Goal: Task Accomplishment & Management: Use online tool/utility

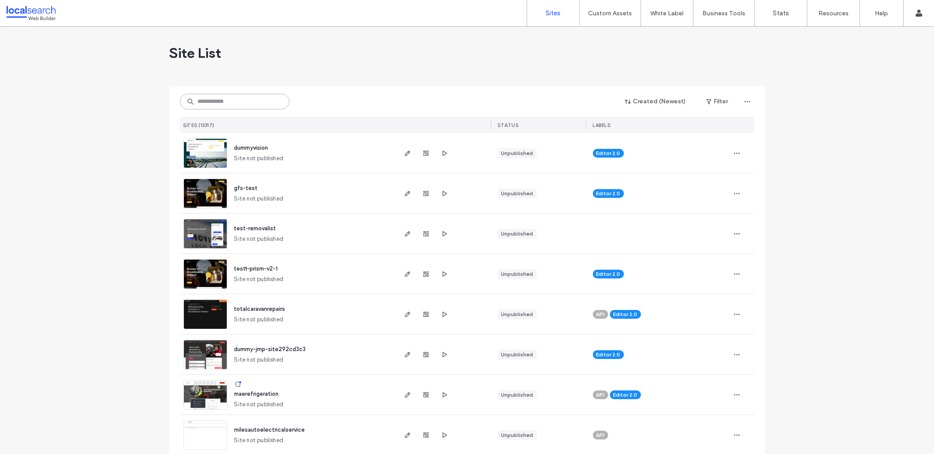
click at [225, 104] on input at bounding box center [234, 102] width 109 height 16
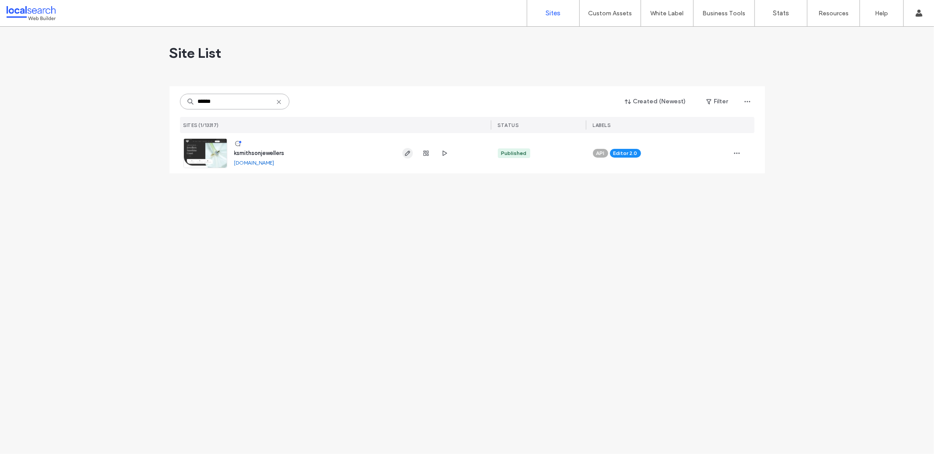
type input "******"
click at [403, 154] on span "button" at bounding box center [407, 153] width 11 height 11
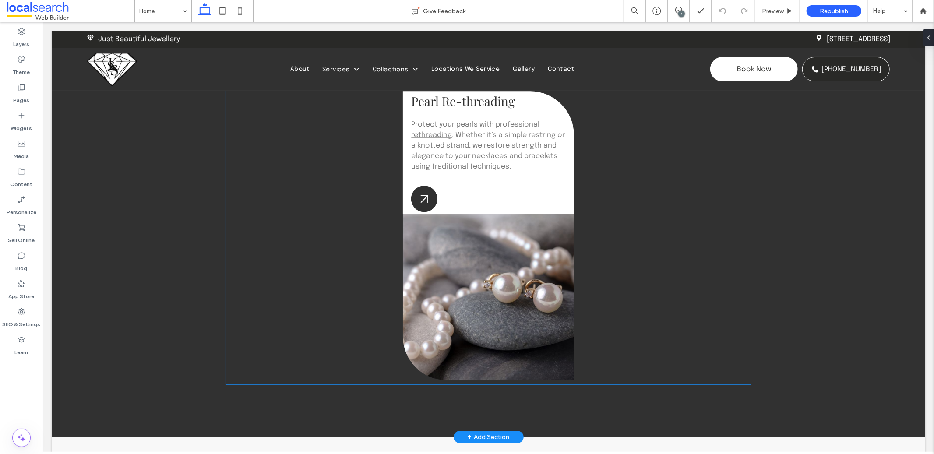
scroll to position [1852, 0]
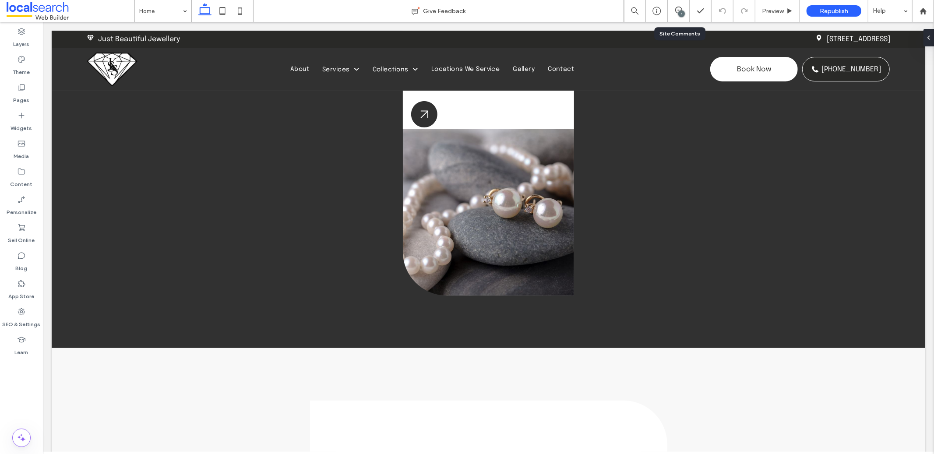
click at [680, 6] on div "1" at bounding box center [678, 11] width 22 height 22
click at [686, 10] on span at bounding box center [677, 10] width 21 height 7
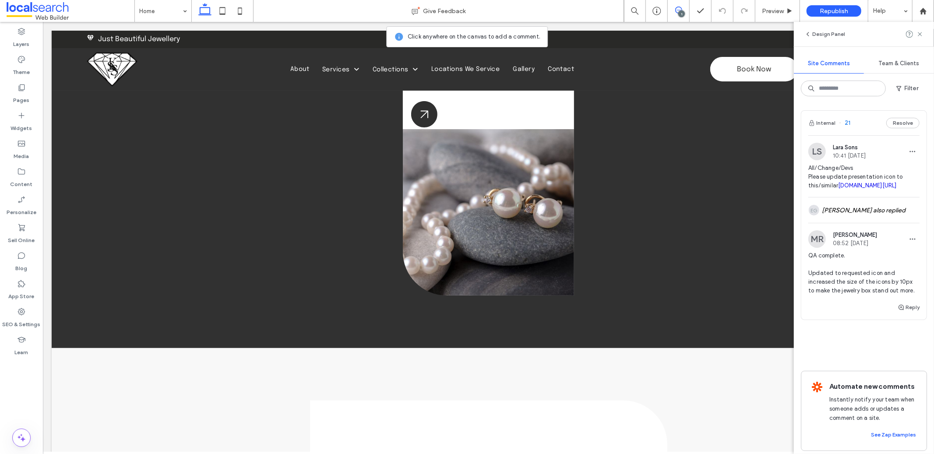
click at [847, 124] on span "21" at bounding box center [844, 123] width 11 height 9
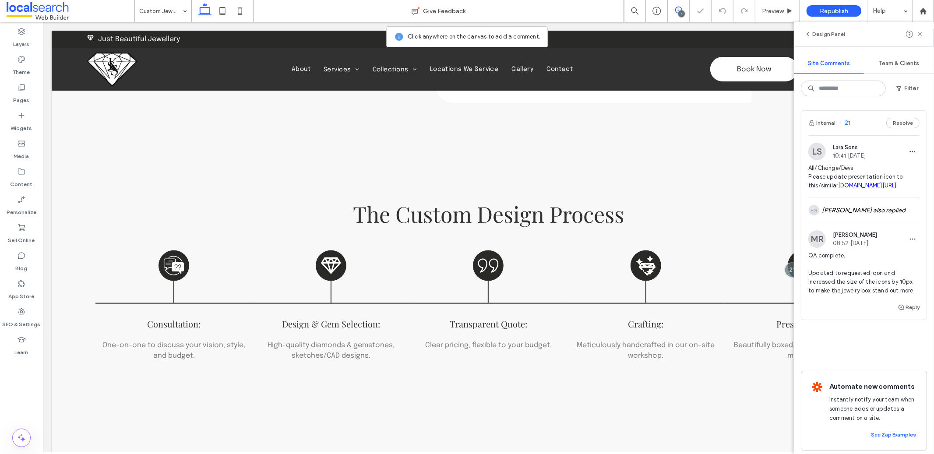
scroll to position [913, 0]
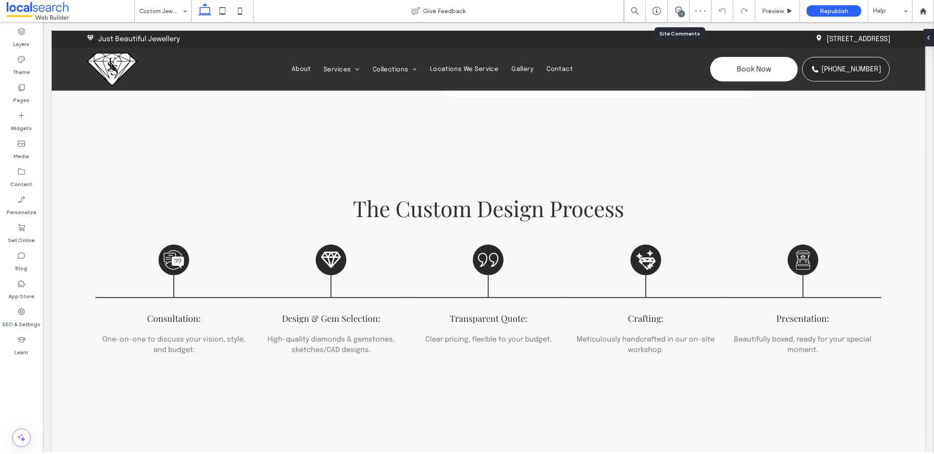
click at [677, 14] on div "1" at bounding box center [677, 11] width 21 height 9
click at [678, 9] on icon at bounding box center [678, 10] width 7 height 7
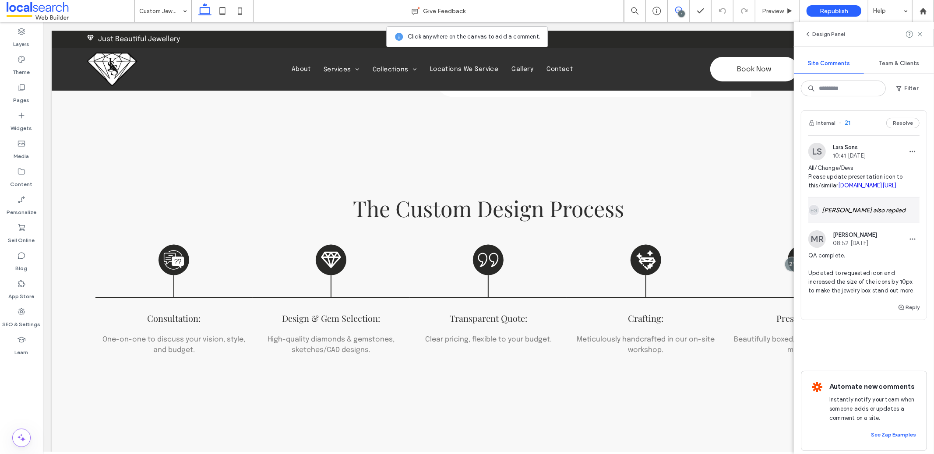
click at [887, 223] on div "EG Eric Goldove also replied" at bounding box center [863, 209] width 111 height 25
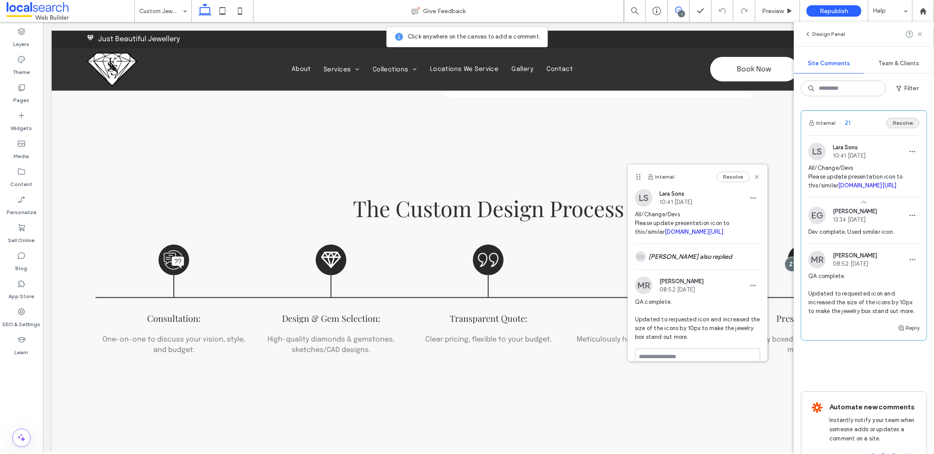
click at [895, 124] on button "Resolve" at bounding box center [902, 123] width 33 height 11
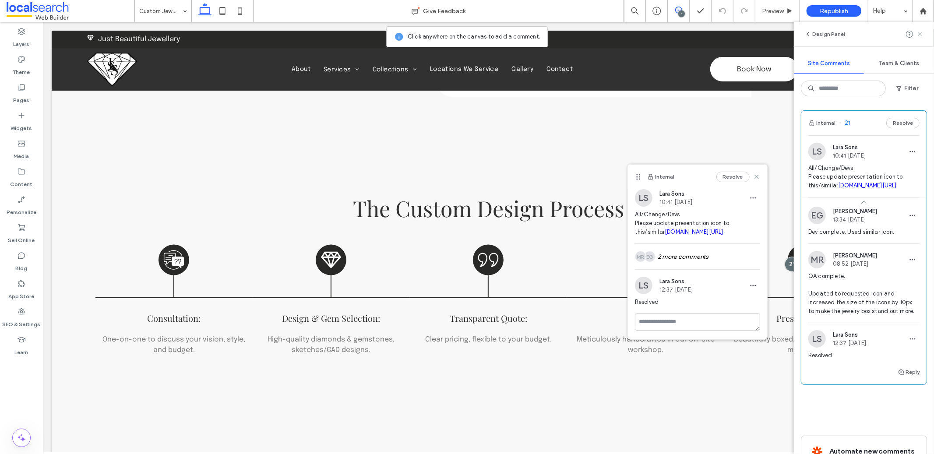
click at [920, 34] on use at bounding box center [919, 34] width 4 height 4
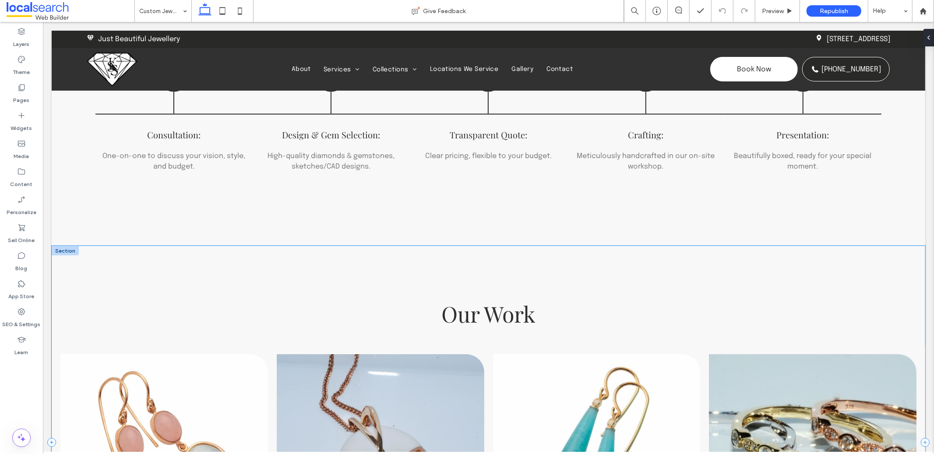
scroll to position [1029, 0]
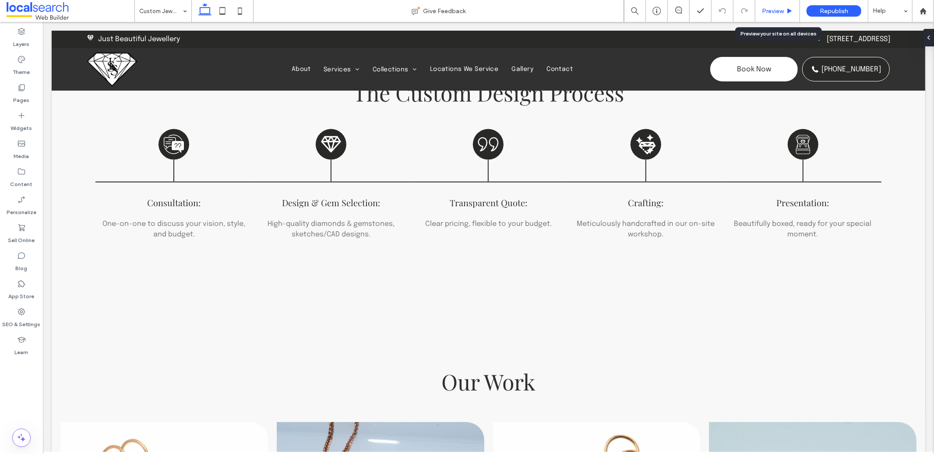
click at [769, 12] on span "Preview" at bounding box center [773, 10] width 22 height 7
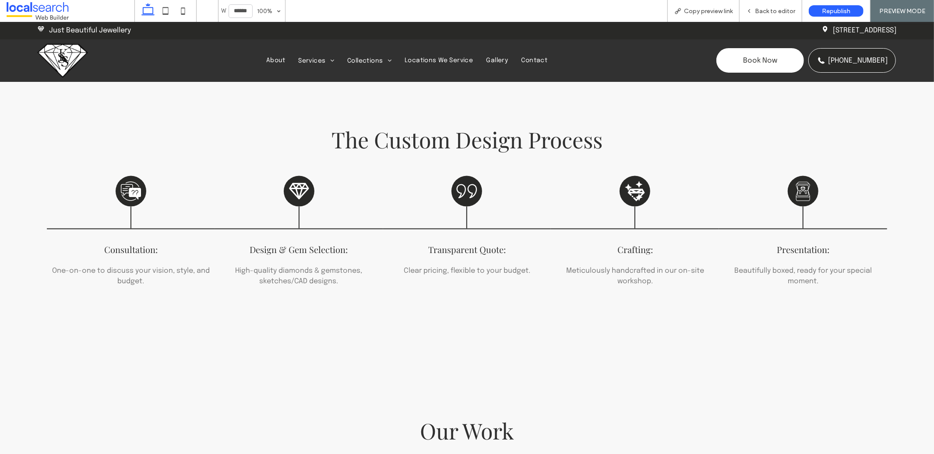
scroll to position [1163, 0]
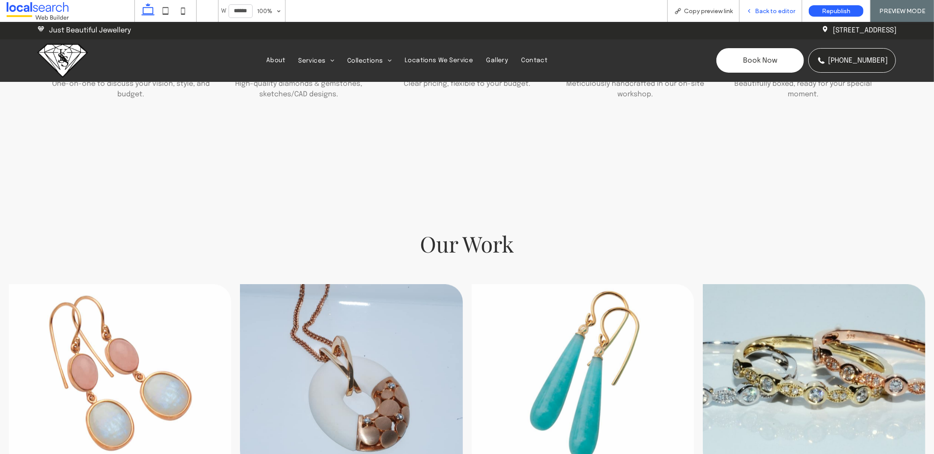
click at [764, 11] on span "Back to editor" at bounding box center [775, 10] width 40 height 7
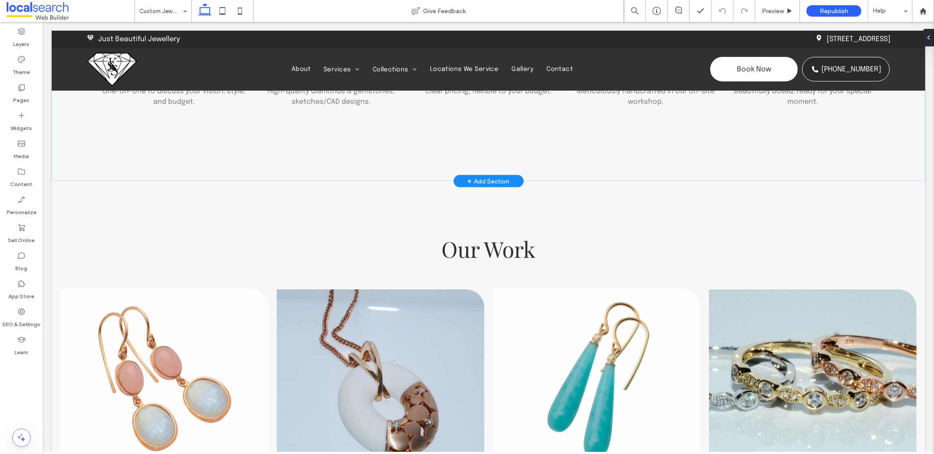
scroll to position [1161, 0]
click at [357, 207] on div "Our Work View more View Gallery" at bounding box center [487, 377] width 873 height 393
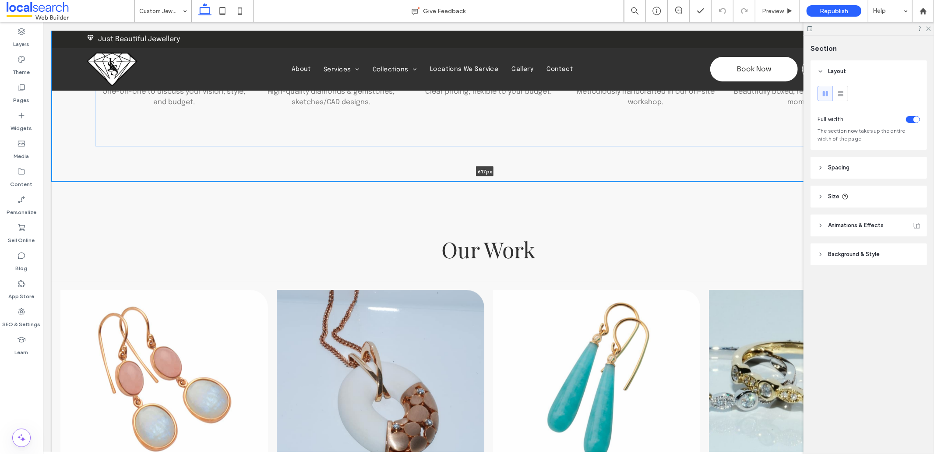
drag, startPoint x: 433, startPoint y: 180, endPoint x: 435, endPoint y: 171, distance: 8.9
click at [435, 171] on div "The Custom Design Process Consultation Icon Consultation: One-on-one to discuss…" at bounding box center [487, 42] width 873 height 280
type input "***"
drag, startPoint x: 435, startPoint y: 181, endPoint x: 432, endPoint y: 169, distance: 12.5
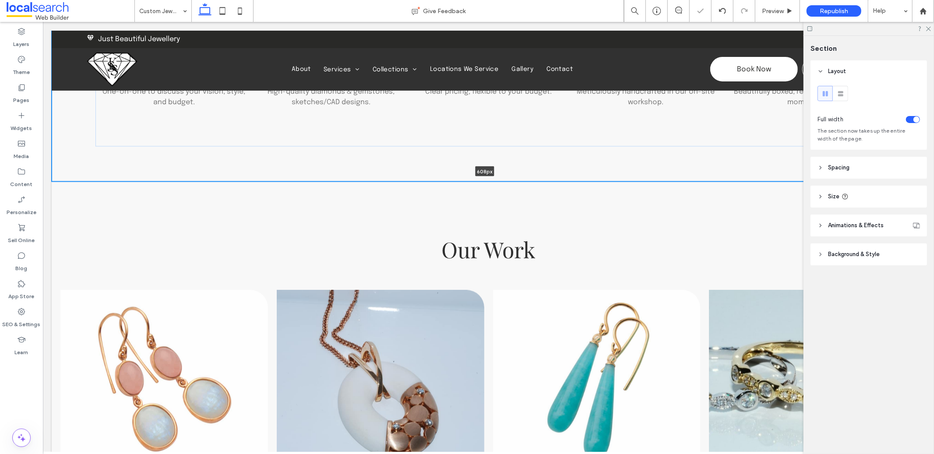
click at [432, 169] on div "The Custom Design Process Consultation Icon Consultation: One-on-one to discuss…" at bounding box center [487, 42] width 873 height 280
type input "***"
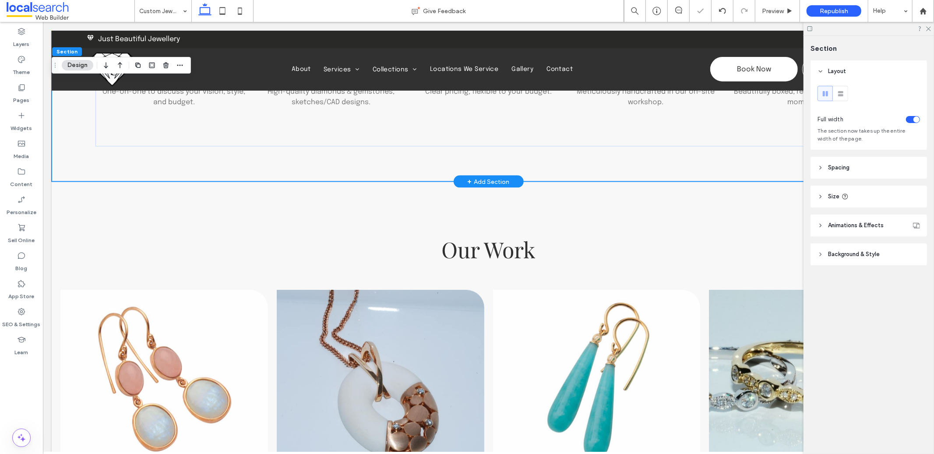
click at [362, 175] on div "The Custom Design Process Consultation Icon Consultation: One-on-one to discuss…" at bounding box center [487, 42] width 873 height 280
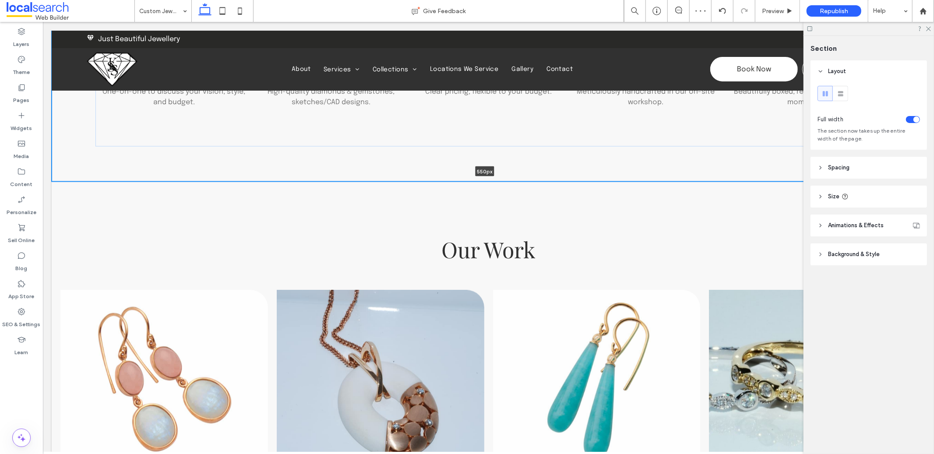
drag, startPoint x: 334, startPoint y: 179, endPoint x: 340, endPoint y: 141, distance: 38.1
click at [340, 141] on div "The Custom Design Process Consultation Icon Consultation: One-on-one to discuss…" at bounding box center [487, 42] width 873 height 280
type input "***"
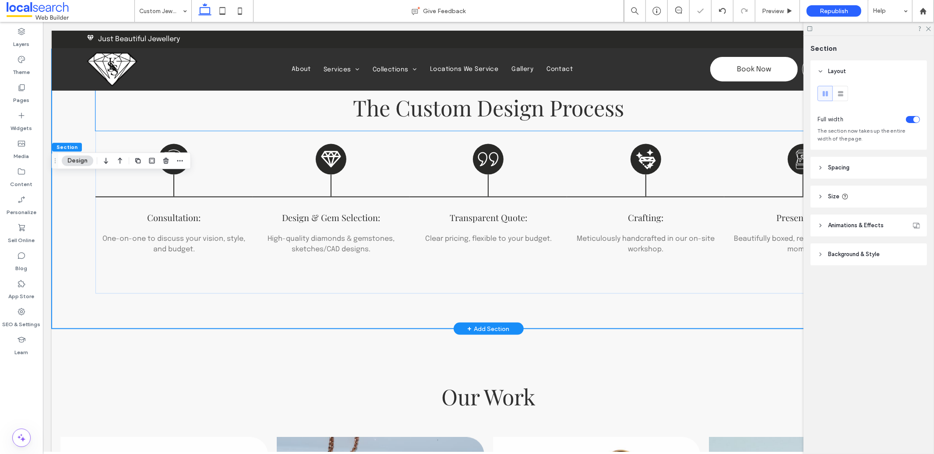
scroll to position [1089, 0]
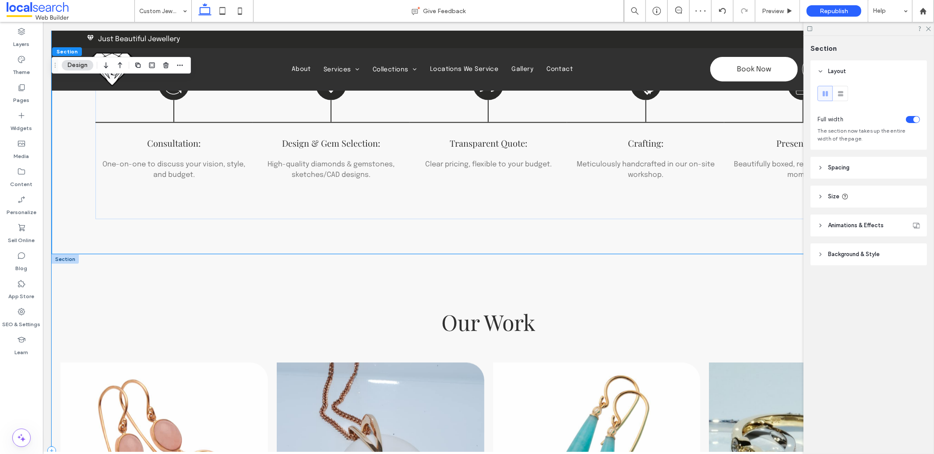
click at [304, 301] on div "Our Work View more View Gallery" at bounding box center [487, 450] width 873 height 393
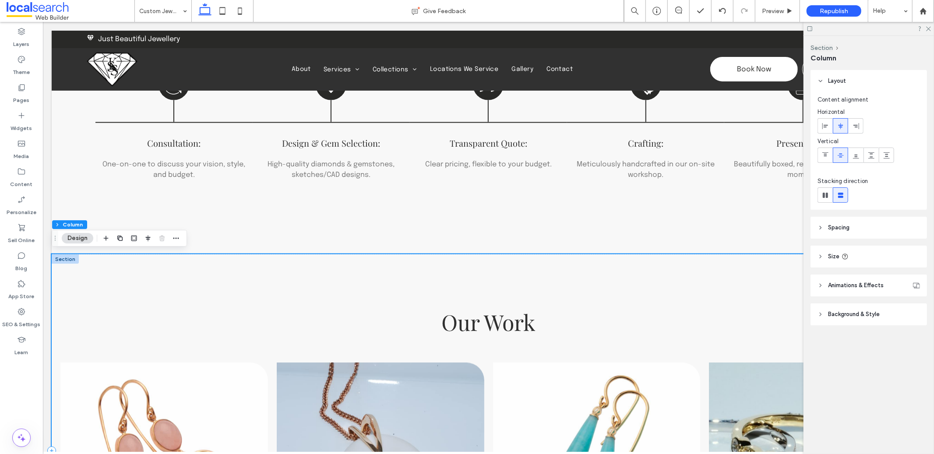
click at [399, 262] on div "Our Work View more View Gallery" at bounding box center [487, 450] width 873 height 393
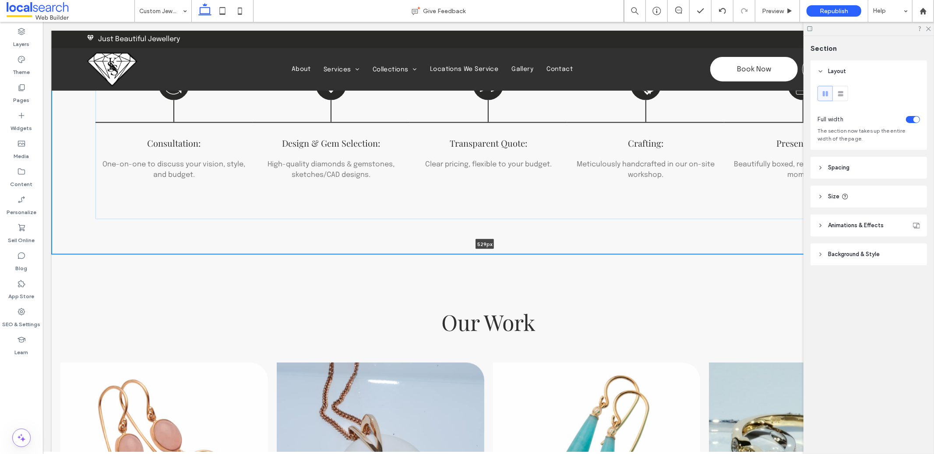
drag, startPoint x: 402, startPoint y: 251, endPoint x: 401, endPoint y: 204, distance: 46.8
click at [401, 204] on div "The Custom Design Process Consultation Icon Consultation: One-on-one to discuss…" at bounding box center [487, 114] width 873 height 280
type input "***"
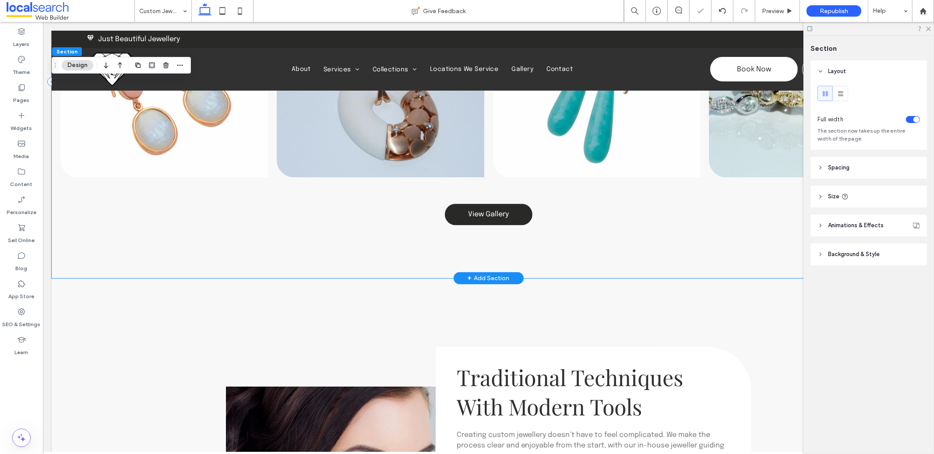
scroll to position [1504, 0]
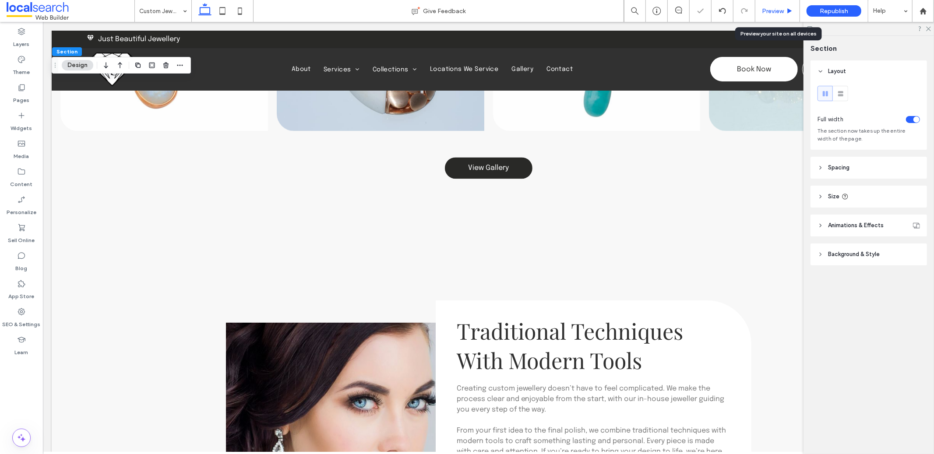
click at [781, 11] on span "Preview" at bounding box center [773, 10] width 22 height 7
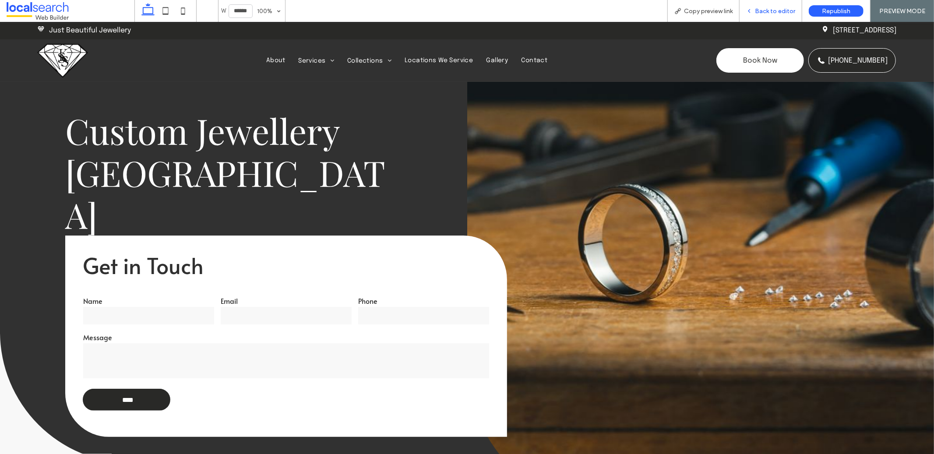
click at [787, 9] on span "Back to editor" at bounding box center [775, 10] width 40 height 7
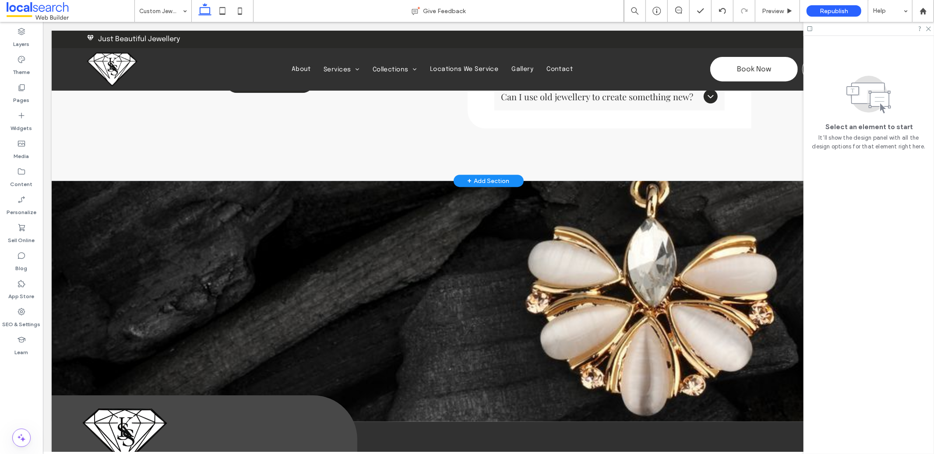
scroll to position [2331, 0]
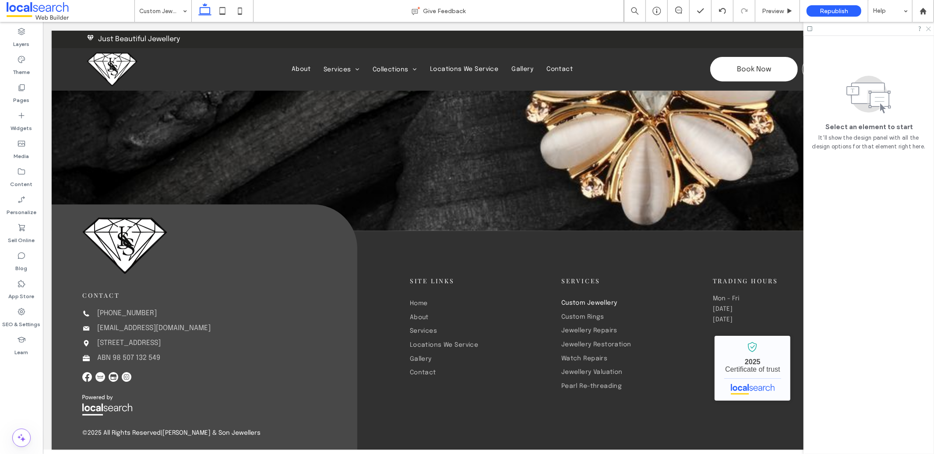
click at [927, 28] on icon at bounding box center [928, 28] width 6 height 6
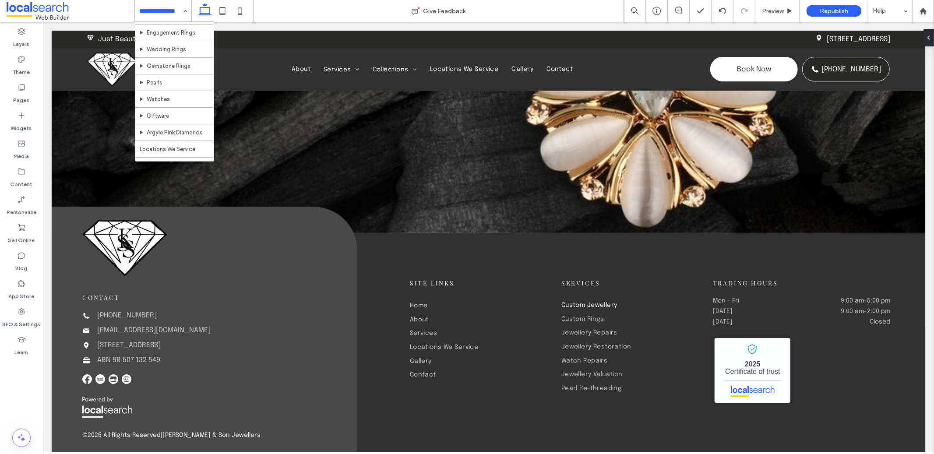
scroll to position [231, 0]
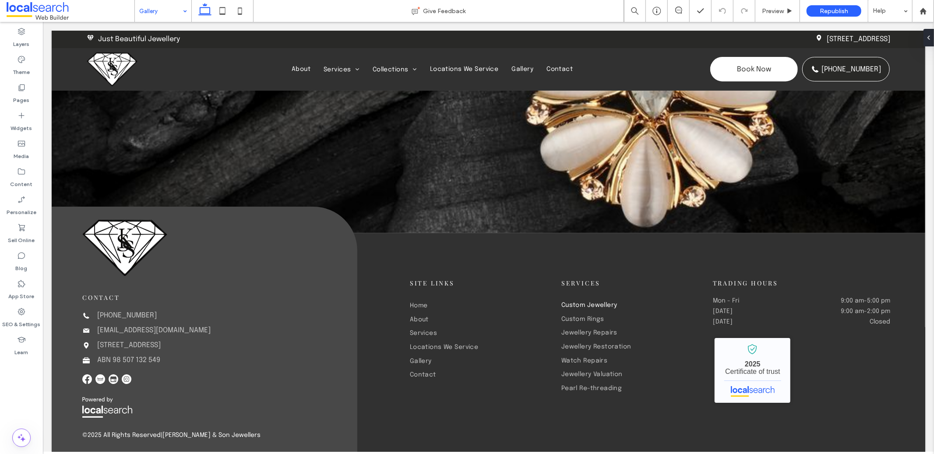
click at [156, 7] on input at bounding box center [160, 11] width 43 height 22
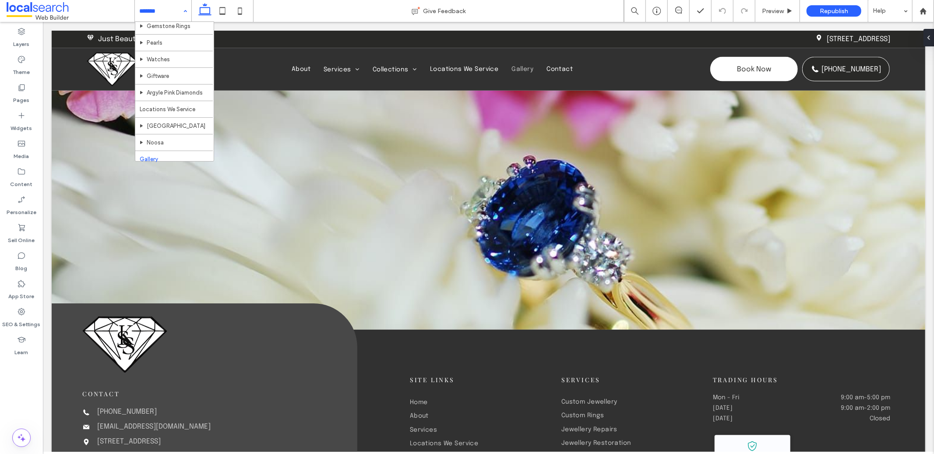
scroll to position [231, 0]
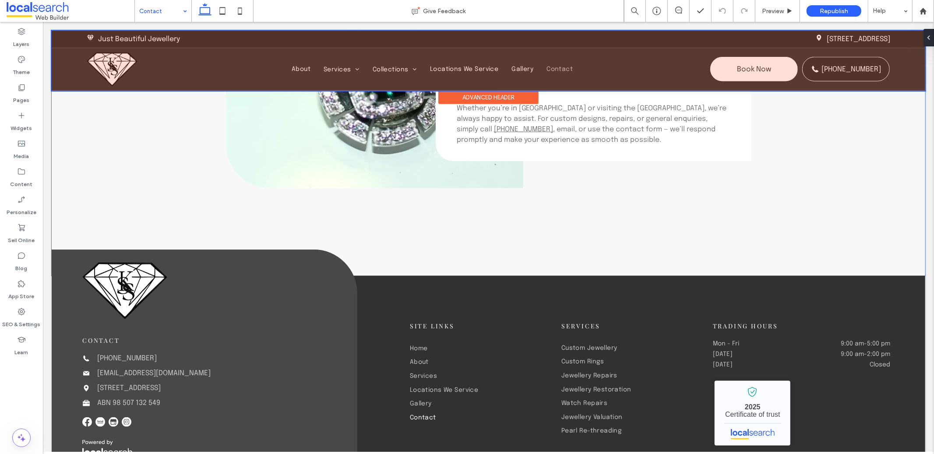
scroll to position [809, 0]
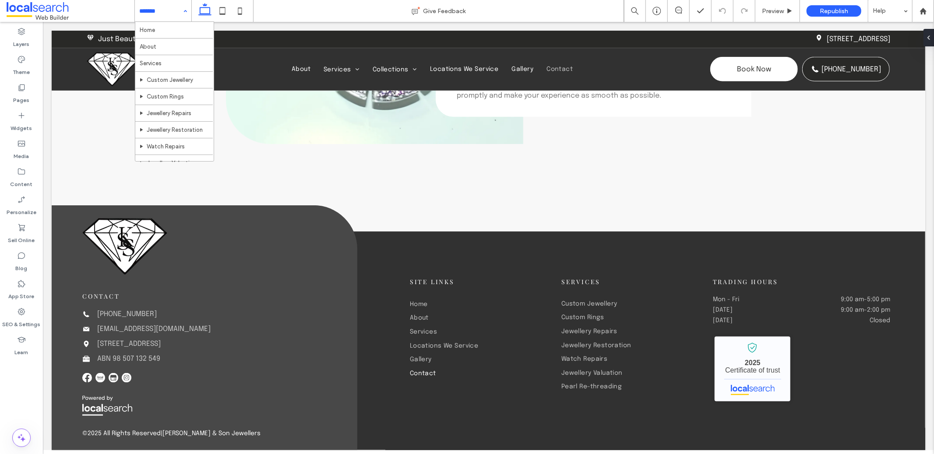
click at [162, 7] on input at bounding box center [160, 11] width 43 height 22
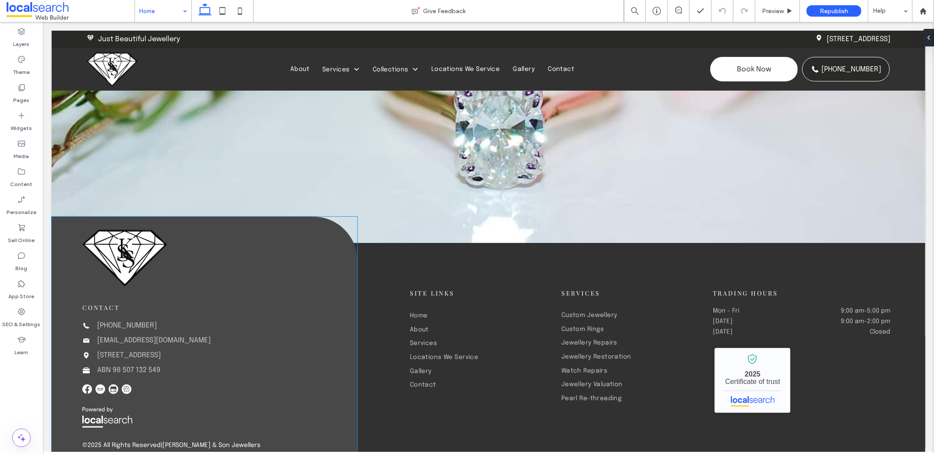
scroll to position [2912, 0]
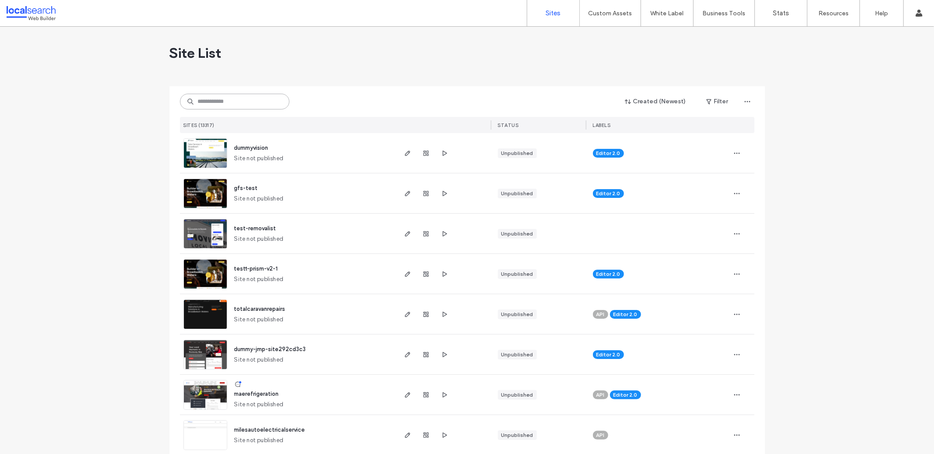
click at [220, 105] on input at bounding box center [234, 102] width 109 height 16
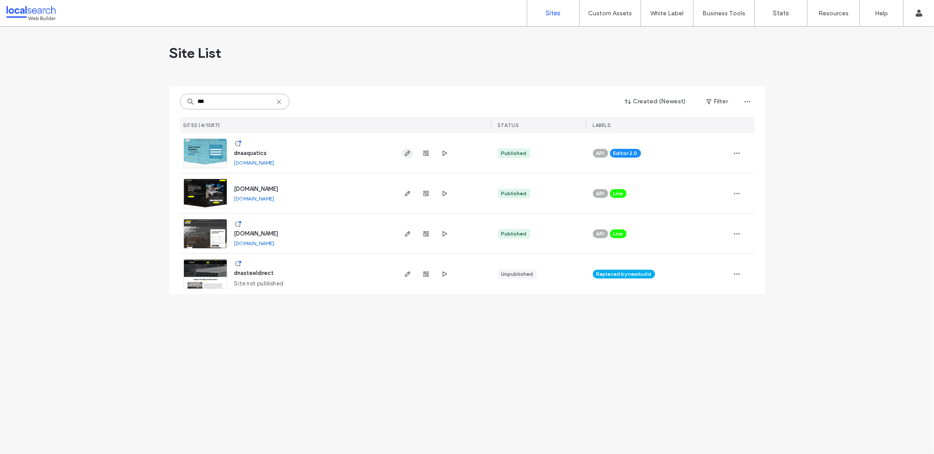
type input "***"
click at [408, 151] on icon "button" at bounding box center [407, 153] width 7 height 7
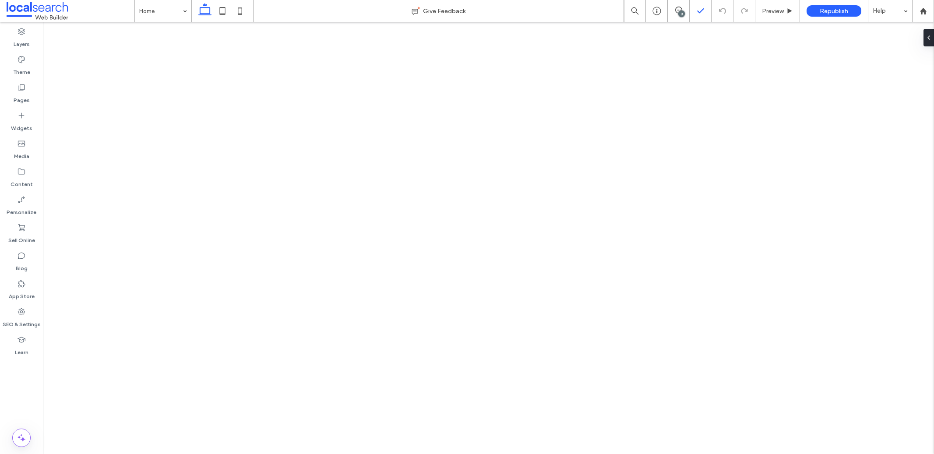
click at [681, 11] on div "3" at bounding box center [681, 14] width 7 height 7
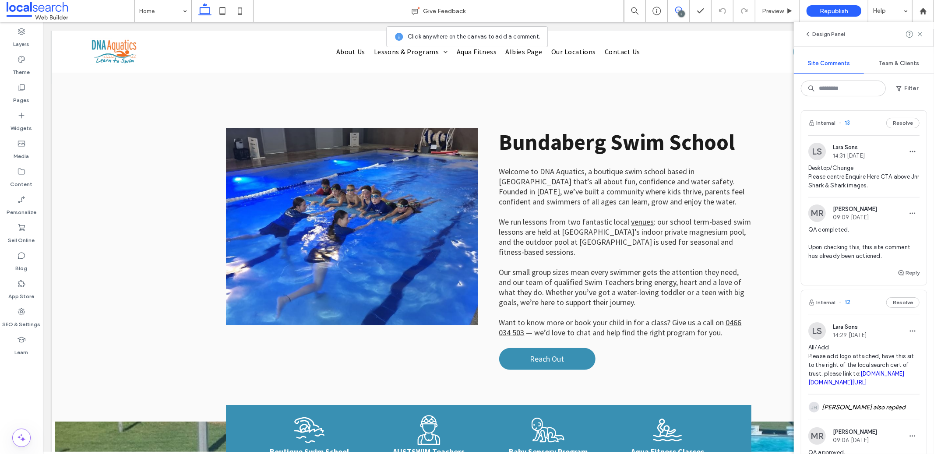
click at [847, 124] on span "13" at bounding box center [844, 123] width 11 height 9
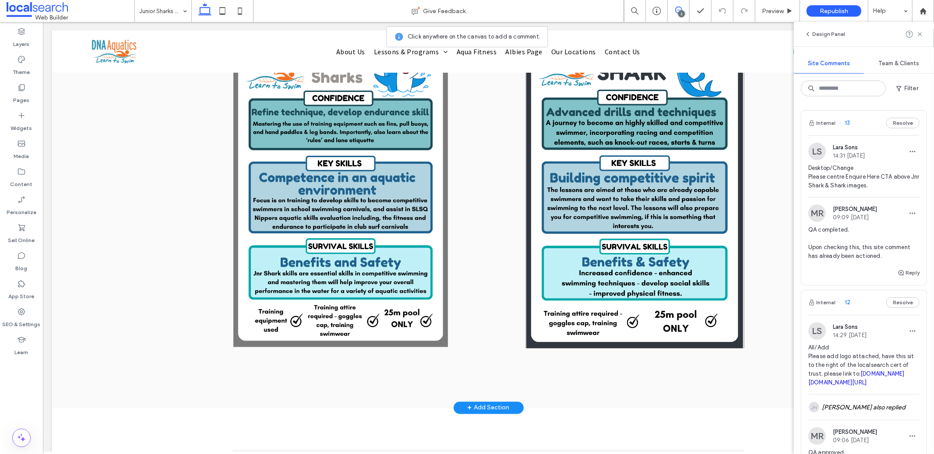
scroll to position [885, 0]
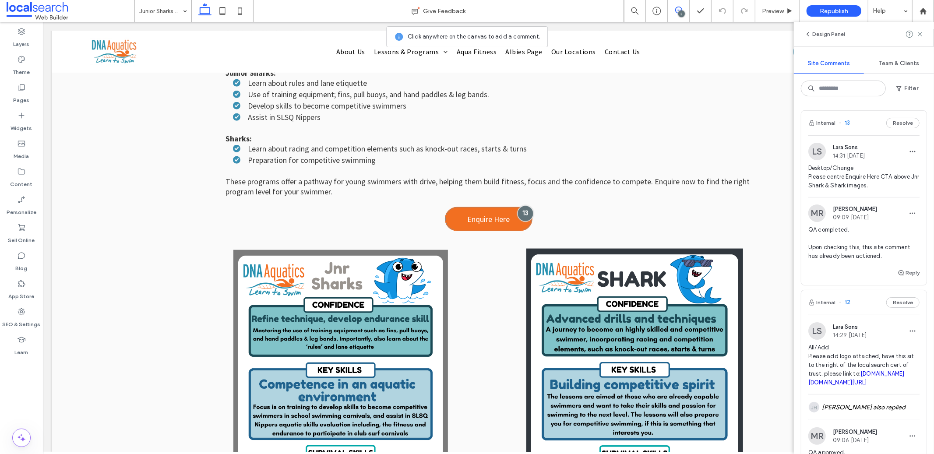
click at [521, 205] on div at bounding box center [524, 213] width 16 height 16
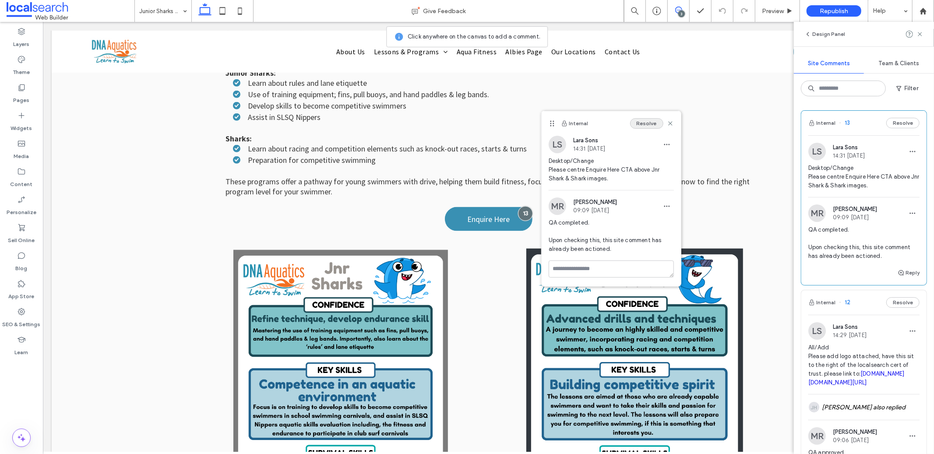
click at [646, 122] on button "Resolve" at bounding box center [646, 123] width 33 height 11
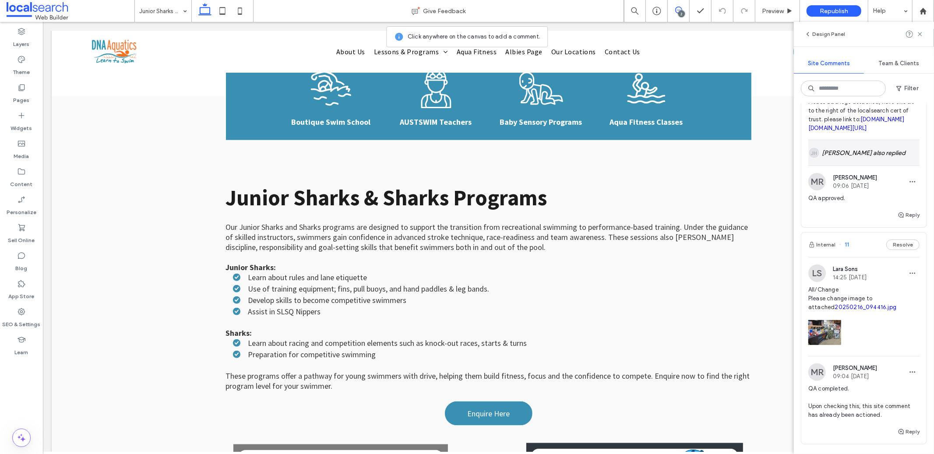
scroll to position [0, 0]
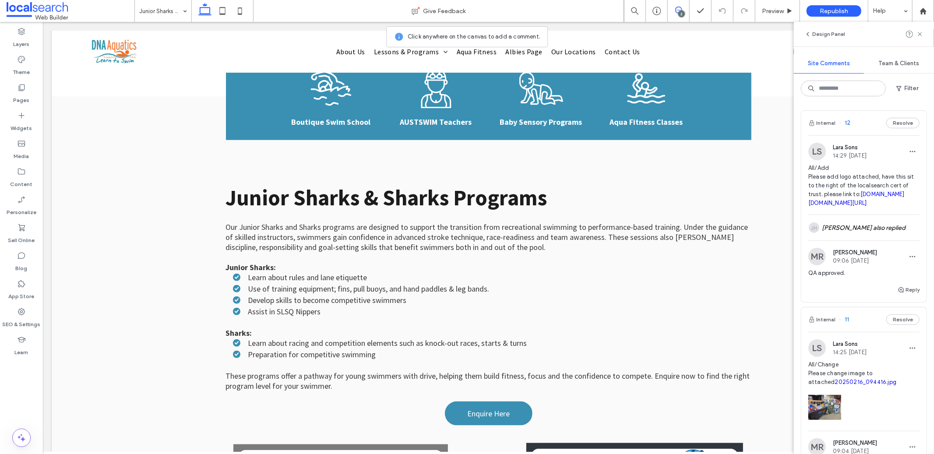
click at [847, 127] on span "12" at bounding box center [844, 123] width 11 height 9
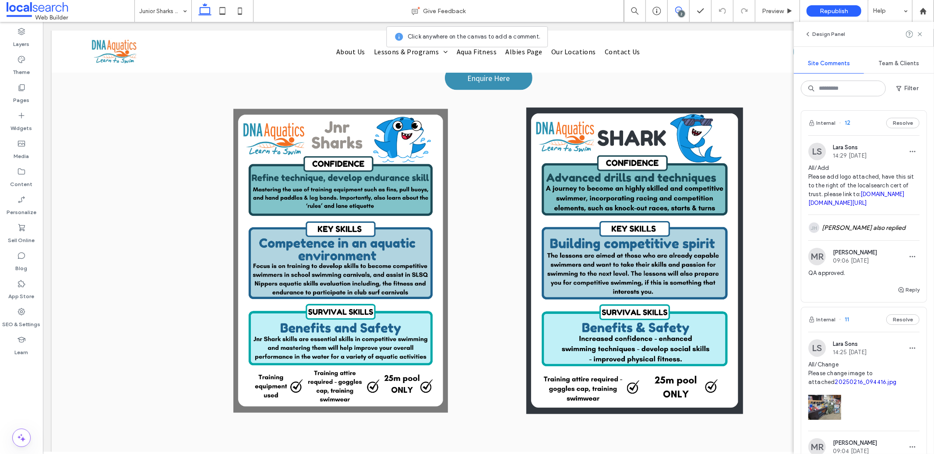
scroll to position [2212, 0]
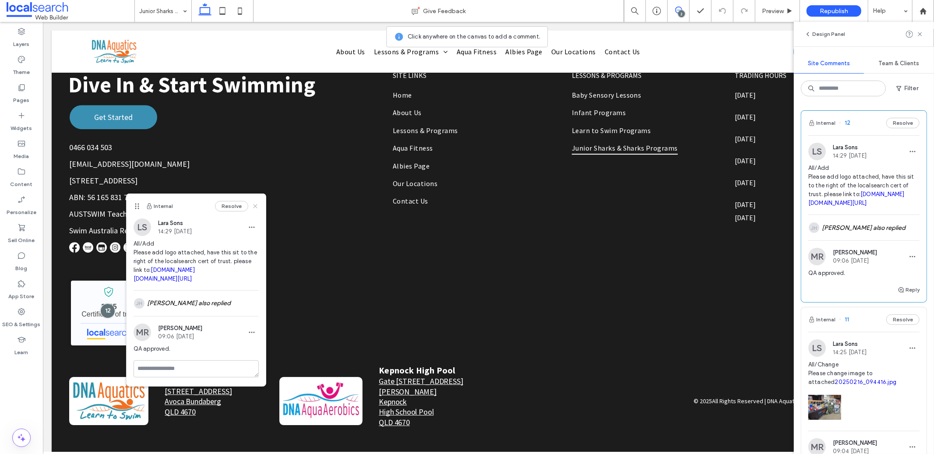
drag, startPoint x: 249, startPoint y: 207, endPoint x: 204, endPoint y: 193, distance: 47.0
click at [252, 207] on icon at bounding box center [255, 206] width 7 height 7
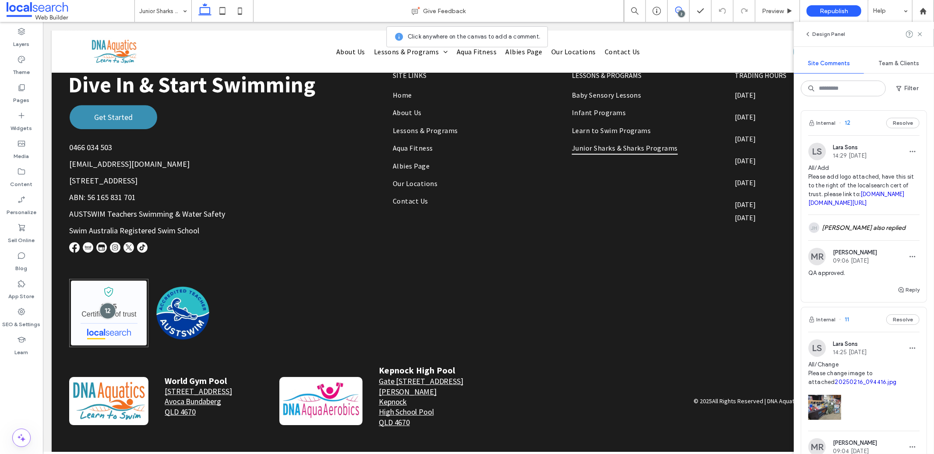
click at [105, 302] on div at bounding box center [107, 310] width 16 height 16
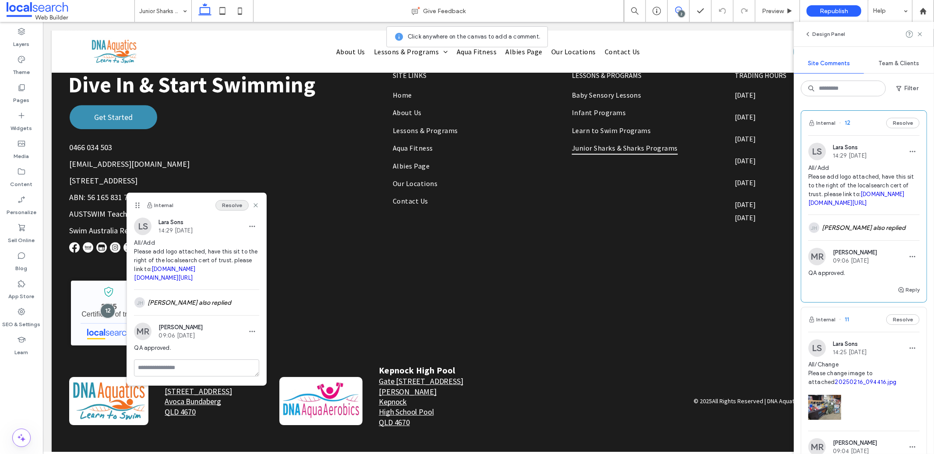
click at [229, 203] on button "Resolve" at bounding box center [231, 205] width 33 height 11
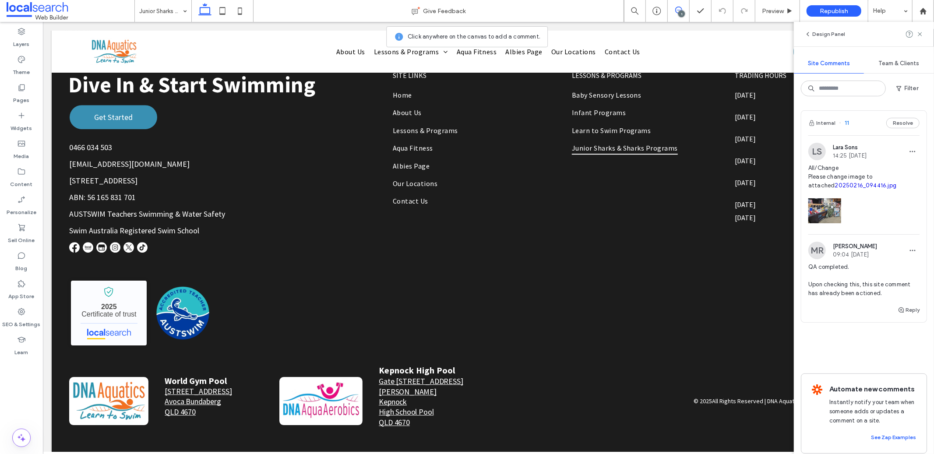
click at [848, 126] on span "11" at bounding box center [844, 123] width 10 height 9
click at [847, 124] on div at bounding box center [467, 227] width 934 height 454
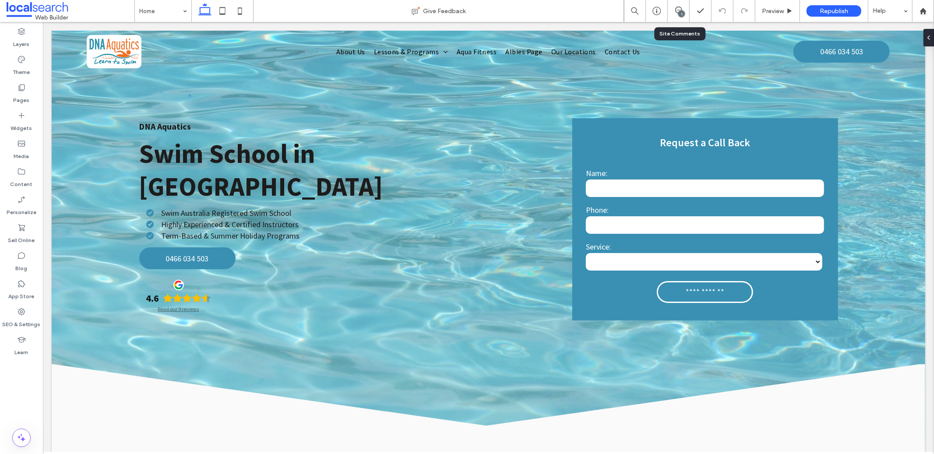
drag, startPoint x: 677, startPoint y: 4, endPoint x: 683, endPoint y: 12, distance: 9.9
click at [677, 4] on div "1" at bounding box center [678, 11] width 22 height 22
click at [674, 9] on span at bounding box center [677, 10] width 21 height 7
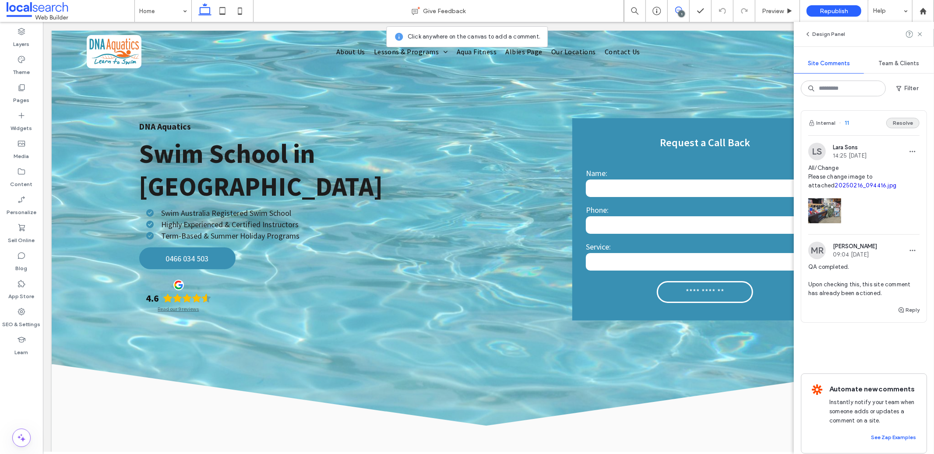
click at [890, 124] on button "Resolve" at bounding box center [902, 123] width 33 height 11
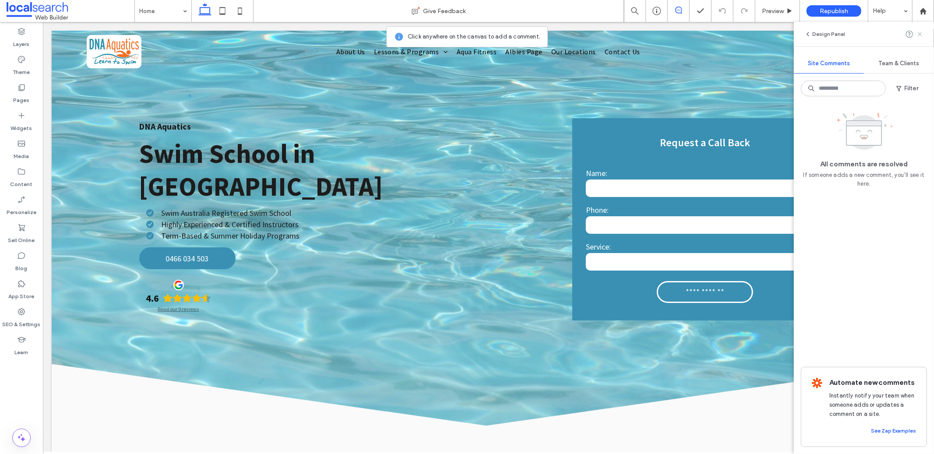
click at [921, 34] on icon at bounding box center [919, 34] width 7 height 7
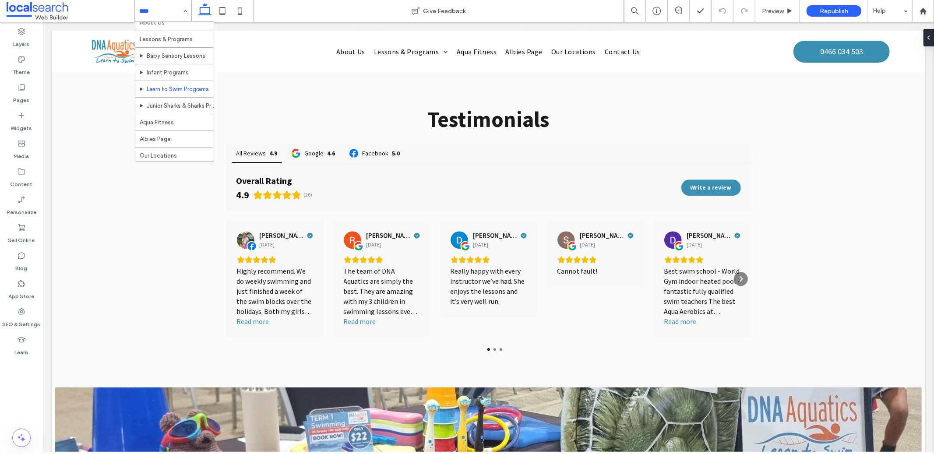
scroll to position [46, 0]
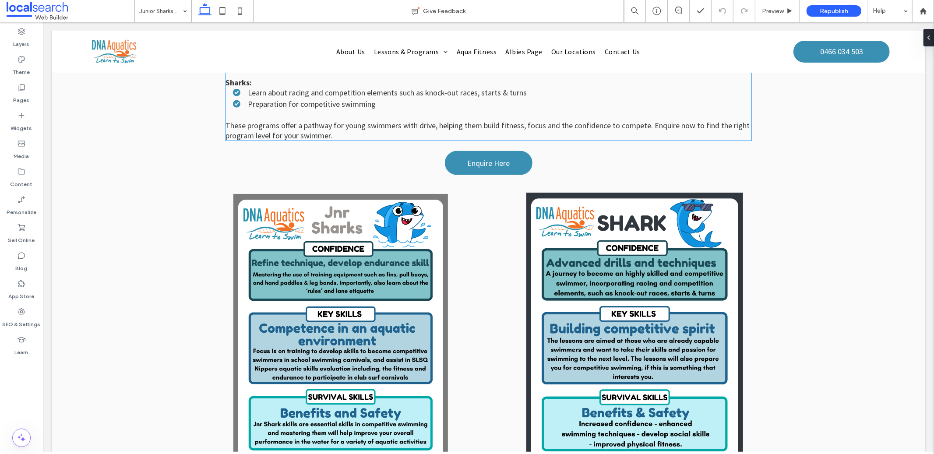
scroll to position [1023, 0]
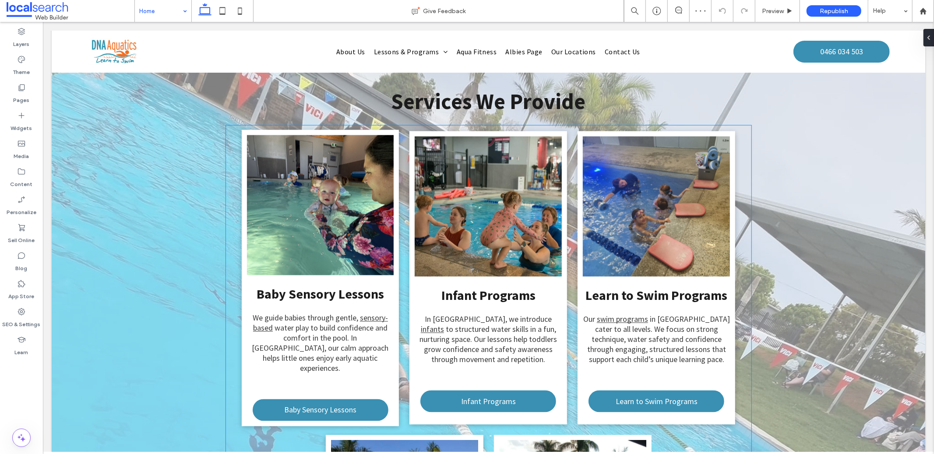
scroll to position [1284, 0]
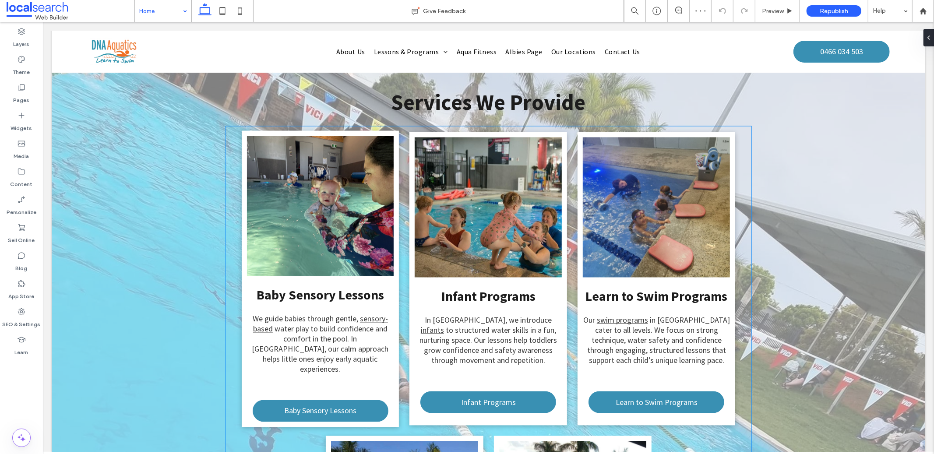
click at [313, 214] on link at bounding box center [319, 206] width 147 height 140
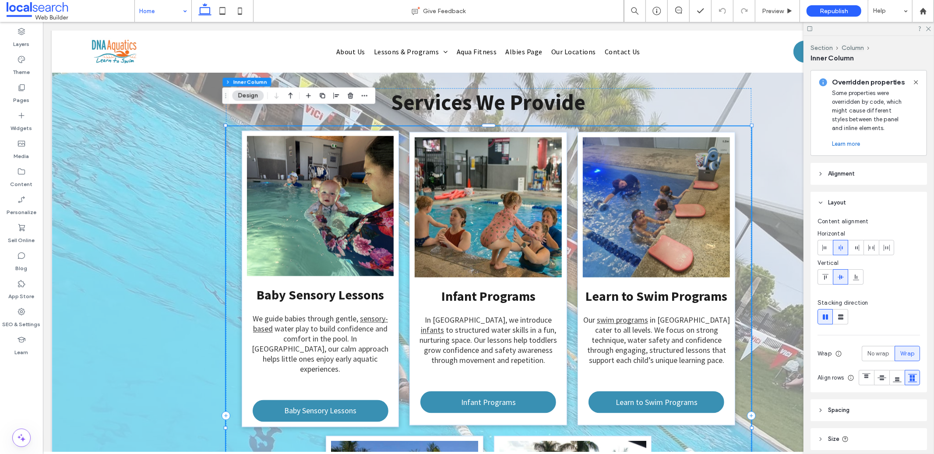
click at [331, 193] on link at bounding box center [319, 206] width 147 height 140
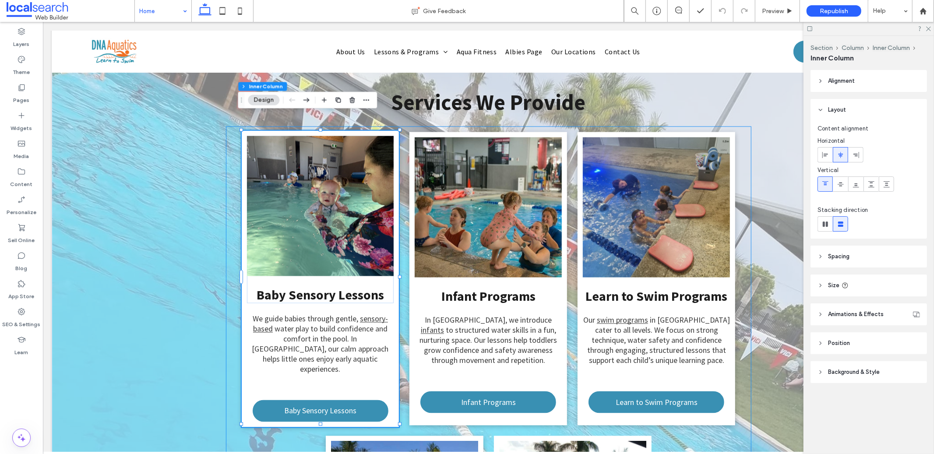
click at [331, 193] on link at bounding box center [319, 206] width 147 height 140
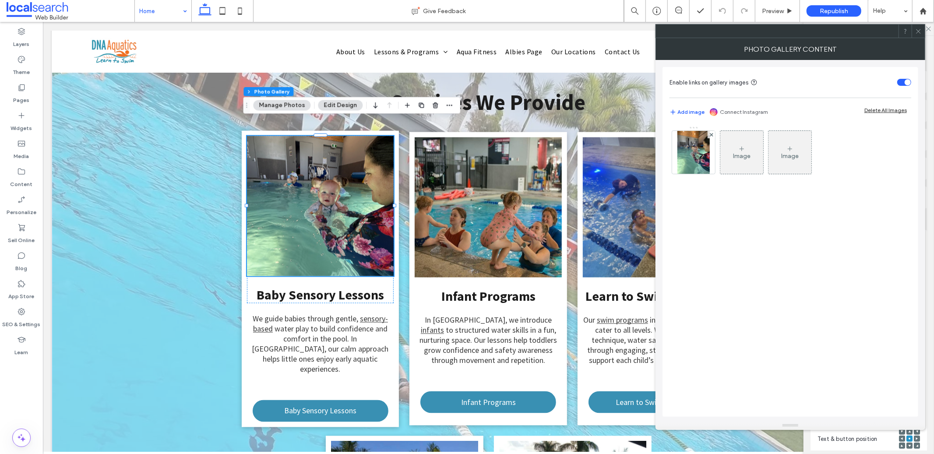
click at [350, 179] on link at bounding box center [319, 206] width 147 height 140
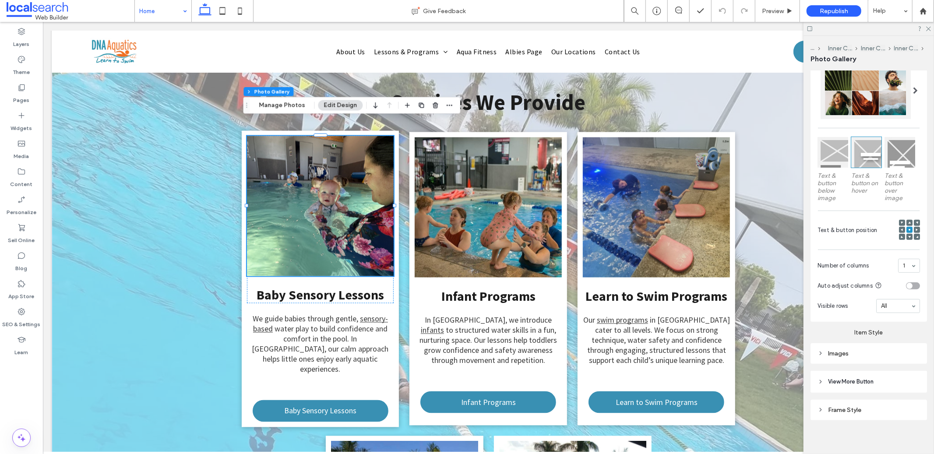
scroll to position [210, 0]
click at [863, 346] on div "Images" at bounding box center [868, 352] width 102 height 12
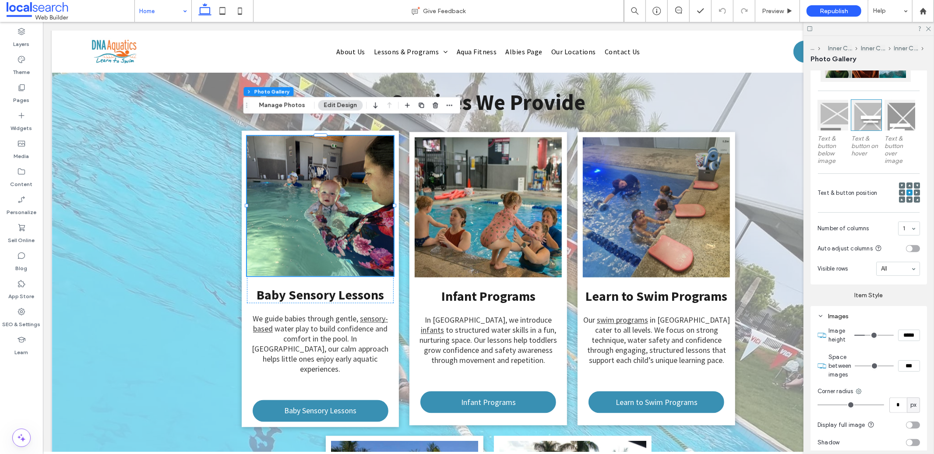
scroll to position [255, 0]
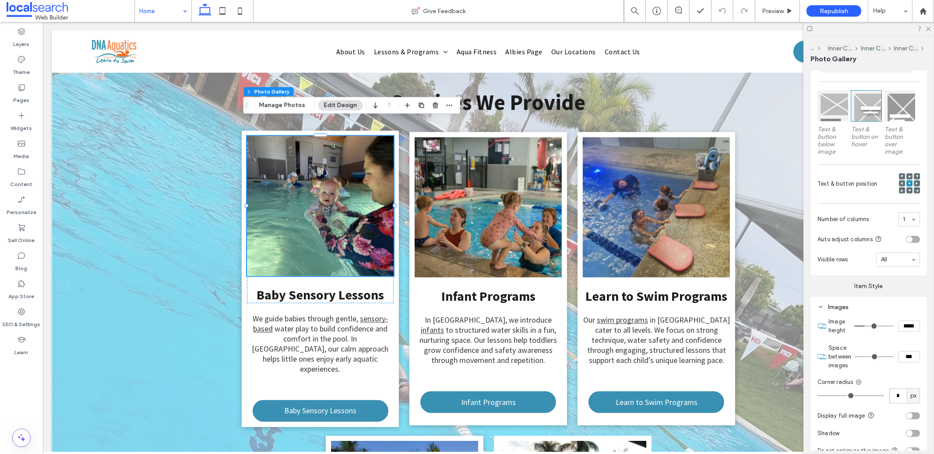
click at [898, 393] on input "*" at bounding box center [898, 395] width 18 height 15
type input "*"
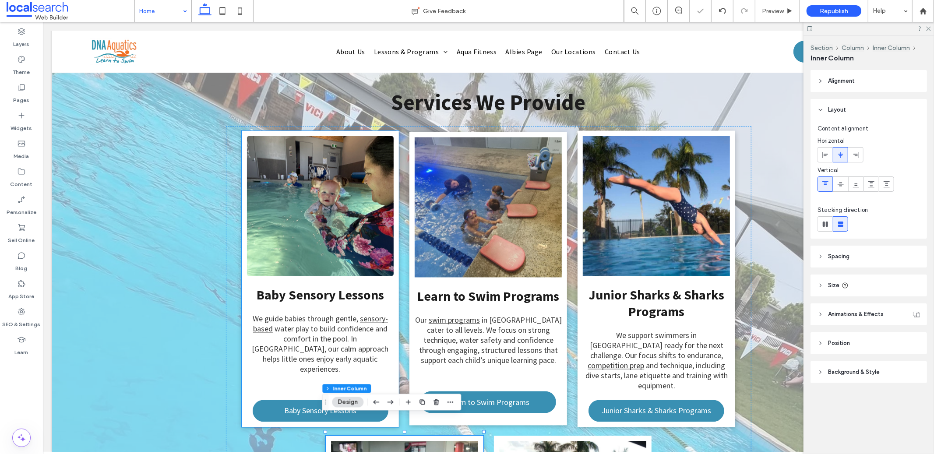
click at [351, 206] on link at bounding box center [319, 206] width 147 height 140
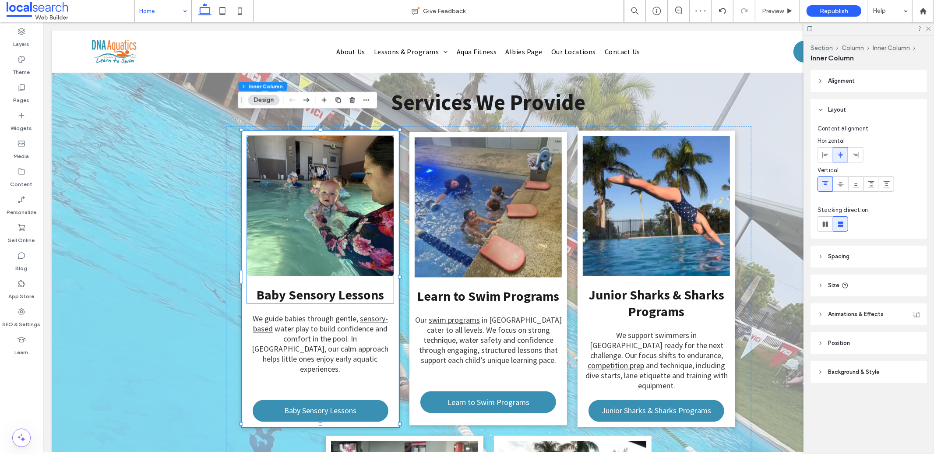
click at [351, 207] on link at bounding box center [319, 206] width 147 height 140
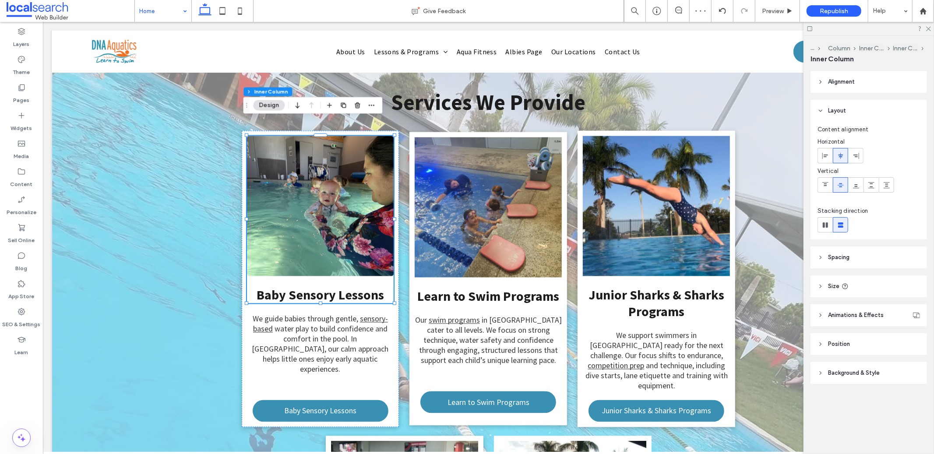
click at [351, 207] on link at bounding box center [319, 206] width 147 height 140
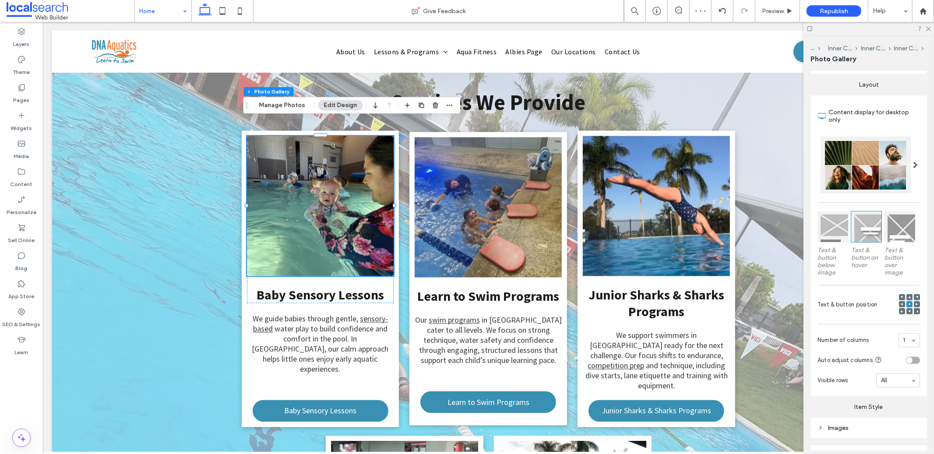
scroll to position [207, 0]
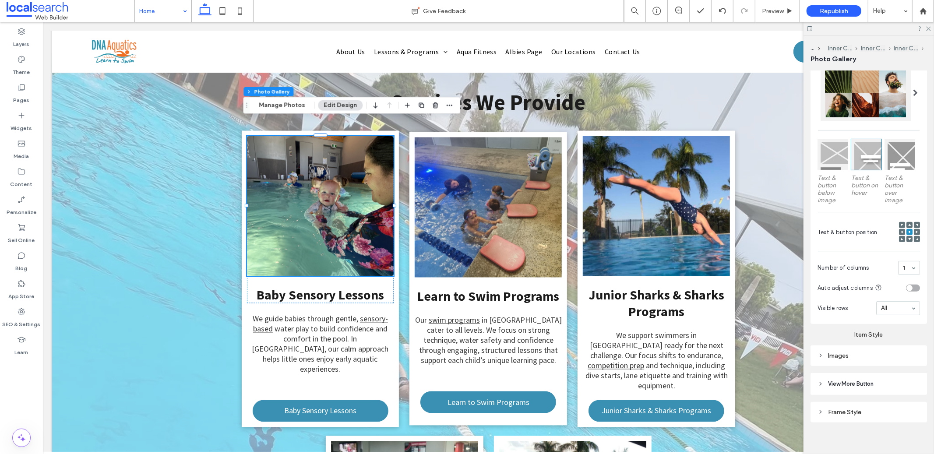
click at [871, 359] on div "Images" at bounding box center [868, 355] width 116 height 21
click at [876, 345] on div "Images" at bounding box center [868, 355] width 116 height 21
drag, startPoint x: 876, startPoint y: 348, endPoint x: 878, endPoint y: 355, distance: 8.2
click at [876, 350] on div "Images" at bounding box center [868, 353] width 102 height 7
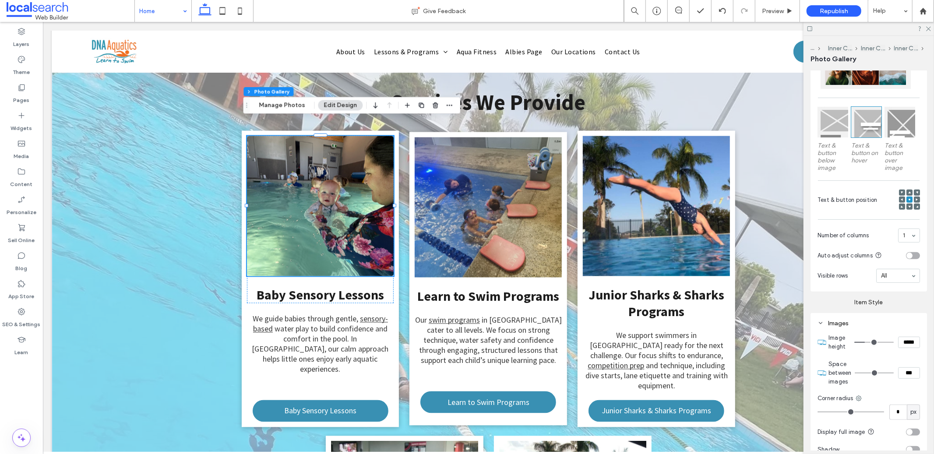
scroll to position [246, 0]
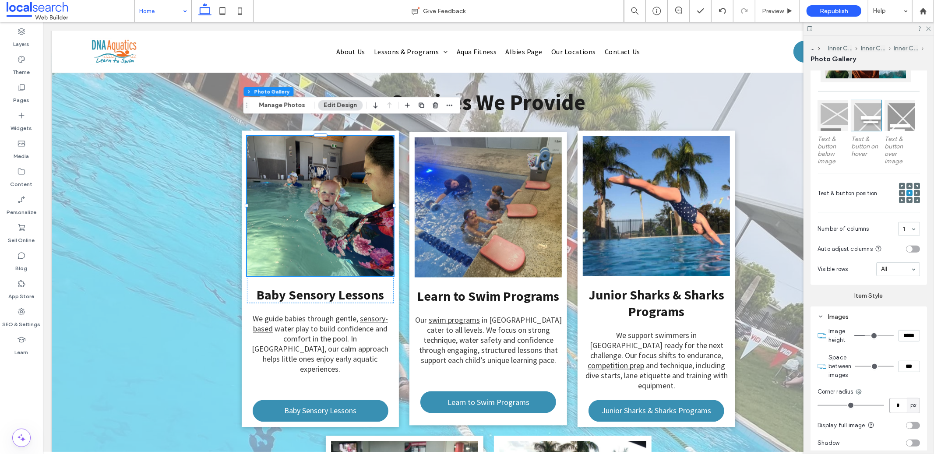
click at [898, 402] on input "*" at bounding box center [898, 405] width 18 height 15
type input "**"
click at [520, 211] on link at bounding box center [487, 207] width 147 height 140
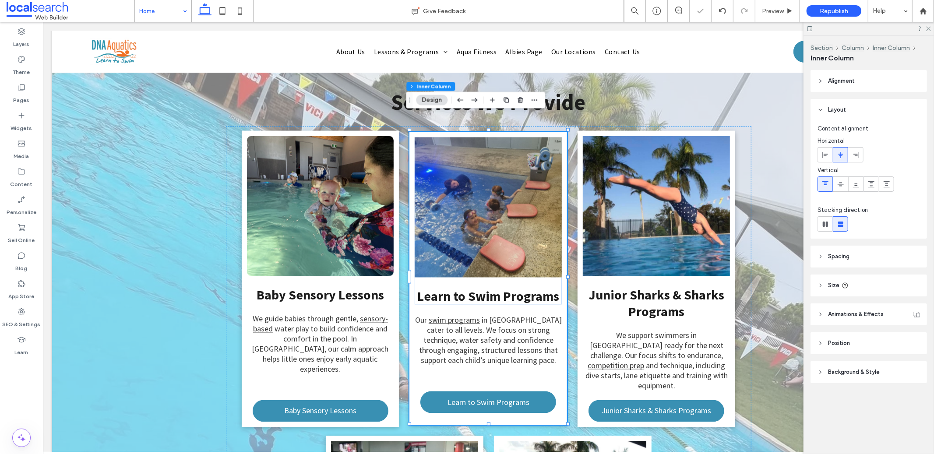
click at [522, 207] on link at bounding box center [487, 207] width 147 height 140
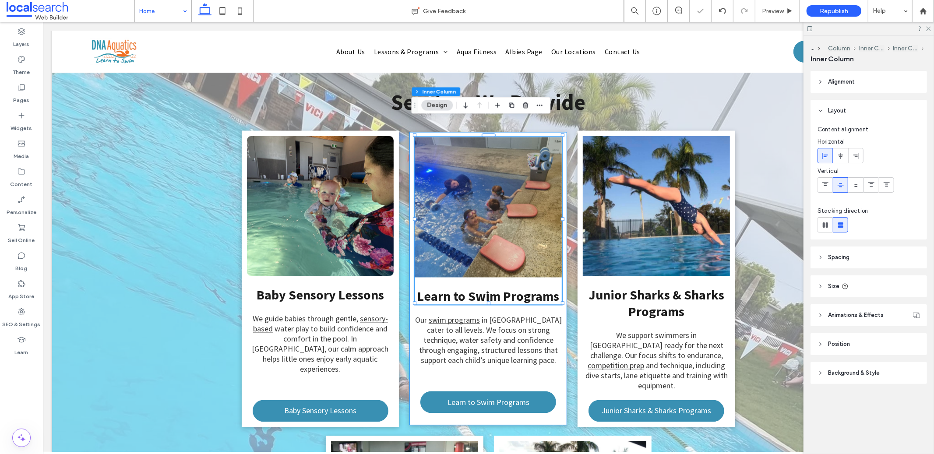
click at [522, 207] on link at bounding box center [487, 207] width 147 height 140
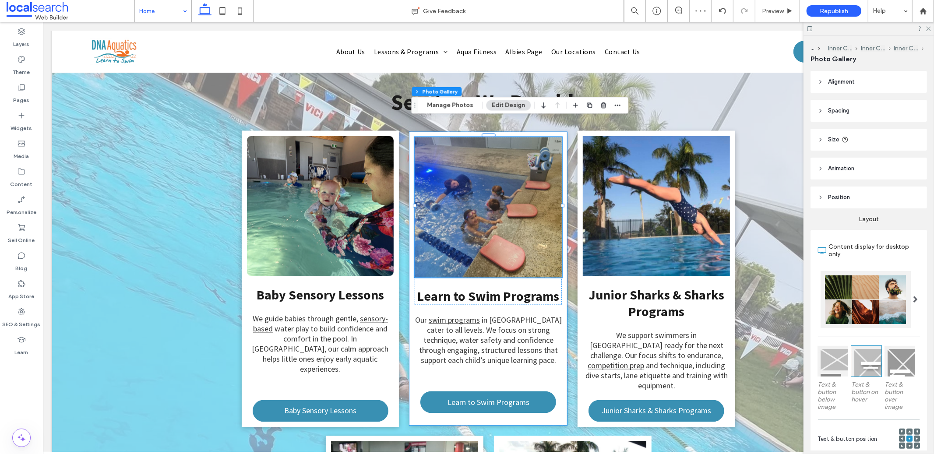
click at [522, 207] on link at bounding box center [487, 207] width 147 height 140
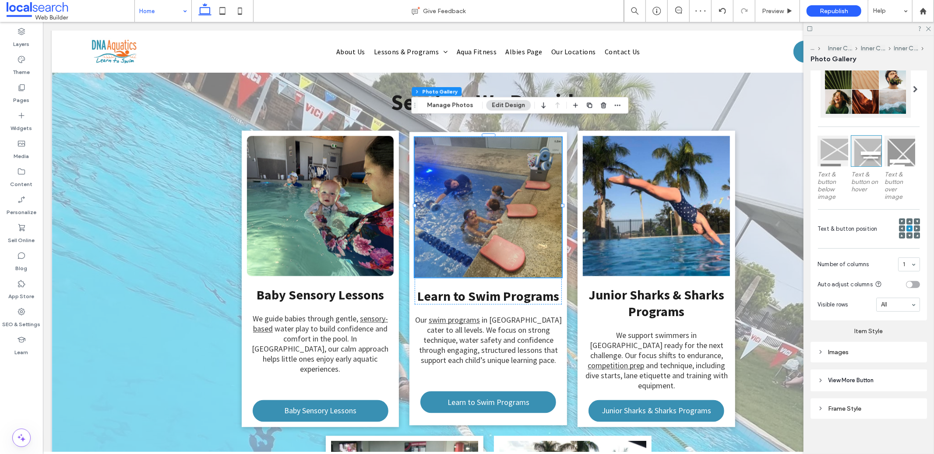
click at [871, 346] on div "Images" at bounding box center [868, 352] width 102 height 12
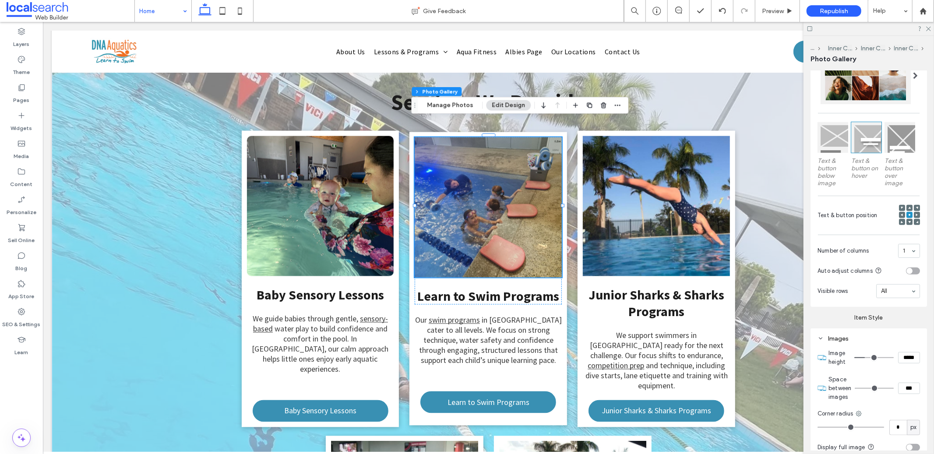
scroll to position [230, 0]
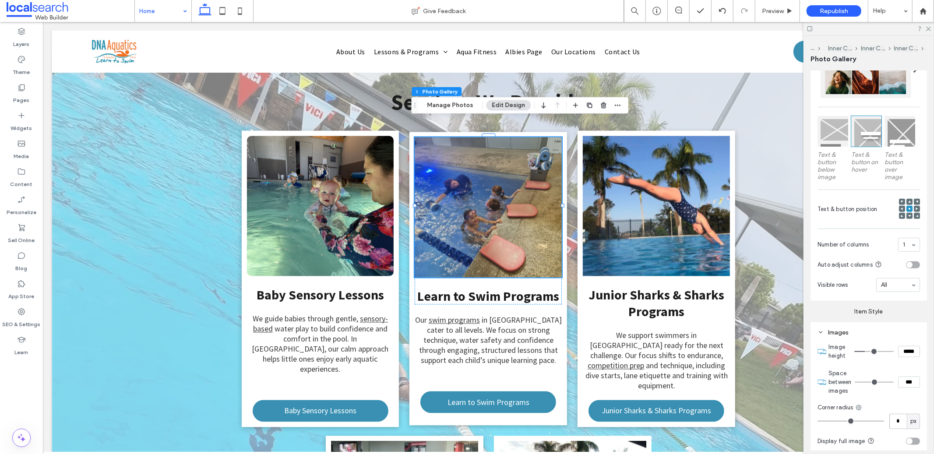
click at [900, 417] on input "*" at bounding box center [898, 421] width 18 height 15
type input "**"
click at [632, 166] on link at bounding box center [655, 206] width 147 height 140
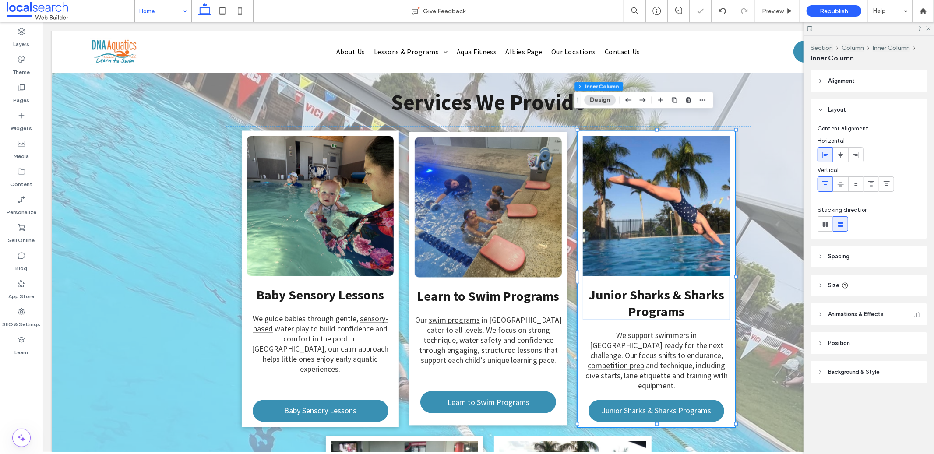
click at [632, 166] on link at bounding box center [655, 206] width 147 height 140
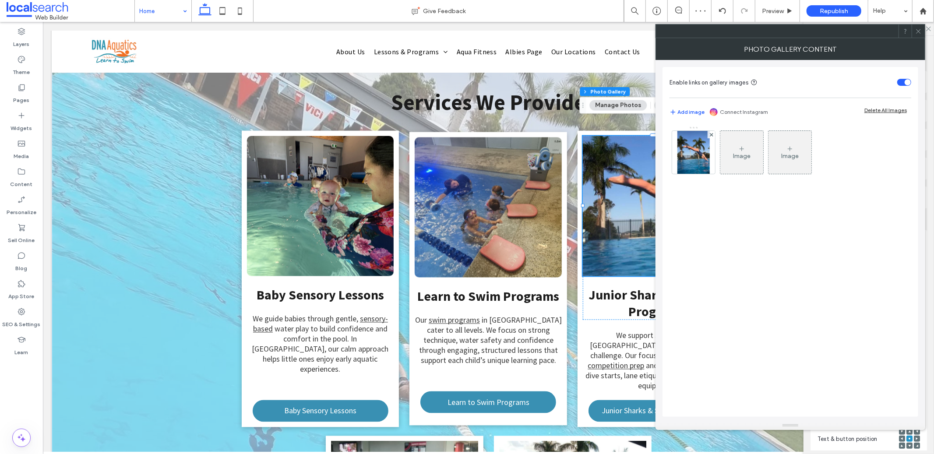
click at [917, 30] on use at bounding box center [918, 31] width 4 height 4
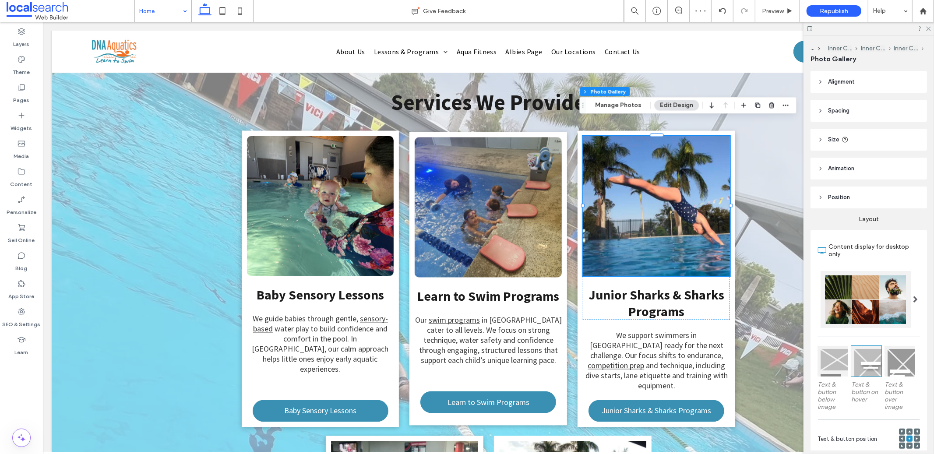
click at [646, 212] on link at bounding box center [655, 206] width 147 height 140
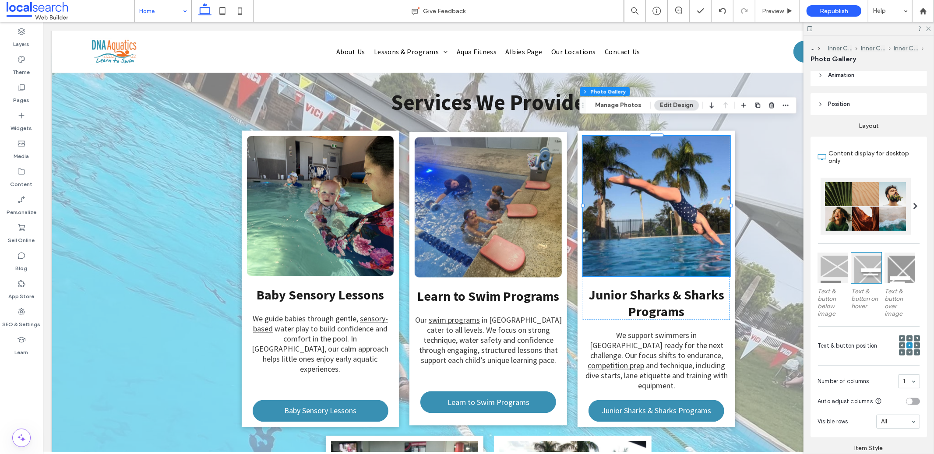
scroll to position [210, 0]
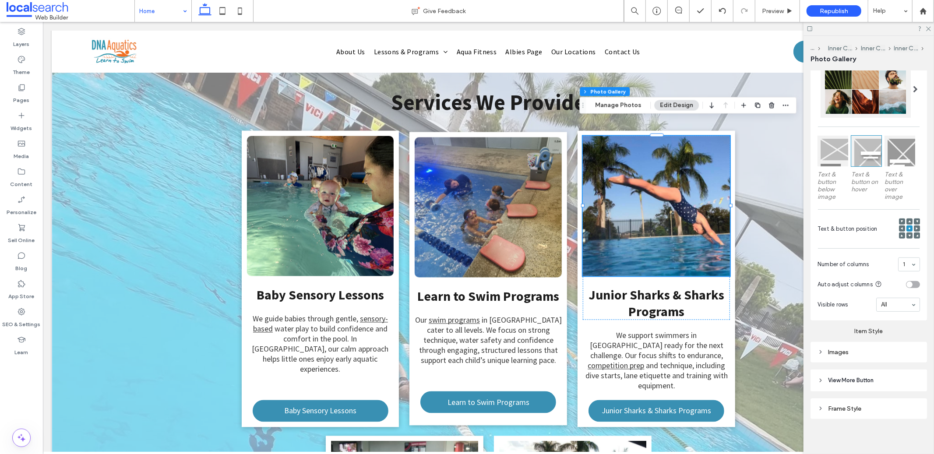
click at [868, 349] on div "Images" at bounding box center [868, 351] width 102 height 7
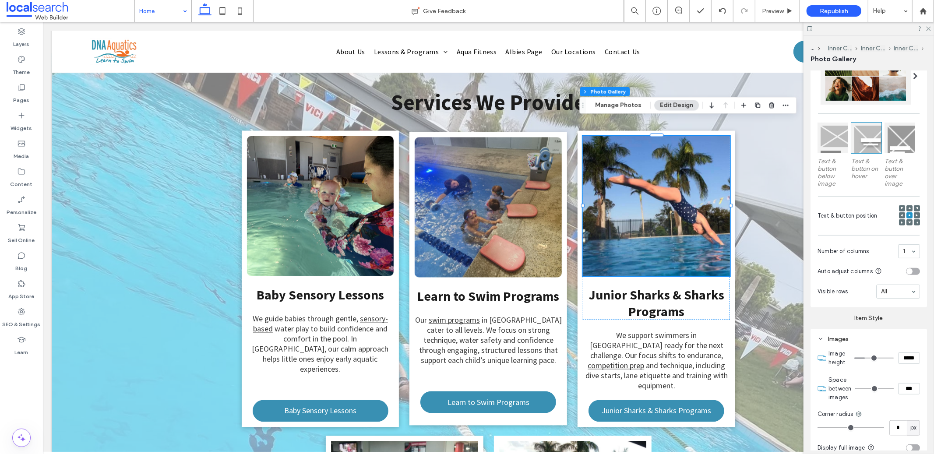
scroll to position [230, 0]
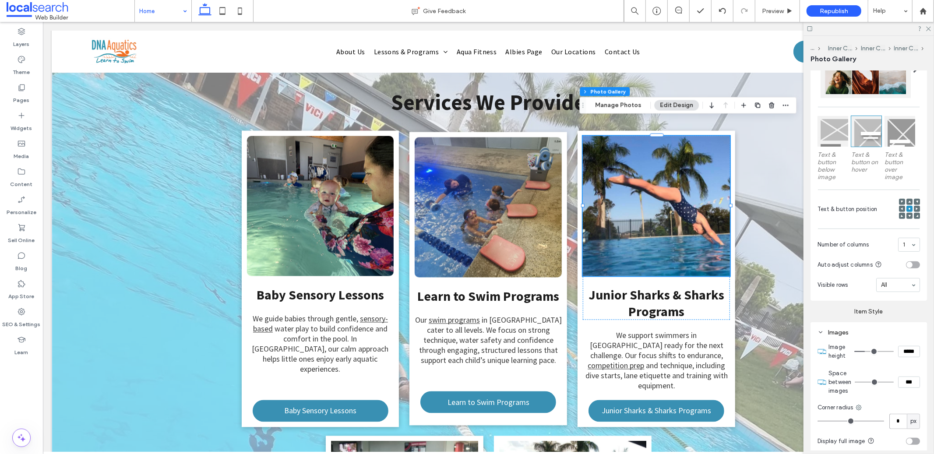
click at [896, 418] on input "*" at bounding box center [898, 421] width 18 height 15
type input "**"
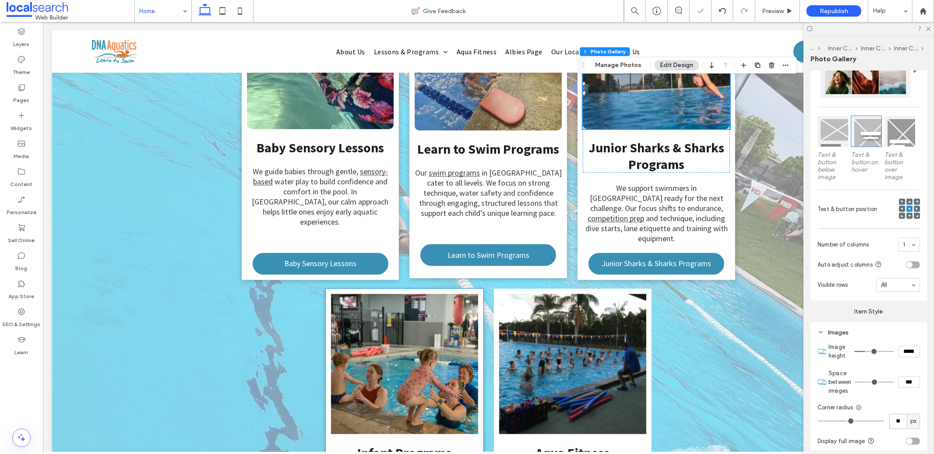
scroll to position [1452, 0]
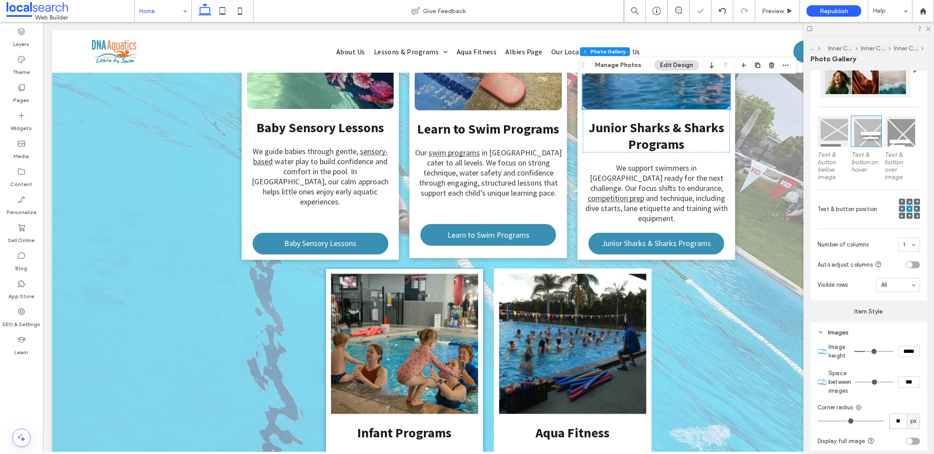
click at [426, 338] on link at bounding box center [403, 343] width 147 height 140
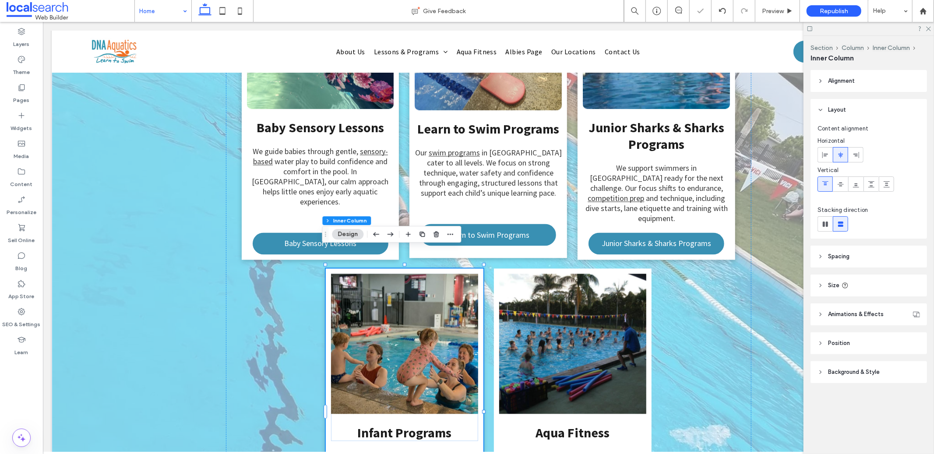
click at [424, 325] on link at bounding box center [403, 343] width 147 height 140
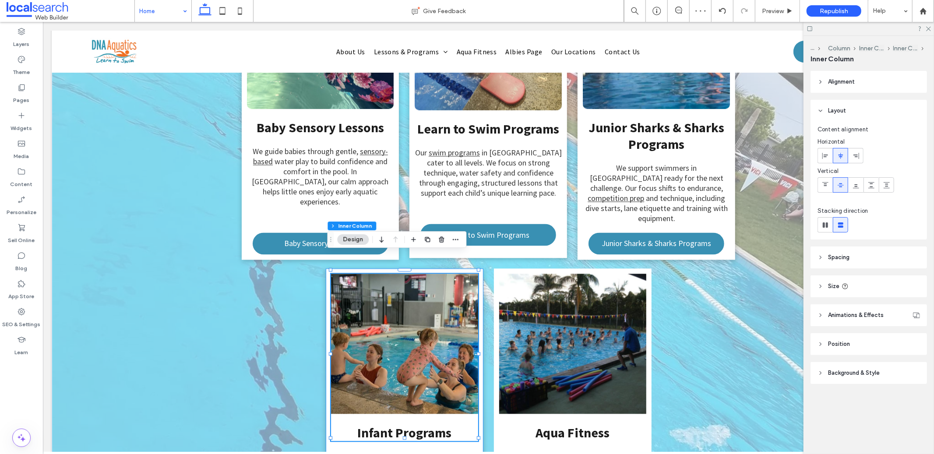
click at [424, 325] on link at bounding box center [403, 343] width 147 height 140
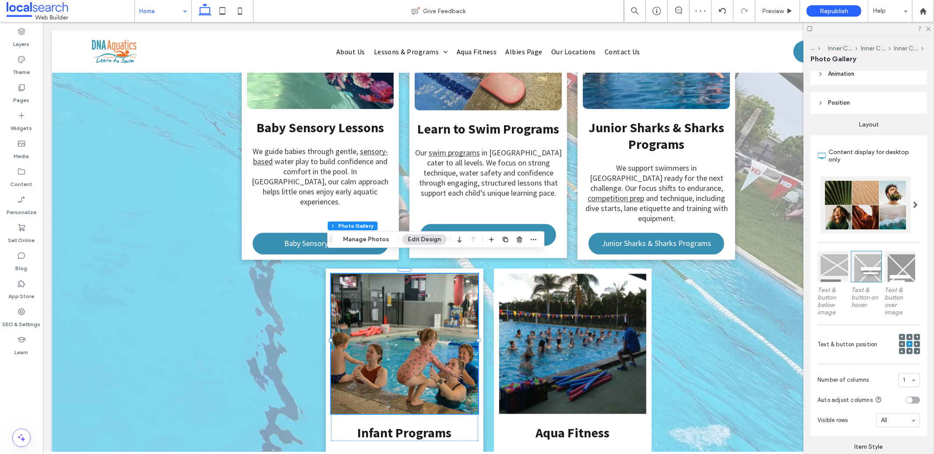
scroll to position [205, 0]
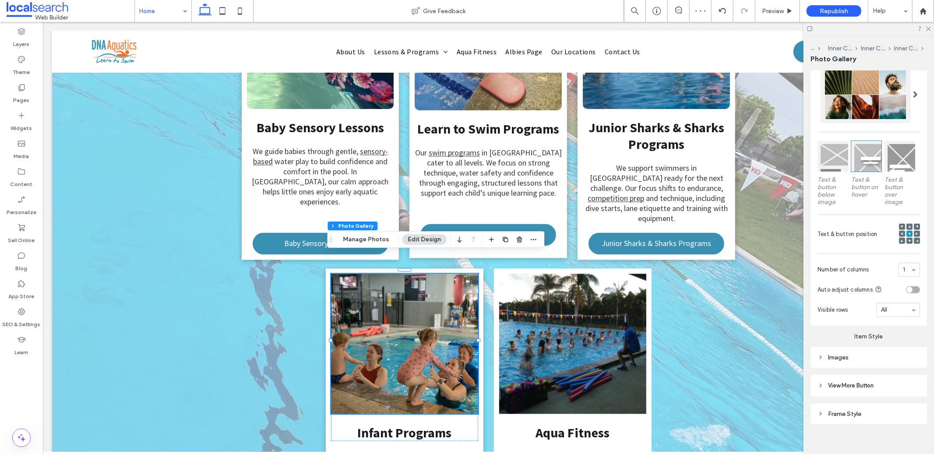
click at [880, 355] on div "Images" at bounding box center [868, 357] width 102 height 7
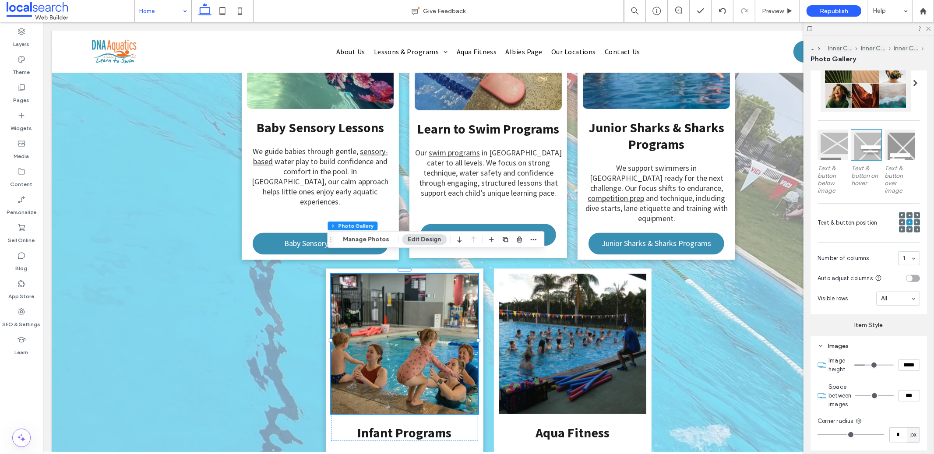
scroll to position [221, 0]
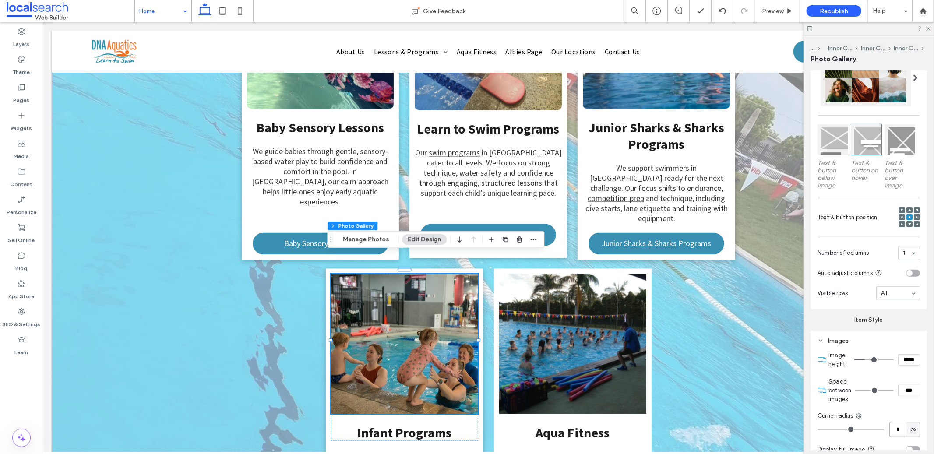
click at [896, 433] on input "*" at bounding box center [898, 429] width 18 height 15
type input "**"
click at [585, 285] on link at bounding box center [572, 343] width 147 height 140
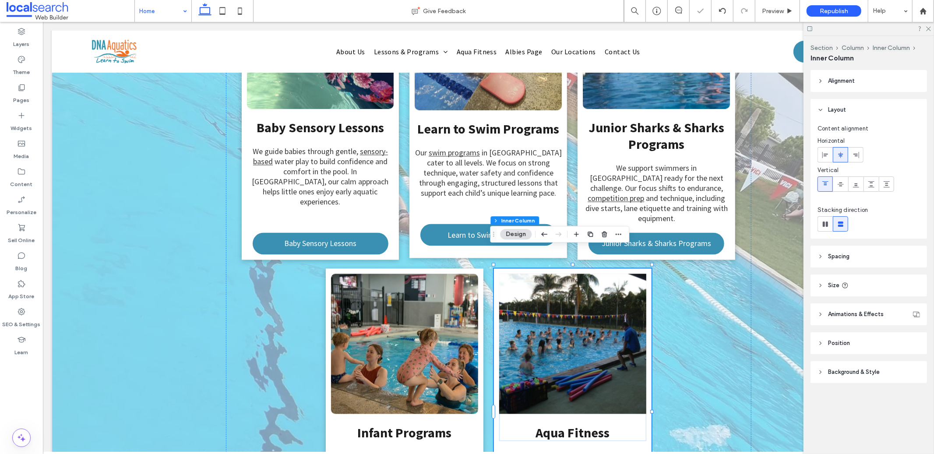
click at [587, 297] on link at bounding box center [572, 343] width 147 height 140
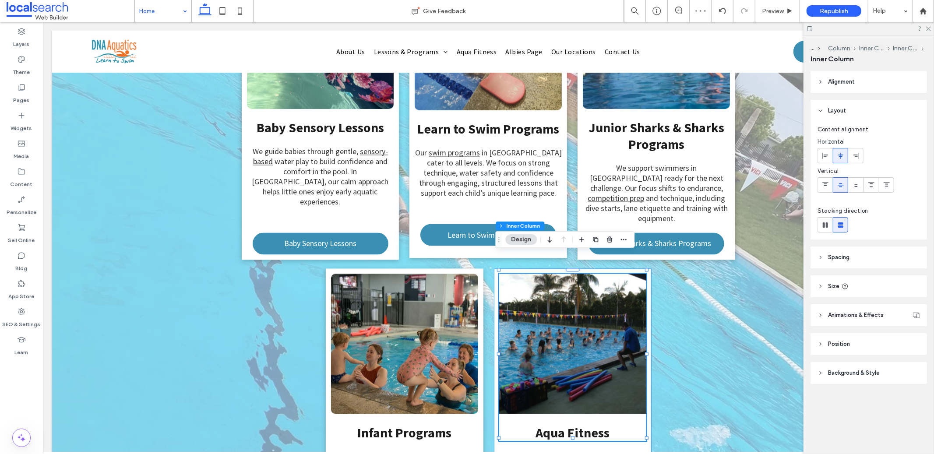
click at [588, 296] on link at bounding box center [572, 343] width 147 height 140
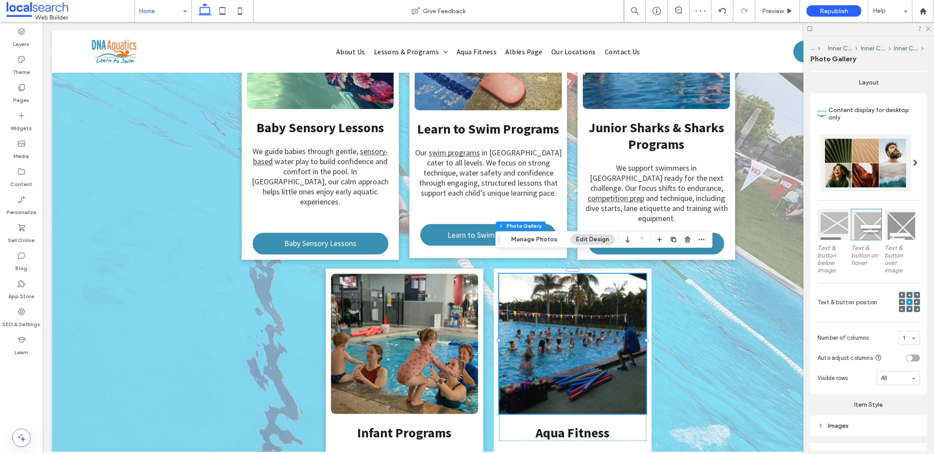
scroll to position [199, 0]
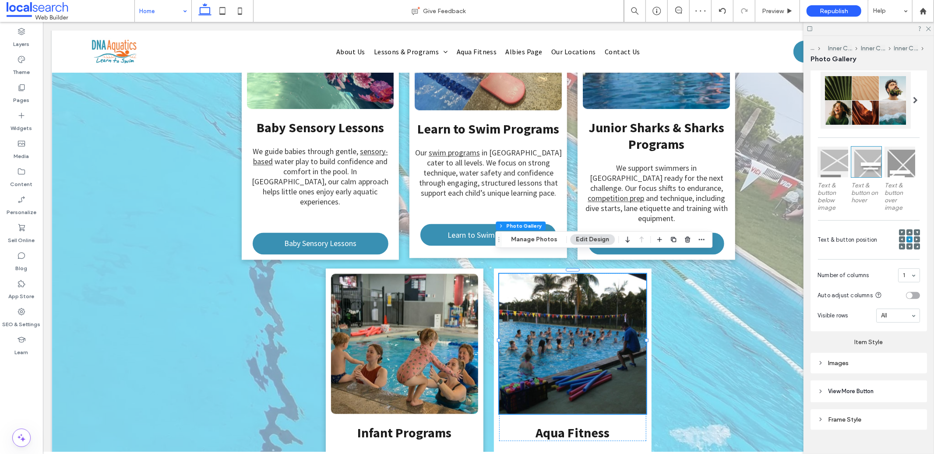
click at [871, 361] on div "Images" at bounding box center [868, 362] width 102 height 7
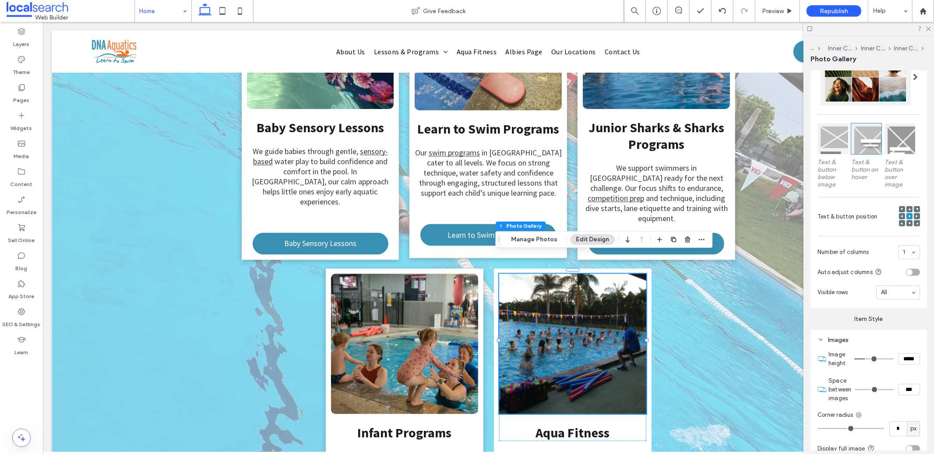
scroll to position [404, 0]
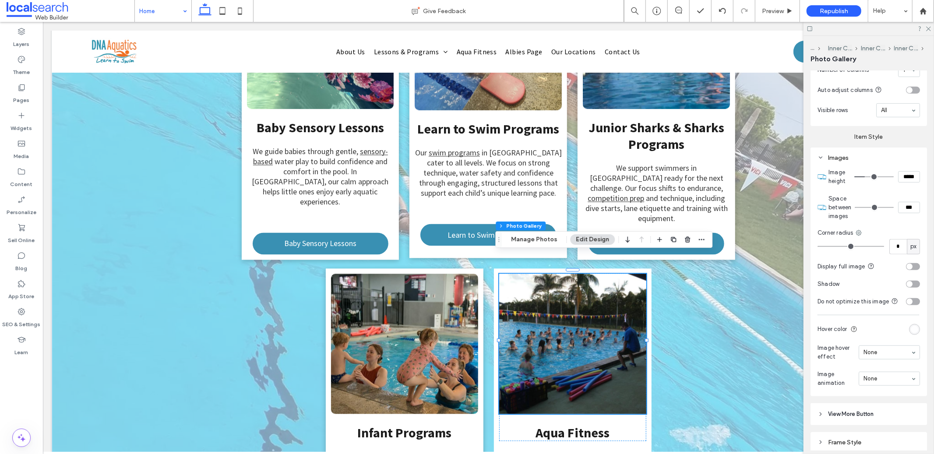
drag, startPoint x: 904, startPoint y: 239, endPoint x: 898, endPoint y: 239, distance: 5.7
click at [909, 242] on div "px" at bounding box center [913, 246] width 9 height 9
click at [892, 241] on input "*" at bounding box center [898, 246] width 18 height 15
type input "**"
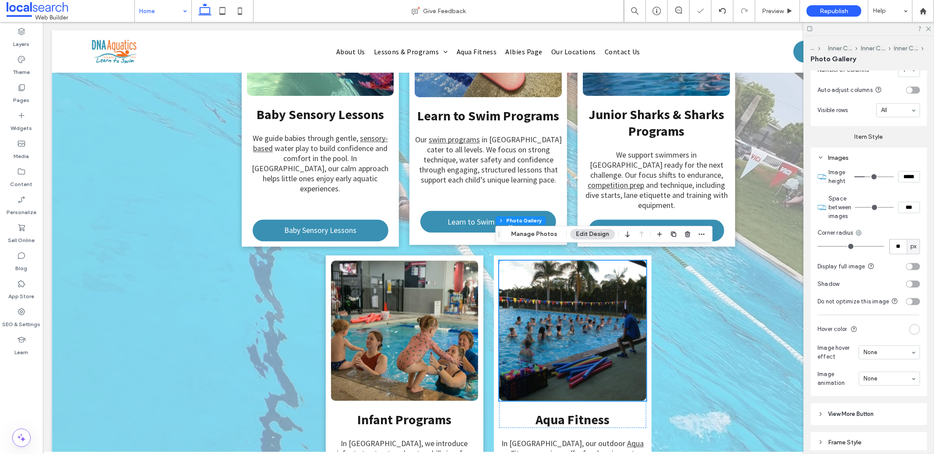
scroll to position [1472, 0]
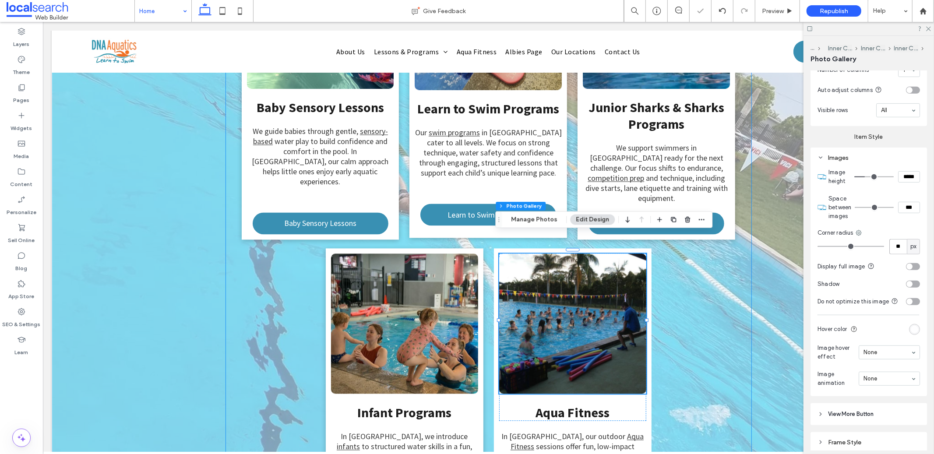
click at [738, 282] on div "Baby Sensory Lessons We guide babies through gentle, sensory-based water play t…" at bounding box center [487, 241] width 525 height 607
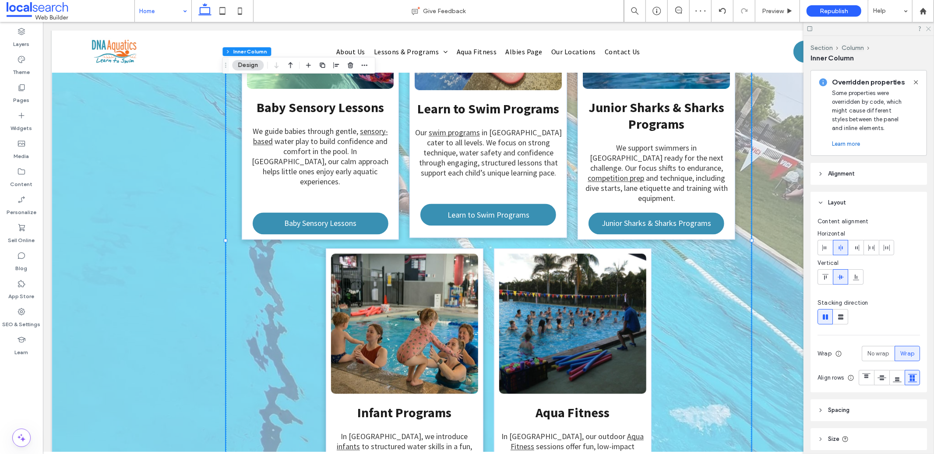
click at [928, 30] on icon at bounding box center [928, 28] width 6 height 6
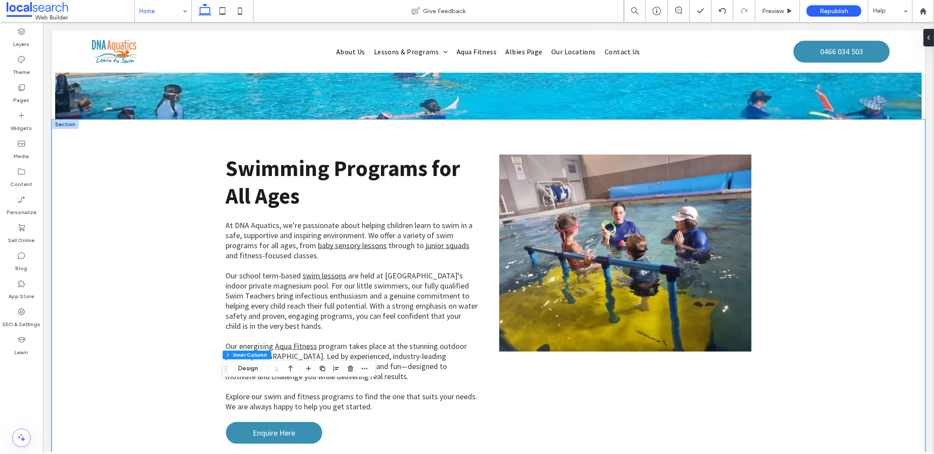
scroll to position [824, 0]
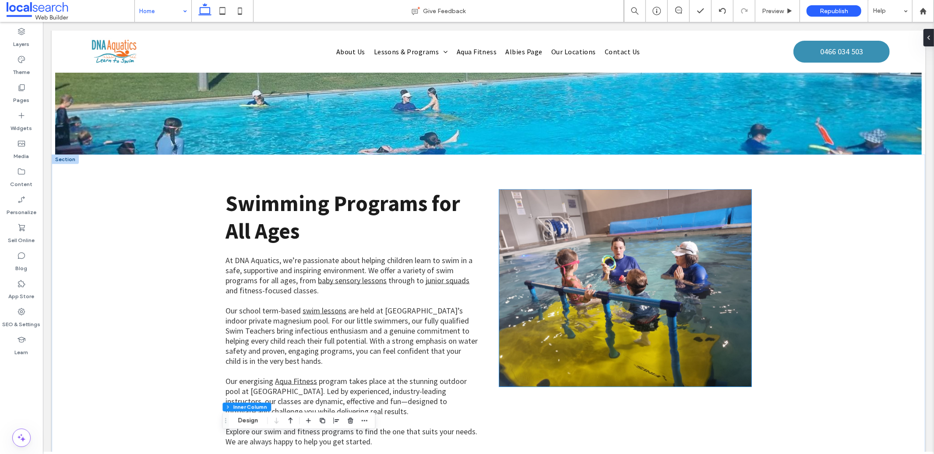
click at [636, 250] on link at bounding box center [625, 287] width 252 height 197
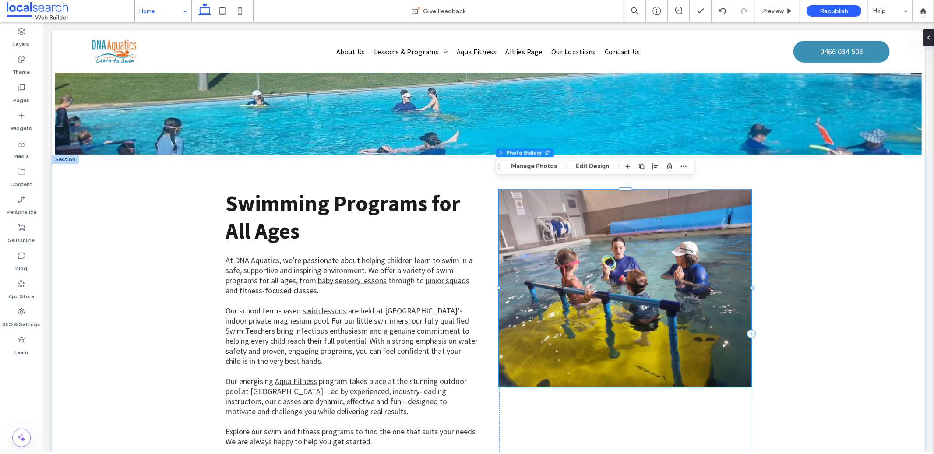
click at [627, 250] on link at bounding box center [625, 287] width 252 height 197
click at [531, 163] on button "Manage Photos" at bounding box center [533, 166] width 57 height 11
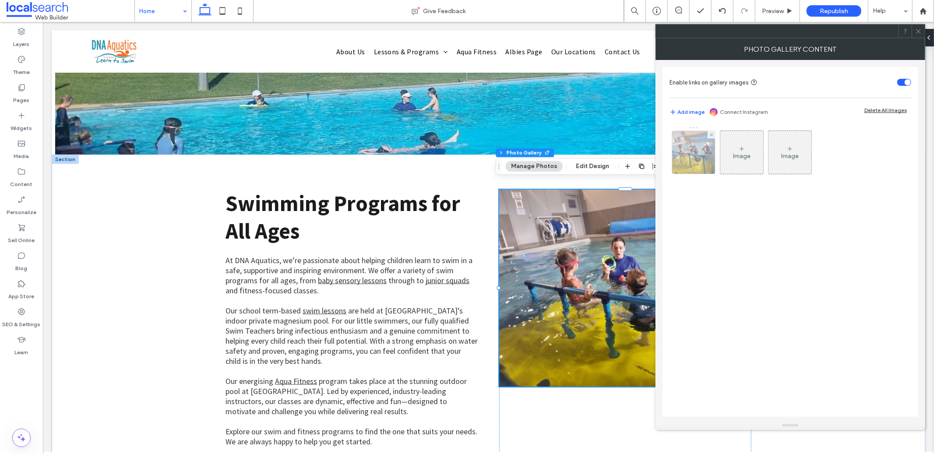
click at [691, 152] on img at bounding box center [693, 152] width 57 height 43
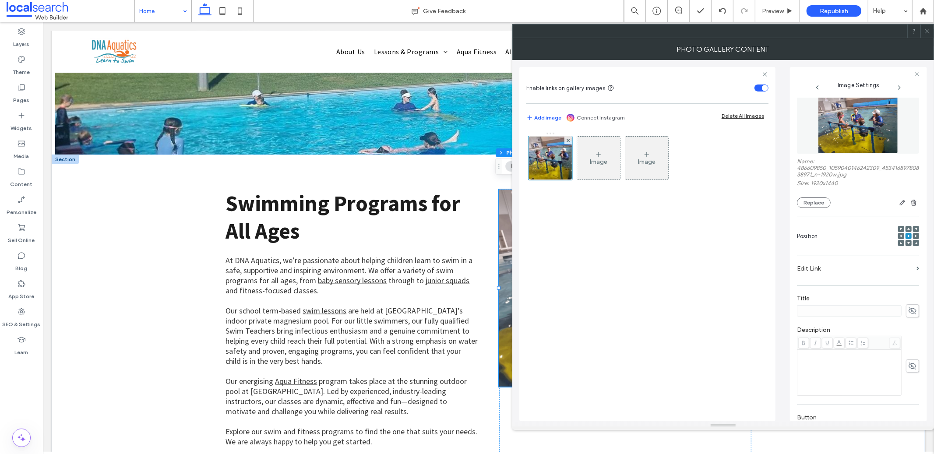
scroll to position [0, 0]
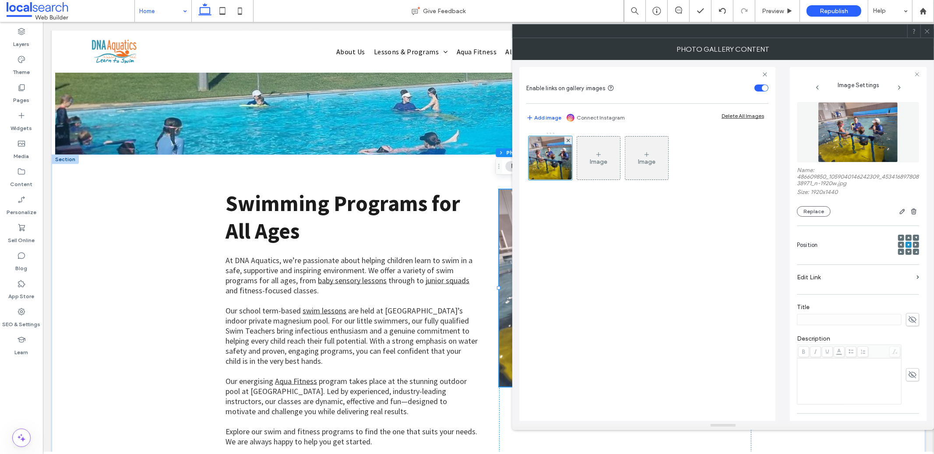
click at [924, 31] on icon at bounding box center [927, 31] width 7 height 7
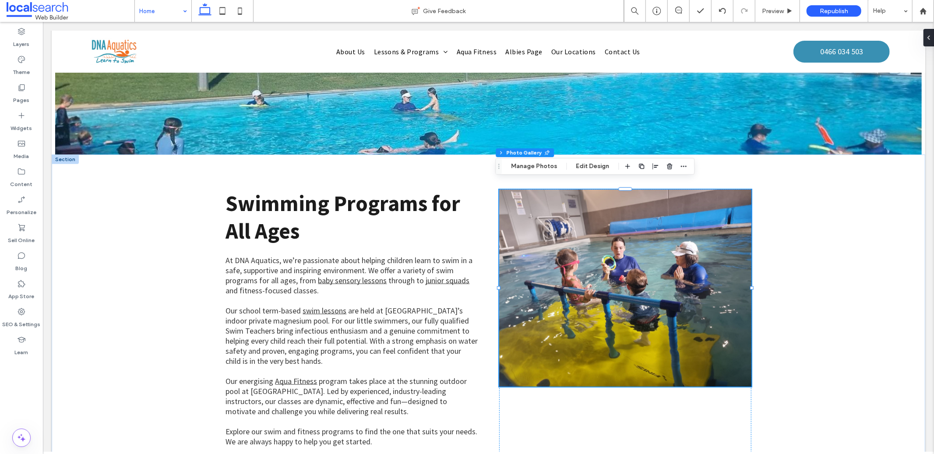
click at [596, 160] on div "Section Column Photo Gallery Manage Photos Edit Design" at bounding box center [594, 166] width 199 height 17
click at [594, 165] on button "Edit Design" at bounding box center [592, 166] width 45 height 11
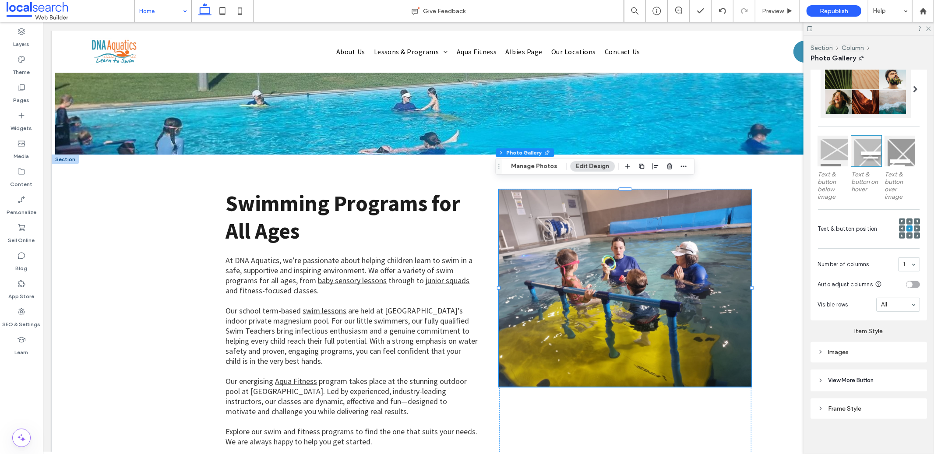
click at [855, 348] on div "Images" at bounding box center [868, 351] width 102 height 7
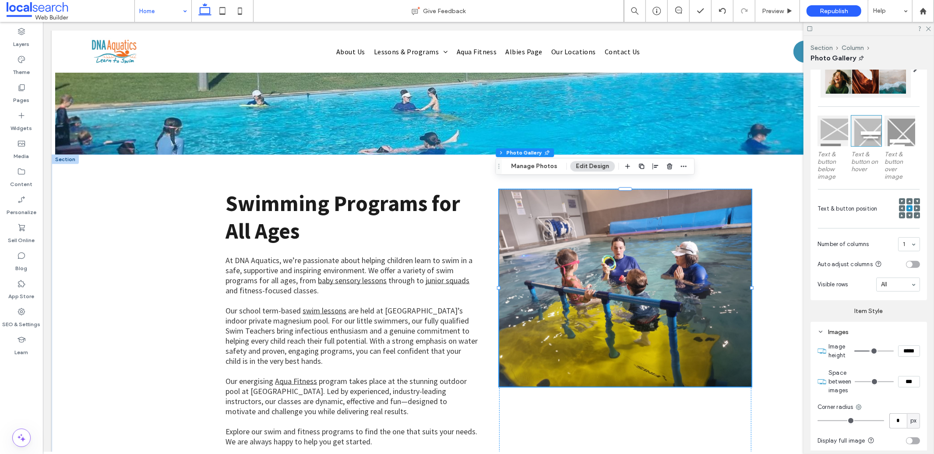
click at [896, 415] on input "*" at bounding box center [898, 420] width 18 height 15
type input "**"
click at [931, 29] on icon at bounding box center [928, 28] width 6 height 6
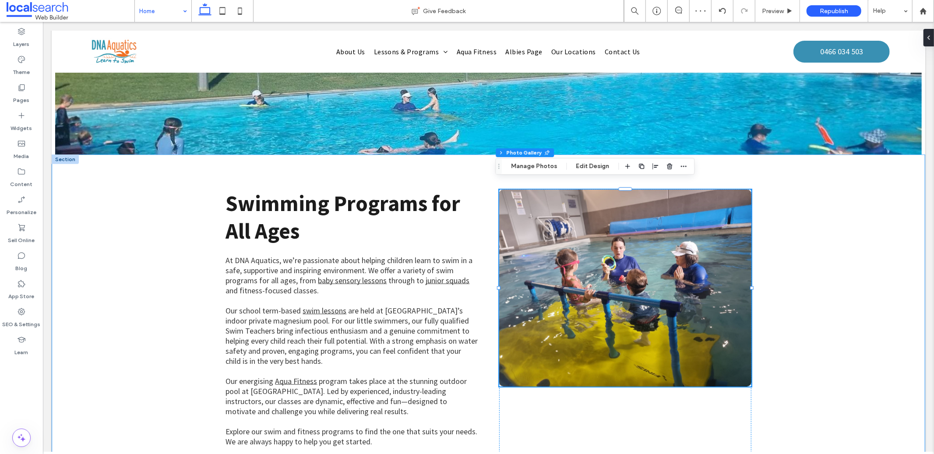
click at [834, 233] on div "Swimming Programs for All Ages At DNA Aquatics, we’re passionate about helping …" at bounding box center [487, 333] width 873 height 359
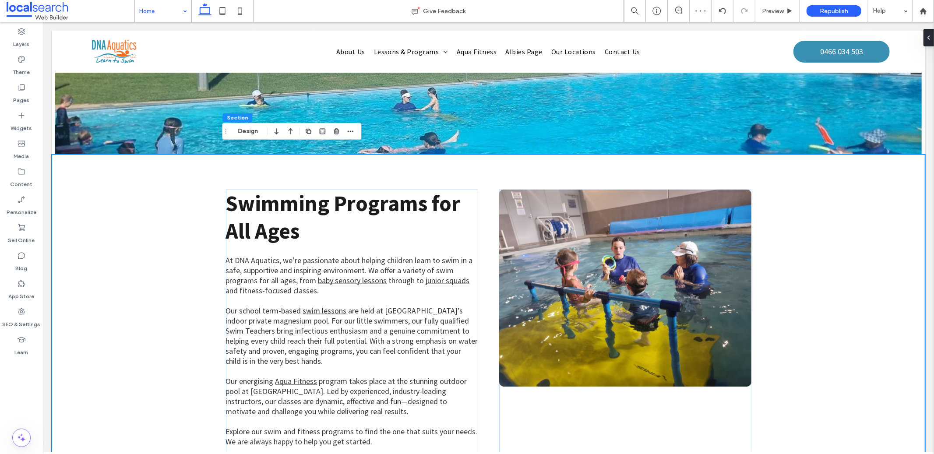
click at [181, 283] on div "Swimming Programs for All Ages At DNA Aquatics, we’re passionate about helping …" at bounding box center [487, 333] width 873 height 359
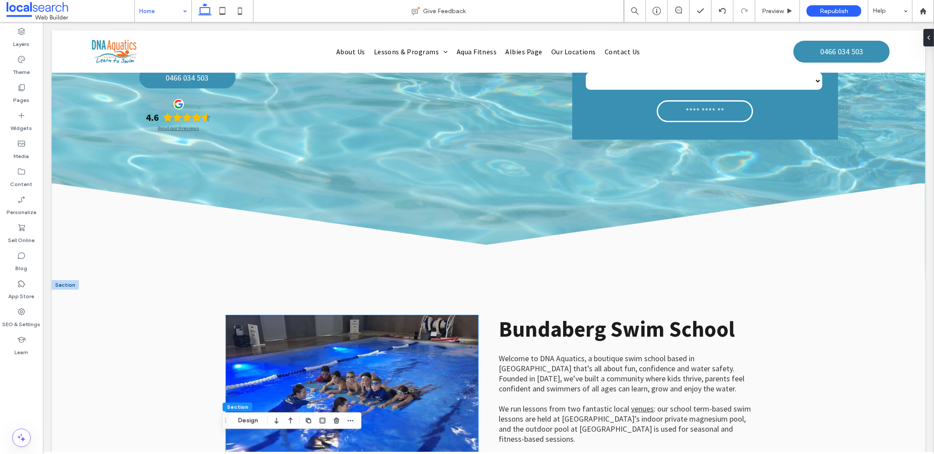
scroll to position [200, 0]
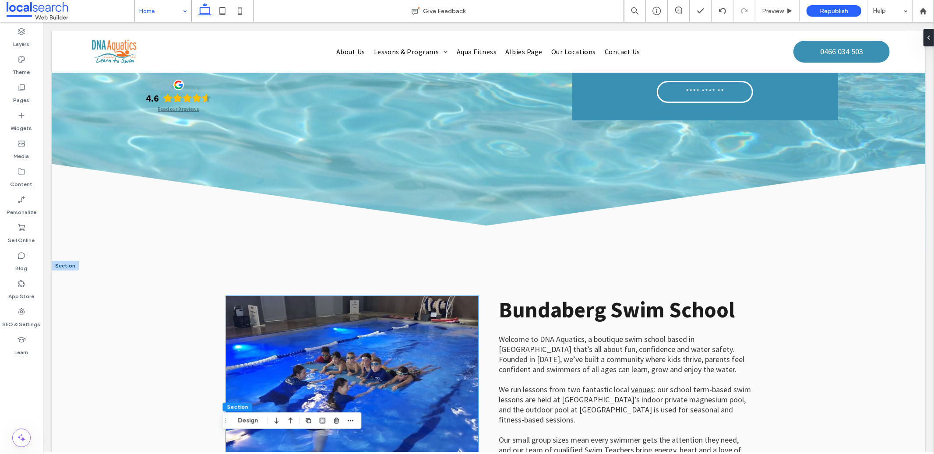
click at [330, 350] on link at bounding box center [351, 393] width 252 height 197
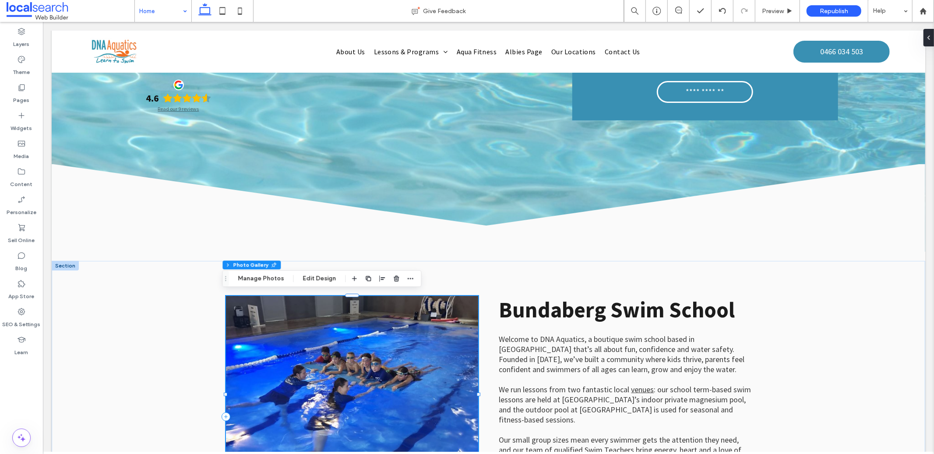
click at [370, 345] on link at bounding box center [351, 393] width 252 height 197
click at [264, 274] on button "Manage Photos" at bounding box center [260, 278] width 57 height 11
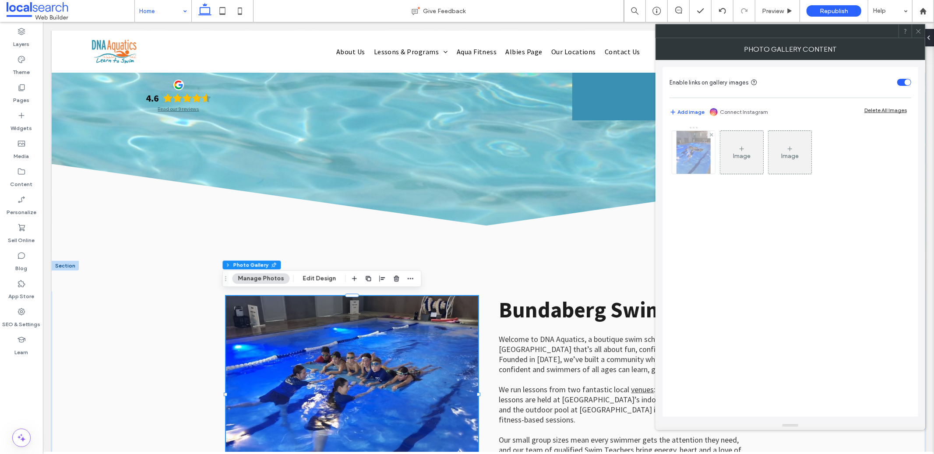
click at [687, 161] on img at bounding box center [693, 152] width 34 height 43
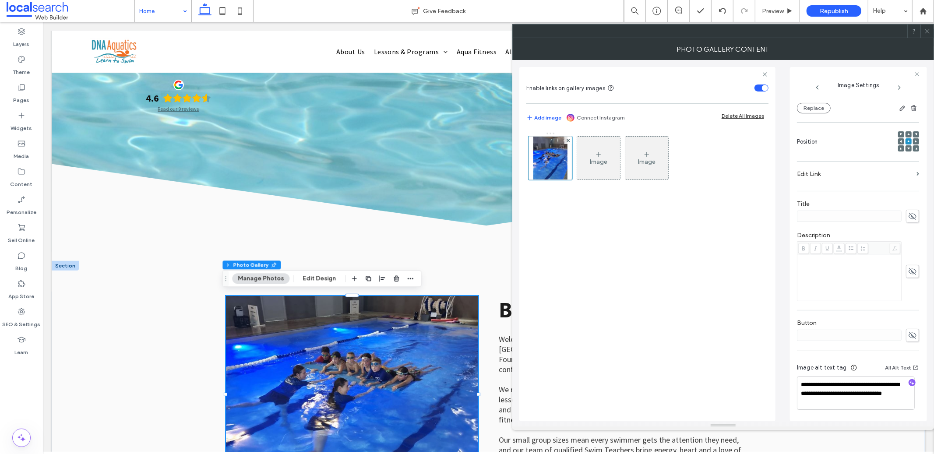
scroll to position [104, 0]
click at [928, 34] on icon at bounding box center [927, 31] width 7 height 7
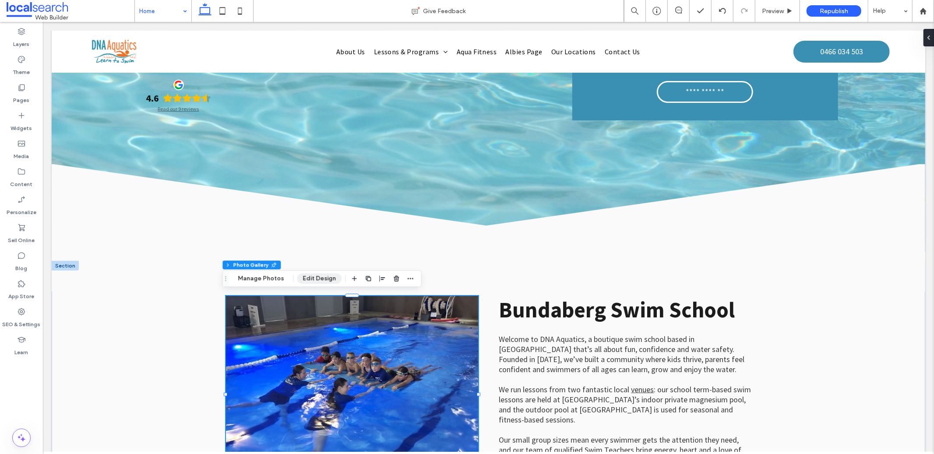
click at [308, 278] on button "Edit Design" at bounding box center [319, 278] width 45 height 11
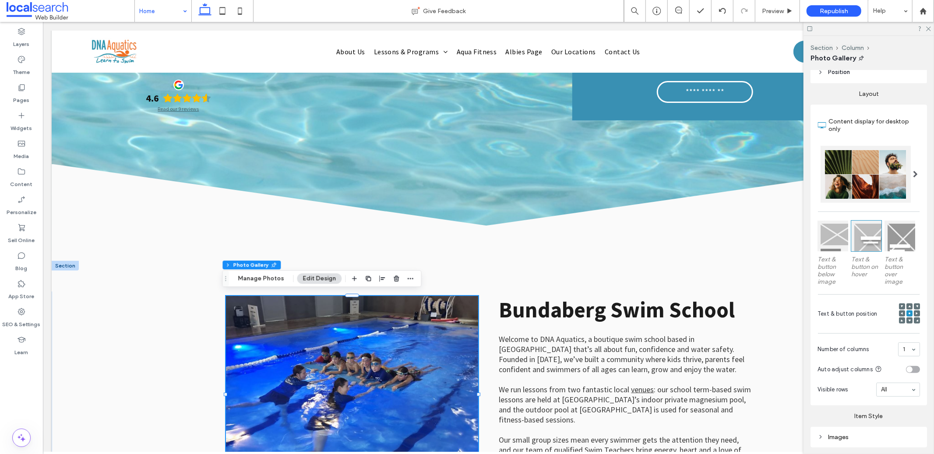
scroll to position [186, 0]
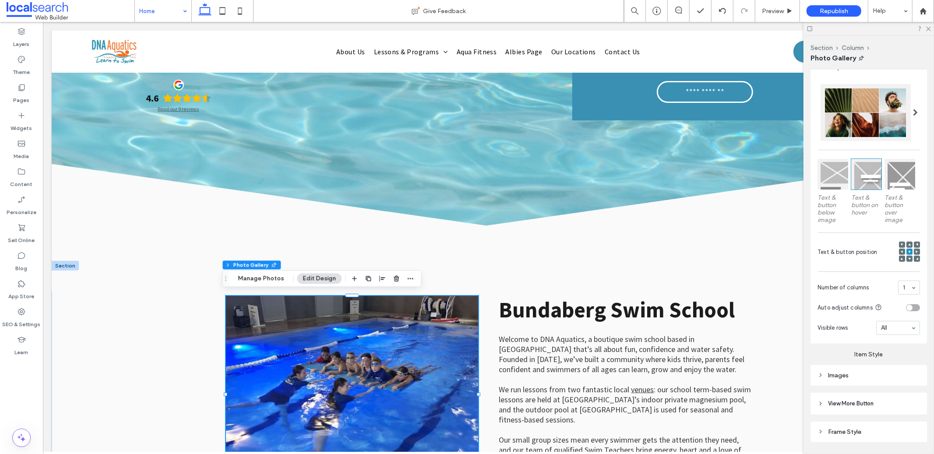
click at [871, 375] on div "Images" at bounding box center [868, 375] width 102 height 7
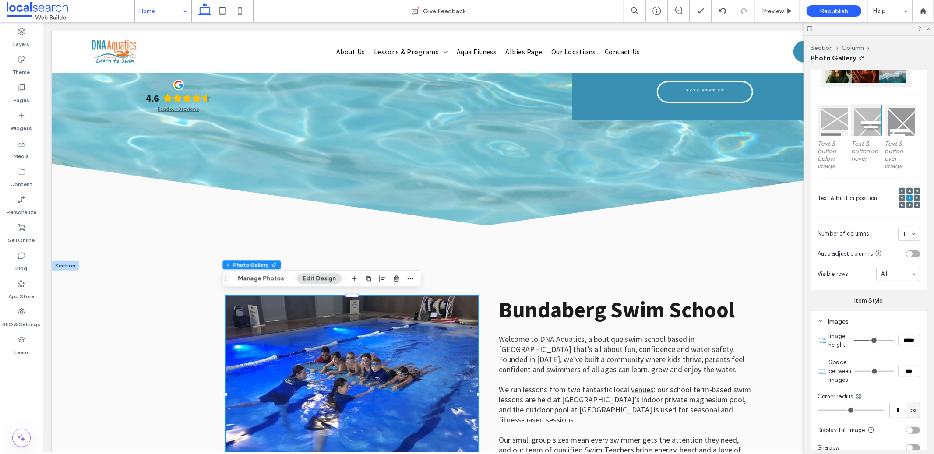
scroll to position [276, 0]
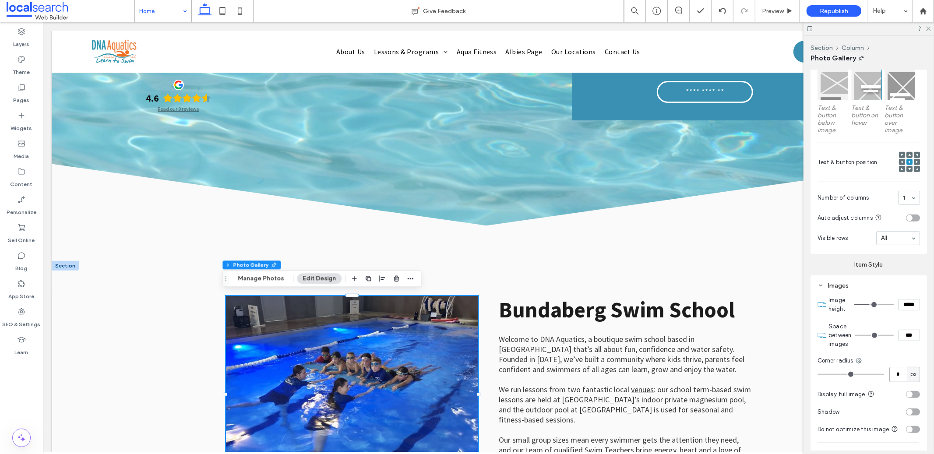
click at [899, 370] on input "*" at bounding box center [898, 374] width 18 height 15
type input "**"
click at [707, 261] on icon at bounding box center [487, 227] width 873 height 127
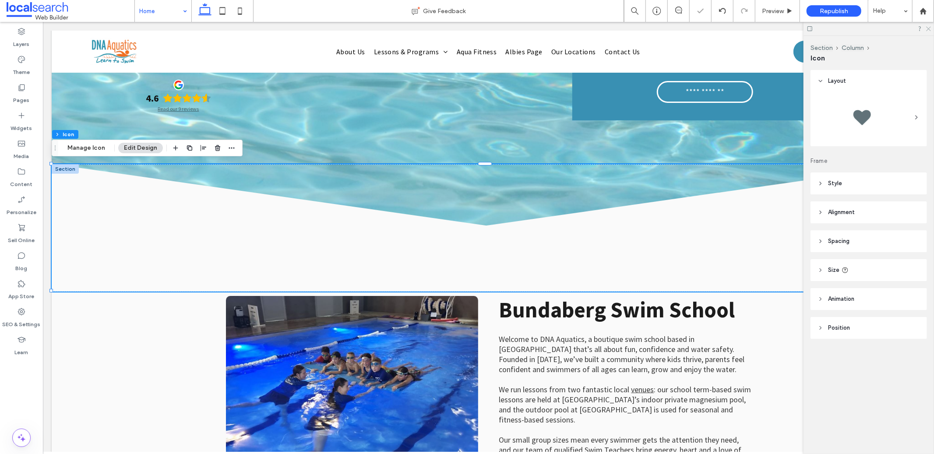
click at [927, 30] on icon at bounding box center [928, 28] width 6 height 6
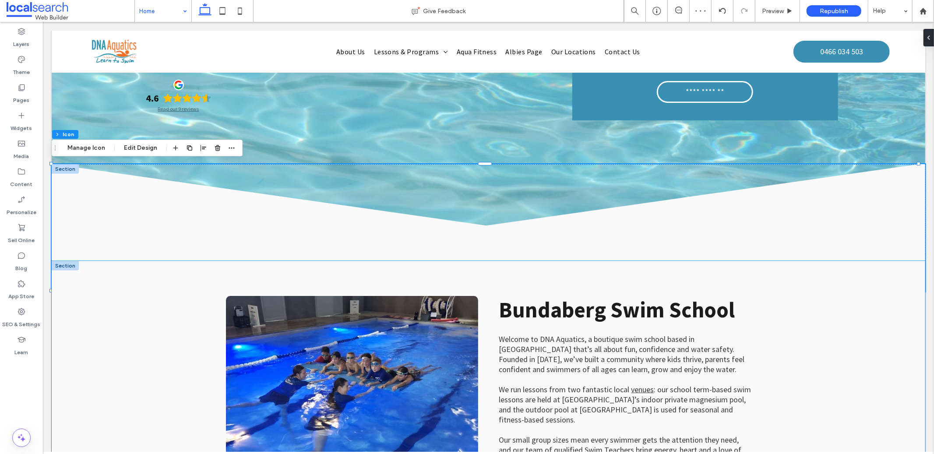
click at [143, 368] on div "Bundaberg Swim School Welcome to DNA Aquatics, a boutique swim school based in …" at bounding box center [487, 416] width 873 height 312
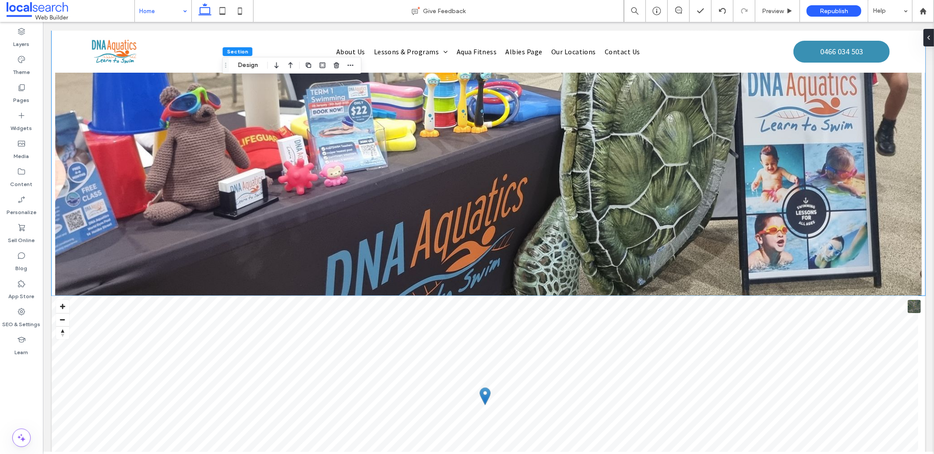
scroll to position [2250, 0]
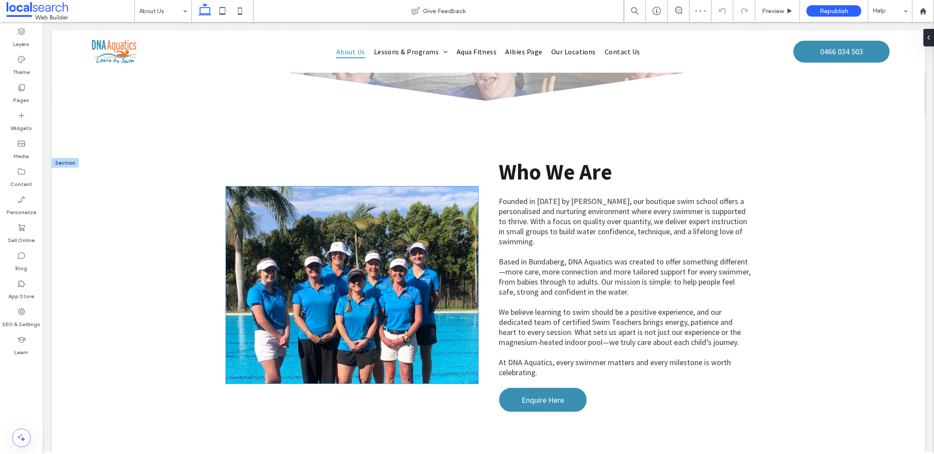
scroll to position [181, 0]
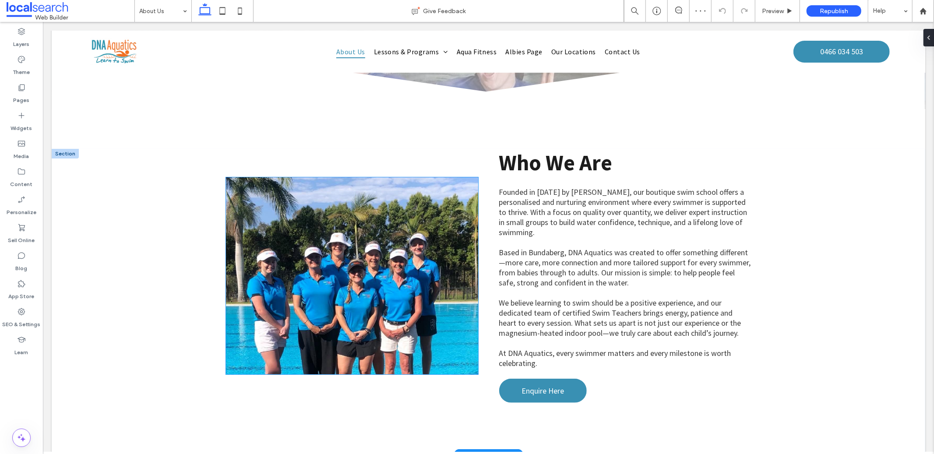
click at [306, 298] on link at bounding box center [351, 275] width 252 height 197
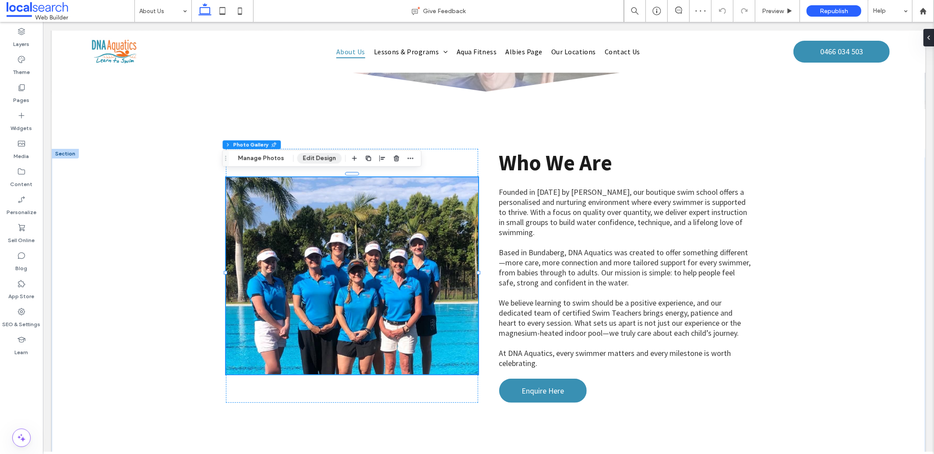
click at [319, 162] on button "Edit Design" at bounding box center [319, 158] width 45 height 11
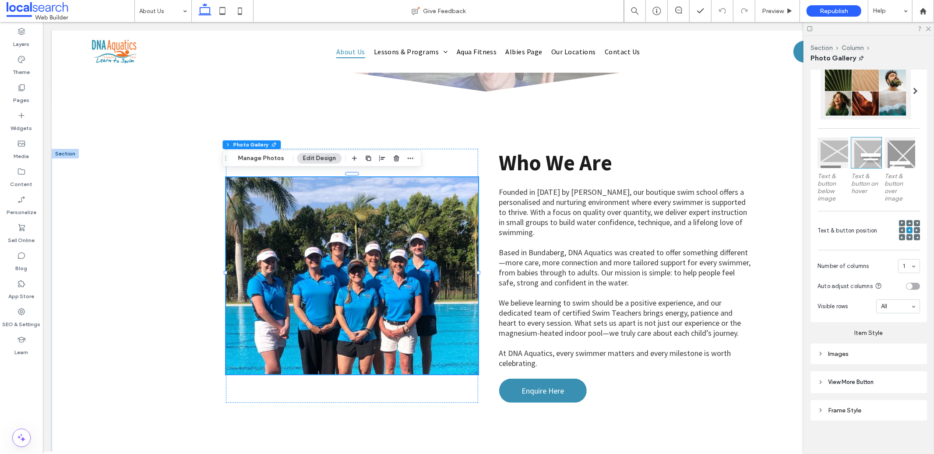
scroll to position [209, 0]
click at [880, 357] on div "Images" at bounding box center [868, 352] width 116 height 21
click at [891, 348] on div "Images" at bounding box center [868, 351] width 102 height 7
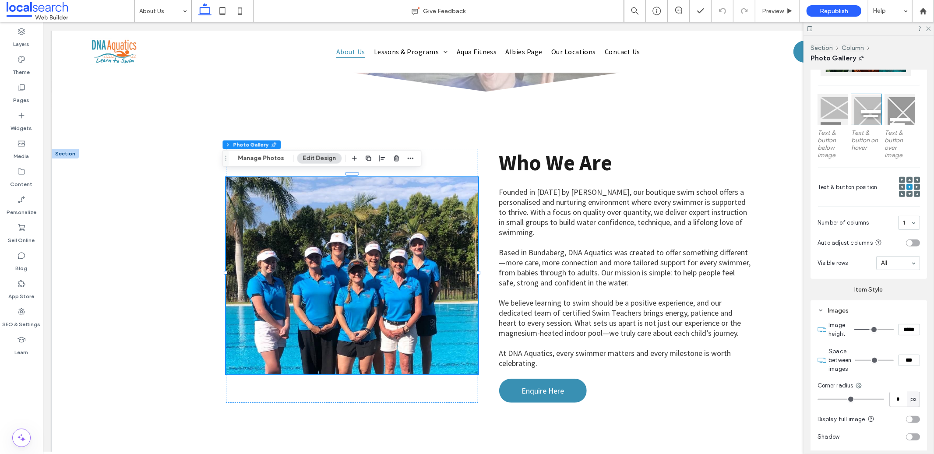
scroll to position [295, 0]
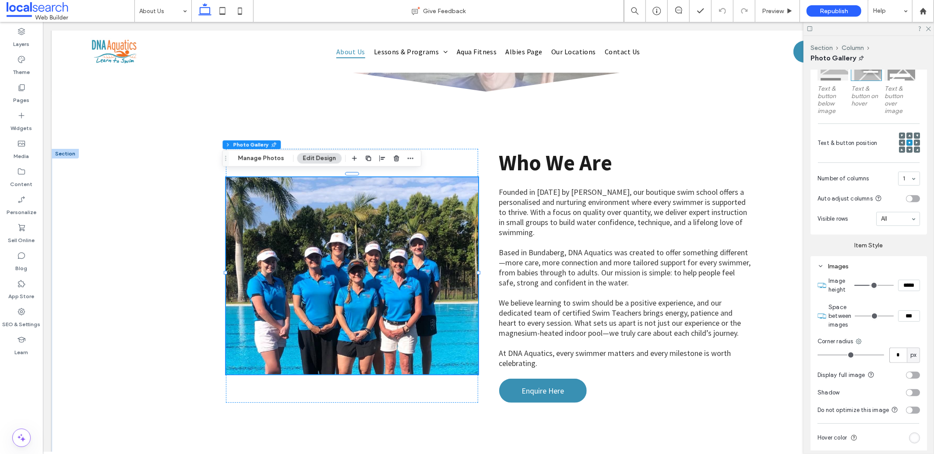
click at [899, 350] on input "*" at bounding box center [898, 355] width 18 height 15
type input "**"
click at [700, 131] on icon at bounding box center [487, 93] width 873 height 127
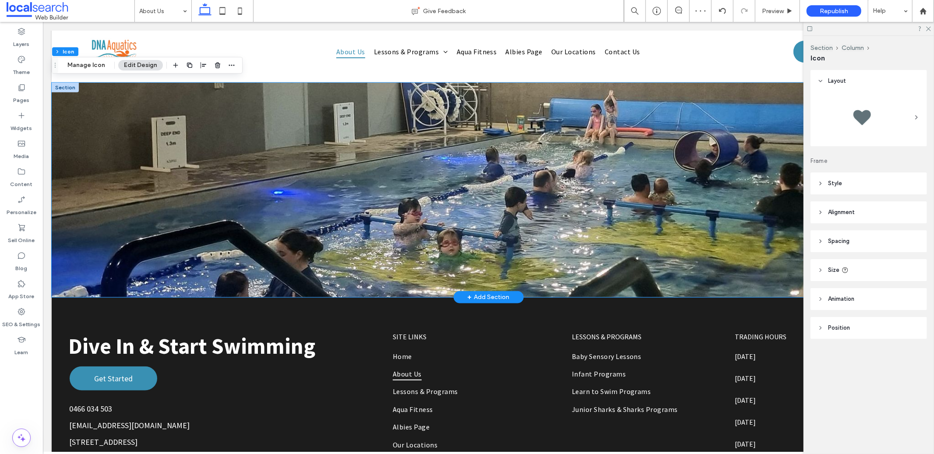
scroll to position [208, 0]
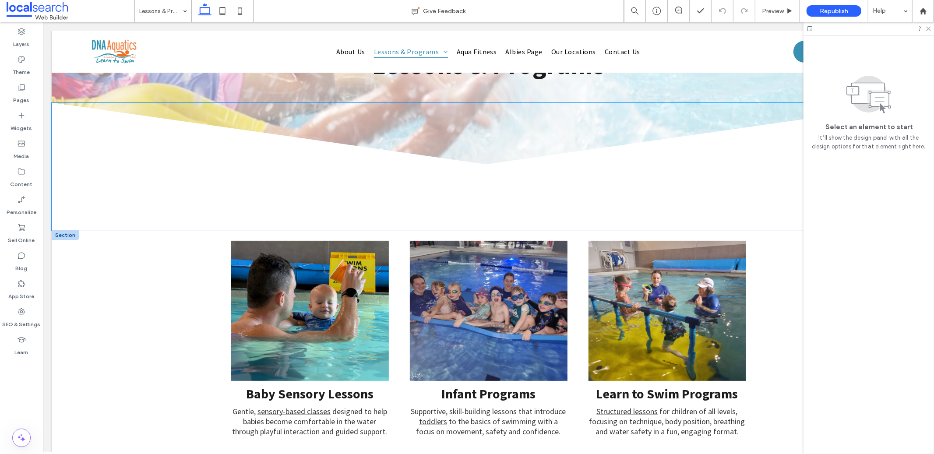
scroll to position [117, 0]
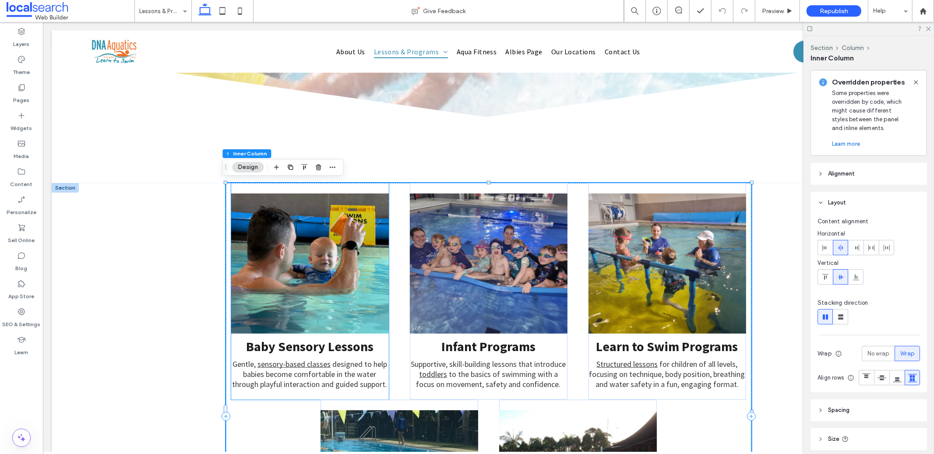
click at [328, 252] on link at bounding box center [310, 263] width 158 height 140
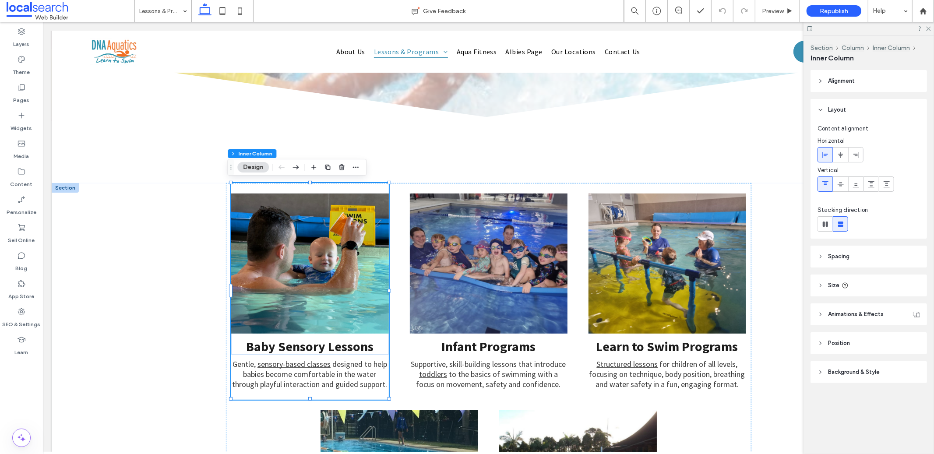
click at [328, 253] on link at bounding box center [310, 263] width 158 height 140
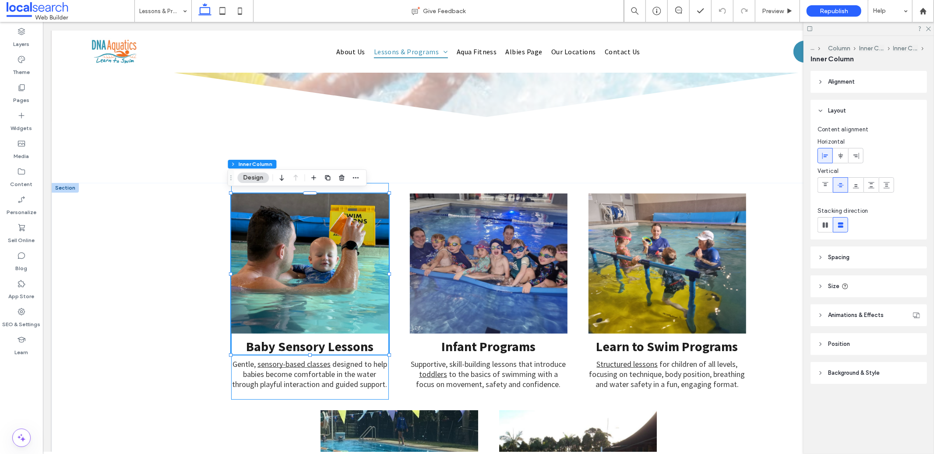
click at [330, 258] on link at bounding box center [310, 263] width 158 height 140
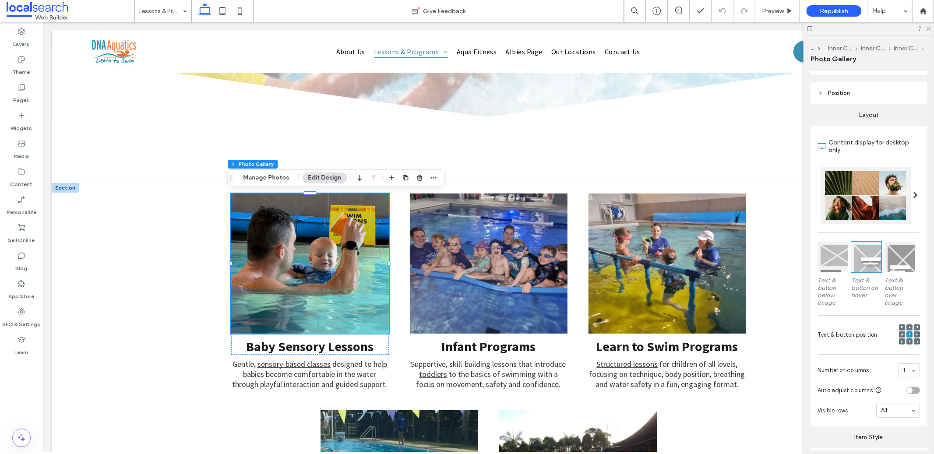
scroll to position [200, 0]
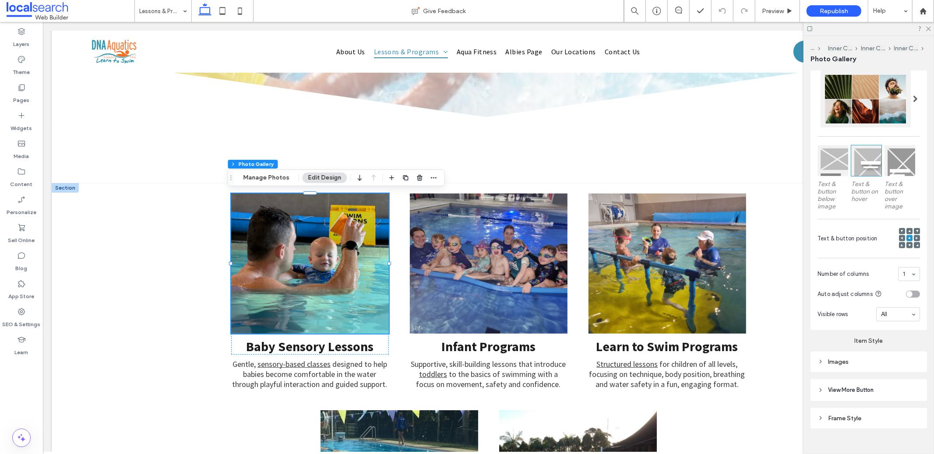
click at [882, 351] on div "Images" at bounding box center [868, 361] width 116 height 21
click at [886, 359] on div "Images" at bounding box center [868, 361] width 102 height 7
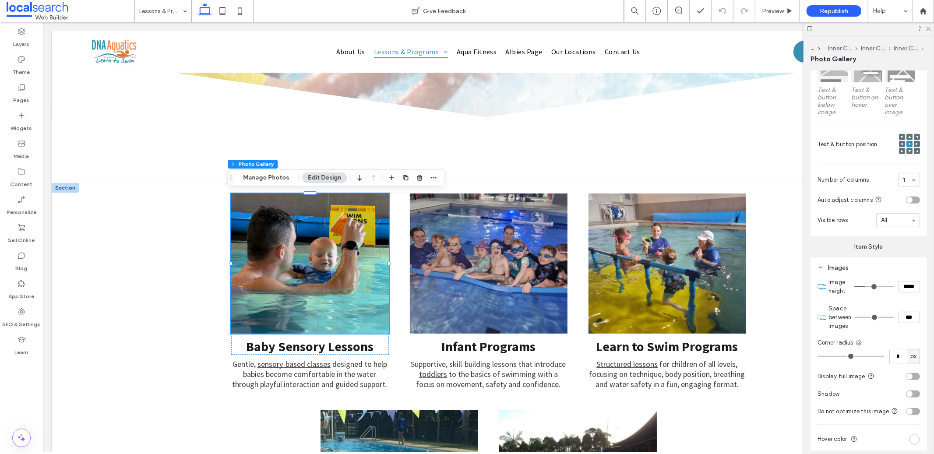
scroll to position [400, 0]
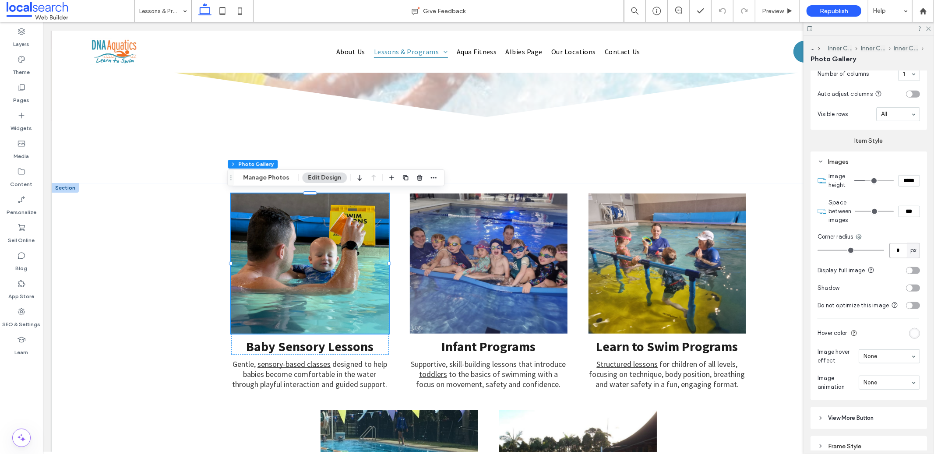
drag, startPoint x: 897, startPoint y: 244, endPoint x: 885, endPoint y: 240, distance: 12.9
click at [897, 244] on input "*" at bounding box center [898, 250] width 18 height 15
type input "**"
click at [486, 278] on link at bounding box center [488, 263] width 158 height 140
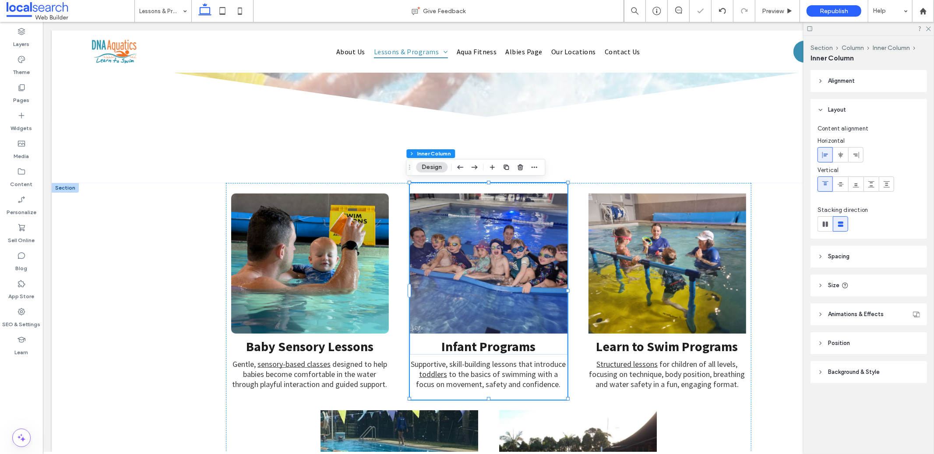
click at [486, 278] on link at bounding box center [488, 263] width 158 height 140
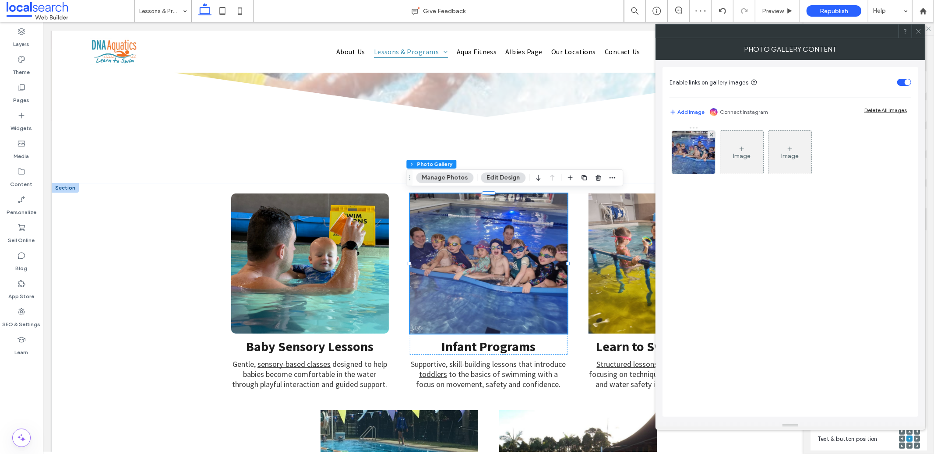
click at [916, 30] on icon at bounding box center [918, 31] width 7 height 7
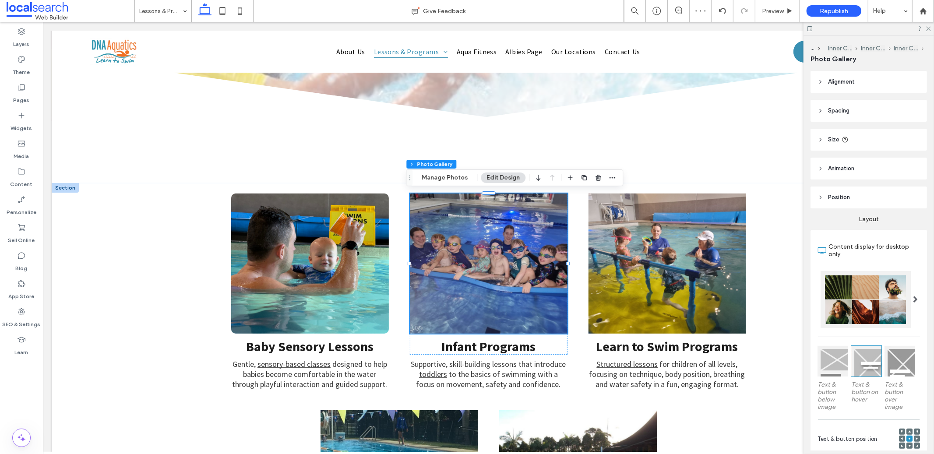
click at [521, 241] on link at bounding box center [488, 263] width 158 height 140
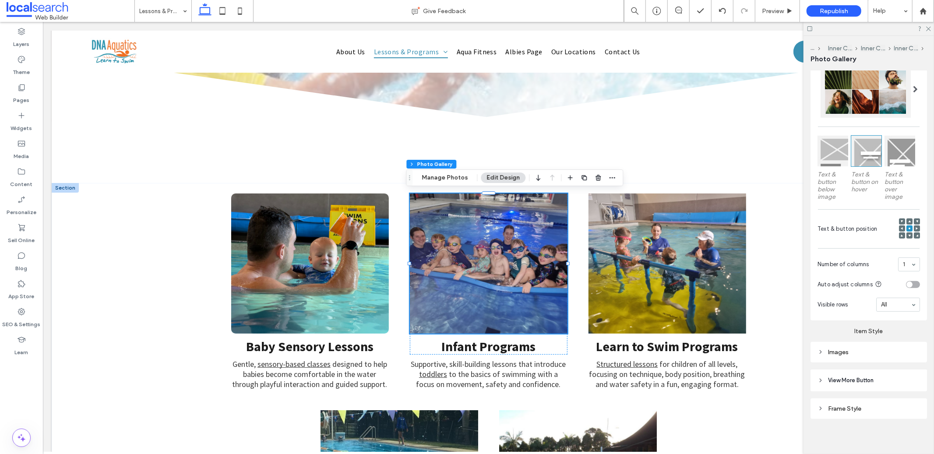
click at [862, 348] on div "Images" at bounding box center [868, 351] width 102 height 7
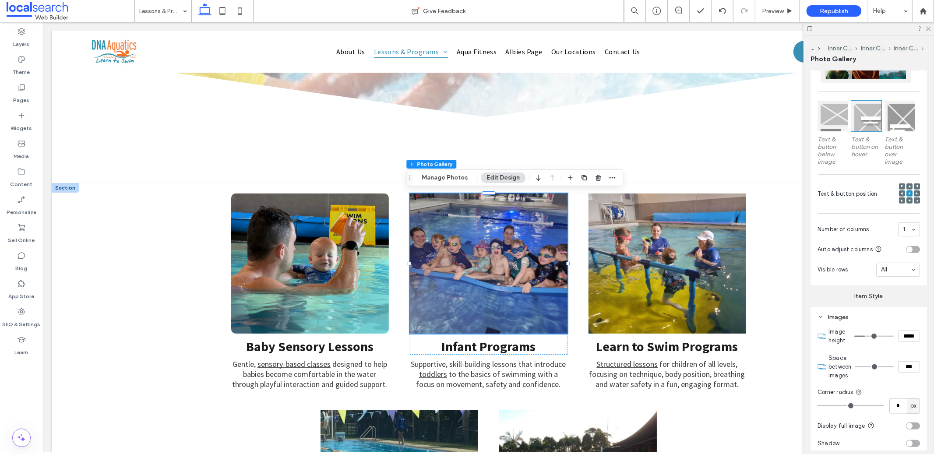
scroll to position [305, 0]
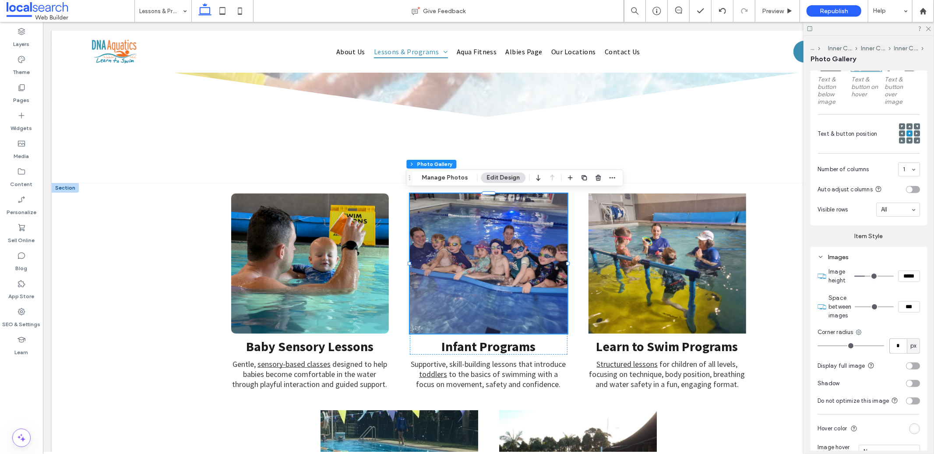
click at [896, 346] on input "*" at bounding box center [898, 345] width 18 height 15
type input "**"
click at [698, 262] on link at bounding box center [667, 263] width 158 height 140
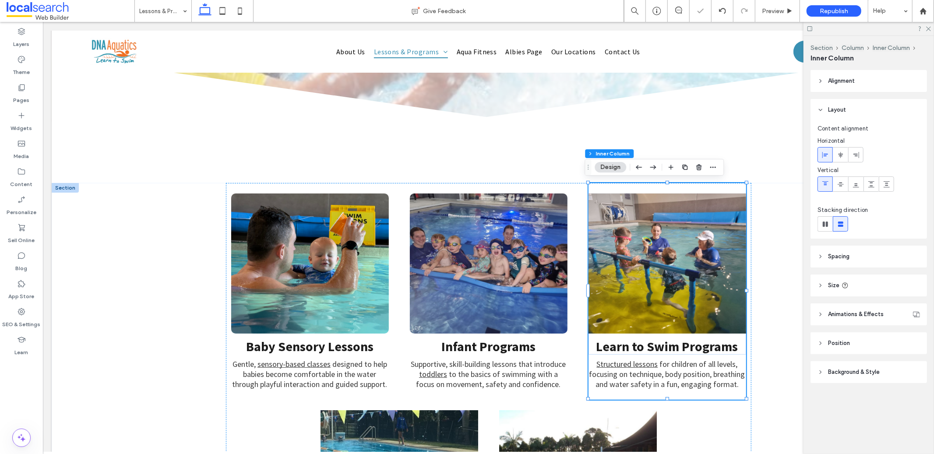
click at [698, 262] on link at bounding box center [667, 263] width 158 height 140
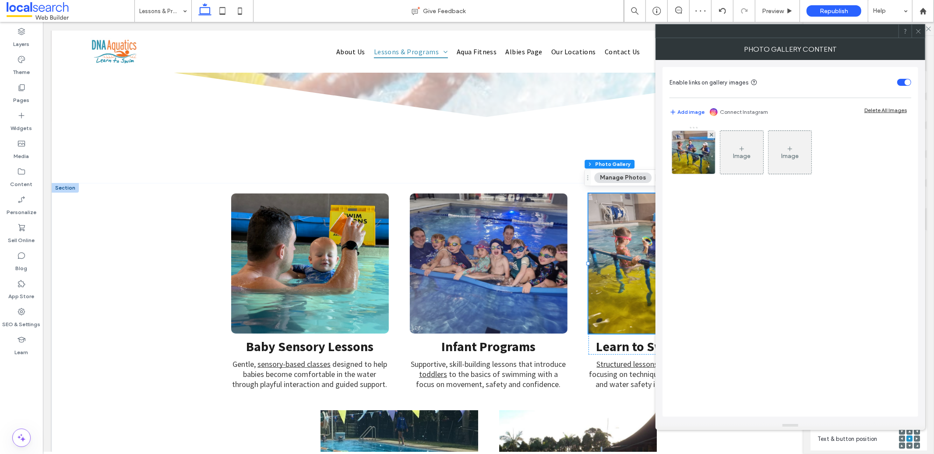
click at [915, 32] on icon at bounding box center [918, 31] width 7 height 7
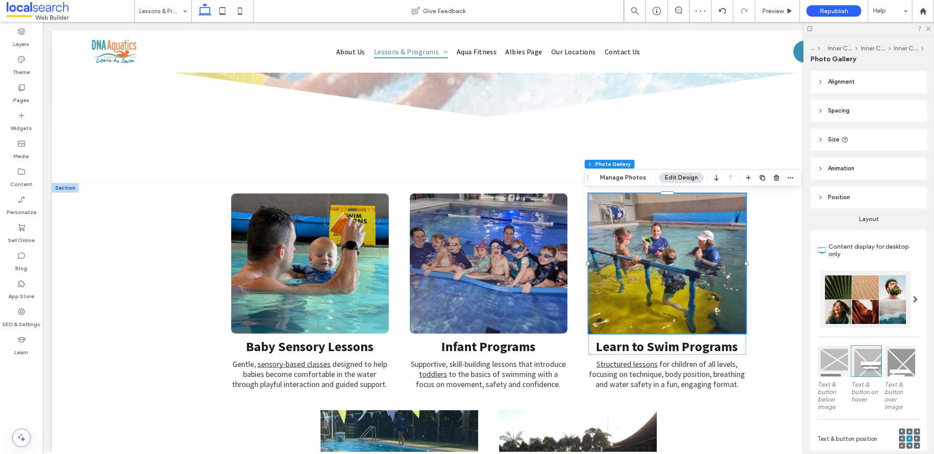
click at [698, 230] on link at bounding box center [667, 263] width 158 height 140
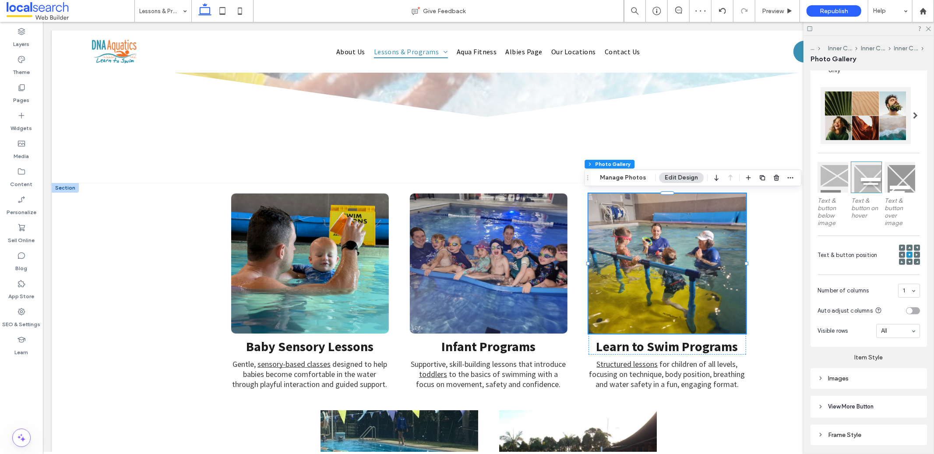
scroll to position [210, 0]
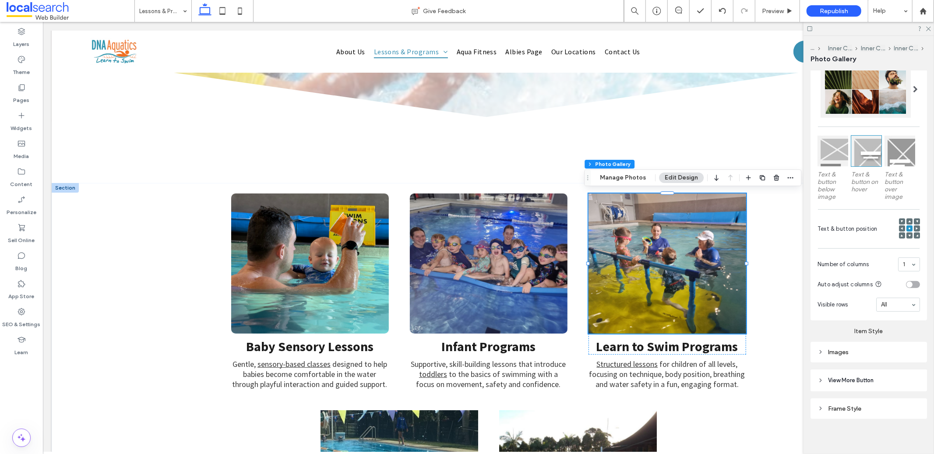
click at [861, 358] on div "Images" at bounding box center [868, 352] width 116 height 21
click at [870, 348] on div "Images" at bounding box center [868, 351] width 102 height 7
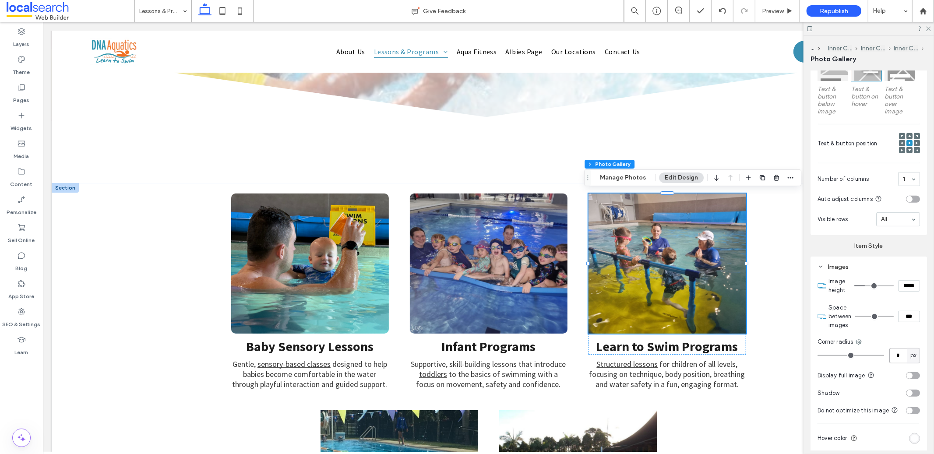
click at [895, 355] on input "*" at bounding box center [898, 355] width 18 height 15
type input "**"
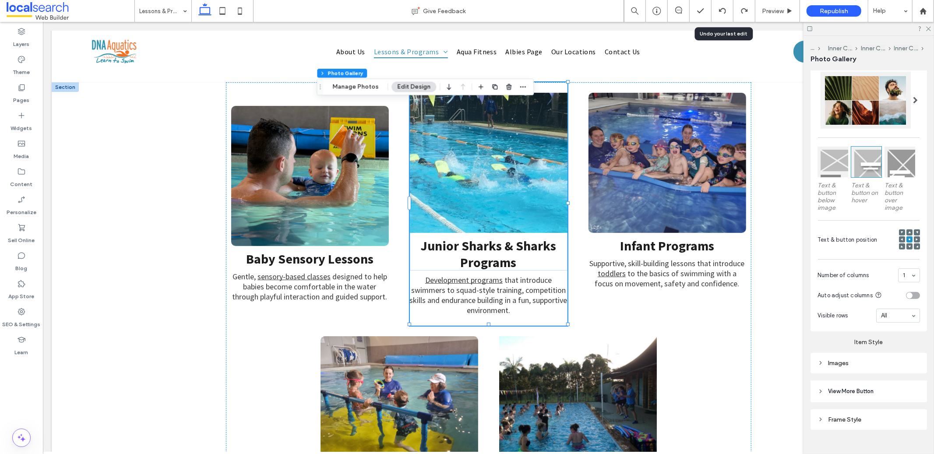
scroll to position [210, 0]
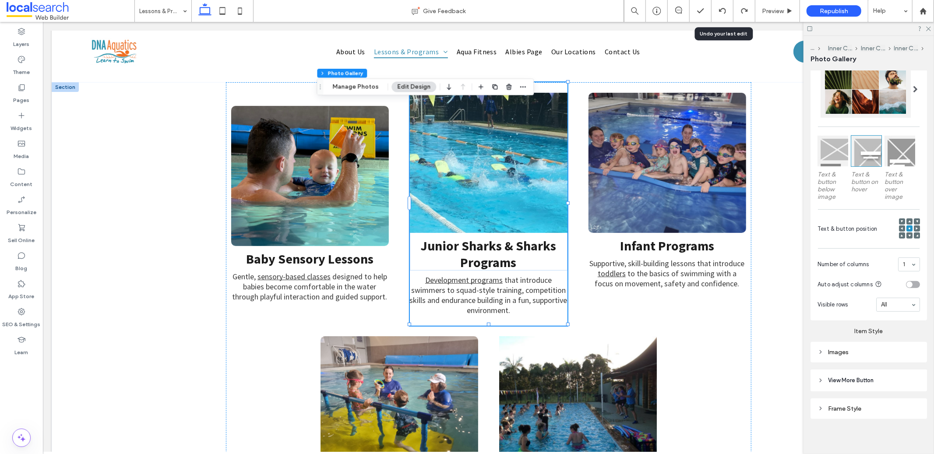
click at [862, 355] on div "Images" at bounding box center [868, 352] width 102 height 12
click at [894, 433] on input "*" at bounding box center [898, 439] width 18 height 15
type input "**"
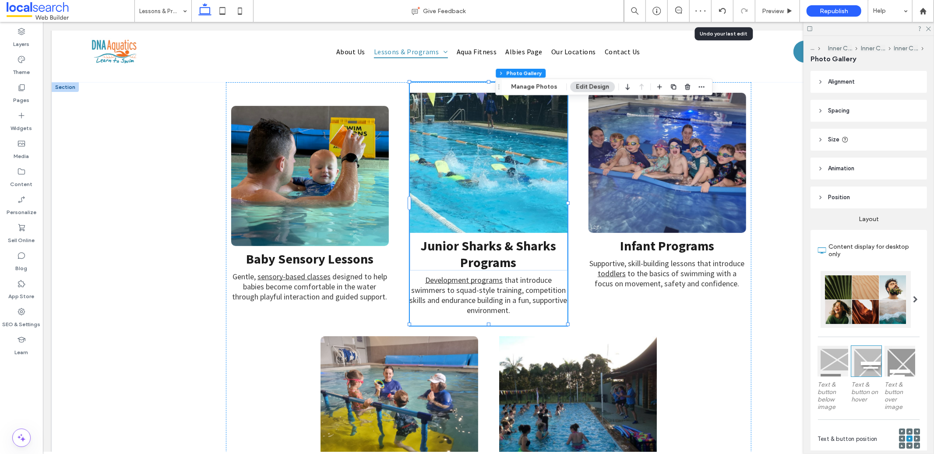
scroll to position [193, 0]
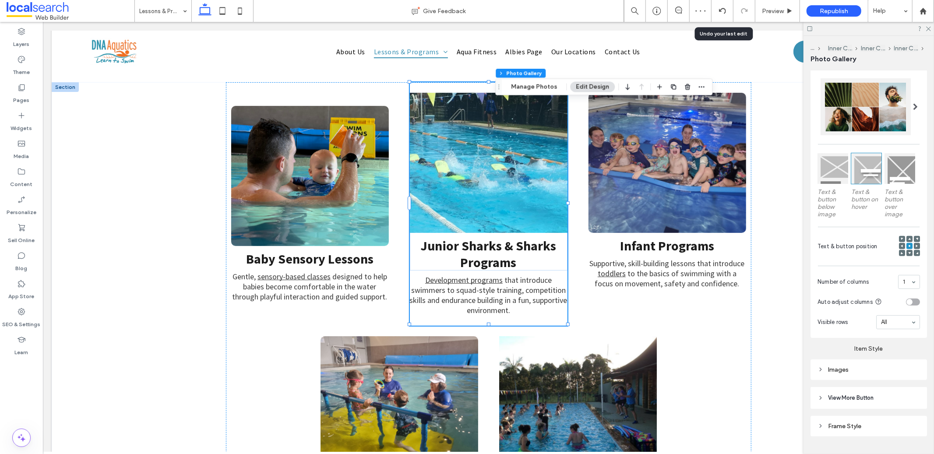
click at [856, 366] on div "Images" at bounding box center [868, 369] width 102 height 7
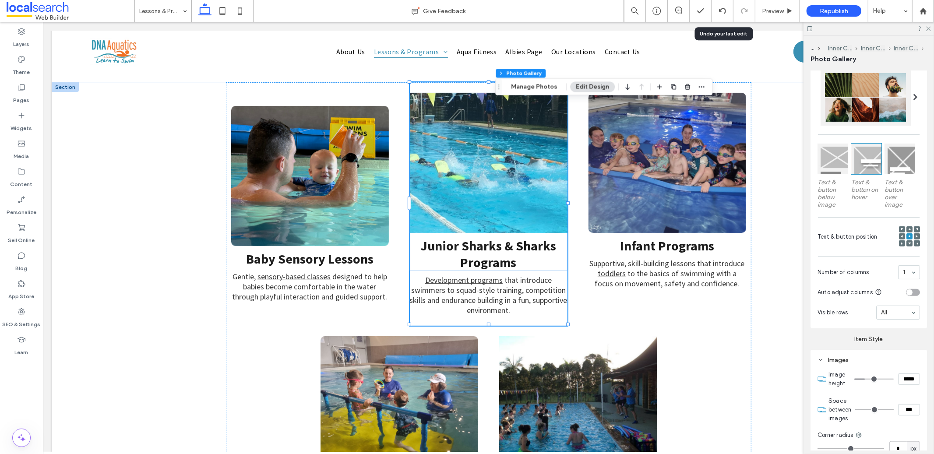
scroll to position [245, 0]
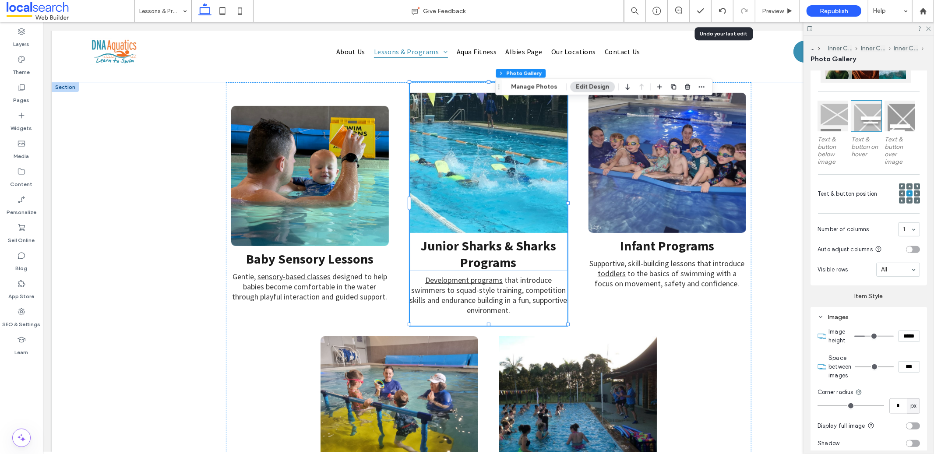
click at [896, 417] on section "Display full image" at bounding box center [868, 426] width 102 height 18
click at [898, 404] on input "*" at bounding box center [898, 405] width 18 height 15
type input "**"
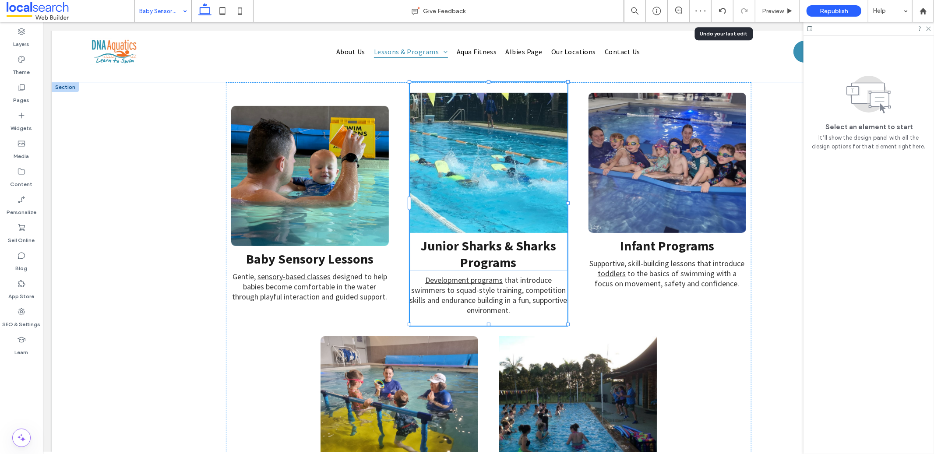
click at [165, 9] on input at bounding box center [160, 11] width 43 height 22
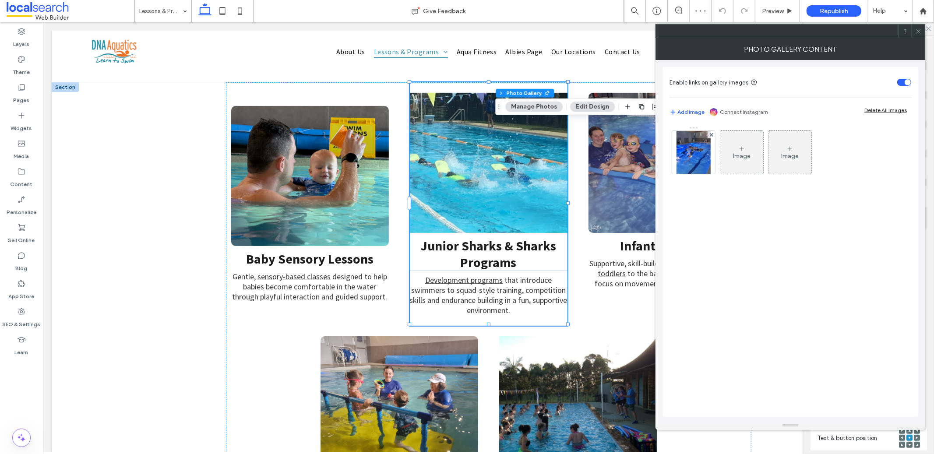
click at [922, 31] on div at bounding box center [917, 31] width 13 height 13
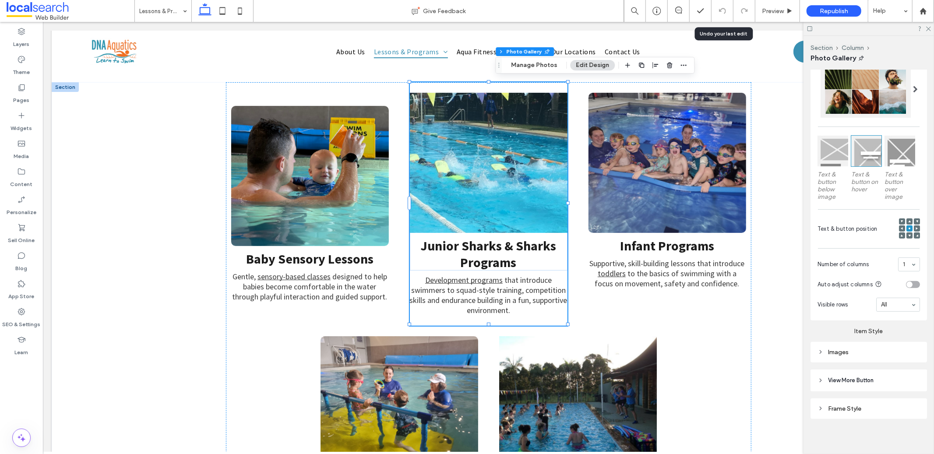
click at [850, 349] on div "Images" at bounding box center [868, 351] width 102 height 7
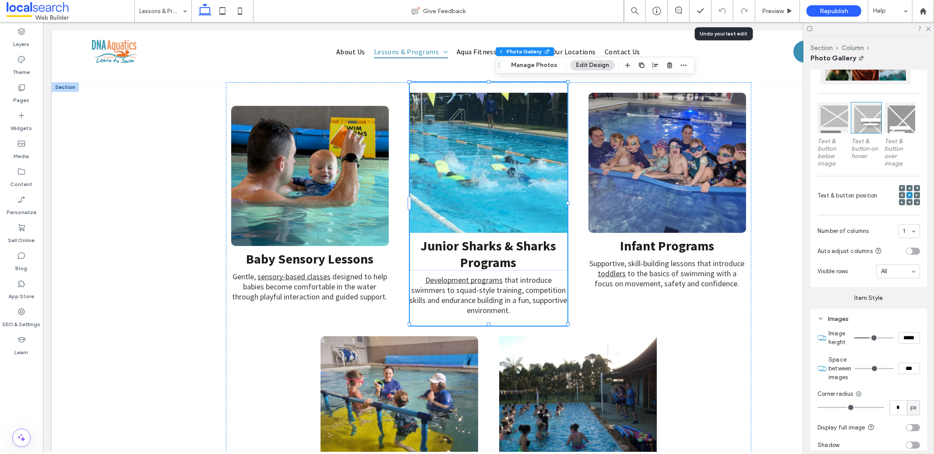
scroll to position [291, 0]
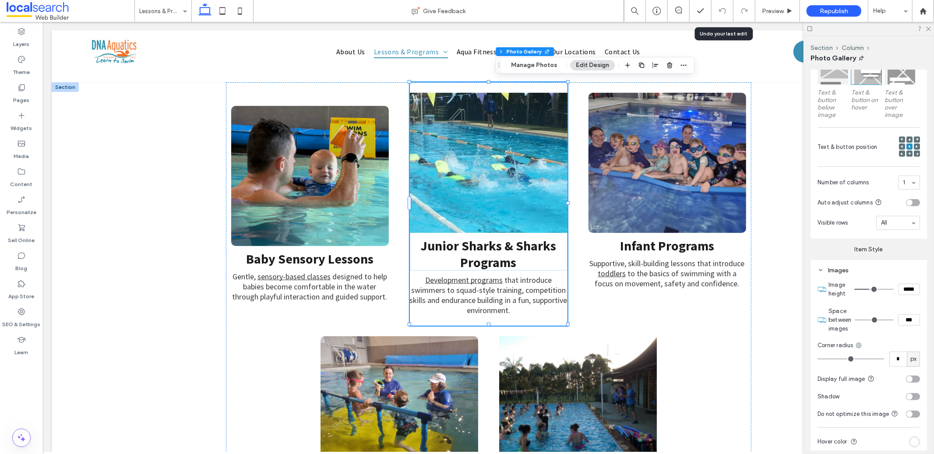
click at [902, 347] on div "Corner radius" at bounding box center [868, 345] width 102 height 9
click at [898, 356] on input "*" at bounding box center [898, 358] width 18 height 15
type input "**"
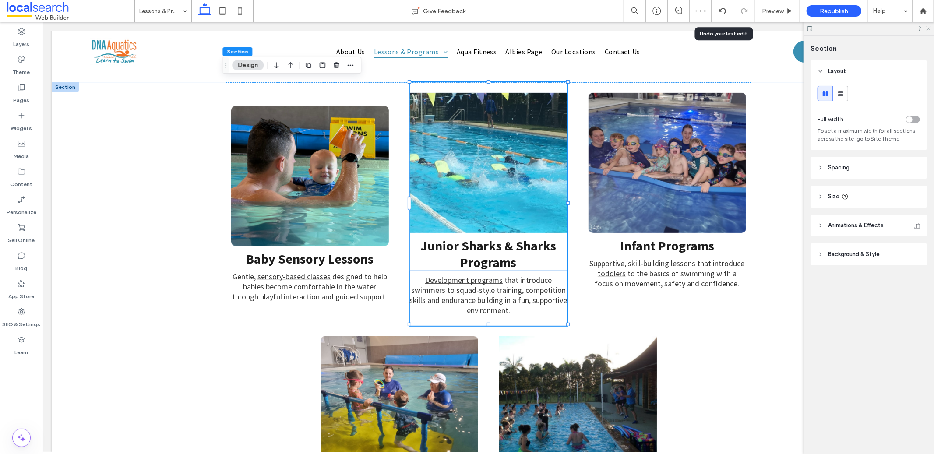
click at [928, 26] on icon at bounding box center [928, 28] width 6 height 6
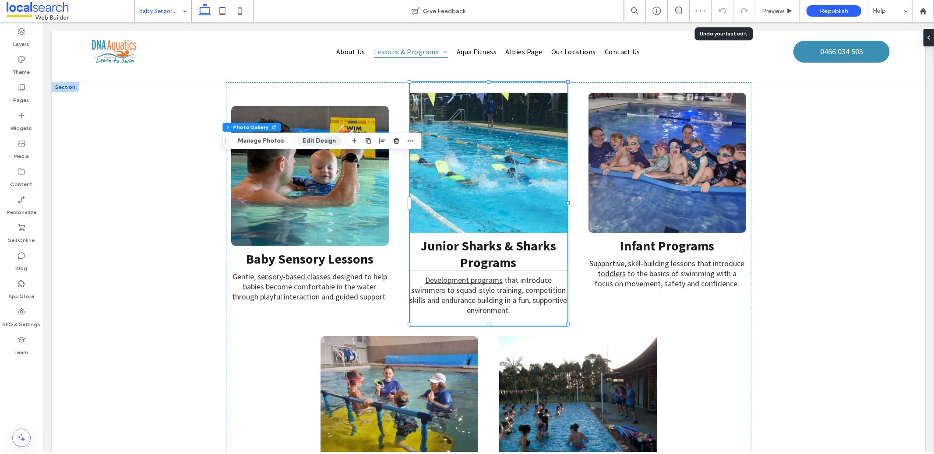
click at [323, 144] on button "Edit Design" at bounding box center [319, 141] width 45 height 11
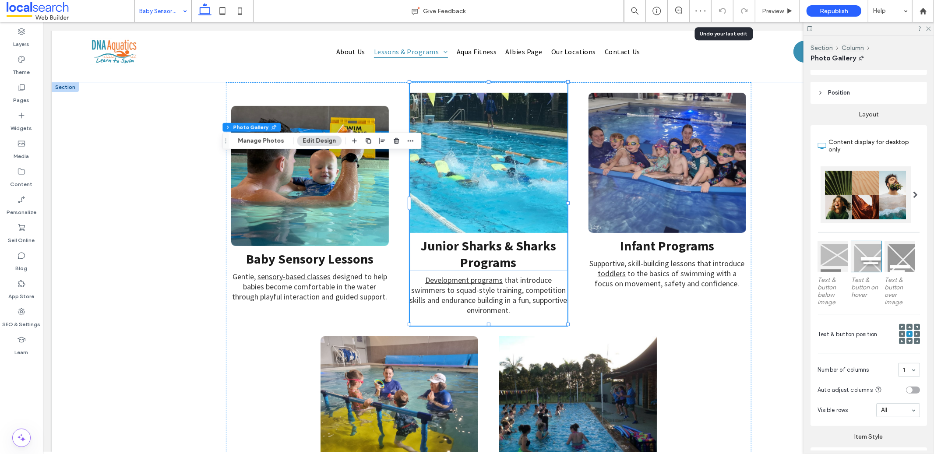
scroll to position [202, 0]
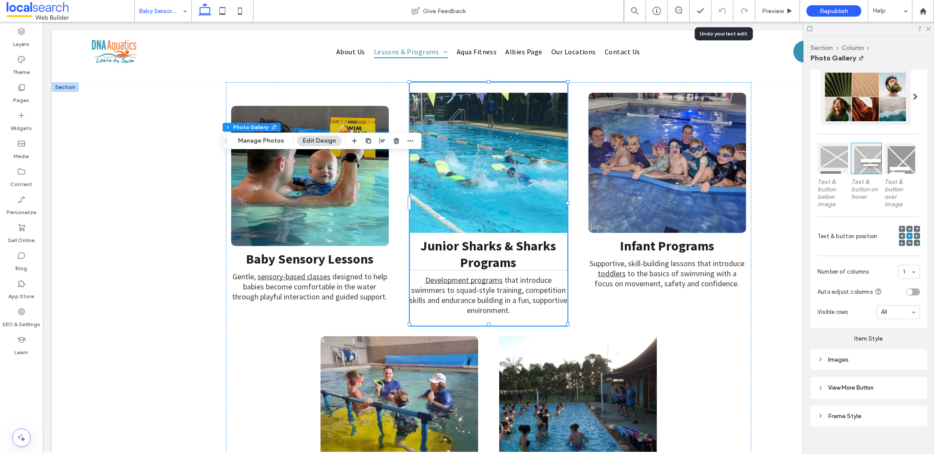
click at [869, 356] on div "Images" at bounding box center [868, 359] width 102 height 7
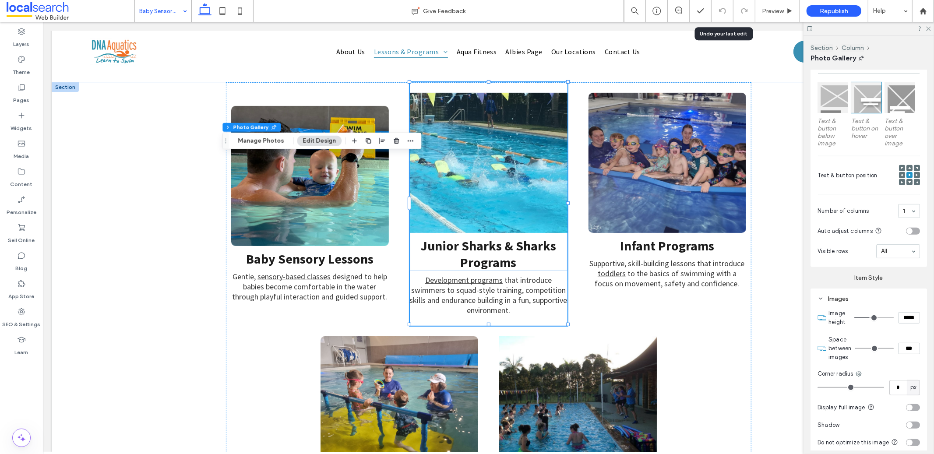
scroll to position [272, 0]
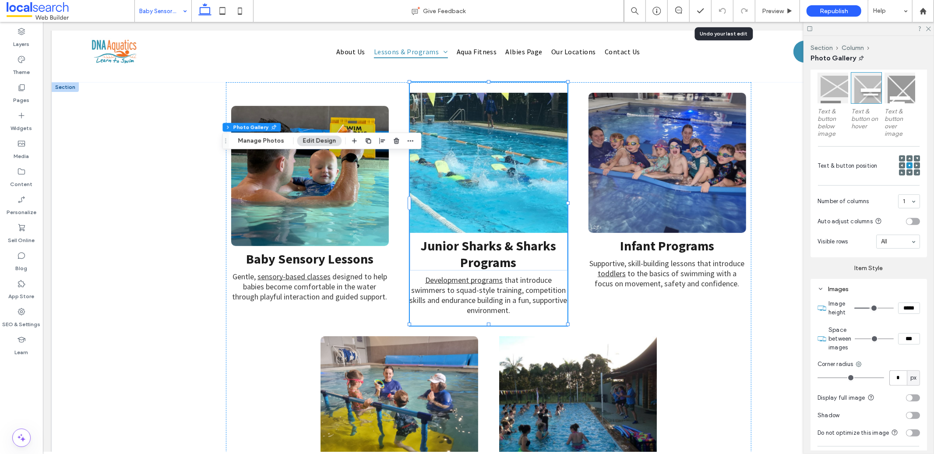
click at [892, 377] on input "*" at bounding box center [898, 377] width 18 height 15
type input "**"
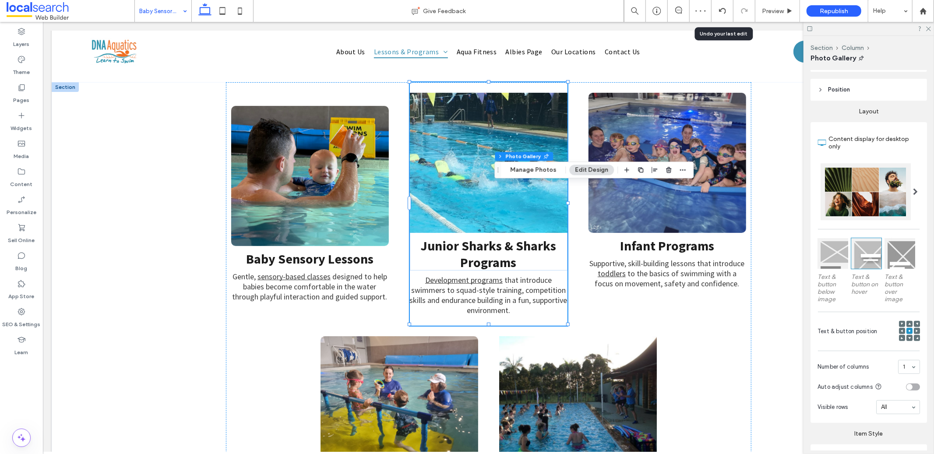
scroll to position [207, 0]
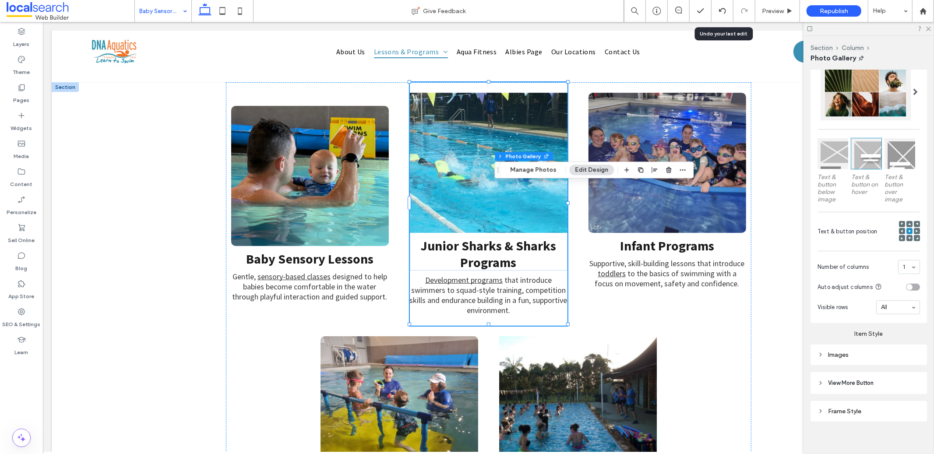
click at [885, 344] on div "Images" at bounding box center [868, 354] width 116 height 21
click at [884, 358] on div "Images" at bounding box center [868, 354] width 116 height 21
click at [889, 340] on div "Item Style Images" at bounding box center [868, 344] width 116 height 42
click at [891, 351] on div "Images" at bounding box center [868, 354] width 102 height 7
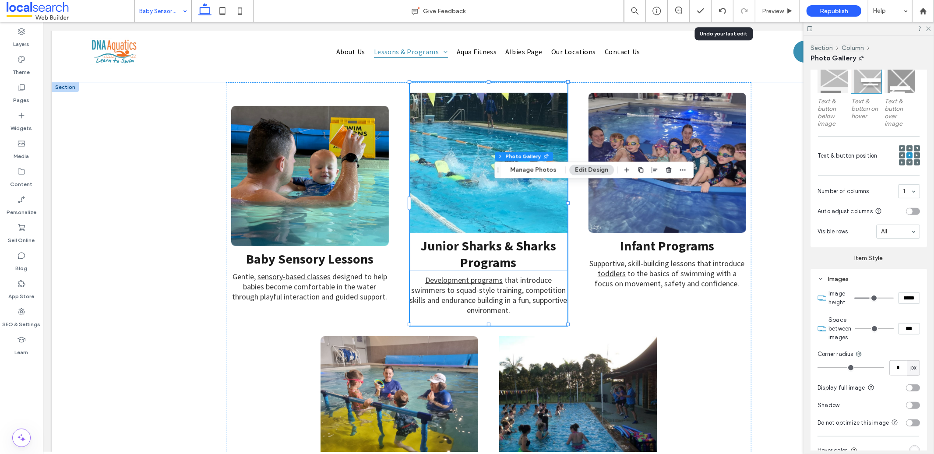
scroll to position [285, 0]
click at [897, 360] on input "*" at bounding box center [898, 365] width 18 height 15
type input "**"
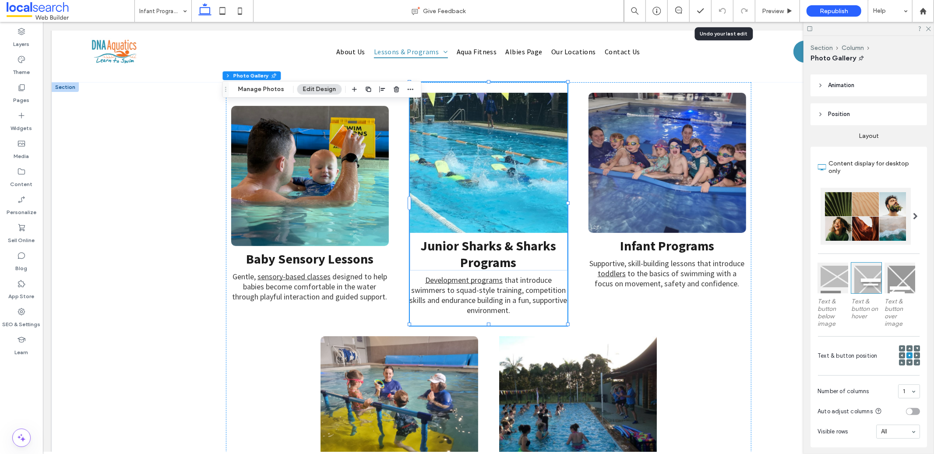
scroll to position [197, 0]
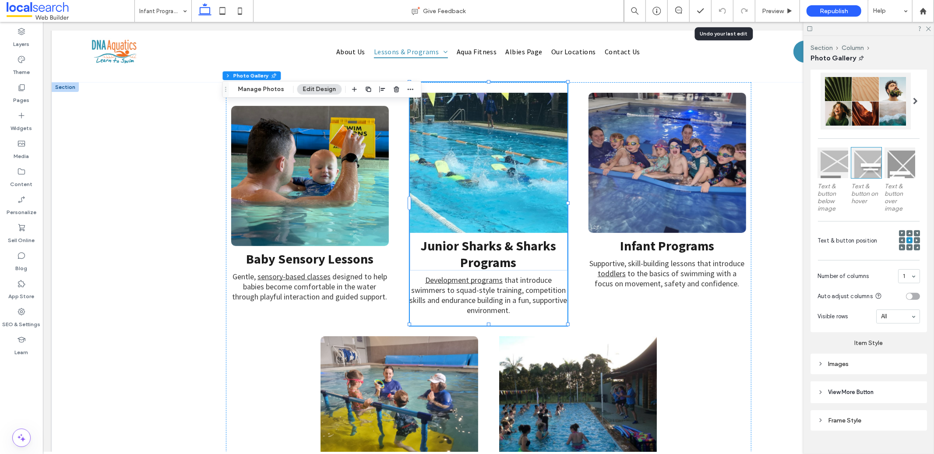
click at [890, 358] on div "Images" at bounding box center [868, 364] width 102 height 12
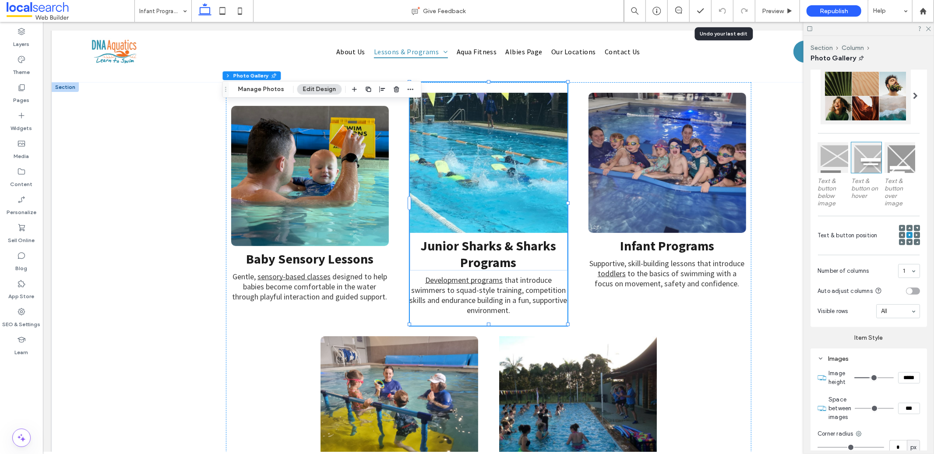
scroll to position [217, 0]
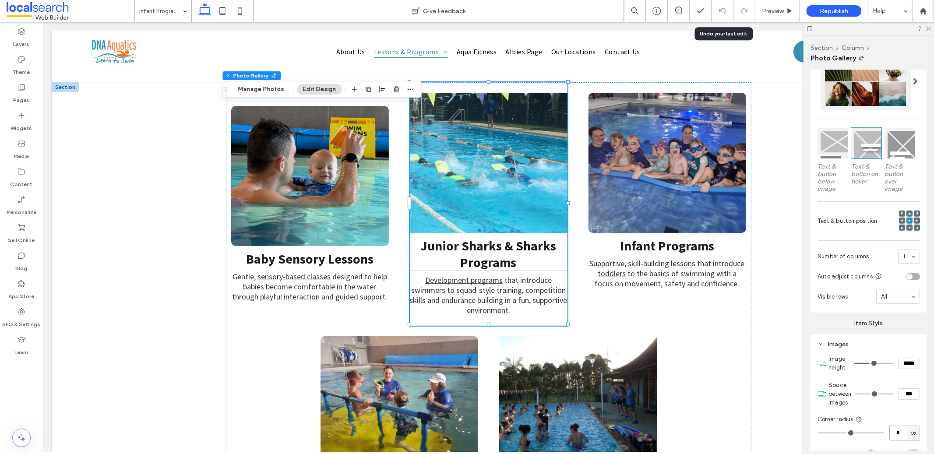
click at [894, 430] on input "*" at bounding box center [898, 432] width 18 height 15
type input "**"
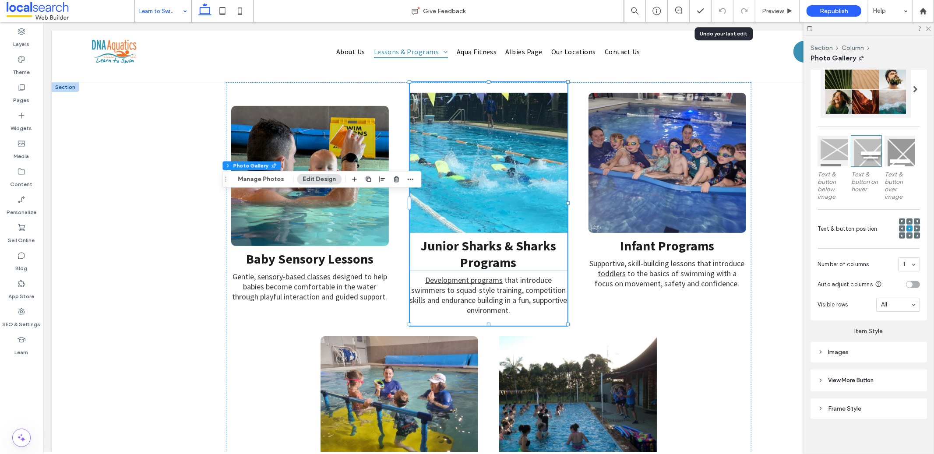
click at [864, 350] on div "Images" at bounding box center [868, 351] width 102 height 7
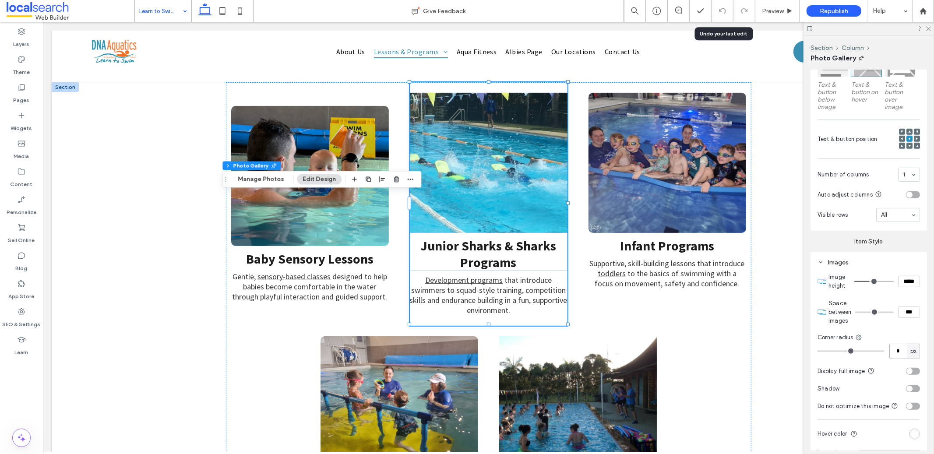
click at [899, 347] on input "*" at bounding box center [898, 351] width 18 height 15
type input "**"
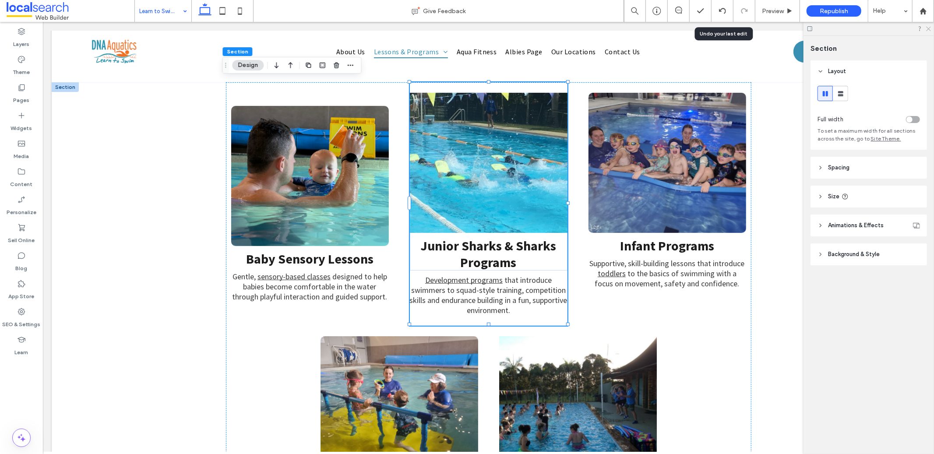
click at [931, 28] on div at bounding box center [868, 29] width 130 height 14
click at [929, 29] on use at bounding box center [928, 29] width 5 height 5
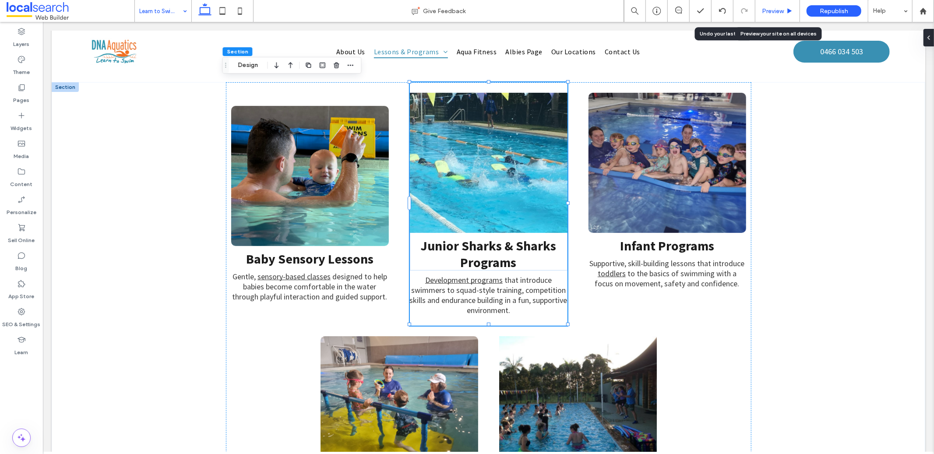
click at [783, 12] on span "Preview" at bounding box center [773, 10] width 22 height 7
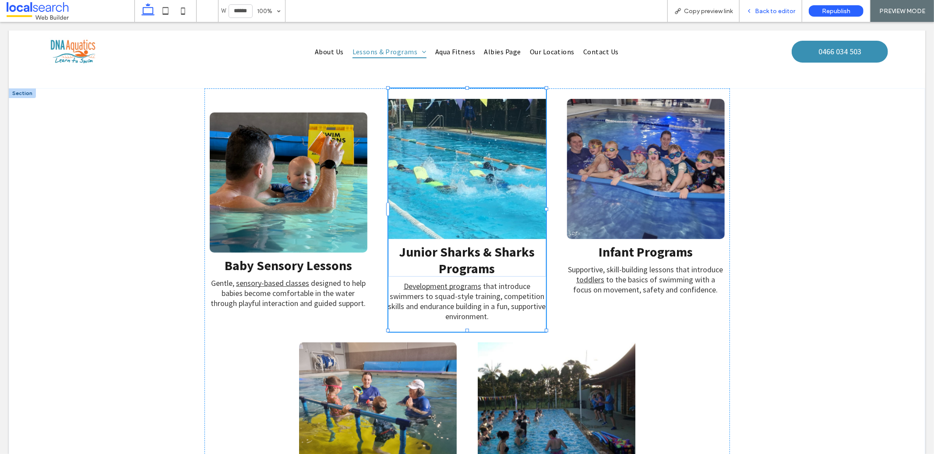
click at [771, 18] on div "Back to editor" at bounding box center [770, 11] width 63 height 22
click at [759, 6] on div "Back to editor" at bounding box center [770, 11] width 63 height 22
click at [755, 11] on span "Back to editor" at bounding box center [775, 10] width 40 height 7
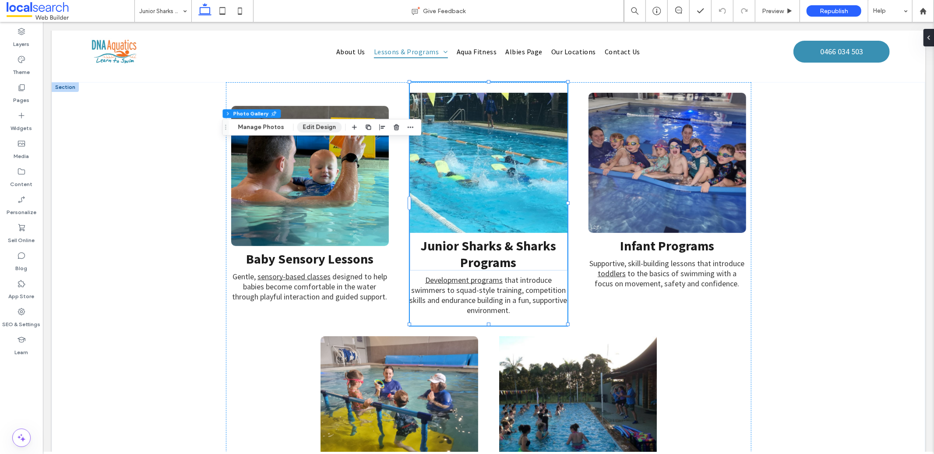
click at [323, 128] on button "Edit Design" at bounding box center [319, 127] width 45 height 11
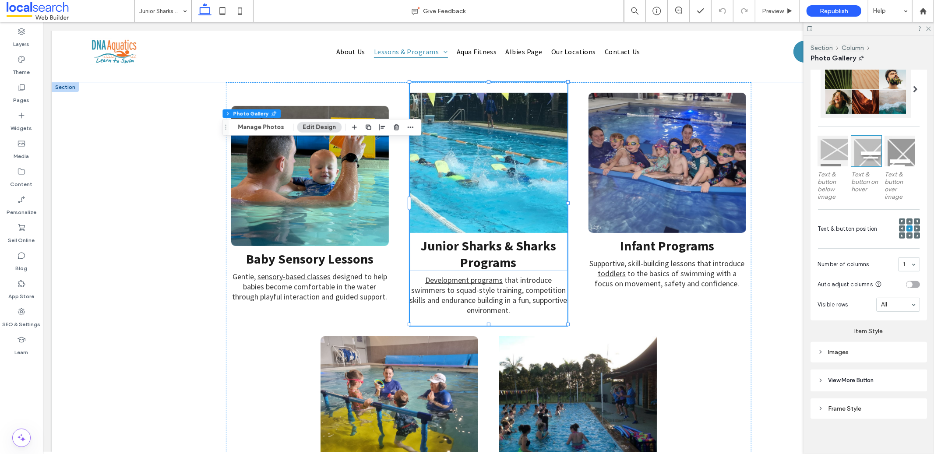
click at [853, 353] on div "Images" at bounding box center [868, 352] width 102 height 12
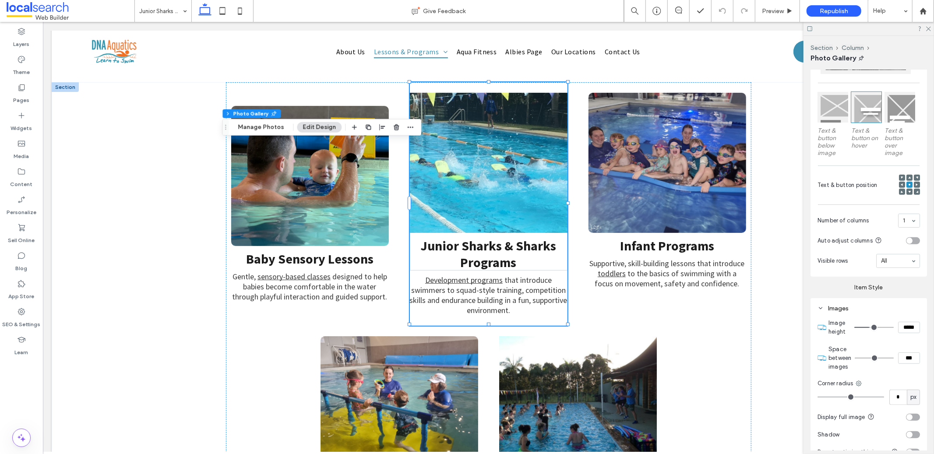
scroll to position [305, 0]
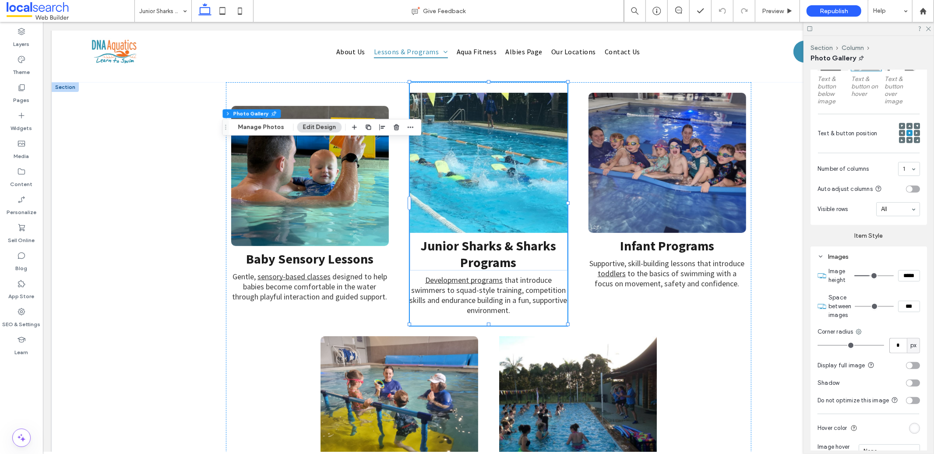
click at [897, 338] on input "*" at bounding box center [898, 345] width 18 height 15
type input "*"
type input "**"
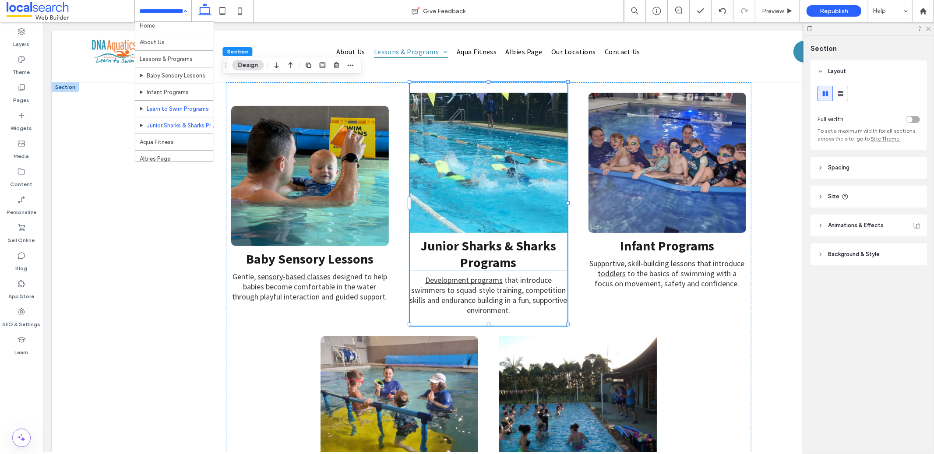
scroll to position [11, 0]
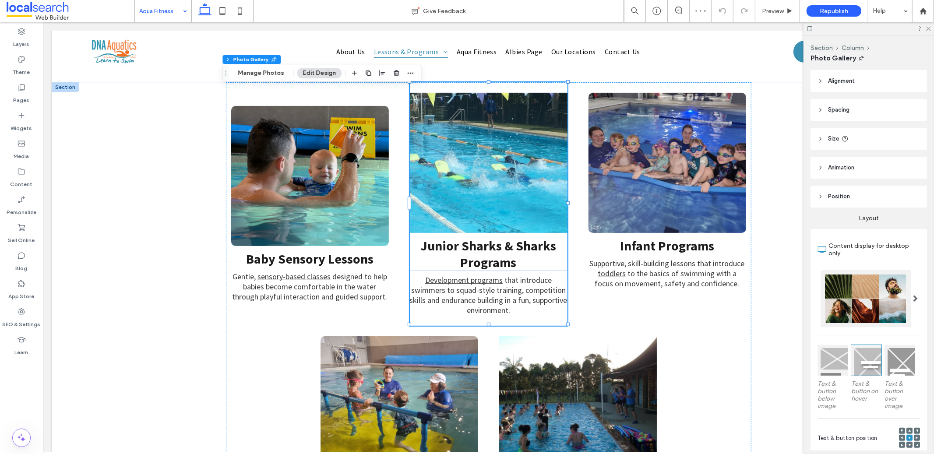
scroll to position [205, 0]
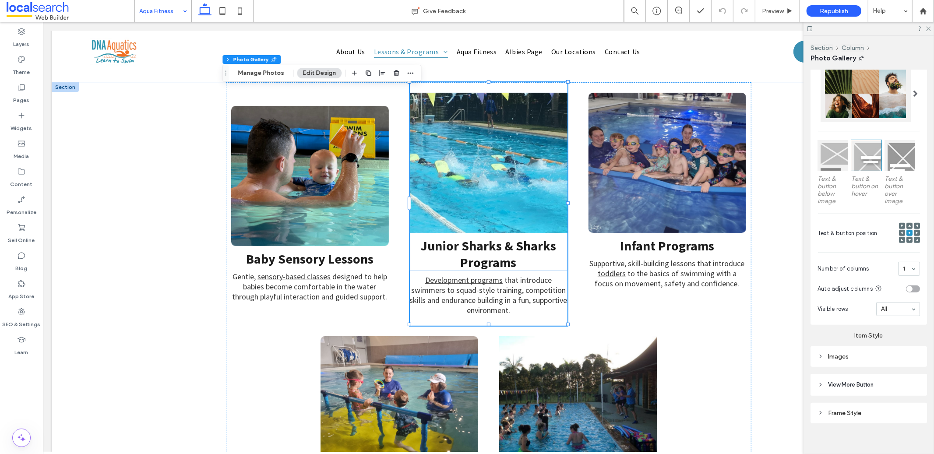
click at [870, 355] on div "Images" at bounding box center [868, 356] width 102 height 7
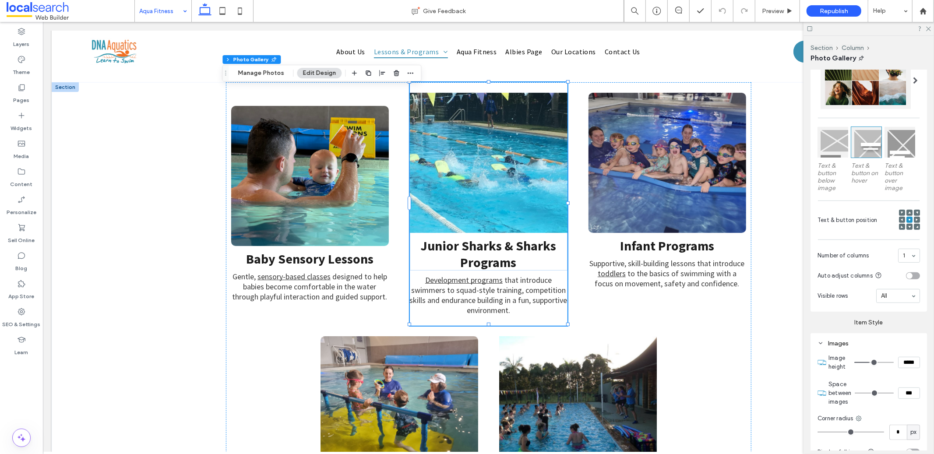
scroll to position [225, 0]
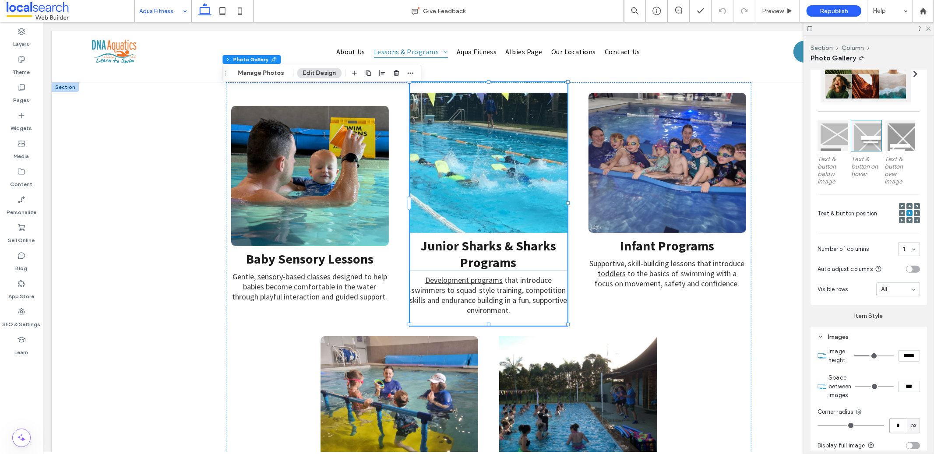
click at [895, 425] on input "*" at bounding box center [898, 425] width 18 height 15
type input "**"
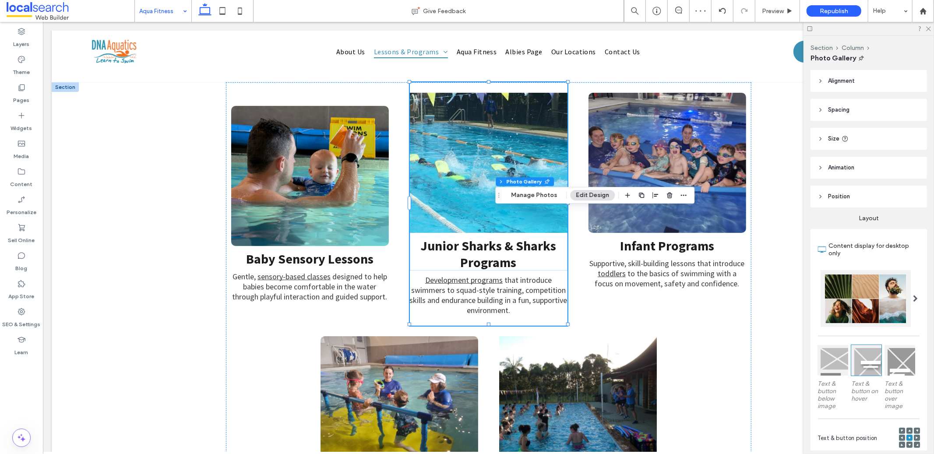
scroll to position [209, 0]
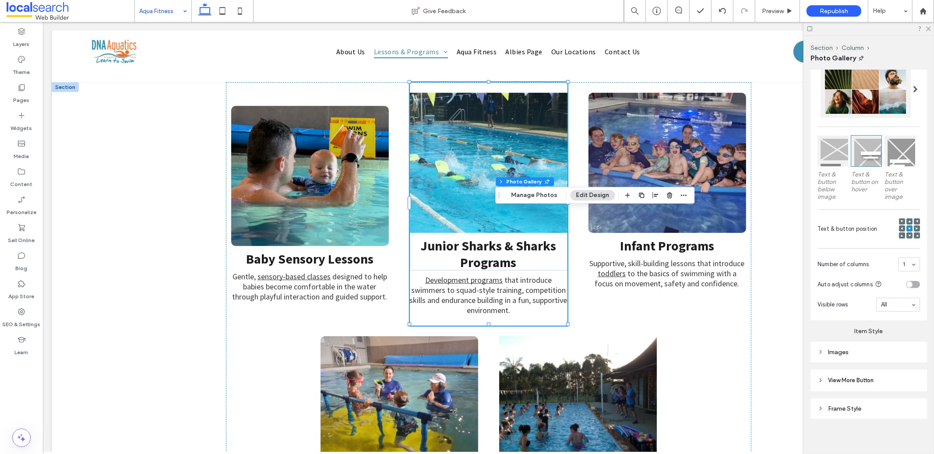
click at [885, 342] on div "Images" at bounding box center [868, 352] width 116 height 21
click at [889, 348] on div "Images" at bounding box center [868, 351] width 102 height 7
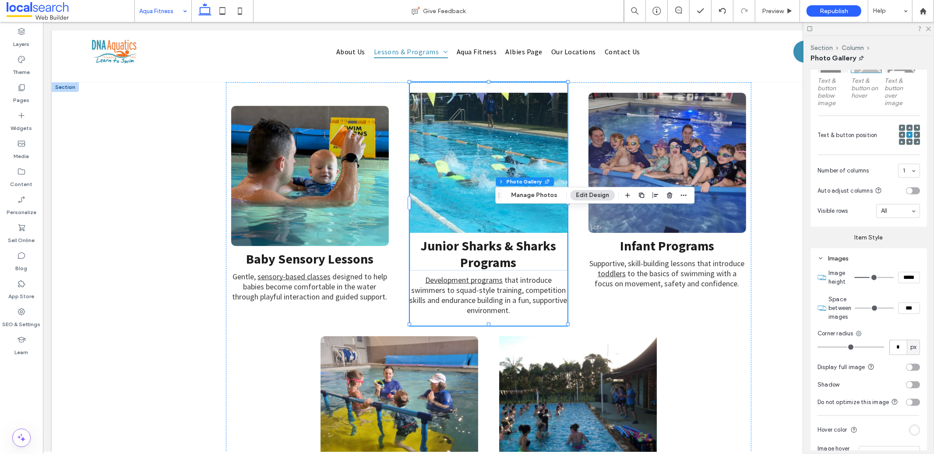
click at [894, 342] on input "*" at bounding box center [898, 347] width 18 height 15
type input "**"
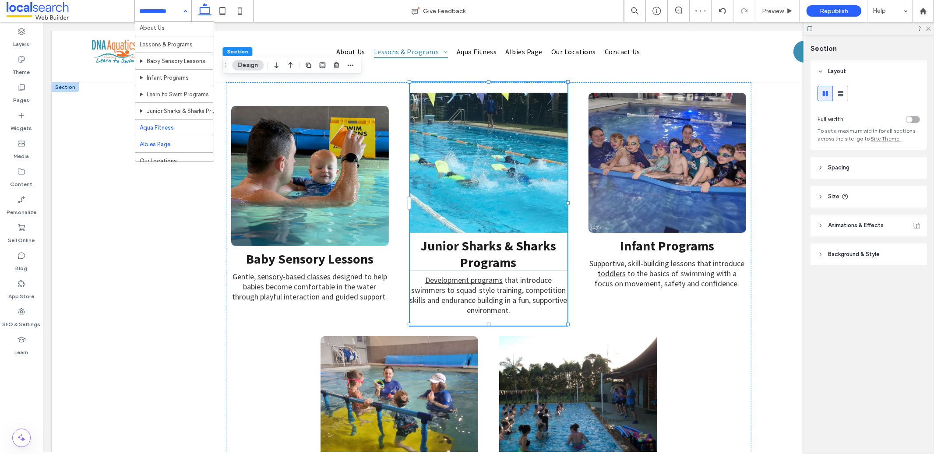
scroll to position [46, 0]
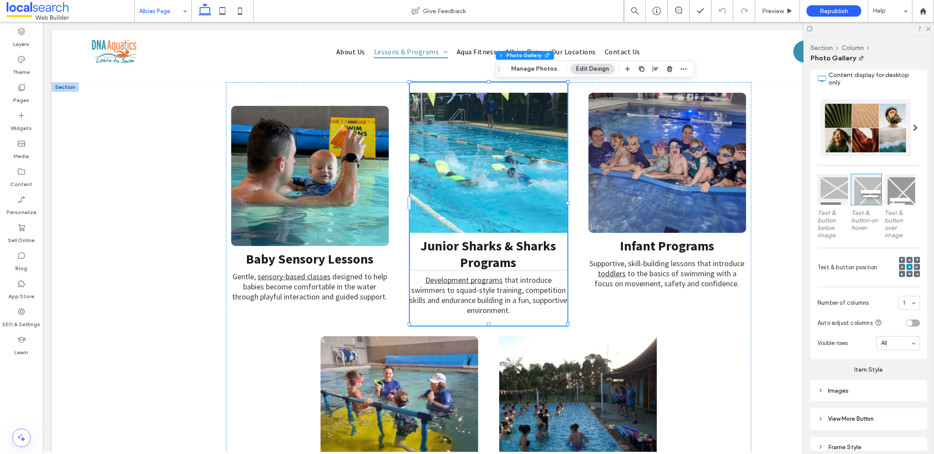
scroll to position [209, 0]
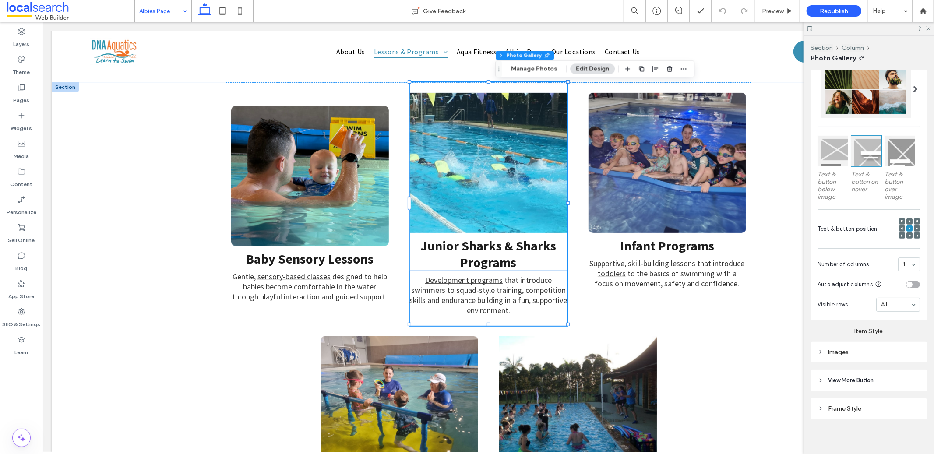
click at [861, 348] on div "Images" at bounding box center [868, 351] width 102 height 7
click at [889, 441] on input "*" at bounding box center [898, 440] width 18 height 15
type input "**"
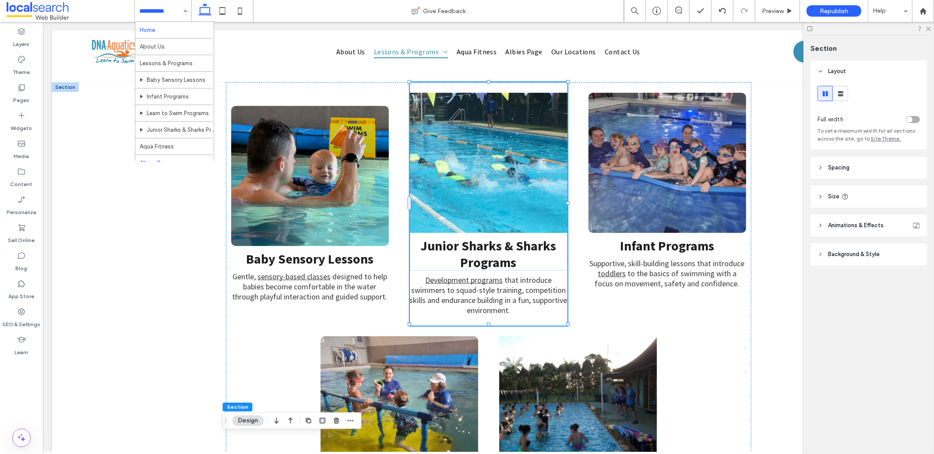
drag, startPoint x: 156, startPoint y: 9, endPoint x: 160, endPoint y: 26, distance: 17.5
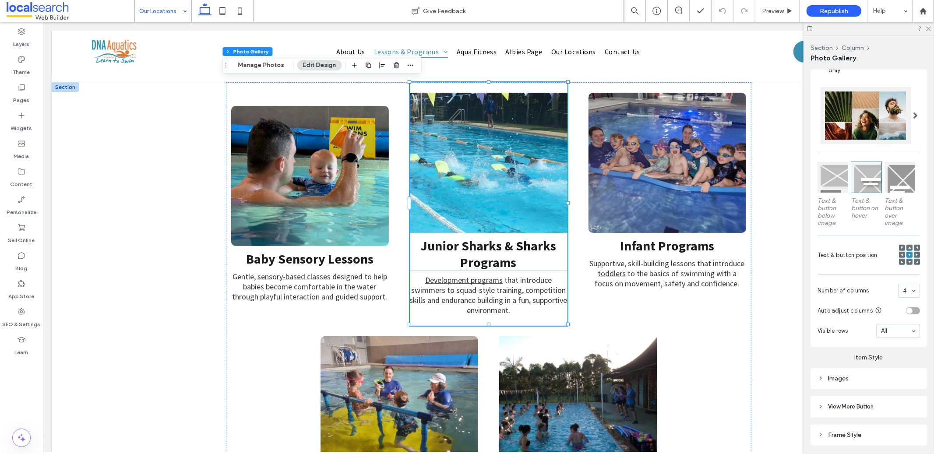
scroll to position [209, 0]
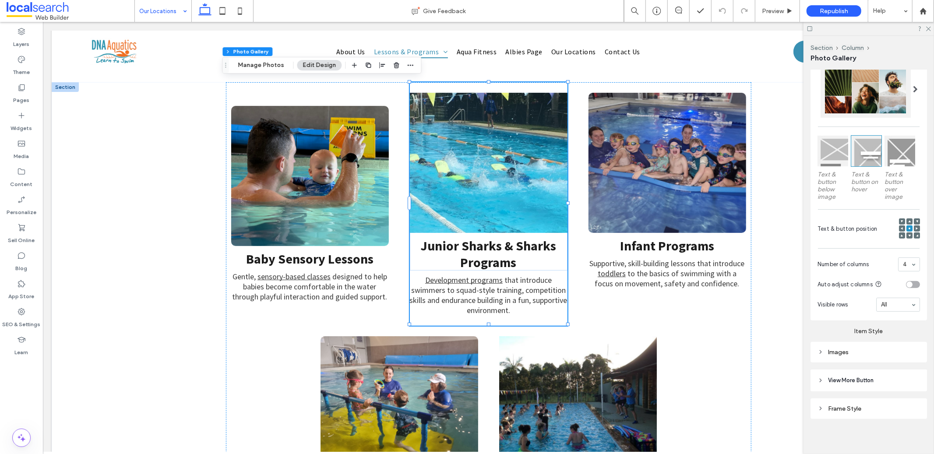
click at [867, 350] on div "Images" at bounding box center [868, 351] width 102 height 7
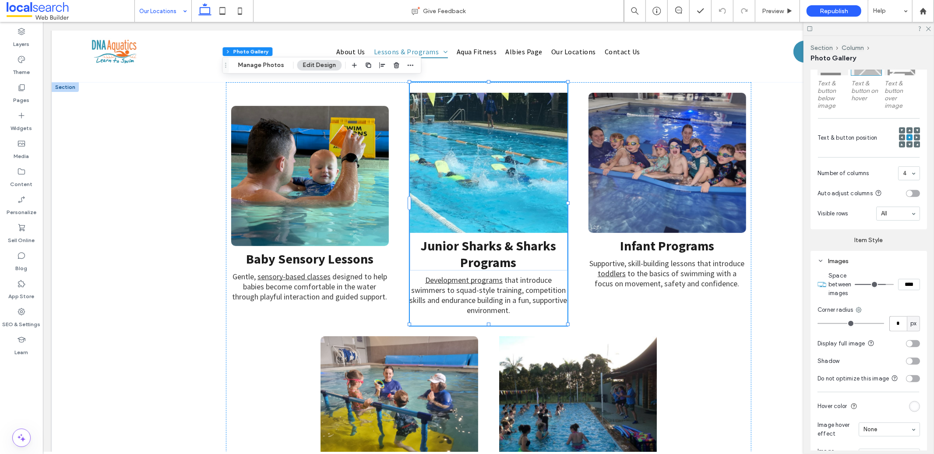
click at [895, 322] on input "*" at bounding box center [898, 323] width 18 height 15
type input "**"
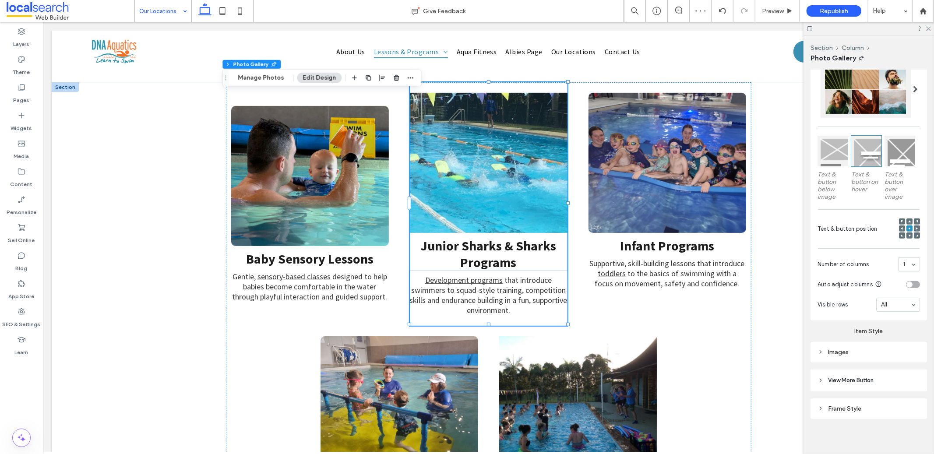
click at [872, 348] on div "Images" at bounding box center [868, 351] width 102 height 7
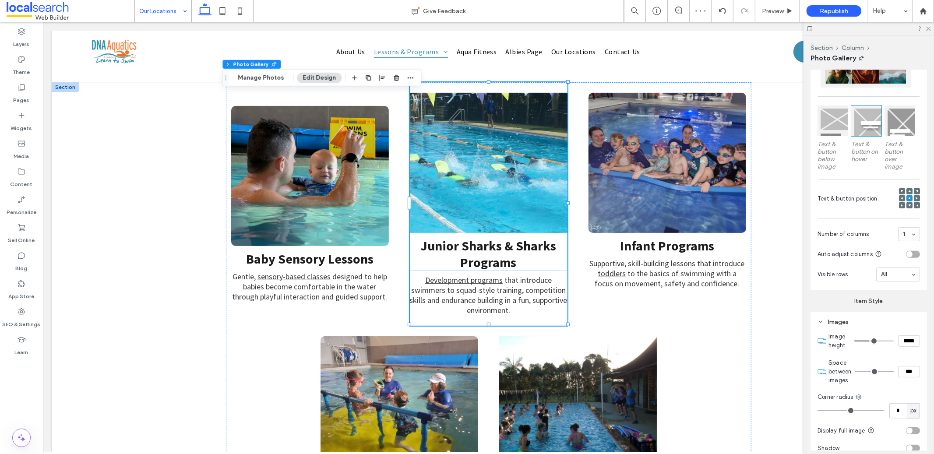
scroll to position [299, 0]
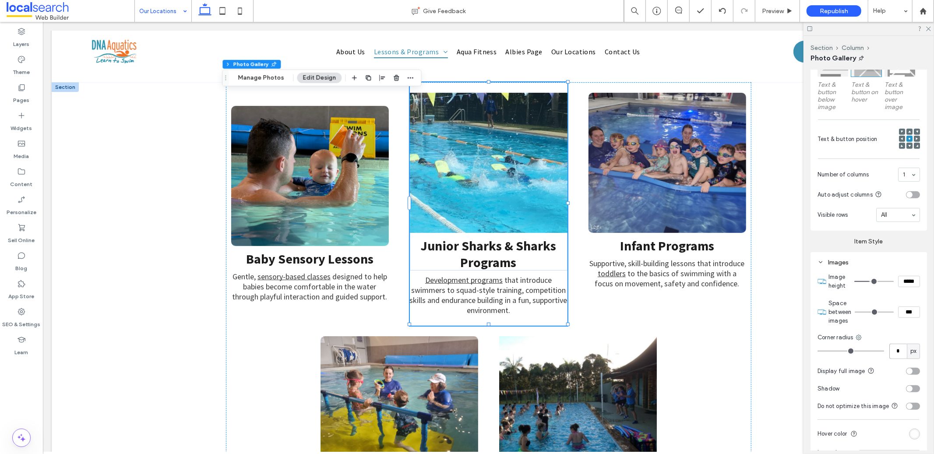
click at [900, 346] on input "*" at bounding box center [898, 351] width 18 height 15
type input "**"
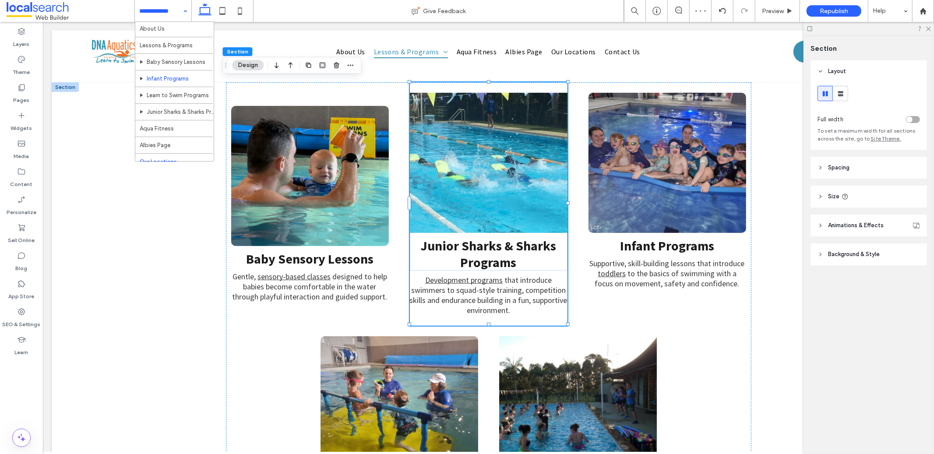
scroll to position [46, 0]
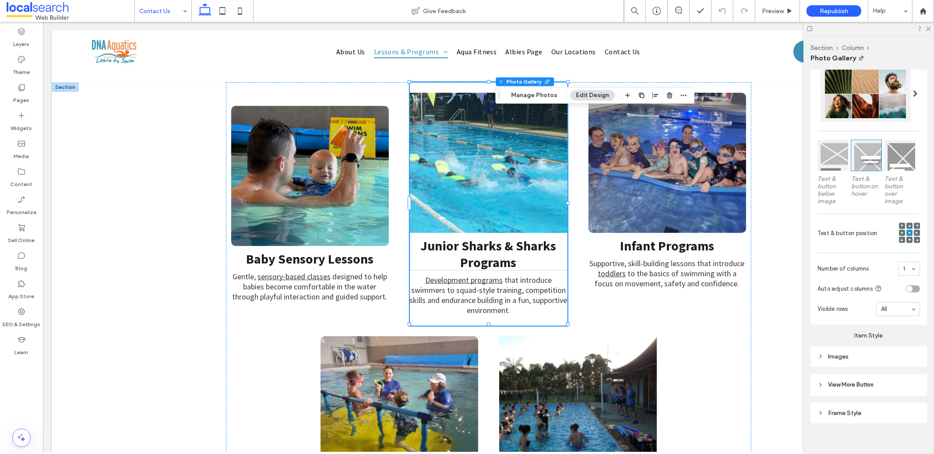
click at [878, 353] on div "Images" at bounding box center [868, 356] width 102 height 7
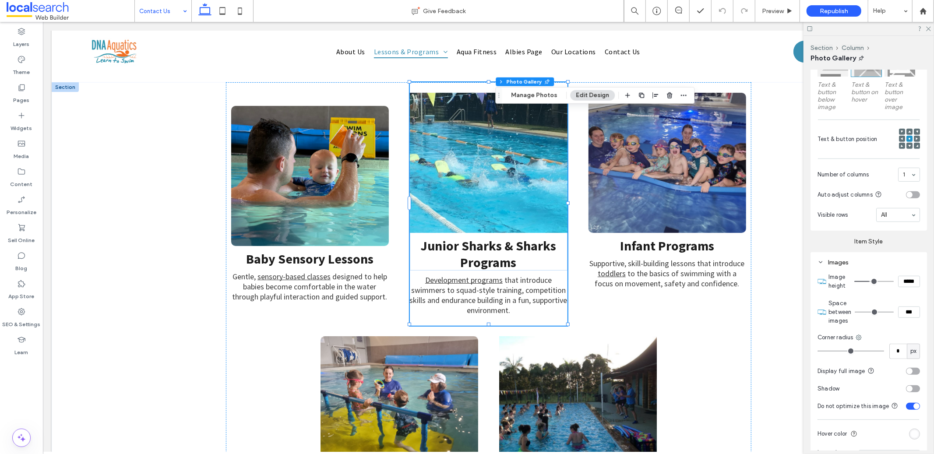
scroll to position [300, 0]
click at [897, 333] on div "Corner radius" at bounding box center [868, 336] width 102 height 9
click at [897, 343] on input "*" at bounding box center [898, 350] width 18 height 15
type input "**"
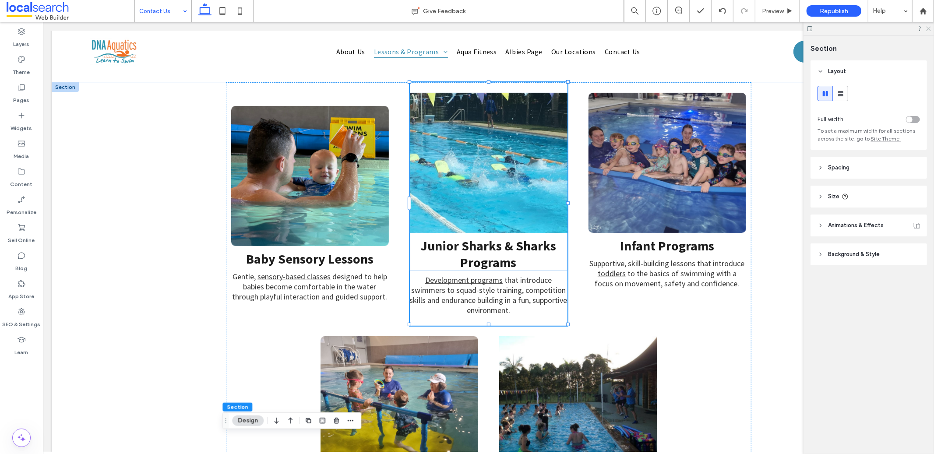
click at [927, 28] on icon at bounding box center [928, 28] width 6 height 6
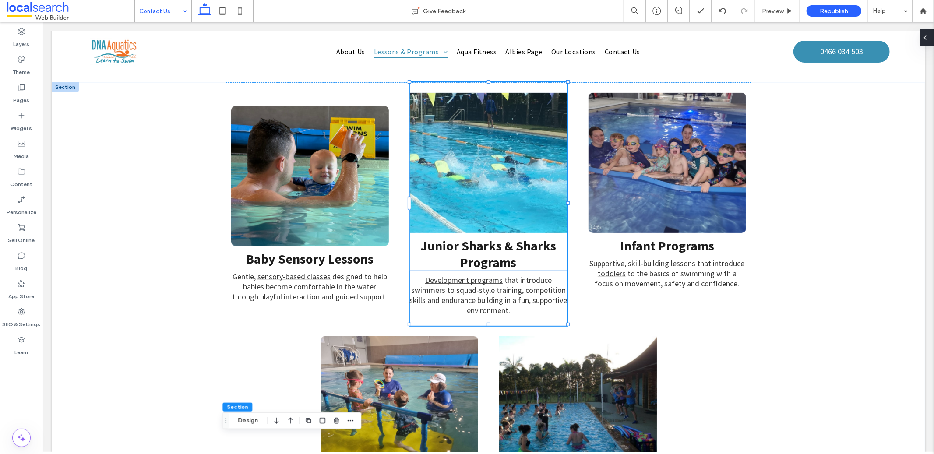
click at [932, 29] on div at bounding box center [927, 38] width 14 height 18
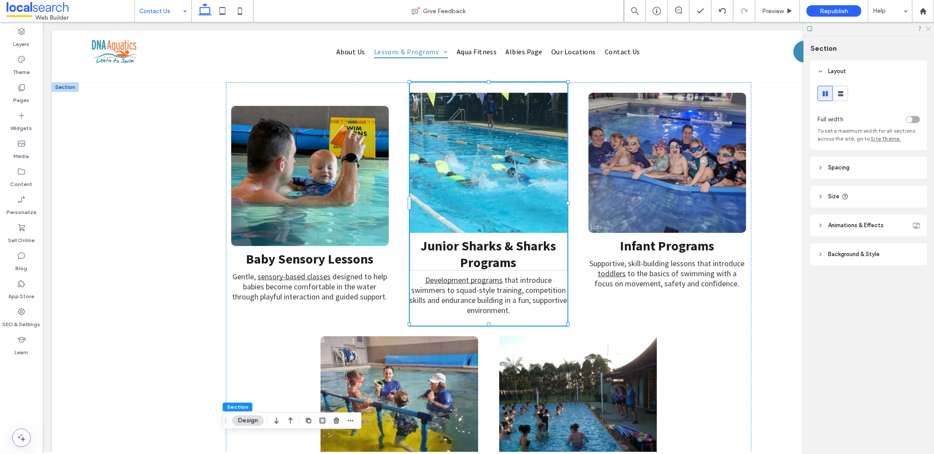
click at [930, 30] on use at bounding box center [928, 29] width 5 height 5
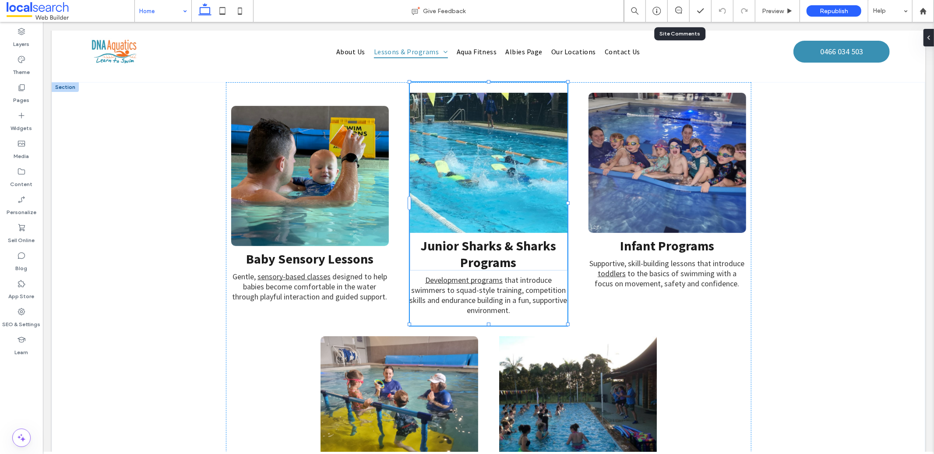
click at [673, 14] on div at bounding box center [677, 11] width 21 height 9
click at [675, 13] on icon at bounding box center [678, 10] width 7 height 7
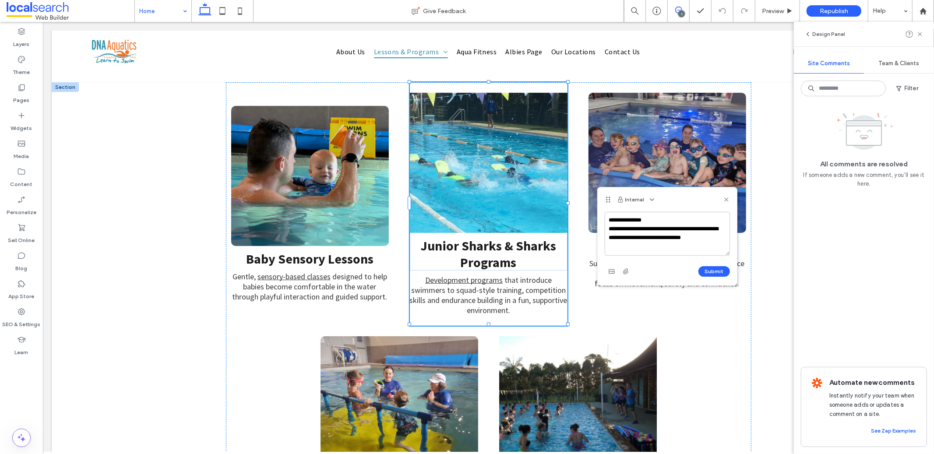
drag, startPoint x: 683, startPoint y: 238, endPoint x: 674, endPoint y: 237, distance: 9.2
click at [674, 237] on textarea "**********" at bounding box center [666, 234] width 125 height 44
drag, startPoint x: 724, startPoint y: 239, endPoint x: 602, endPoint y: 228, distance: 122.2
click at [602, 228] on div "**********" at bounding box center [666, 249] width 139 height 74
drag, startPoint x: 725, startPoint y: 240, endPoint x: 602, endPoint y: 232, distance: 123.3
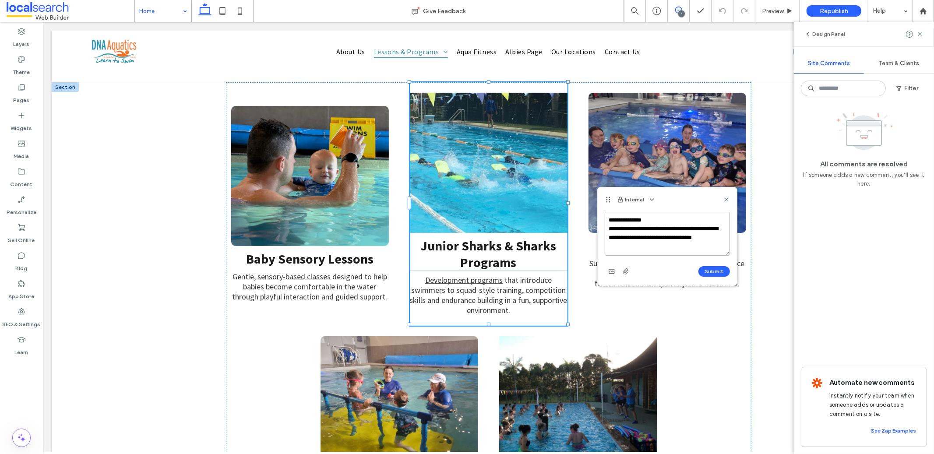
click at [602, 232] on div "**********" at bounding box center [666, 249] width 139 height 74
paste textarea "**********"
type textarea "**********"
click at [719, 272] on button "Submit" at bounding box center [714, 271] width 32 height 11
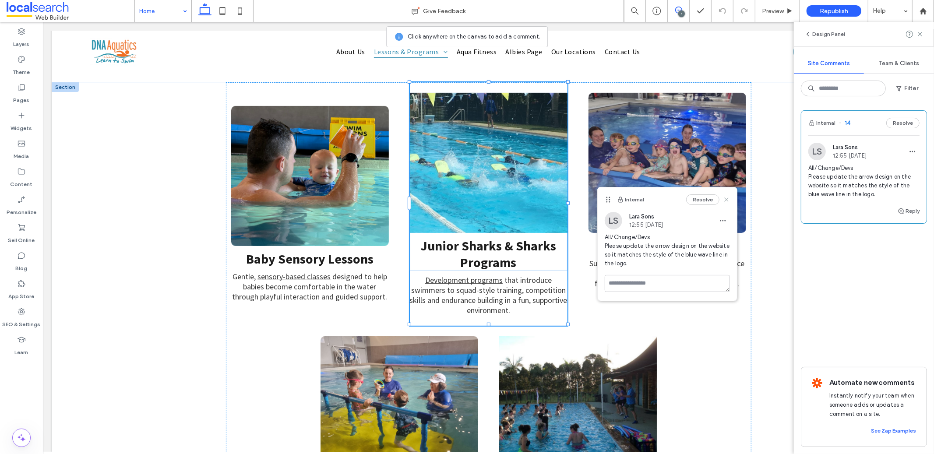
click at [727, 200] on use at bounding box center [726, 200] width 4 height 4
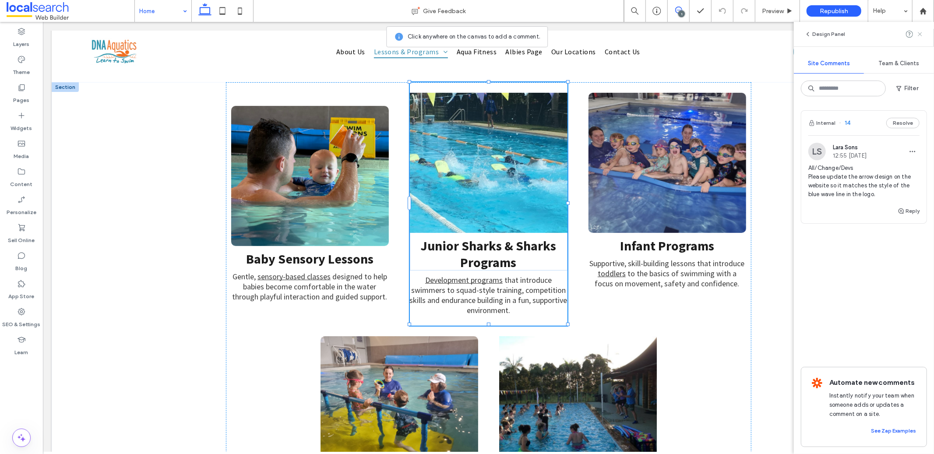
click at [918, 35] on use at bounding box center [919, 34] width 4 height 4
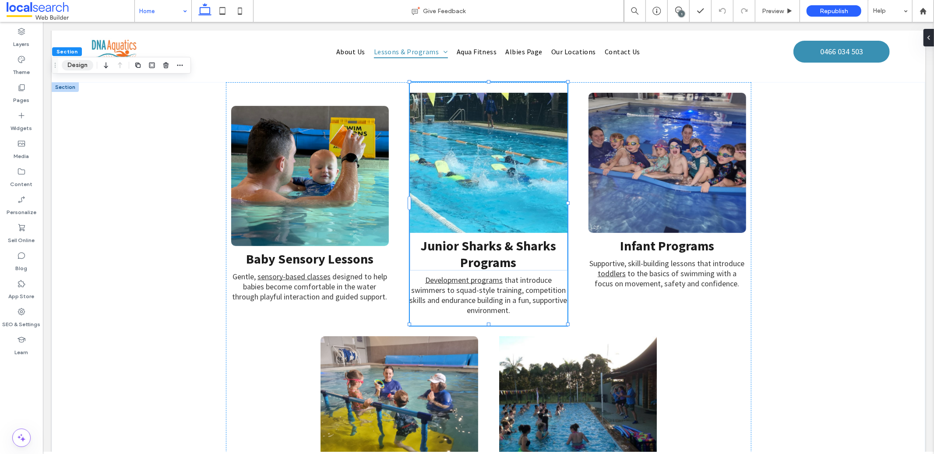
click at [80, 68] on button "Design" at bounding box center [78, 65] width 32 height 11
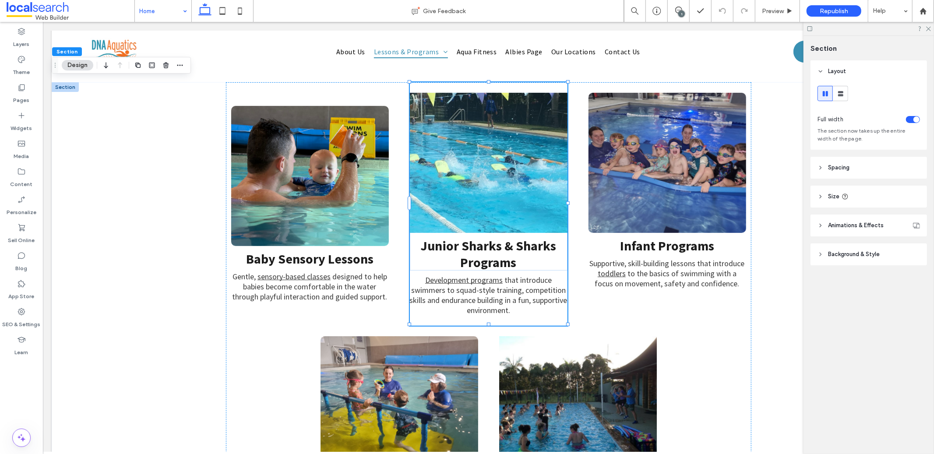
click at [868, 256] on span "Background & Style" at bounding box center [854, 254] width 52 height 9
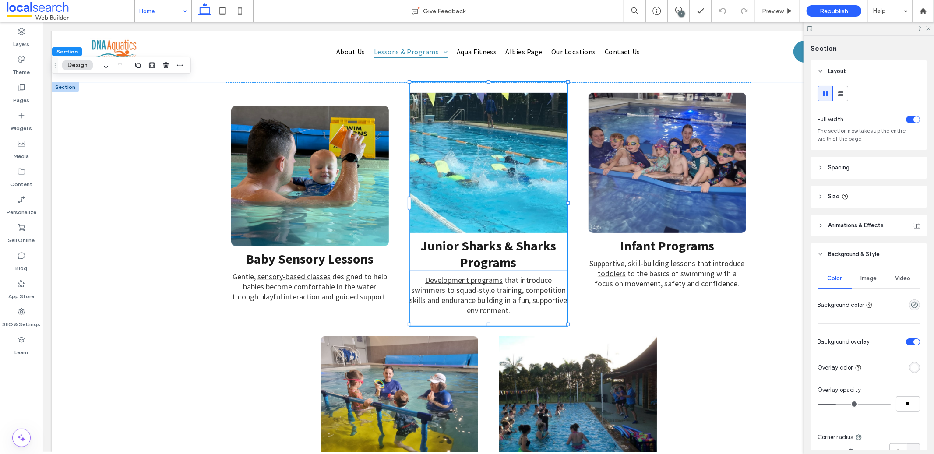
click at [868, 283] on div "Image" at bounding box center [868, 278] width 34 height 19
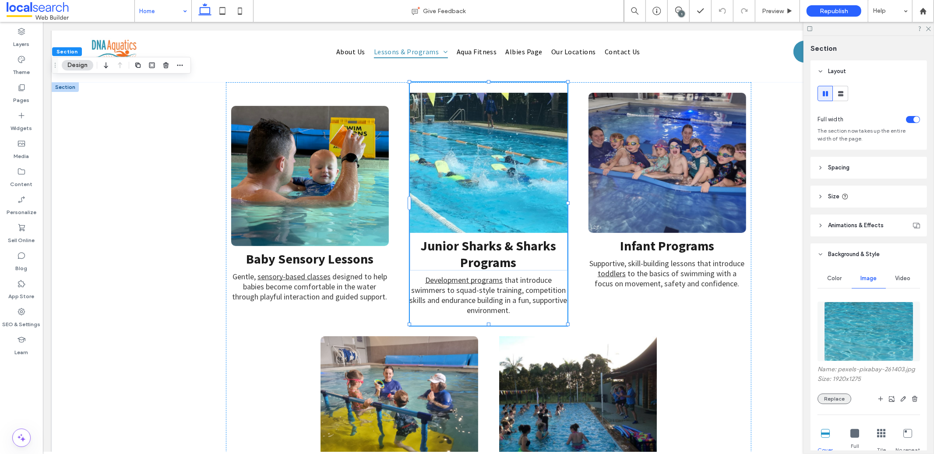
click at [834, 401] on button "Replace" at bounding box center [834, 398] width 34 height 11
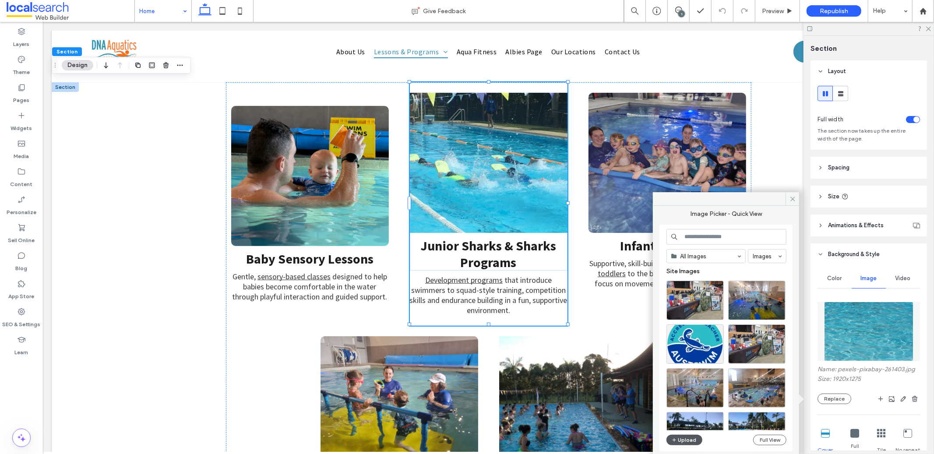
click at [690, 440] on button "Upload" at bounding box center [684, 440] width 36 height 11
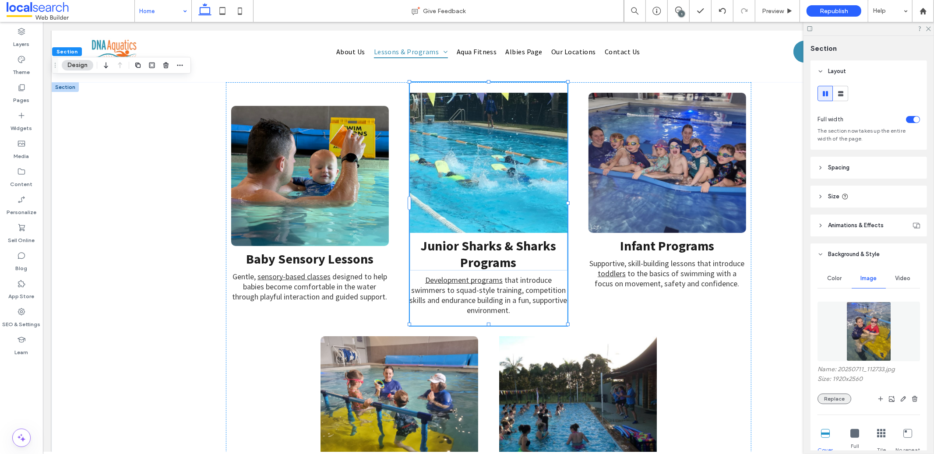
click at [840, 403] on button "Replace" at bounding box center [834, 398] width 34 height 11
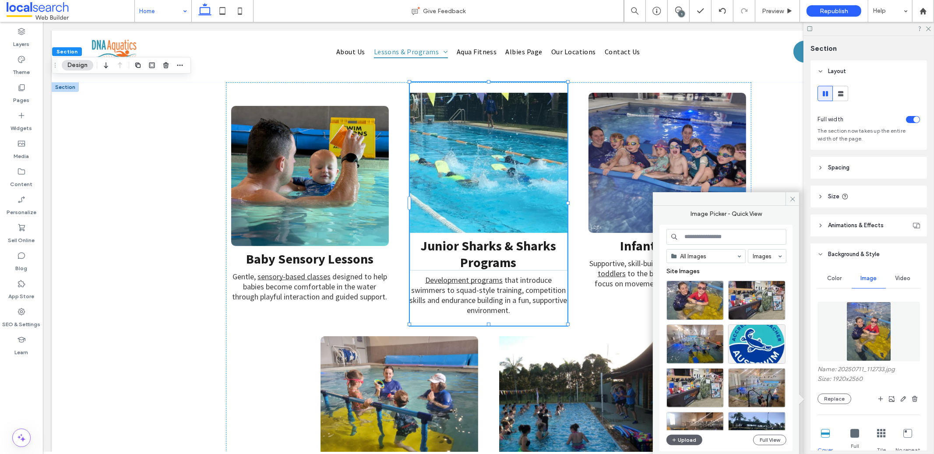
click at [689, 445] on div "All Images Images Site Images Upload Full View" at bounding box center [726, 338] width 120 height 218
click at [685, 444] on button "Upload" at bounding box center [684, 440] width 36 height 11
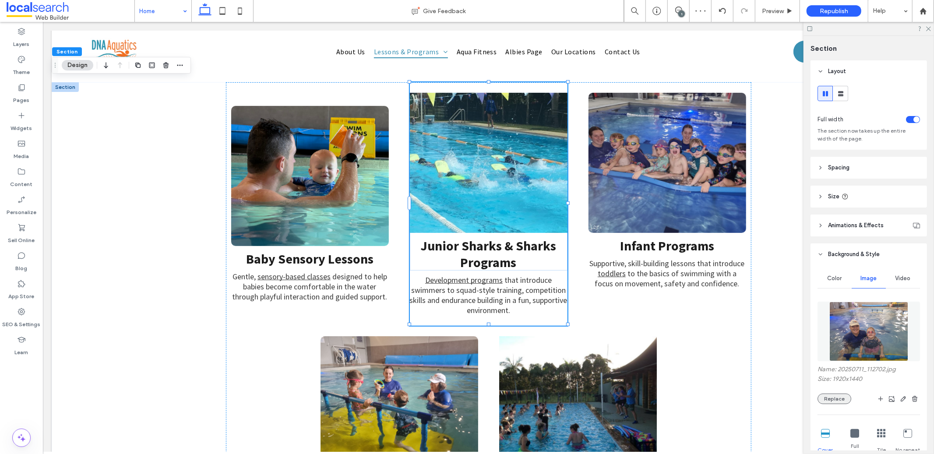
click at [837, 400] on button "Replace" at bounding box center [834, 398] width 34 height 11
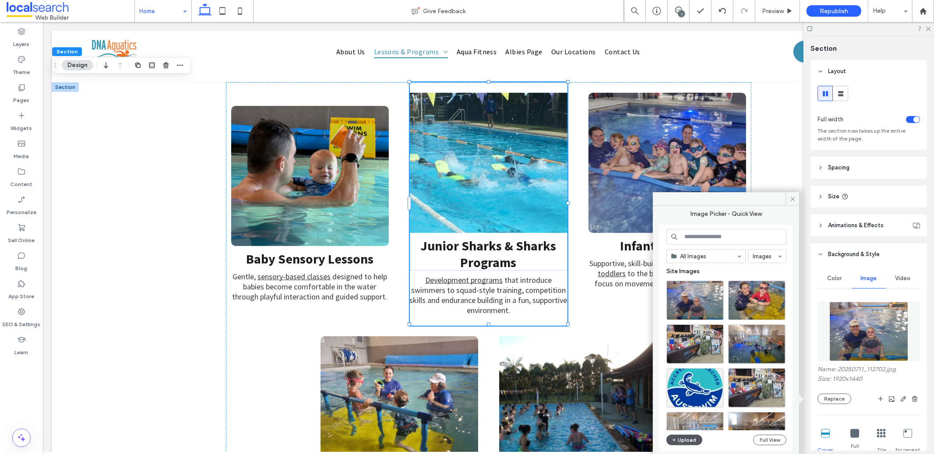
click at [688, 441] on button "Upload" at bounding box center [684, 440] width 36 height 11
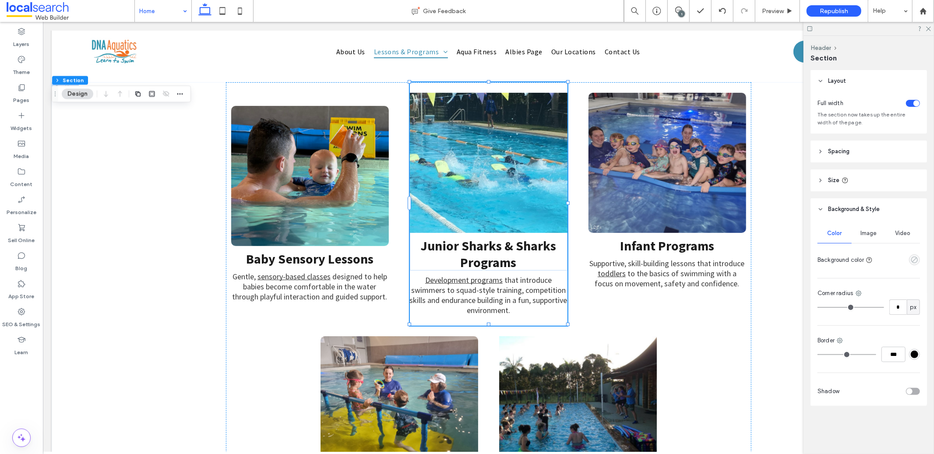
click at [912, 259] on use "empty color" at bounding box center [914, 259] width 7 height 7
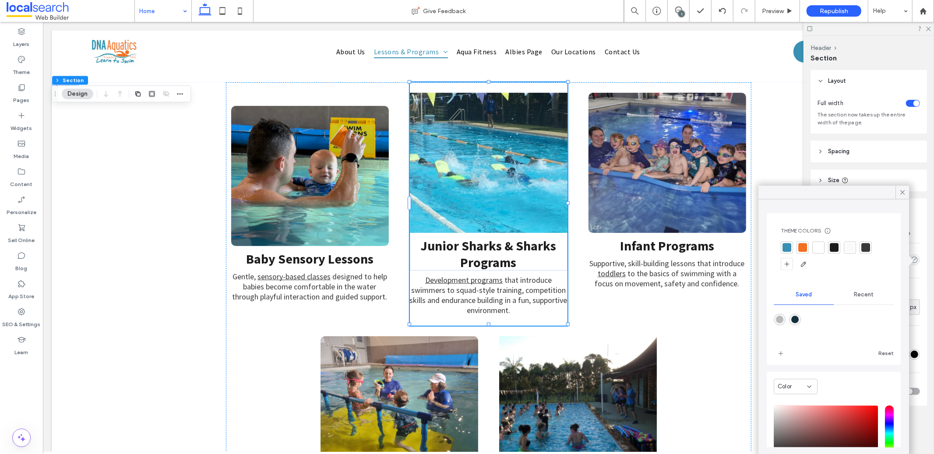
click at [786, 251] on div at bounding box center [786, 247] width 9 height 9
click at [822, 248] on div at bounding box center [819, 248] width 9 height 9
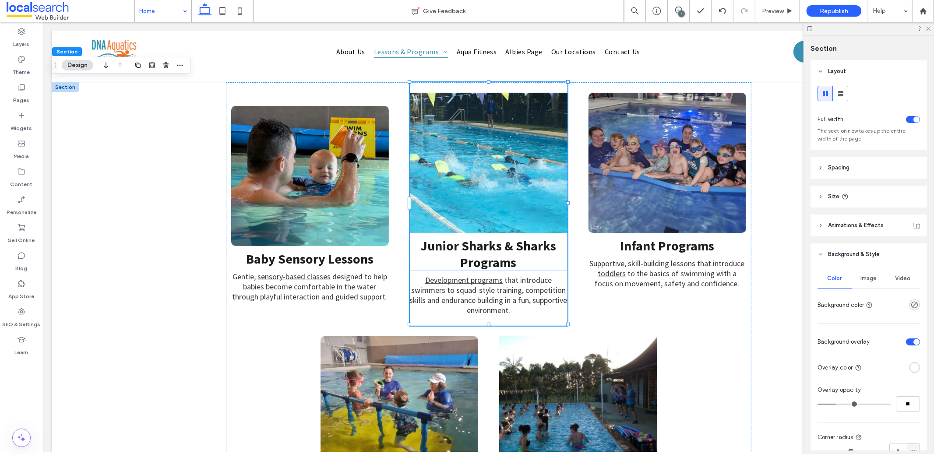
click at [868, 278] on span "Image" at bounding box center [869, 278] width 16 height 7
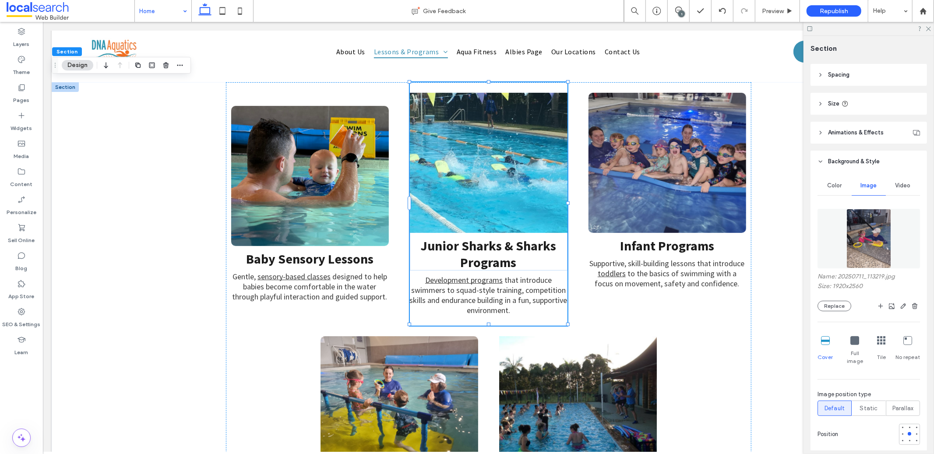
scroll to position [95, 0]
click at [907, 437] on div at bounding box center [909, 439] width 4 height 4
click at [907, 430] on div at bounding box center [909, 432] width 4 height 4
click at [907, 423] on div at bounding box center [909, 425] width 4 height 4
click at [907, 430] on div at bounding box center [909, 432] width 4 height 4
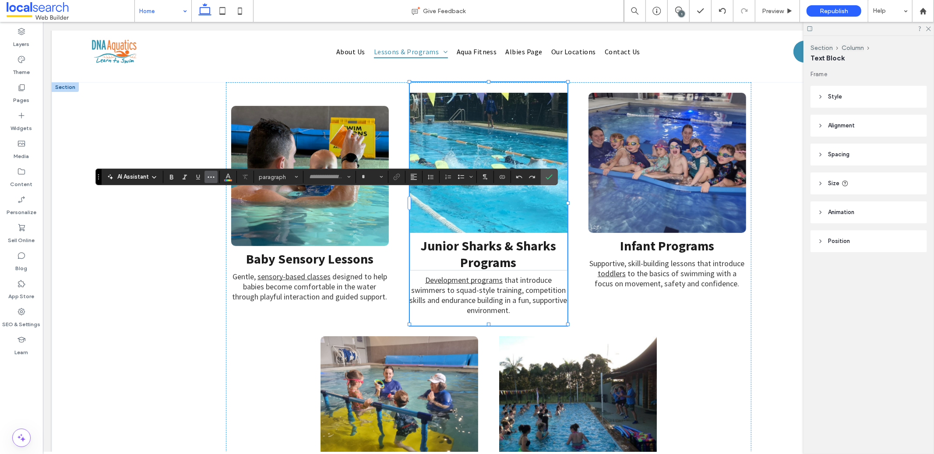
type input "**********"
type input "**"
click at [230, 179] on span "Color" at bounding box center [228, 175] width 7 height 11
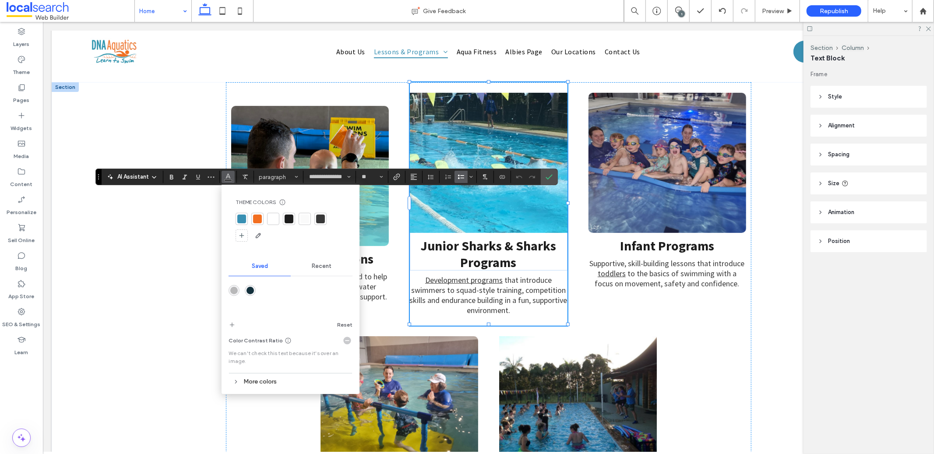
click at [274, 221] on div at bounding box center [273, 218] width 9 height 9
click at [534, 179] on div at bounding box center [532, 177] width 13 height 12
click at [548, 179] on icon "Confirm" at bounding box center [548, 176] width 7 height 7
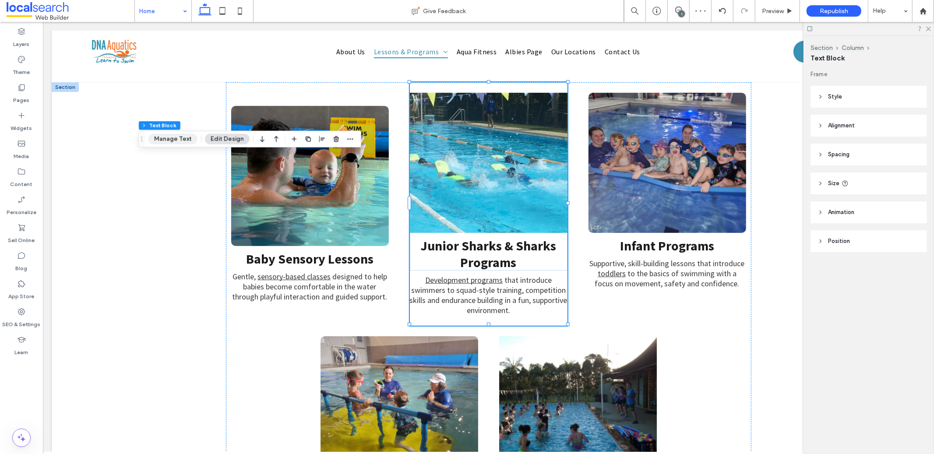
click at [179, 137] on button "Manage Text" at bounding box center [172, 139] width 49 height 11
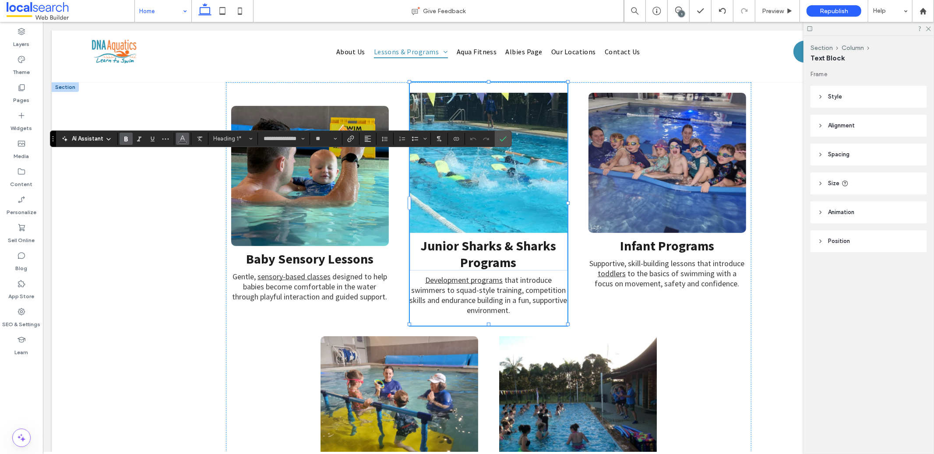
click at [180, 139] on icon "Color" at bounding box center [182, 137] width 7 height 7
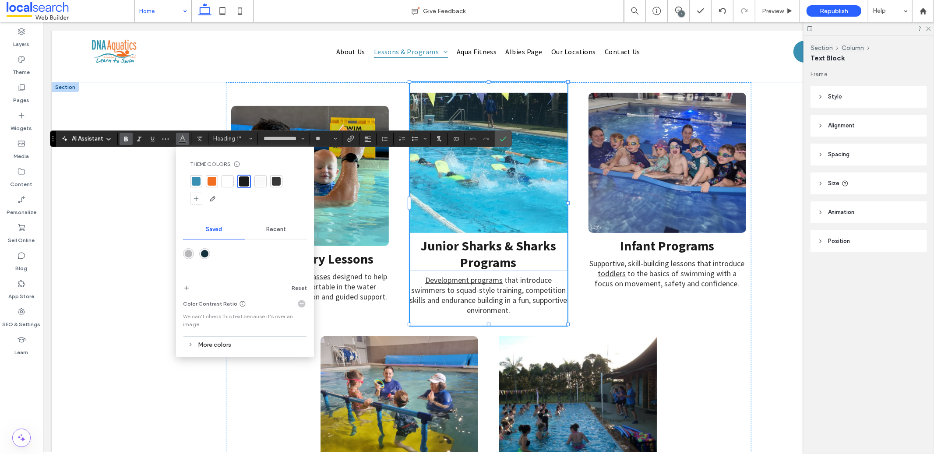
click at [231, 182] on div at bounding box center [227, 181] width 9 height 9
click at [497, 141] on label "Confirm" at bounding box center [502, 139] width 13 height 16
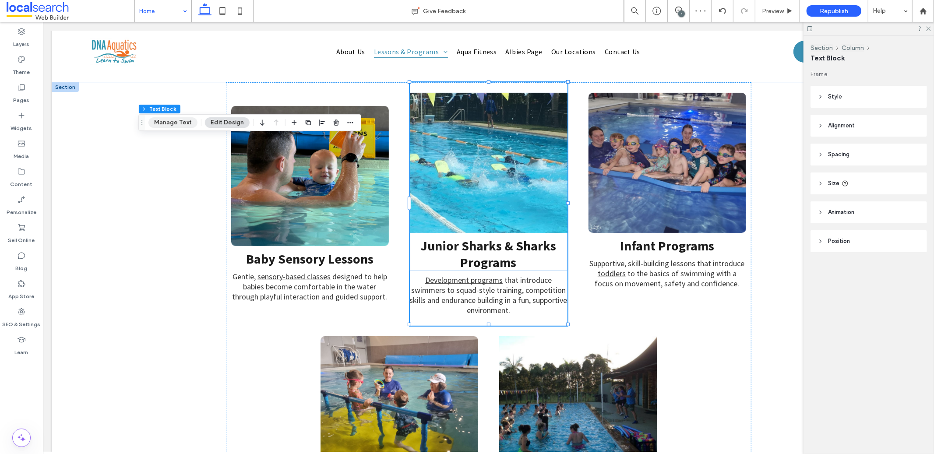
click at [181, 126] on button "Manage Text" at bounding box center [172, 122] width 49 height 11
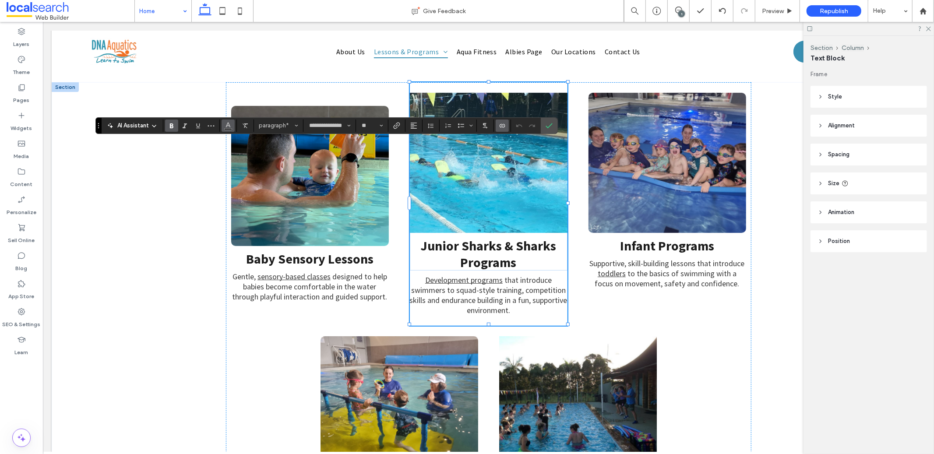
click at [227, 126] on use "Color" at bounding box center [228, 124] width 5 height 5
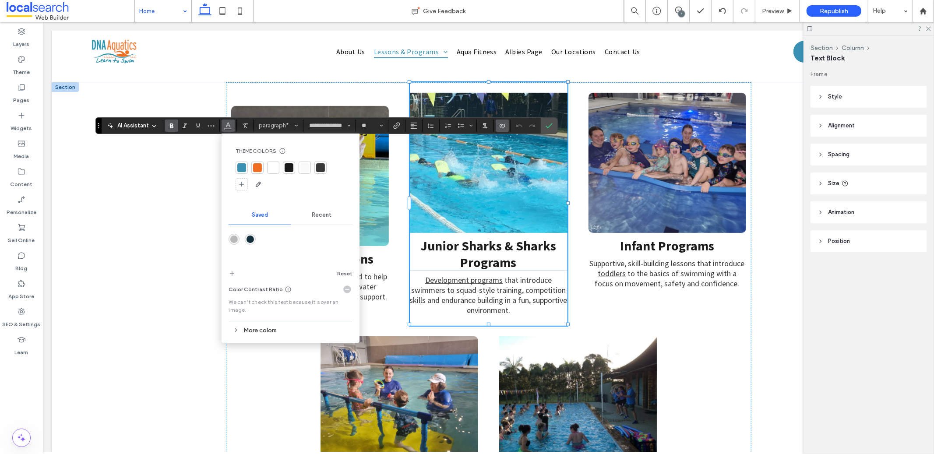
click at [277, 171] on div at bounding box center [273, 167] width 9 height 9
click at [553, 125] on label "Confirm" at bounding box center [548, 126] width 13 height 16
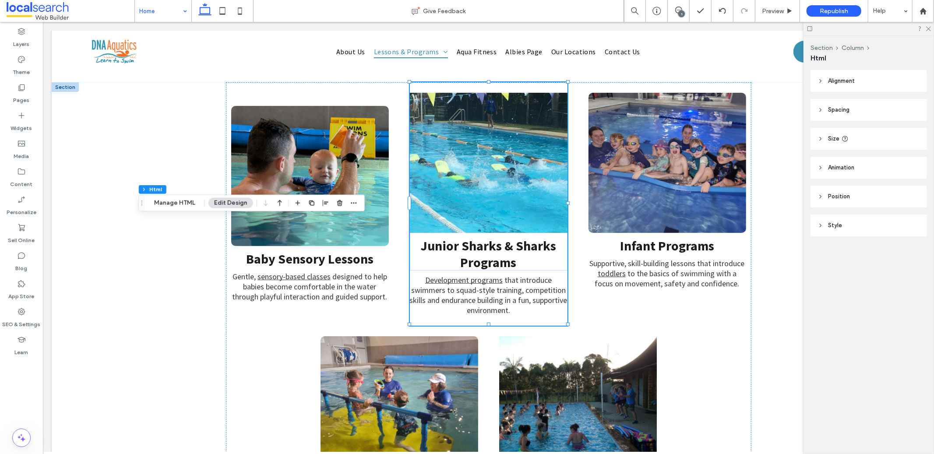
click at [858, 225] on header "Style" at bounding box center [868, 225] width 116 height 22
click at [851, 80] on span "Alignment" at bounding box center [841, 81] width 27 height 9
click at [859, 133] on header "Spacing" at bounding box center [868, 136] width 116 height 22
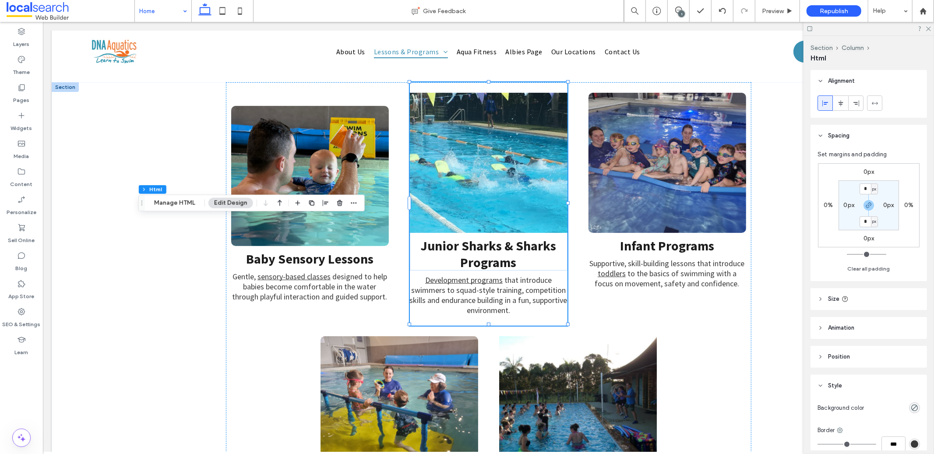
click at [852, 332] on header "Animation" at bounding box center [868, 328] width 116 height 22
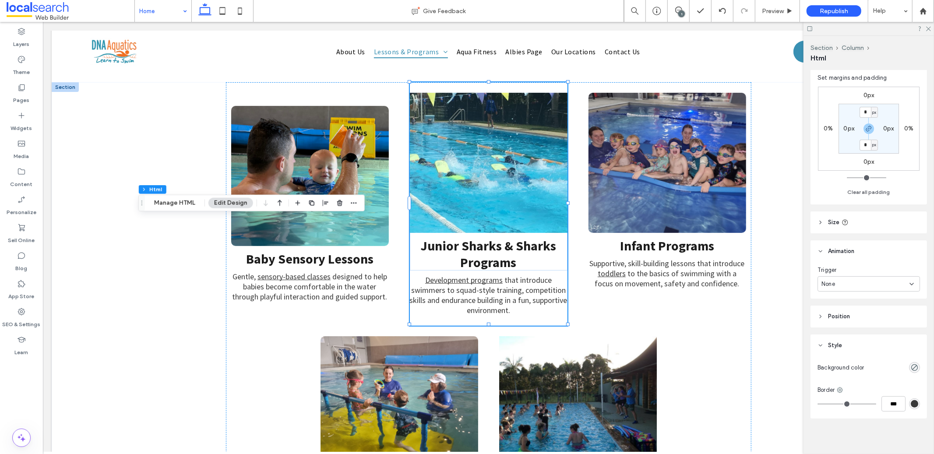
scroll to position [78, 0]
click at [869, 315] on header "Position" at bounding box center [868, 315] width 116 height 22
click at [873, 226] on header "Size" at bounding box center [868, 221] width 116 height 22
drag, startPoint x: 873, startPoint y: 227, endPoint x: 870, endPoint y: 258, distance: 31.7
click at [873, 227] on header "Size" at bounding box center [868, 221] width 116 height 22
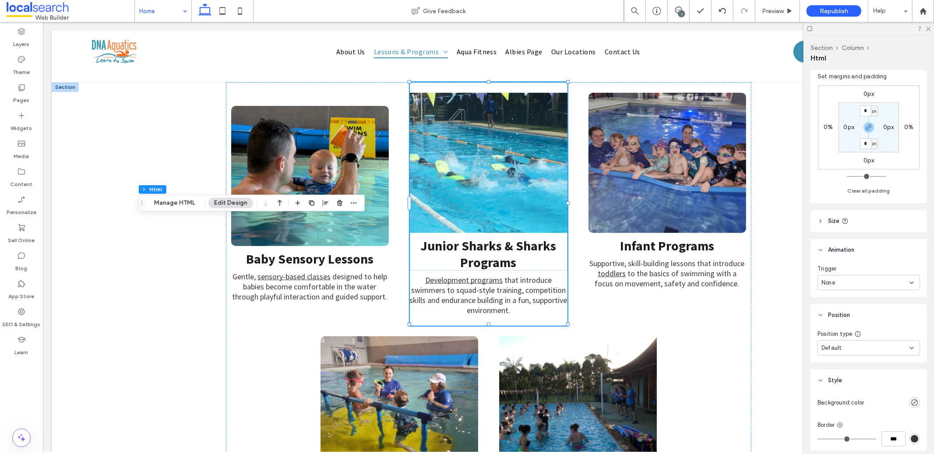
click at [868, 267] on div "Trigger" at bounding box center [868, 268] width 102 height 9
click at [869, 259] on header "Animation" at bounding box center [868, 250] width 116 height 22
click at [872, 299] on div "Position type" at bounding box center [868, 297] width 102 height 9
click at [867, 283] on header "Position" at bounding box center [868, 279] width 116 height 22
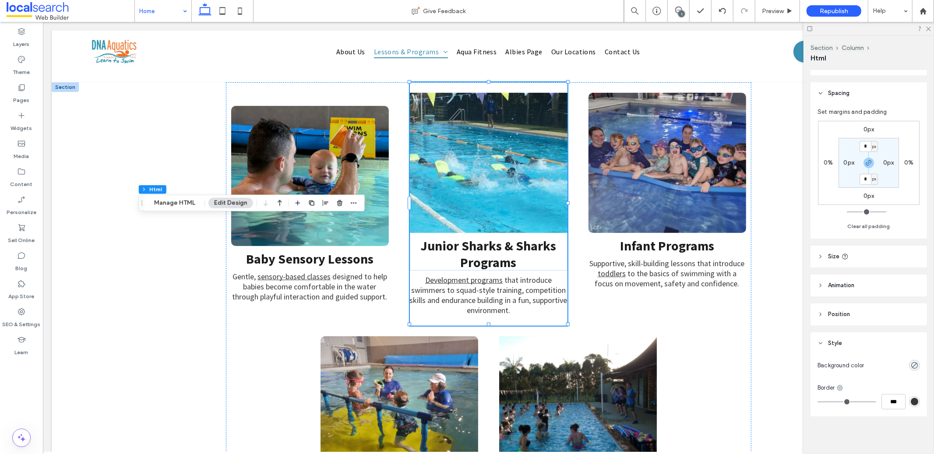
click at [857, 341] on header "Style" at bounding box center [868, 343] width 116 height 22
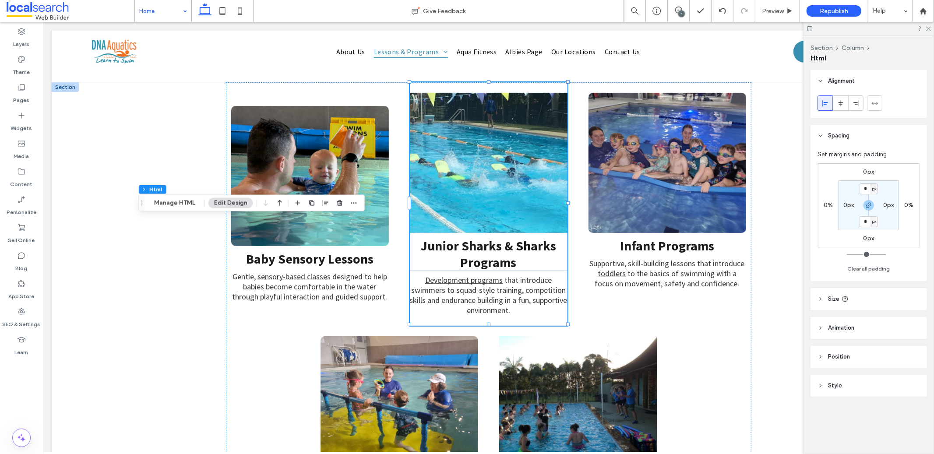
scroll to position [0, 0]
click at [927, 30] on icon at bounding box center [928, 28] width 6 height 6
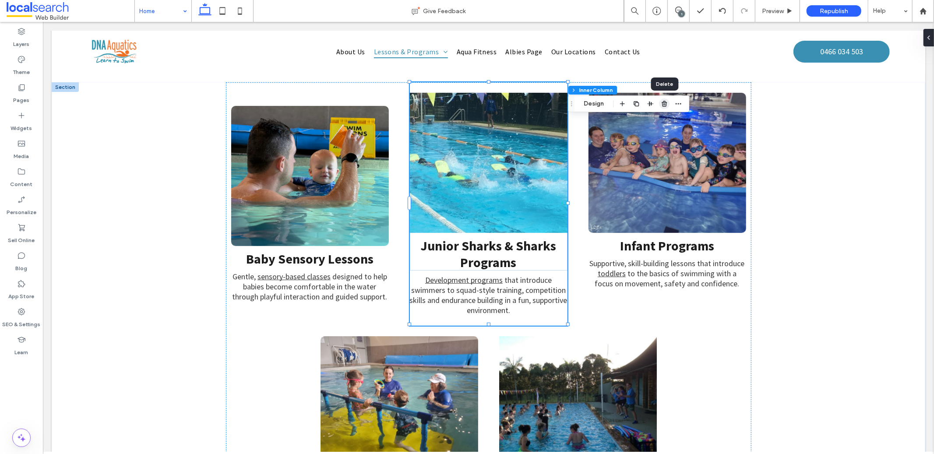
click at [665, 105] on use "button" at bounding box center [663, 104] width 5 height 6
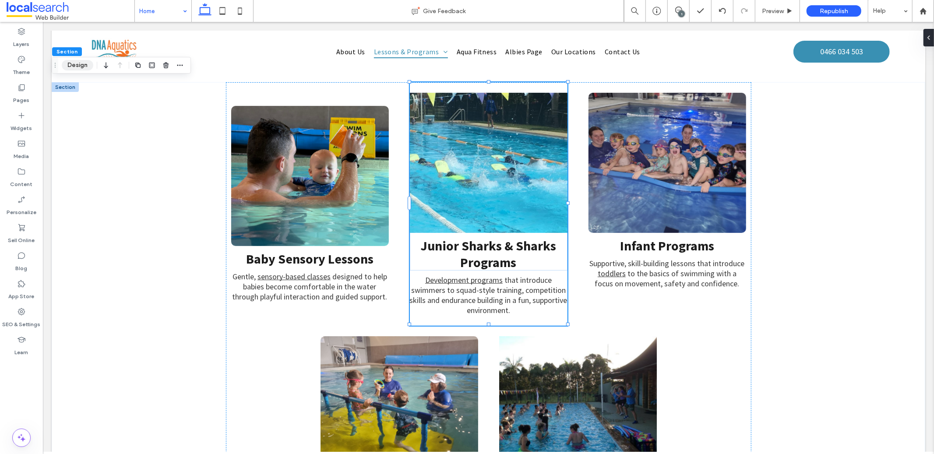
click at [63, 67] on button "Design" at bounding box center [78, 65] width 32 height 11
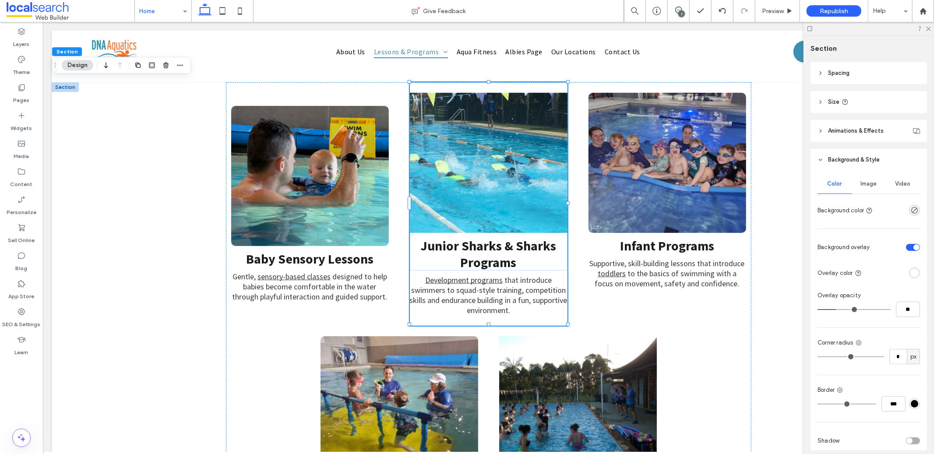
scroll to position [95, 0]
click at [866, 193] on div "Image" at bounding box center [868, 183] width 34 height 19
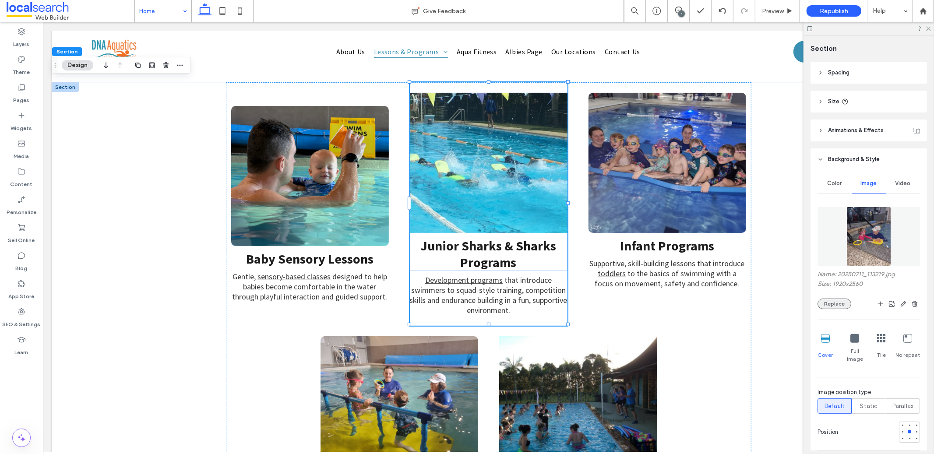
click at [837, 305] on button "Replace" at bounding box center [834, 304] width 34 height 11
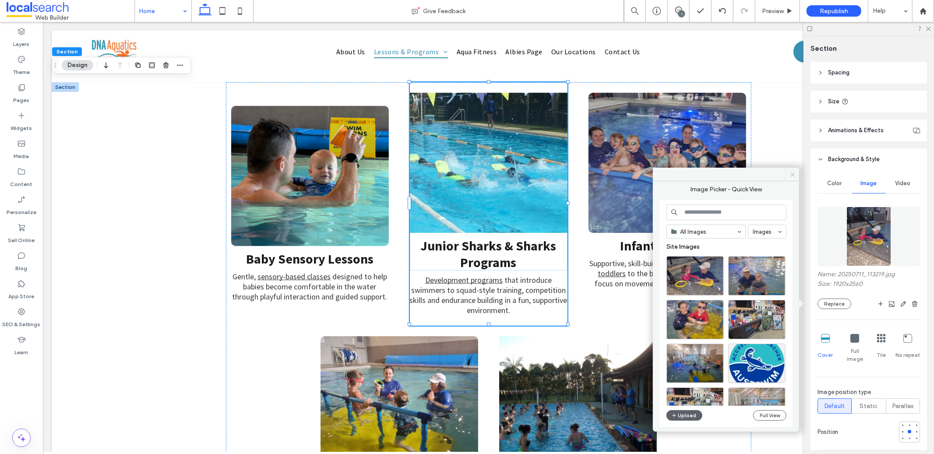
click at [790, 171] on icon at bounding box center [792, 174] width 7 height 7
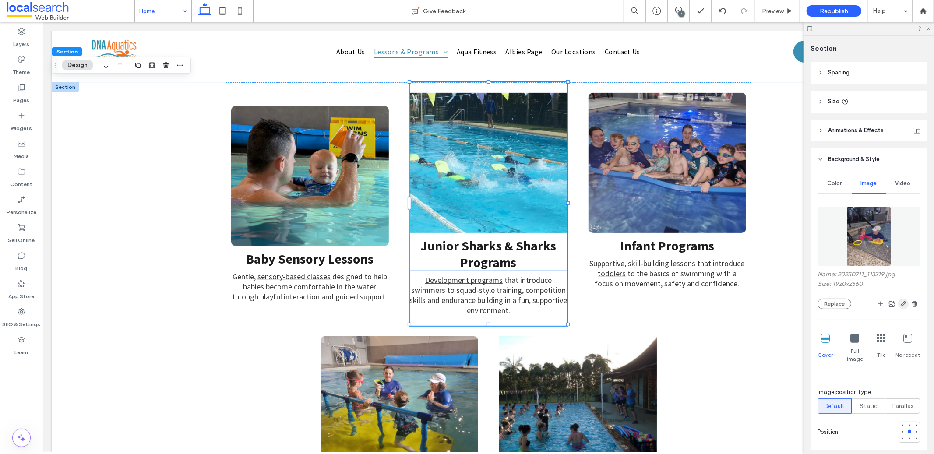
click at [899, 305] on icon "button" at bounding box center [902, 303] width 7 height 7
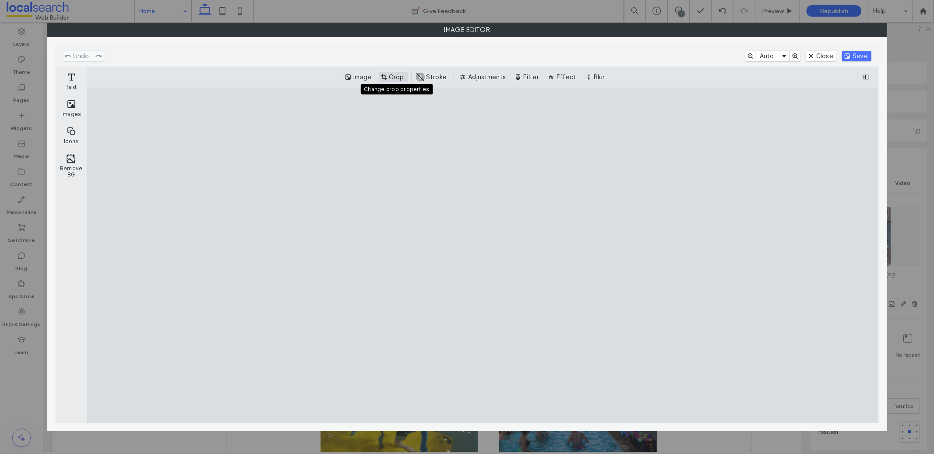
click at [391, 77] on button "Crop" at bounding box center [393, 77] width 29 height 11
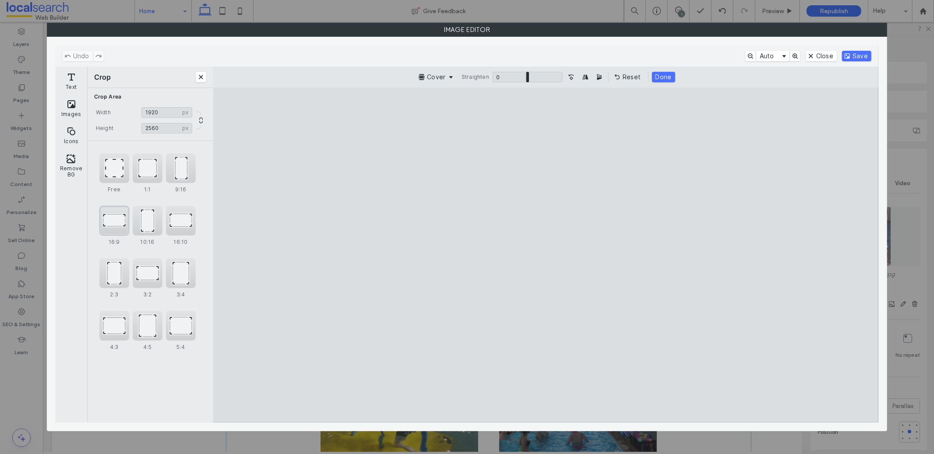
click at [112, 222] on div "16:9" at bounding box center [114, 221] width 30 height 30
type input "*******"
drag, startPoint x: 728, startPoint y: 259, endPoint x: 734, endPoint y: 288, distance: 30.4
click at [546, 255] on cesdk-canvas "Editor canvas" at bounding box center [546, 255] width 0 height 0
drag, startPoint x: 761, startPoint y: 256, endPoint x: 762, endPoint y: 241, distance: 15.8
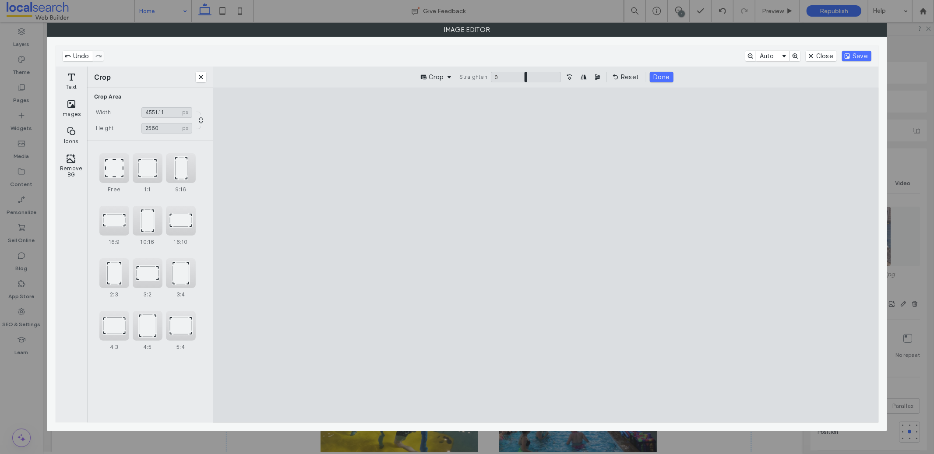
click at [546, 255] on cesdk-canvas "Editor canvas" at bounding box center [546, 255] width 0 height 0
click at [861, 53] on button "Save" at bounding box center [856, 56] width 29 height 11
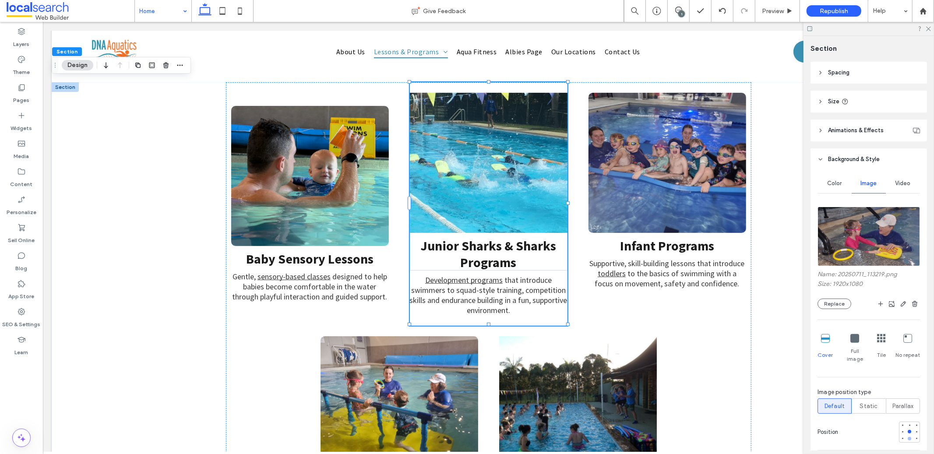
click at [907, 437] on div at bounding box center [909, 439] width 4 height 4
click at [907, 423] on div at bounding box center [909, 425] width 4 height 4
click at [907, 430] on div at bounding box center [909, 432] width 4 height 4
click at [927, 29] on icon at bounding box center [928, 28] width 6 height 6
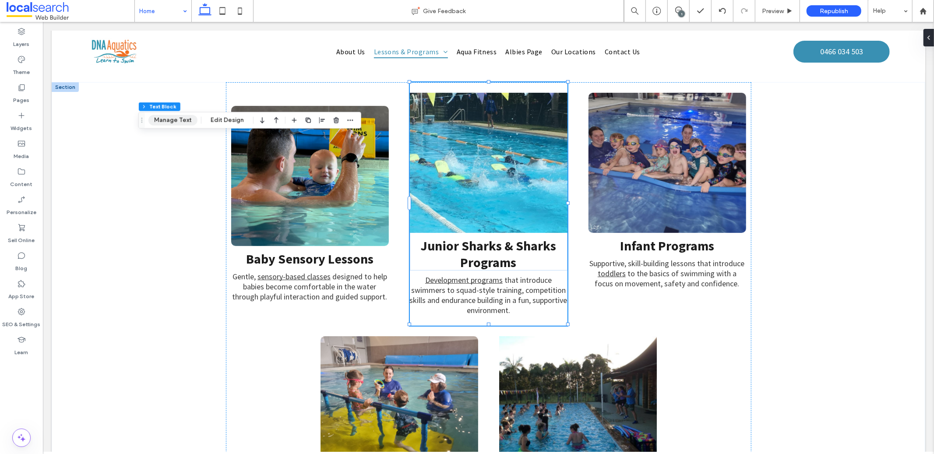
click at [178, 121] on button "Manage Text" at bounding box center [172, 120] width 49 height 11
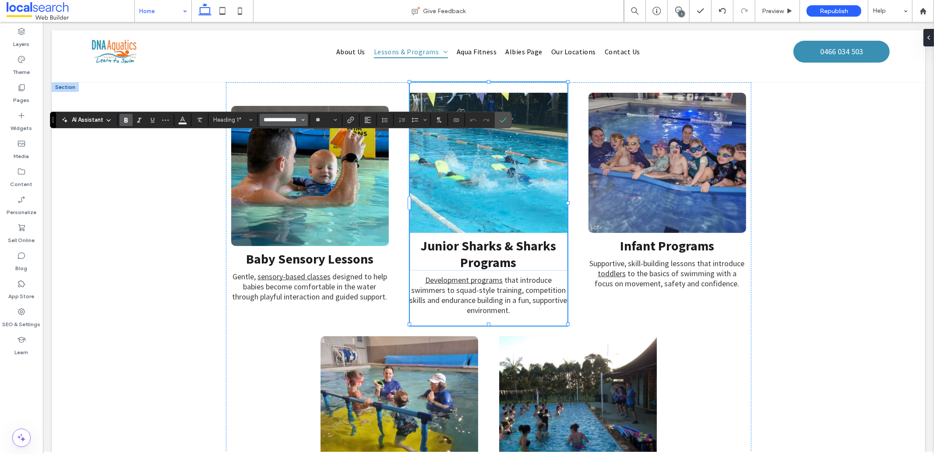
click at [284, 120] on input "**********" at bounding box center [281, 119] width 37 height 7
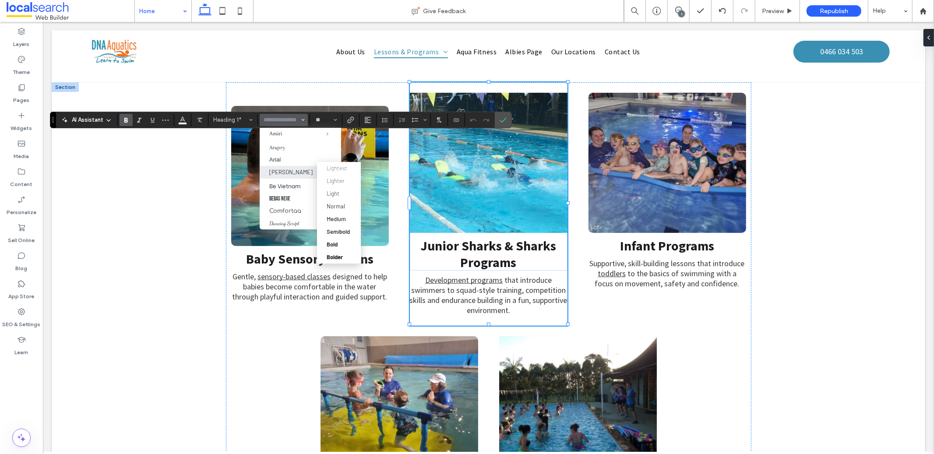
scroll to position [96, 0]
click at [287, 174] on div "Barlow" at bounding box center [300, 171] width 62 height 7
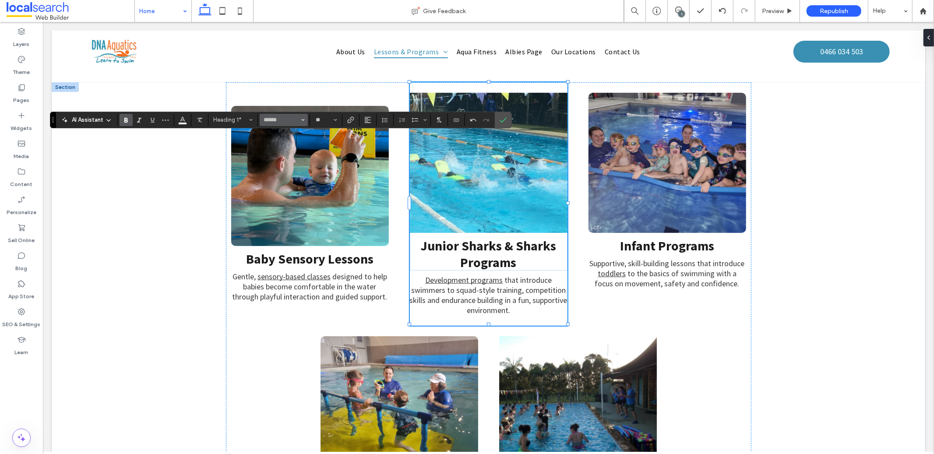
click at [299, 120] on button "******" at bounding box center [284, 120] width 48 height 12
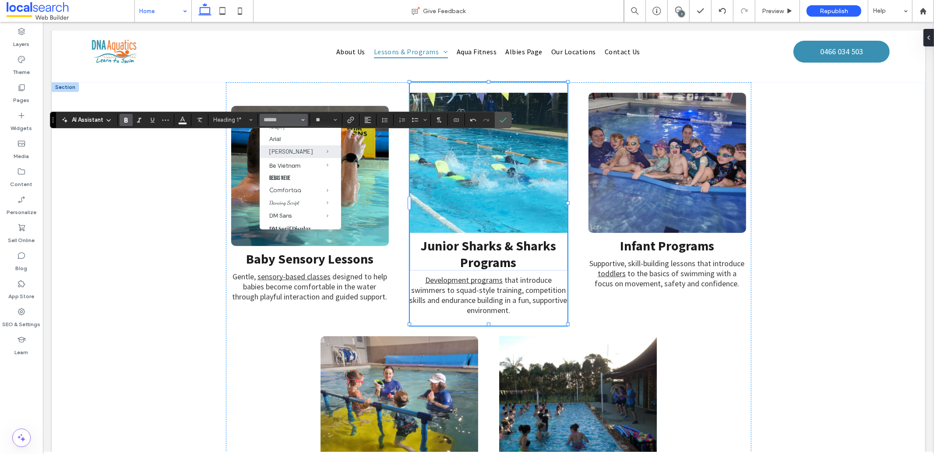
scroll to position [126, 0]
click at [288, 164] on label "Bebas Neue" at bounding box center [300, 168] width 81 height 13
type input "**********"
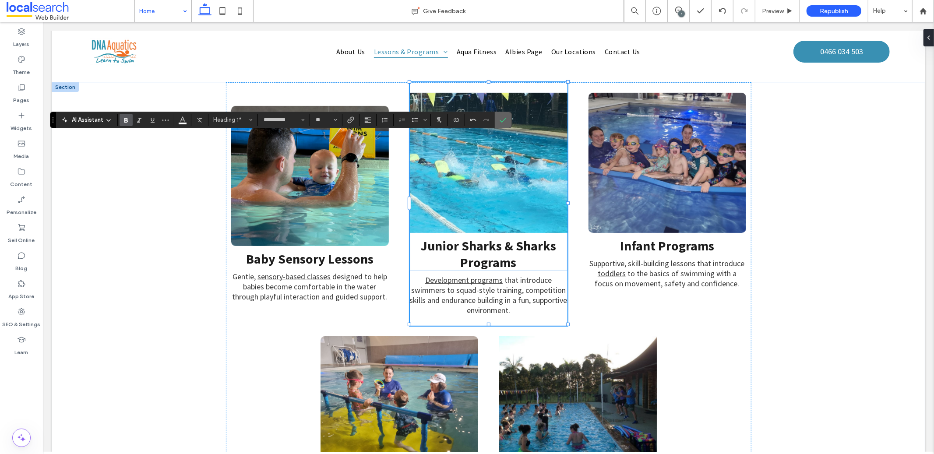
click at [499, 122] on label "Confirm" at bounding box center [502, 120] width 13 height 16
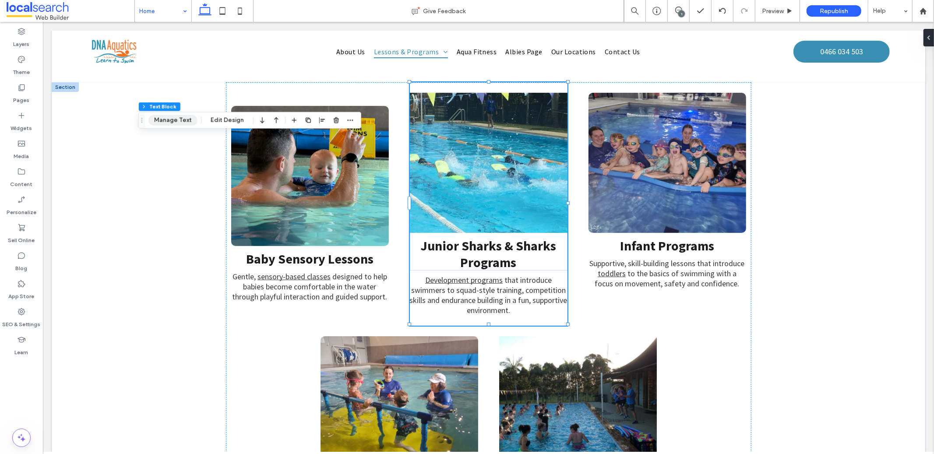
click at [180, 119] on button "Manage Text" at bounding box center [172, 120] width 49 height 11
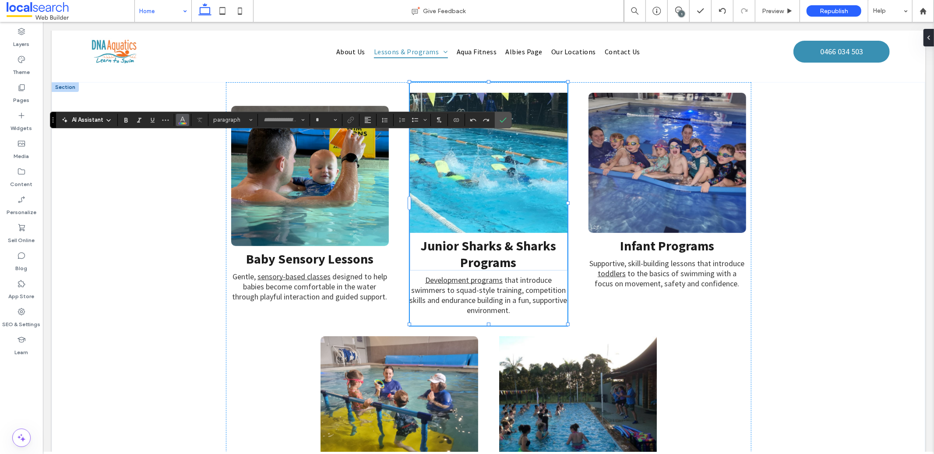
type input "**********"
type input "**"
click at [282, 119] on input "**********" at bounding box center [281, 119] width 37 height 7
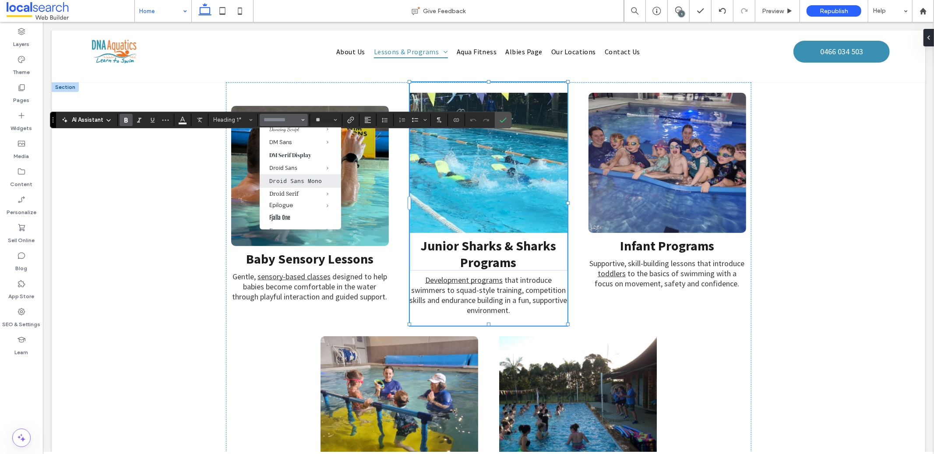
scroll to position [237, 0]
click at [288, 176] on label "Fjalla One" at bounding box center [300, 169] width 81 height 13
type input "**********"
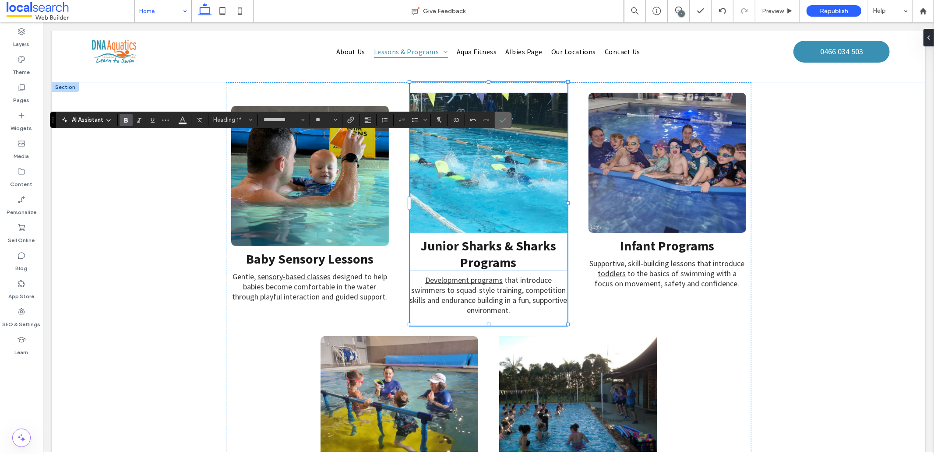
click at [501, 121] on use "Confirm" at bounding box center [503, 119] width 7 height 5
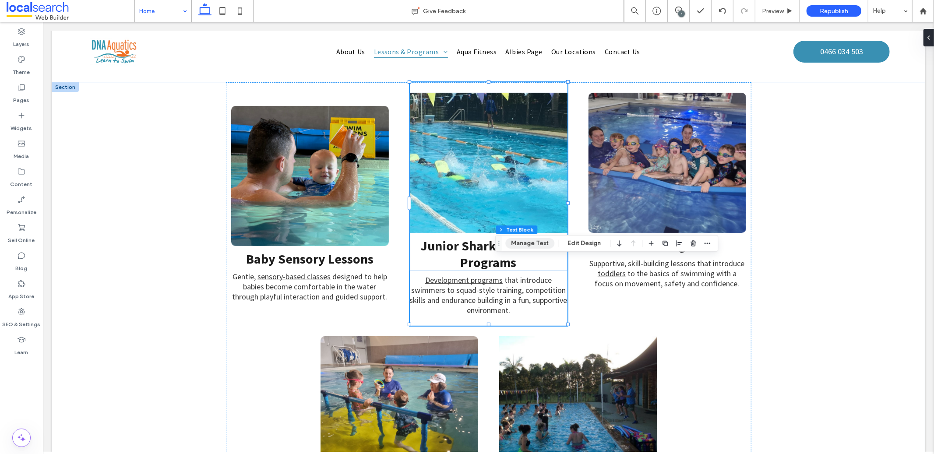
click at [533, 245] on button "Manage Text" at bounding box center [529, 243] width 49 height 11
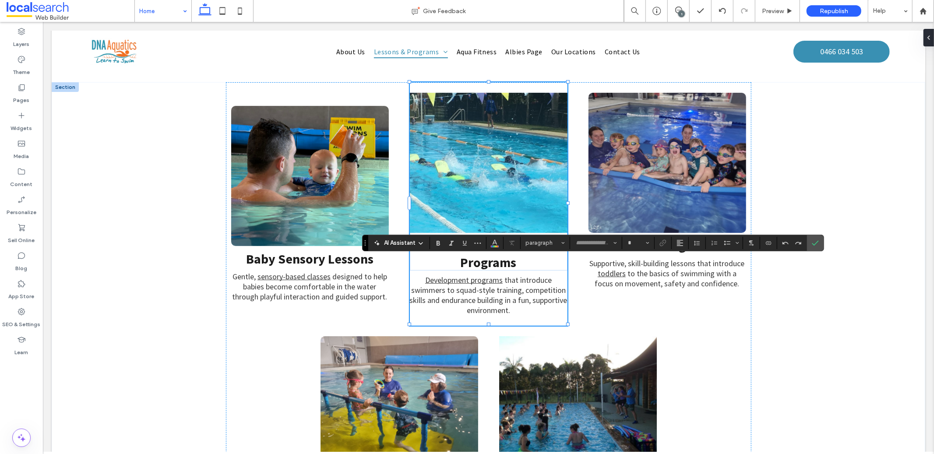
type input "**********"
type input "**"
click at [590, 242] on input "**********" at bounding box center [593, 242] width 37 height 7
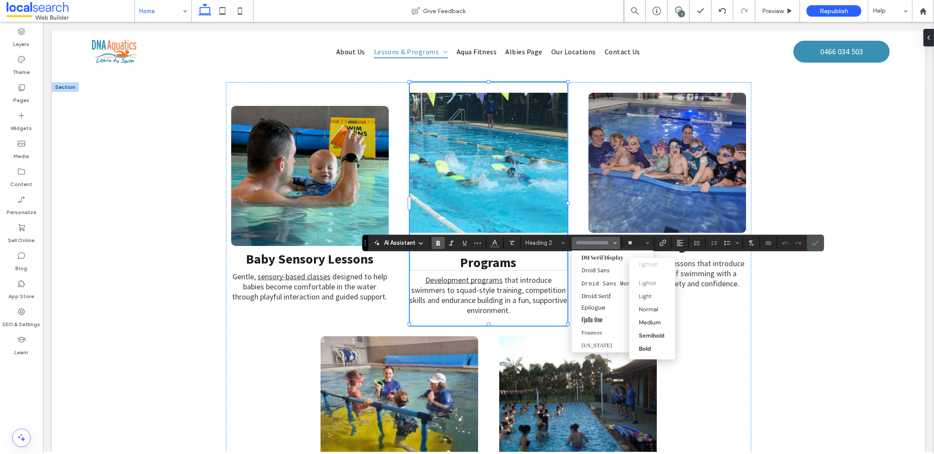
scroll to position [216, 0]
click at [607, 321] on label "Fjalla One" at bounding box center [612, 314] width 81 height 13
type input "**********"
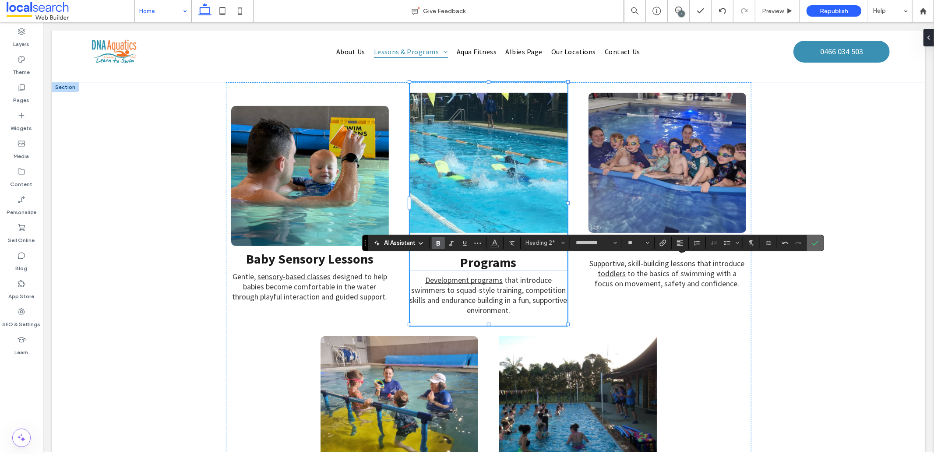
click at [819, 242] on label "Confirm" at bounding box center [814, 243] width 13 height 16
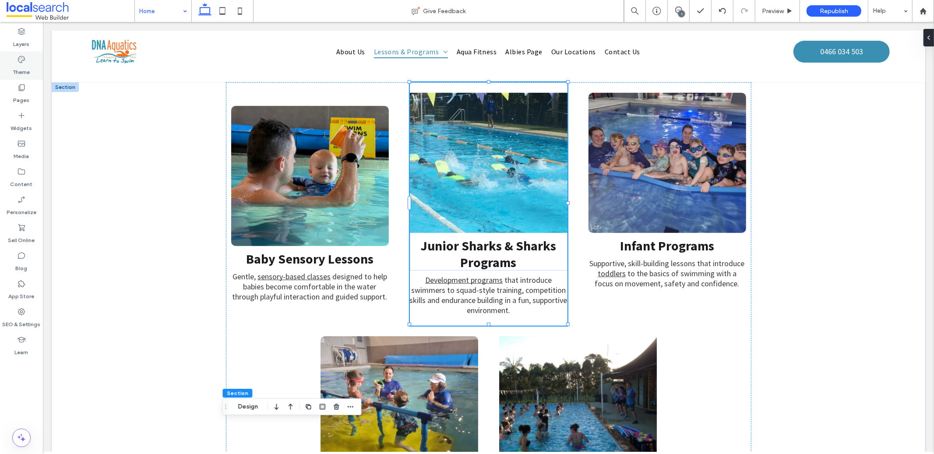
click at [25, 61] on icon at bounding box center [21, 59] width 9 height 9
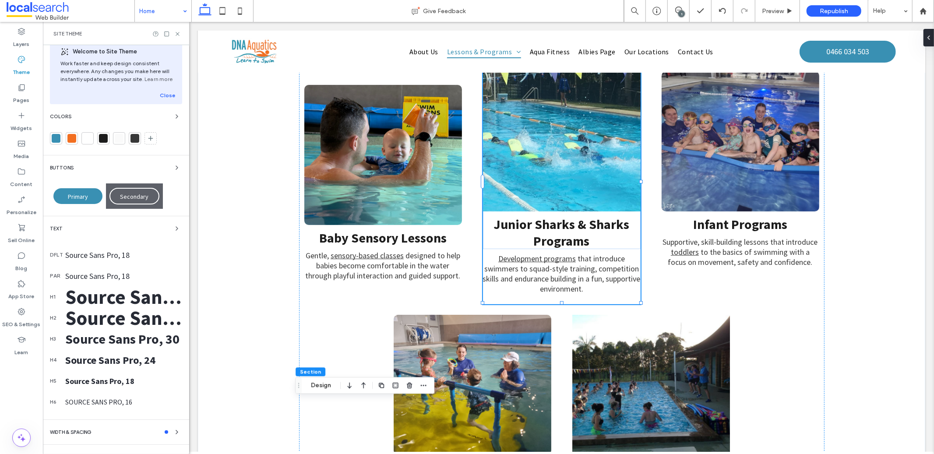
scroll to position [18, 0]
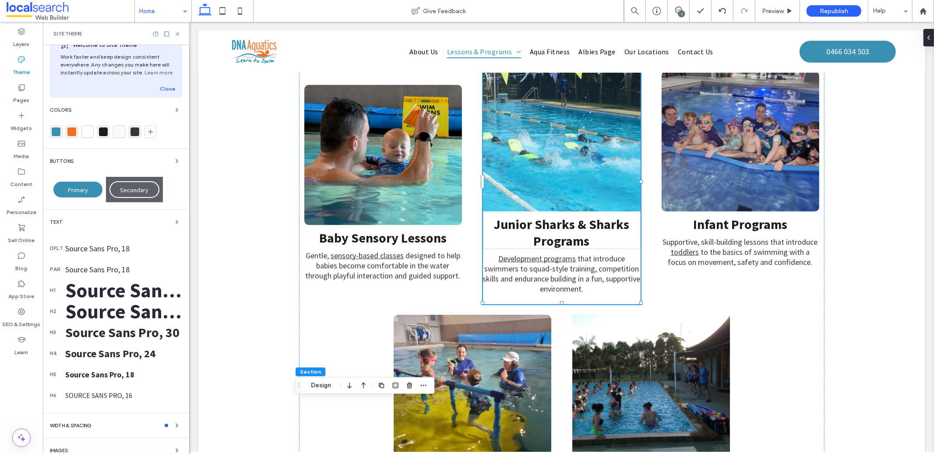
click at [103, 241] on div "dflt Source Sans Pro, 18" at bounding box center [116, 248] width 132 height 21
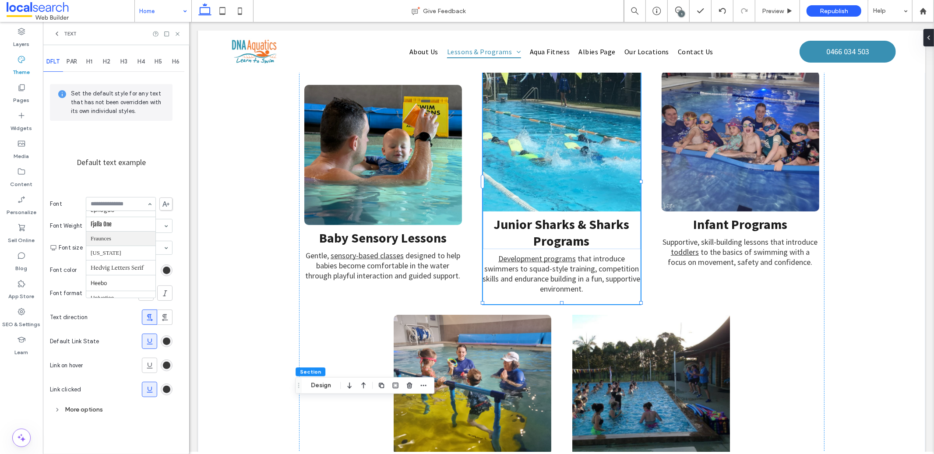
scroll to position [251, 0]
click at [74, 63] on span "PAR" at bounding box center [72, 61] width 11 height 7
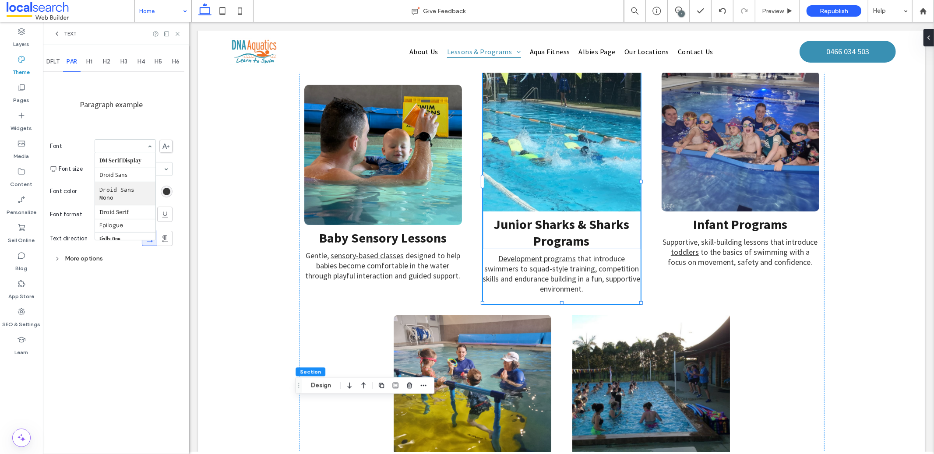
scroll to position [204, 0]
click at [177, 33] on icon at bounding box center [177, 34] width 7 height 7
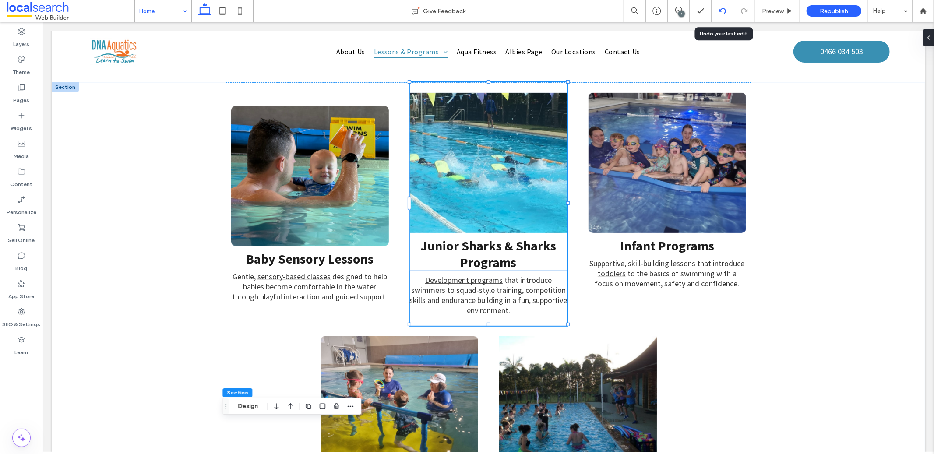
click at [719, 8] on icon at bounding box center [722, 10] width 7 height 7
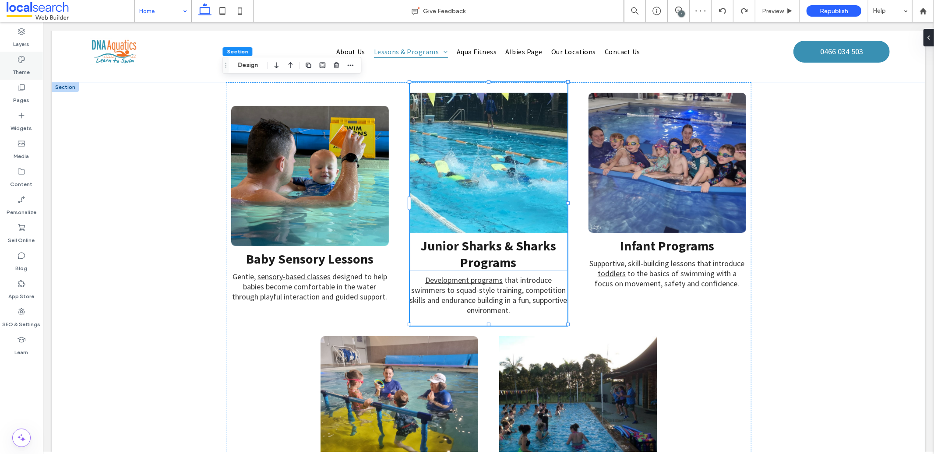
click at [29, 69] on label "Theme" at bounding box center [21, 70] width 17 height 12
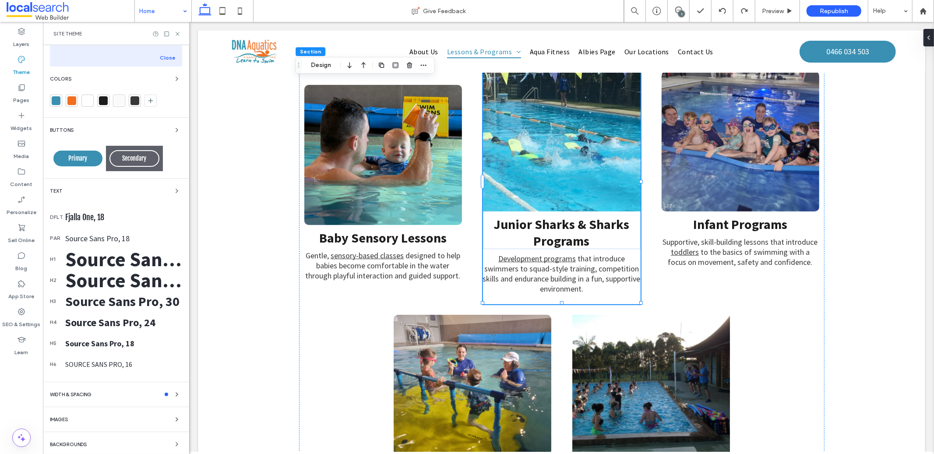
scroll to position [51, 0]
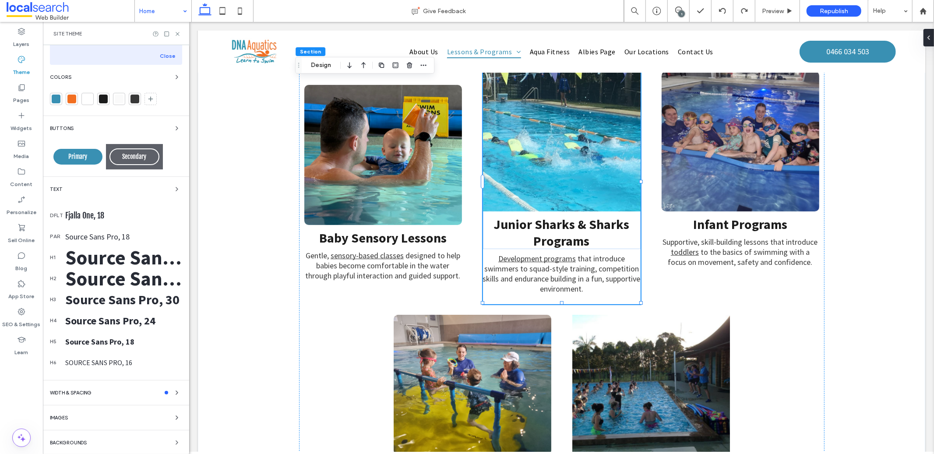
click at [98, 215] on div "Fjalla One, 18" at bounding box center [123, 216] width 117 height 10
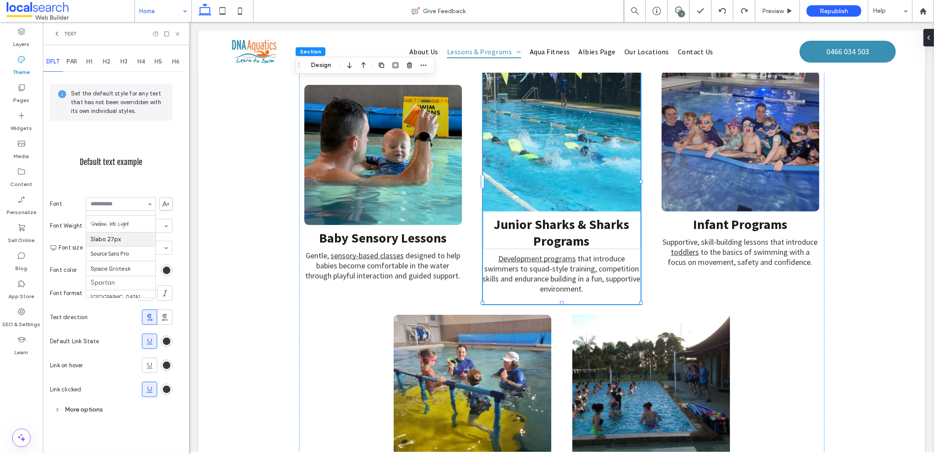
scroll to position [861, 0]
click at [75, 60] on span "PAR" at bounding box center [72, 61] width 11 height 7
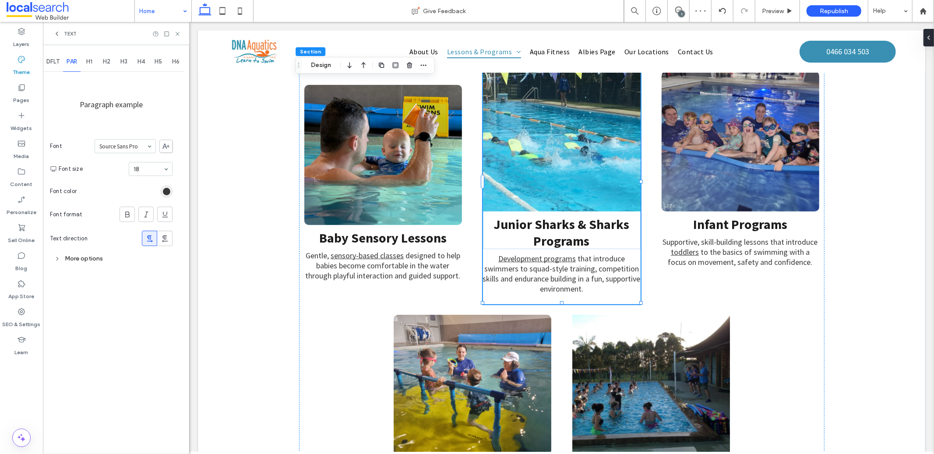
click at [89, 62] on span "H1" at bounding box center [89, 61] width 6 height 7
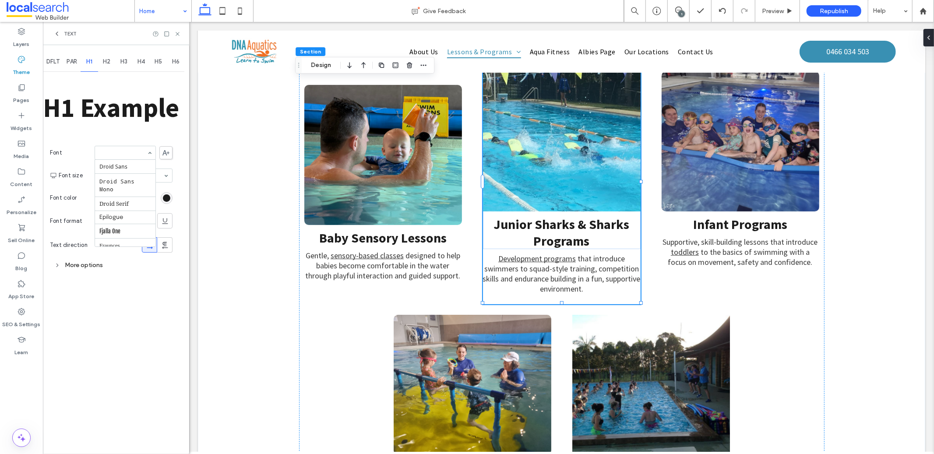
scroll to position [247, 0]
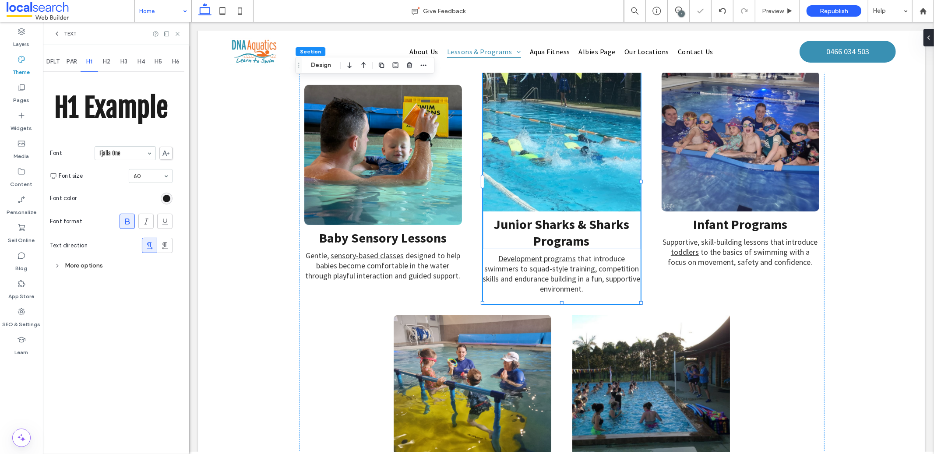
click at [106, 63] on span "H2" at bounding box center [106, 61] width 7 height 7
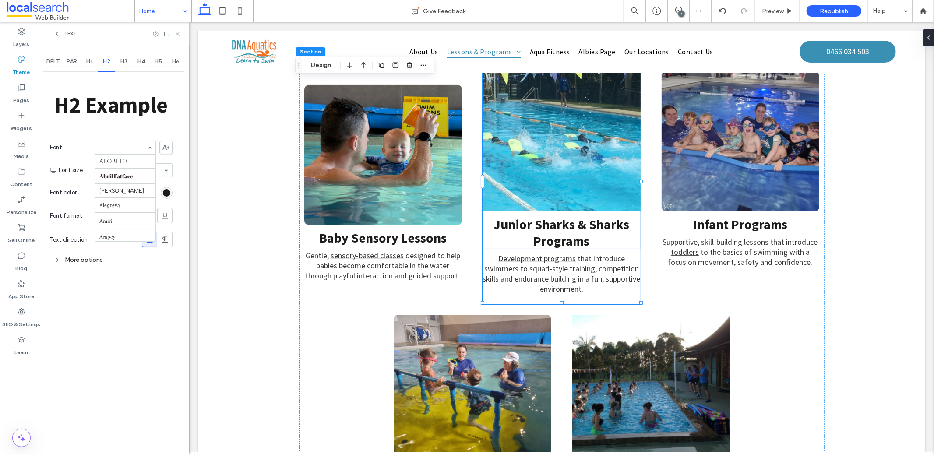
scroll to position [271, 0]
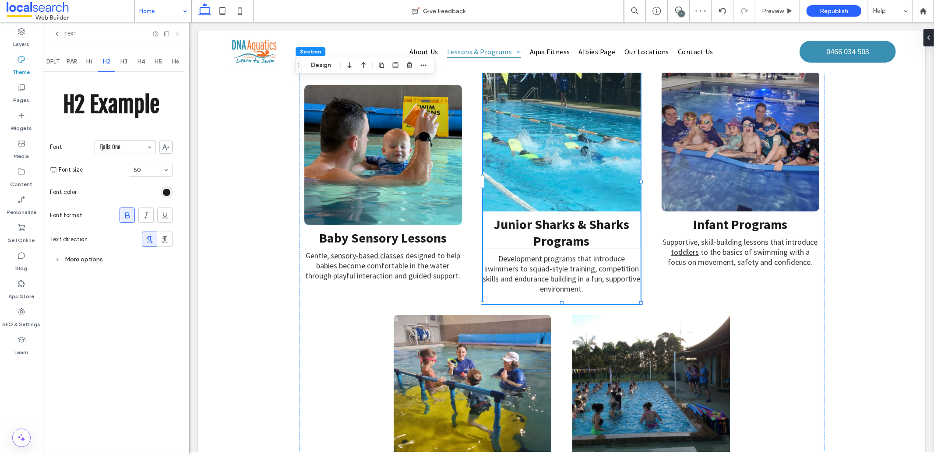
click at [179, 35] on use at bounding box center [178, 34] width 4 height 4
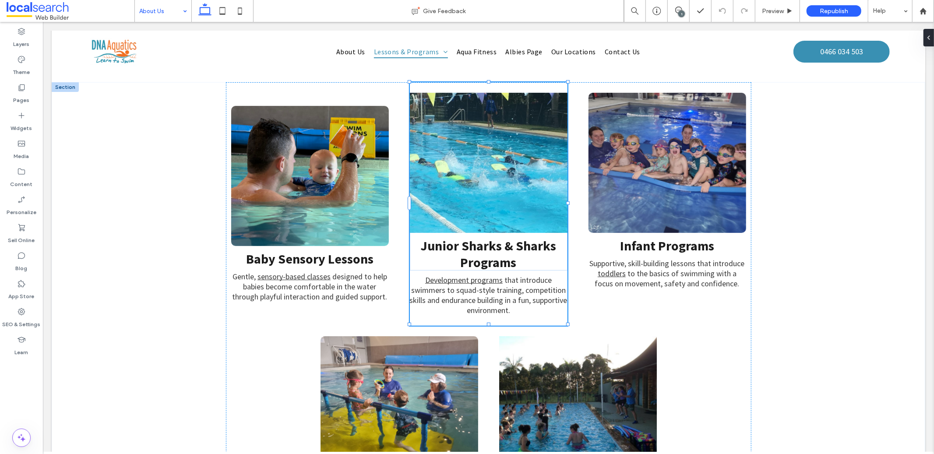
click at [161, 18] on input at bounding box center [160, 11] width 43 height 22
click at [162, 7] on input at bounding box center [160, 11] width 43 height 22
click at [150, 6] on input at bounding box center [160, 11] width 43 height 22
click at [167, 14] on input at bounding box center [160, 11] width 43 height 22
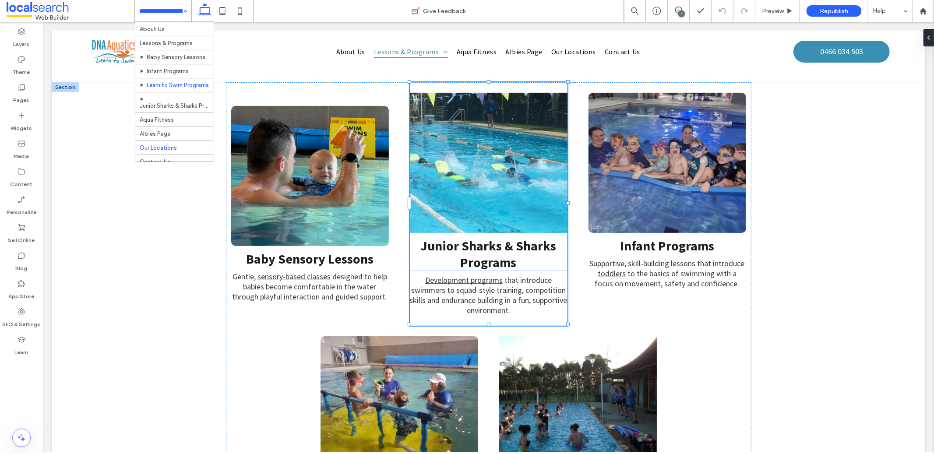
scroll to position [30, 0]
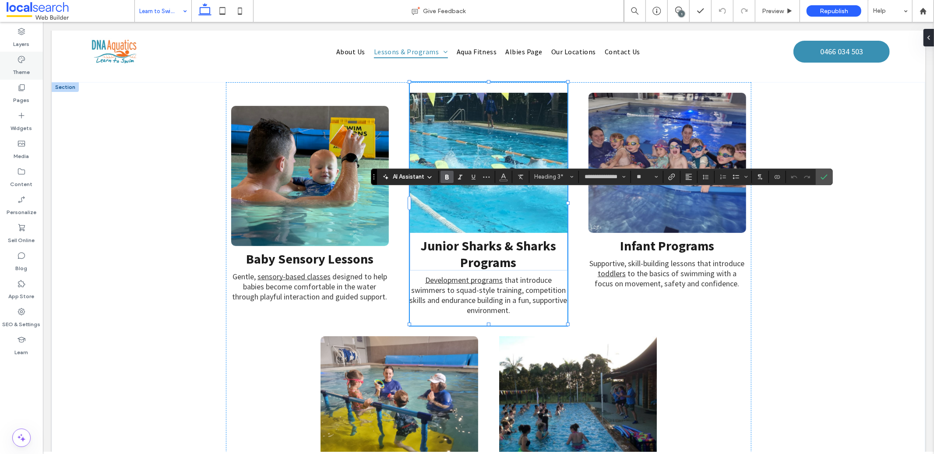
click at [22, 66] on label "Theme" at bounding box center [21, 70] width 17 height 12
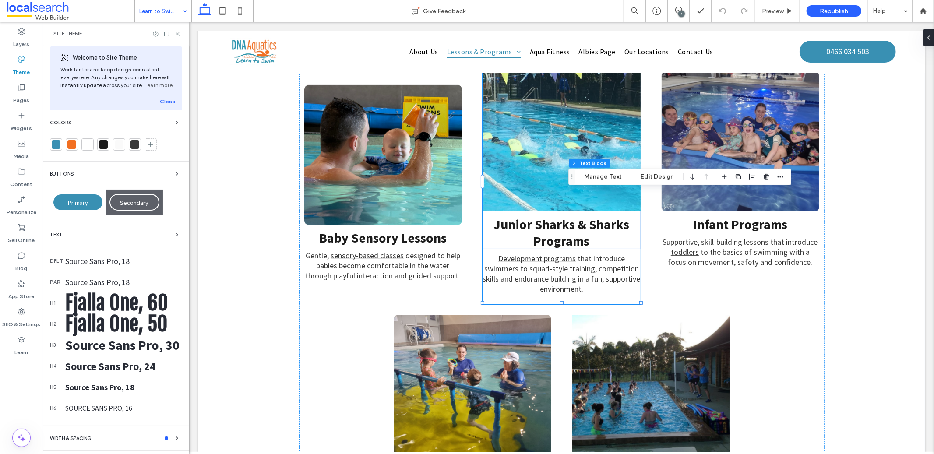
scroll to position [18, 0]
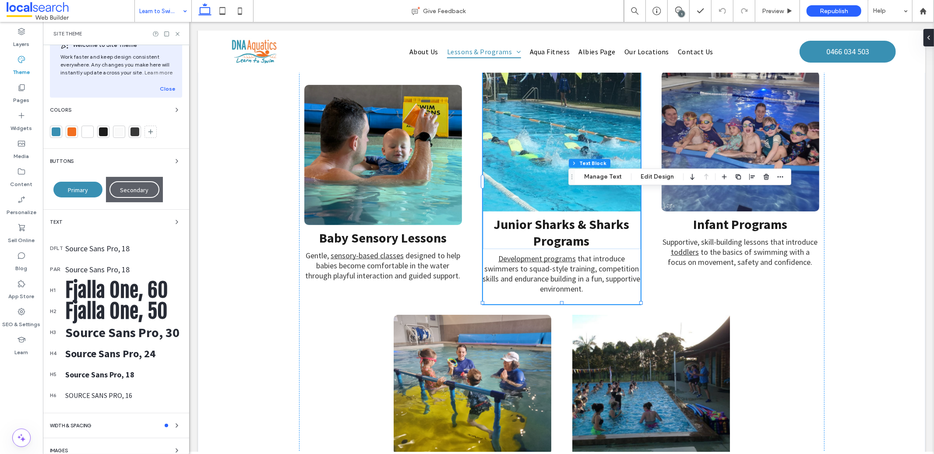
click at [126, 333] on div "Source Sans Pro, 30" at bounding box center [123, 332] width 117 height 17
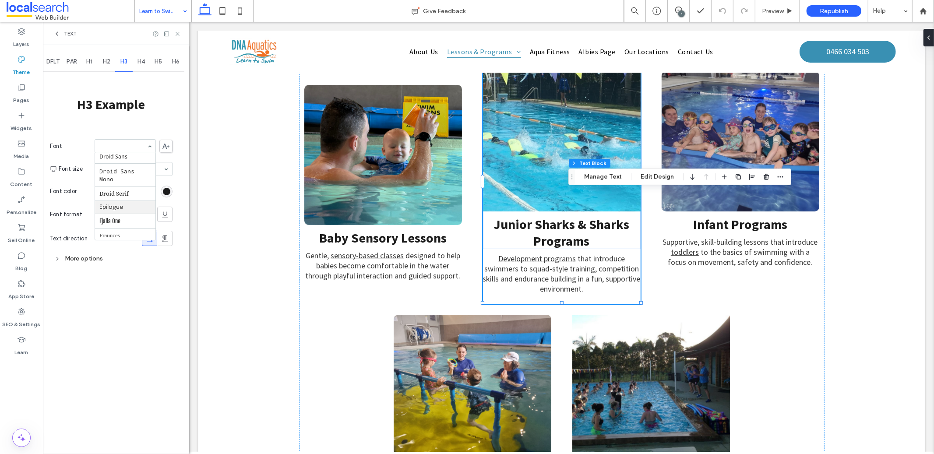
scroll to position [209, 0]
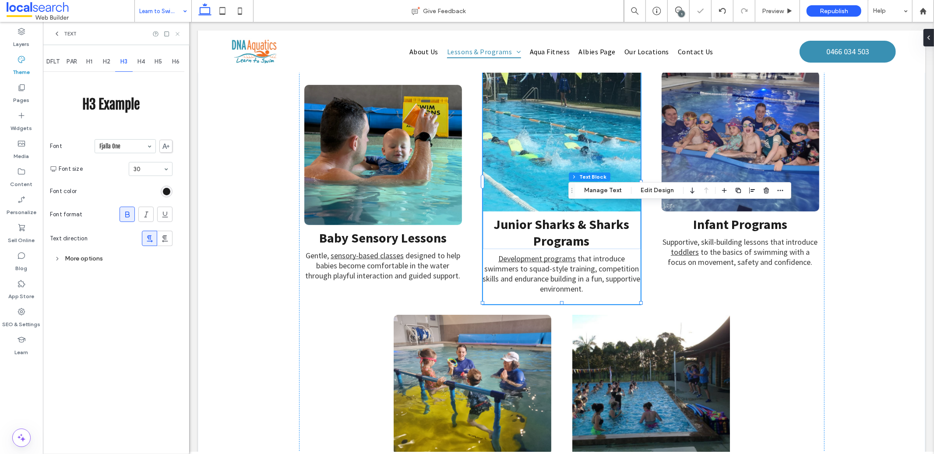
click at [180, 35] on icon at bounding box center [177, 34] width 7 height 7
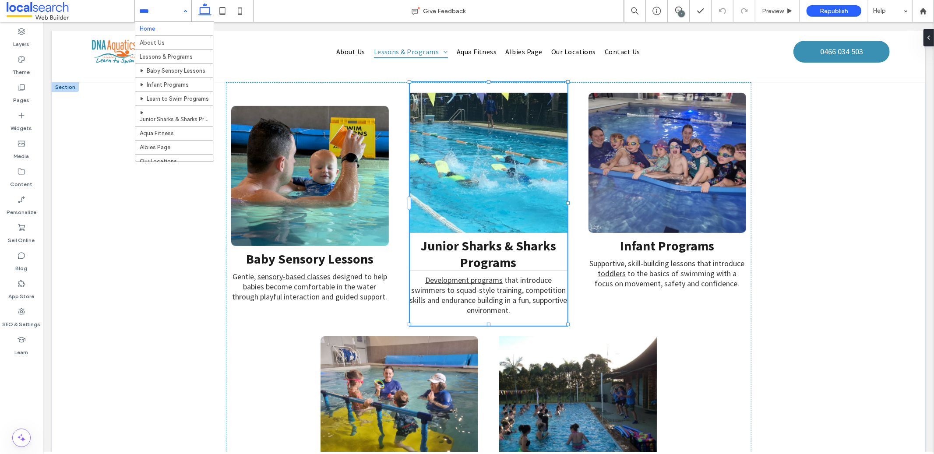
click at [154, 13] on input at bounding box center [160, 11] width 43 height 22
click at [173, 15] on input at bounding box center [160, 11] width 43 height 22
click at [160, 13] on input at bounding box center [160, 11] width 43 height 22
click at [162, 3] on input at bounding box center [160, 11] width 43 height 22
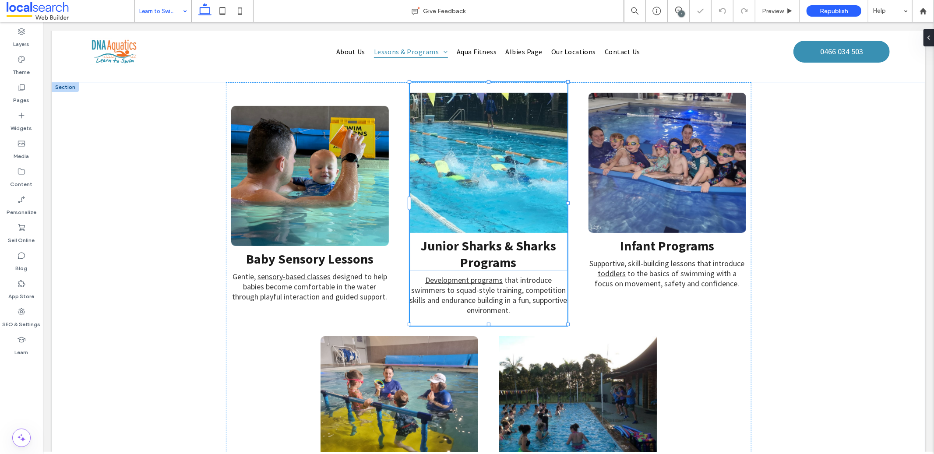
click at [167, 16] on input at bounding box center [160, 11] width 43 height 22
click at [167, 14] on input at bounding box center [160, 11] width 43 height 22
click at [147, 13] on input at bounding box center [160, 11] width 43 height 22
click at [165, 5] on input at bounding box center [160, 11] width 43 height 22
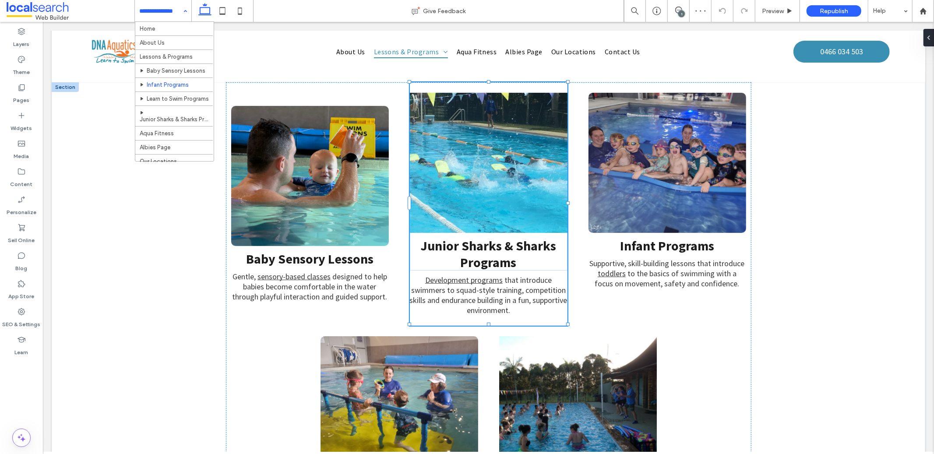
click at [161, 13] on input at bounding box center [160, 11] width 43 height 22
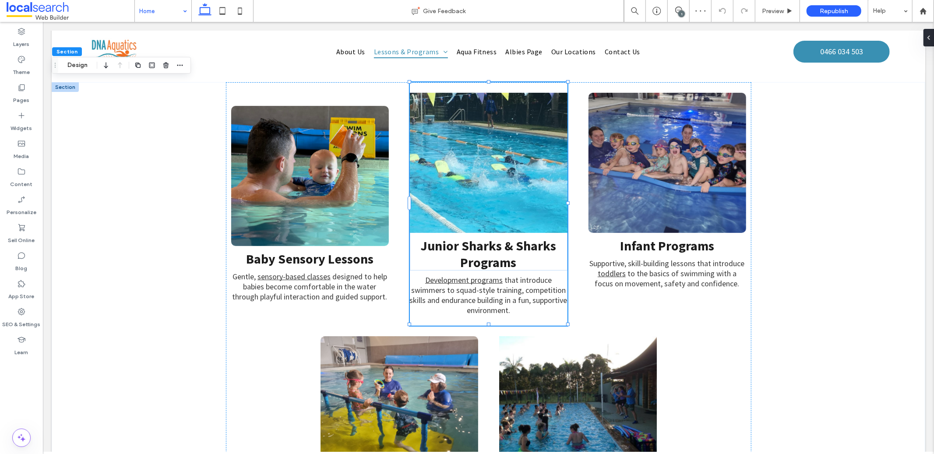
click at [82, 71] on div "Section Design" at bounding box center [121, 65] width 139 height 17
click at [81, 68] on button "Design" at bounding box center [78, 65] width 32 height 11
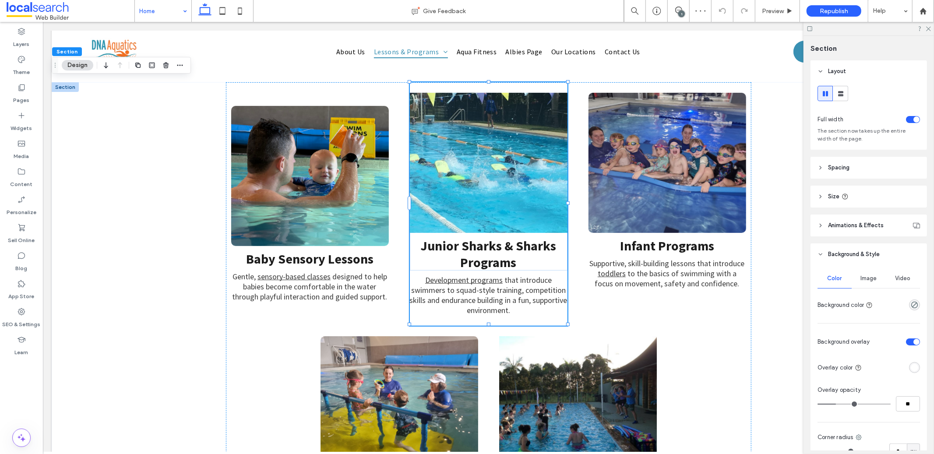
click at [867, 273] on div "Image" at bounding box center [868, 278] width 34 height 19
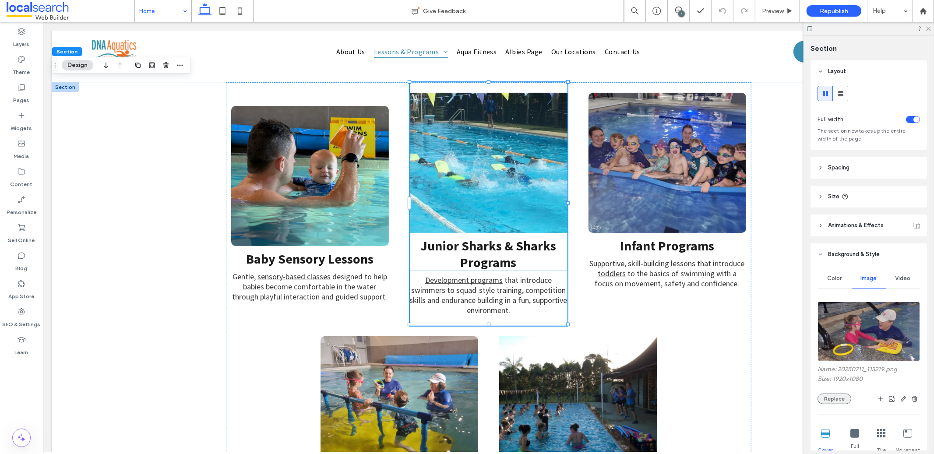
click at [840, 396] on button "Replace" at bounding box center [834, 398] width 34 height 11
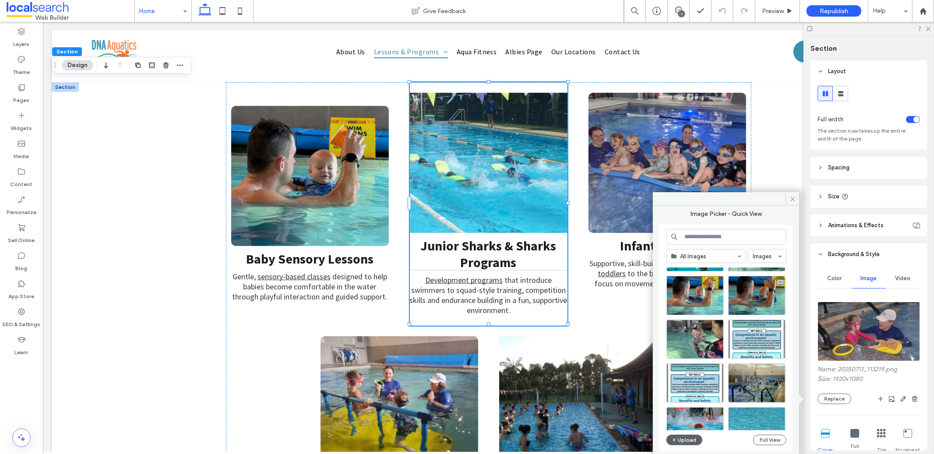
scroll to position [307, 0]
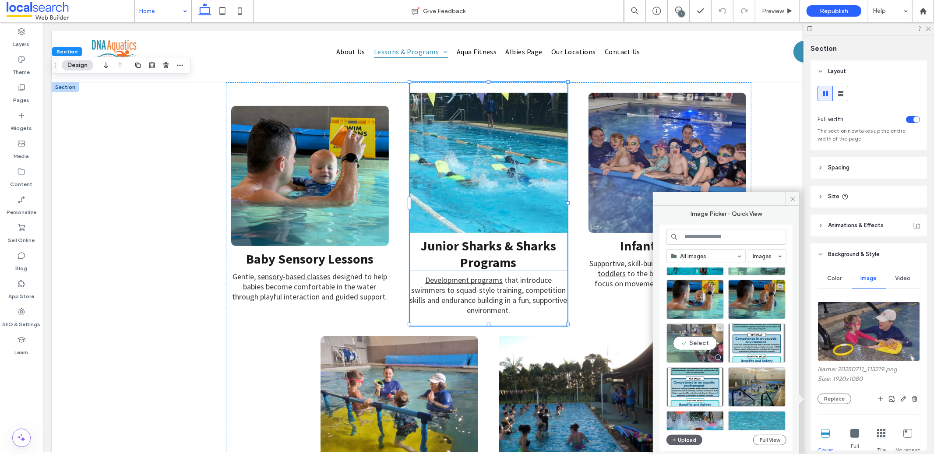
click at [704, 340] on div "Select" at bounding box center [694, 342] width 57 height 39
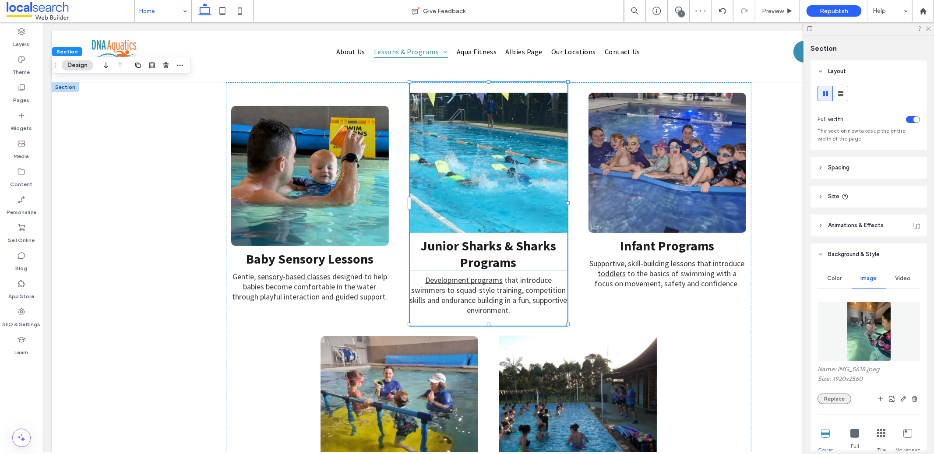
click at [843, 395] on button "Replace" at bounding box center [834, 398] width 34 height 11
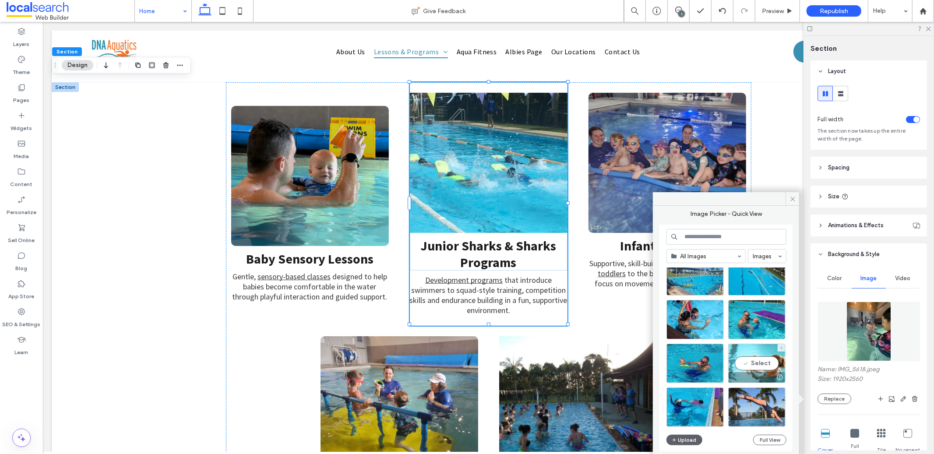
scroll to position [2652, 0]
click at [768, 364] on div "Select" at bounding box center [756, 362] width 57 height 39
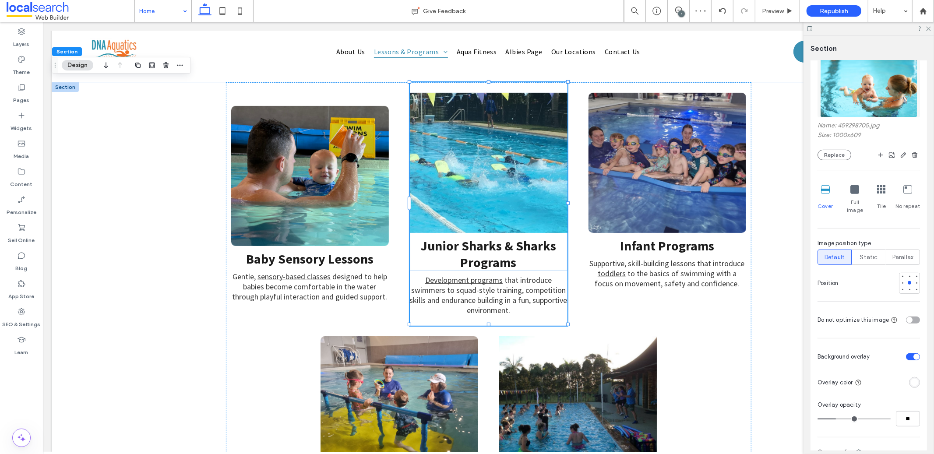
scroll to position [255, 0]
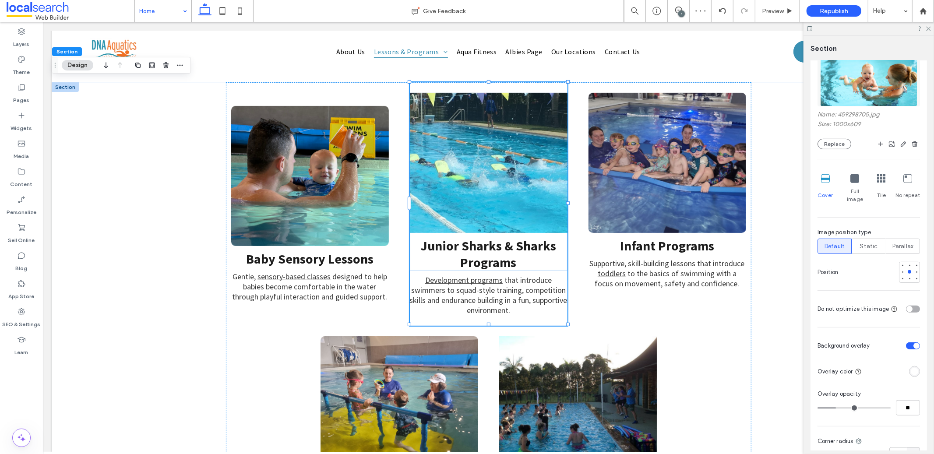
type input "**"
click at [868, 408] on input "range" at bounding box center [853, 408] width 73 height 1
type input "**"
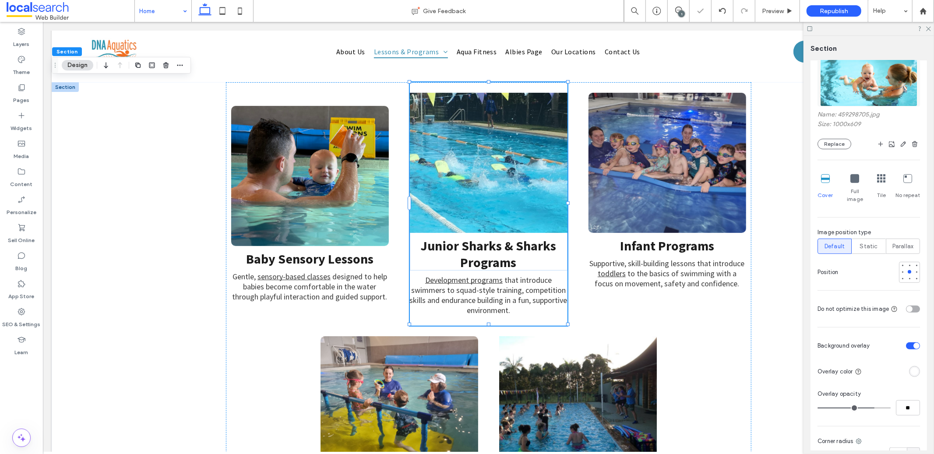
click at [859, 408] on input "range" at bounding box center [853, 408] width 73 height 1
type input "**"
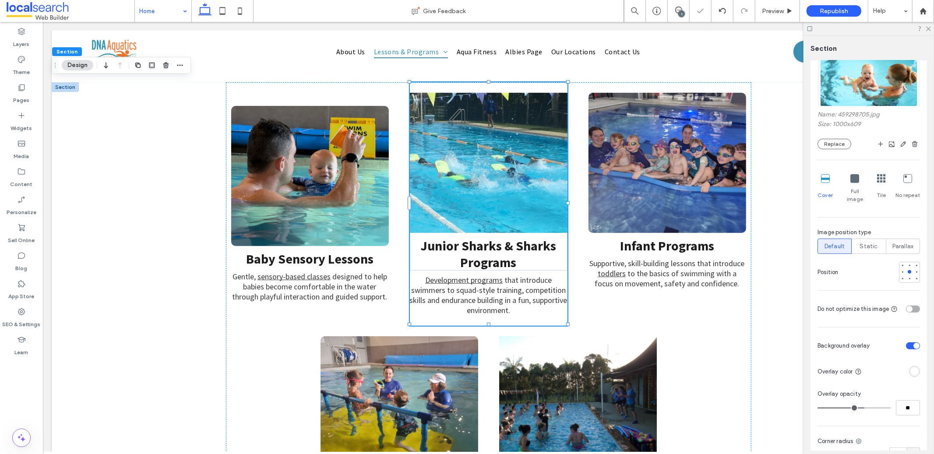
type input "**"
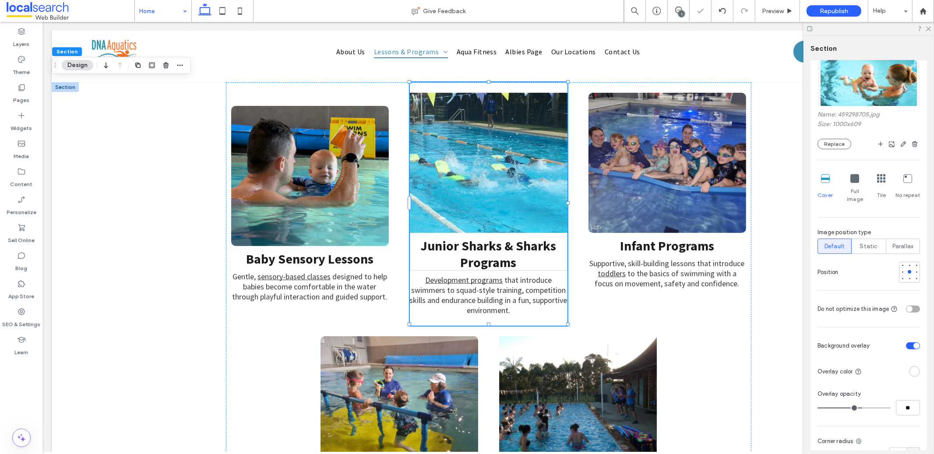
type input "**"
click at [857, 408] on input "range" at bounding box center [853, 408] width 73 height 1
type input "**"
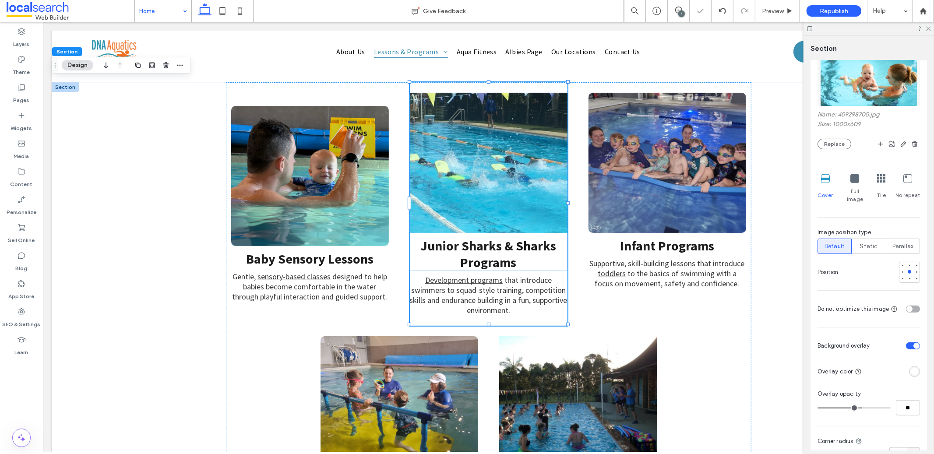
type input "**"
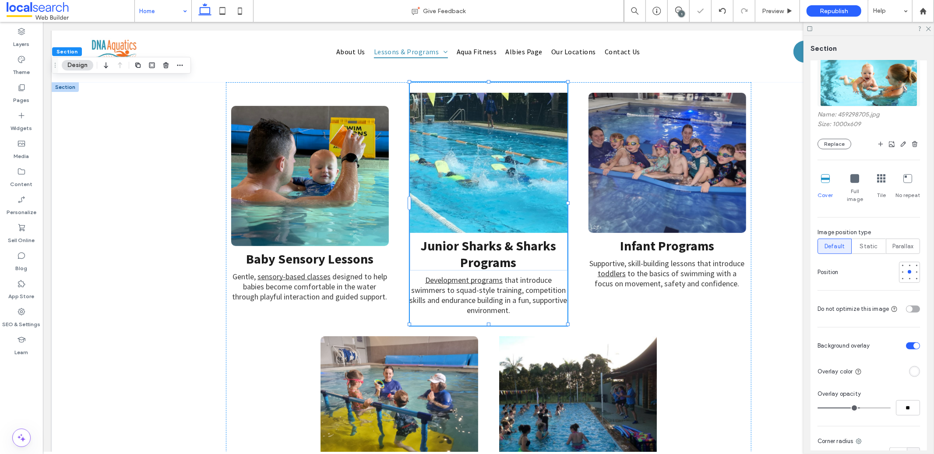
type input "**"
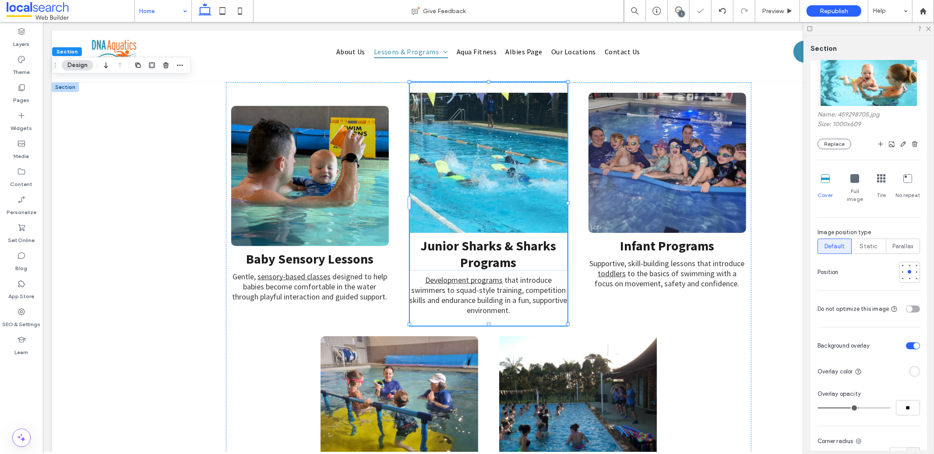
type input "**"
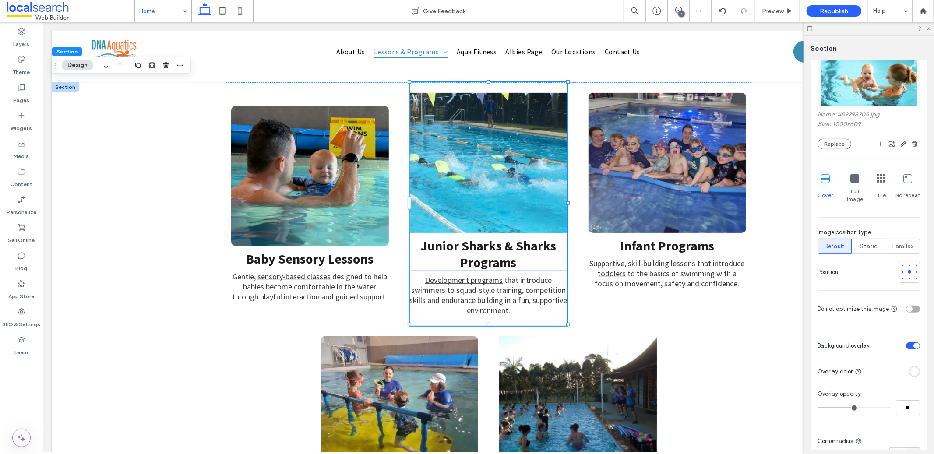
type input "**"
click at [854, 408] on input "range" at bounding box center [853, 408] width 73 height 1
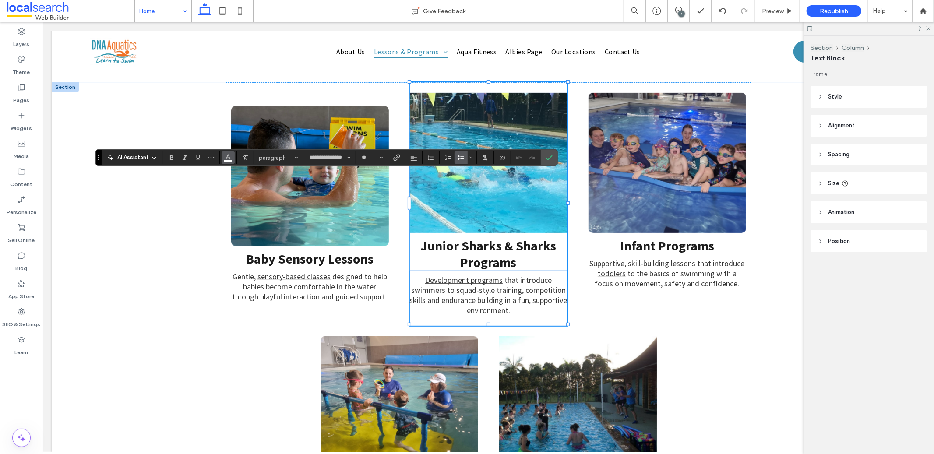
click at [231, 158] on icon "Color" at bounding box center [228, 156] width 7 height 7
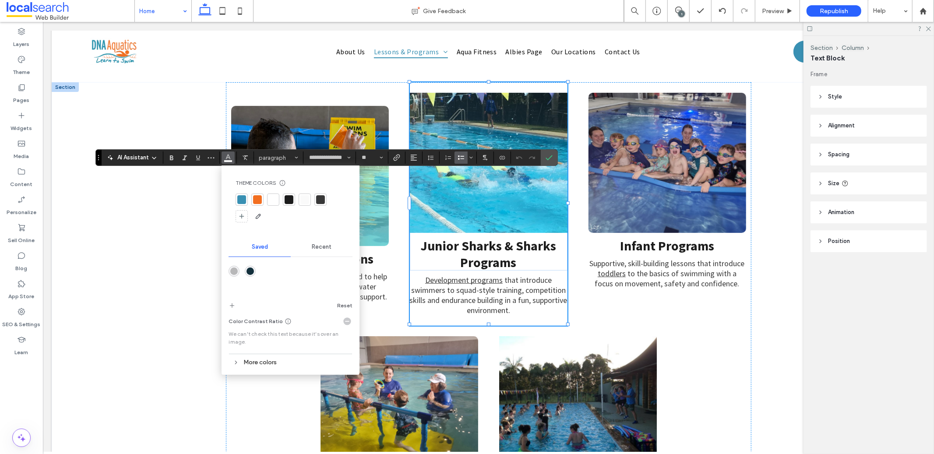
click at [243, 197] on div at bounding box center [241, 199] width 9 height 9
click at [288, 200] on div at bounding box center [289, 199] width 9 height 9
click at [321, 200] on div at bounding box center [320, 199] width 9 height 9
click at [552, 158] on icon "Confirm" at bounding box center [548, 157] width 7 height 7
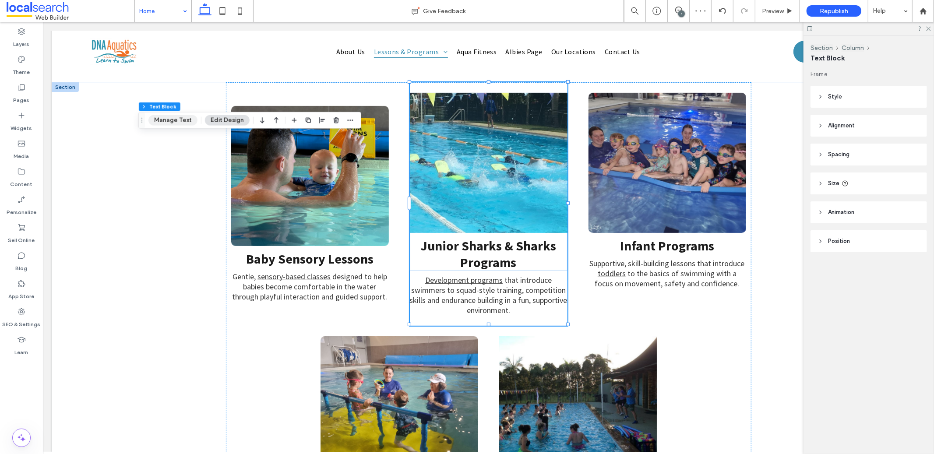
click at [179, 121] on button "Manage Text" at bounding box center [172, 120] width 49 height 11
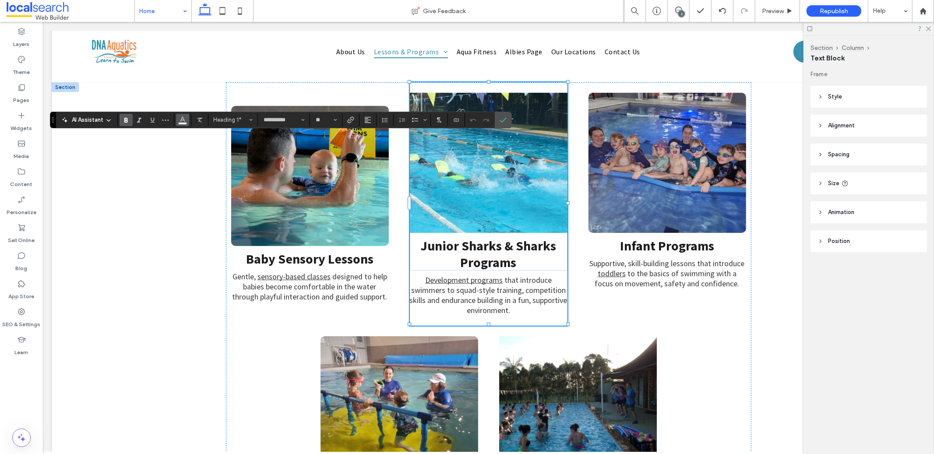
click at [182, 118] on use "Color" at bounding box center [182, 118] width 5 height 5
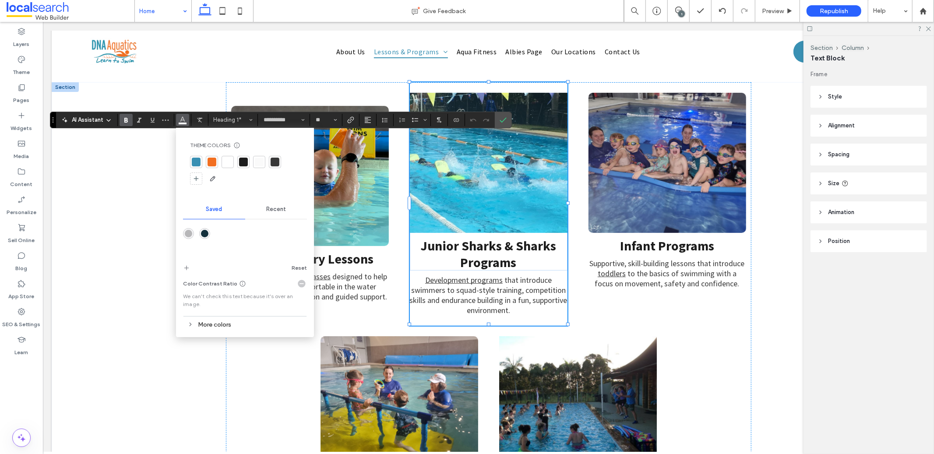
click at [274, 162] on div at bounding box center [275, 162] width 9 height 9
click at [504, 118] on icon "Confirm" at bounding box center [502, 119] width 7 height 7
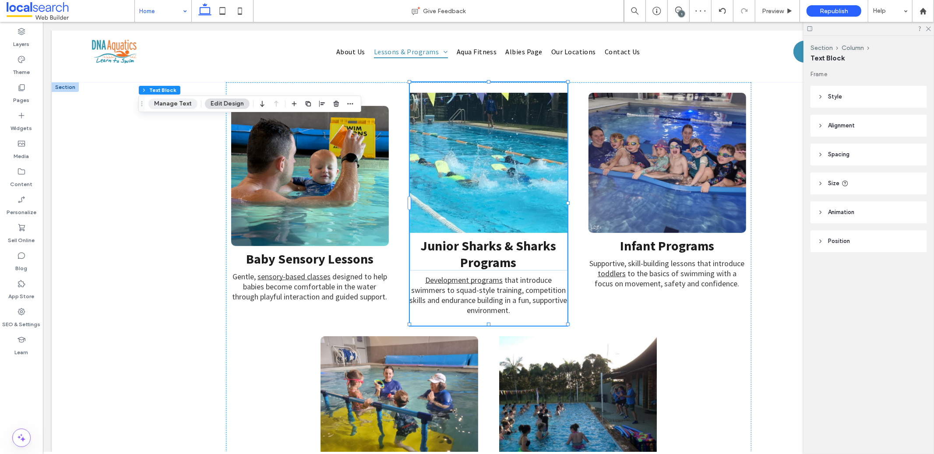
click at [173, 107] on button "Manage Text" at bounding box center [172, 103] width 49 height 11
type input "**********"
type input "**"
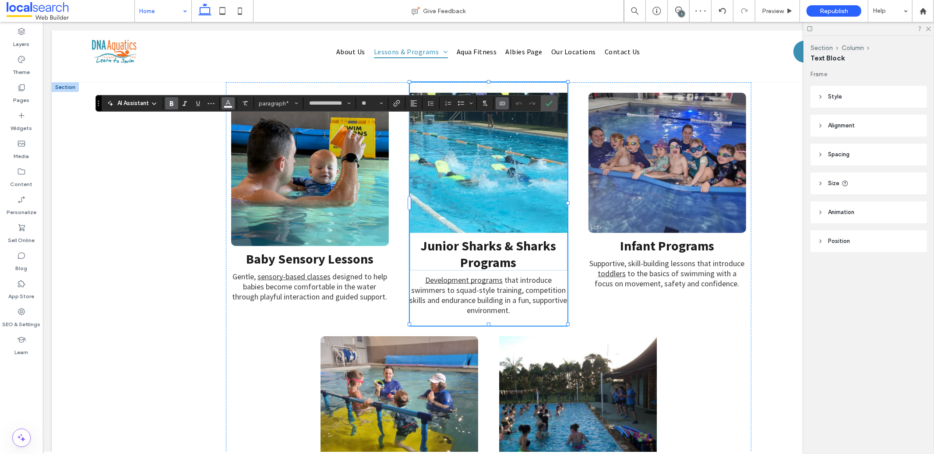
click at [228, 106] on span "Color" at bounding box center [228, 102] width 7 height 11
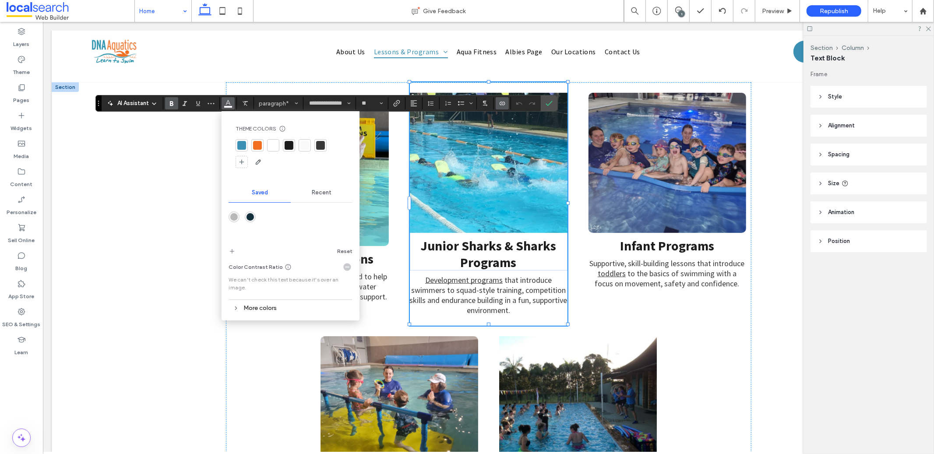
click at [320, 145] on div at bounding box center [320, 145] width 9 height 9
click at [548, 107] on span "Confirm" at bounding box center [547, 103] width 4 height 16
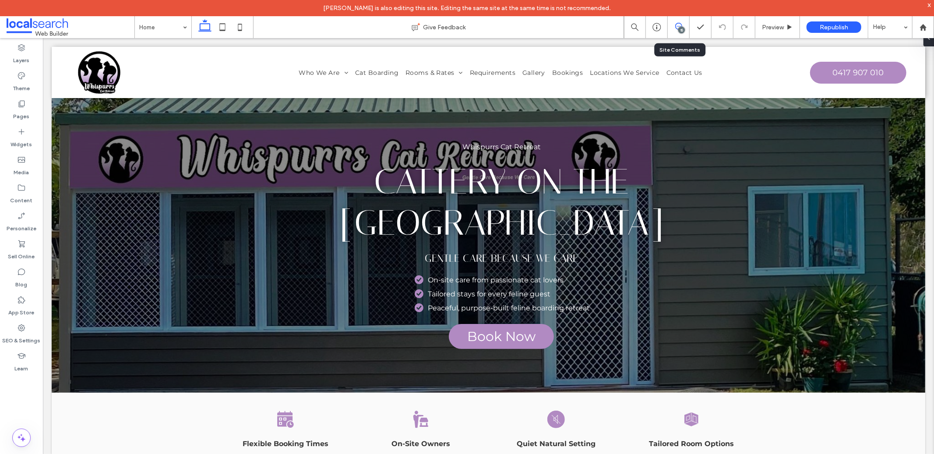
click at [677, 27] on icon at bounding box center [678, 26] width 7 height 7
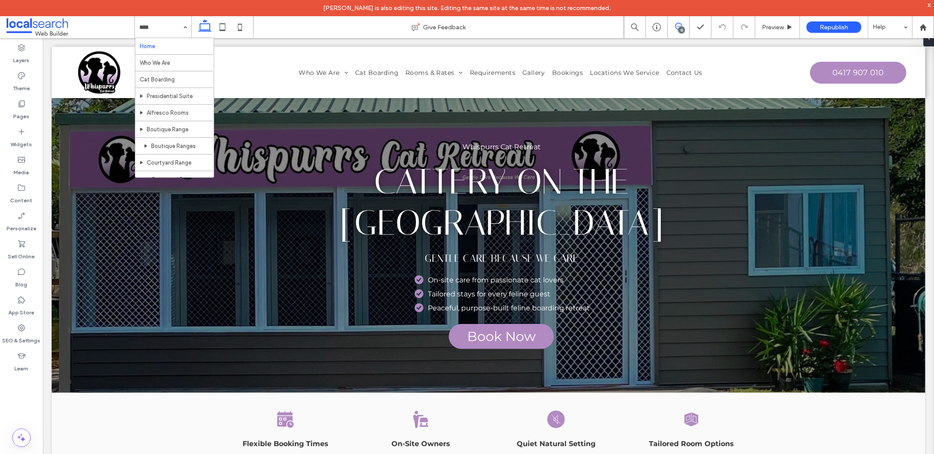
click at [676, 28] on use at bounding box center [678, 26] width 7 height 7
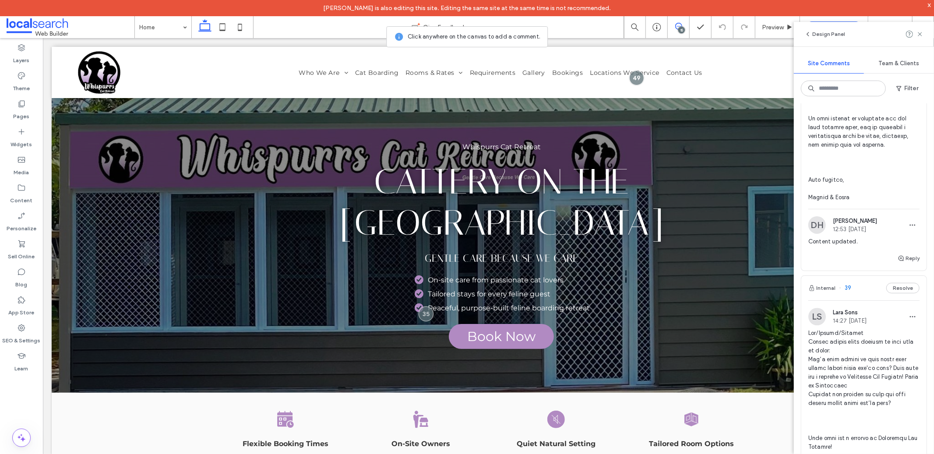
scroll to position [2129, 0]
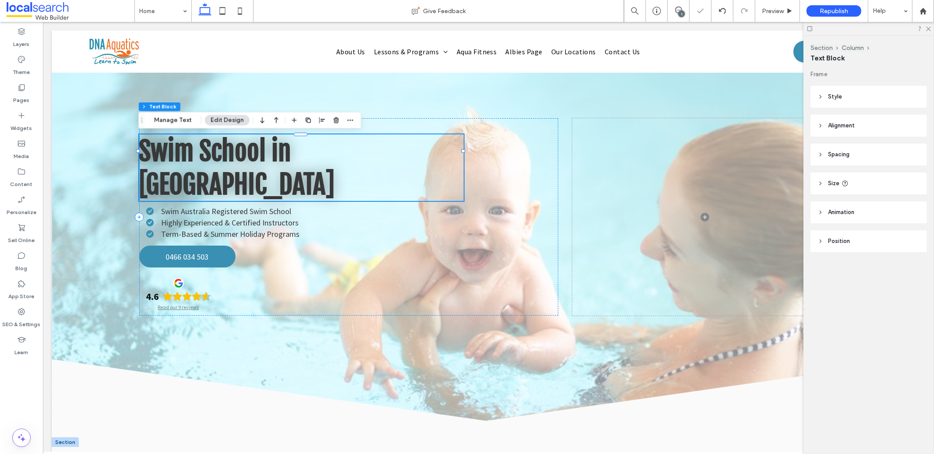
click at [196, 145] on span "Swim School in [GEOGRAPHIC_DATA]" at bounding box center [237, 167] width 196 height 67
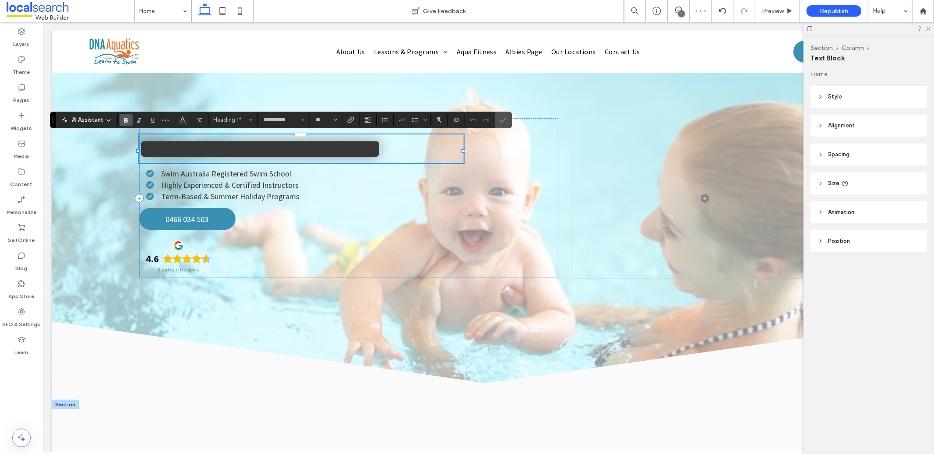
click at [174, 121] on div "**********" at bounding box center [281, 120] width 462 height 17
click at [167, 122] on icon "More" at bounding box center [165, 119] width 7 height 7
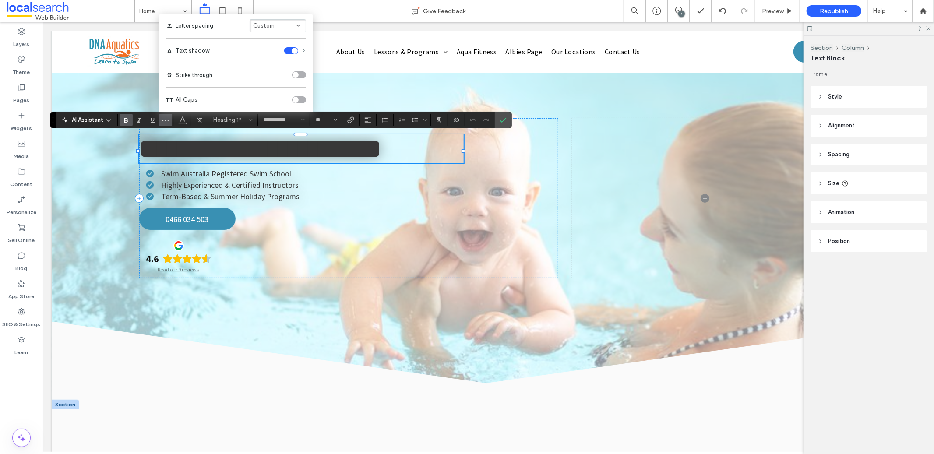
click at [285, 51] on div "toggle" at bounding box center [291, 50] width 14 height 7
click at [507, 117] on label "Confirm" at bounding box center [502, 120] width 13 height 16
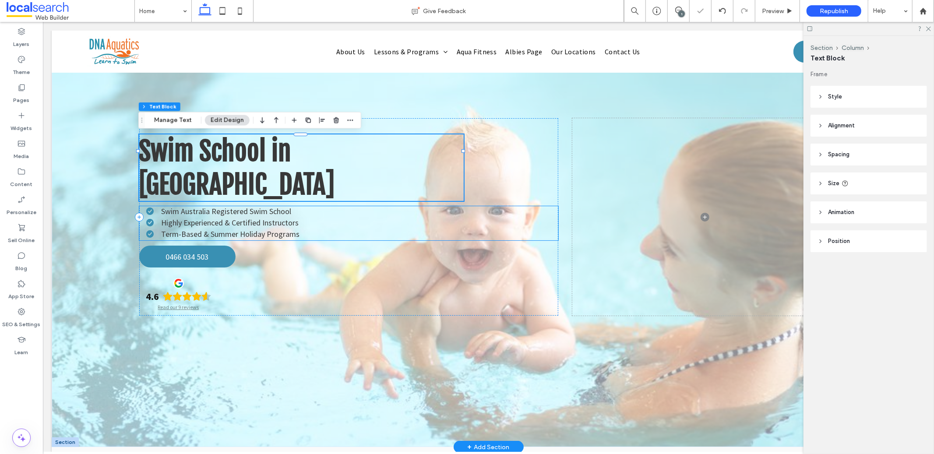
click at [342, 228] on li "Term-Based & Summer Holiday Programs" at bounding box center [352, 233] width 412 height 10
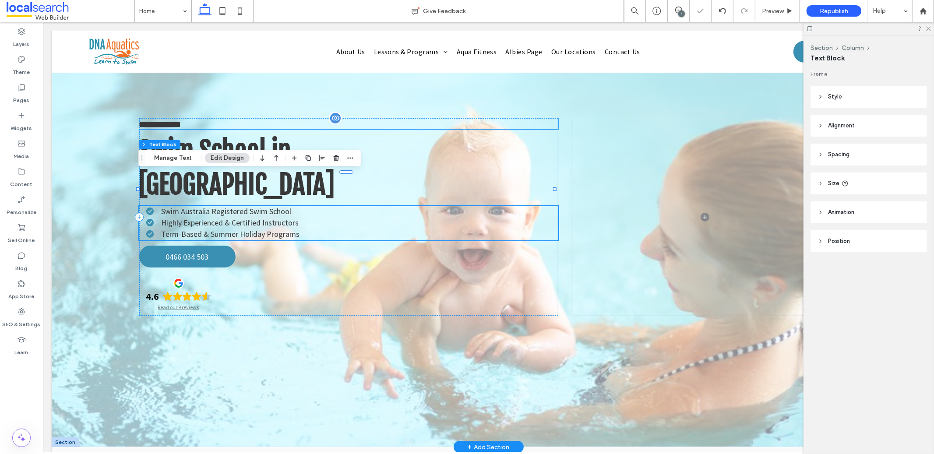
click at [174, 126] on span "**********" at bounding box center [160, 123] width 42 height 9
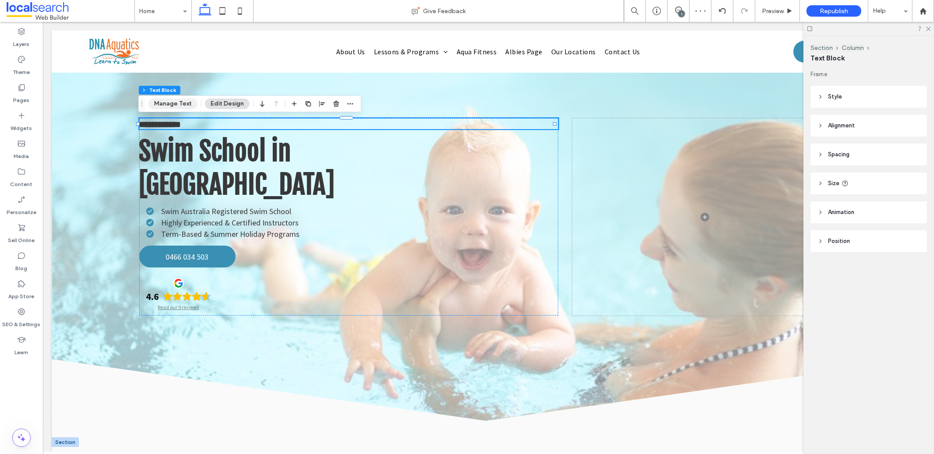
click at [176, 103] on button "Manage Text" at bounding box center [172, 103] width 49 height 11
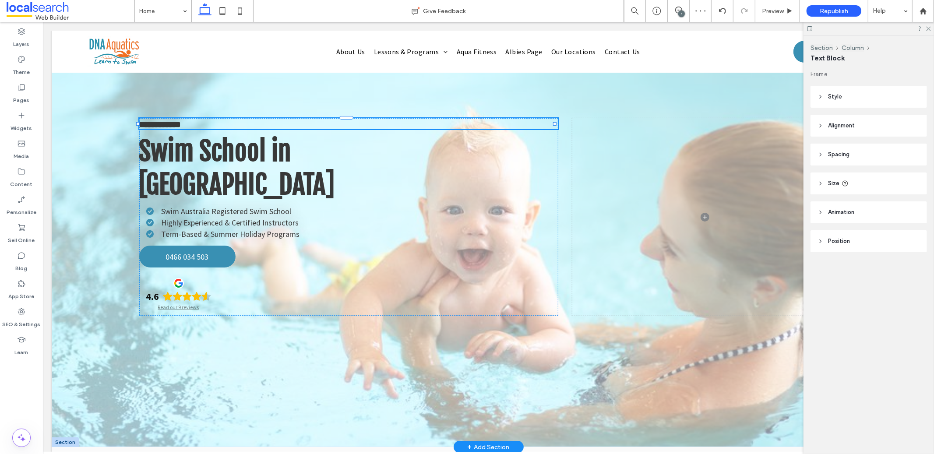
type input "**********"
type input "**"
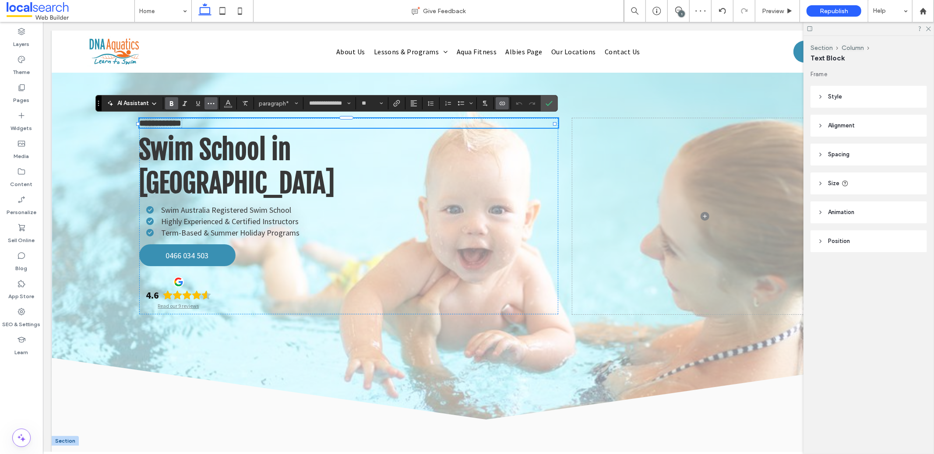
click at [210, 101] on icon "More" at bounding box center [210, 103] width 7 height 7
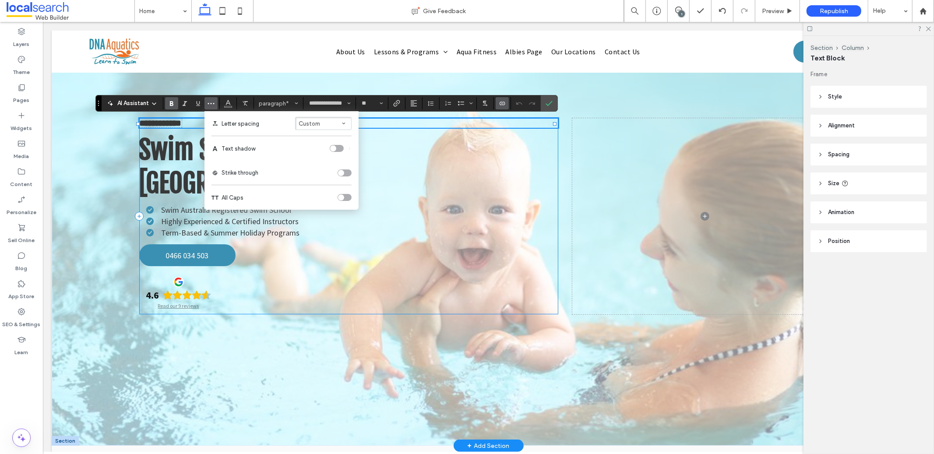
click at [410, 169] on div "**********" at bounding box center [348, 216] width 419 height 196
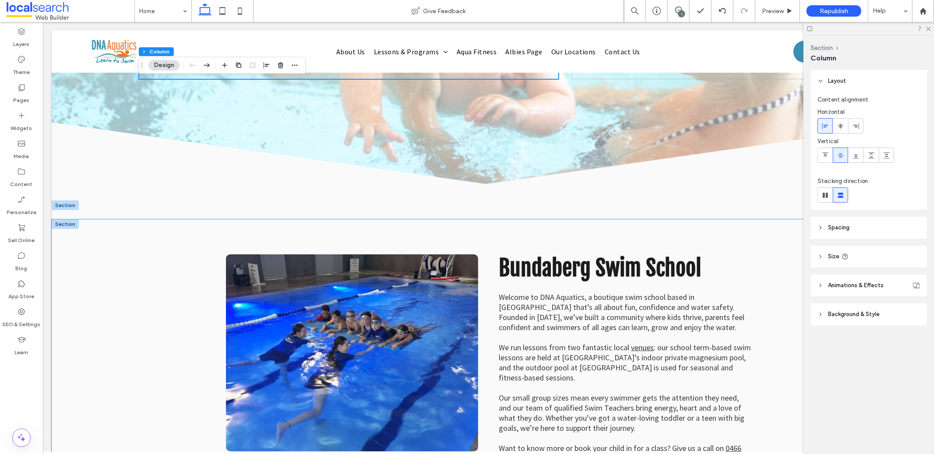
scroll to position [302, 0]
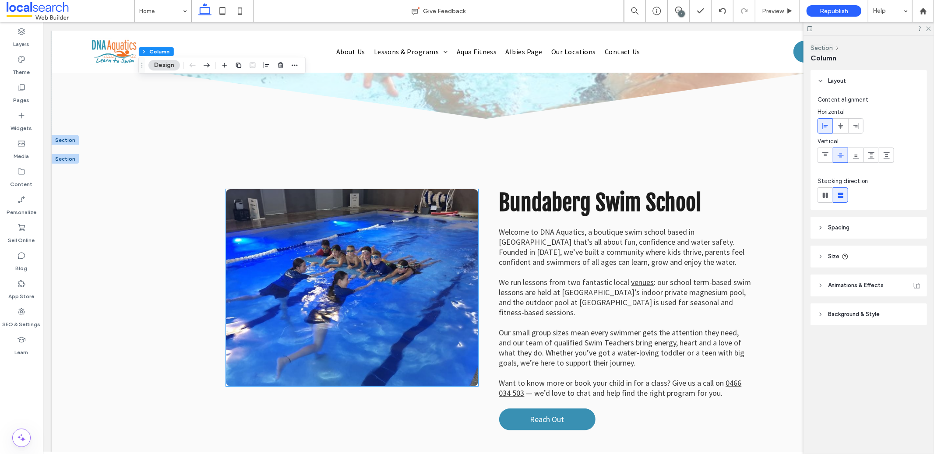
click at [319, 247] on link at bounding box center [351, 287] width 252 height 197
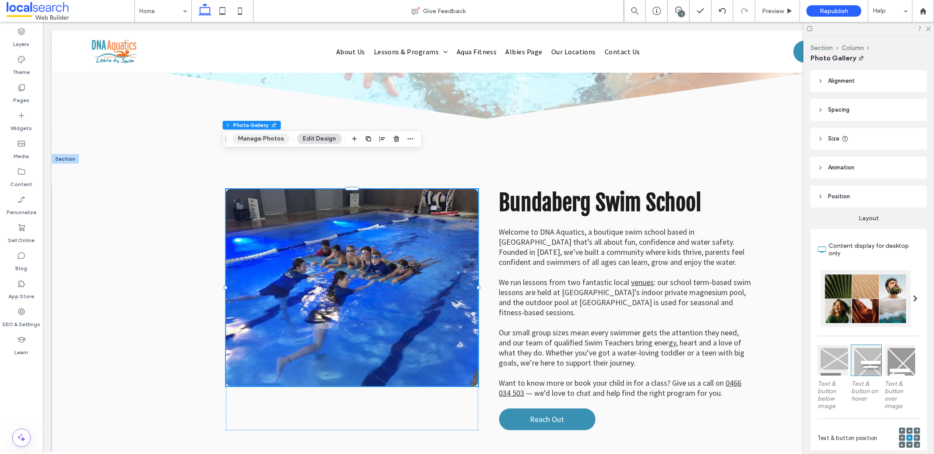
click at [268, 136] on button "Manage Photos" at bounding box center [260, 138] width 57 height 11
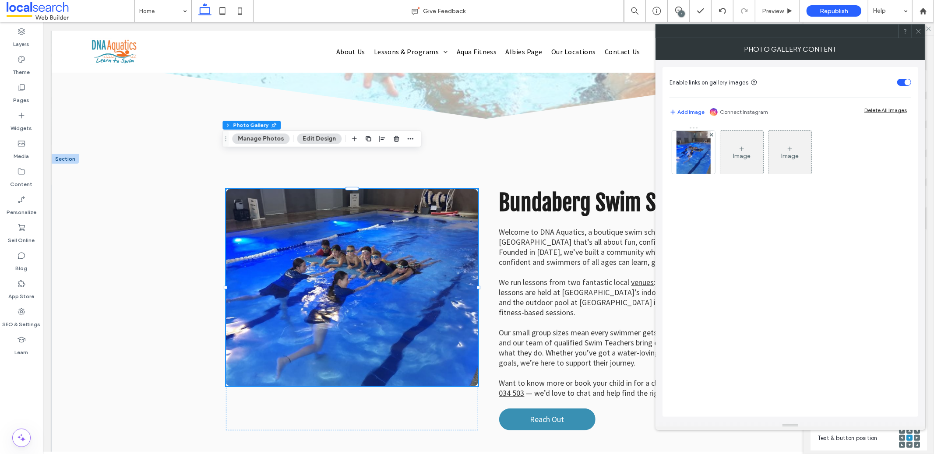
click at [693, 160] on img at bounding box center [693, 152] width 34 height 43
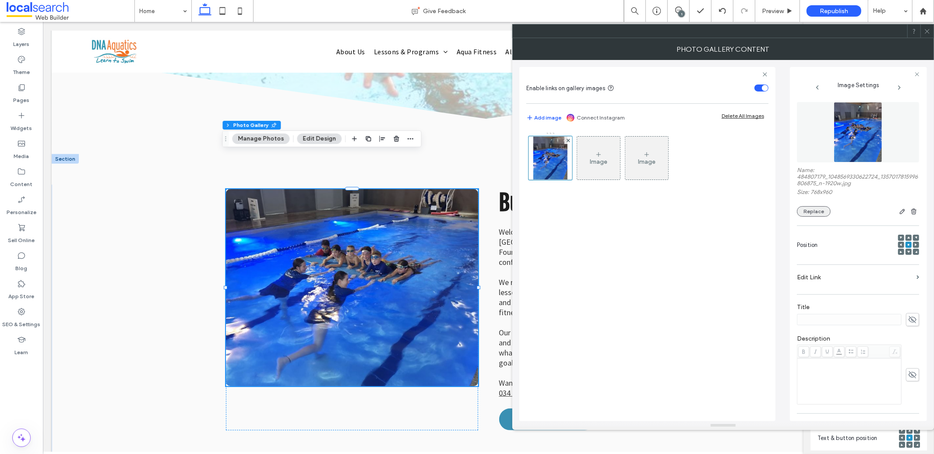
click at [813, 214] on button "Replace" at bounding box center [814, 211] width 34 height 11
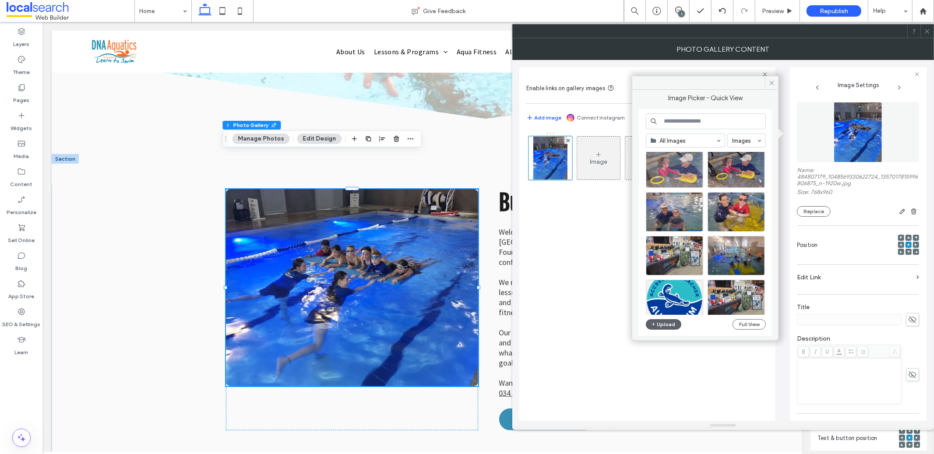
scroll to position [16, 0]
click at [678, 168] on div "Select" at bounding box center [674, 168] width 57 height 39
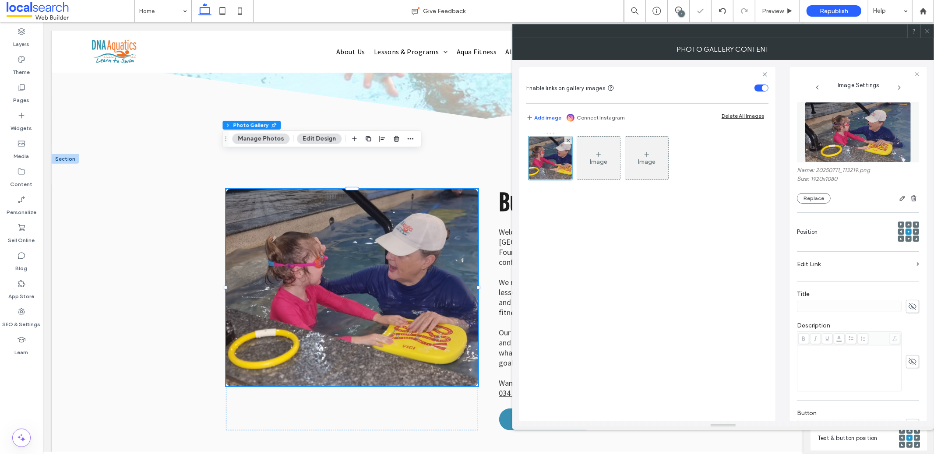
drag, startPoint x: 928, startPoint y: 32, endPoint x: 922, endPoint y: 36, distance: 7.3
click at [928, 32] on icon at bounding box center [927, 31] width 7 height 7
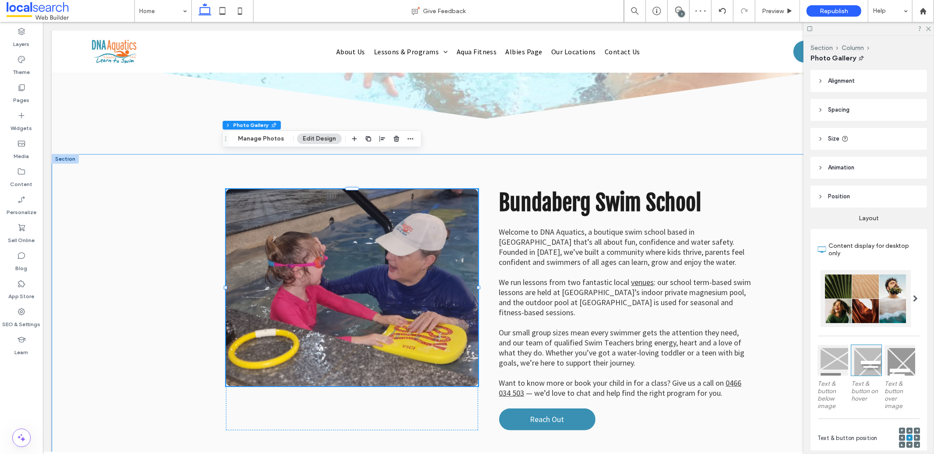
click at [181, 256] on div "Bundaberg Swim School Welcome to DNA Aquatics, a boutique swim school based in …" at bounding box center [487, 309] width 873 height 311
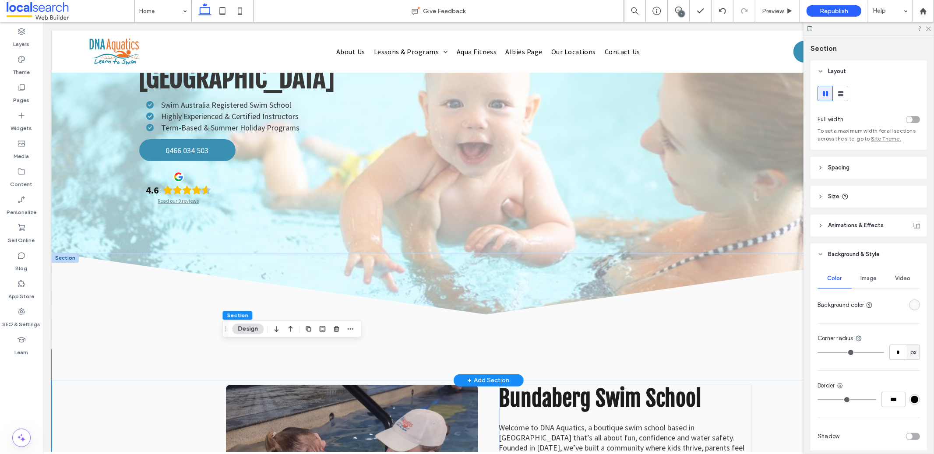
scroll to position [0, 0]
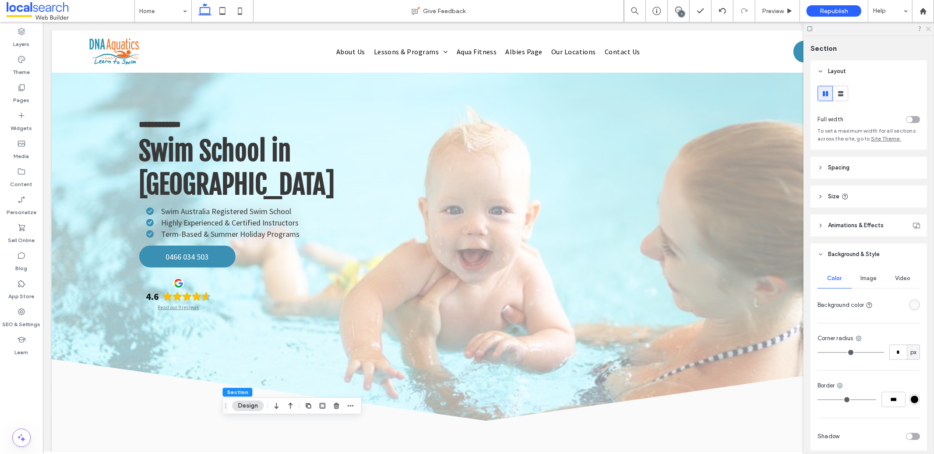
click at [930, 27] on use at bounding box center [928, 29] width 5 height 5
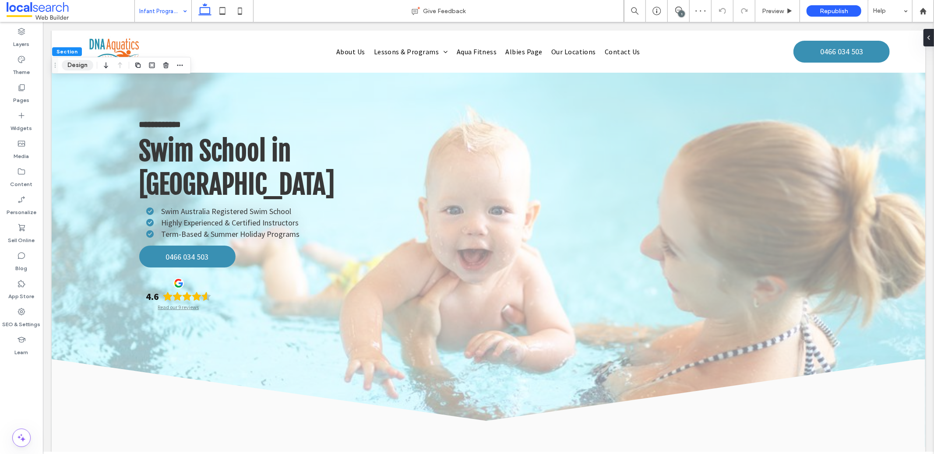
click at [79, 66] on button "Design" at bounding box center [78, 65] width 32 height 11
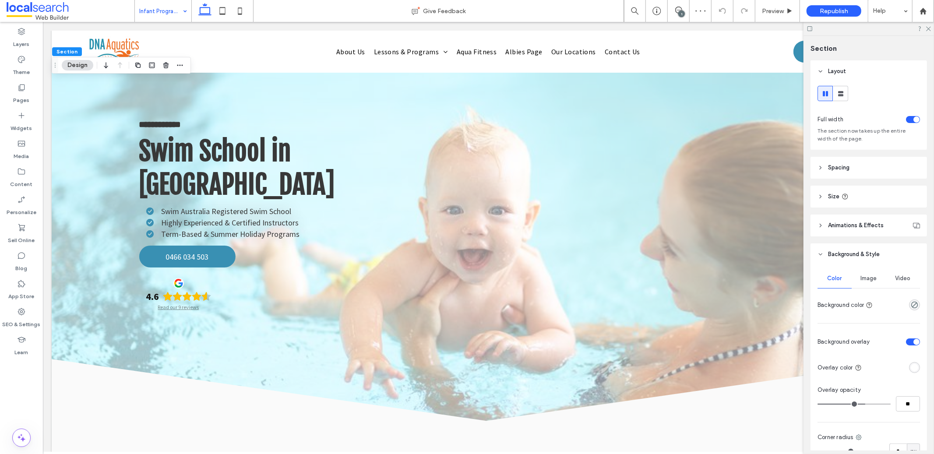
click at [869, 276] on span "Image" at bounding box center [869, 278] width 16 height 7
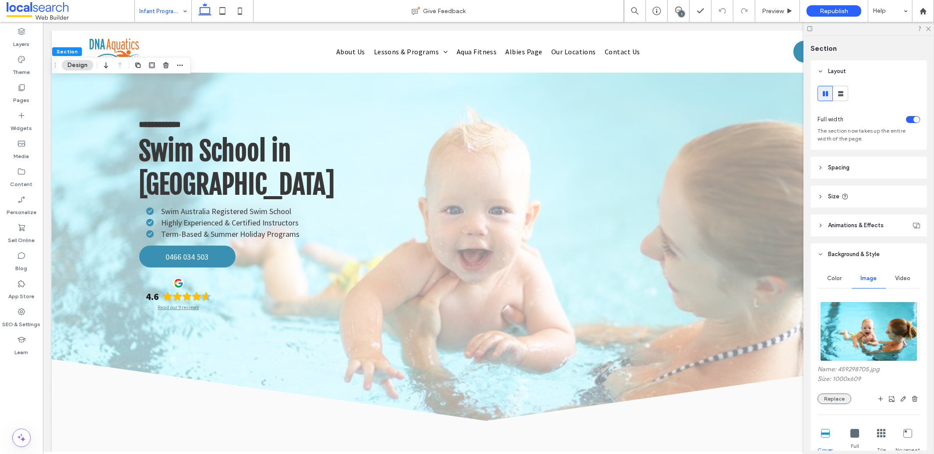
click at [830, 399] on button "Replace" at bounding box center [834, 398] width 34 height 11
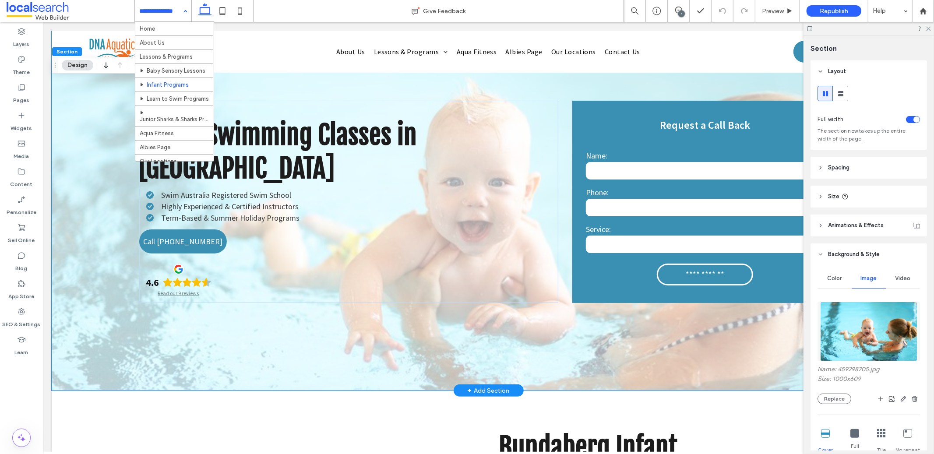
click at [125, 329] on div "**********" at bounding box center [487, 210] width 873 height 360
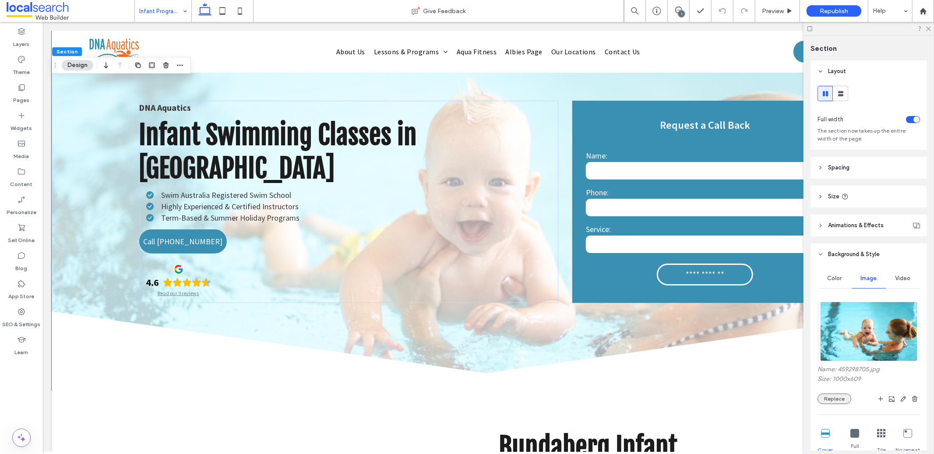
click at [836, 400] on button "Replace" at bounding box center [834, 398] width 34 height 11
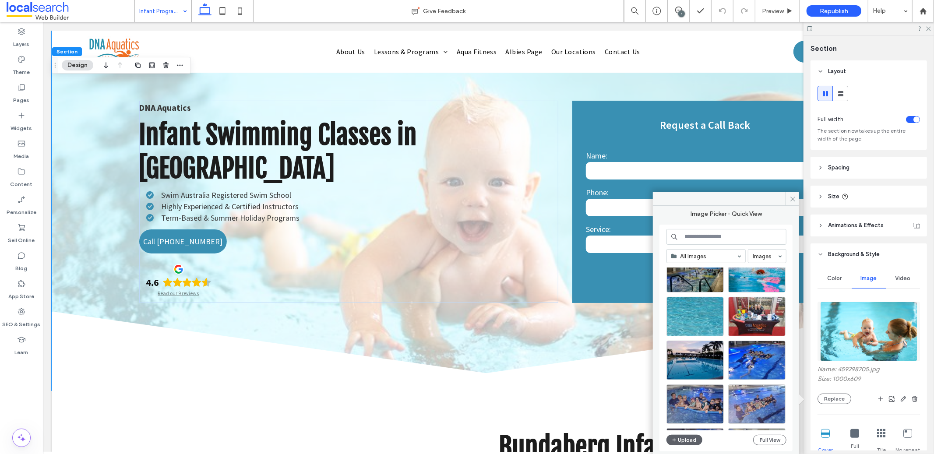
scroll to position [638, 0]
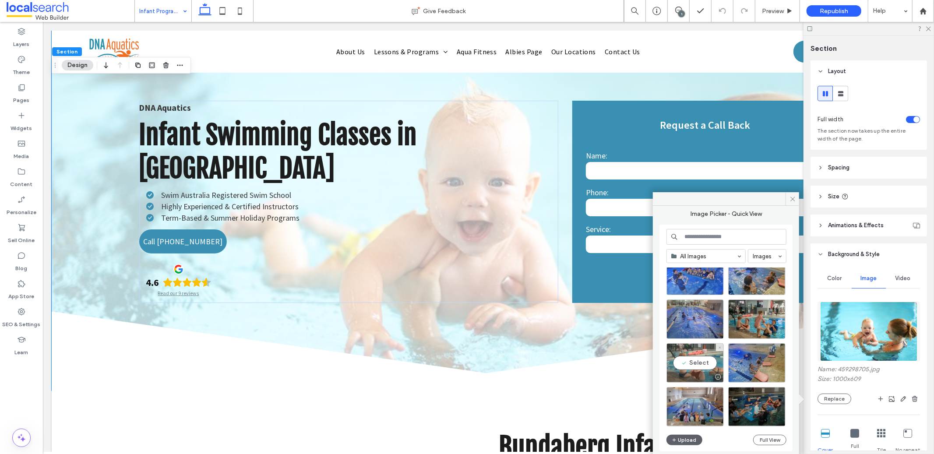
click at [694, 368] on div "Select" at bounding box center [694, 362] width 57 height 39
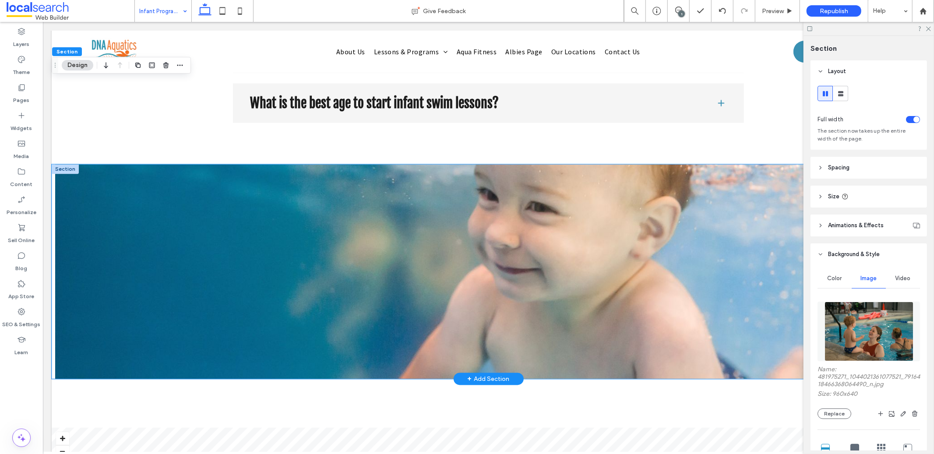
scroll to position [1376, 0]
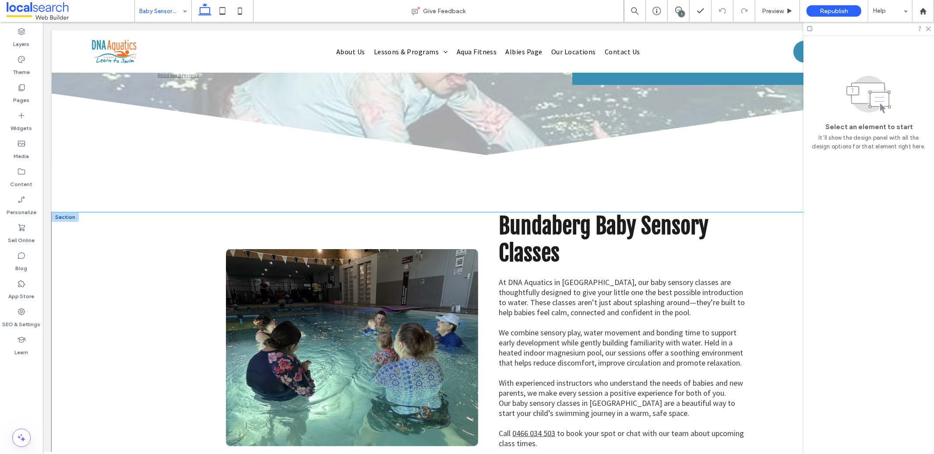
scroll to position [15, 0]
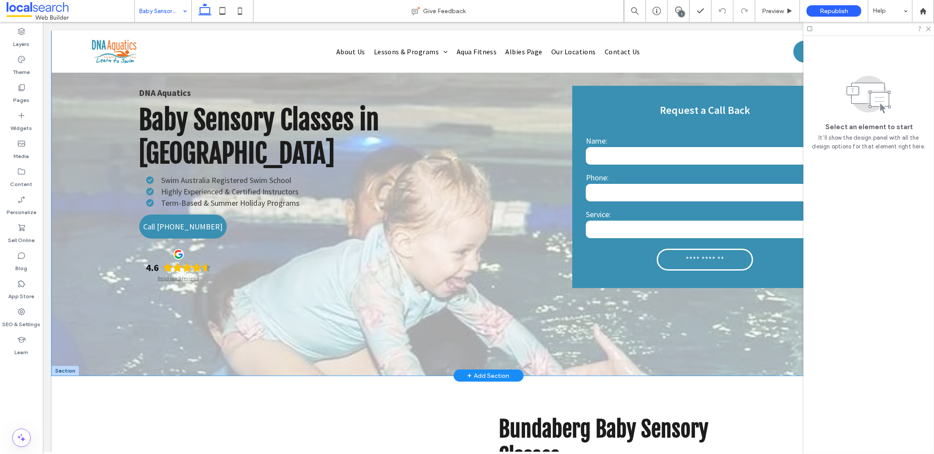
click at [89, 233] on div "**********" at bounding box center [487, 195] width 873 height 360
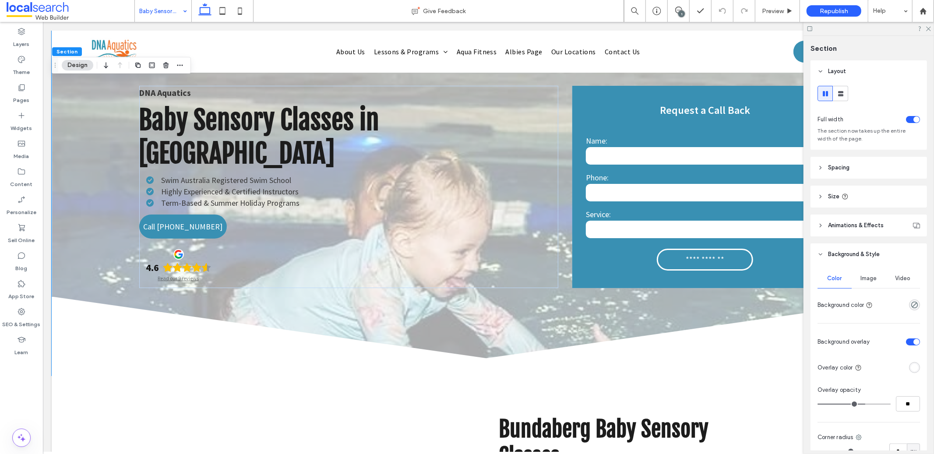
click at [86, 63] on button "Design" at bounding box center [78, 65] width 32 height 11
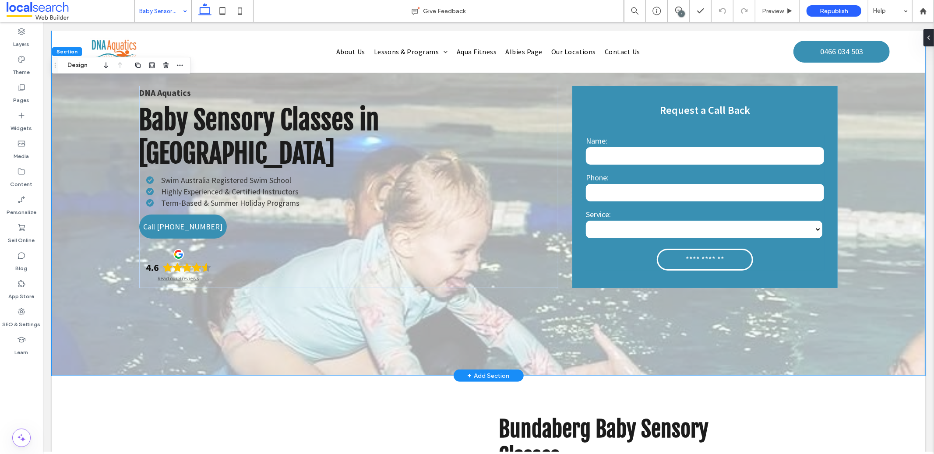
click at [62, 123] on div "**********" at bounding box center [487, 195] width 873 height 360
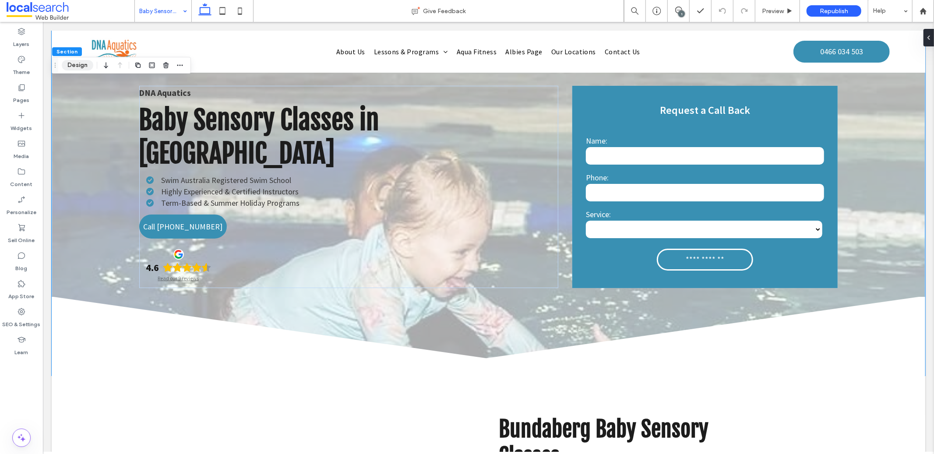
click at [75, 62] on button "Design" at bounding box center [78, 65] width 32 height 11
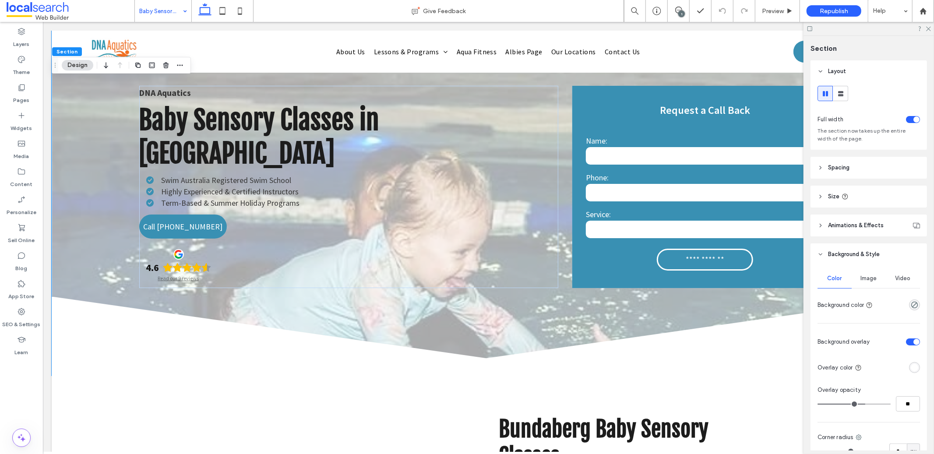
click at [863, 283] on div "Image" at bounding box center [868, 278] width 34 height 19
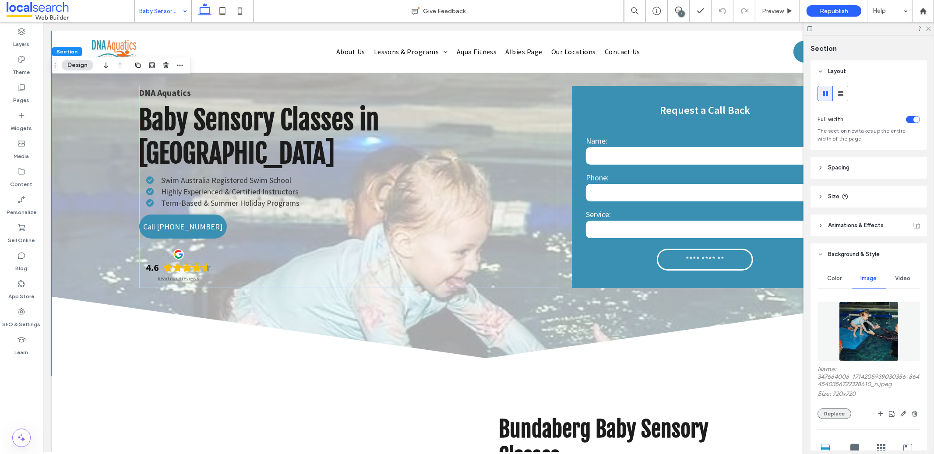
click at [834, 409] on button "Replace" at bounding box center [834, 413] width 34 height 11
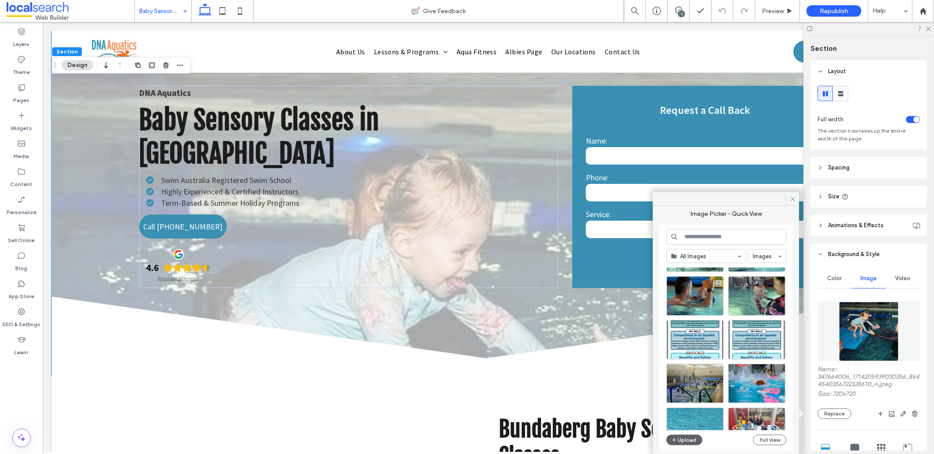
scroll to position [358, 0]
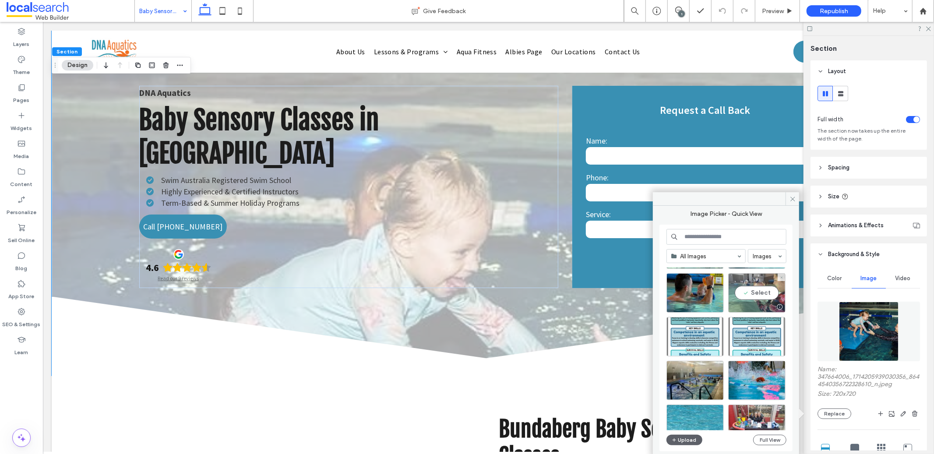
click at [752, 292] on div "Select" at bounding box center [756, 292] width 57 height 39
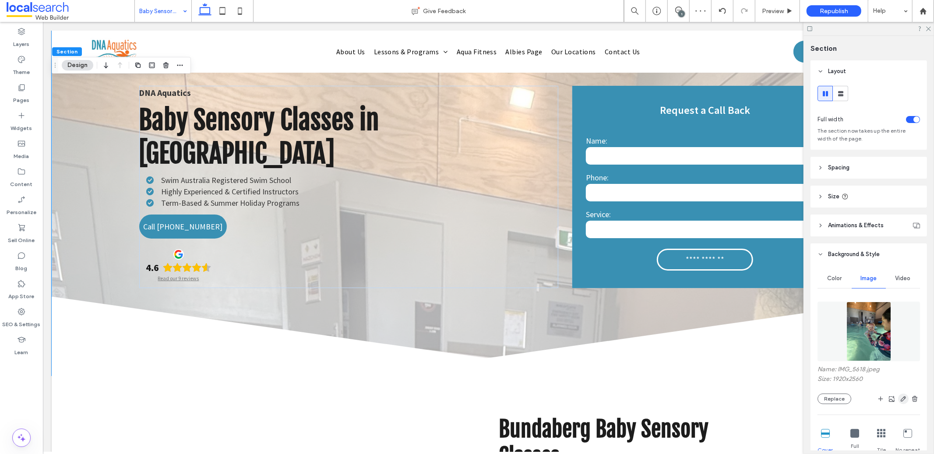
click at [900, 399] on icon "button" at bounding box center [902, 398] width 7 height 7
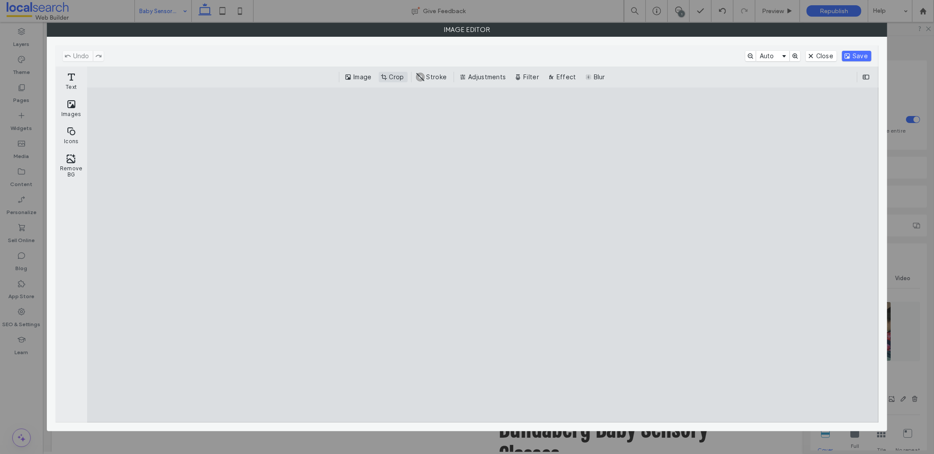
click at [397, 77] on button "Crop" at bounding box center [393, 77] width 29 height 11
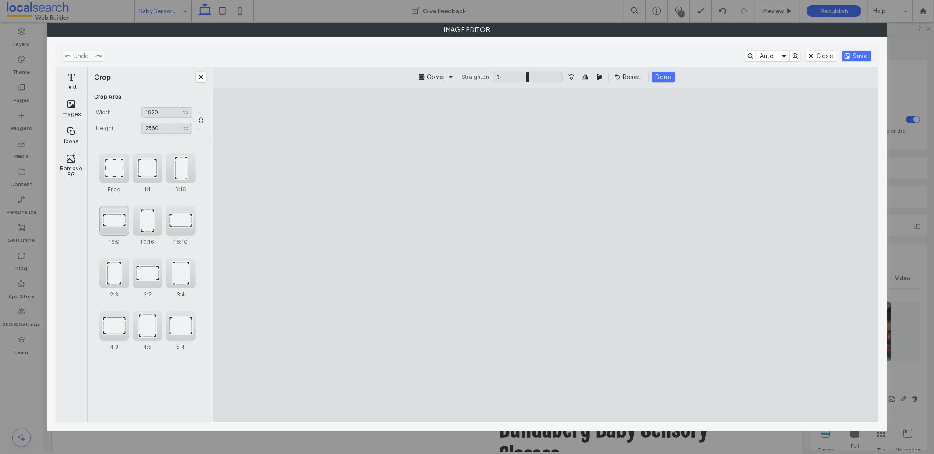
click at [116, 219] on div "16:9" at bounding box center [114, 221] width 30 height 30
type input "*******"
drag, startPoint x: 637, startPoint y: 238, endPoint x: 643, endPoint y: 262, distance: 24.7
click at [546, 255] on cesdk-canvas "Editor canvas" at bounding box center [546, 255] width 0 height 0
drag, startPoint x: 671, startPoint y: 225, endPoint x: 674, endPoint y: 231, distance: 5.9
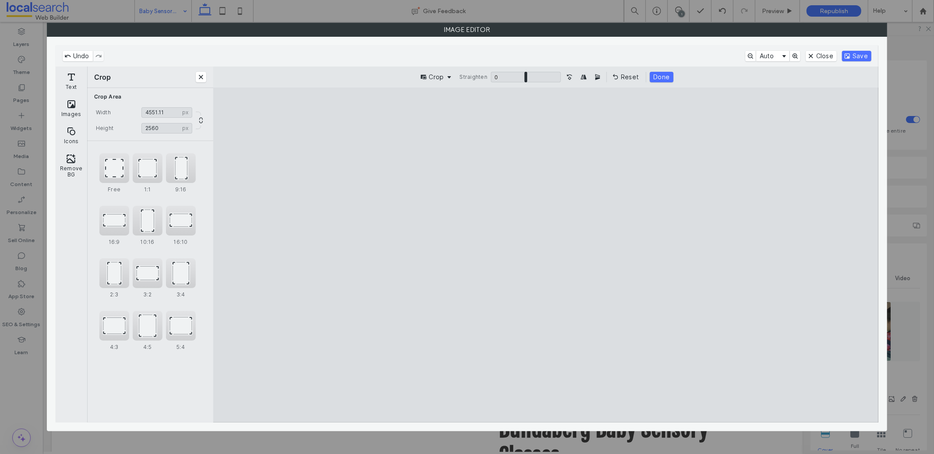
click at [546, 255] on cesdk-canvas "Editor canvas" at bounding box center [546, 255] width 0 height 0
click at [855, 59] on button "Save" at bounding box center [856, 56] width 29 height 11
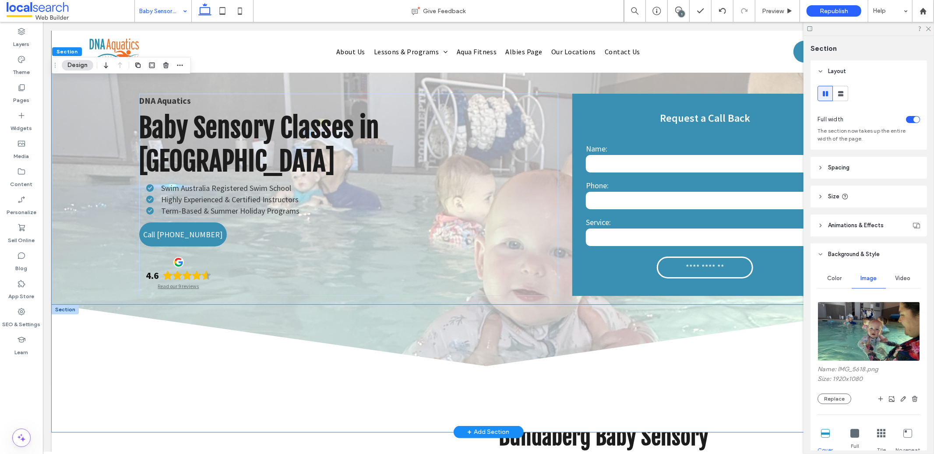
scroll to position [0, 0]
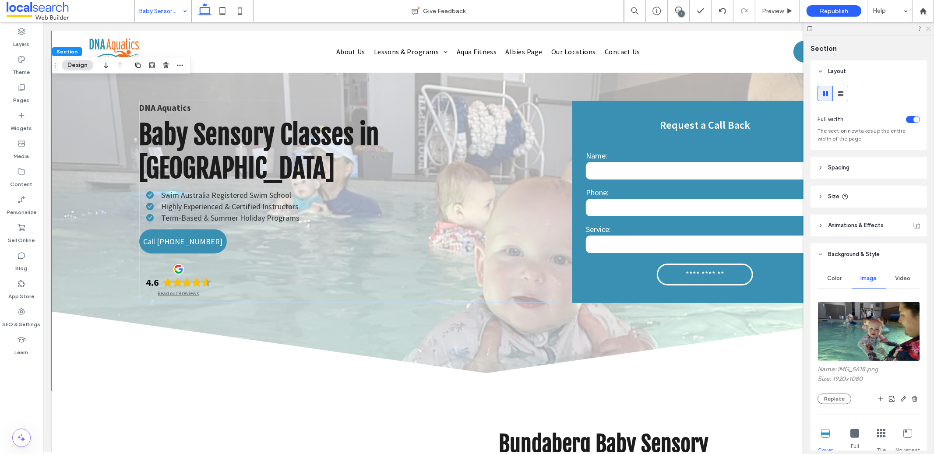
click at [929, 28] on icon at bounding box center [928, 28] width 6 height 6
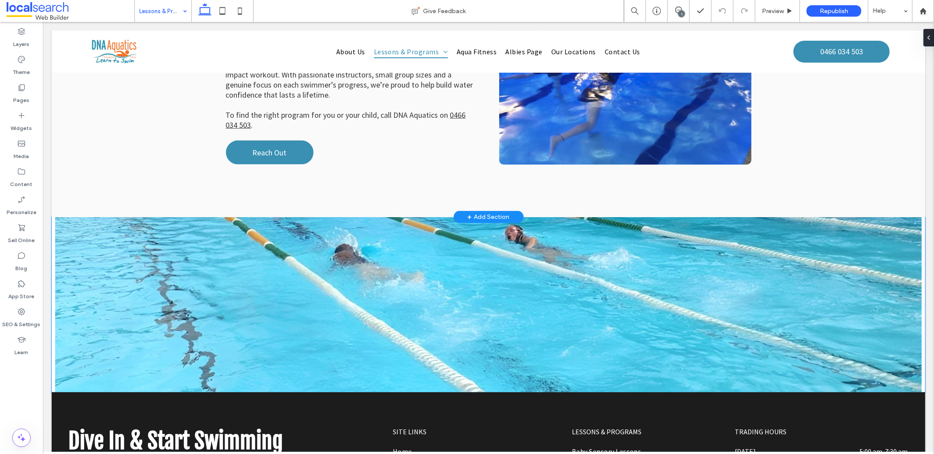
scroll to position [1013, 0]
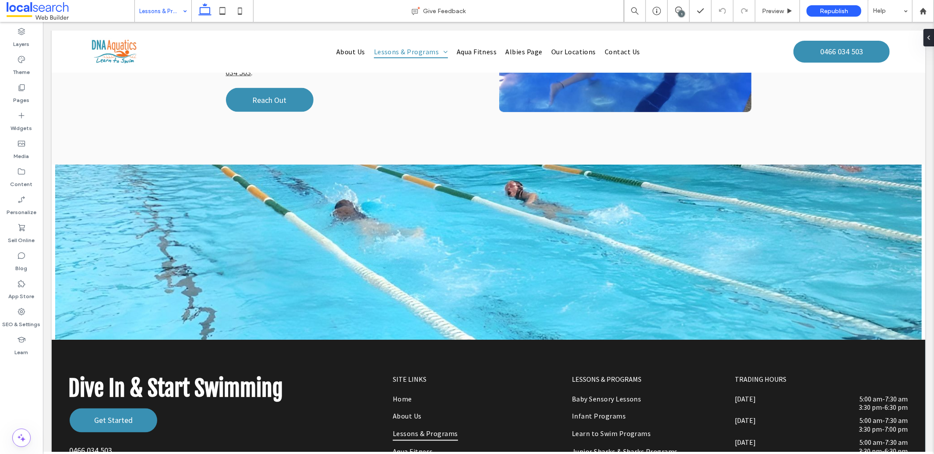
click at [176, 14] on input at bounding box center [160, 11] width 43 height 22
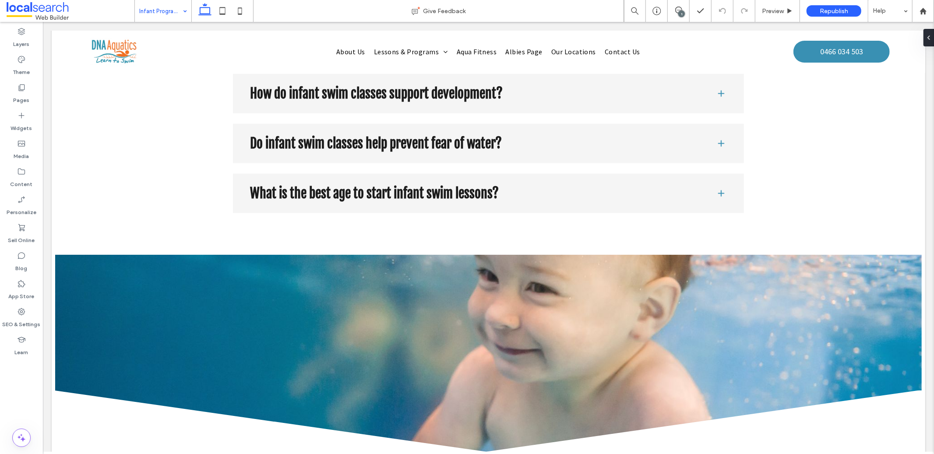
scroll to position [1286, 0]
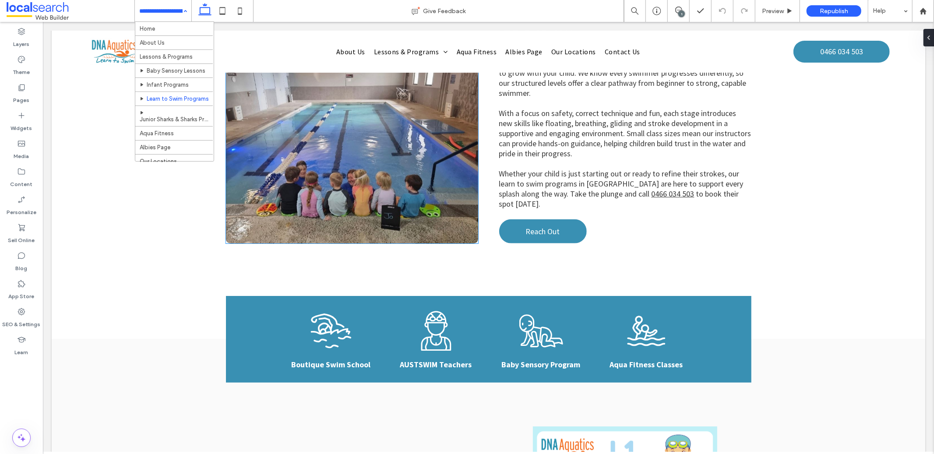
scroll to position [202, 0]
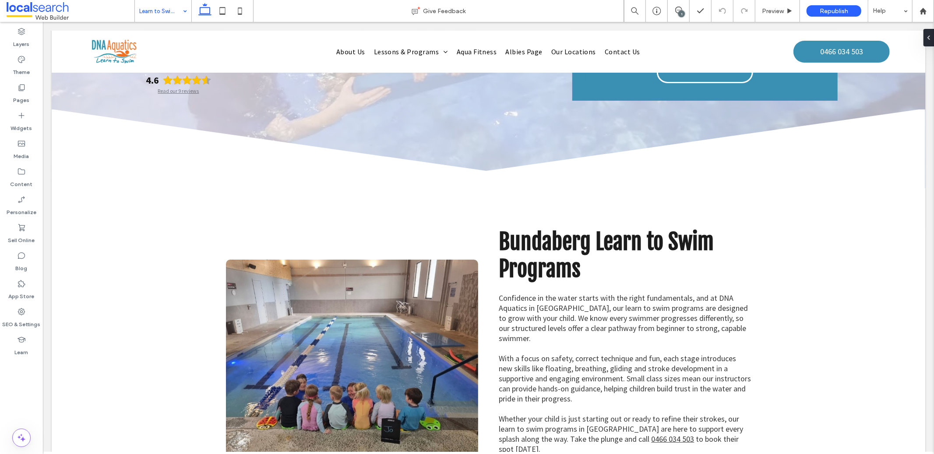
click at [180, 11] on div "Learn to Swim Programs" at bounding box center [163, 11] width 56 height 22
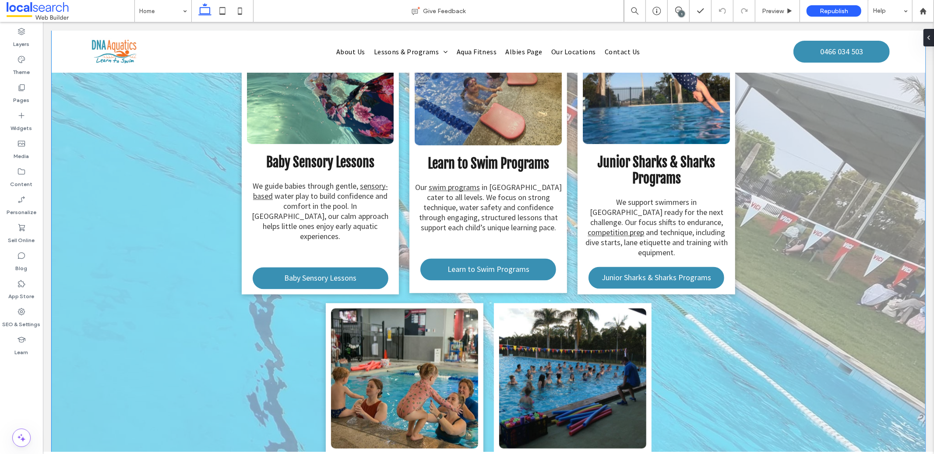
scroll to position [1409, 0]
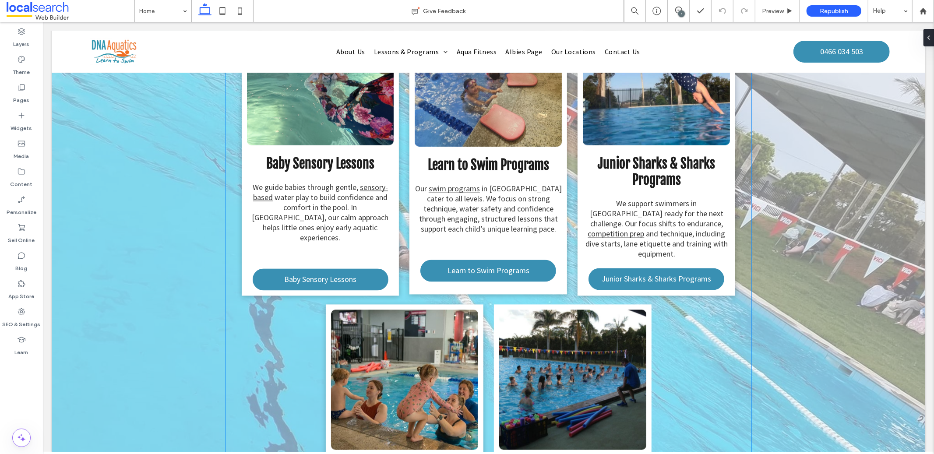
click at [369, 340] on link at bounding box center [403, 379] width 147 height 140
click at [370, 332] on link at bounding box center [403, 379] width 147 height 140
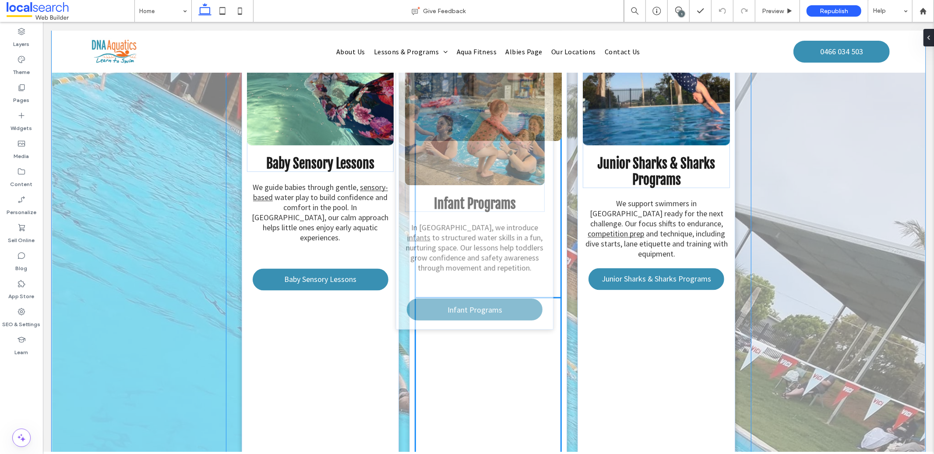
drag, startPoint x: 383, startPoint y: 328, endPoint x: 458, endPoint y: 112, distance: 229.4
type input "***"
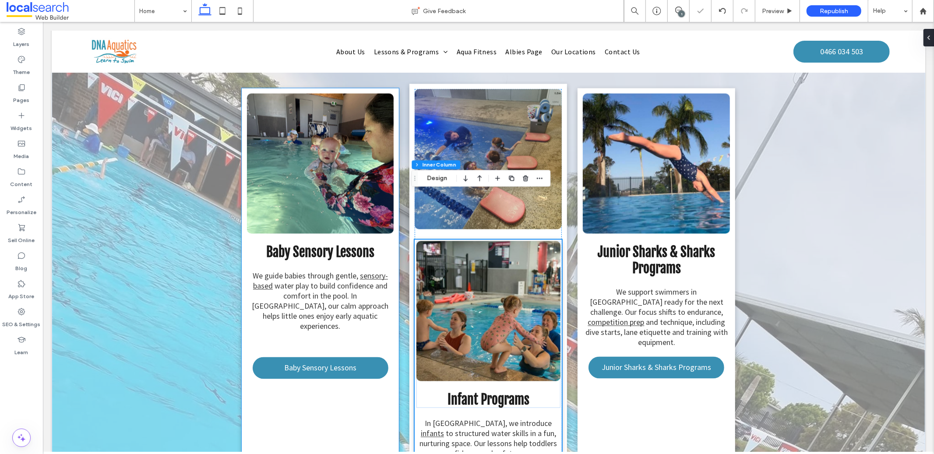
scroll to position [1319, 0]
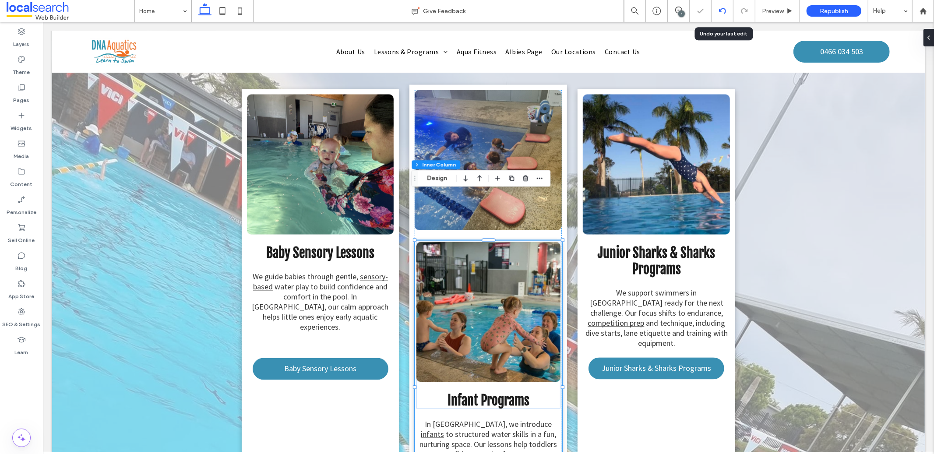
click at [727, 8] on div at bounding box center [721, 10] width 21 height 7
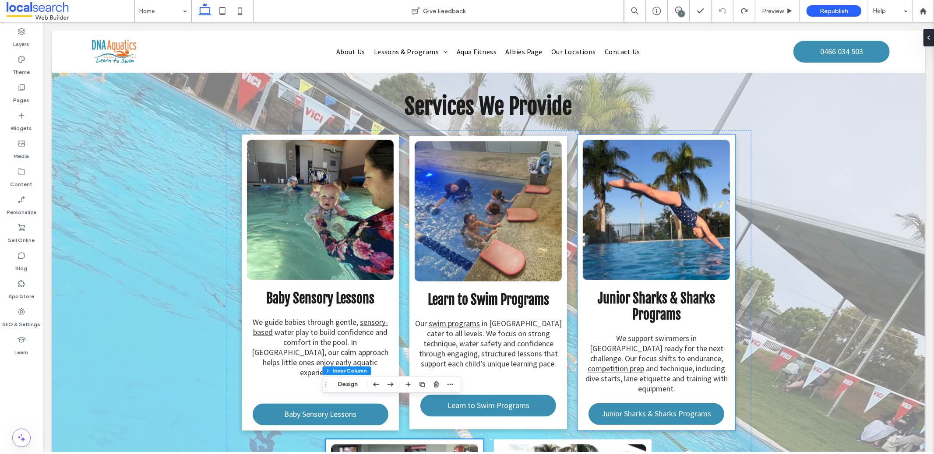
scroll to position [1274, 0]
click at [681, 6] on div "1" at bounding box center [678, 11] width 22 height 22
click at [676, 6] on div "1" at bounding box center [678, 11] width 22 height 22
click at [677, 11] on icon at bounding box center [678, 10] width 7 height 7
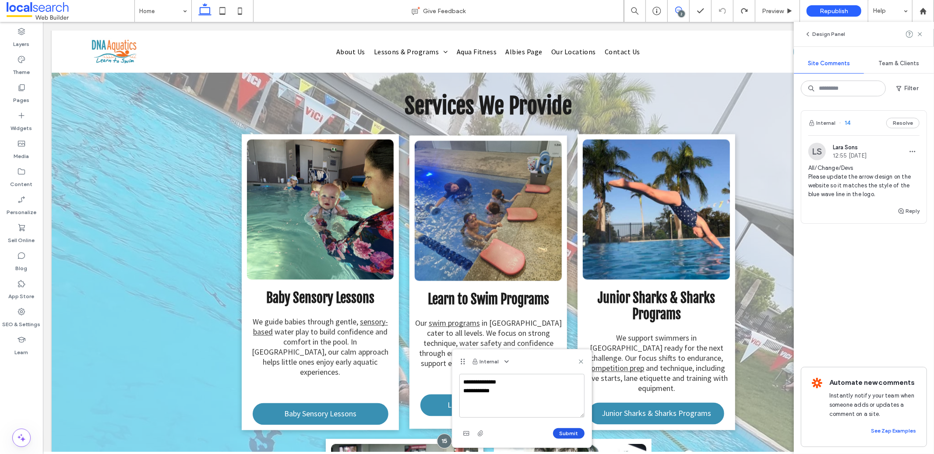
type textarea "**********"
click at [565, 435] on button "Submit" at bounding box center [569, 433] width 32 height 11
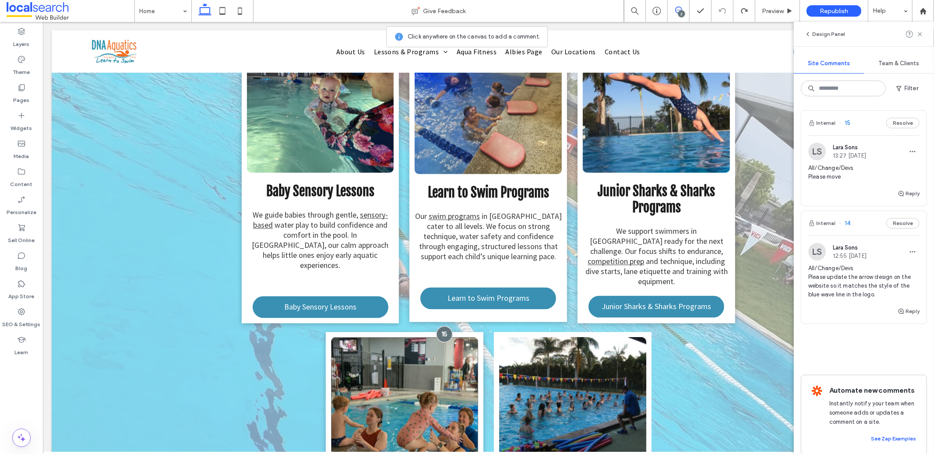
scroll to position [1382, 0]
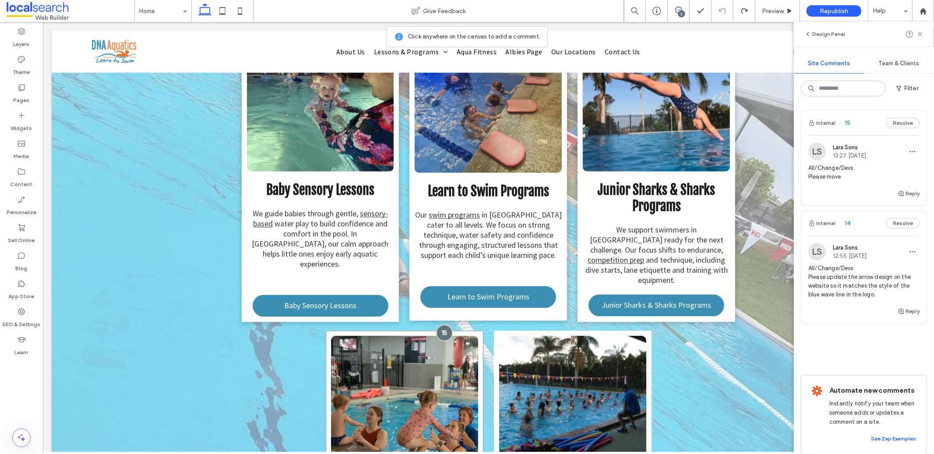
click at [441, 324] on div at bounding box center [444, 332] width 16 height 16
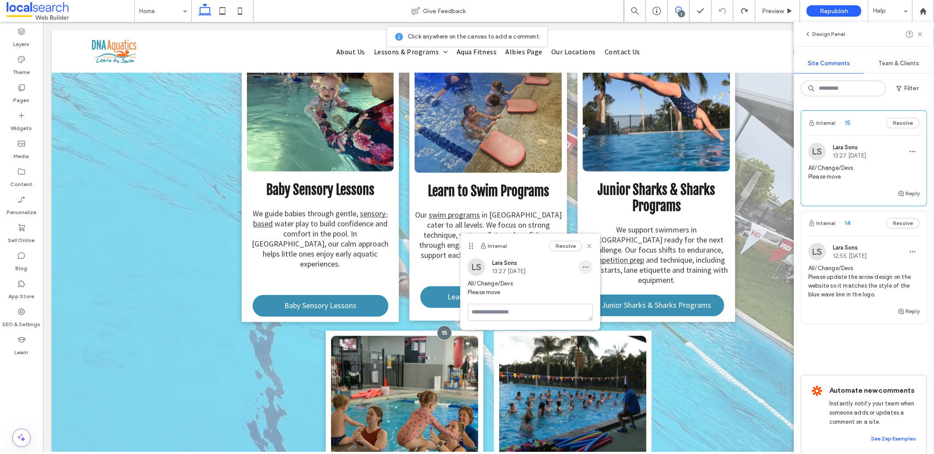
click at [579, 265] on span "button" at bounding box center [586, 267] width 14 height 14
click at [595, 287] on span "Edit" at bounding box center [591, 289] width 11 height 9
click at [533, 309] on textarea "**********" at bounding box center [529, 310] width 125 height 44
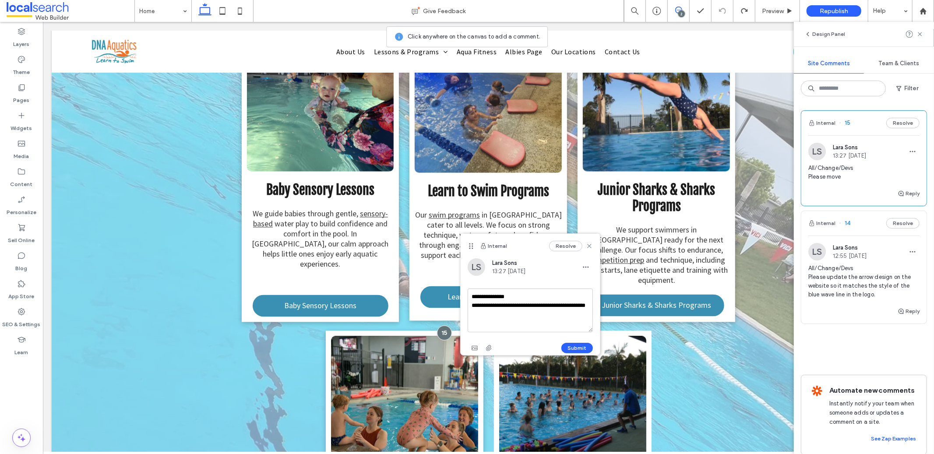
click at [509, 320] on textarea "**********" at bounding box center [529, 310] width 125 height 44
type textarea "**********"
click at [587, 346] on button "Submit" at bounding box center [577, 348] width 32 height 11
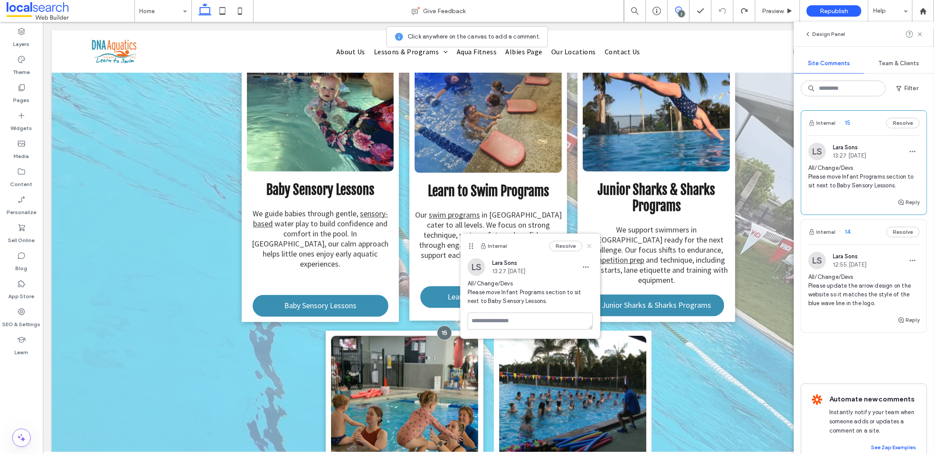
click at [588, 247] on use at bounding box center [589, 246] width 4 height 4
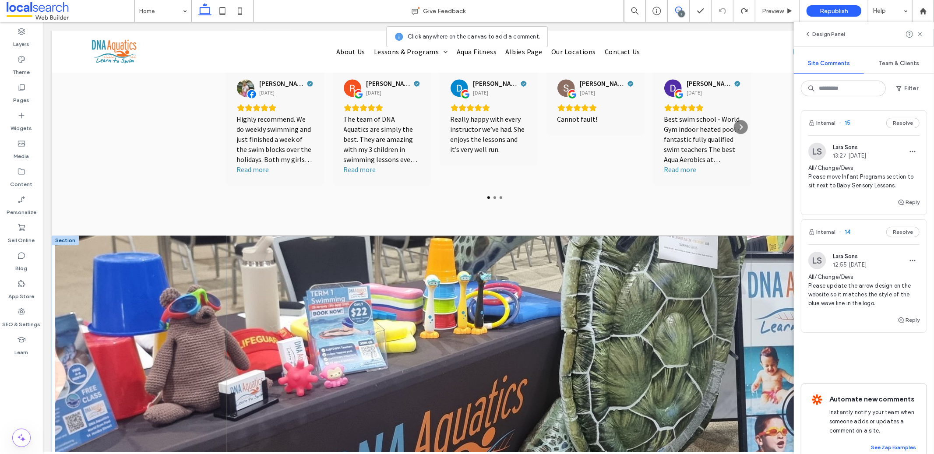
scroll to position [2303, 0]
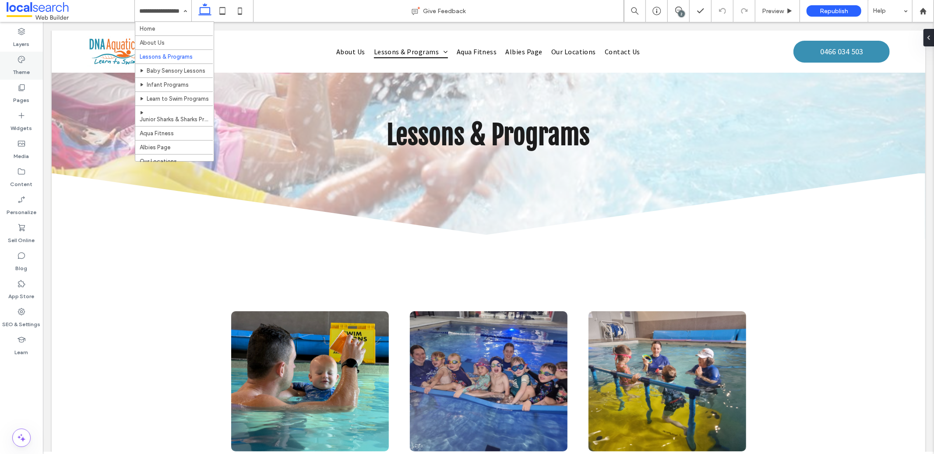
click at [16, 58] on div "Theme" at bounding box center [21, 66] width 43 height 28
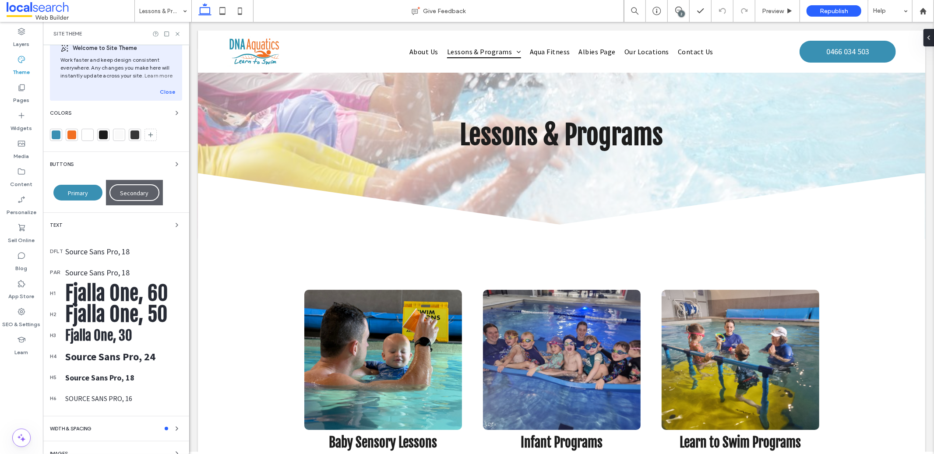
scroll to position [51, 0]
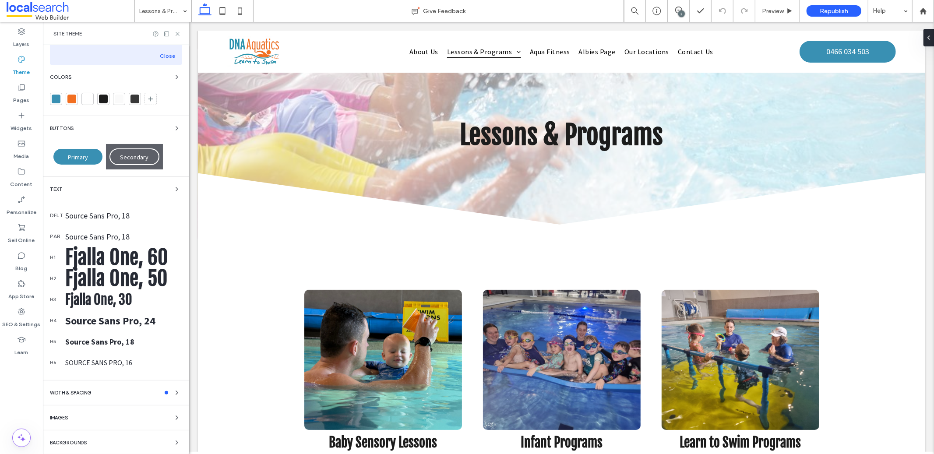
click at [104, 235] on div "Source Sans Pro, 18" at bounding box center [123, 237] width 117 height 10
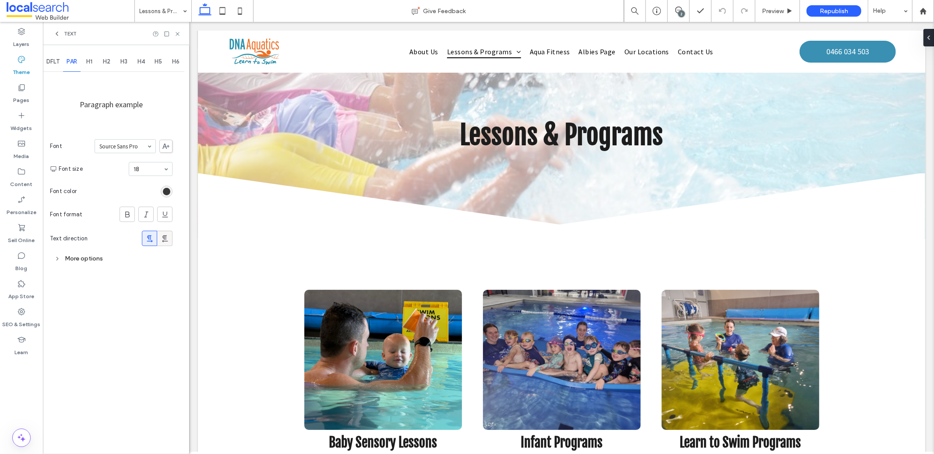
scroll to position [0, 0]
click at [140, 153] on div "Aboreto Abril Fatface Albert Sans Alegreya Amiri Arapey Arial Barlow Be Vietnam…" at bounding box center [125, 146] width 61 height 14
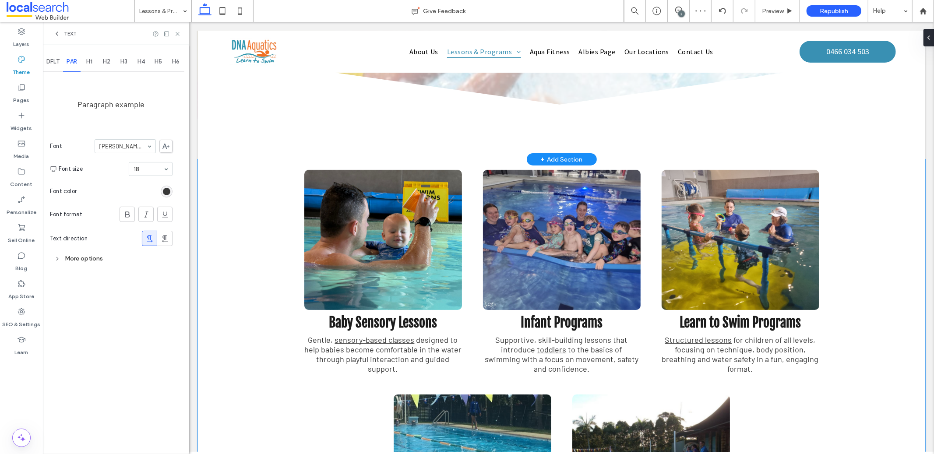
scroll to position [164, 0]
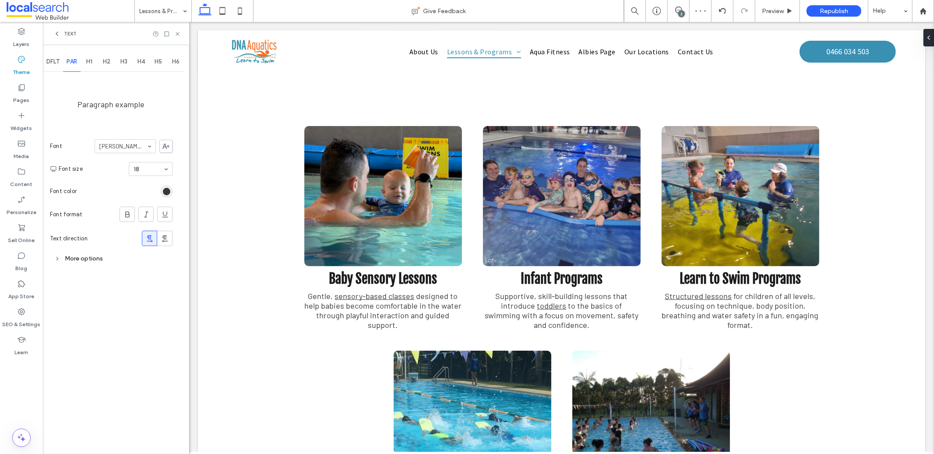
click at [132, 152] on div at bounding box center [125, 146] width 60 height 13
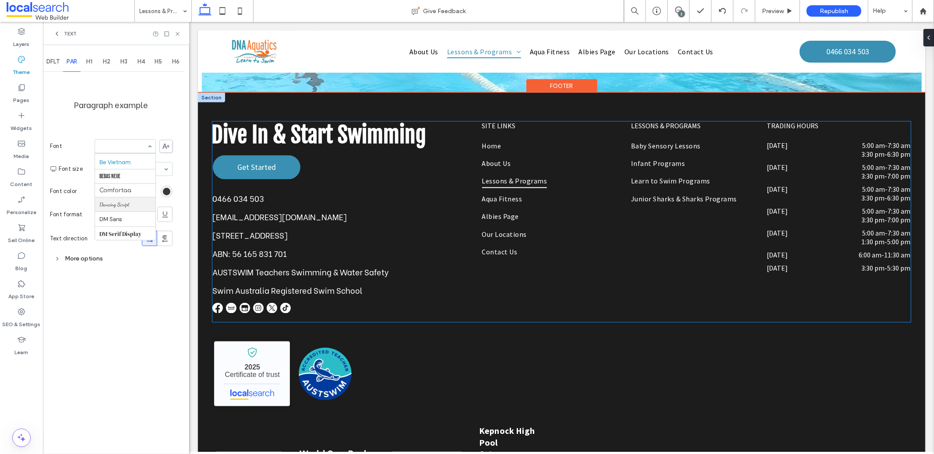
scroll to position [1317, 0]
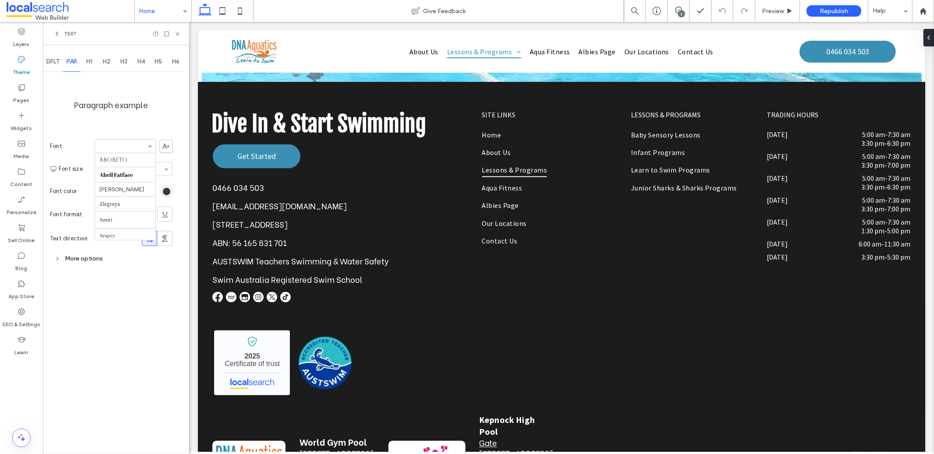
scroll to position [117, 0]
click at [124, 147] on input at bounding box center [122, 146] width 47 height 6
click at [124, 150] on div at bounding box center [125, 146] width 60 height 13
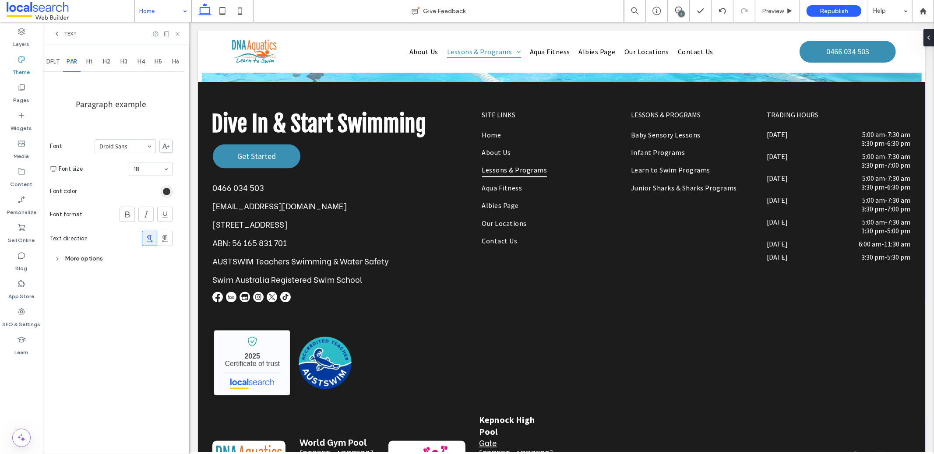
click at [129, 147] on input at bounding box center [122, 146] width 47 height 6
click at [127, 146] on input at bounding box center [122, 146] width 47 height 6
click at [120, 148] on input at bounding box center [122, 146] width 47 height 6
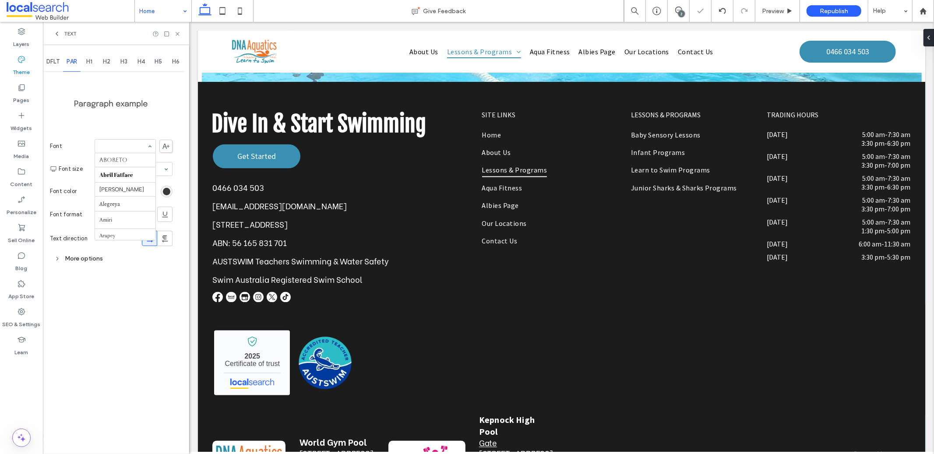
scroll to position [257, 0]
click at [125, 148] on input at bounding box center [122, 146] width 47 height 6
click at [118, 145] on input at bounding box center [122, 146] width 47 height 6
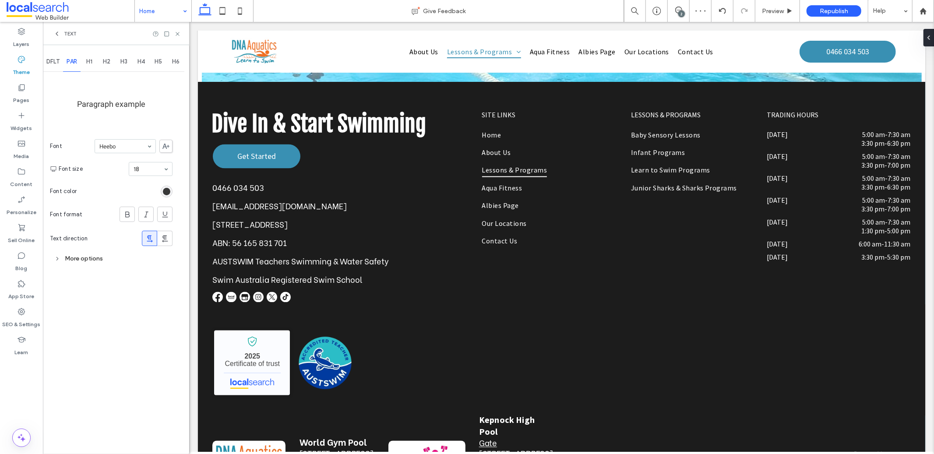
click at [121, 148] on input at bounding box center [122, 146] width 47 height 6
click at [110, 147] on input at bounding box center [122, 146] width 47 height 6
click at [113, 145] on input at bounding box center [122, 146] width 47 height 6
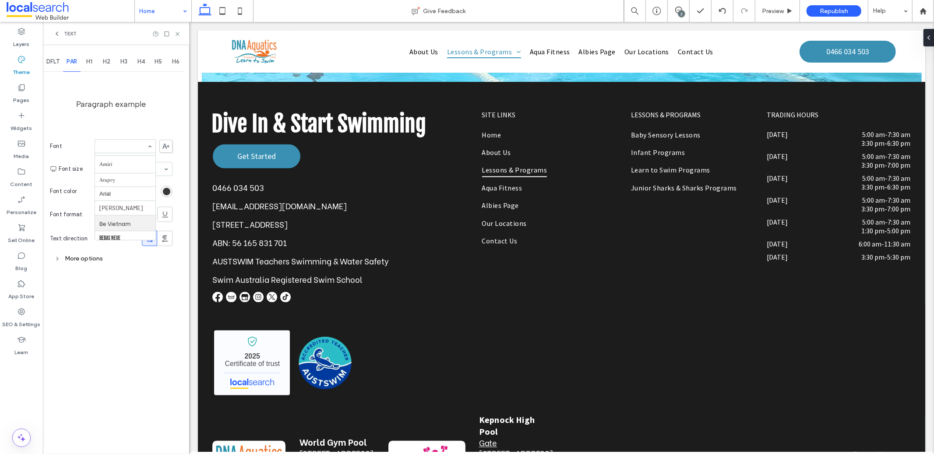
scroll to position [60, 0]
click at [109, 145] on input at bounding box center [122, 146] width 47 height 6
click at [128, 148] on input at bounding box center [122, 146] width 47 height 6
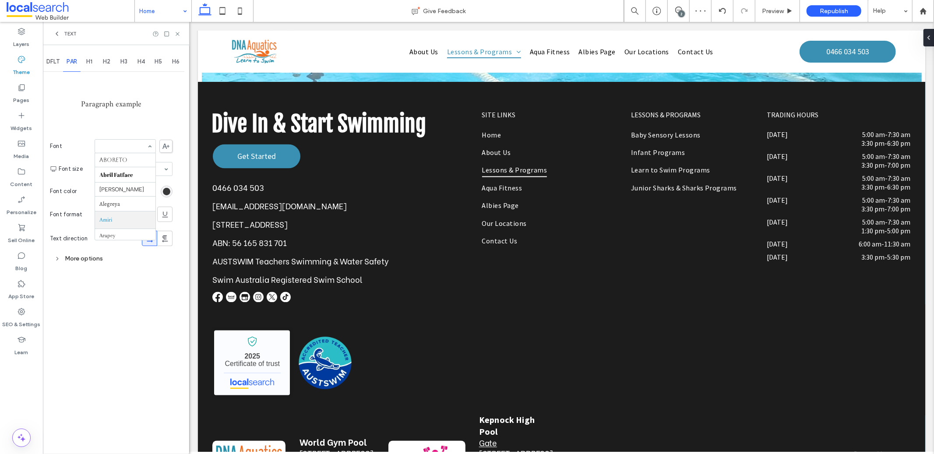
click at [124, 143] on input at bounding box center [122, 146] width 47 height 6
click at [118, 153] on div "Aboreto Abril Fatface [PERSON_NAME] Alegreya Amiri Arapey [PERSON_NAME] Be Viet…" at bounding box center [125, 146] width 61 height 14
click at [114, 154] on section "Font [PERSON_NAME]" at bounding box center [111, 146] width 123 height 23
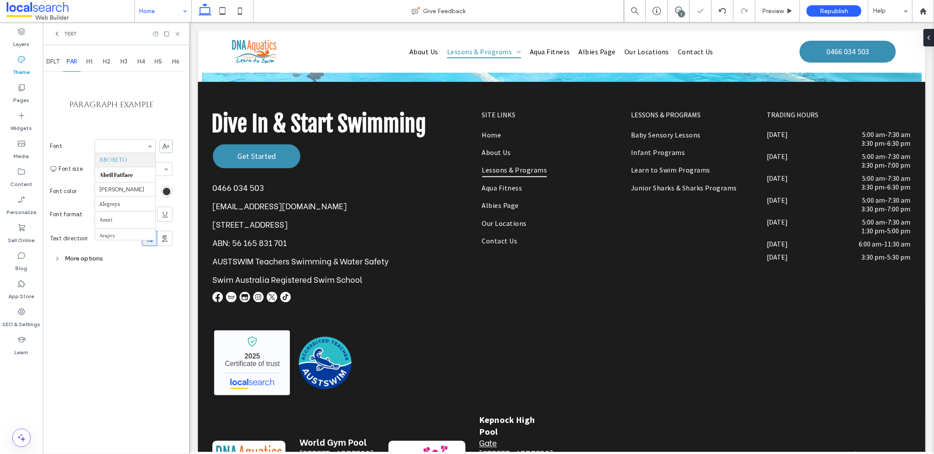
click at [120, 149] on input at bounding box center [122, 146] width 47 height 6
click at [134, 147] on input at bounding box center [122, 146] width 47 height 6
click at [117, 146] on input at bounding box center [122, 146] width 47 height 6
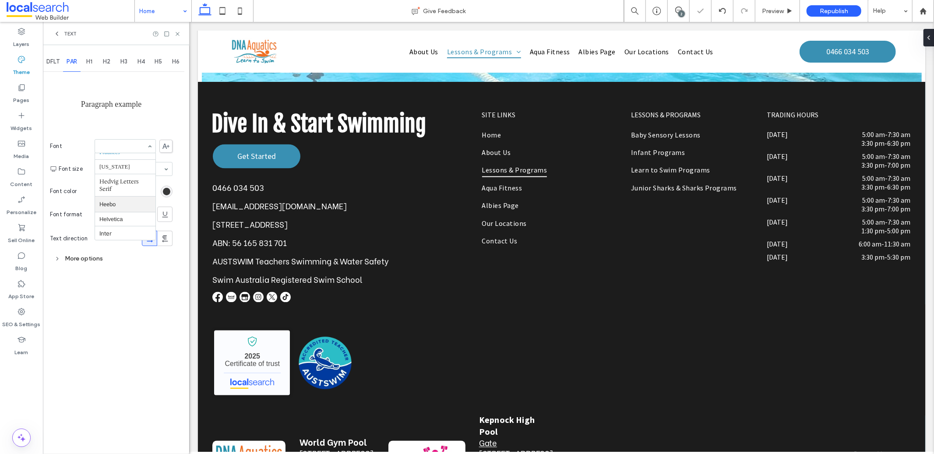
scroll to position [301, 0]
click at [124, 148] on input at bounding box center [122, 146] width 47 height 6
click at [135, 146] on input at bounding box center [122, 146] width 47 height 6
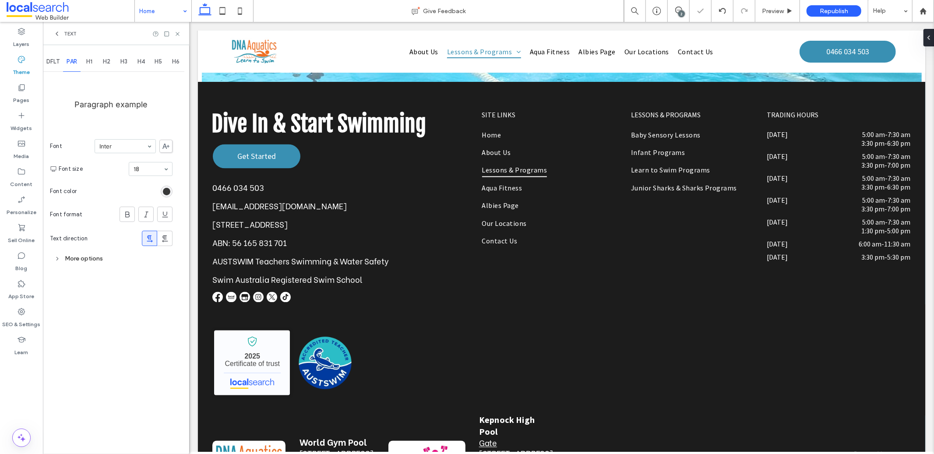
click at [102, 150] on div at bounding box center [125, 146] width 60 height 13
click at [127, 148] on input at bounding box center [122, 146] width 47 height 6
click at [131, 149] on input at bounding box center [122, 146] width 47 height 6
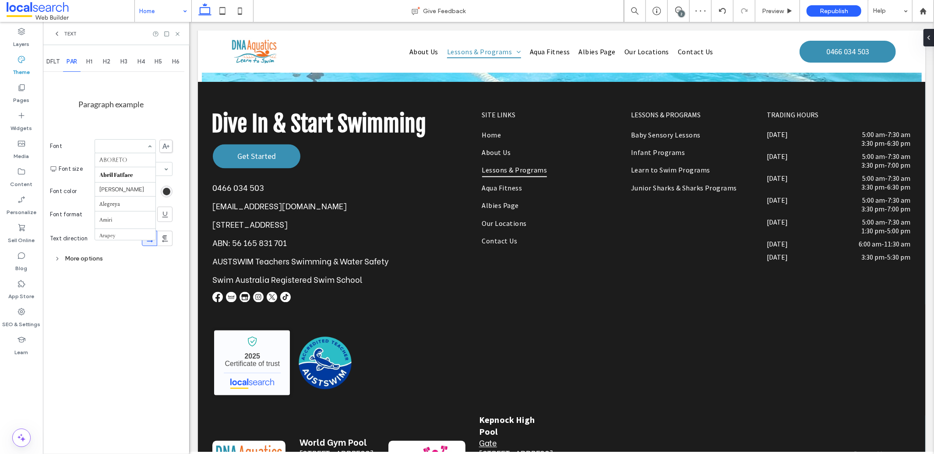
scroll to position [397, 0]
click at [126, 160] on section "Font size 18" at bounding box center [116, 169] width 114 height 23
click at [125, 144] on input at bounding box center [122, 146] width 47 height 6
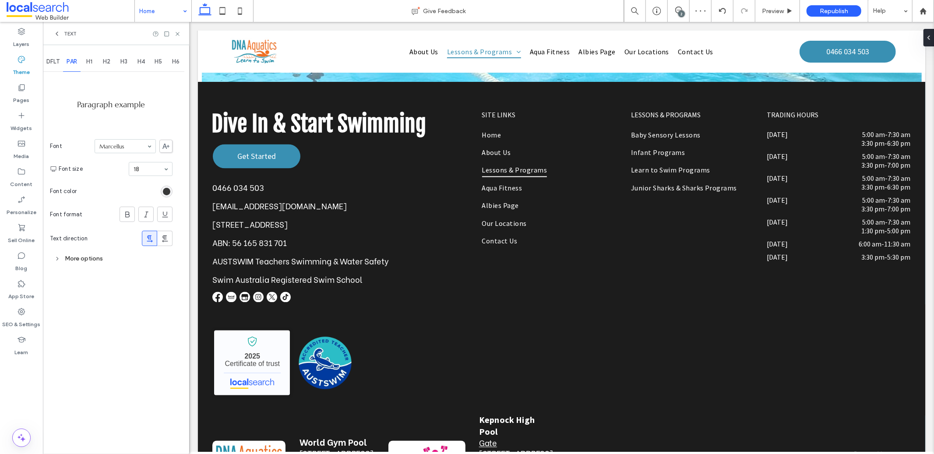
click at [122, 145] on input at bounding box center [122, 146] width 47 height 6
click at [119, 141] on div at bounding box center [125, 146] width 60 height 13
click at [119, 147] on input at bounding box center [122, 146] width 47 height 6
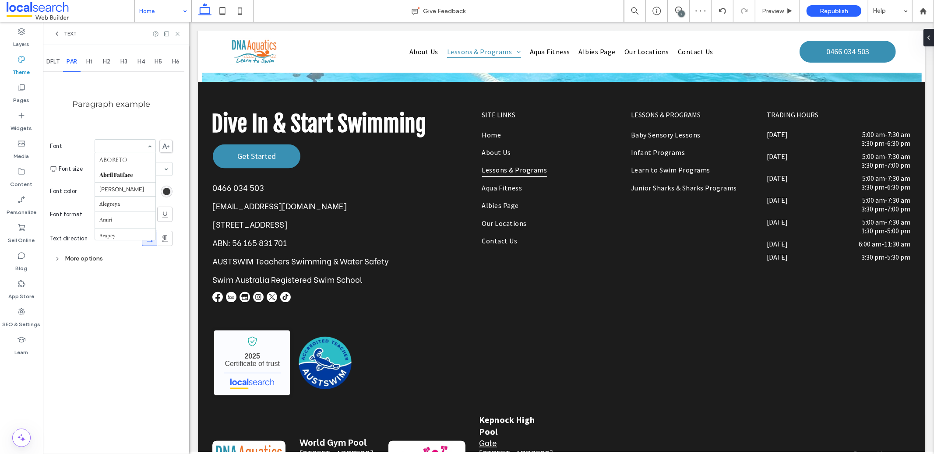
scroll to position [476, 0]
click at [128, 142] on div at bounding box center [125, 146] width 60 height 13
click at [135, 150] on div at bounding box center [125, 146] width 60 height 13
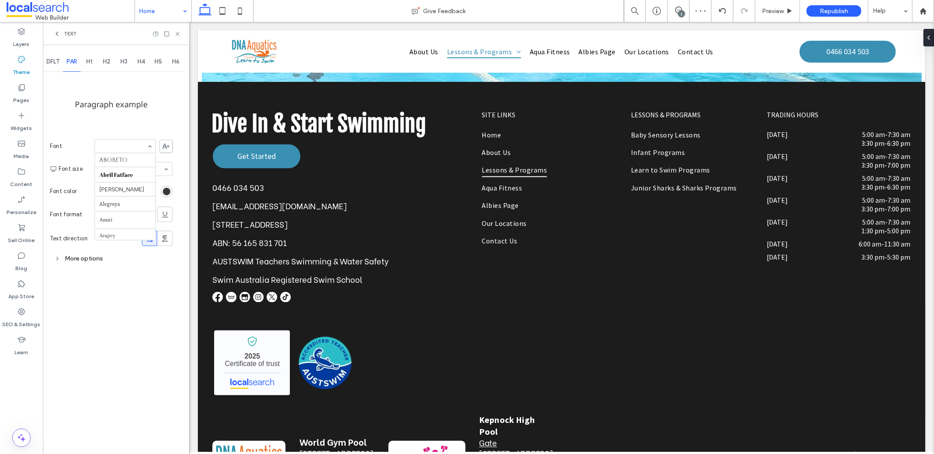
click at [124, 149] on input at bounding box center [122, 146] width 47 height 6
click at [132, 146] on input at bounding box center [122, 146] width 47 height 6
click at [123, 144] on input at bounding box center [122, 146] width 47 height 6
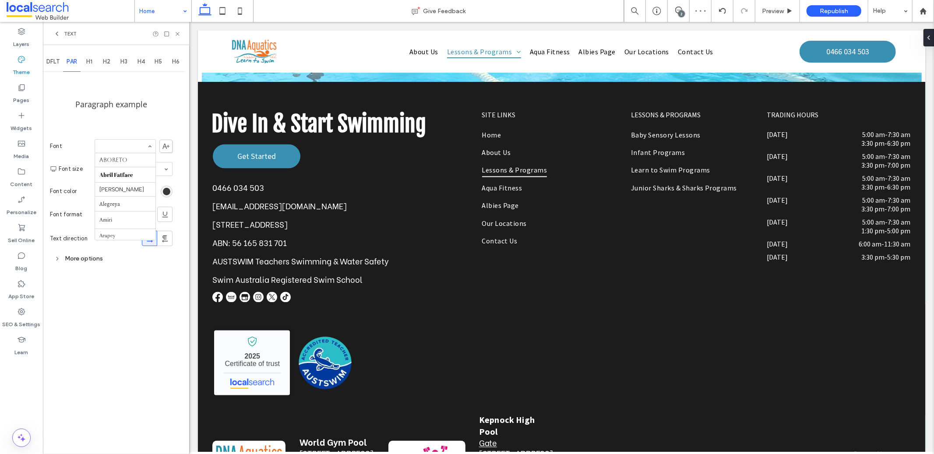
scroll to position [580, 0]
click at [126, 149] on input at bounding box center [122, 146] width 47 height 6
click at [121, 149] on input at bounding box center [122, 146] width 47 height 6
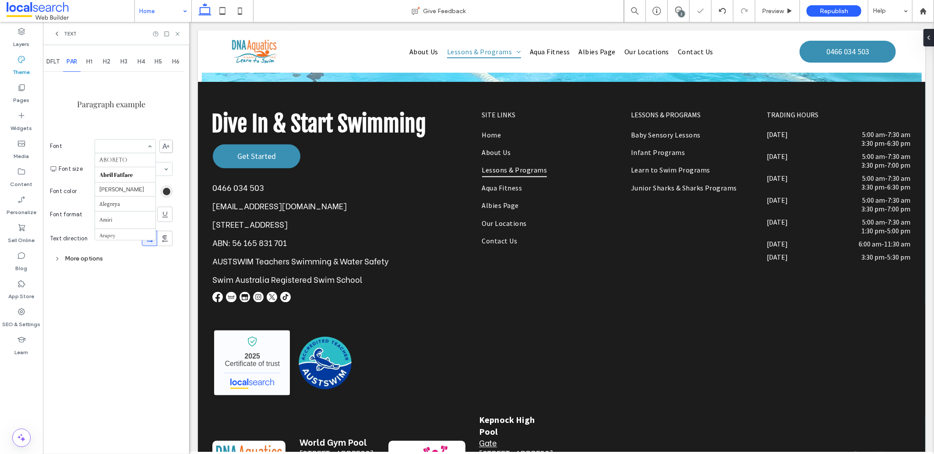
click at [127, 149] on input at bounding box center [122, 146] width 47 height 6
click at [126, 147] on input at bounding box center [122, 146] width 47 height 6
click at [133, 142] on div at bounding box center [125, 146] width 60 height 13
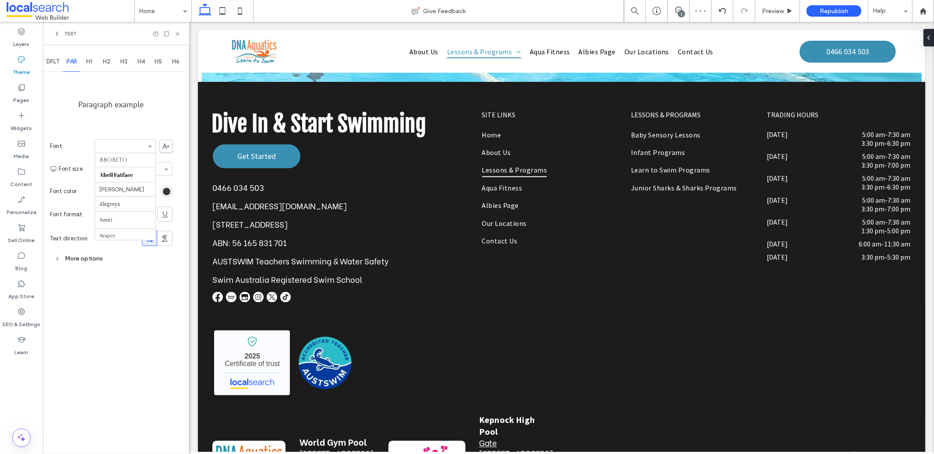
scroll to position [707, 0]
click at [139, 295] on div "DFLT PAR H1 H2 H3 H4 H5 H6 Paragraph example Font Aboreto Abril Fatface [PERSON…" at bounding box center [116, 249] width 146 height 409
click at [155, 9] on input at bounding box center [160, 11] width 43 height 22
click at [91, 60] on span "H1" at bounding box center [89, 61] width 6 height 7
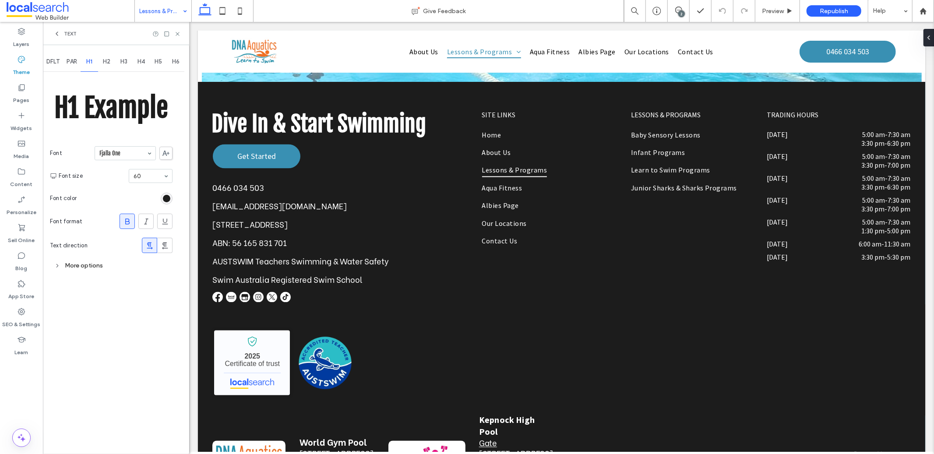
click at [108, 62] on span "H2" at bounding box center [106, 61] width 7 height 7
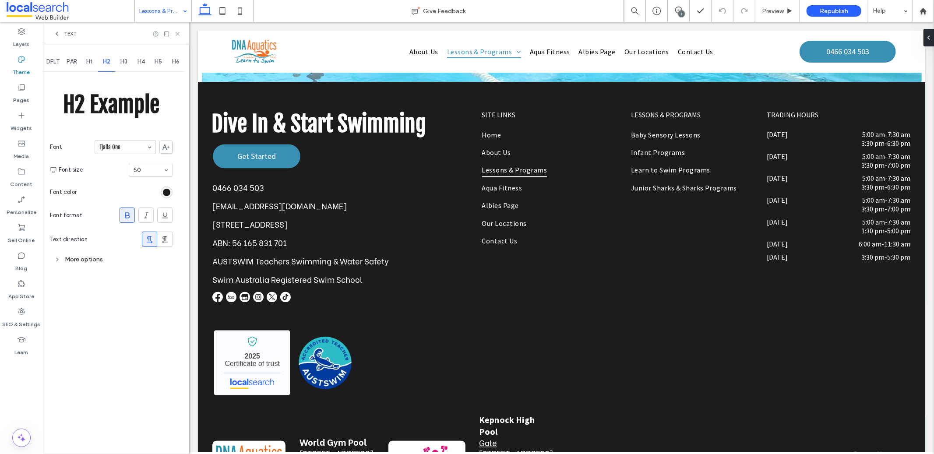
click at [121, 64] on span "H3" at bounding box center [123, 61] width 7 height 7
click at [136, 64] on div "H4" at bounding box center [142, 61] width 18 height 19
click at [161, 63] on span "H5" at bounding box center [158, 61] width 7 height 7
click at [175, 63] on span "H6" at bounding box center [175, 61] width 7 height 7
click at [60, 61] on div "DFLT" at bounding box center [53, 61] width 20 height 19
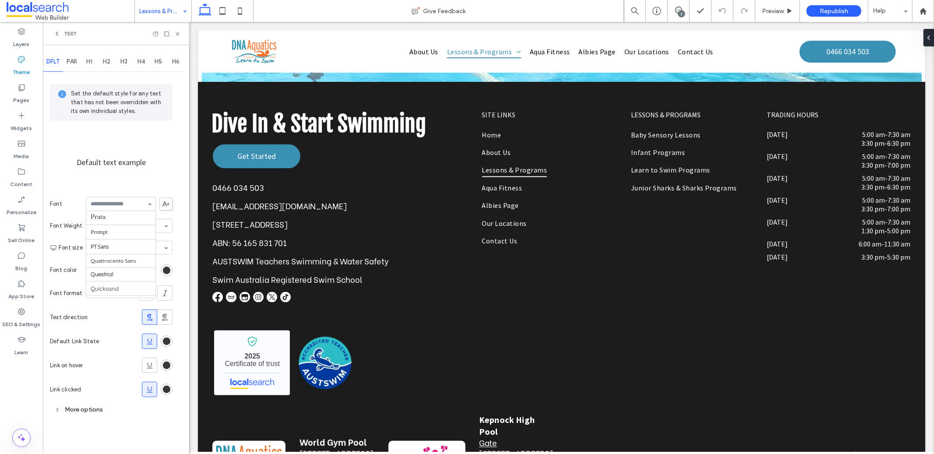
scroll to position [606, 0]
click at [68, 62] on span "PAR" at bounding box center [72, 61] width 11 height 7
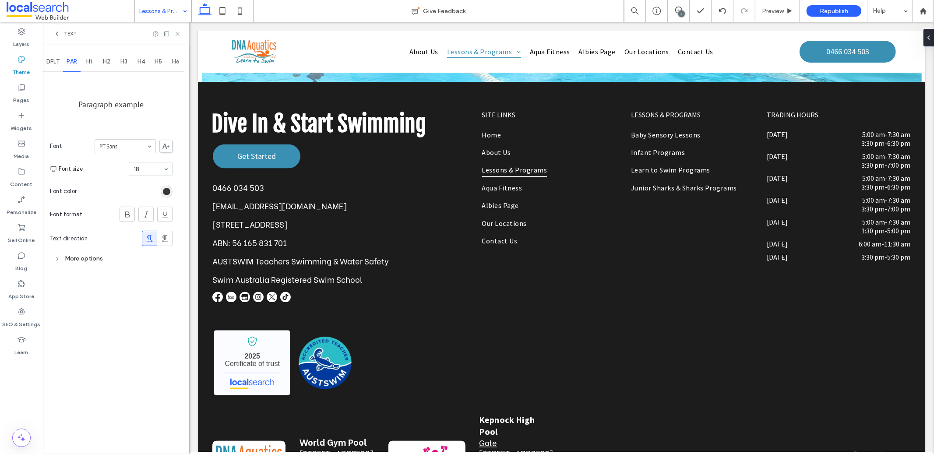
click at [56, 63] on span "DFLT" at bounding box center [52, 61] width 13 height 7
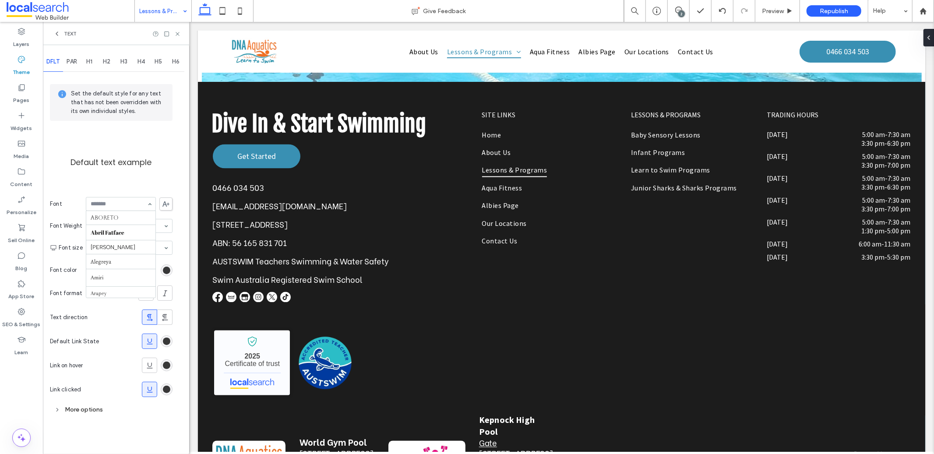
scroll to position [640, 0]
click at [179, 61] on span "H6" at bounding box center [175, 61] width 7 height 7
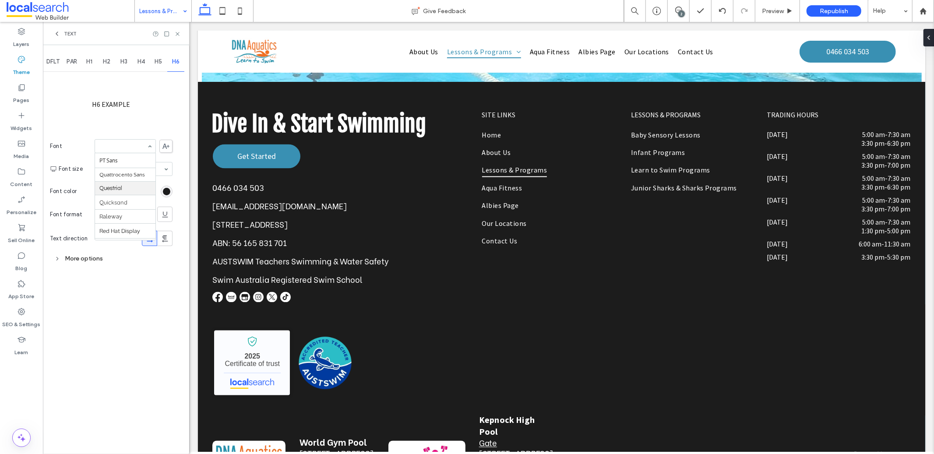
scroll to position [684, 0]
click at [156, 64] on span "H5" at bounding box center [158, 61] width 7 height 7
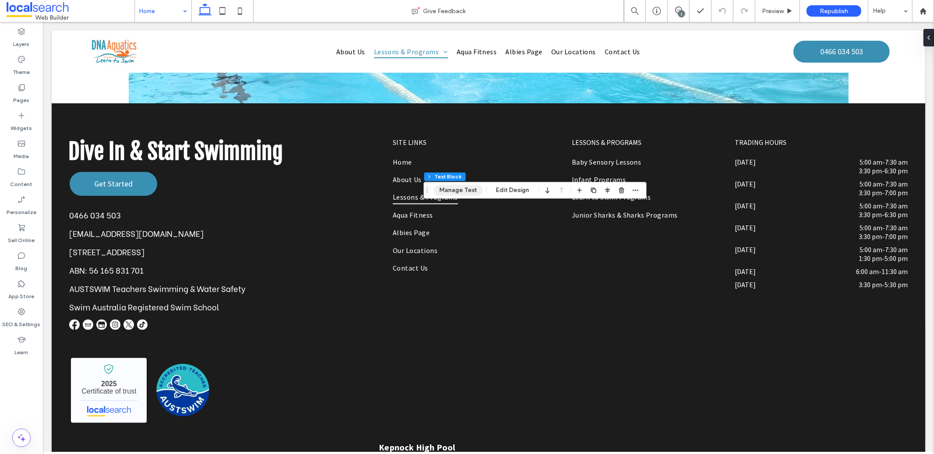
click at [459, 194] on button "Manage Text" at bounding box center [458, 190] width 49 height 11
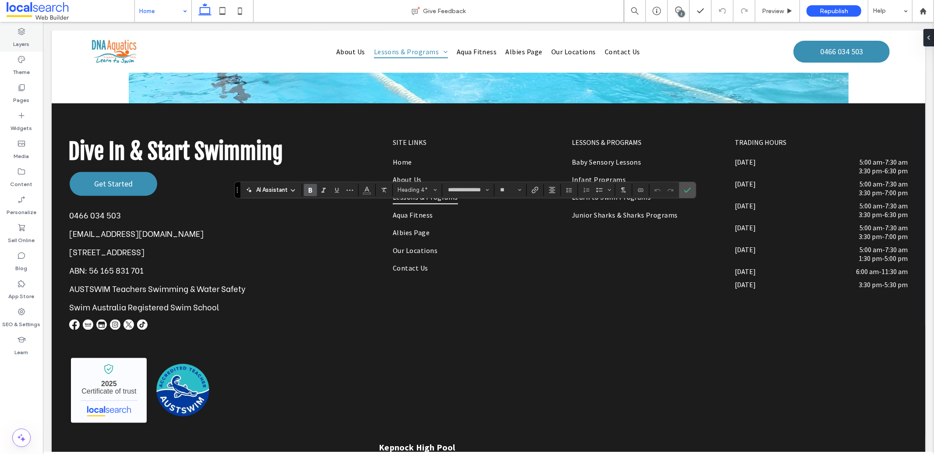
click at [25, 28] on icon at bounding box center [21, 31] width 9 height 9
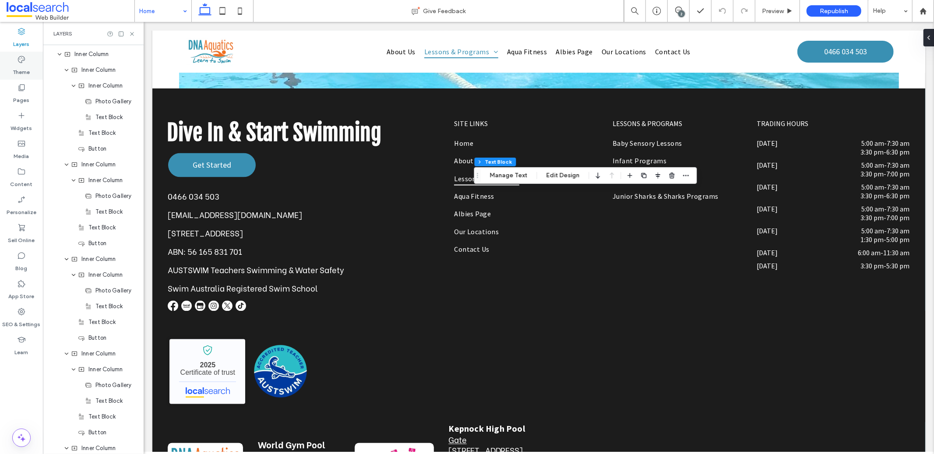
click at [20, 54] on div "Theme" at bounding box center [21, 66] width 43 height 28
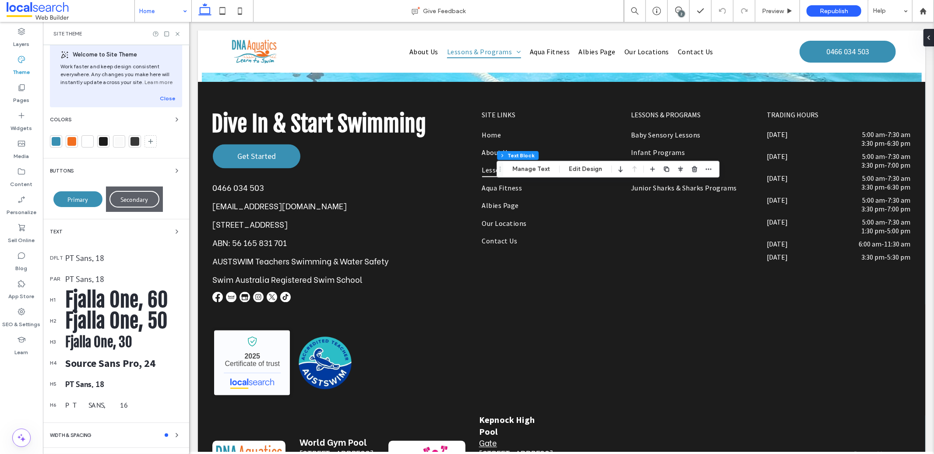
scroll to position [18, 0]
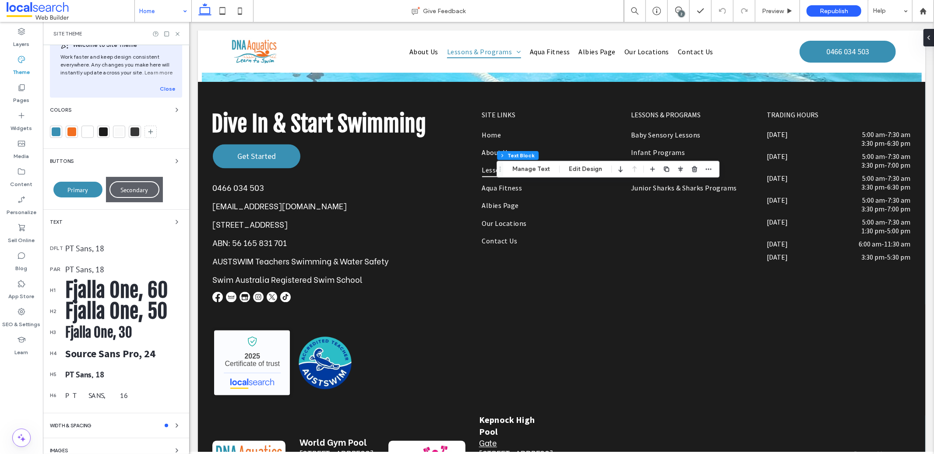
click at [117, 353] on div "Source Sans Pro, 24" at bounding box center [123, 354] width 117 height 14
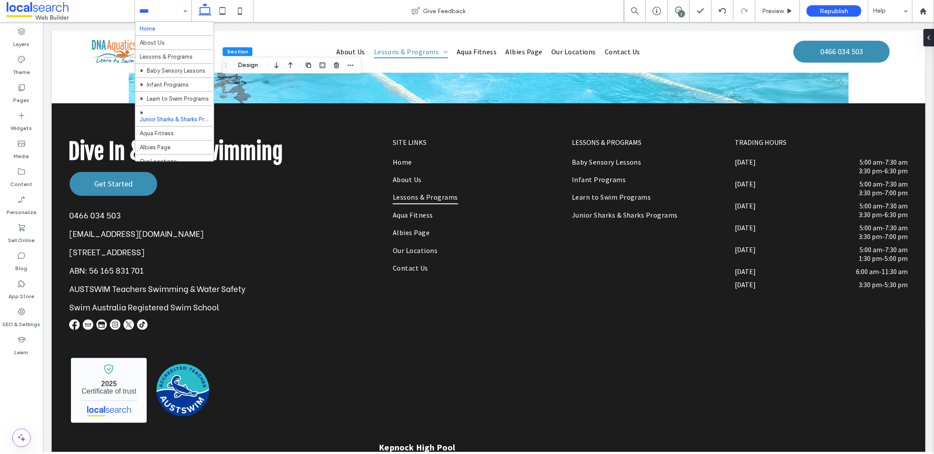
scroll to position [30, 0]
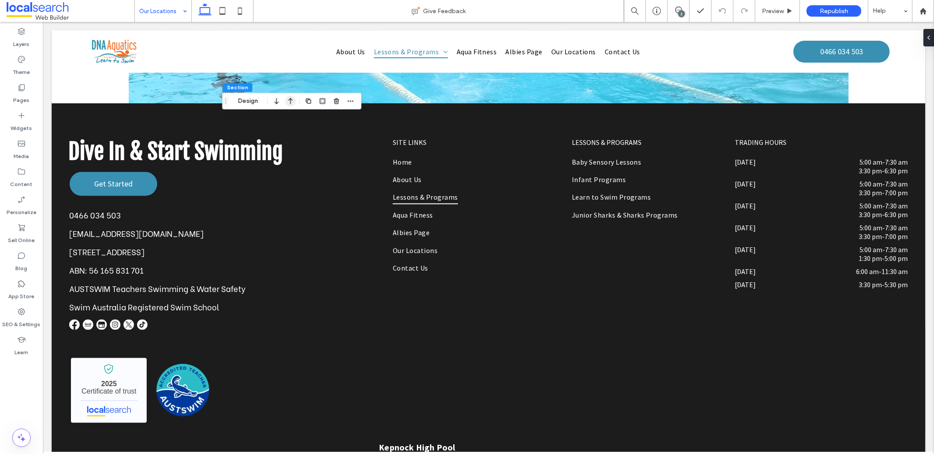
click at [292, 103] on icon "button" at bounding box center [290, 101] width 11 height 16
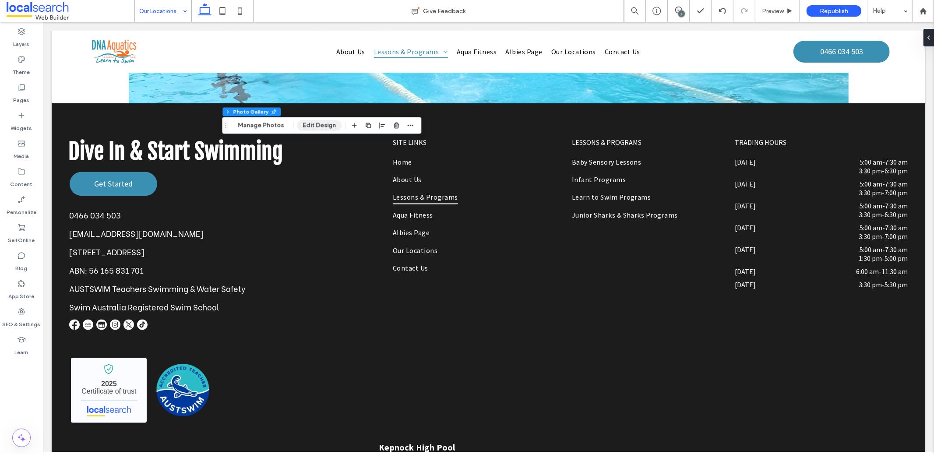
click at [309, 124] on button "Edit Design" at bounding box center [319, 125] width 45 height 11
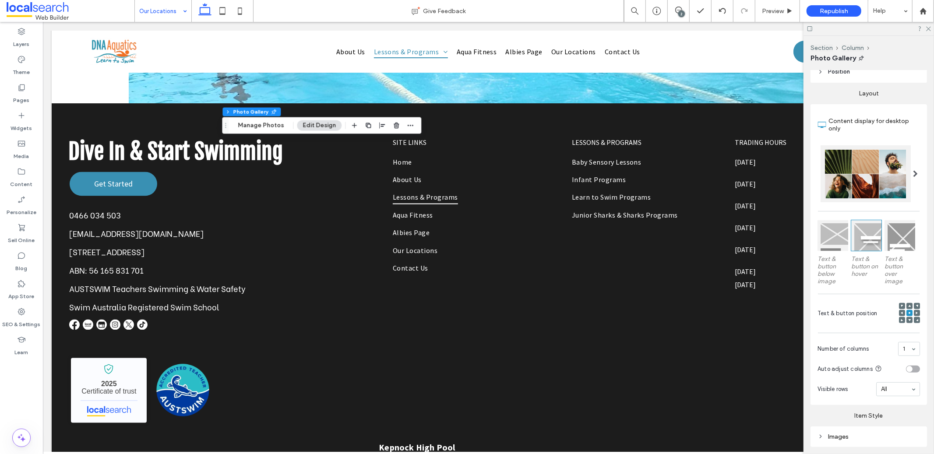
scroll to position [12, 0]
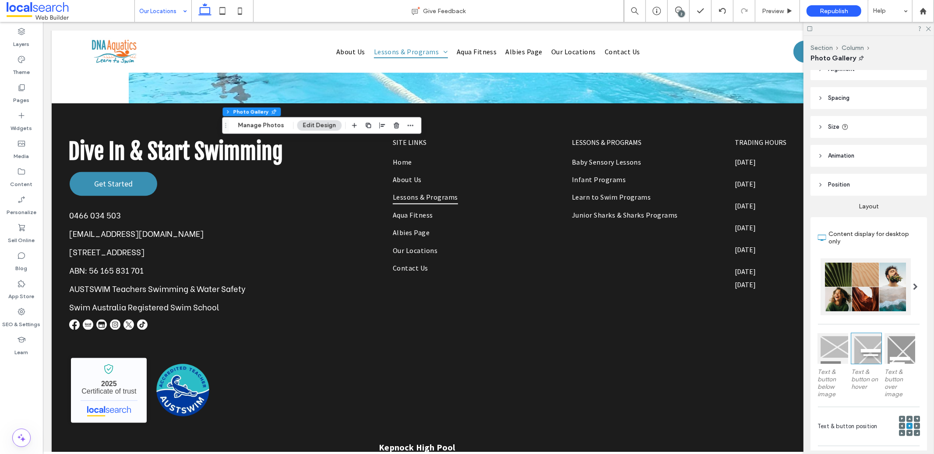
click at [860, 182] on header "Position" at bounding box center [868, 185] width 116 height 22
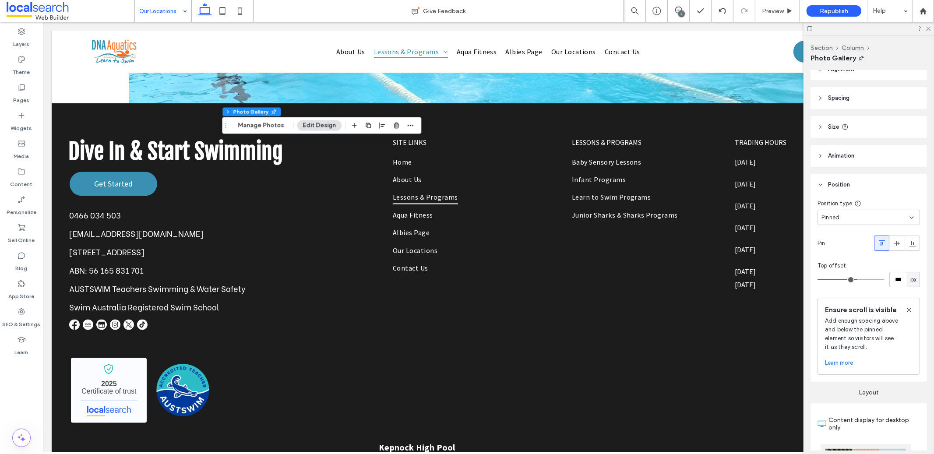
type input "***"
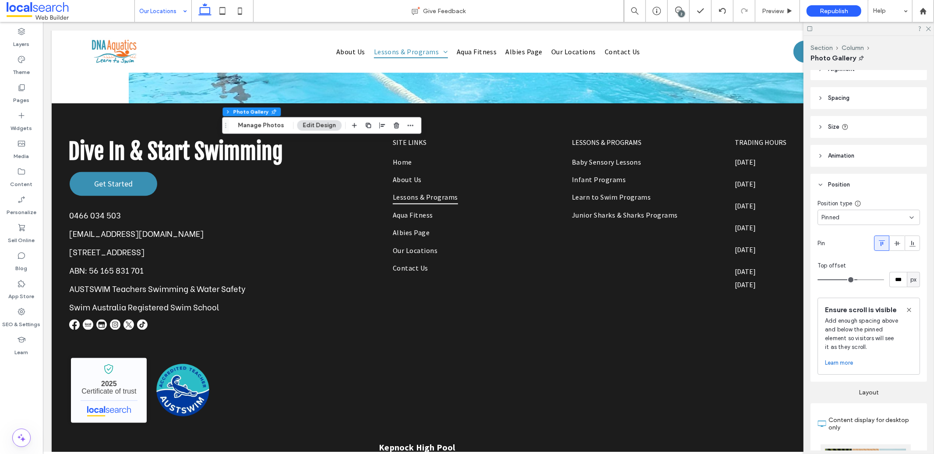
type input "***"
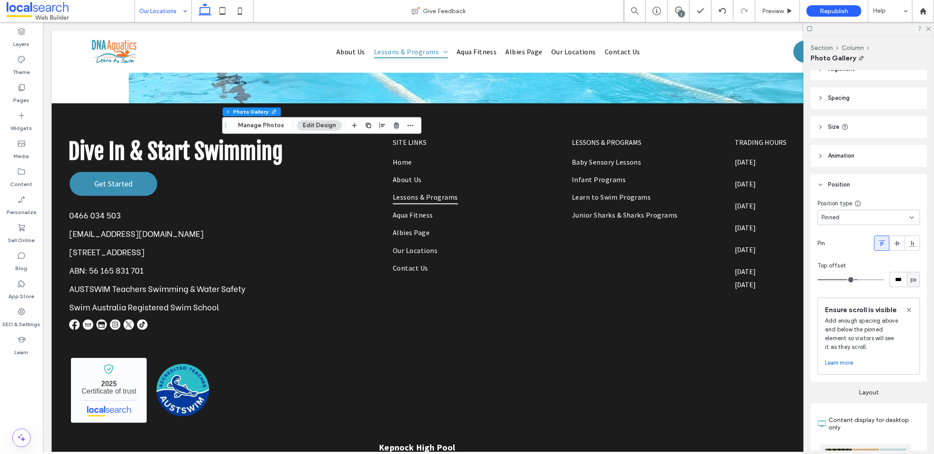
type input "***"
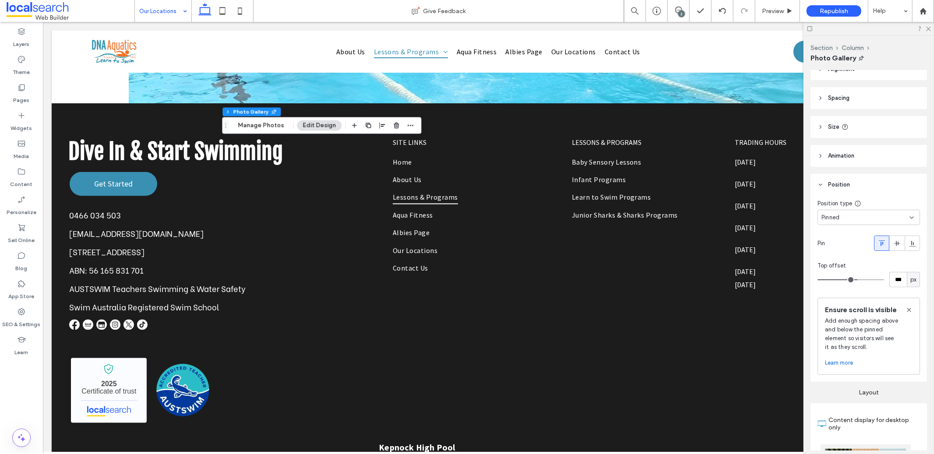
type input "***"
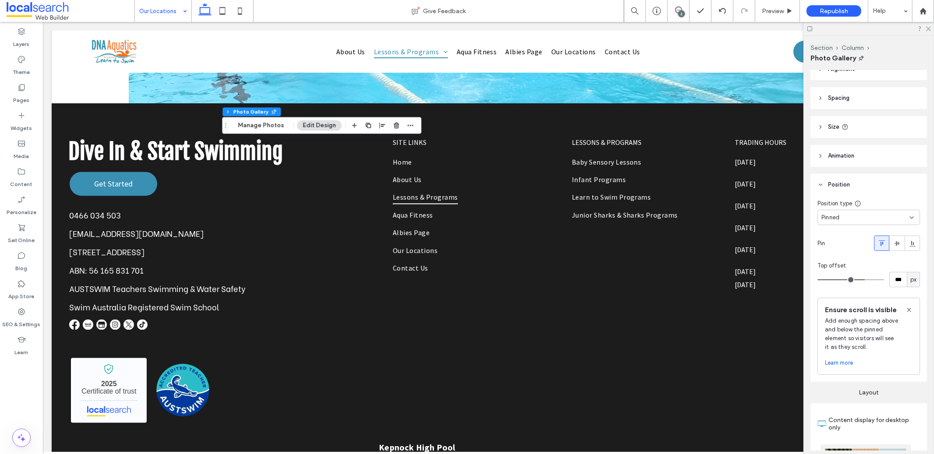
type input "***"
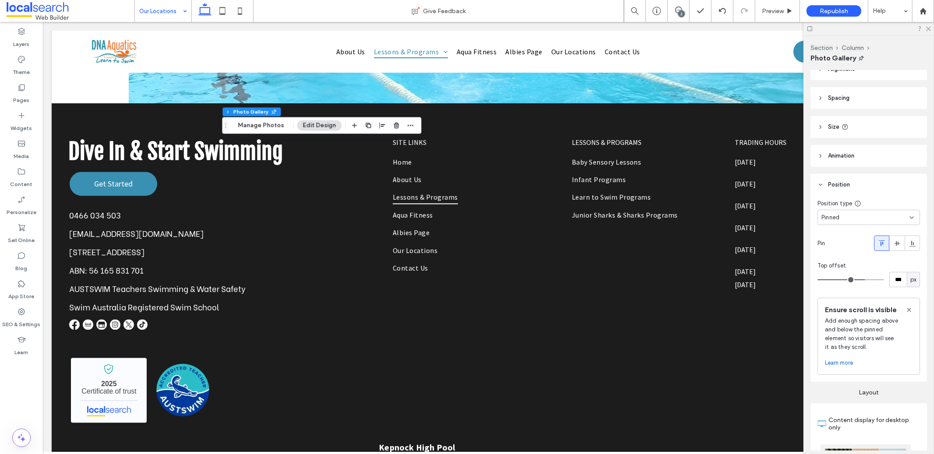
type input "***"
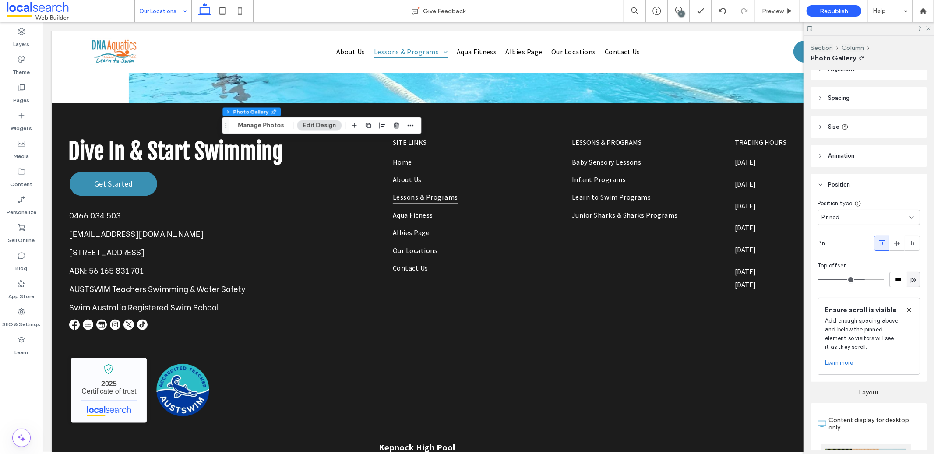
type input "***"
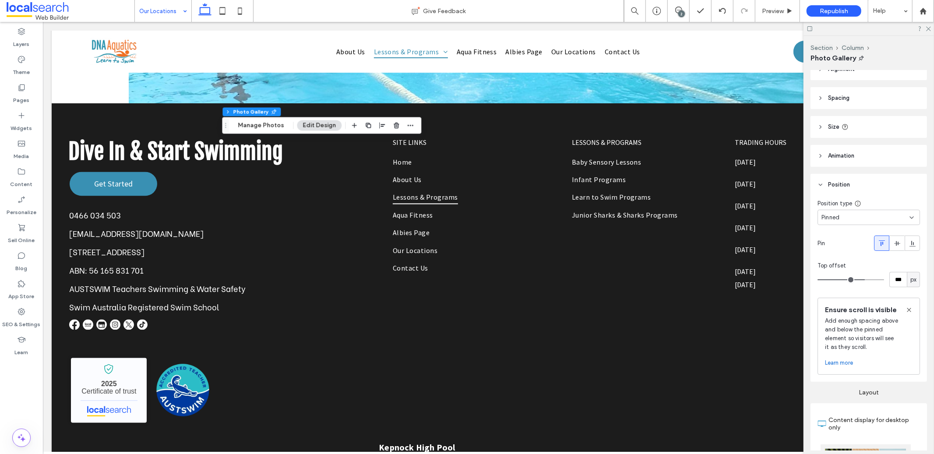
type input "***"
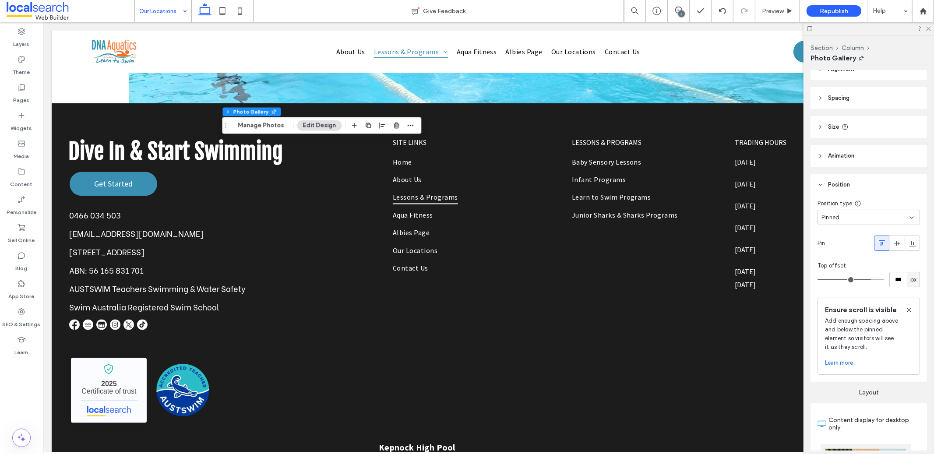
drag, startPoint x: 854, startPoint y: 280, endPoint x: 865, endPoint y: 280, distance: 10.5
click at [864, 280] on input "range" at bounding box center [850, 279] width 67 height 1
type input "***"
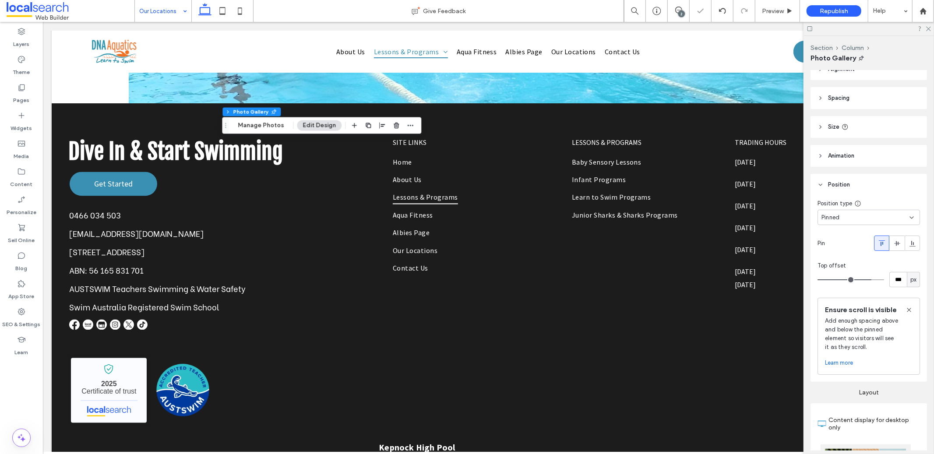
type input "***"
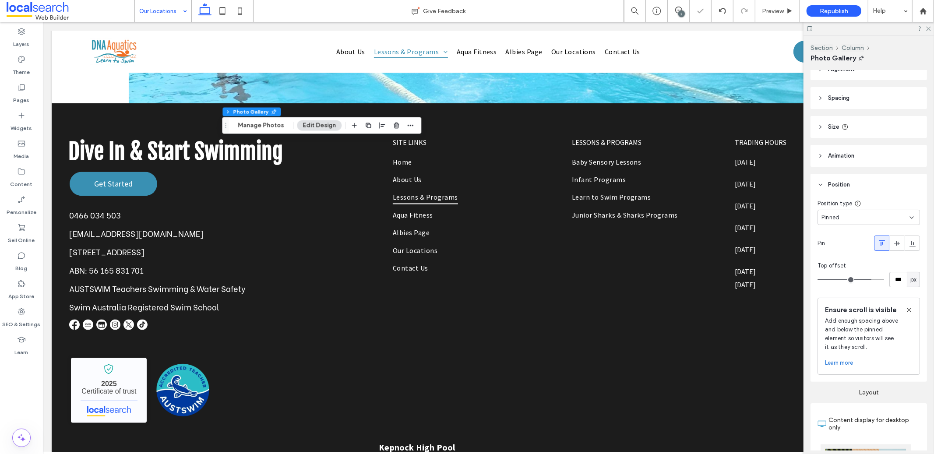
type input "***"
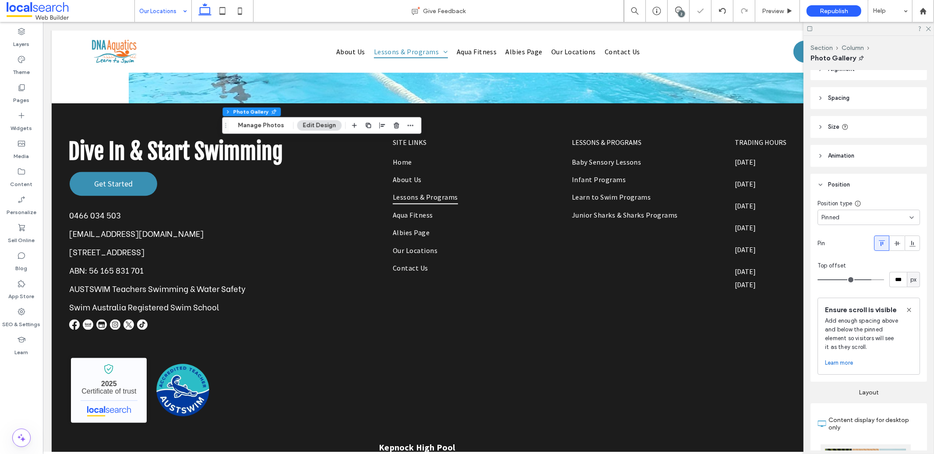
type input "***"
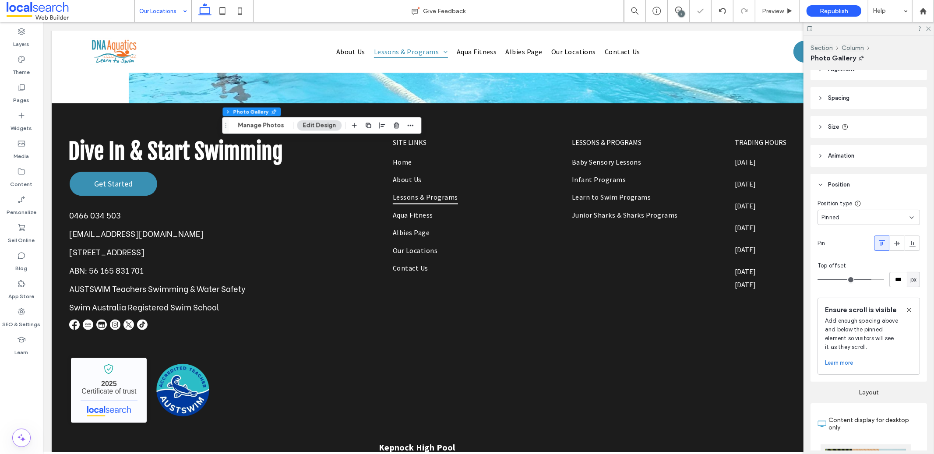
type input "***"
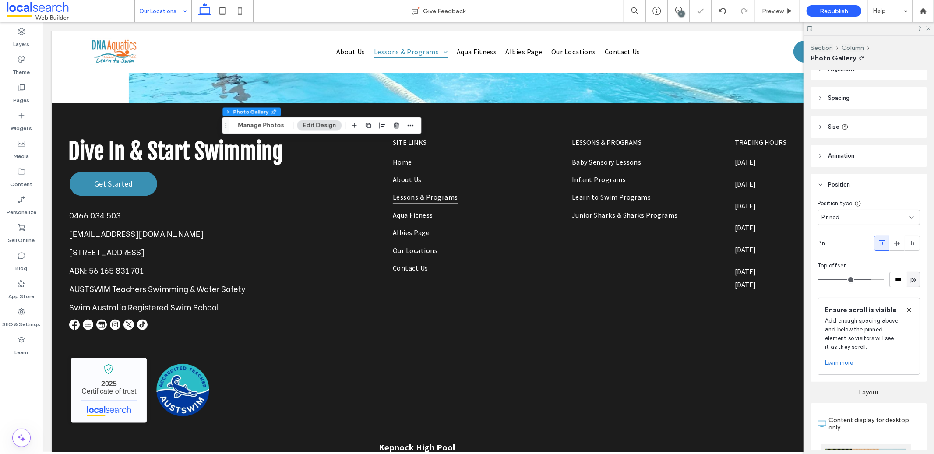
type input "***"
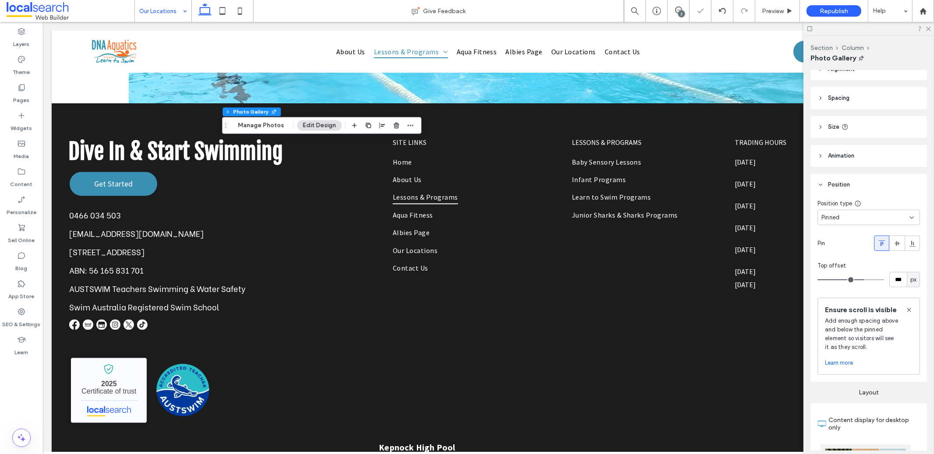
type input "***"
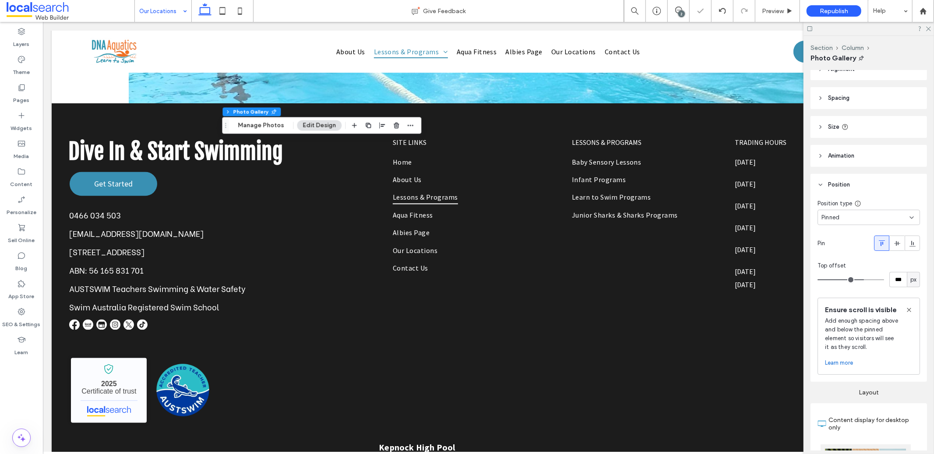
type input "***"
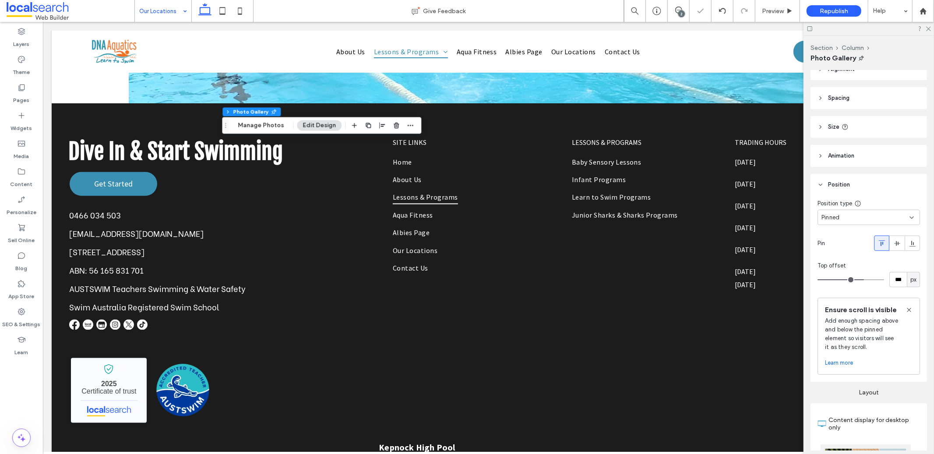
type input "***"
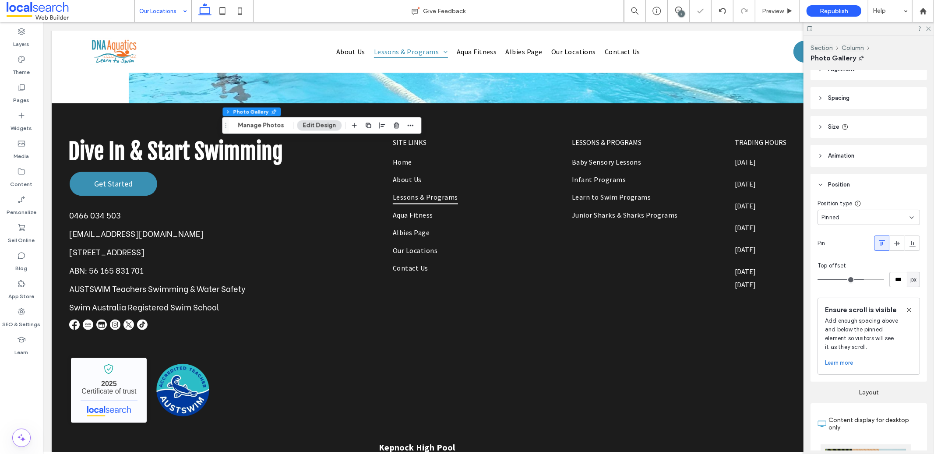
type input "***"
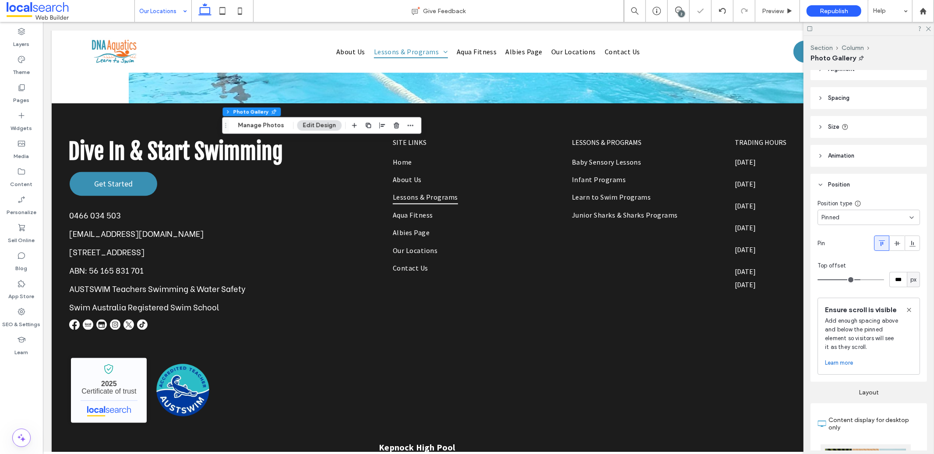
type input "***"
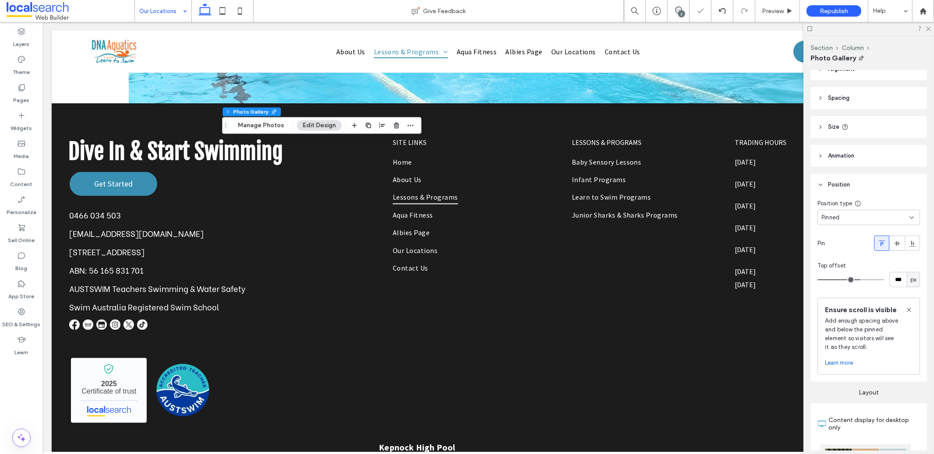
type input "***"
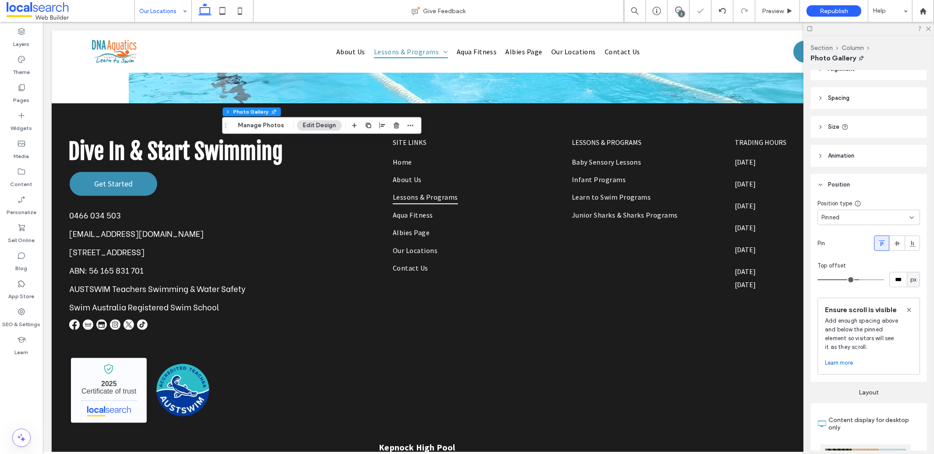
type input "***"
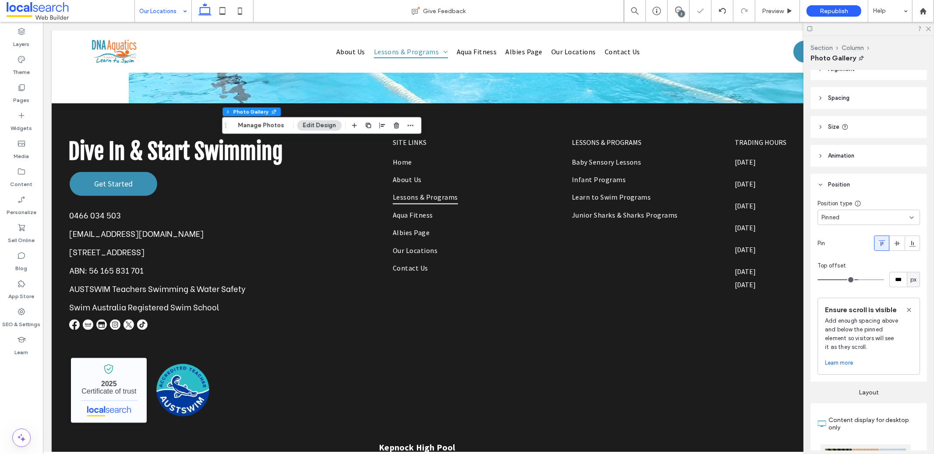
type input "***"
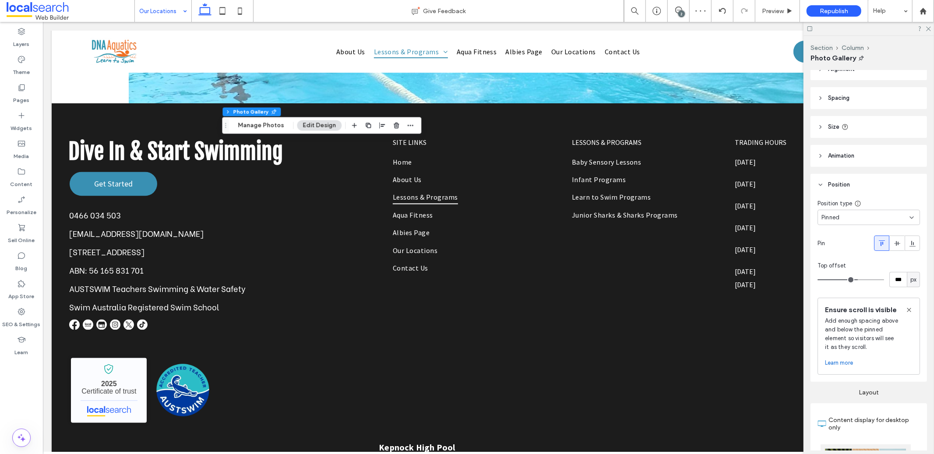
type input "***"
drag, startPoint x: 865, startPoint y: 279, endPoint x: 853, endPoint y: 279, distance: 11.8
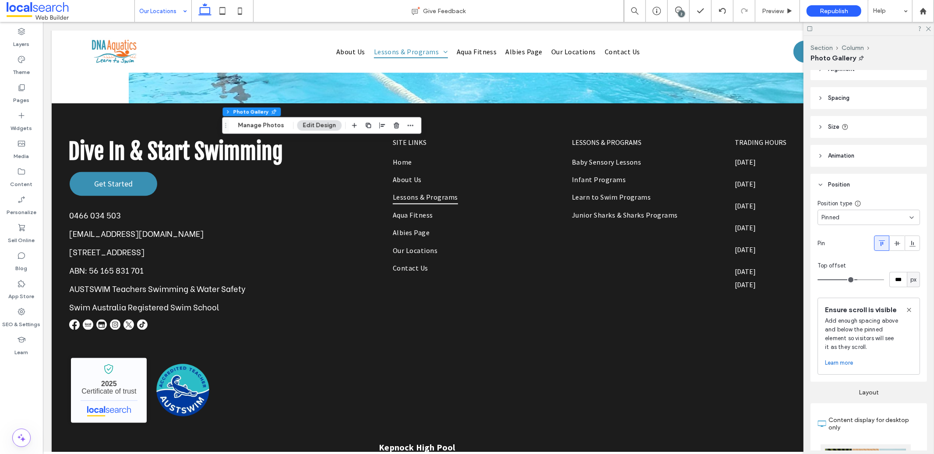
click at [853, 279] on input "range" at bounding box center [850, 279] width 67 height 1
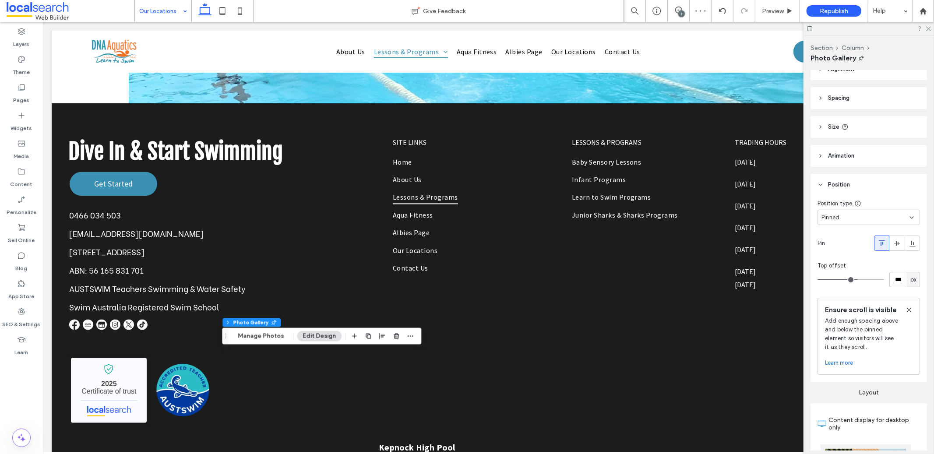
type input "***"
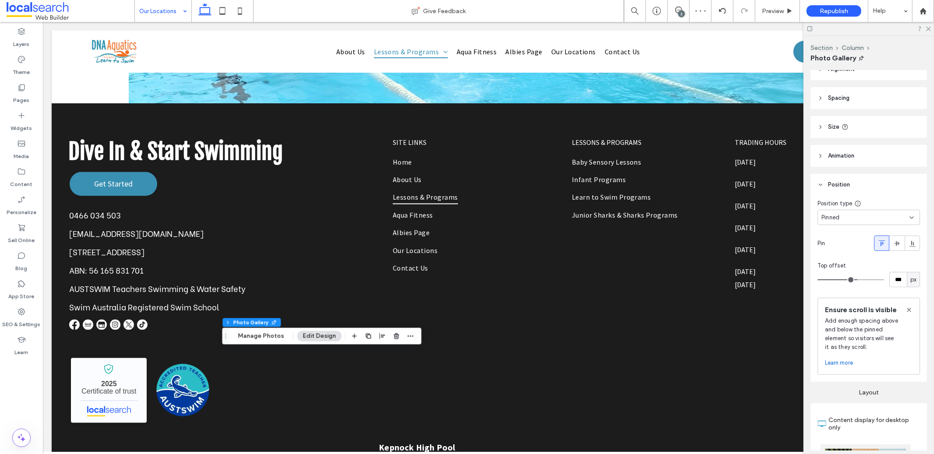
type input "***"
type input "**"
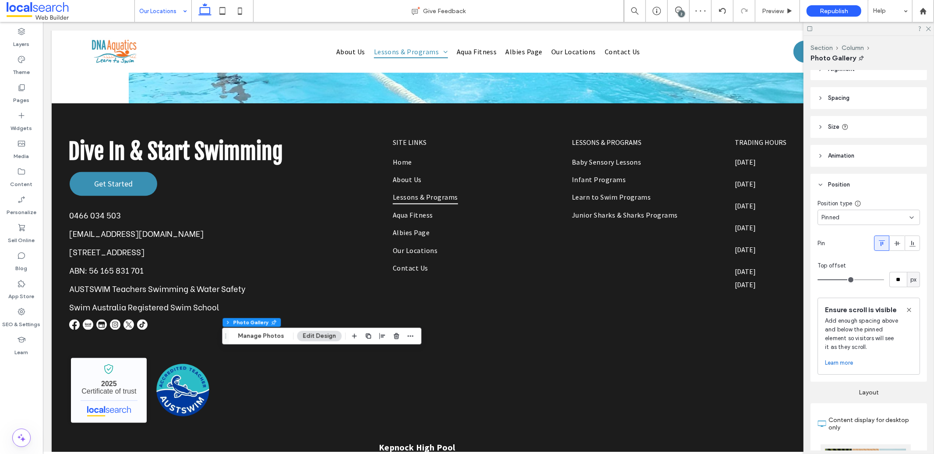
type input "**"
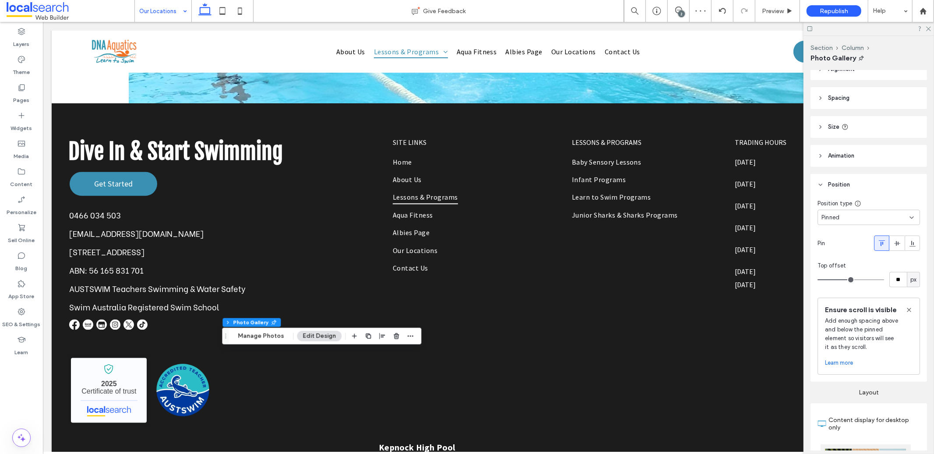
type input "**"
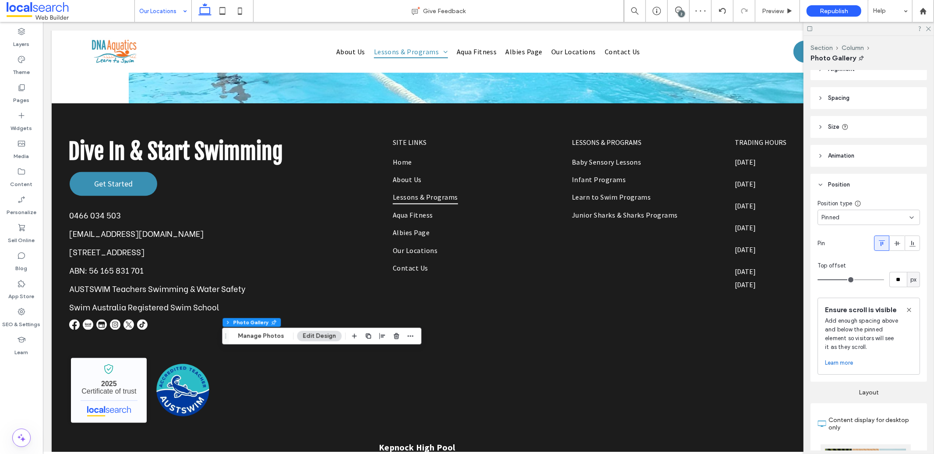
type input "**"
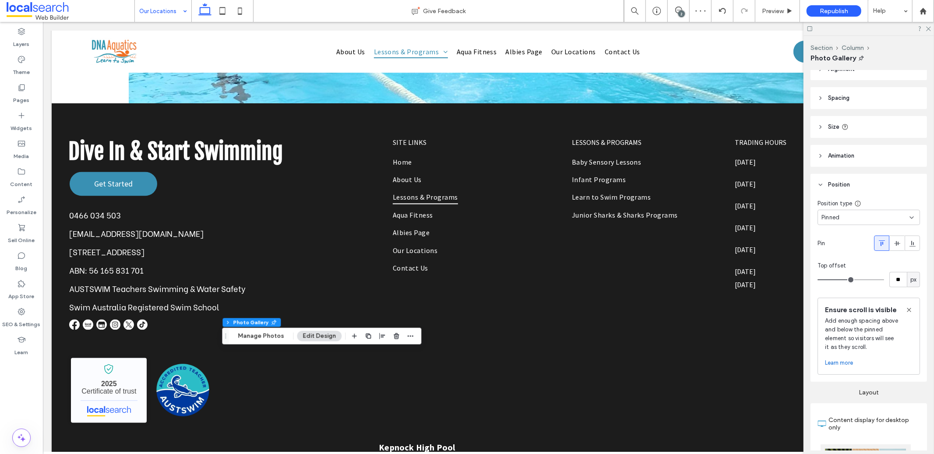
type input "**"
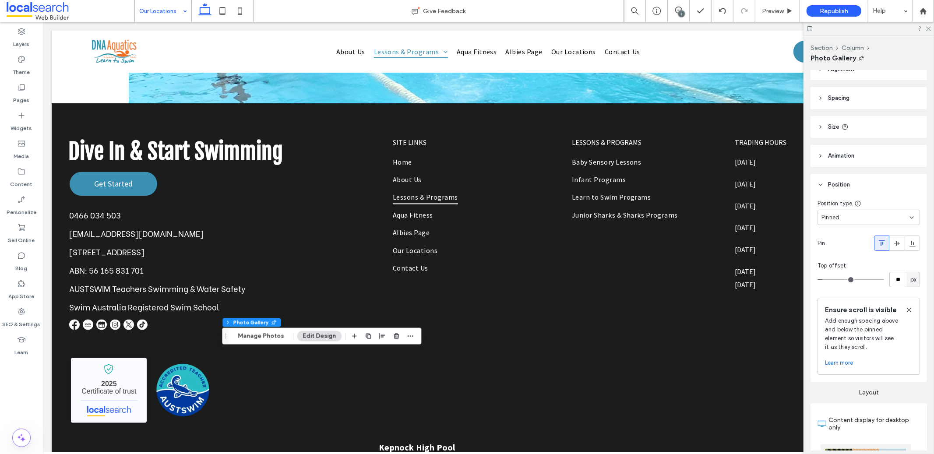
type input "**"
drag, startPoint x: 854, startPoint y: 279, endPoint x: 823, endPoint y: 279, distance: 31.1
click at [824, 279] on input "range" at bounding box center [850, 279] width 67 height 1
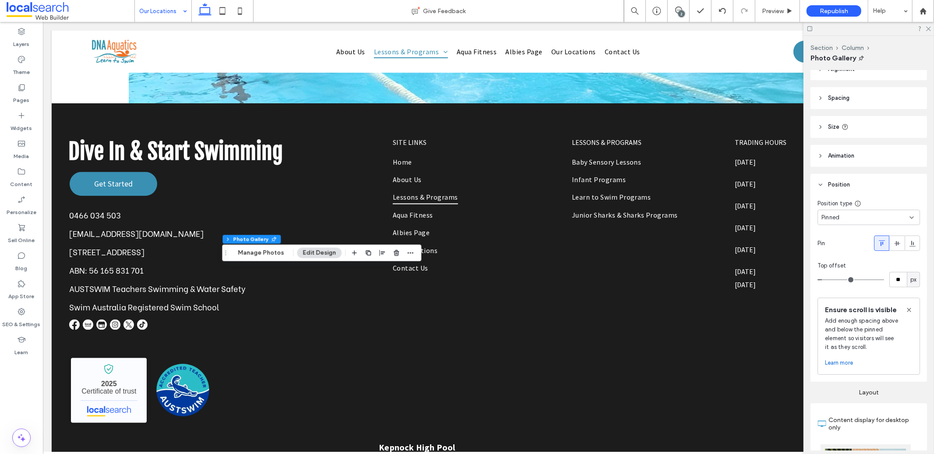
type input "***"
click at [847, 279] on input "range" at bounding box center [850, 279] width 67 height 1
click at [896, 278] on input "***" at bounding box center [898, 279] width 18 height 15
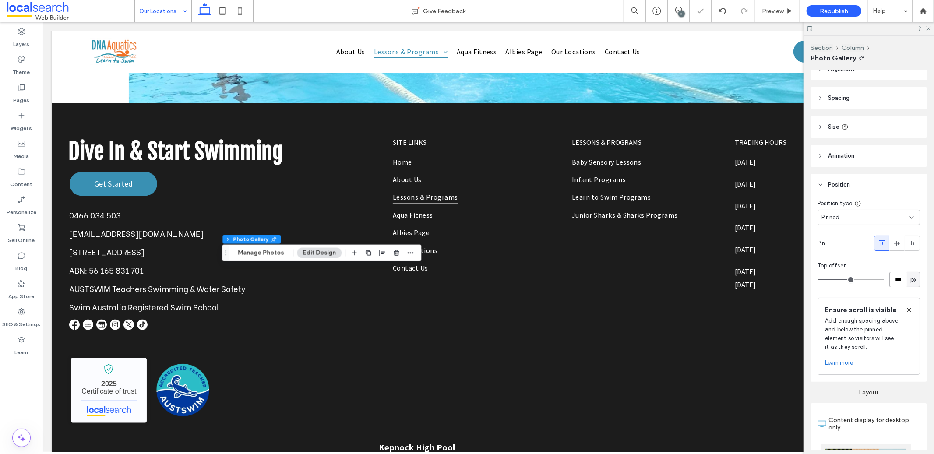
type input "***"
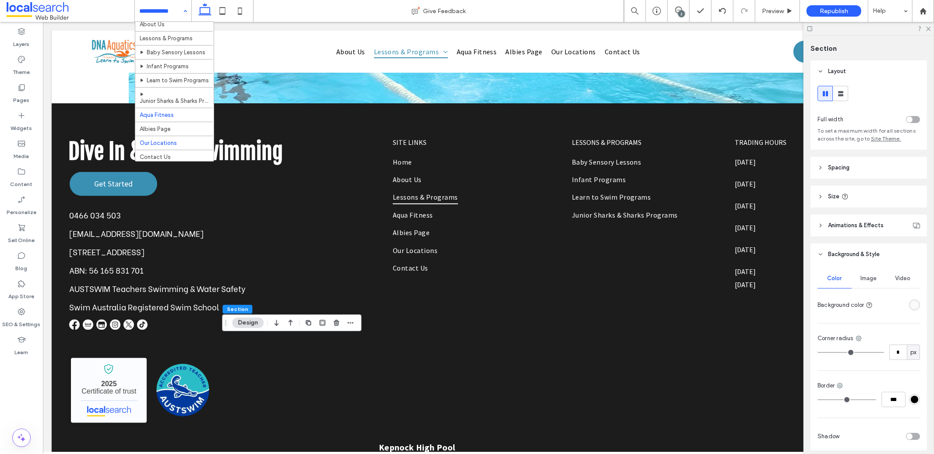
scroll to position [30, 0]
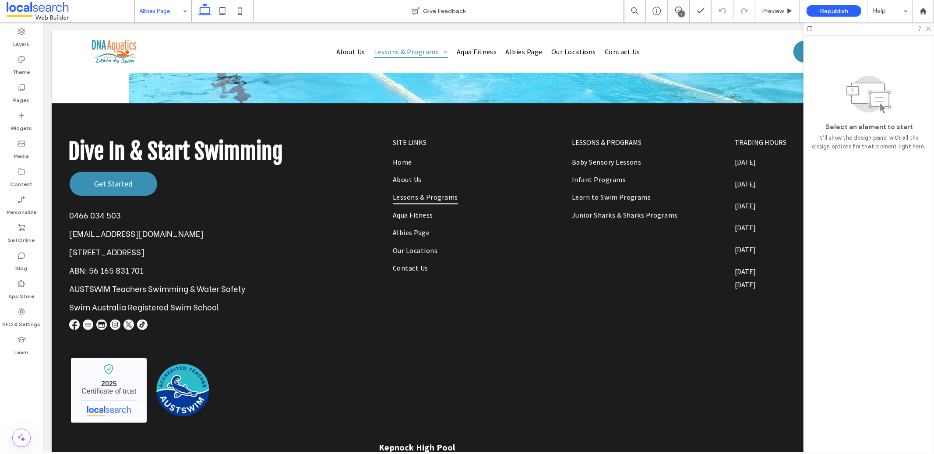
click at [173, 11] on input at bounding box center [160, 11] width 43 height 22
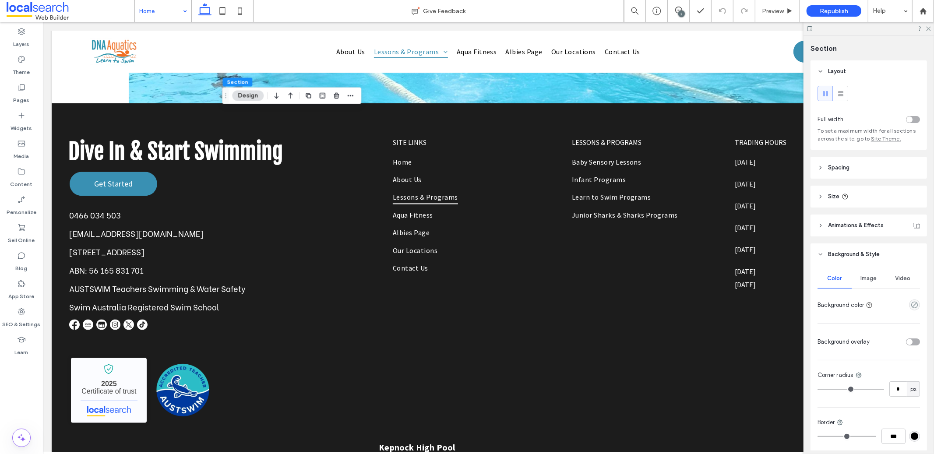
click at [860, 284] on div "Image" at bounding box center [868, 278] width 34 height 19
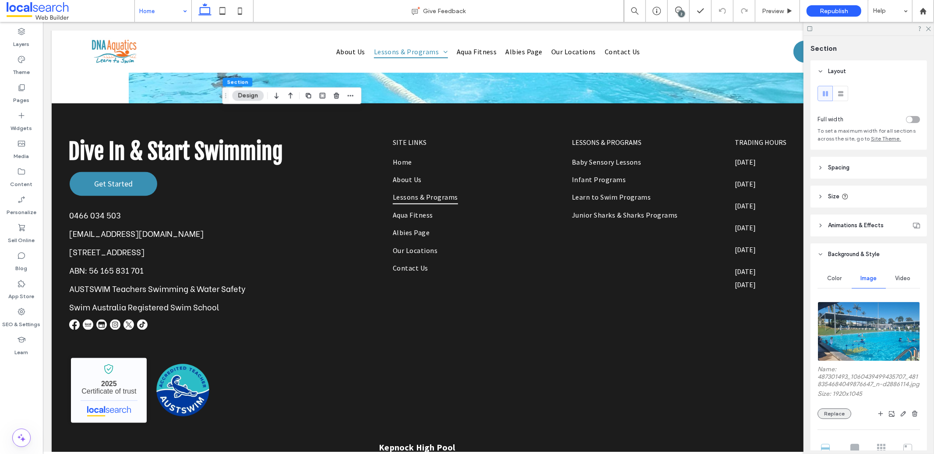
click at [839, 419] on button "Replace" at bounding box center [834, 413] width 34 height 11
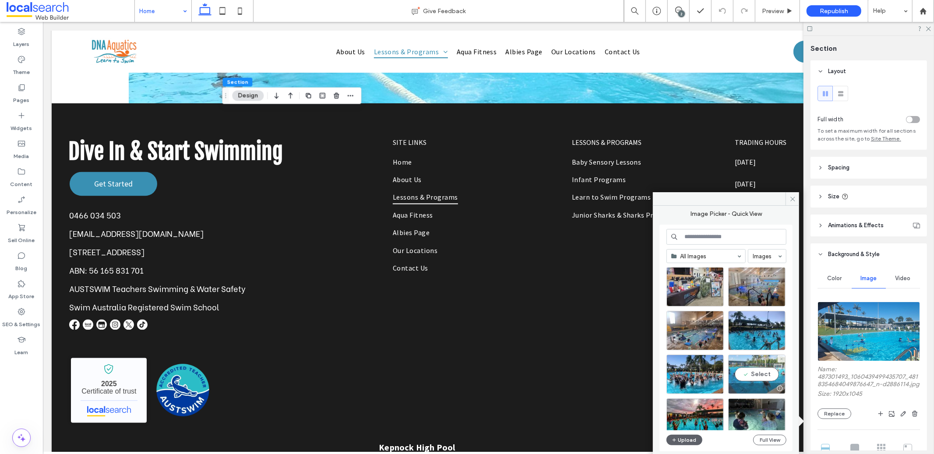
scroll to position [202, 0]
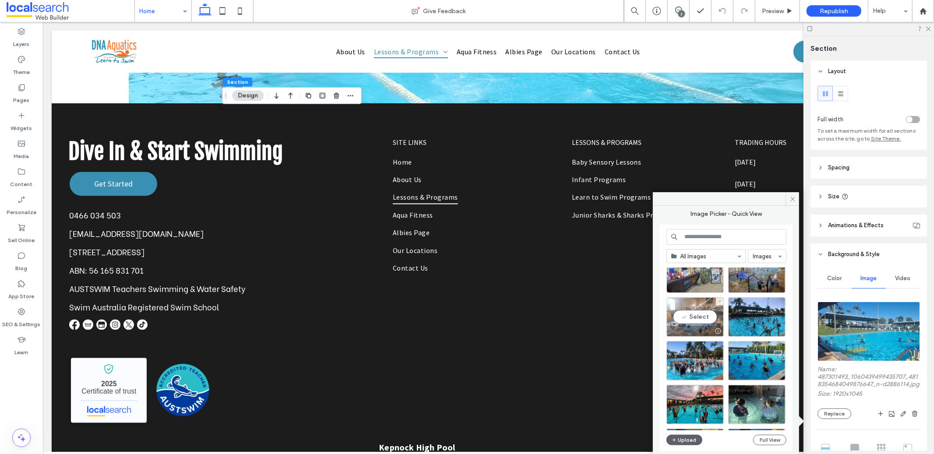
click at [705, 316] on div "Select" at bounding box center [694, 316] width 57 height 39
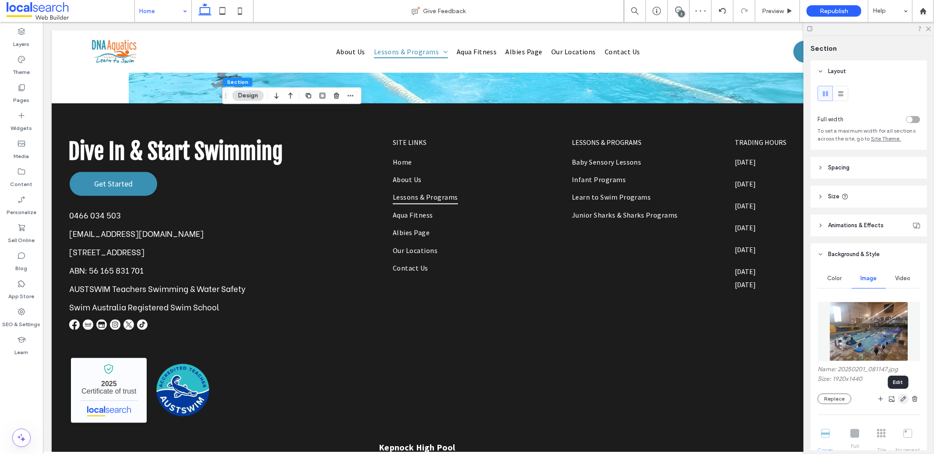
click at [898, 400] on span "button" at bounding box center [903, 398] width 11 height 11
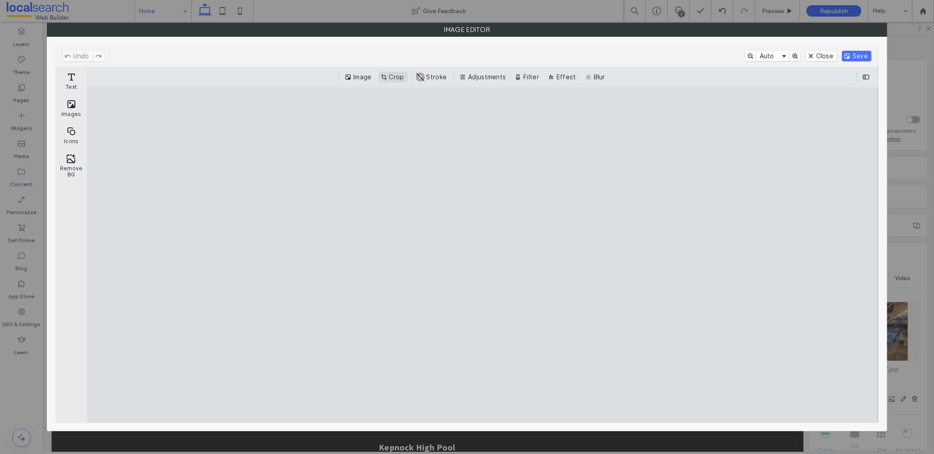
click at [404, 80] on button "Crop" at bounding box center [393, 77] width 29 height 11
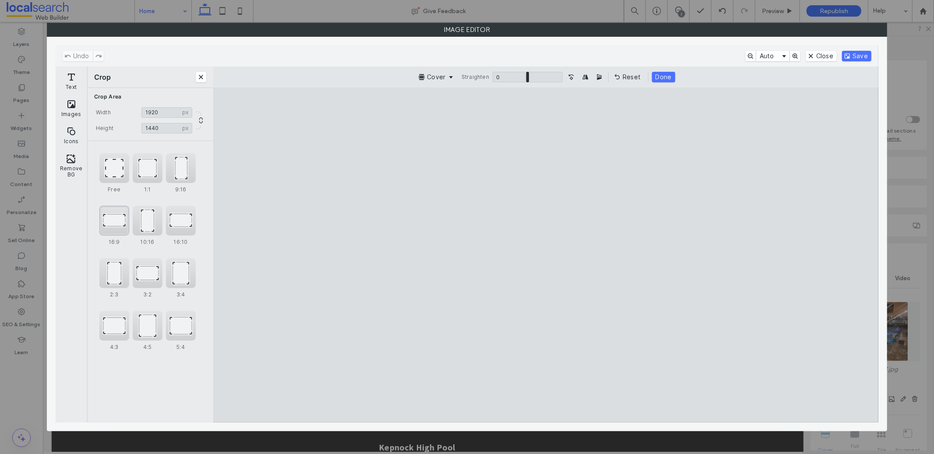
click at [115, 221] on div "16:9" at bounding box center [114, 221] width 30 height 30
type input "****"
click at [857, 59] on button "Save" at bounding box center [856, 56] width 29 height 11
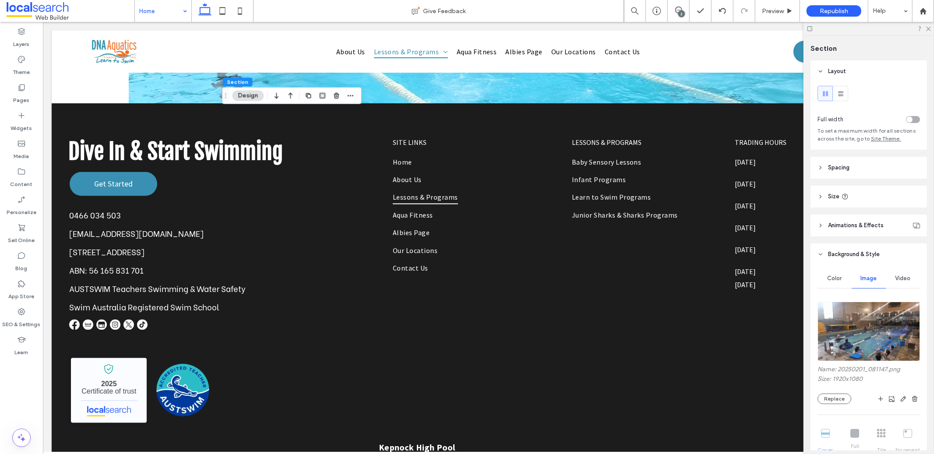
click at [932, 28] on div at bounding box center [868, 29] width 130 height 14
click at [930, 28] on icon at bounding box center [928, 28] width 6 height 6
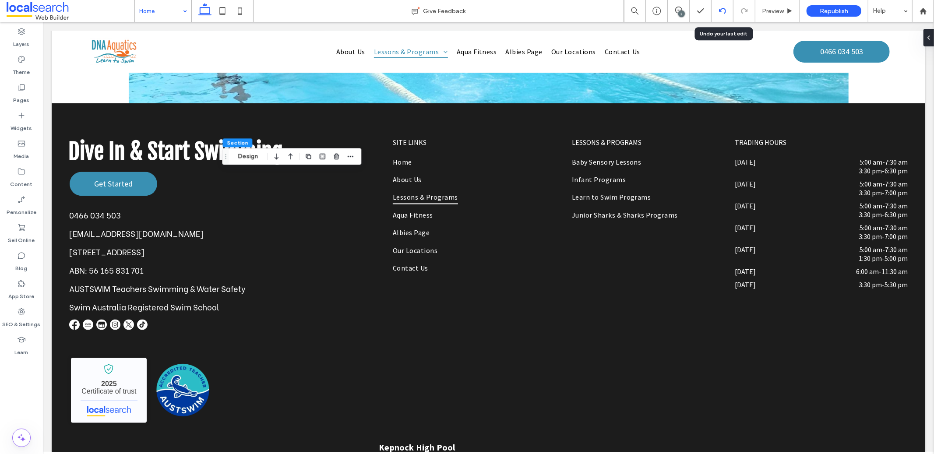
click at [721, 12] on icon at bounding box center [722, 10] width 7 height 7
click at [723, 11] on icon at bounding box center [722, 10] width 7 height 7
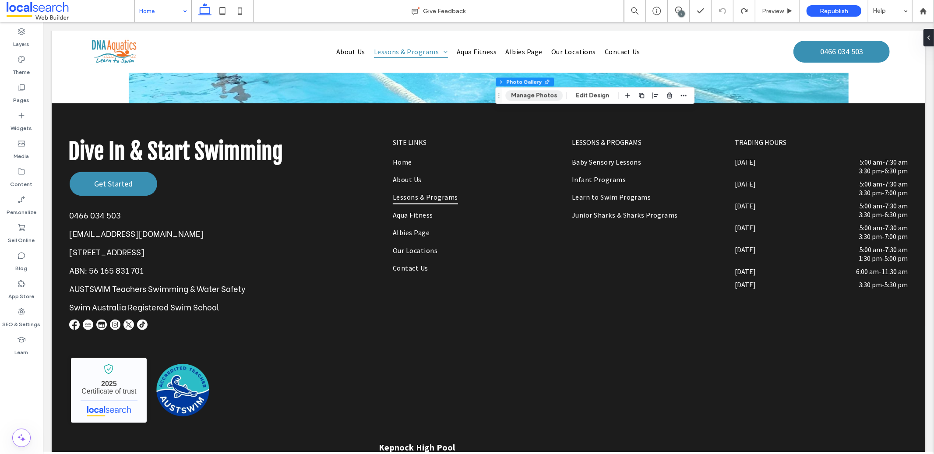
click at [543, 99] on button "Manage Photos" at bounding box center [533, 95] width 57 height 11
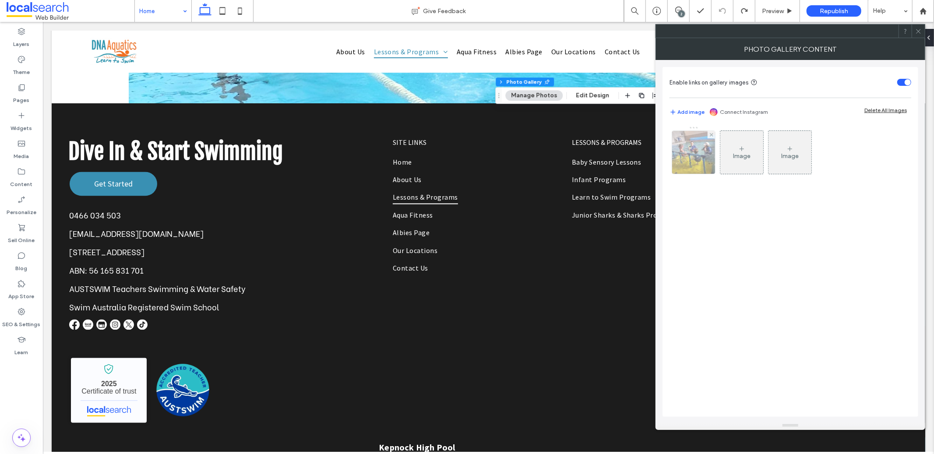
click at [682, 146] on img at bounding box center [693, 152] width 57 height 43
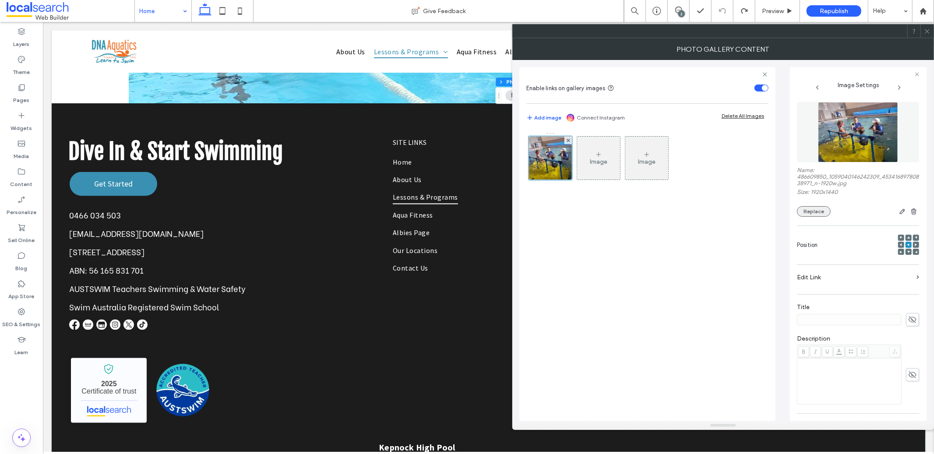
click at [813, 215] on button "Replace" at bounding box center [814, 211] width 34 height 11
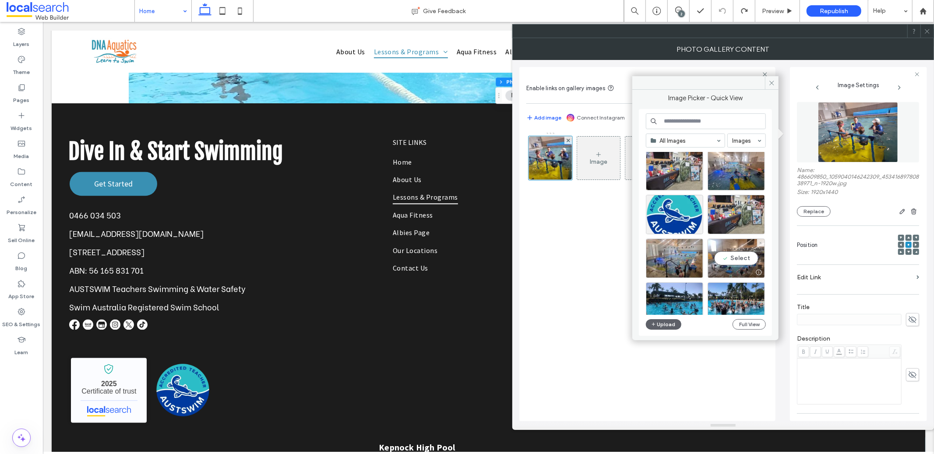
scroll to position [164, 0]
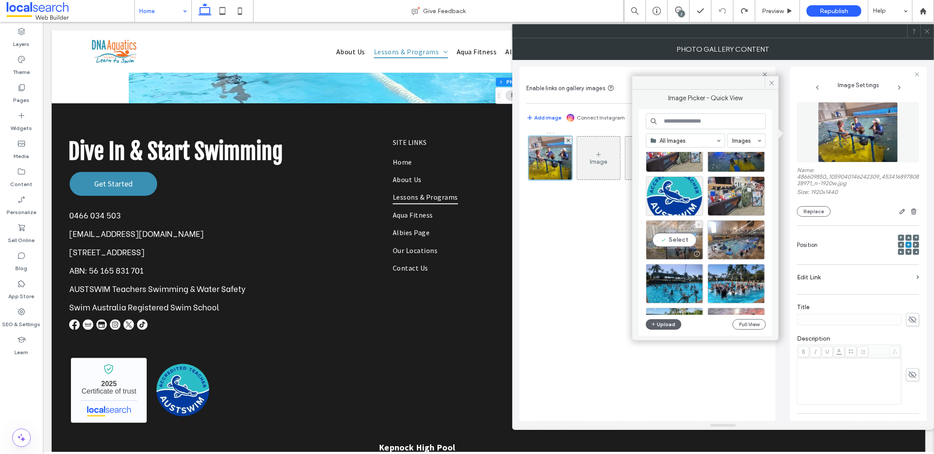
click at [679, 246] on div "Select" at bounding box center [674, 239] width 57 height 39
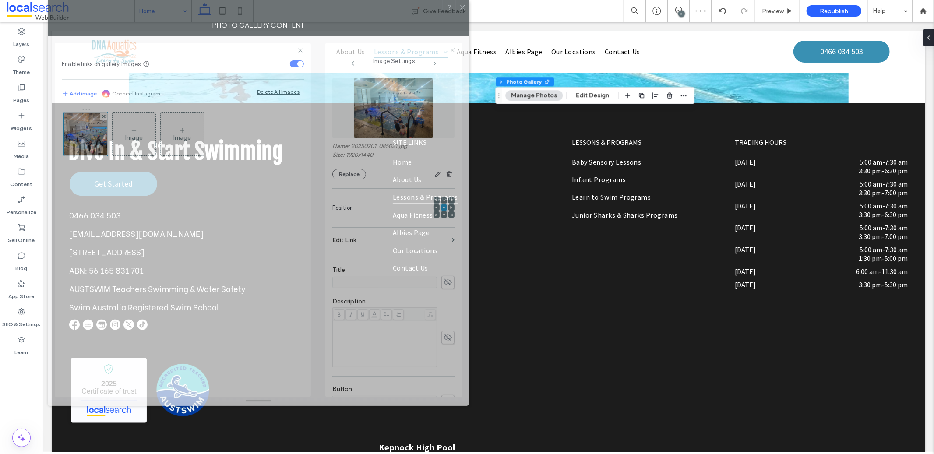
drag, startPoint x: 657, startPoint y: 29, endPoint x: 226, endPoint y: -6, distance: 433.0
click at [226, 0] on html ".wqwq-1{fill:#231f20;} .cls-1q, .cls-2q { fill-rule: evenodd; } .cls-2q { fill:…" at bounding box center [467, 227] width 934 height 454
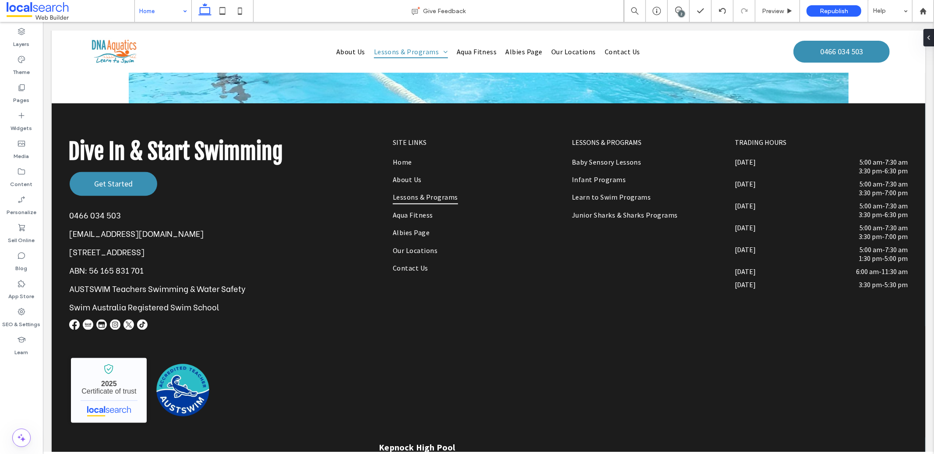
click at [165, 14] on div at bounding box center [467, 227] width 934 height 454
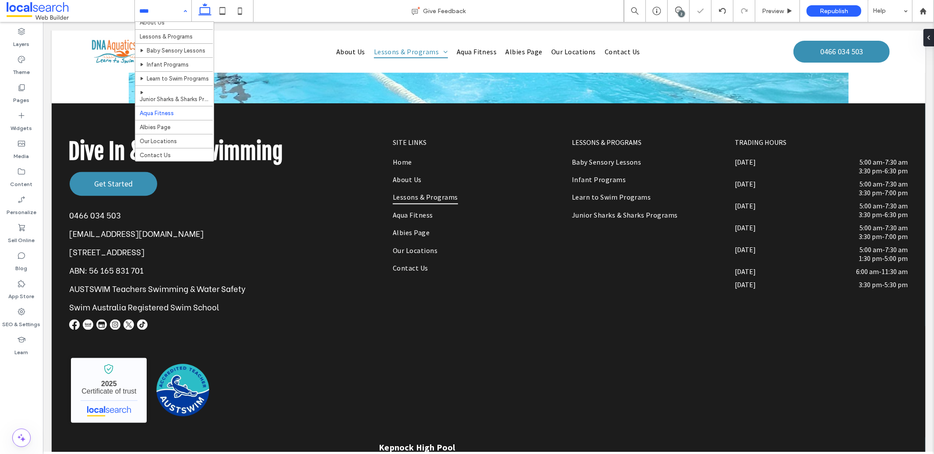
scroll to position [30, 0]
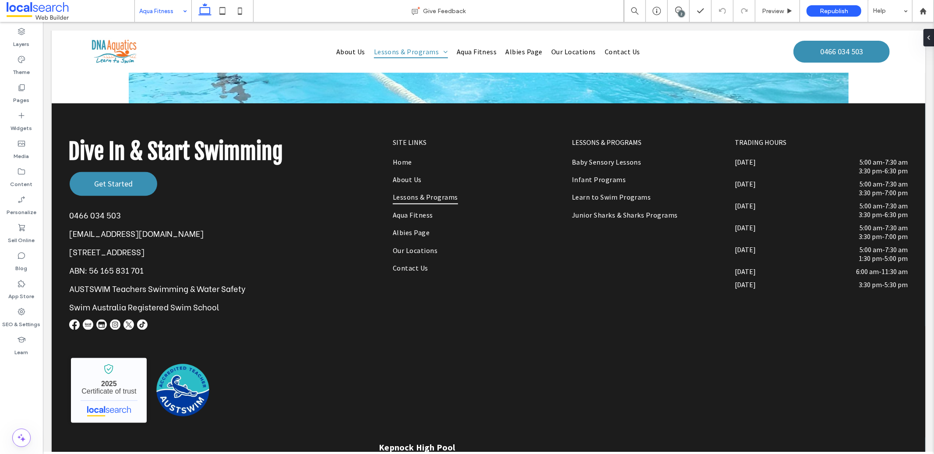
click at [176, 7] on input at bounding box center [160, 11] width 43 height 22
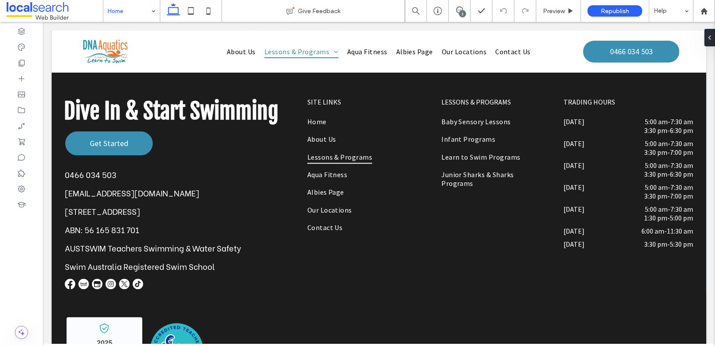
click at [149, 9] on div "Home" at bounding box center [131, 11] width 56 height 22
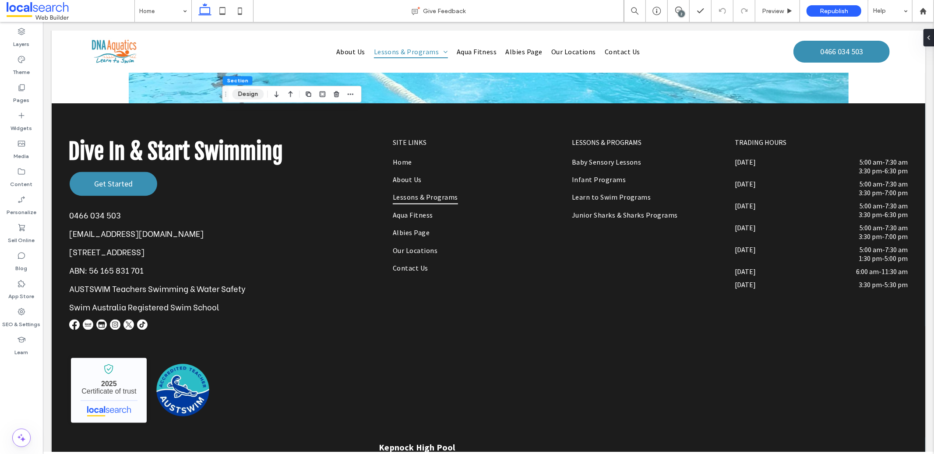
click at [240, 98] on button "Design" at bounding box center [248, 94] width 32 height 11
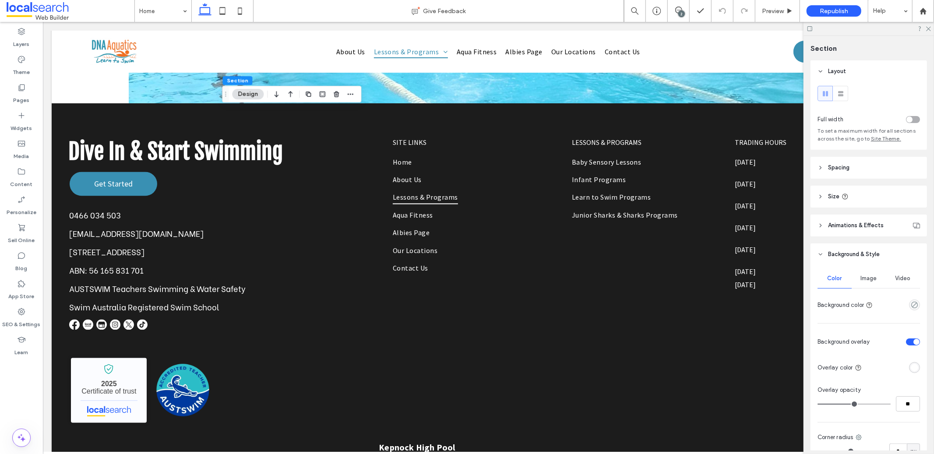
click at [859, 274] on div "Image" at bounding box center [868, 278] width 34 height 19
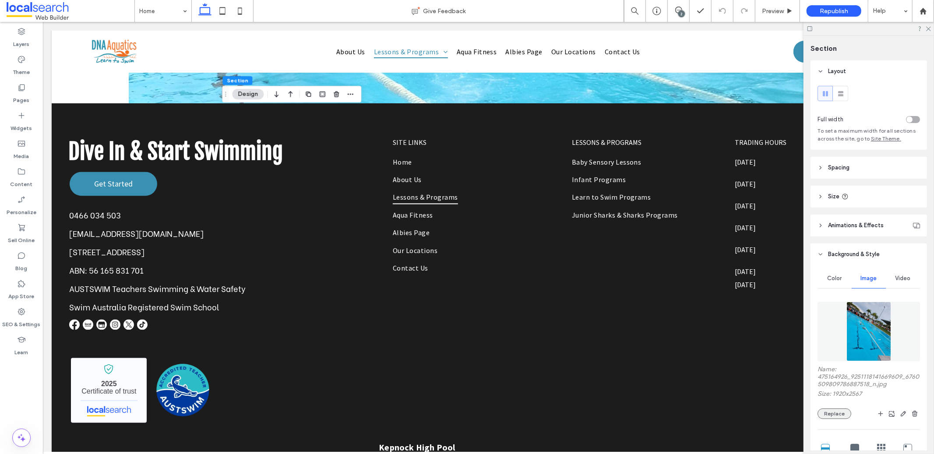
click at [841, 413] on button "Replace" at bounding box center [834, 413] width 34 height 11
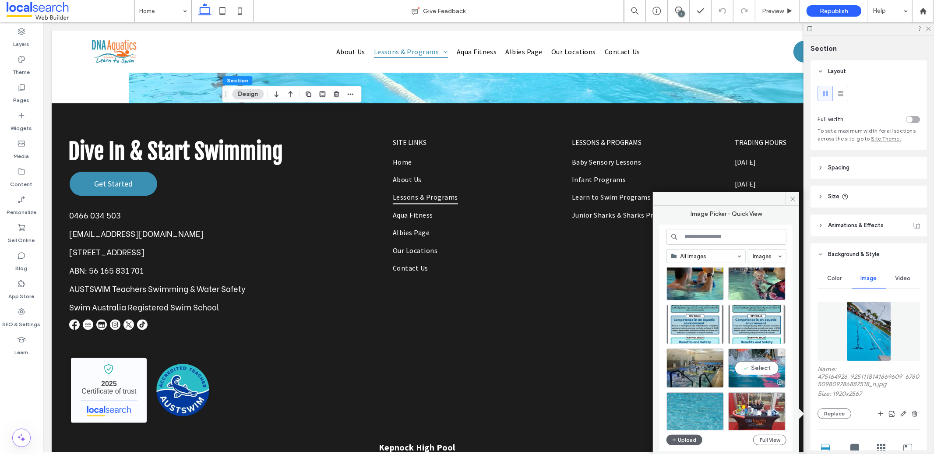
scroll to position [474, 0]
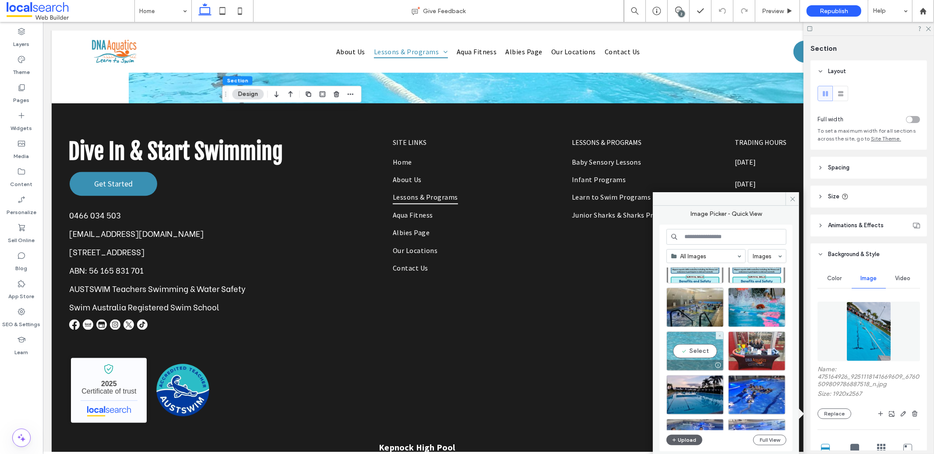
click at [698, 350] on div "Select" at bounding box center [694, 350] width 57 height 39
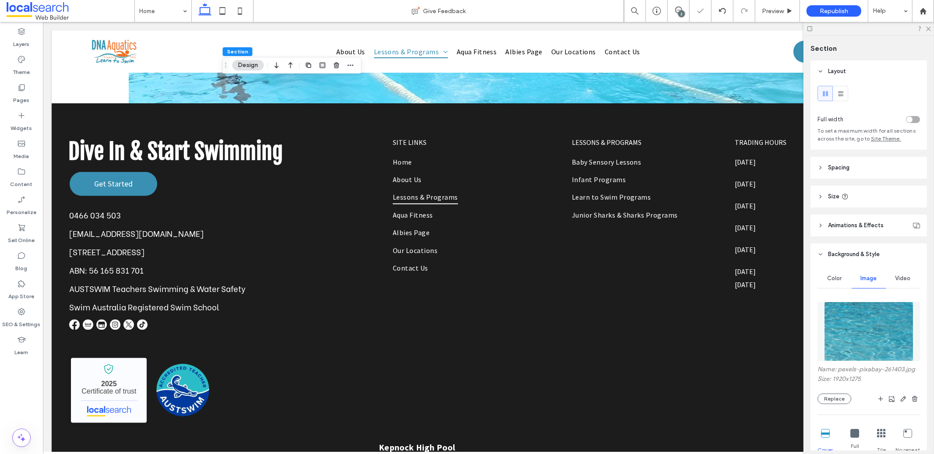
click at [929, 30] on icon at bounding box center [928, 28] width 6 height 6
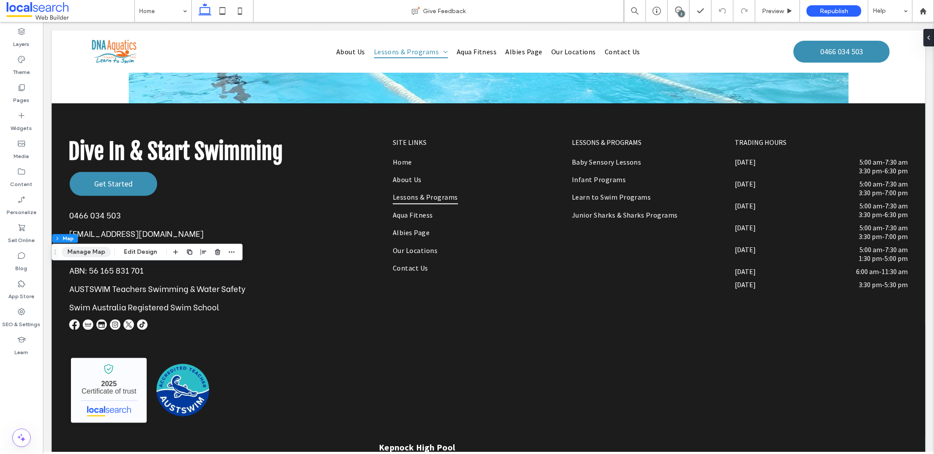
drag, startPoint x: 85, startPoint y: 250, endPoint x: 101, endPoint y: 256, distance: 16.6
click at [86, 250] on button "Manage Map" at bounding box center [86, 252] width 49 height 11
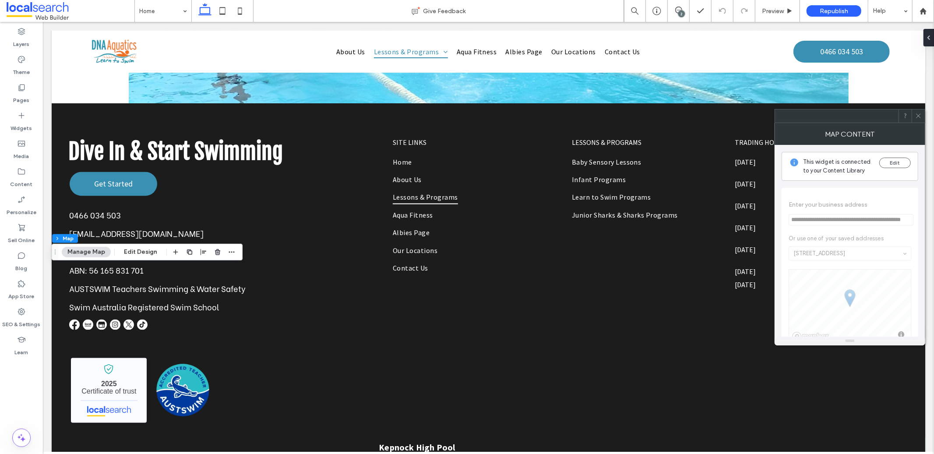
drag, startPoint x: 913, startPoint y: 110, endPoint x: 885, endPoint y: 124, distance: 31.3
click at [913, 111] on div at bounding box center [917, 115] width 13 height 13
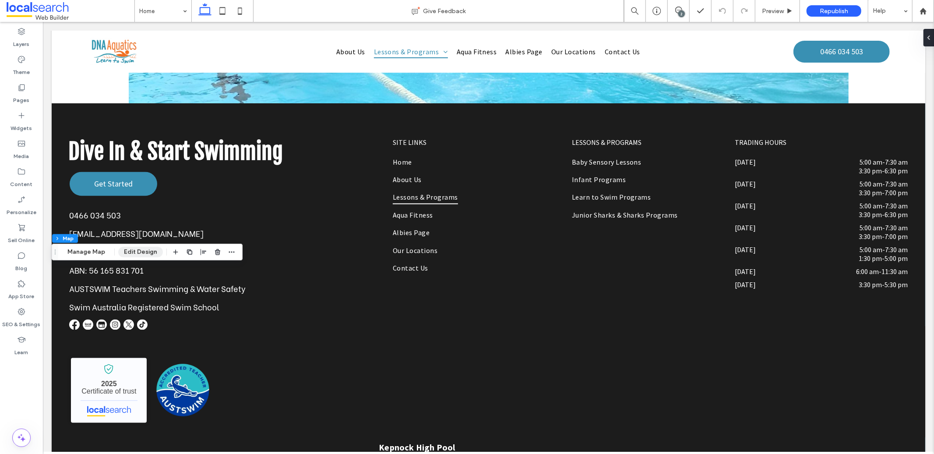
click at [147, 248] on button "Edit Design" at bounding box center [140, 252] width 45 height 11
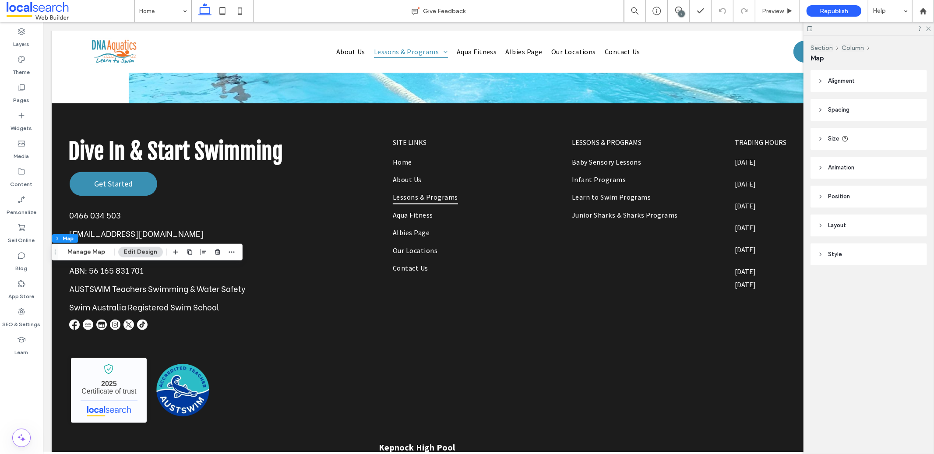
click at [864, 223] on header "Layout" at bounding box center [868, 225] width 116 height 22
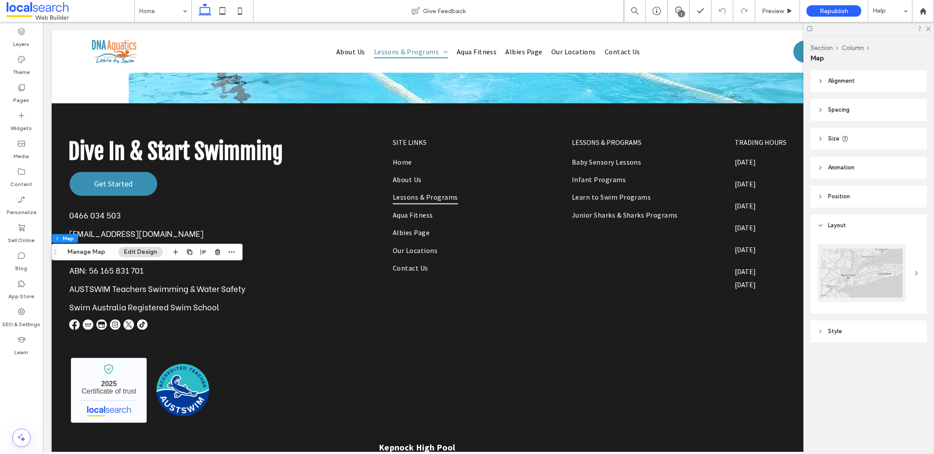
click at [892, 278] on div at bounding box center [861, 273] width 88 height 58
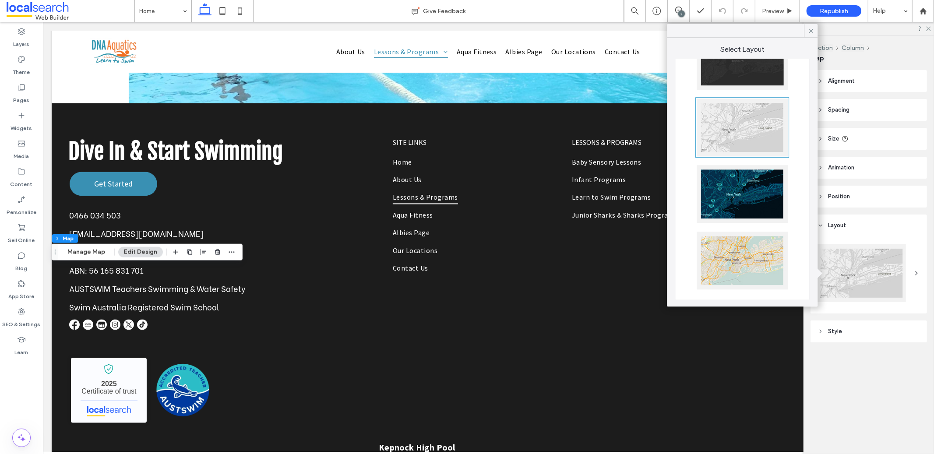
scroll to position [172, 0]
click at [735, 256] on div at bounding box center [741, 260] width 91 height 58
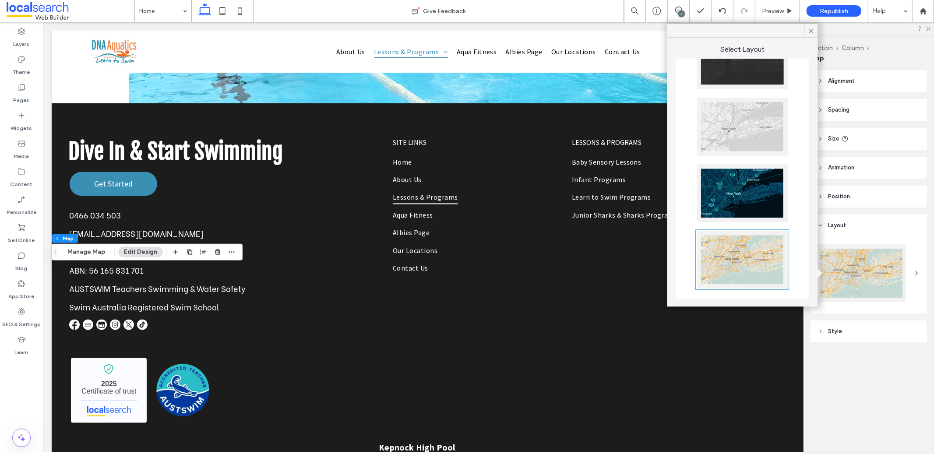
click at [146, 251] on button "Edit Design" at bounding box center [140, 252] width 45 height 11
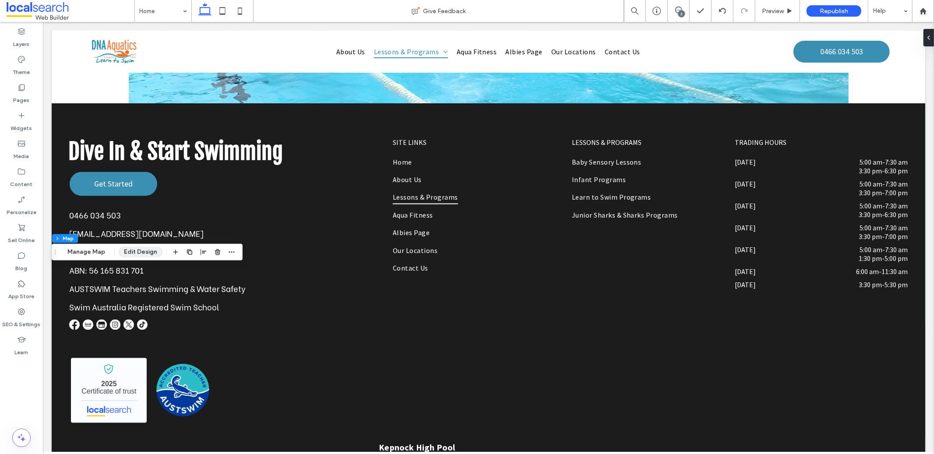
click at [146, 251] on button "Edit Design" at bounding box center [140, 252] width 45 height 11
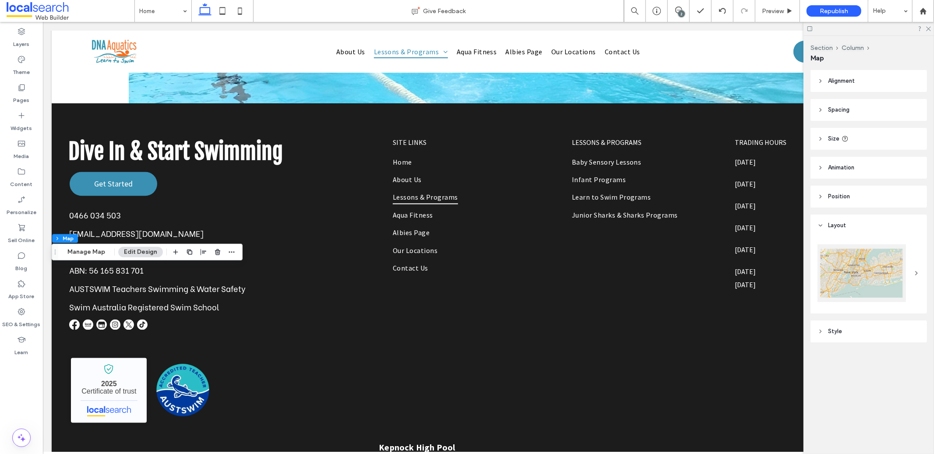
click at [921, 272] on div at bounding box center [868, 274] width 116 height 77
click at [918, 272] on icon at bounding box center [916, 273] width 7 height 7
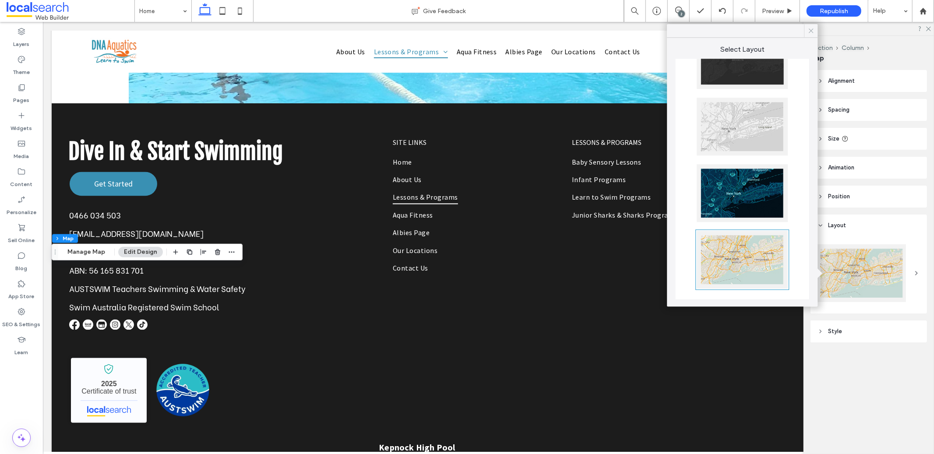
click at [810, 28] on icon at bounding box center [811, 31] width 8 height 8
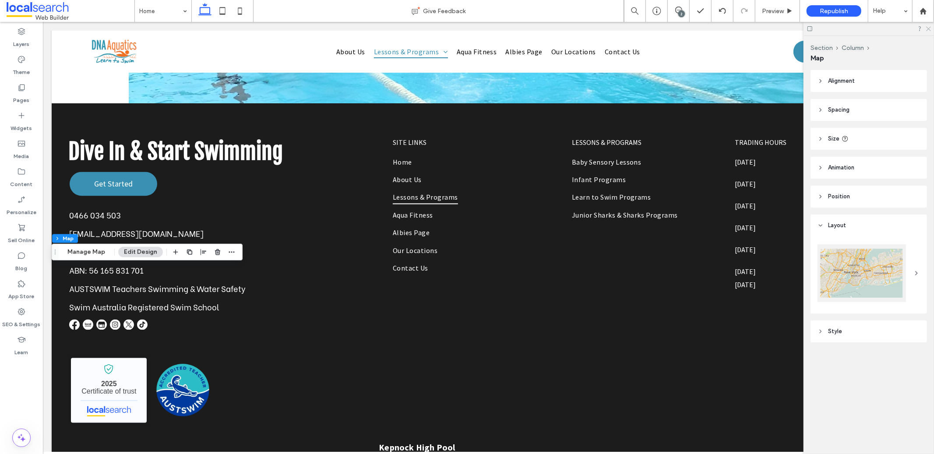
click at [928, 28] on icon at bounding box center [928, 28] width 6 height 6
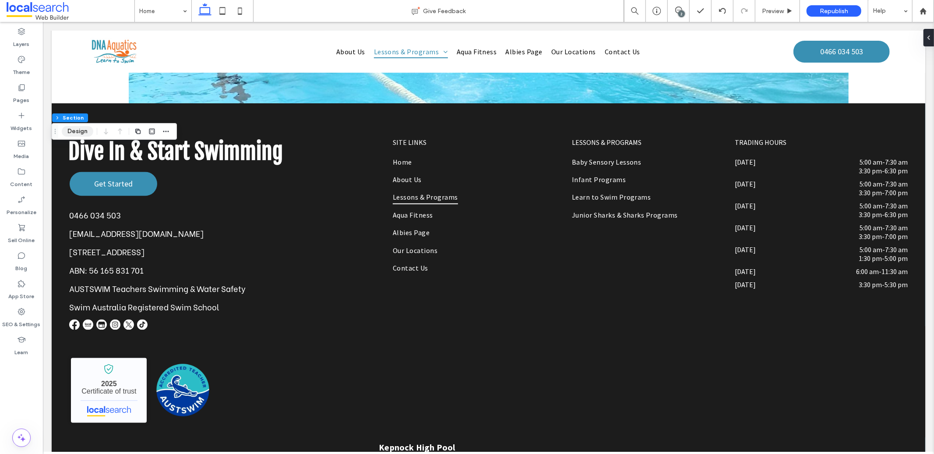
click at [80, 135] on button "Design" at bounding box center [78, 131] width 32 height 11
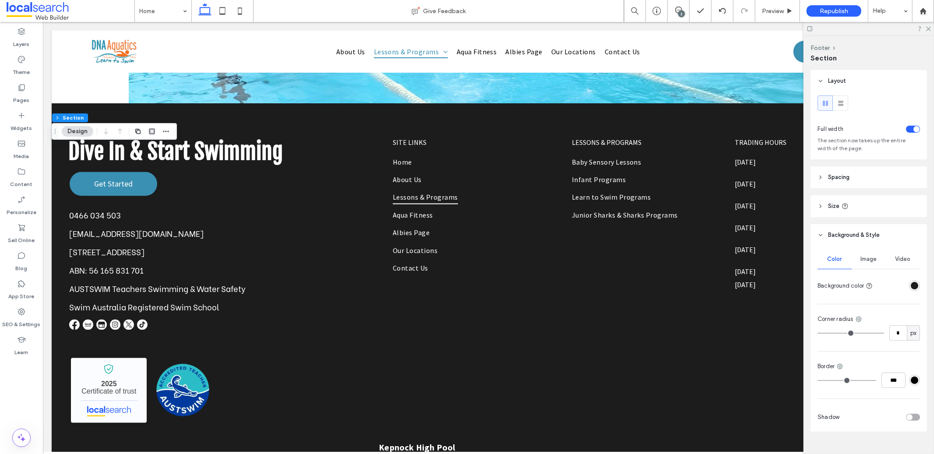
click at [912, 286] on div "rgba(28, 28, 28, 1)" at bounding box center [913, 285] width 7 height 7
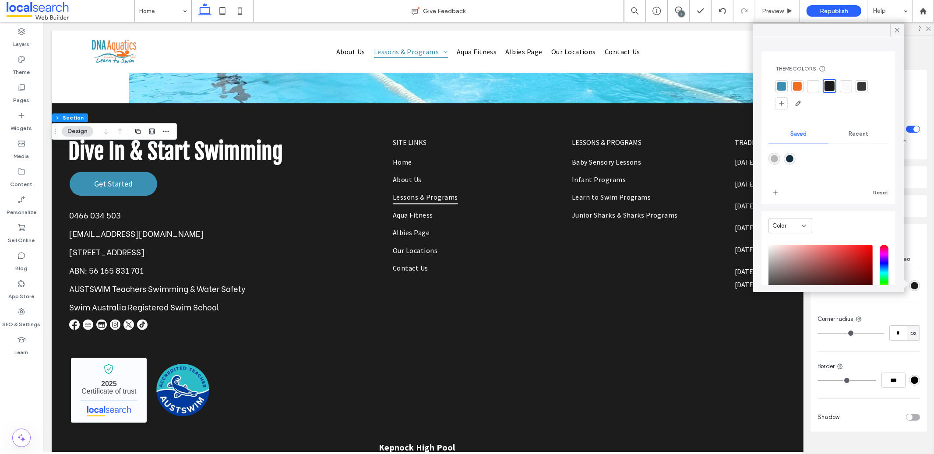
click at [782, 85] on div at bounding box center [781, 86] width 9 height 9
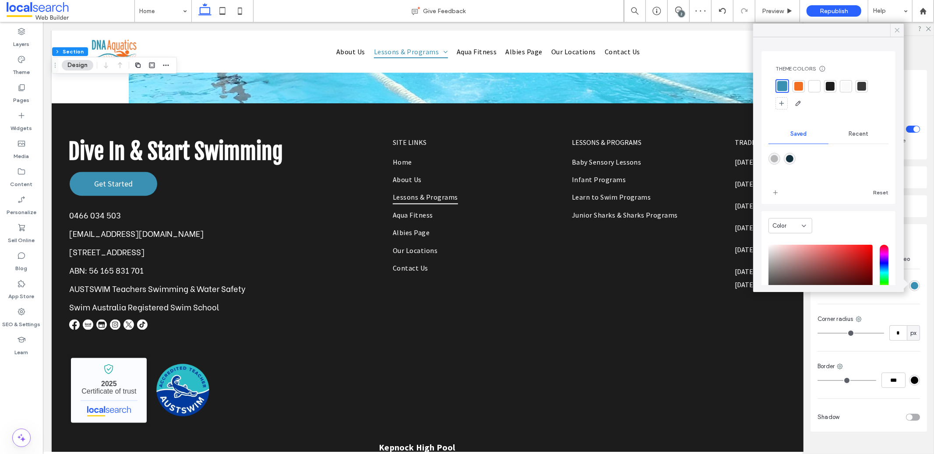
click at [894, 34] on icon at bounding box center [897, 30] width 8 height 8
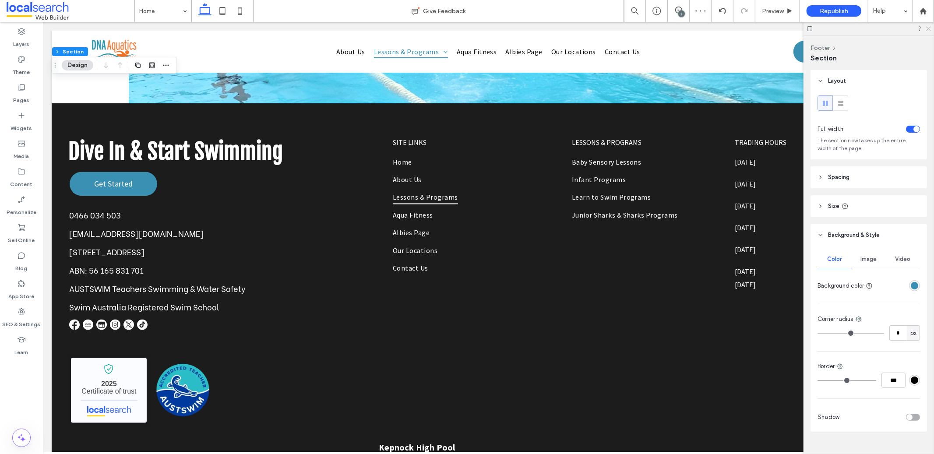
click at [928, 28] on icon at bounding box center [928, 28] width 6 height 6
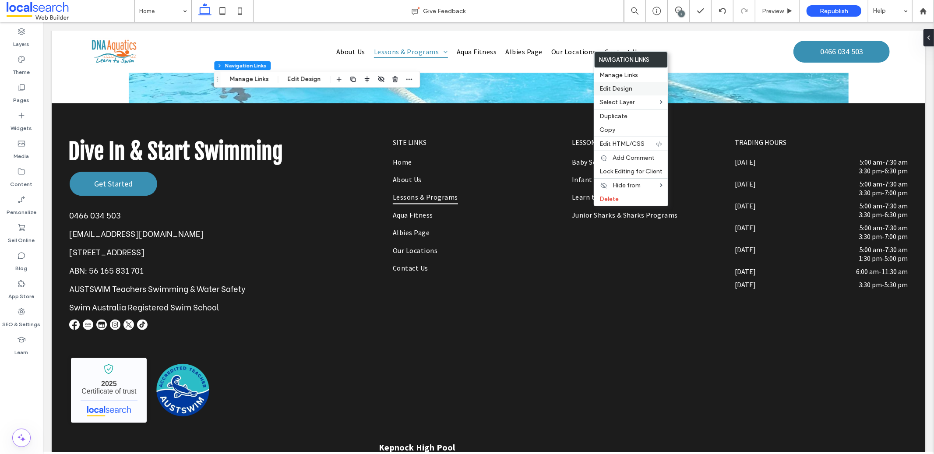
click at [633, 87] on label "Edit Design" at bounding box center [630, 88] width 63 height 7
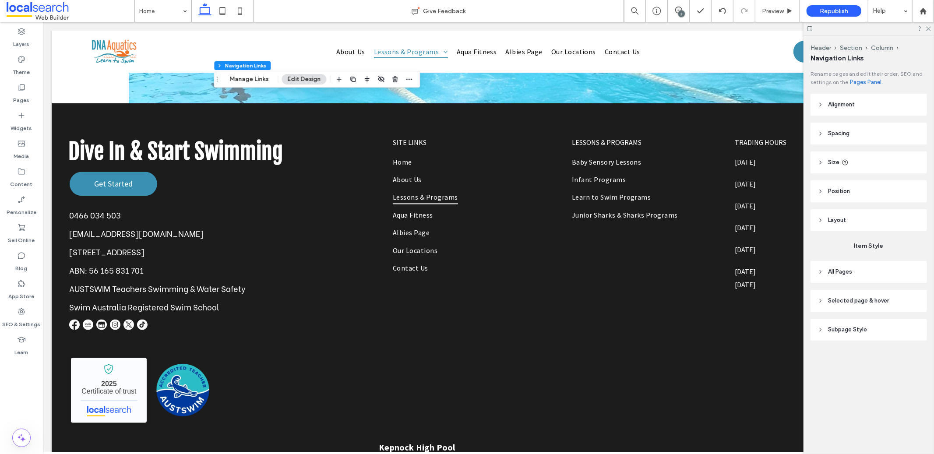
click at [866, 271] on header "All Pages" at bounding box center [868, 272] width 116 height 22
type input "*"
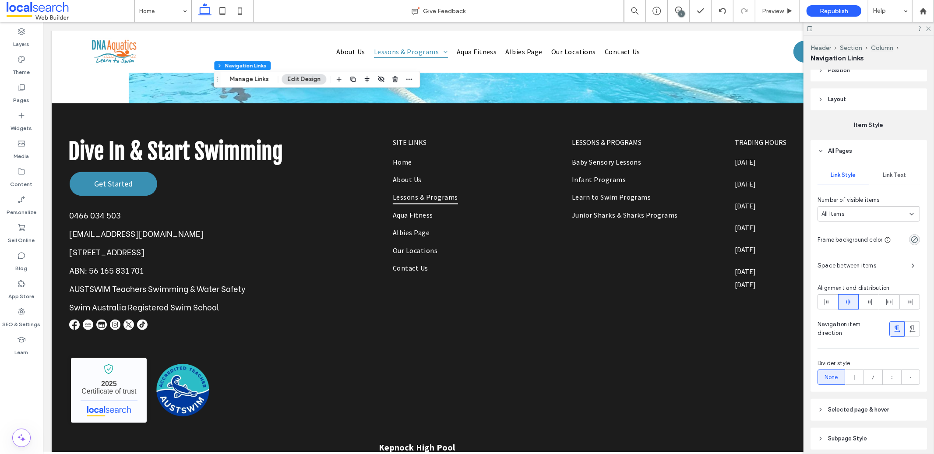
scroll to position [140, 0]
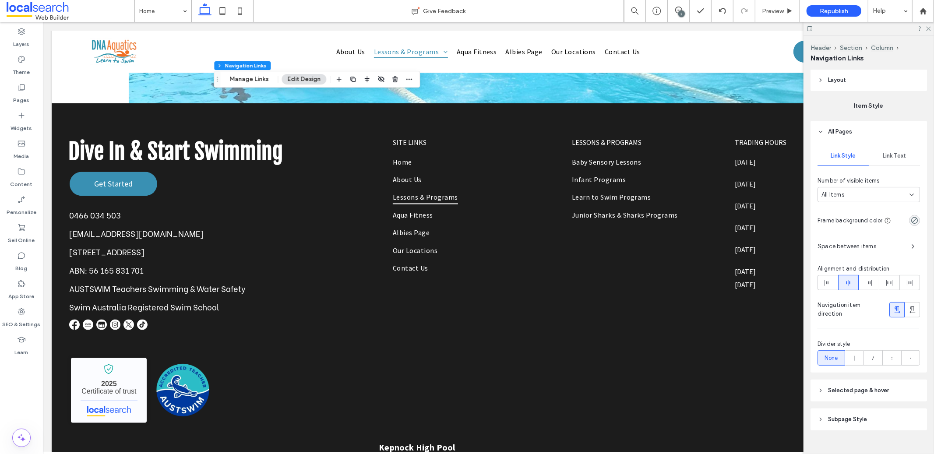
click at [892, 162] on div "Link Text" at bounding box center [893, 155] width 51 height 19
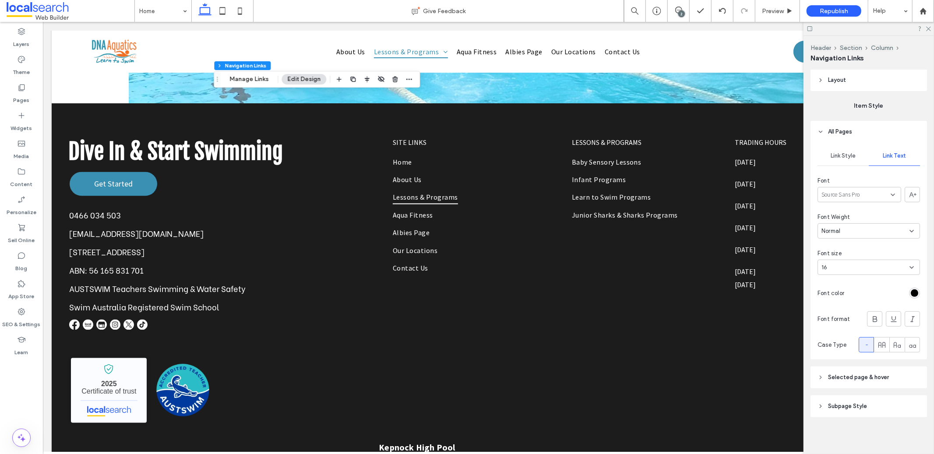
click at [881, 269] on div "16" at bounding box center [863, 267] width 84 height 9
click at [844, 300] on div "24" at bounding box center [866, 302] width 96 height 15
type input "*"
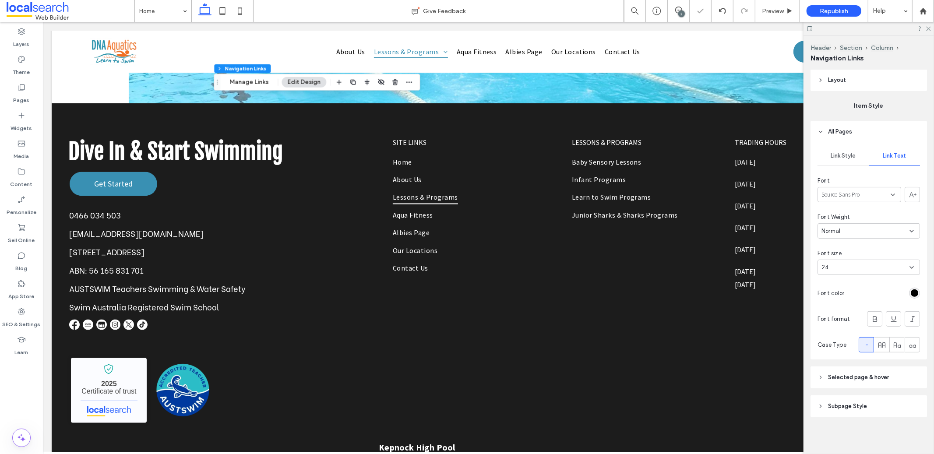
type input "*"
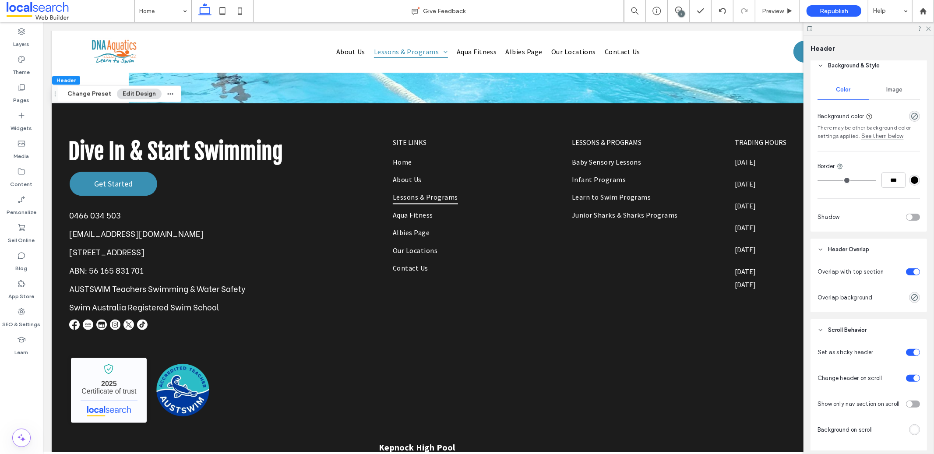
scroll to position [323, 0]
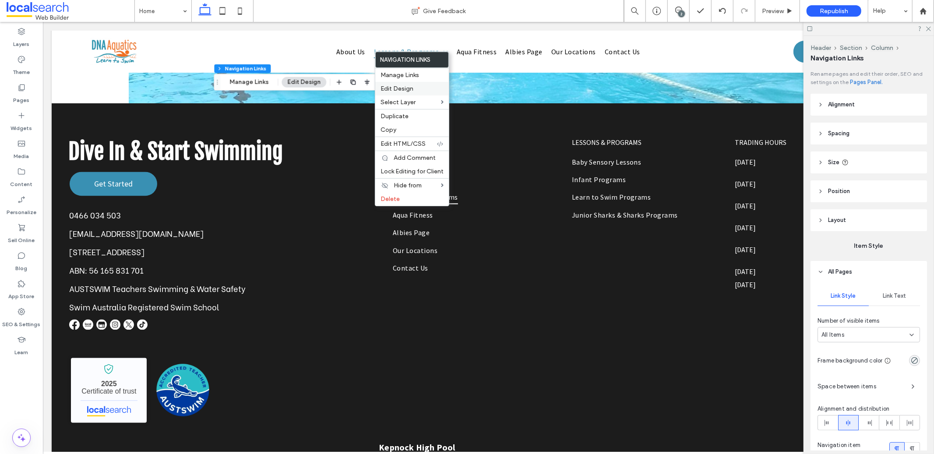
click at [412, 88] on span "Edit Design" at bounding box center [396, 88] width 33 height 7
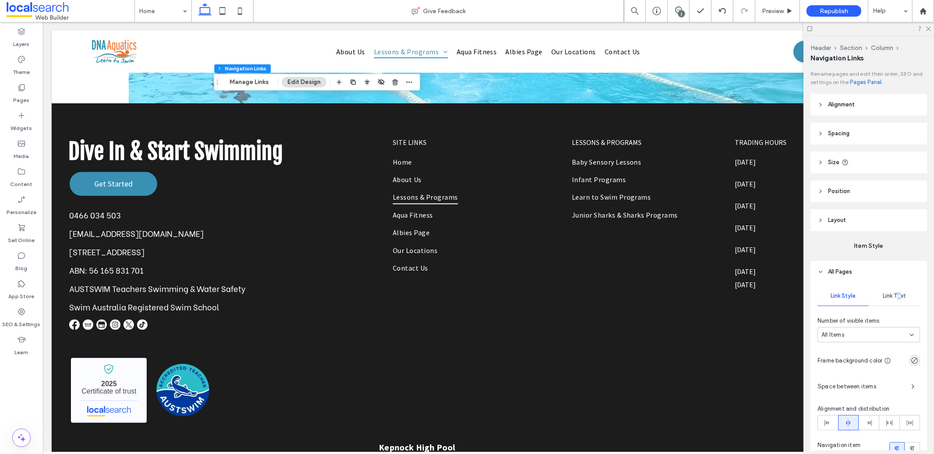
click at [895, 295] on span "Link Text" at bounding box center [893, 295] width 23 height 7
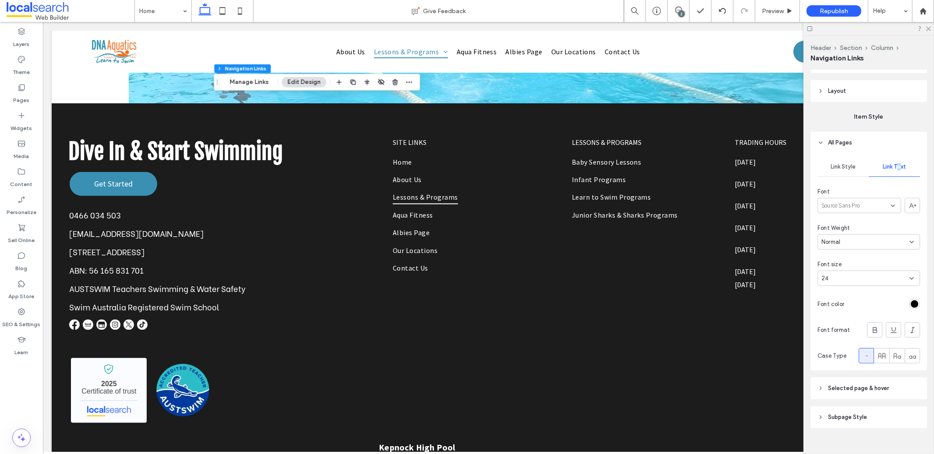
scroll to position [142, 0]
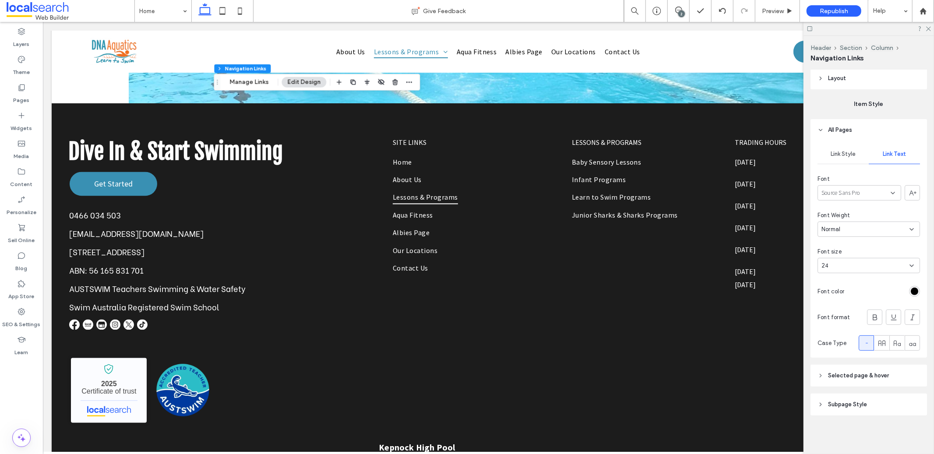
click at [855, 394] on header "Subpage Style" at bounding box center [868, 404] width 116 height 22
type input "*"
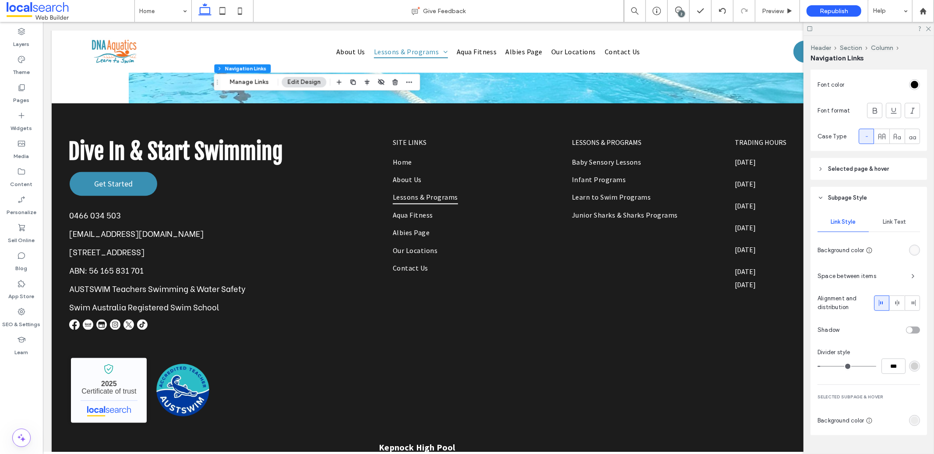
scroll to position [368, 0]
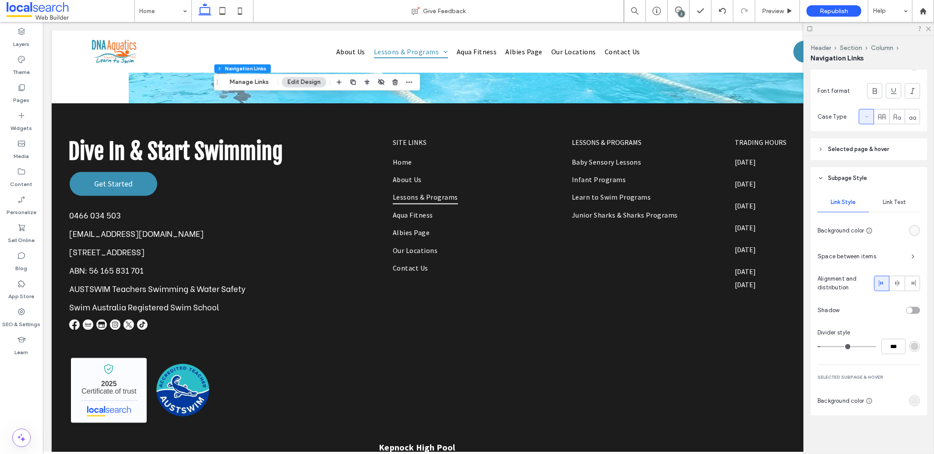
click at [891, 201] on span "Link Text" at bounding box center [893, 202] width 23 height 7
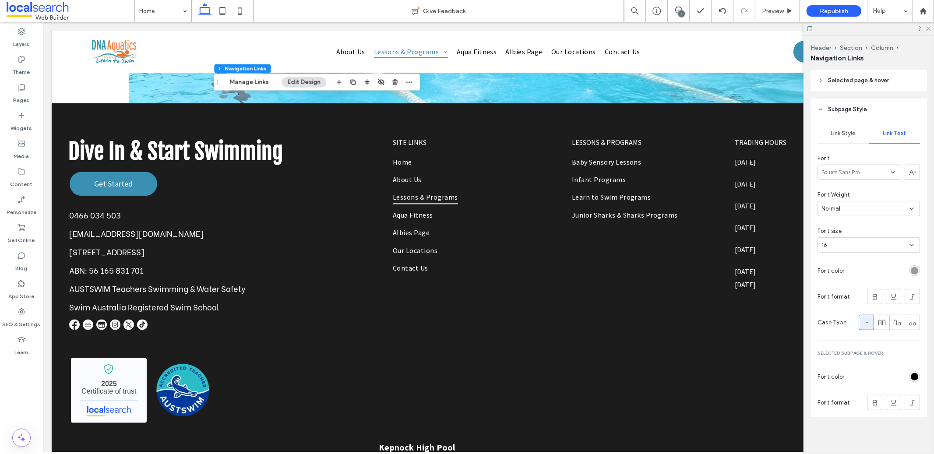
scroll to position [439, 0]
click at [846, 247] on div "16" at bounding box center [863, 243] width 84 height 9
drag, startPoint x: 838, startPoint y: 315, endPoint x: 835, endPoint y: 318, distance: 4.7
click at [835, 318] on div "8 9 10 11 12 14 16 18 24 30 32 36 48 60 72 96" at bounding box center [866, 297] width 96 height 92
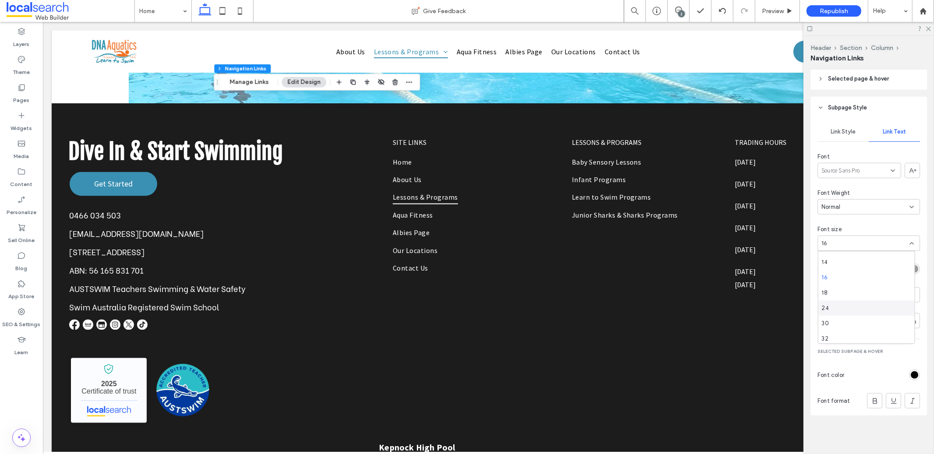
click at [836, 310] on div "24" at bounding box center [866, 307] width 96 height 15
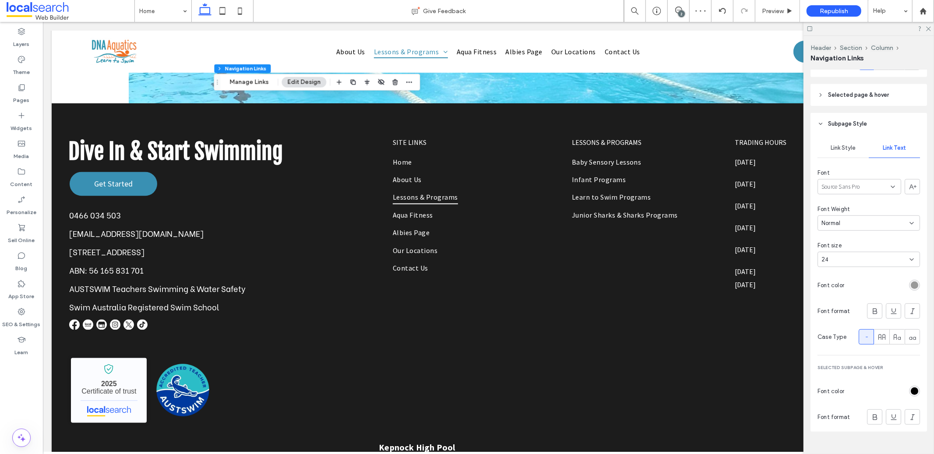
scroll to position [364, 0]
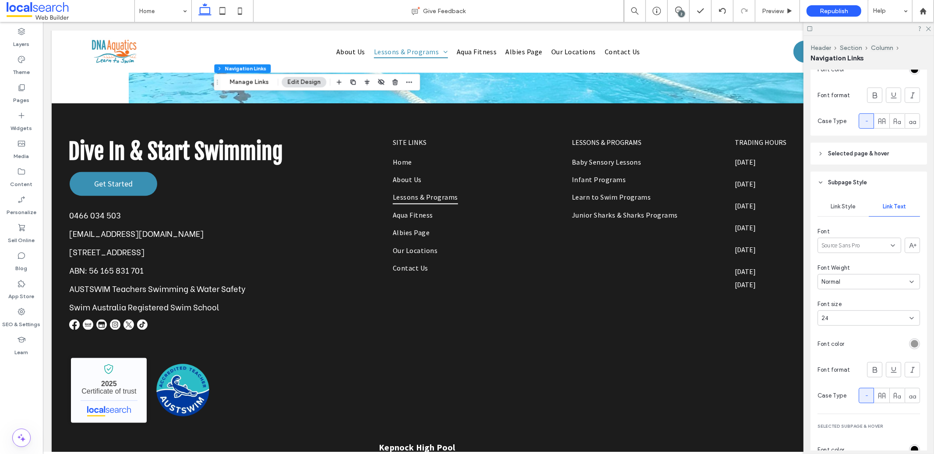
click at [847, 206] on span "Link Style" at bounding box center [842, 206] width 25 height 7
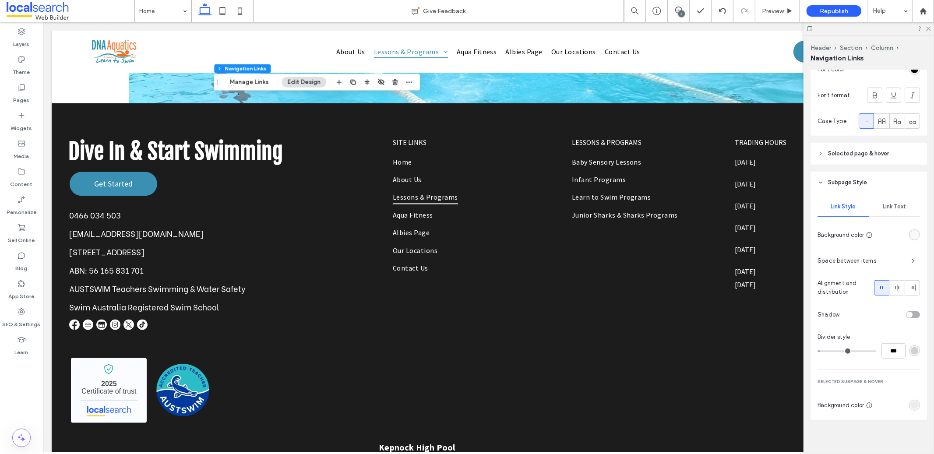
click at [890, 207] on span "Link Text" at bounding box center [893, 206] width 23 height 7
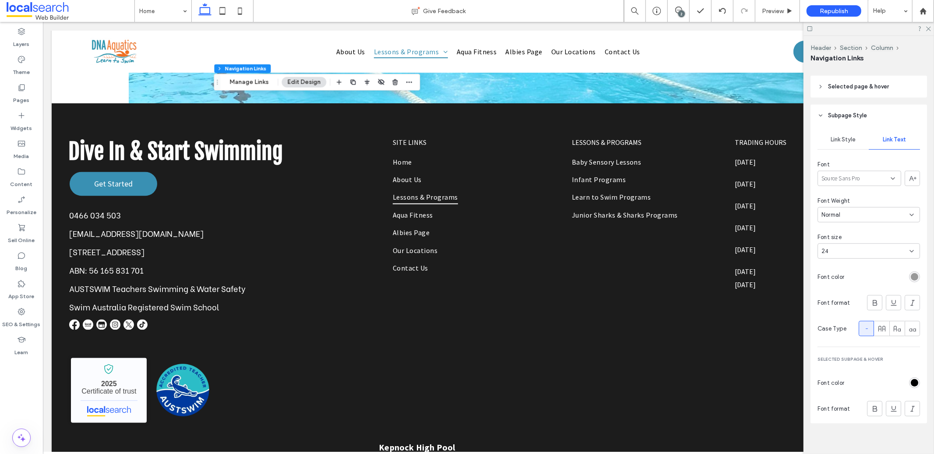
scroll to position [394, 0]
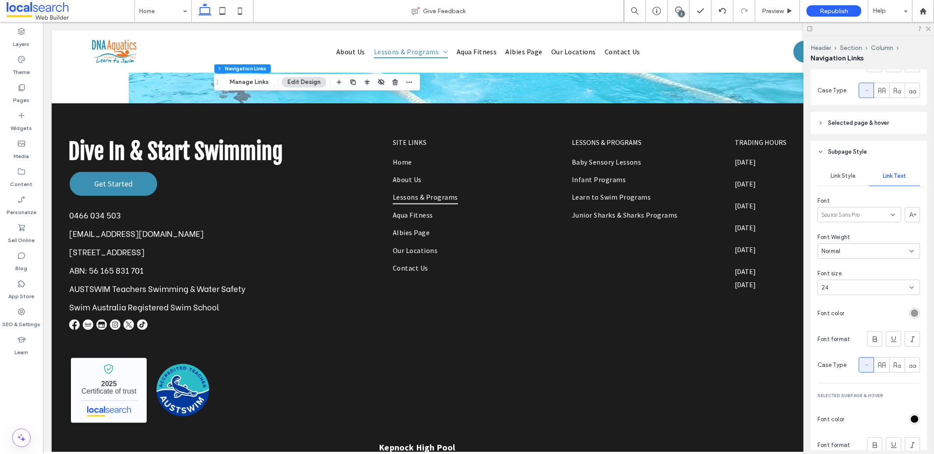
click at [852, 130] on header "Selected page & hover" at bounding box center [868, 123] width 116 height 22
type input "*"
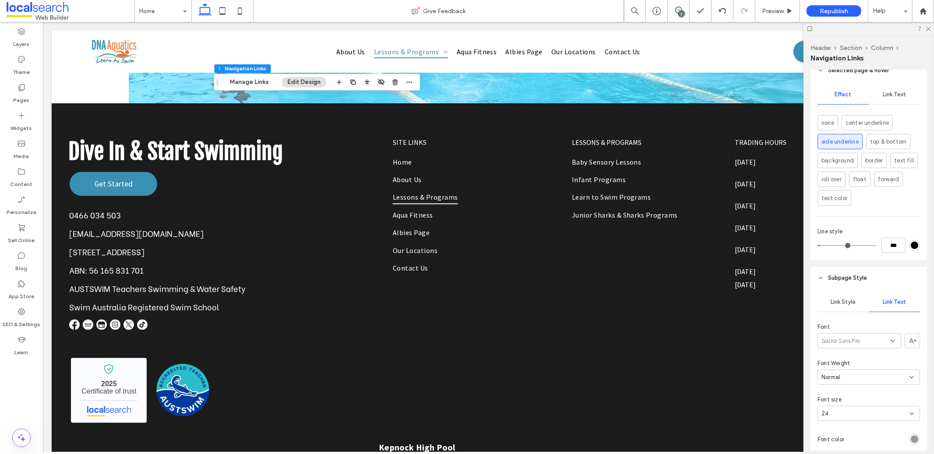
scroll to position [384, 0]
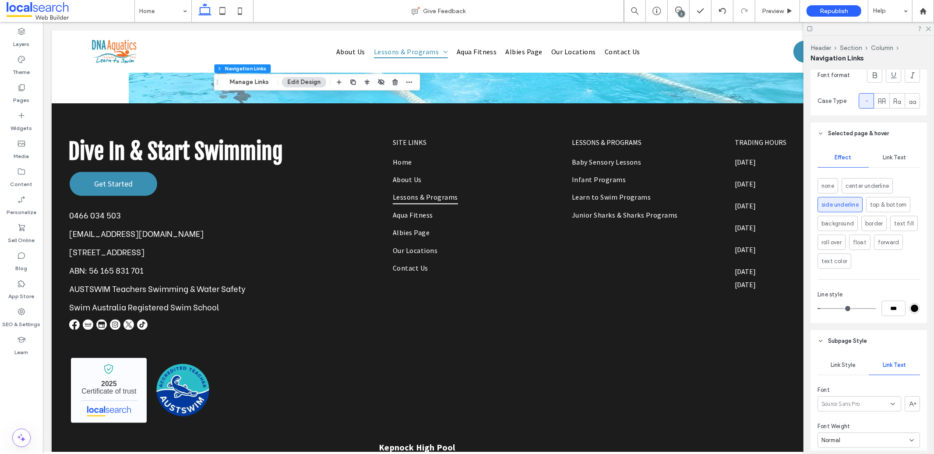
click at [883, 159] on span "Link Text" at bounding box center [893, 157] width 23 height 7
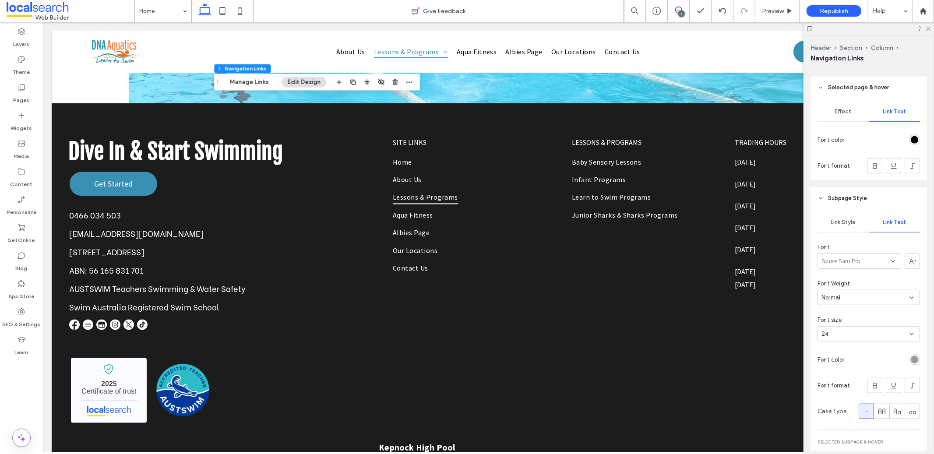
scroll to position [437, 0]
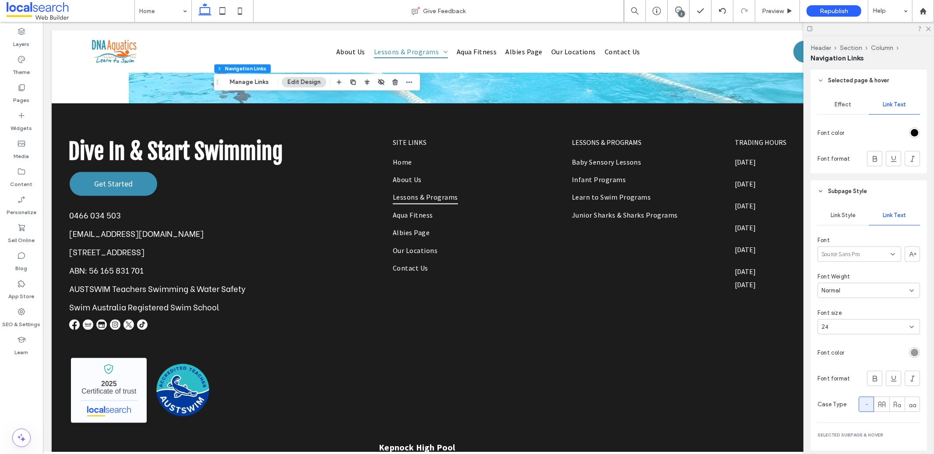
click at [844, 109] on div "Effect" at bounding box center [842, 104] width 51 height 19
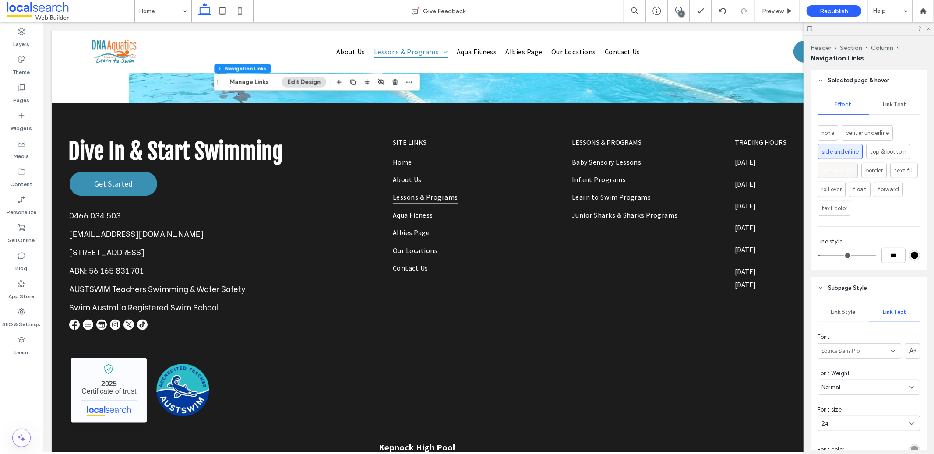
click at [841, 170] on span "background" at bounding box center [837, 170] width 32 height 9
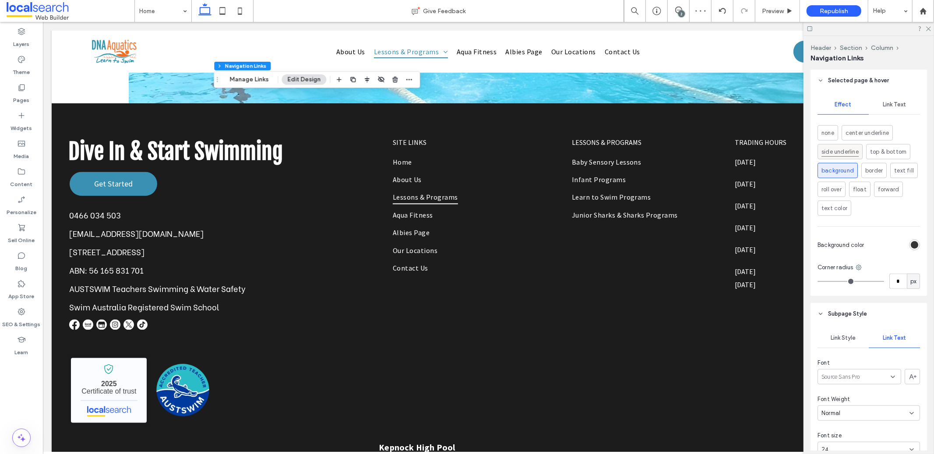
click at [844, 155] on span "side underline" at bounding box center [839, 152] width 37 height 10
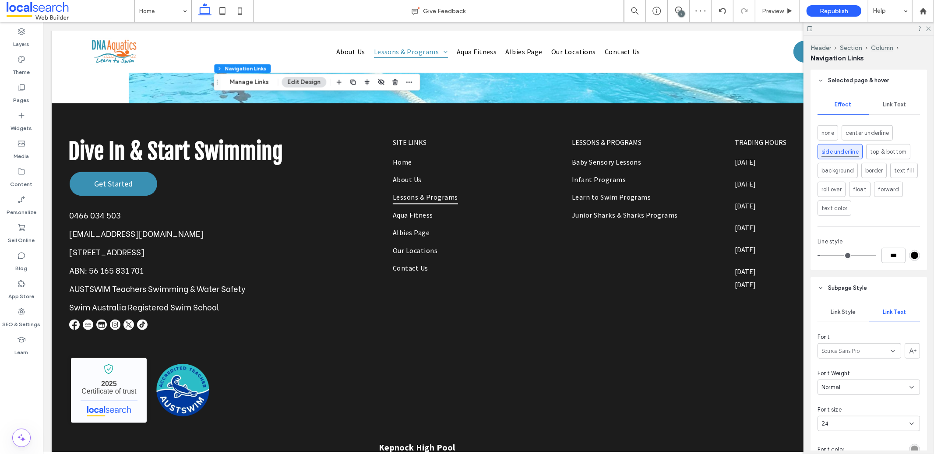
type input "*"
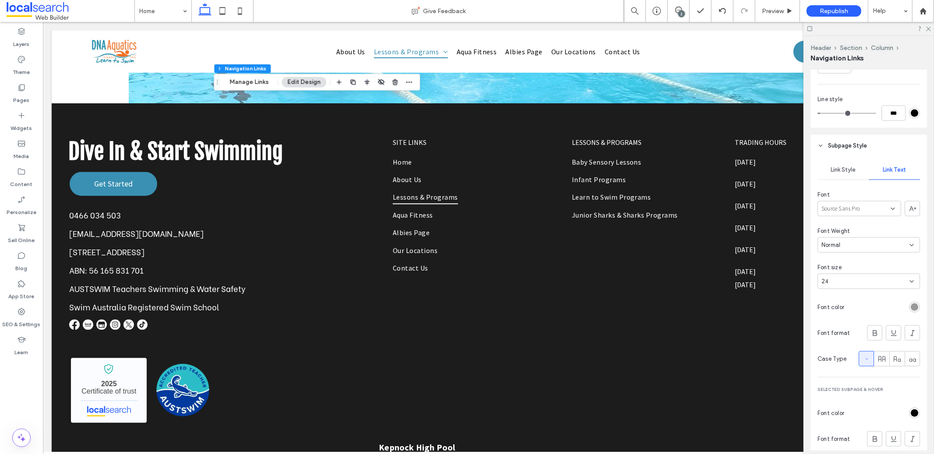
scroll to position [592, 0]
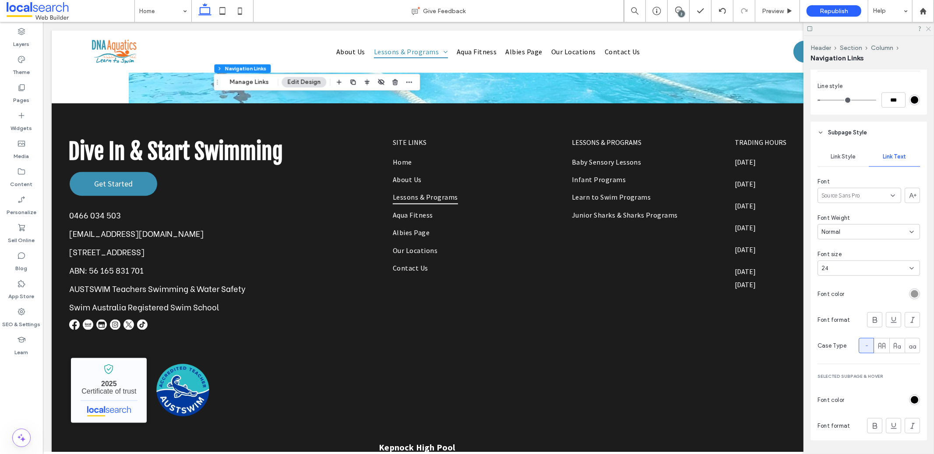
click at [927, 28] on icon at bounding box center [928, 28] width 6 height 6
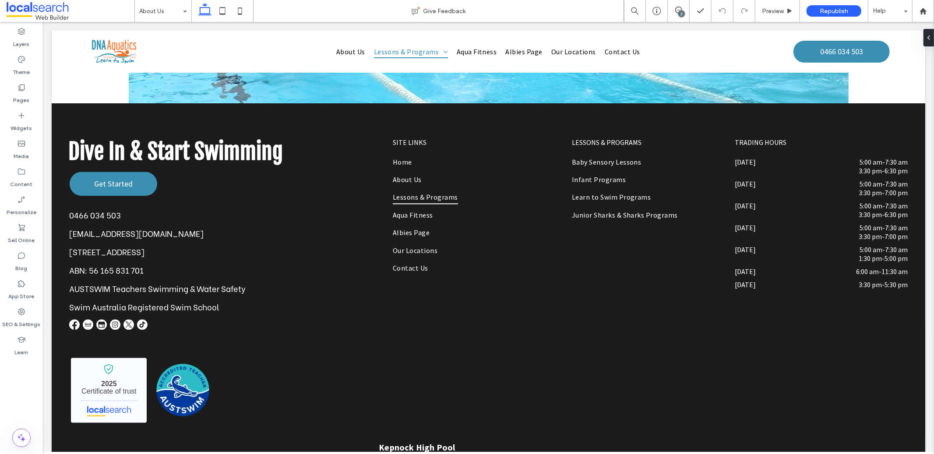
click at [195, 18] on div at bounding box center [222, 11] width 62 height 22
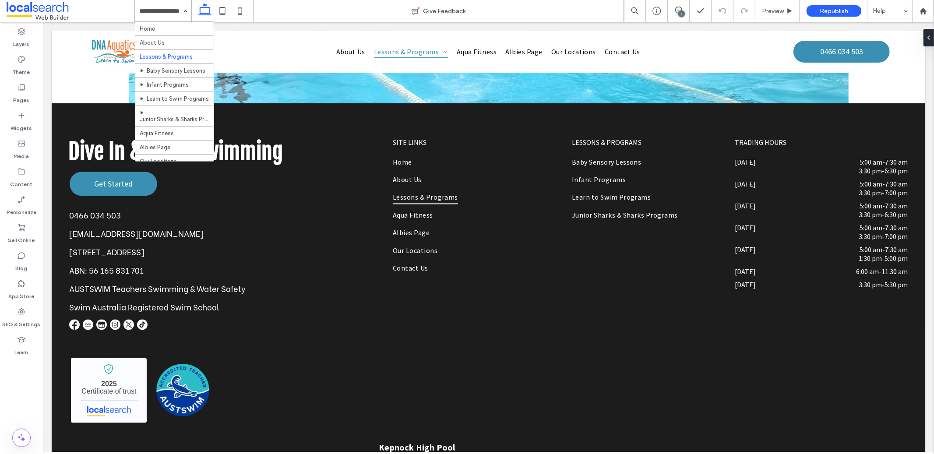
click at [165, 12] on input at bounding box center [160, 11] width 43 height 22
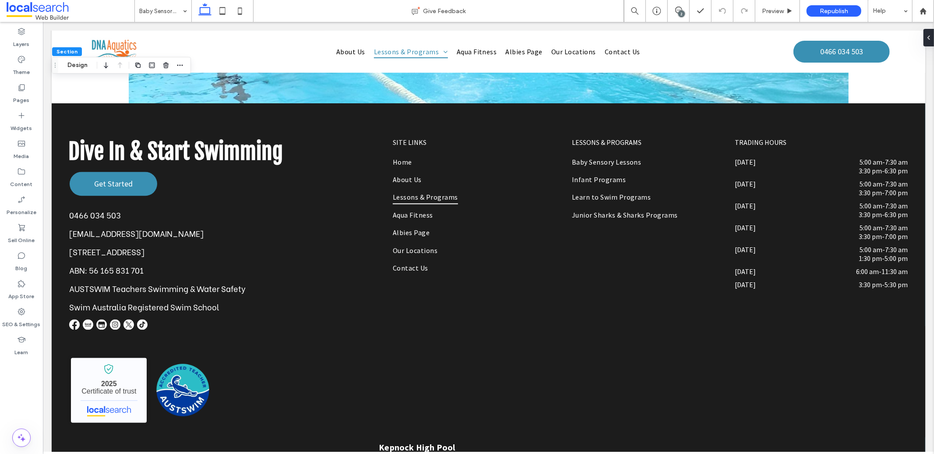
click at [66, 52] on span "Section" at bounding box center [66, 51] width 21 height 7
click at [79, 63] on button "Design" at bounding box center [78, 65] width 32 height 11
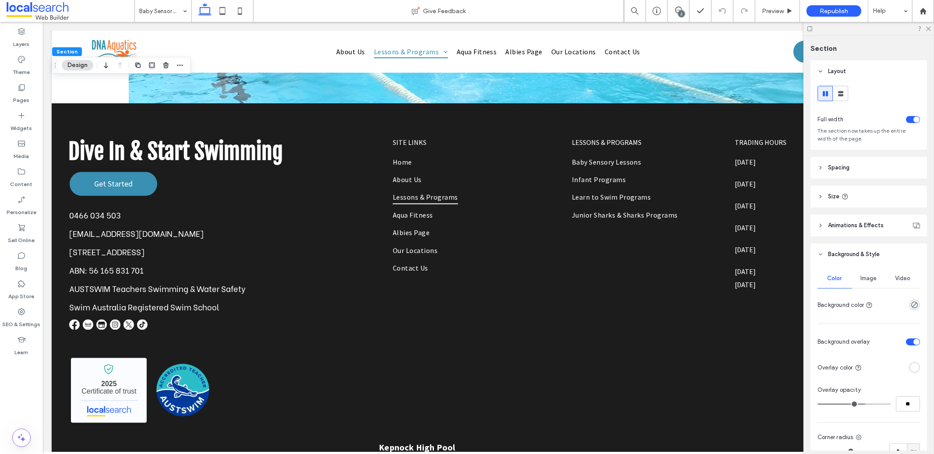
type input "**"
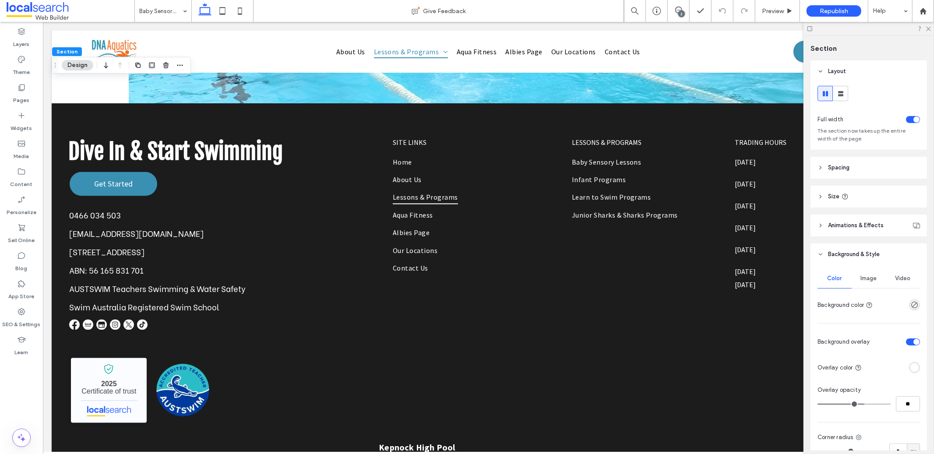
type input "**"
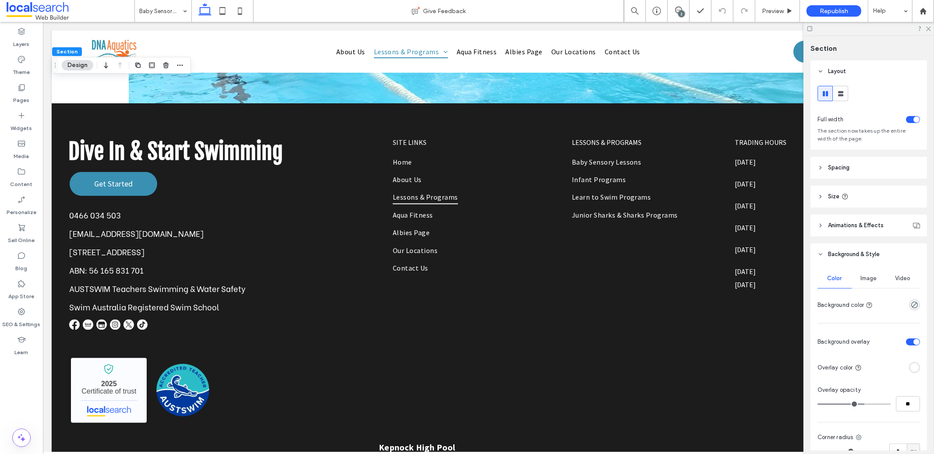
type input "**"
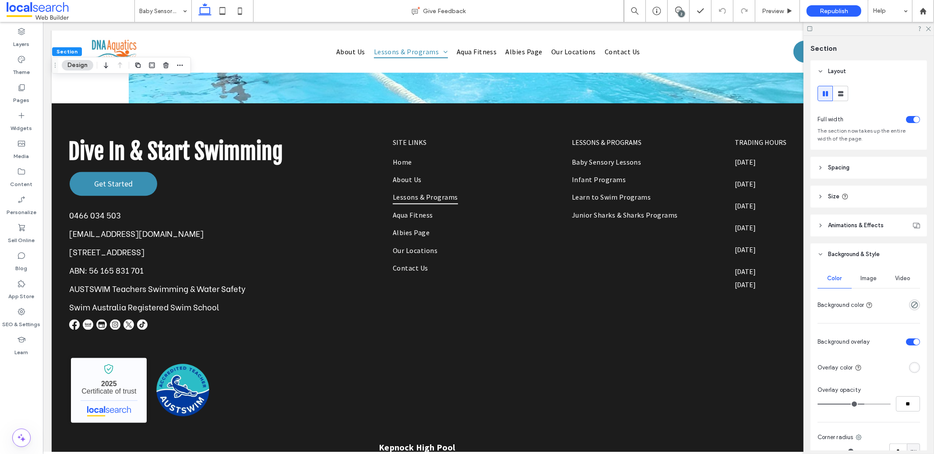
type input "**"
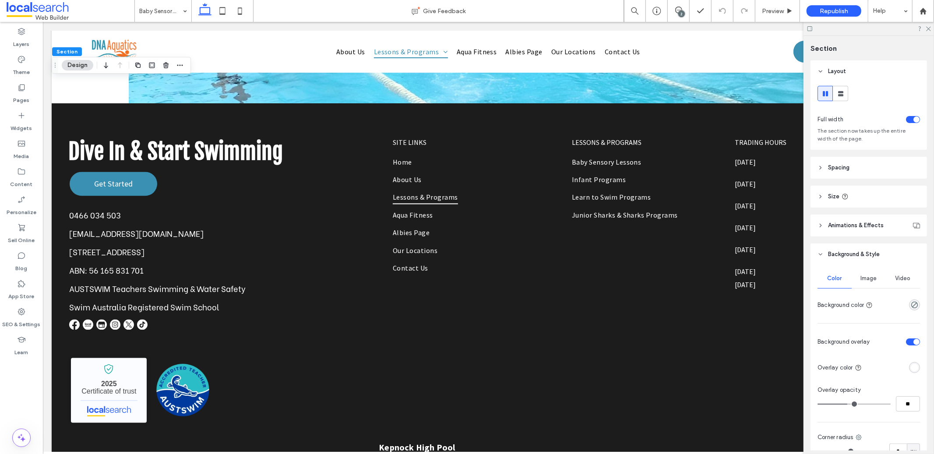
type input "**"
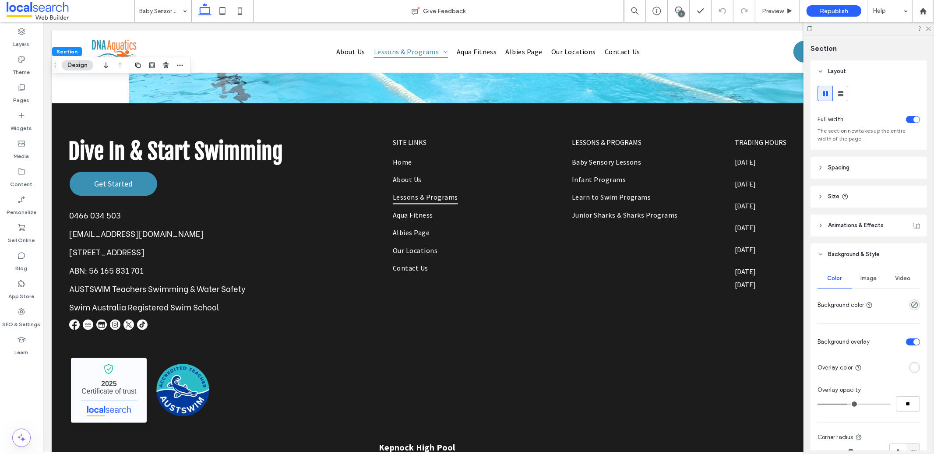
type input "**"
drag, startPoint x: 860, startPoint y: 403, endPoint x: 843, endPoint y: 403, distance: 16.6
click at [843, 404] on input "range" at bounding box center [853, 404] width 73 height 1
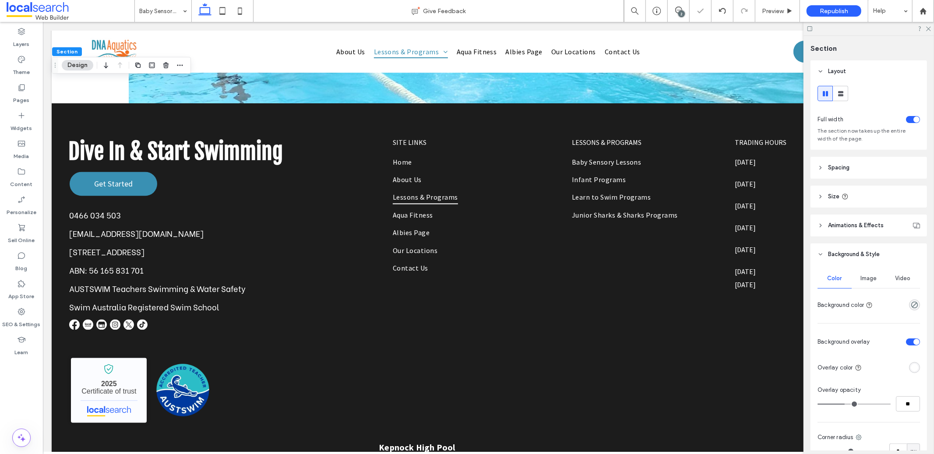
type input "**"
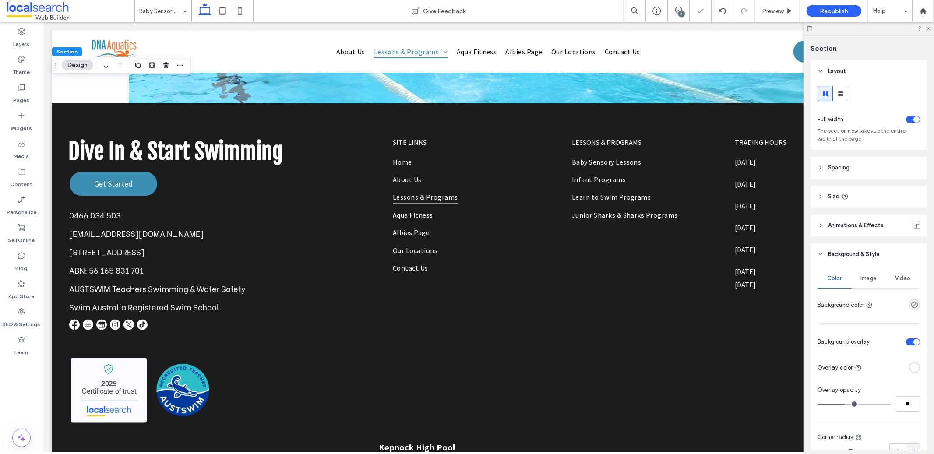
type input "**"
drag, startPoint x: 843, startPoint y: 404, endPoint x: 854, endPoint y: 405, distance: 10.6
click at [854, 404] on input "range" at bounding box center [853, 404] width 73 height 1
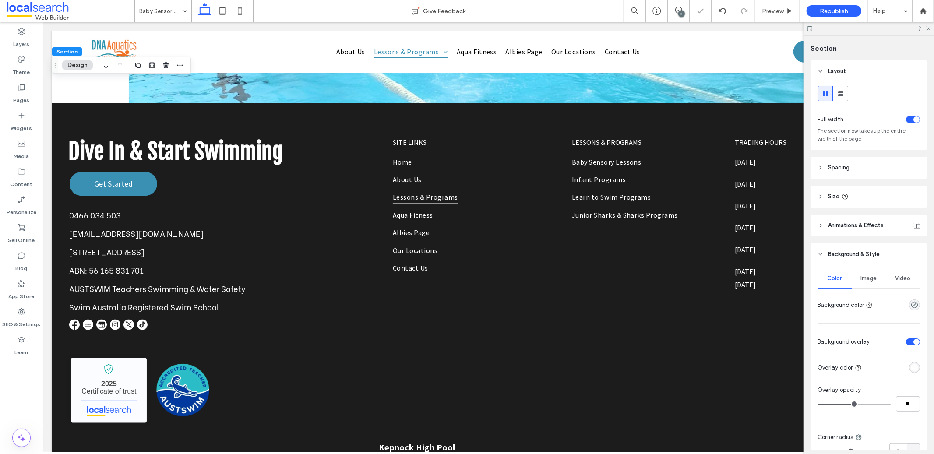
type input "**"
drag, startPoint x: 854, startPoint y: 405, endPoint x: 822, endPoint y: 398, distance: 32.0
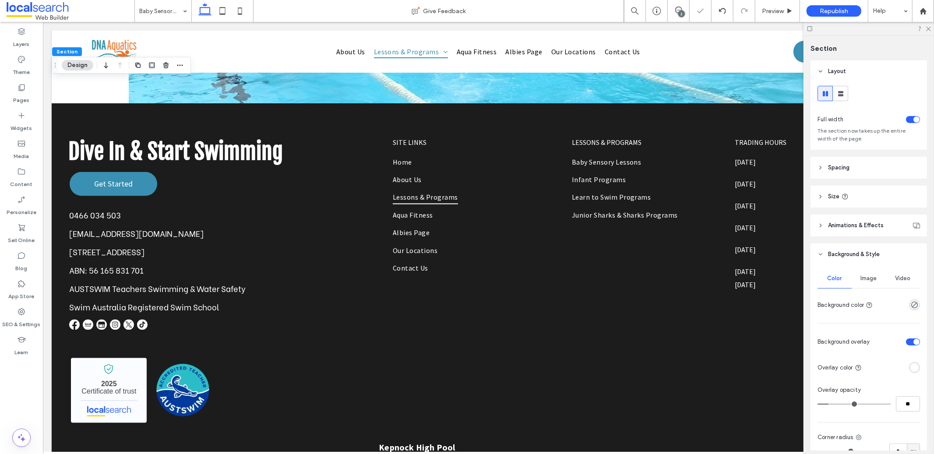
click at [827, 404] on input "range" at bounding box center [853, 404] width 73 height 1
drag, startPoint x: 828, startPoint y: 398, endPoint x: 839, endPoint y: 398, distance: 11.0
click at [839, 398] on div "**" at bounding box center [868, 403] width 102 height 15
drag, startPoint x: 829, startPoint y: 403, endPoint x: 847, endPoint y: 407, distance: 18.3
click at [847, 404] on input "range" at bounding box center [853, 404] width 73 height 1
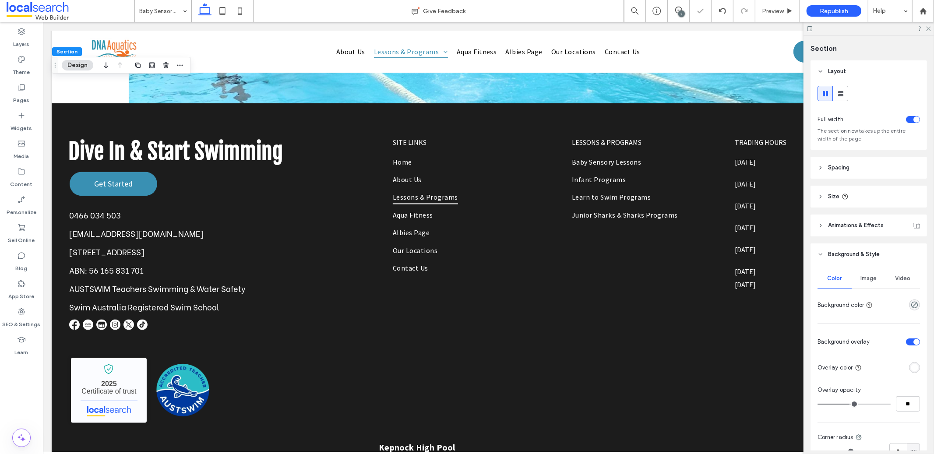
drag, startPoint x: 848, startPoint y: 405, endPoint x: 839, endPoint y: 404, distance: 9.3
click at [839, 404] on input "range" at bounding box center [853, 404] width 73 height 1
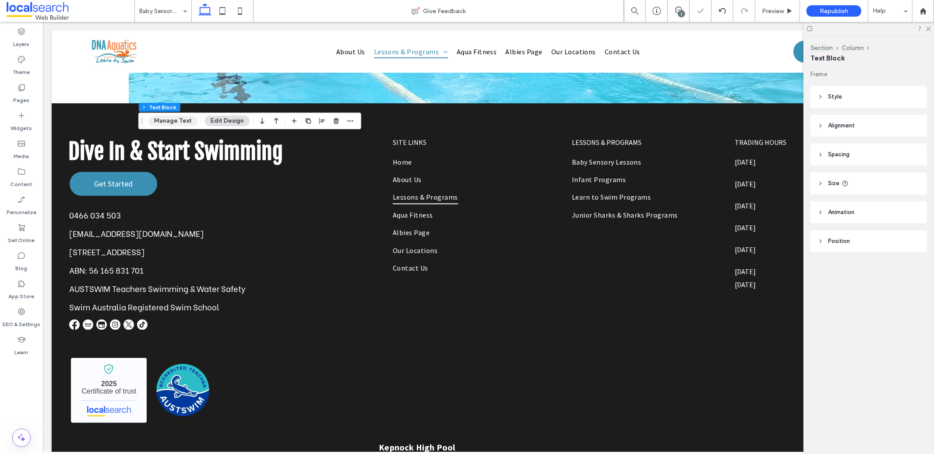
click at [185, 119] on button "Manage Text" at bounding box center [172, 121] width 49 height 11
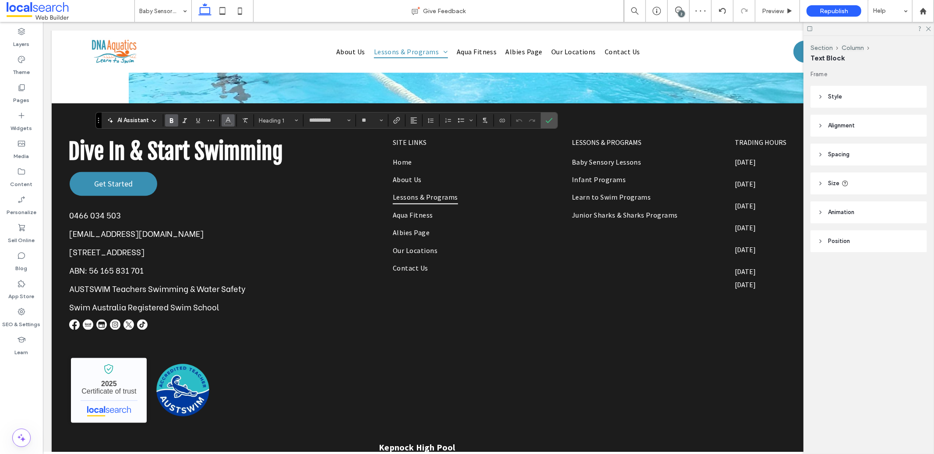
click at [224, 117] on button "Color" at bounding box center [227, 120] width 13 height 12
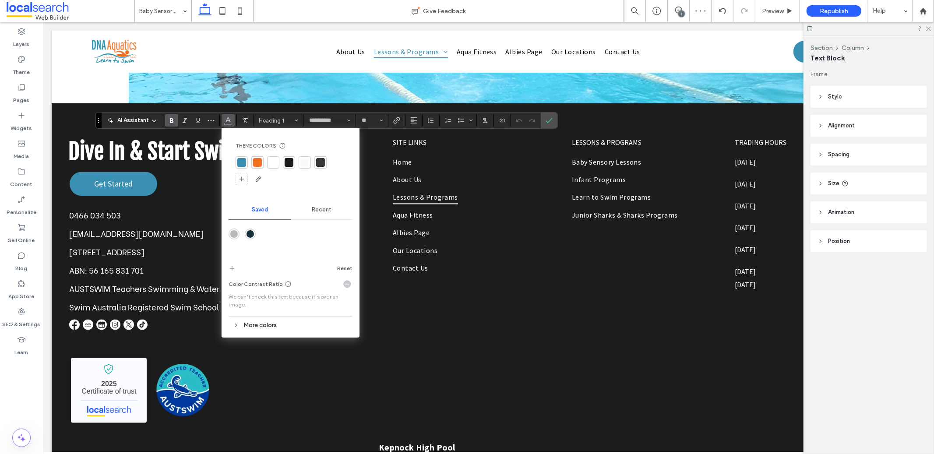
click at [241, 162] on div at bounding box center [241, 162] width 9 height 9
click at [212, 121] on icon "More" at bounding box center [210, 120] width 7 height 7
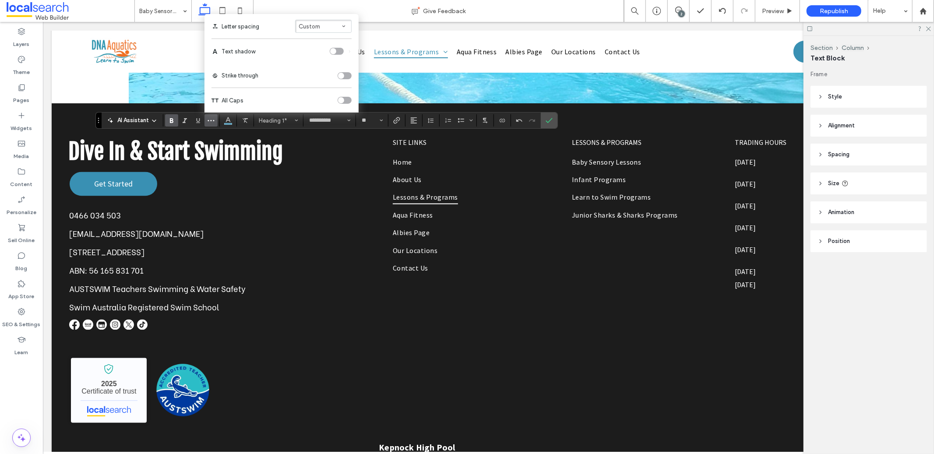
click at [337, 53] on div "toggle" at bounding box center [337, 51] width 14 height 7
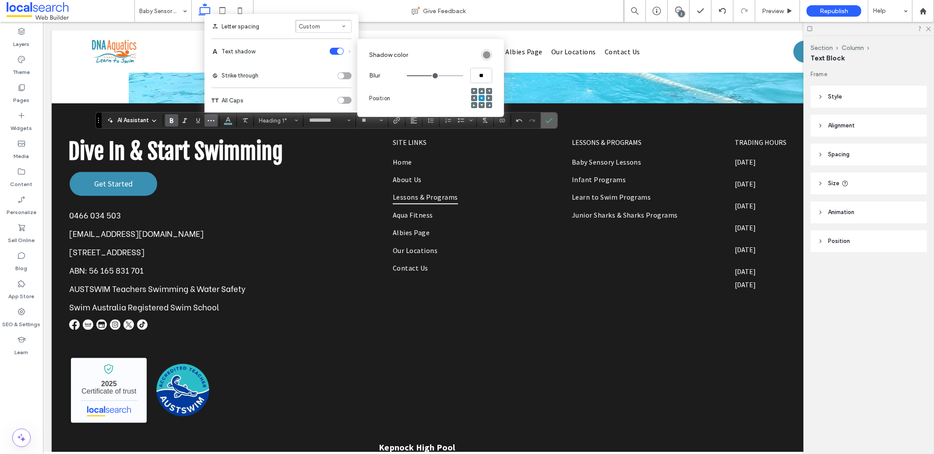
click at [549, 122] on icon "Confirm" at bounding box center [548, 120] width 7 height 7
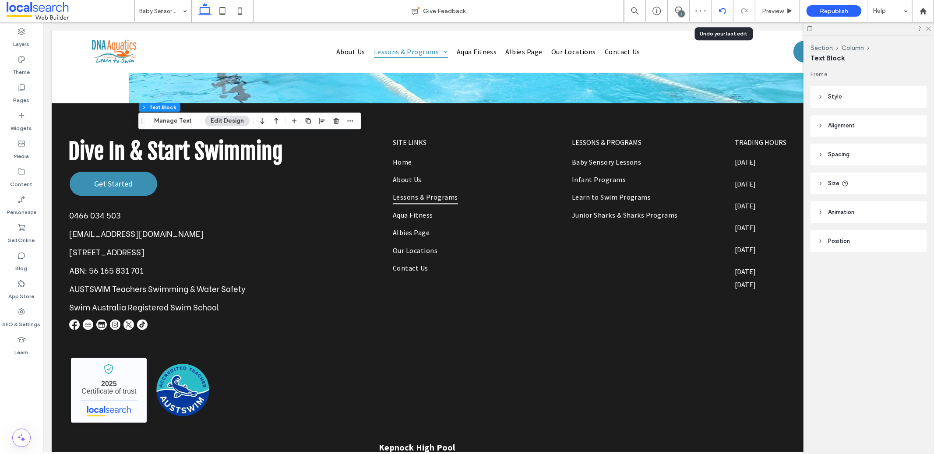
click at [720, 13] on icon at bounding box center [722, 10] width 7 height 7
click at [928, 28] on icon at bounding box center [928, 28] width 6 height 6
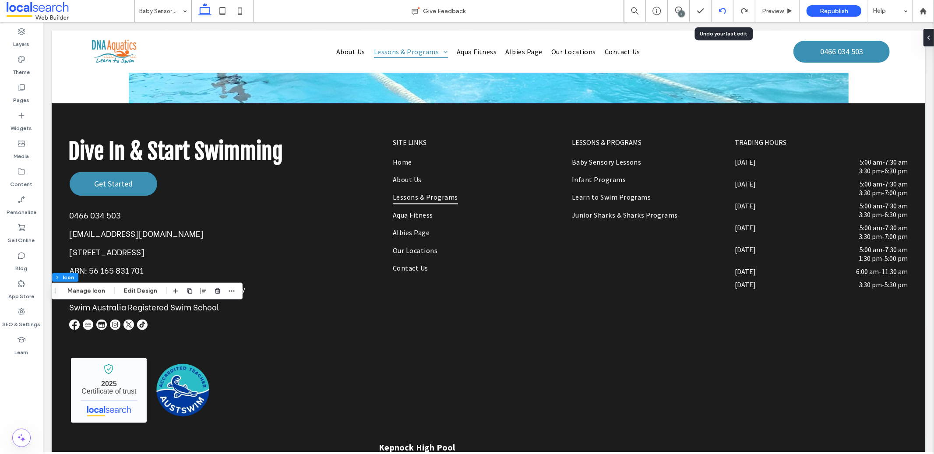
click at [721, 10] on icon at bounding box center [722, 10] width 7 height 7
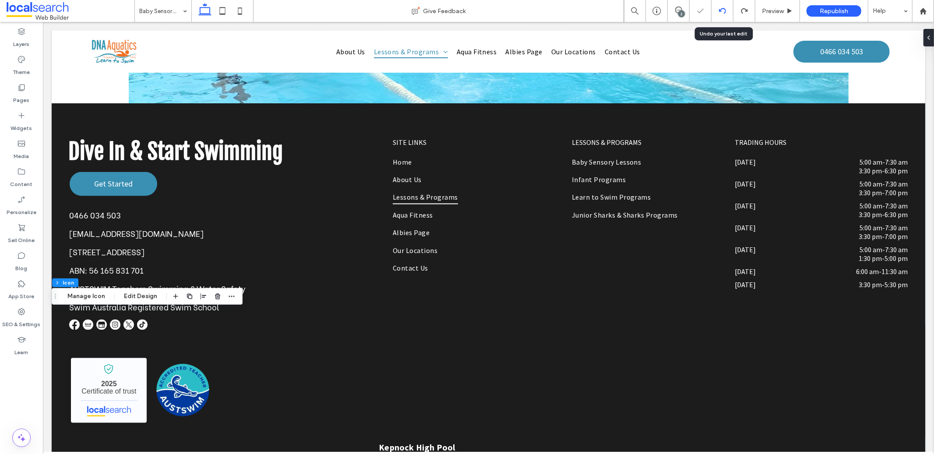
click at [721, 10] on icon at bounding box center [722, 10] width 7 height 7
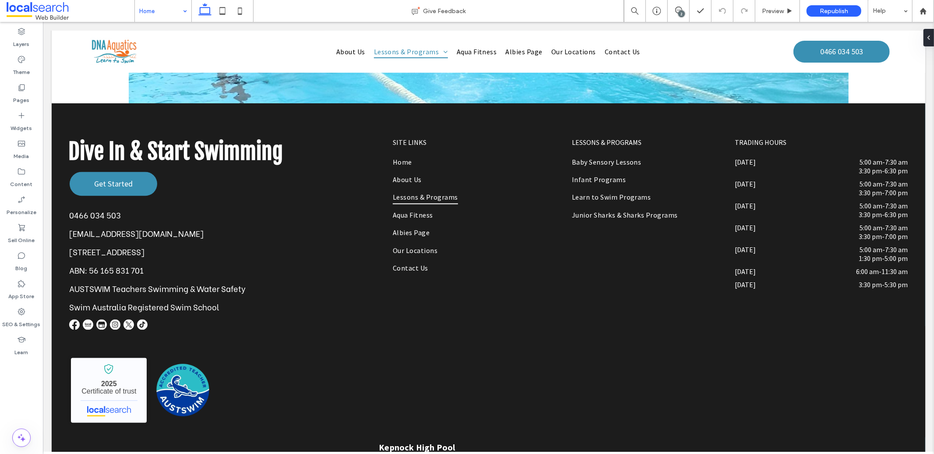
click at [187, 13] on div "Home" at bounding box center [163, 11] width 56 height 22
click at [675, 13] on icon at bounding box center [678, 10] width 7 height 7
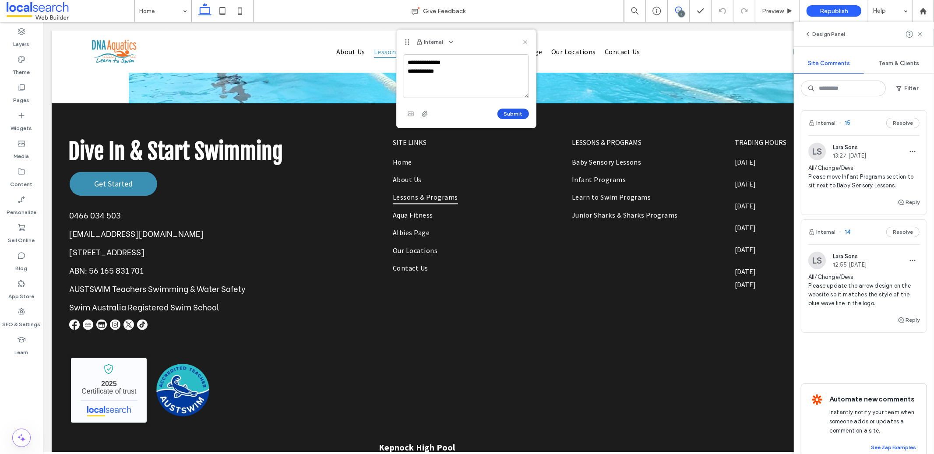
click at [521, 113] on button "Submit" at bounding box center [513, 114] width 32 height 11
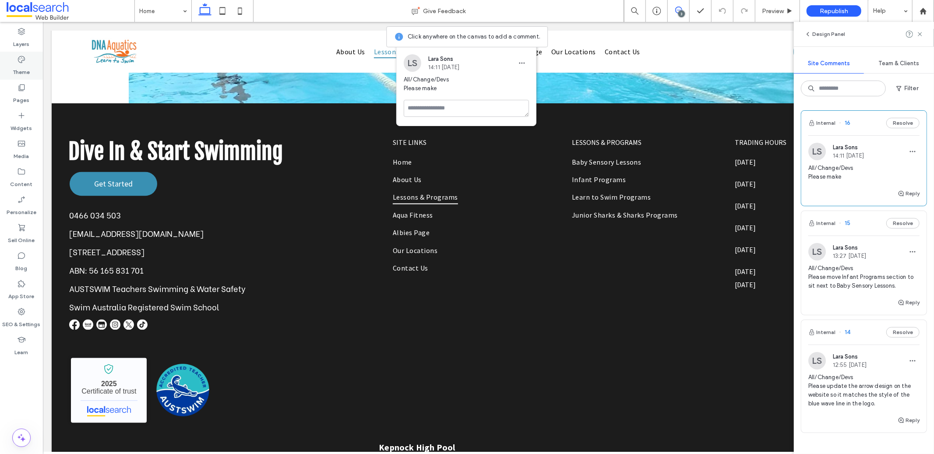
click at [26, 64] on label "Theme" at bounding box center [21, 70] width 17 height 12
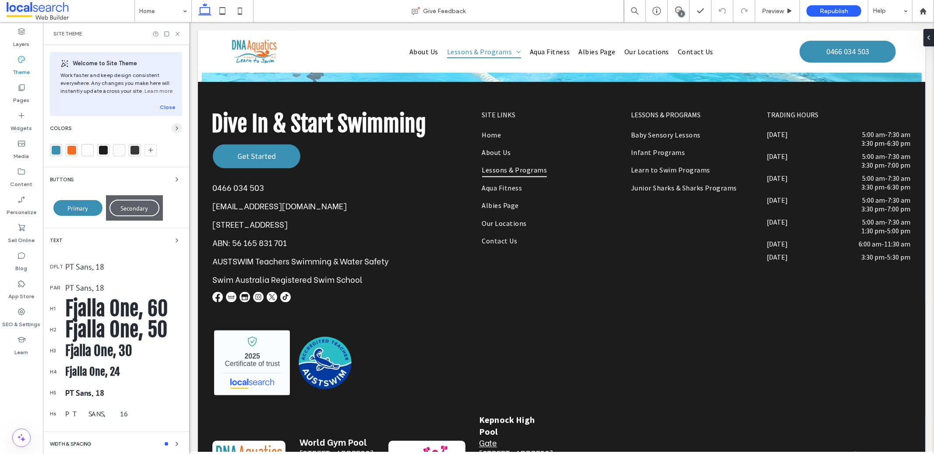
click at [175, 126] on icon "button" at bounding box center [176, 128] width 7 height 7
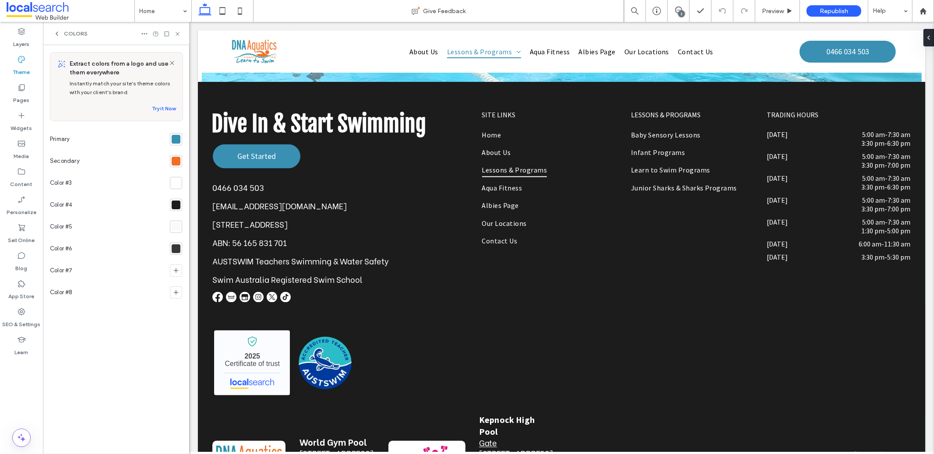
click at [110, 141] on div "Primary" at bounding box center [108, 139] width 116 height 22
drag, startPoint x: 179, startPoint y: 139, endPoint x: 181, endPoint y: 143, distance: 4.5
click at [179, 139] on div at bounding box center [176, 139] width 9 height 9
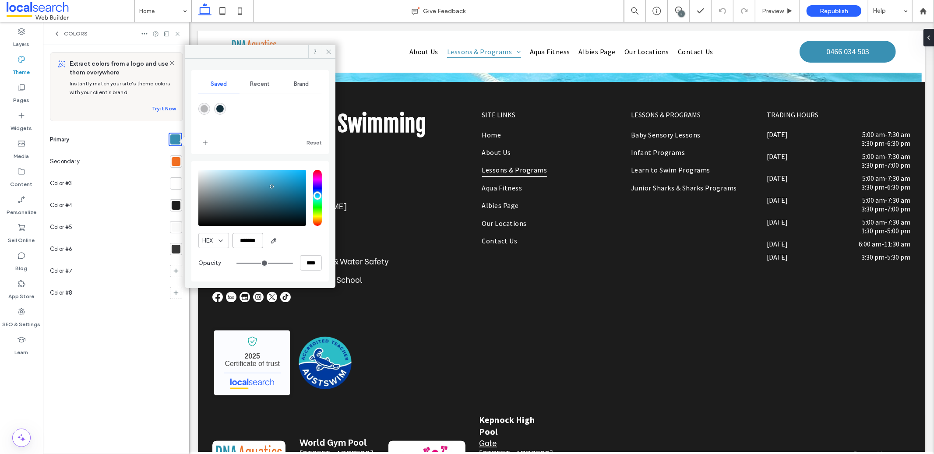
click at [252, 238] on input "*******" at bounding box center [247, 240] width 31 height 15
click at [327, 53] on use at bounding box center [329, 51] width 4 height 4
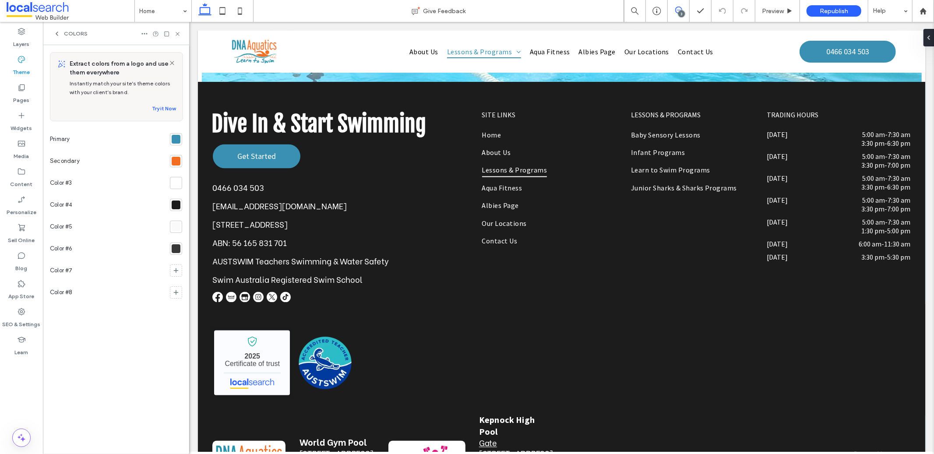
click at [672, 11] on span at bounding box center [677, 10] width 21 height 7
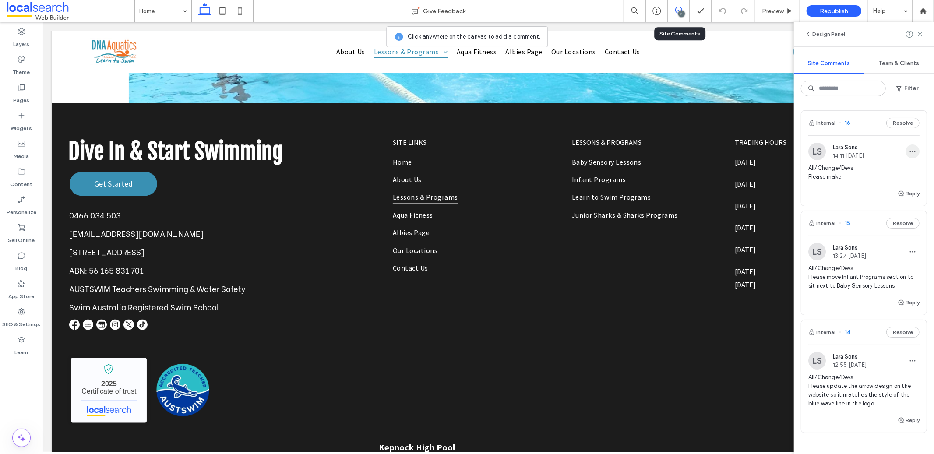
click at [905, 149] on span "button" at bounding box center [912, 151] width 14 height 14
click at [899, 174] on div "Edit" at bounding box center [873, 174] width 78 height 17
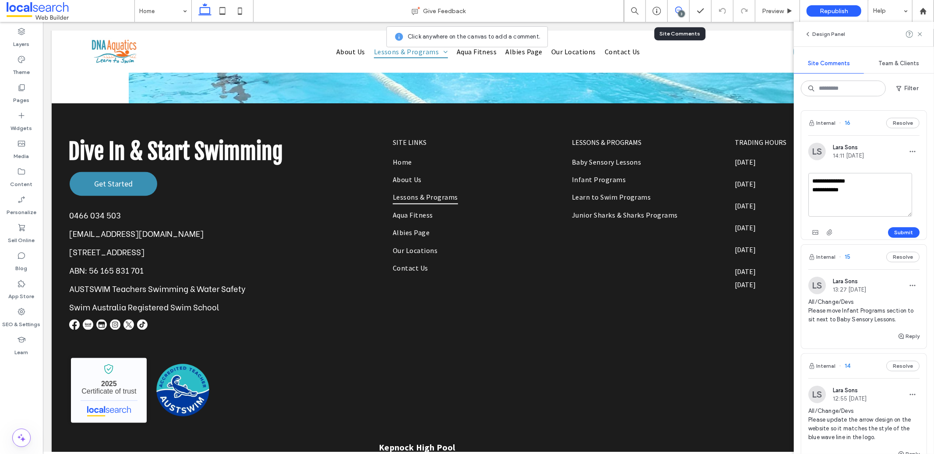
click at [870, 190] on textarea "**********" at bounding box center [860, 195] width 104 height 44
click at [906, 228] on button "Submit" at bounding box center [904, 232] width 32 height 11
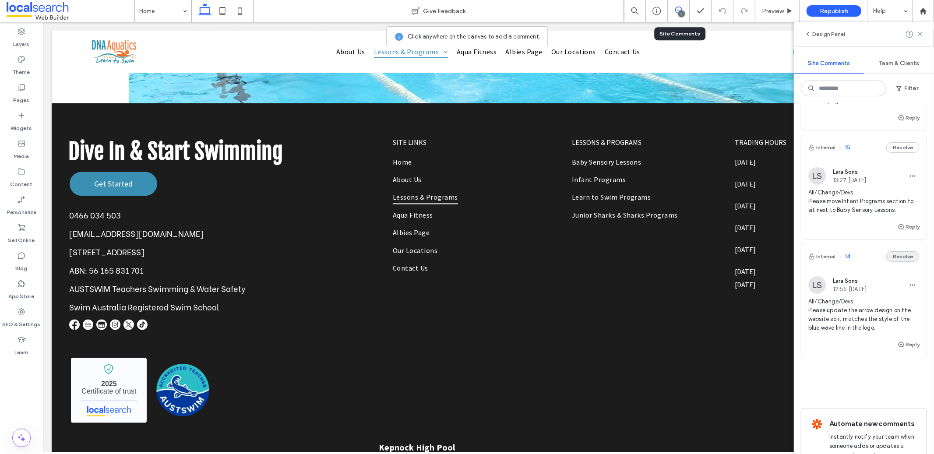
scroll to position [90, 0]
click at [912, 278] on span "button" at bounding box center [912, 280] width 14 height 14
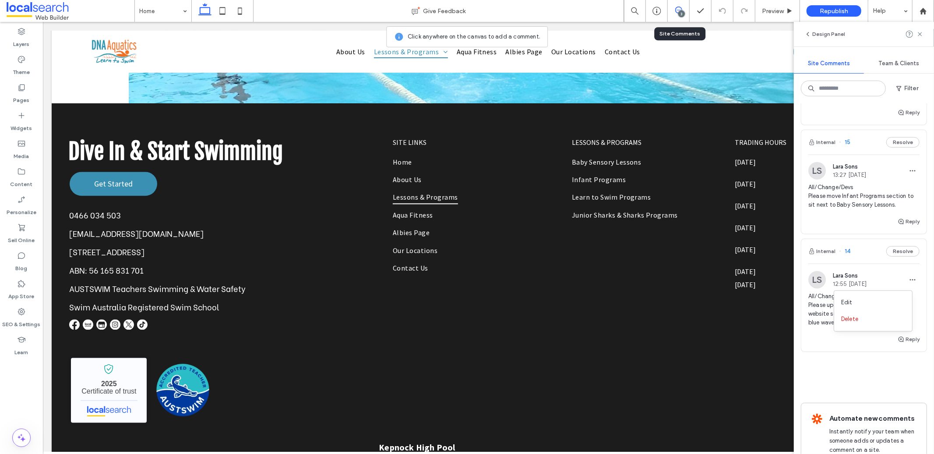
click at [903, 292] on div "Edit Delete" at bounding box center [872, 310] width 79 height 41
click at [895, 300] on div "Edit" at bounding box center [873, 302] width 78 height 17
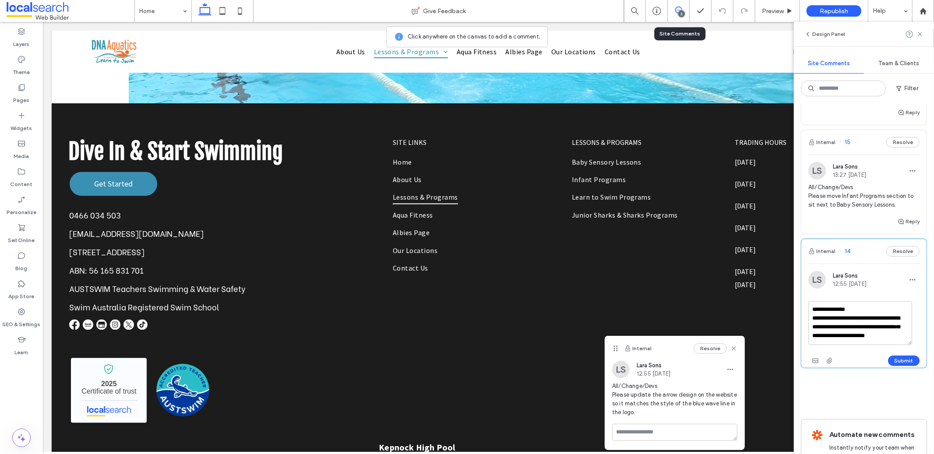
click at [909, 335] on textarea "**********" at bounding box center [860, 323] width 104 height 44
paste textarea "**********"
click at [899, 363] on button "Submit" at bounding box center [904, 360] width 32 height 11
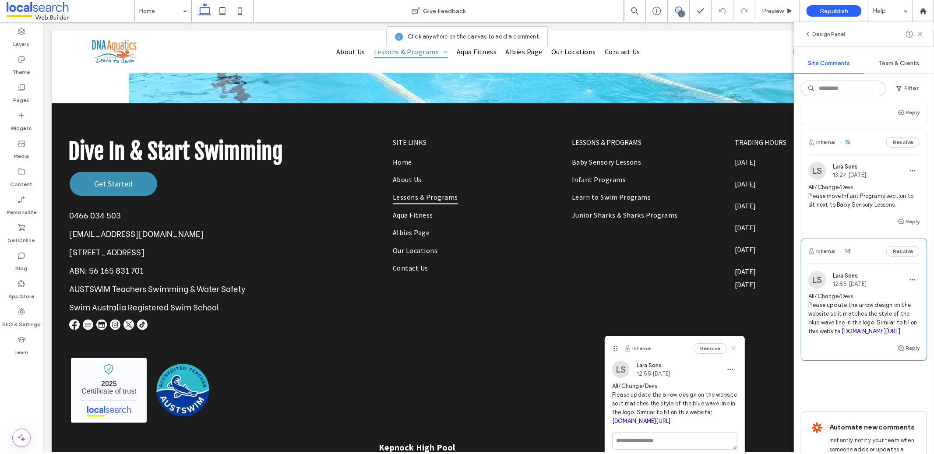
click at [733, 348] on use at bounding box center [733, 348] width 4 height 4
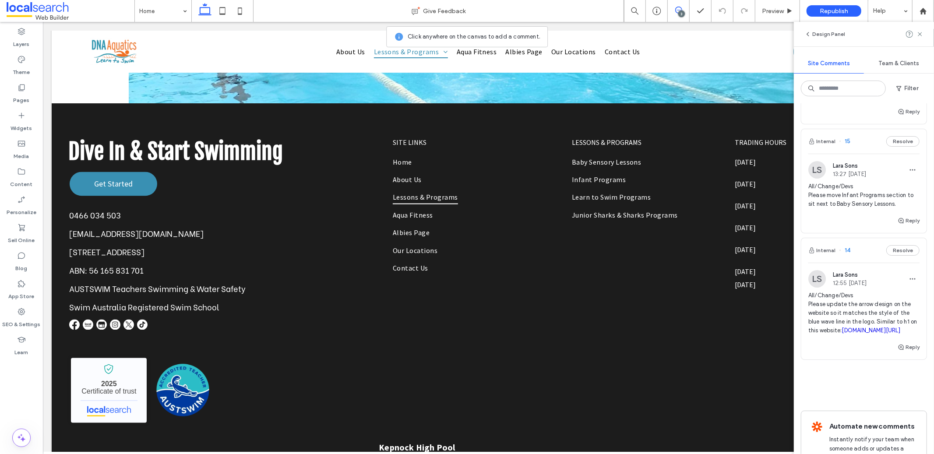
scroll to position [90, 0]
click at [919, 32] on icon at bounding box center [919, 34] width 7 height 7
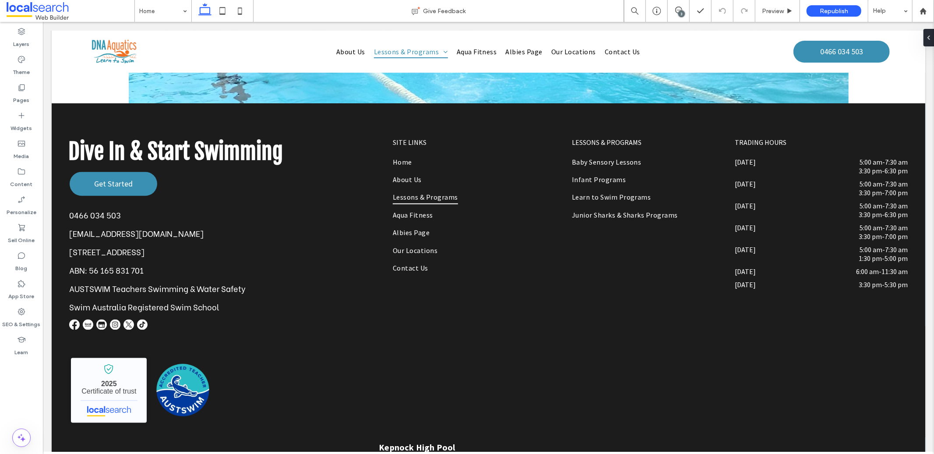
click at [676, 12] on icon at bounding box center [678, 10] width 7 height 7
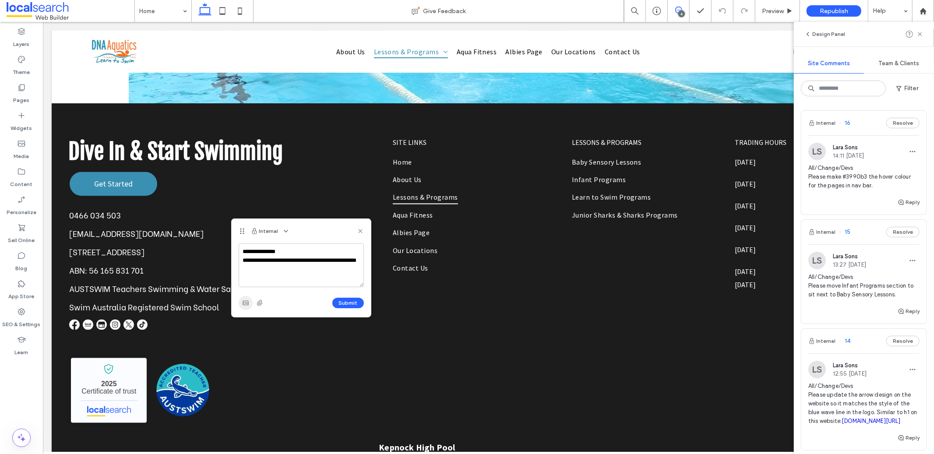
click at [252, 302] on span "button" at bounding box center [246, 303] width 14 height 14
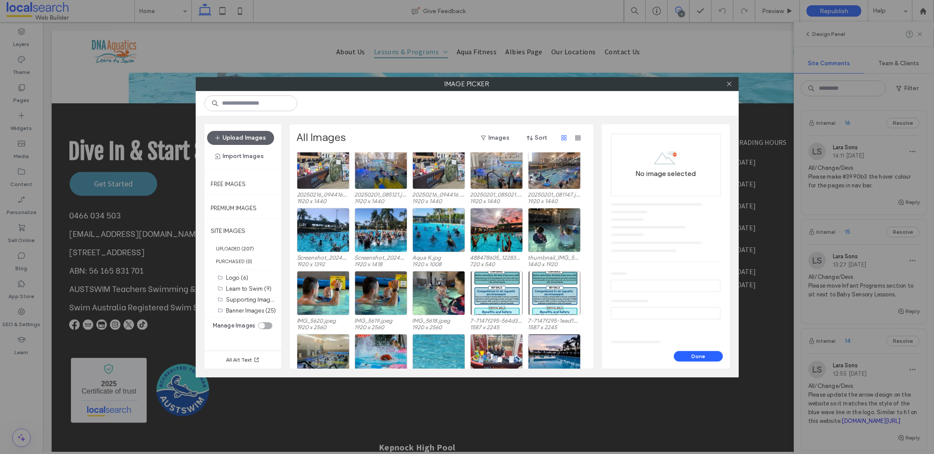
scroll to position [269, 0]
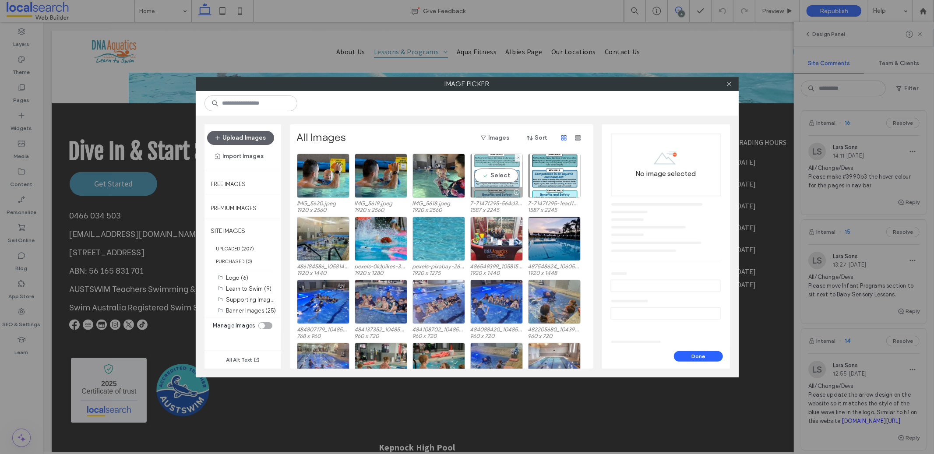
click at [501, 174] on div "Select" at bounding box center [496, 176] width 53 height 44
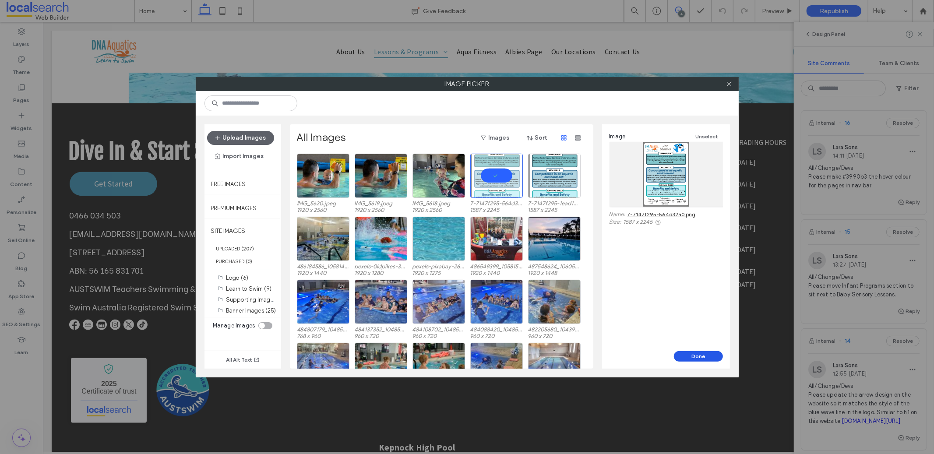
click at [695, 360] on button "Done" at bounding box center [698, 356] width 49 height 11
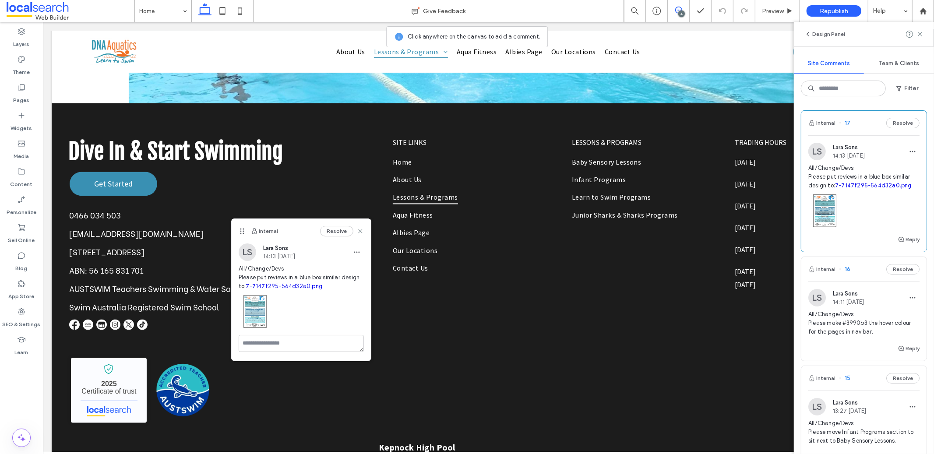
click at [260, 310] on img at bounding box center [255, 311] width 33 height 33
click at [256, 310] on img at bounding box center [255, 311] width 33 height 33
click at [253, 302] on img at bounding box center [255, 311] width 33 height 33
click at [286, 284] on link "7-7147f295-564d32a0.png" at bounding box center [284, 286] width 77 height 7
click at [360, 232] on use at bounding box center [360, 231] width 4 height 4
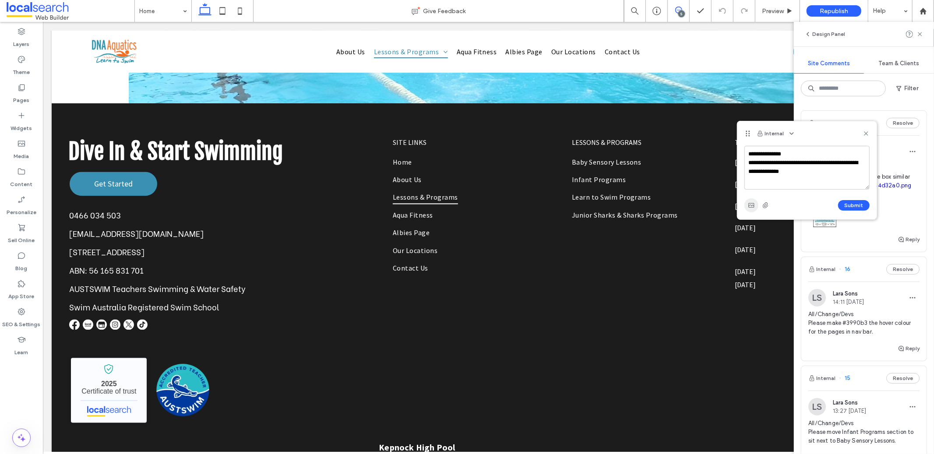
click at [749, 209] on span "button" at bounding box center [751, 205] width 14 height 14
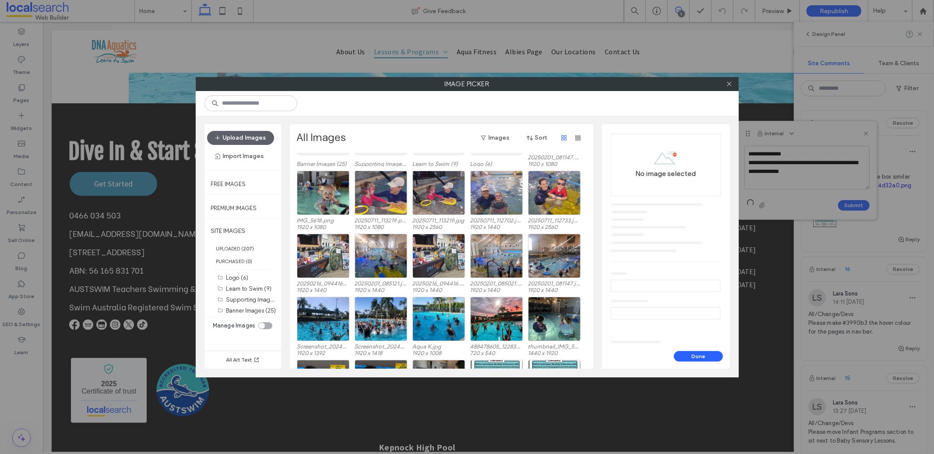
scroll to position [257, 0]
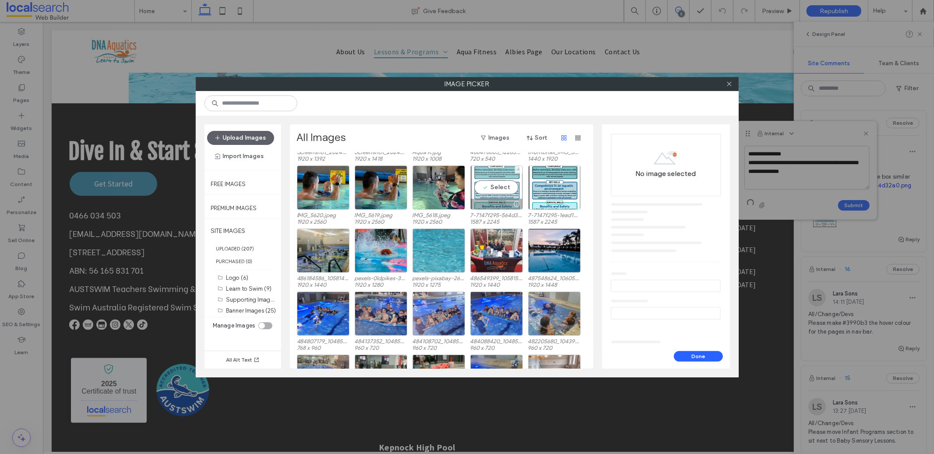
click at [508, 186] on div "Select" at bounding box center [496, 187] width 53 height 44
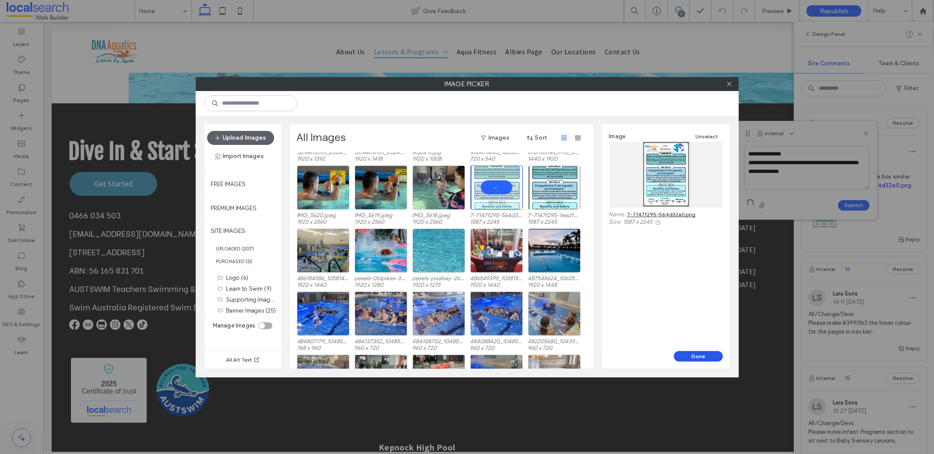
click at [709, 351] on button "Done" at bounding box center [698, 356] width 49 height 11
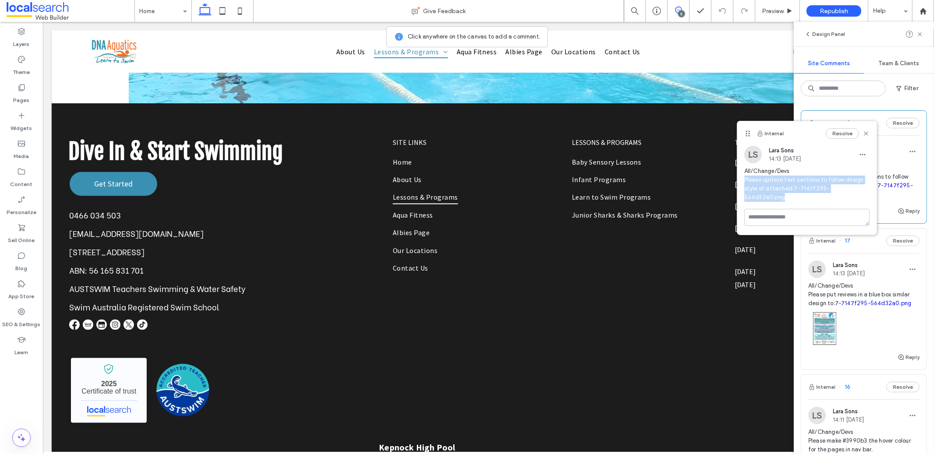
drag, startPoint x: 745, startPoint y: 180, endPoint x: 870, endPoint y: 190, distance: 126.0
click at [870, 190] on div "LS Lara Sons 14:13 Aug 18 2025 All/Change/Devs Please update text sections to f…" at bounding box center [806, 177] width 139 height 63
copy span "Please update text sections to follow design style of attached. 7-7147f295-564d…"
drag, startPoint x: 851, startPoint y: 188, endPoint x: 852, endPoint y: 181, distance: 7.1
click at [829, 188] on link "7-7147f295-564d32a0.png" at bounding box center [786, 192] width 85 height 15
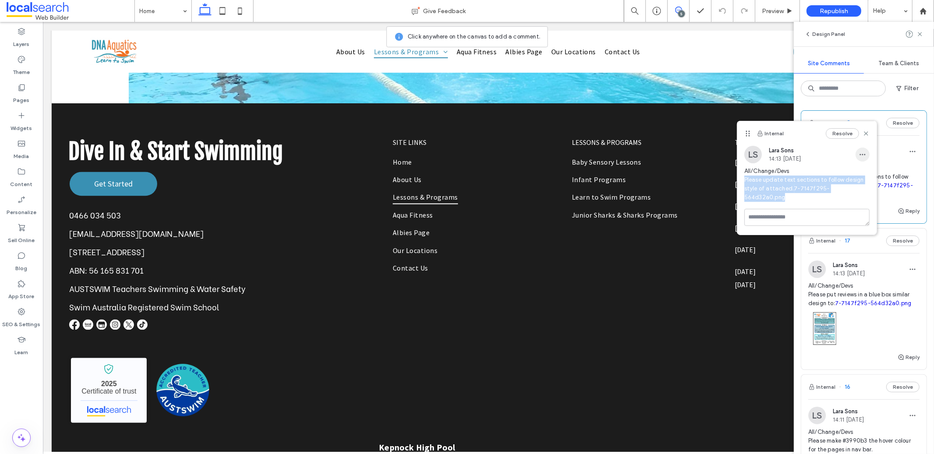
click at [864, 157] on icon "button" at bounding box center [862, 154] width 7 height 7
click at [854, 177] on div "Edit" at bounding box center [830, 177] width 78 height 17
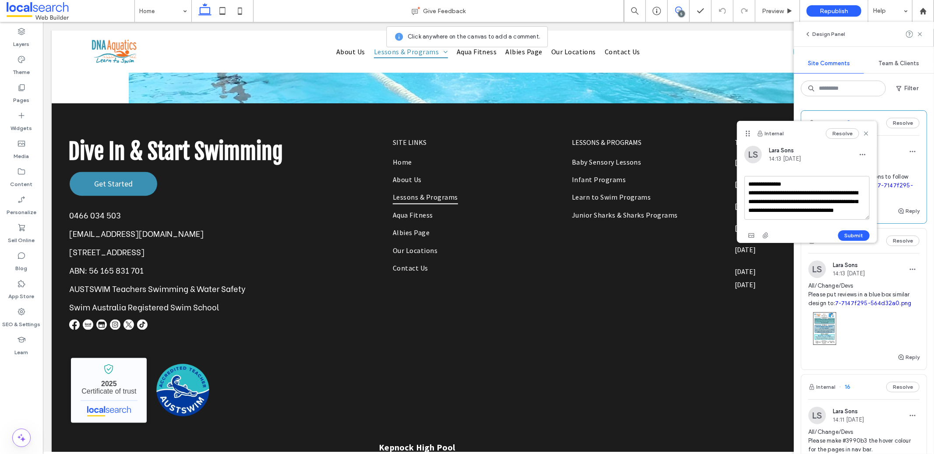
click at [843, 203] on textarea "**********" at bounding box center [806, 198] width 125 height 44
drag, startPoint x: 818, startPoint y: 200, endPoint x: 748, endPoint y: 194, distance: 70.7
click at [748, 194] on textarea "**********" at bounding box center [806, 198] width 125 height 44
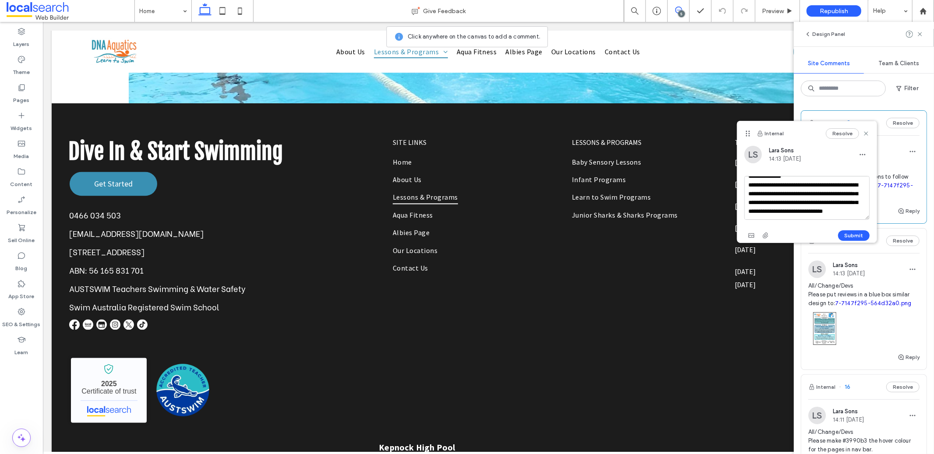
drag, startPoint x: 759, startPoint y: 208, endPoint x: 790, endPoint y: 196, distance: 32.4
click at [790, 196] on textarea "**********" at bounding box center [806, 198] width 125 height 44
click at [852, 237] on button "Submit" at bounding box center [854, 235] width 32 height 11
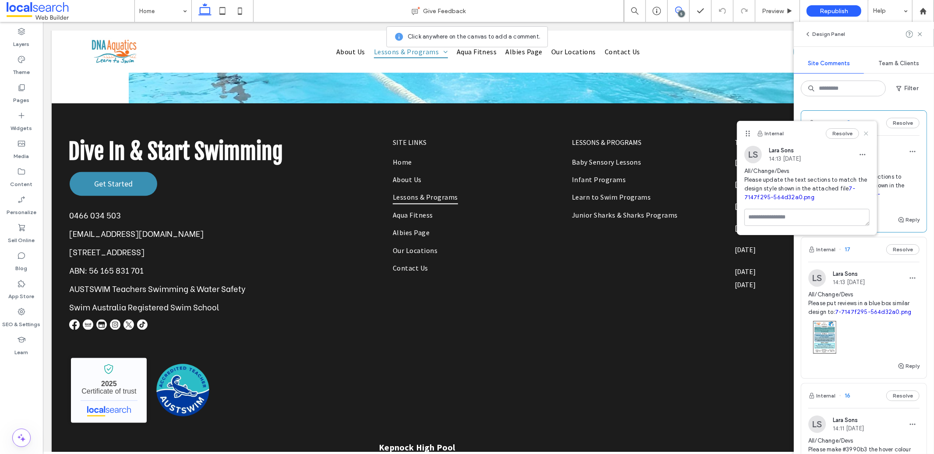
click at [867, 133] on icon at bounding box center [865, 133] width 7 height 7
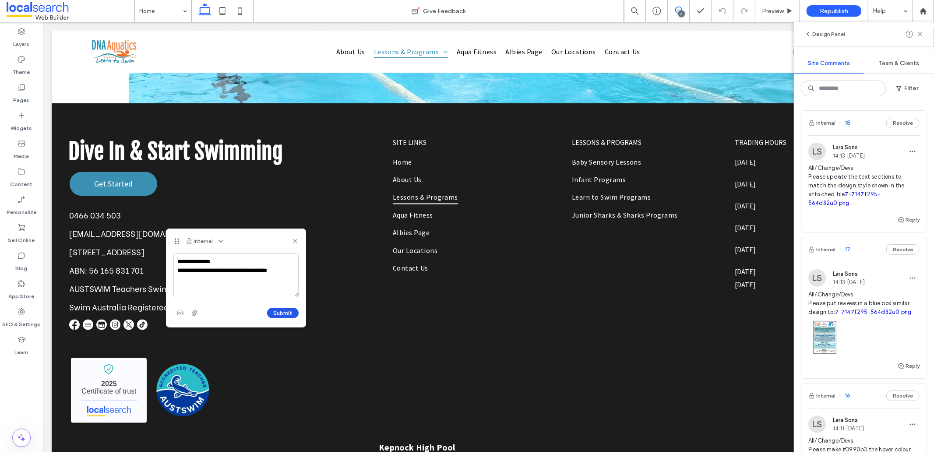
click at [277, 317] on button "Submit" at bounding box center [283, 313] width 32 height 11
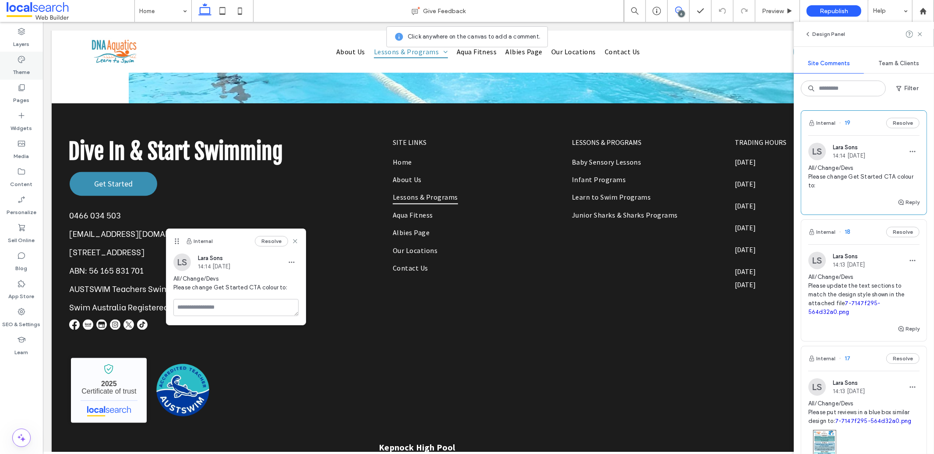
click at [23, 61] on icon at bounding box center [21, 59] width 9 height 9
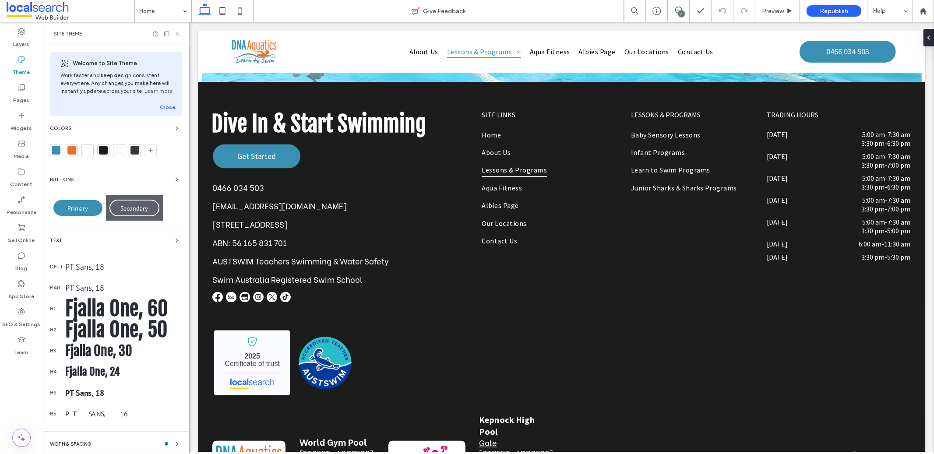
click at [165, 127] on div "Colors" at bounding box center [116, 128] width 132 height 11
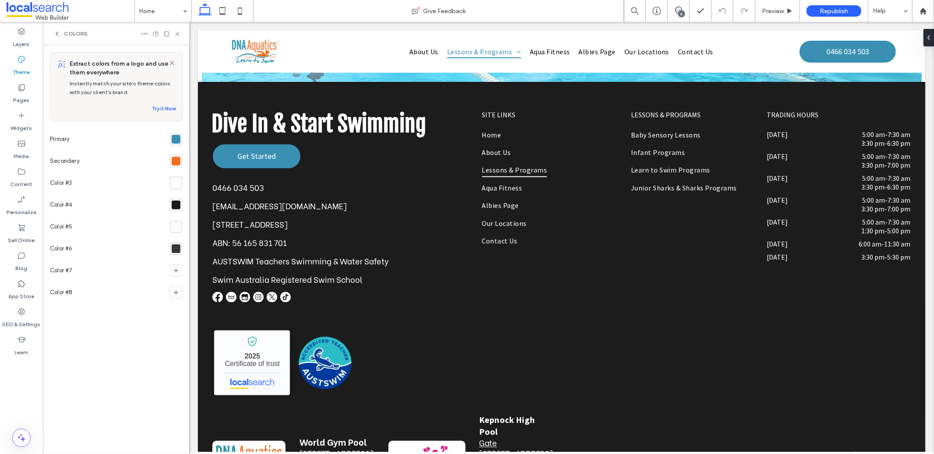
click at [175, 162] on div at bounding box center [176, 161] width 9 height 9
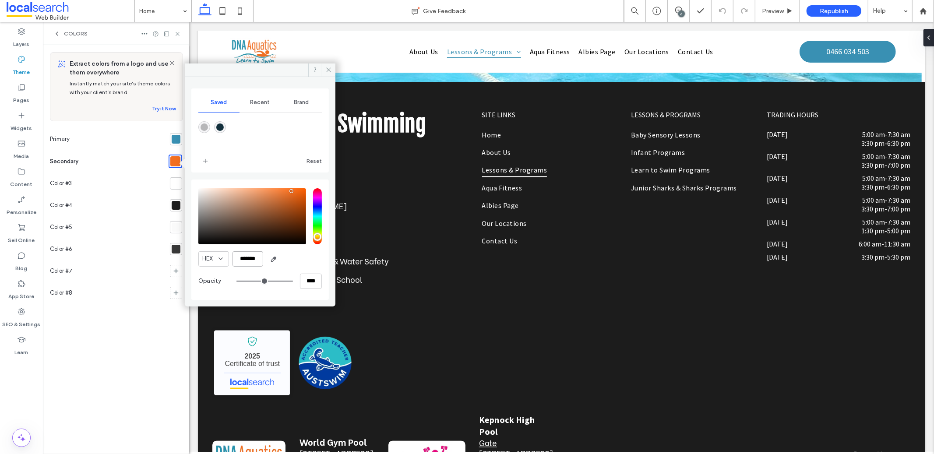
click at [255, 262] on input "*******" at bounding box center [247, 258] width 31 height 15
click at [334, 74] on span at bounding box center [329, 69] width 14 height 13
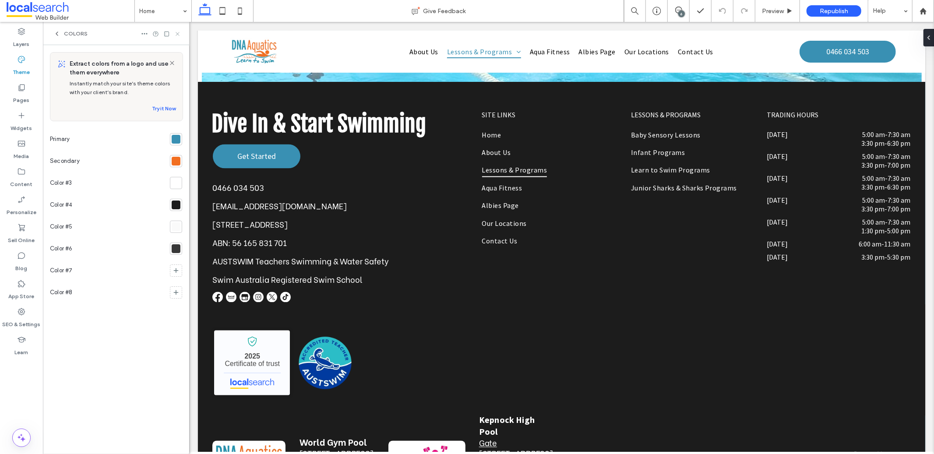
click at [178, 34] on icon at bounding box center [177, 34] width 7 height 7
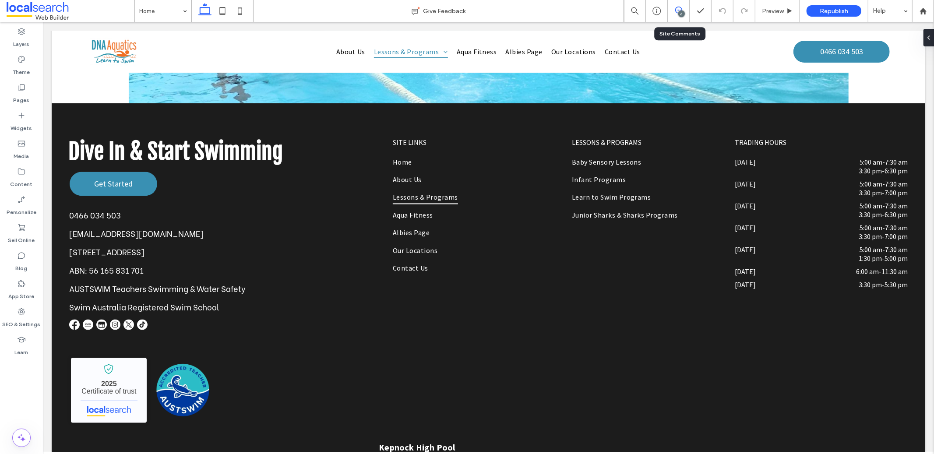
click at [677, 12] on icon at bounding box center [678, 10] width 7 height 7
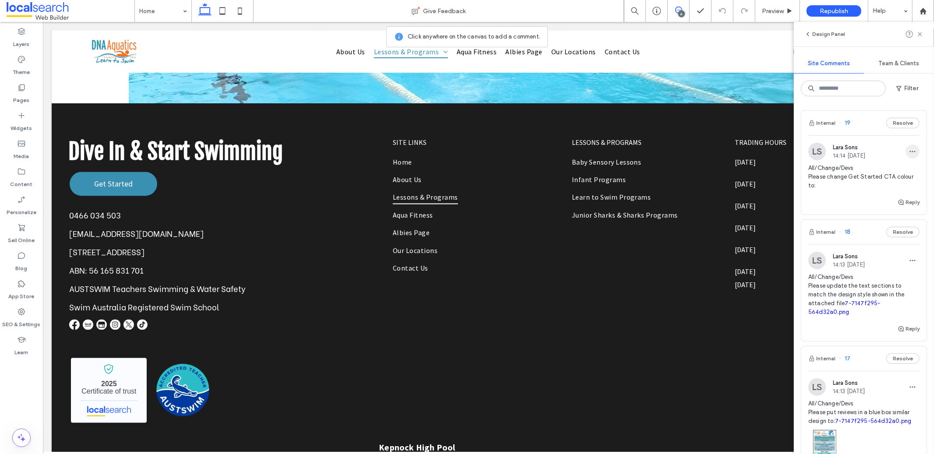
click at [909, 150] on icon "button" at bounding box center [912, 151] width 7 height 7
click at [905, 177] on div "Edit" at bounding box center [873, 174] width 78 height 17
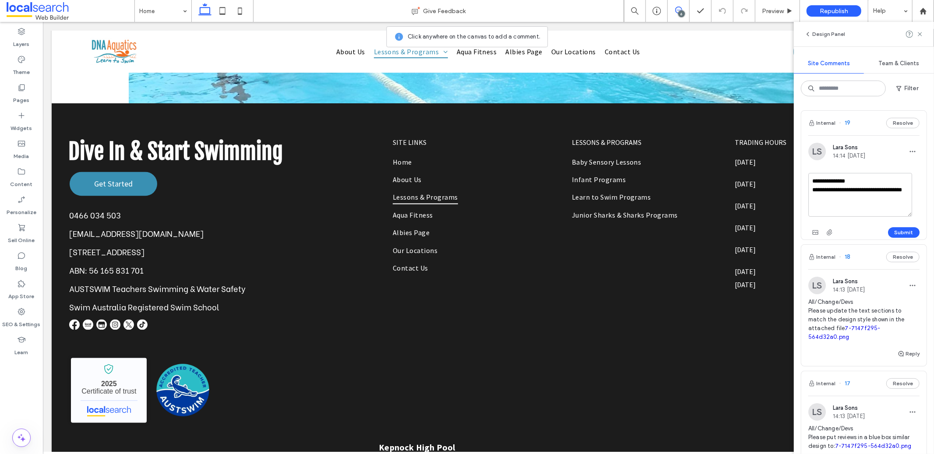
click at [851, 200] on textarea "**********" at bounding box center [860, 195] width 104 height 44
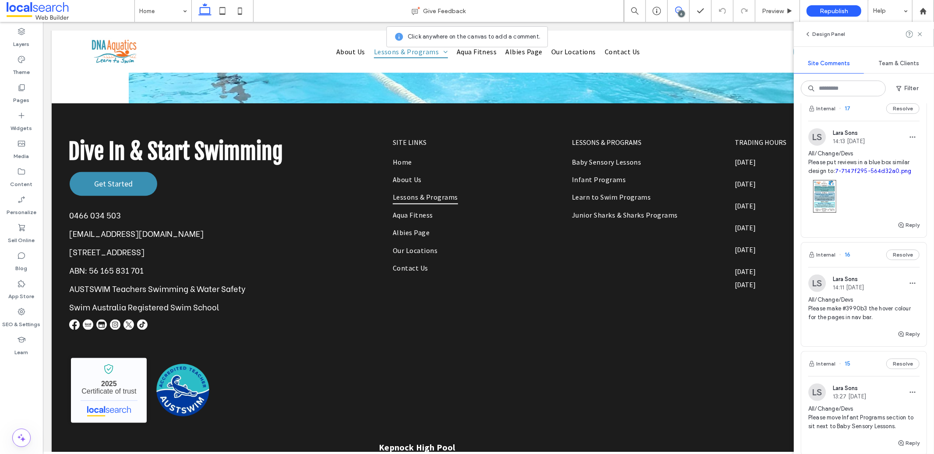
scroll to position [276, 0]
drag, startPoint x: 866, startPoint y: 308, endPoint x: 843, endPoint y: 307, distance: 23.6
click at [843, 307] on span "All/Change/Devs Please make #3990b3 the hover colour for the pages in nav bar." at bounding box center [863, 307] width 111 height 26
copy span "#3990b3"
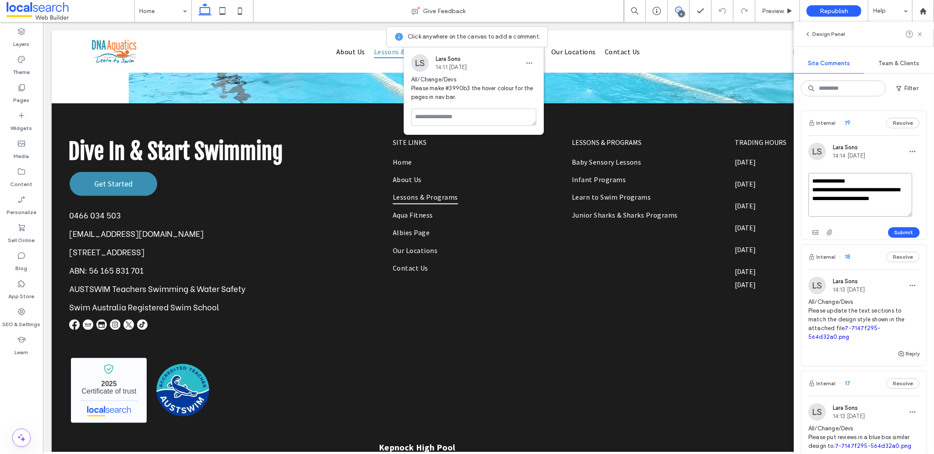
click at [892, 202] on textarea "**********" at bounding box center [860, 195] width 104 height 44
click at [908, 200] on textarea "**********" at bounding box center [860, 195] width 104 height 44
paste textarea "********"
click at [908, 232] on button "Submit" at bounding box center [904, 232] width 32 height 11
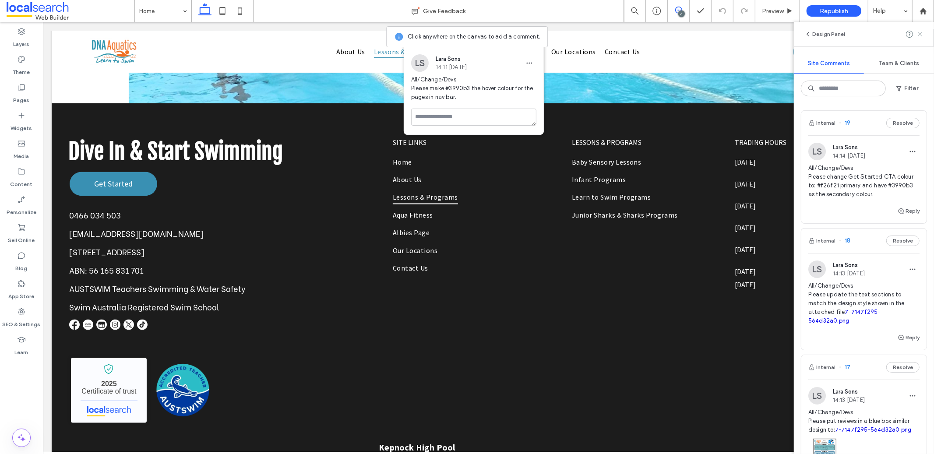
click at [918, 35] on use at bounding box center [919, 34] width 4 height 4
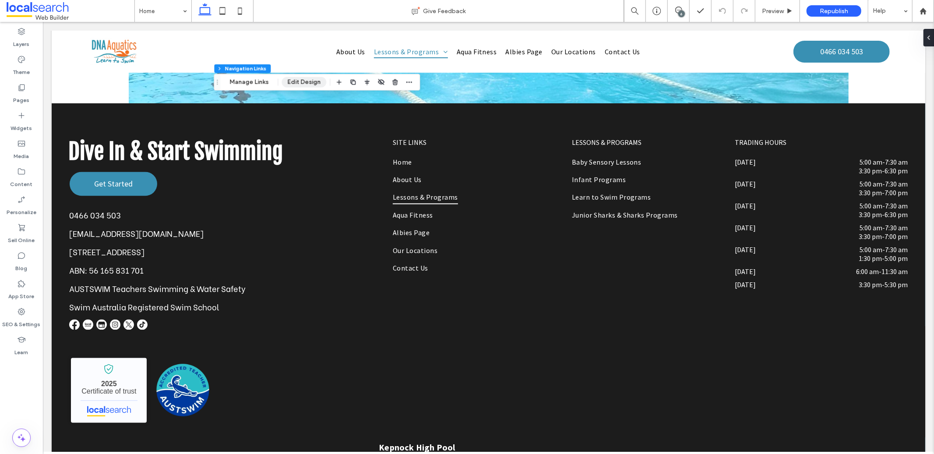
click at [295, 83] on button "Edit Design" at bounding box center [303, 82] width 45 height 11
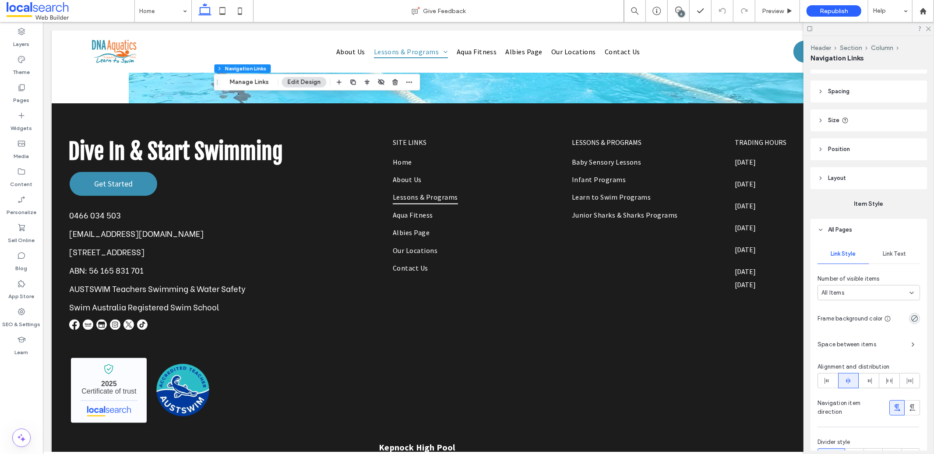
scroll to position [93, 0]
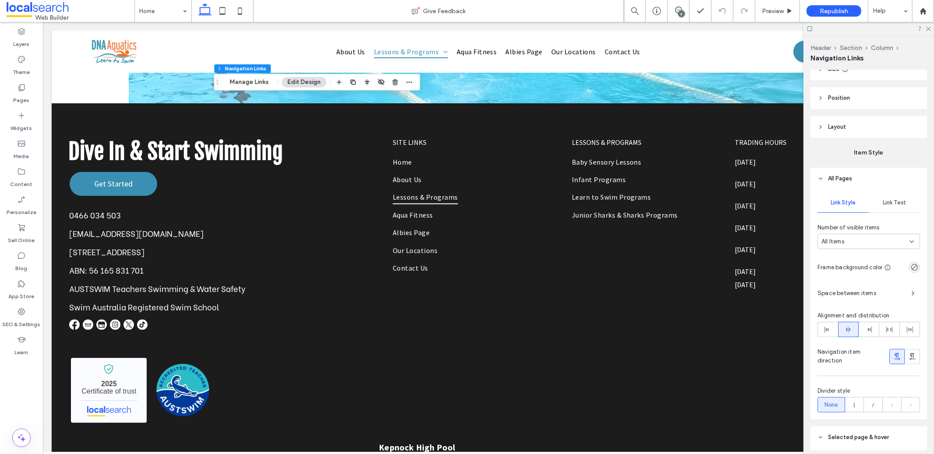
click at [895, 189] on header "All Pages" at bounding box center [868, 179] width 116 height 22
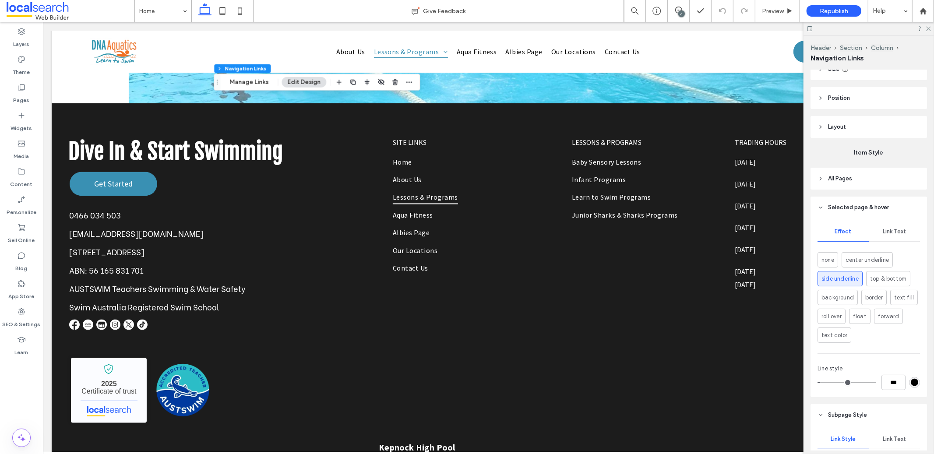
click at [894, 193] on div "Rename pages and edit their order, SEO and settings on the Pages Panel. Alignme…" at bounding box center [871, 260] width 122 height 380
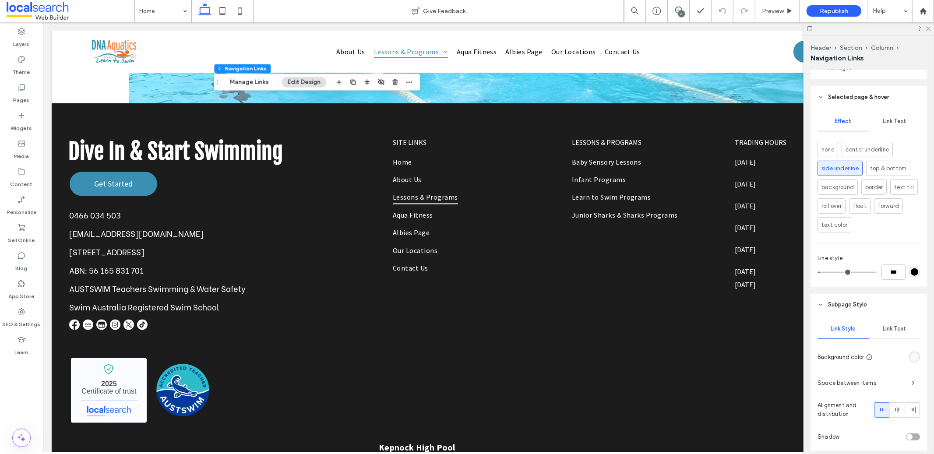
scroll to position [130, 0]
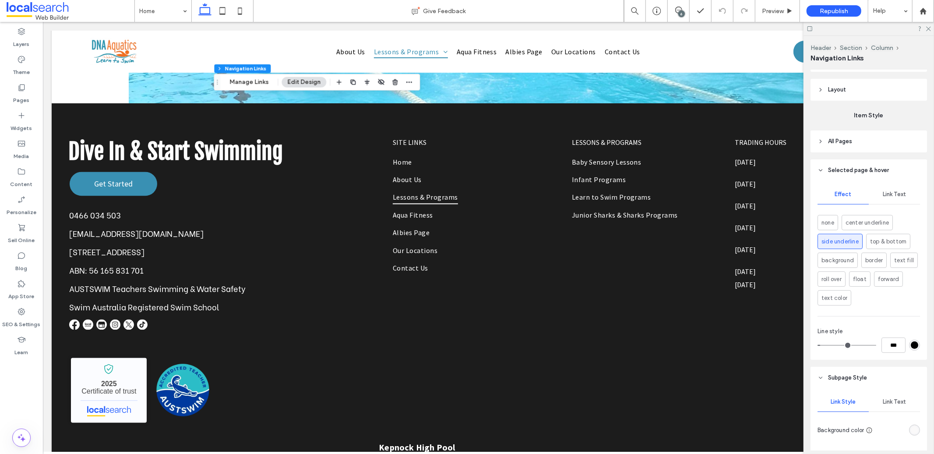
click at [852, 150] on header "All Pages" at bounding box center [868, 141] width 116 height 22
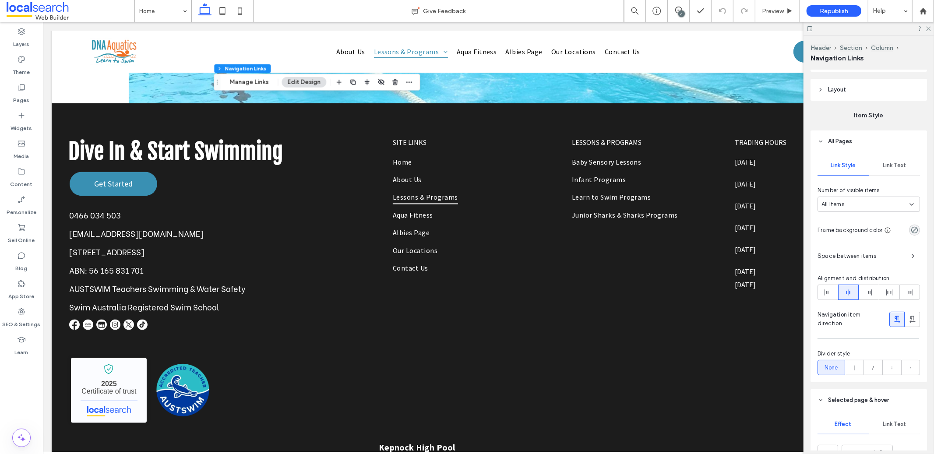
click at [892, 166] on span "Link Text" at bounding box center [893, 165] width 23 height 7
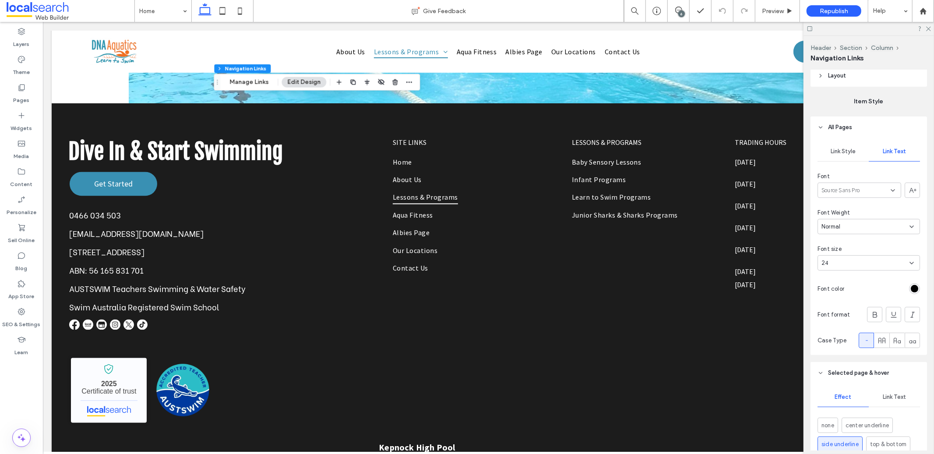
scroll to position [151, 0]
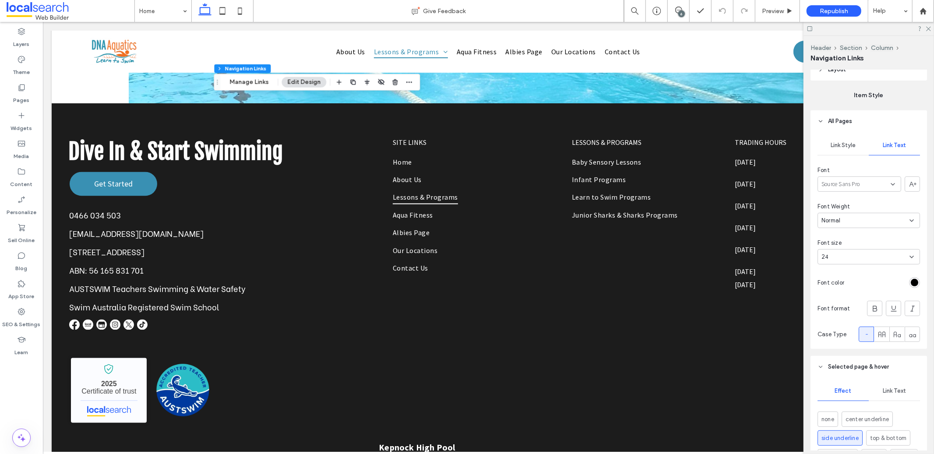
click at [876, 259] on div "24" at bounding box center [863, 257] width 84 height 9
click at [846, 254] on div "24" at bounding box center [863, 257] width 84 height 9
click at [843, 257] on div "24" at bounding box center [863, 257] width 84 height 9
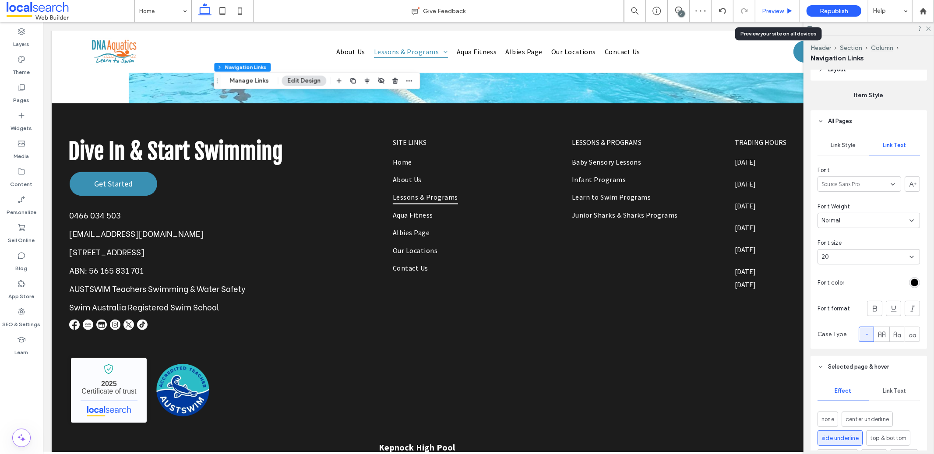
click at [765, 12] on span "Preview" at bounding box center [773, 10] width 22 height 7
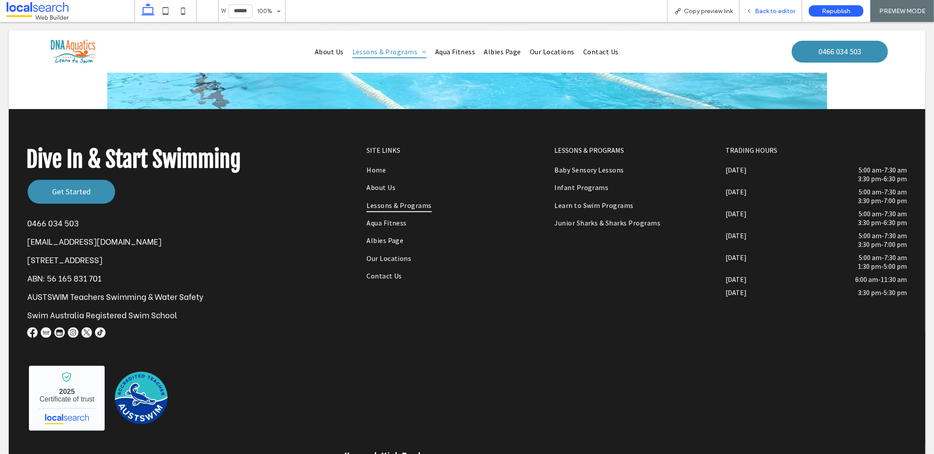
click at [761, 12] on span "Back to editor" at bounding box center [775, 10] width 40 height 7
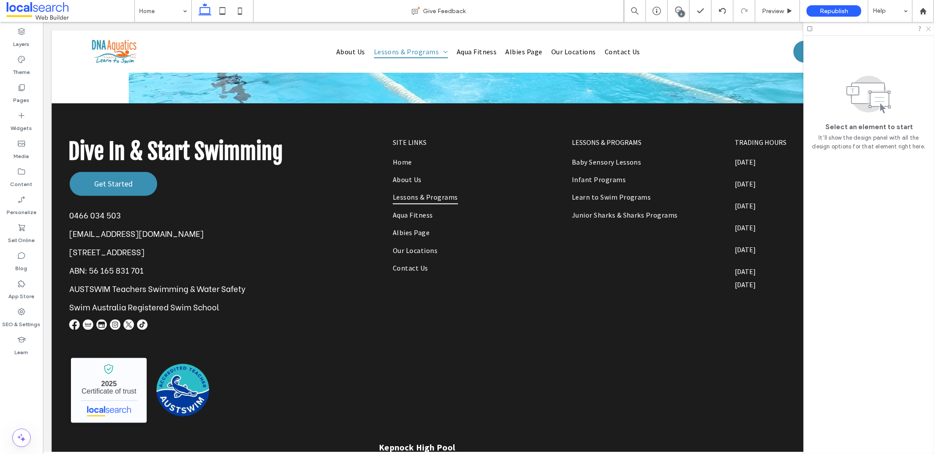
click at [927, 29] on icon at bounding box center [928, 28] width 6 height 6
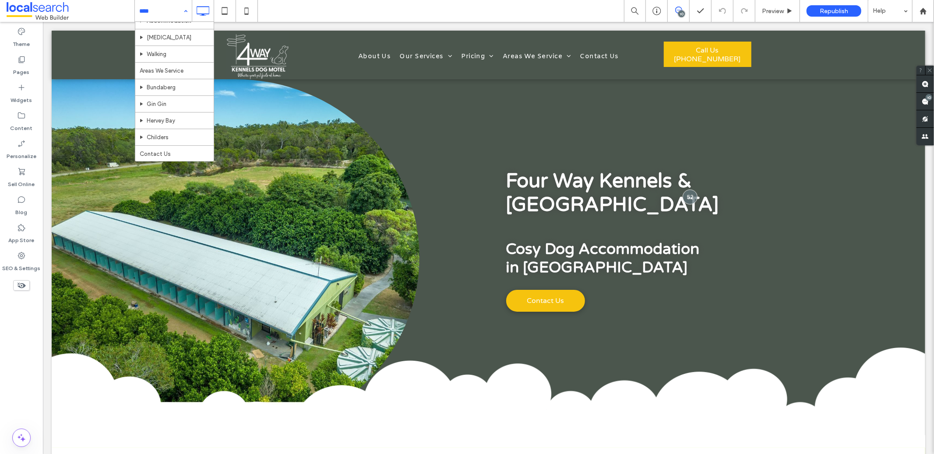
scroll to position [28, 0]
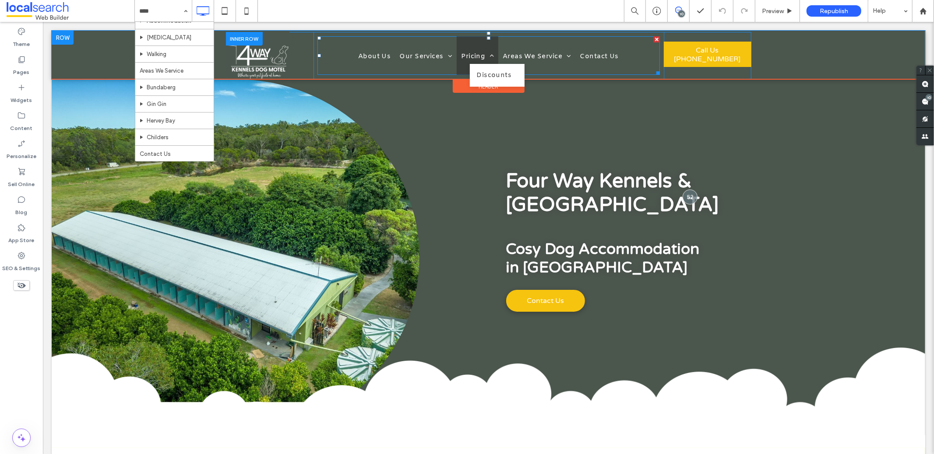
click at [467, 56] on span "Pricing" at bounding box center [476, 56] width 33 height 10
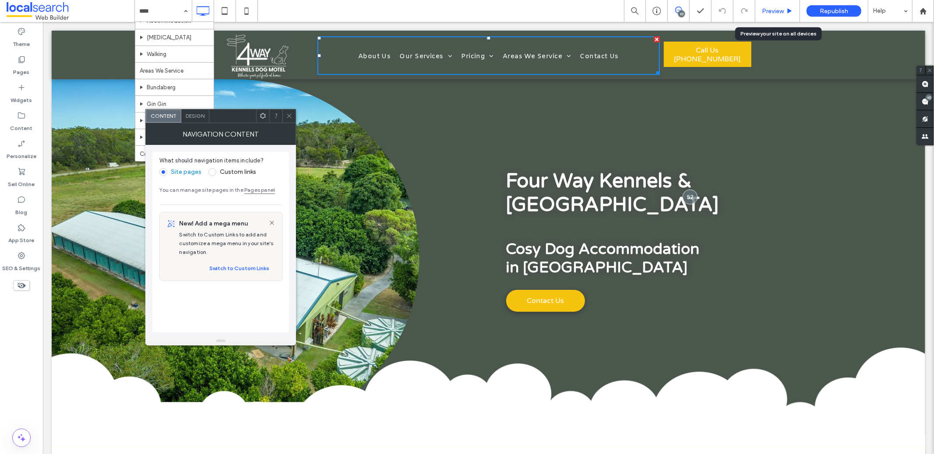
click at [776, 11] on span "Preview" at bounding box center [773, 10] width 22 height 7
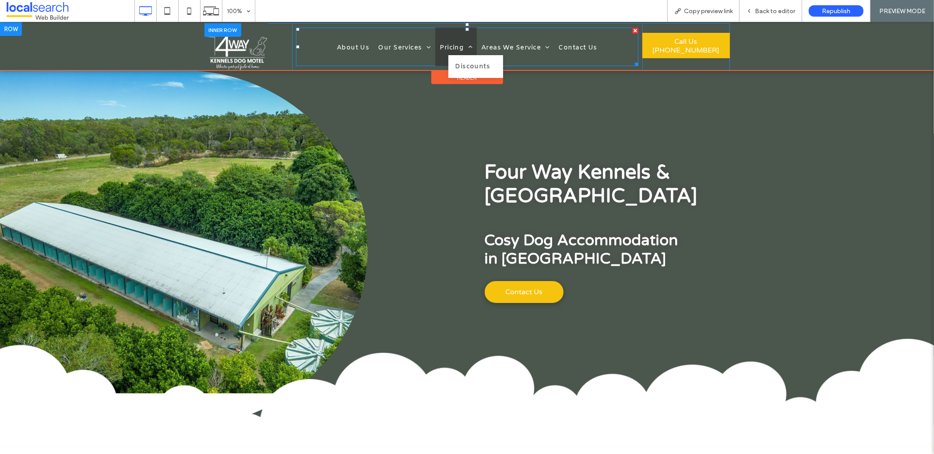
drag, startPoint x: 436, startPoint y: 47, endPoint x: 437, endPoint y: 69, distance: 22.0
click at [439, 47] on span "Pricing" at bounding box center [455, 47] width 33 height 10
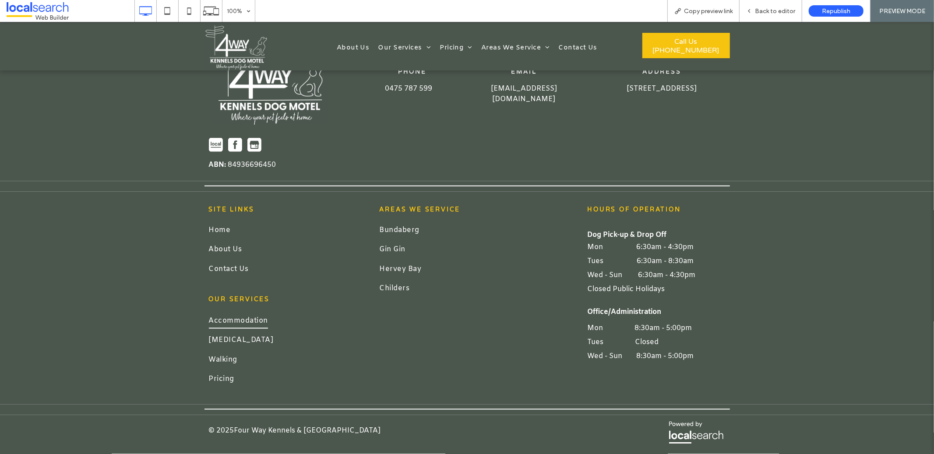
scroll to position [3953, 0]
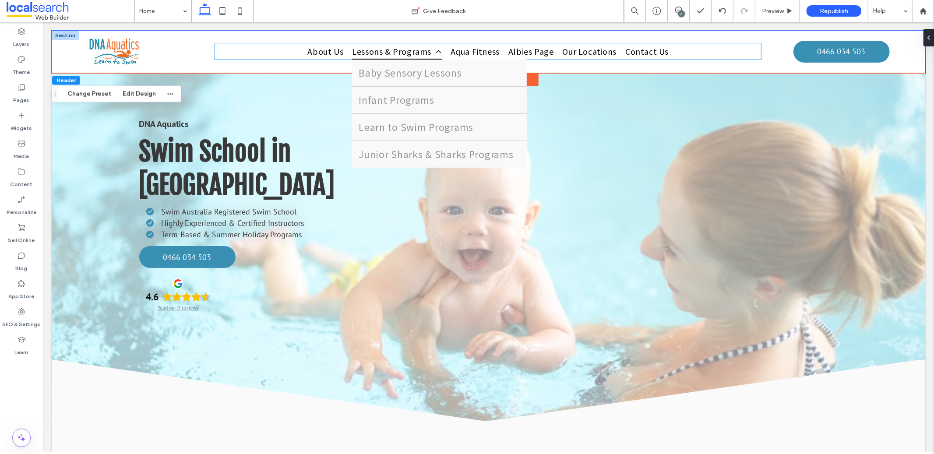
click at [390, 48] on span "Lessons & Programs" at bounding box center [395, 51] width 89 height 16
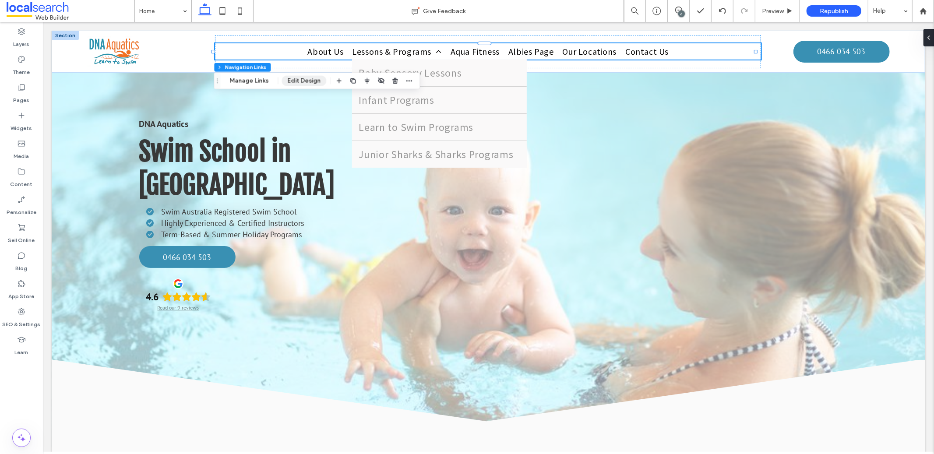
click at [297, 81] on button "Edit Design" at bounding box center [303, 81] width 45 height 11
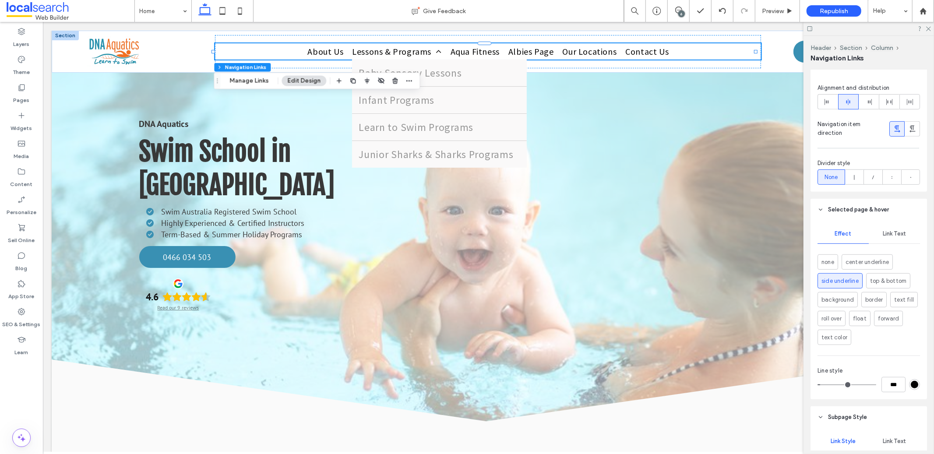
scroll to position [323, 0]
click at [888, 233] on span "Link Text" at bounding box center [893, 231] width 23 height 7
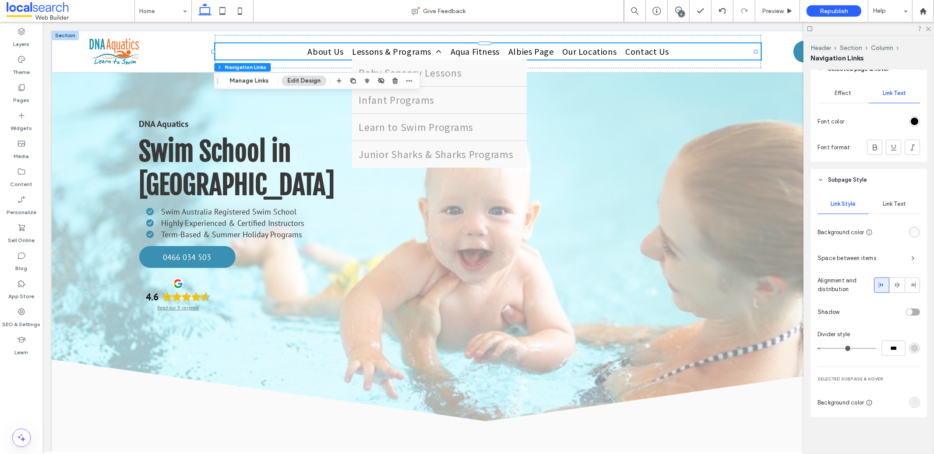
scroll to position [463, 0]
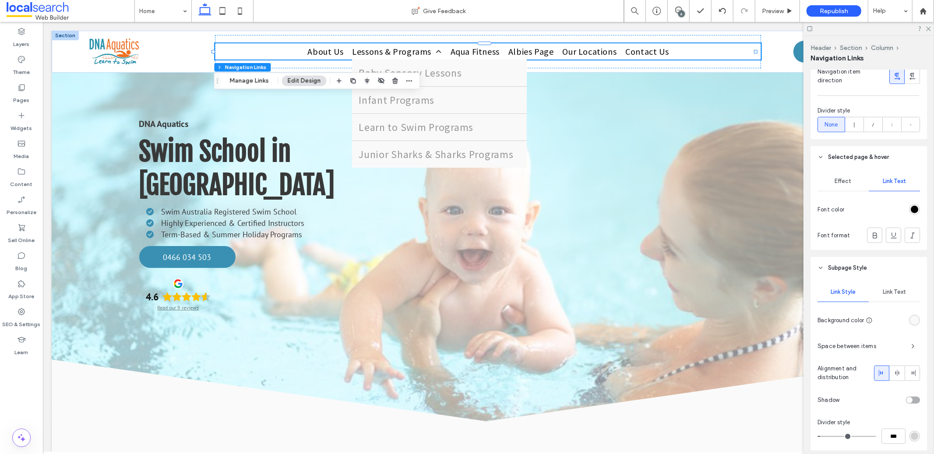
click at [888, 285] on div "Link Text" at bounding box center [893, 291] width 51 height 19
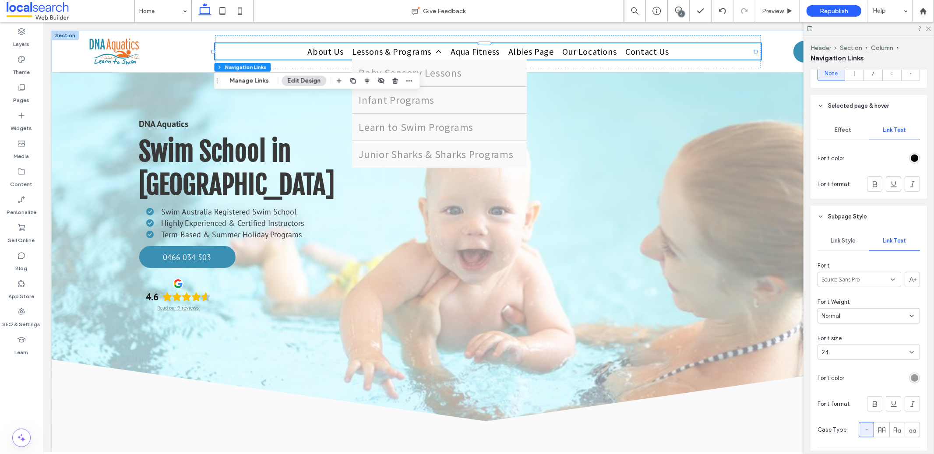
scroll to position [464, 0]
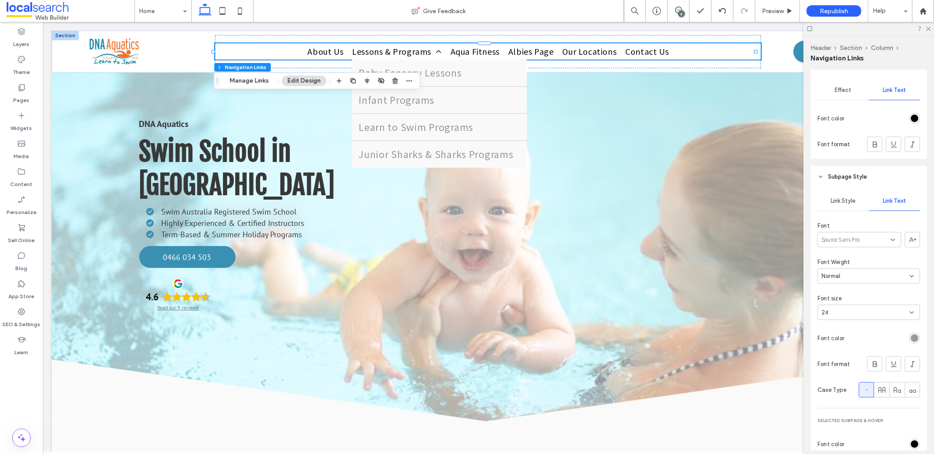
click at [861, 310] on div "24" at bounding box center [863, 312] width 84 height 9
type input "**"
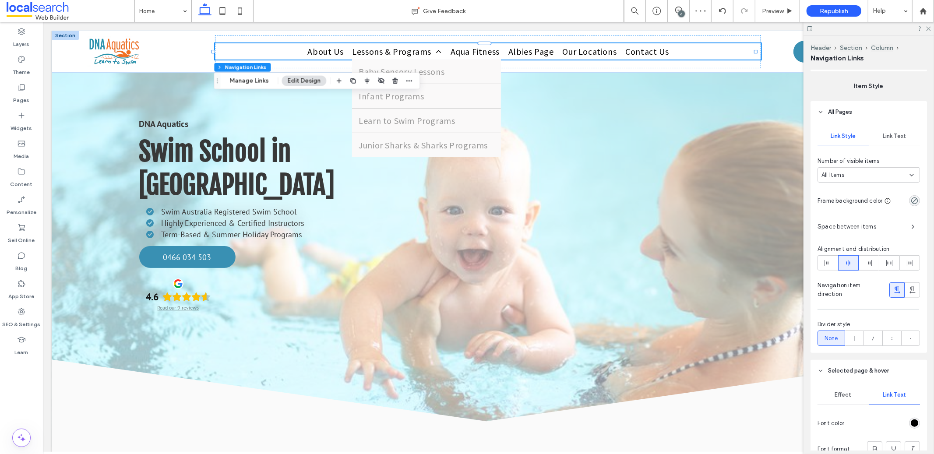
scroll to position [141, 0]
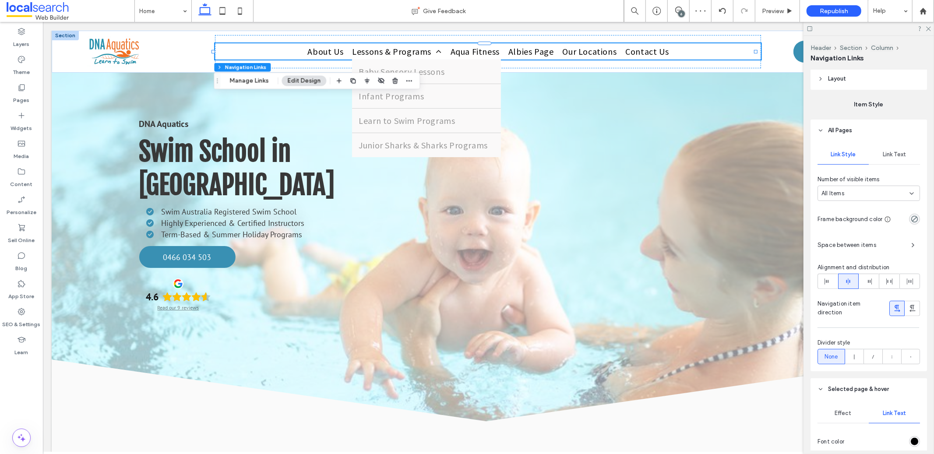
click at [892, 155] on span "Link Text" at bounding box center [893, 154] width 23 height 7
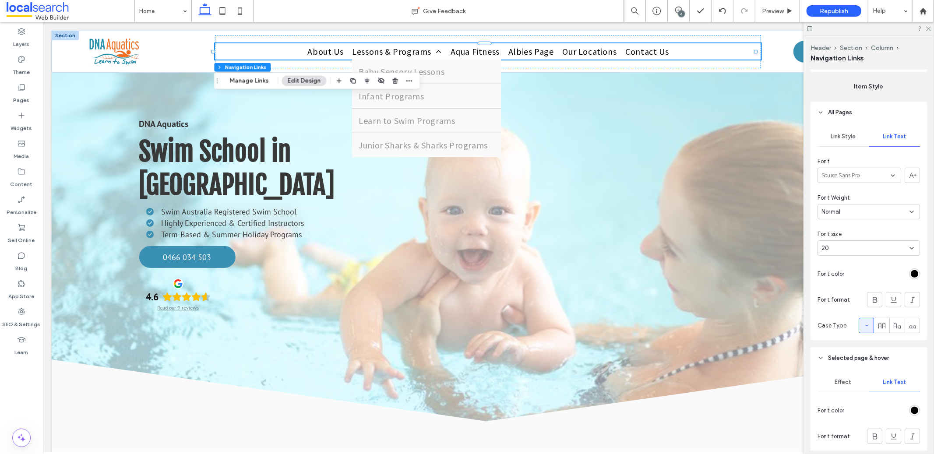
scroll to position [160, 0]
click at [876, 172] on div "Source Sans Pro" at bounding box center [859, 174] width 84 height 15
click at [853, 233] on div "Prompt" at bounding box center [856, 232] width 77 height 15
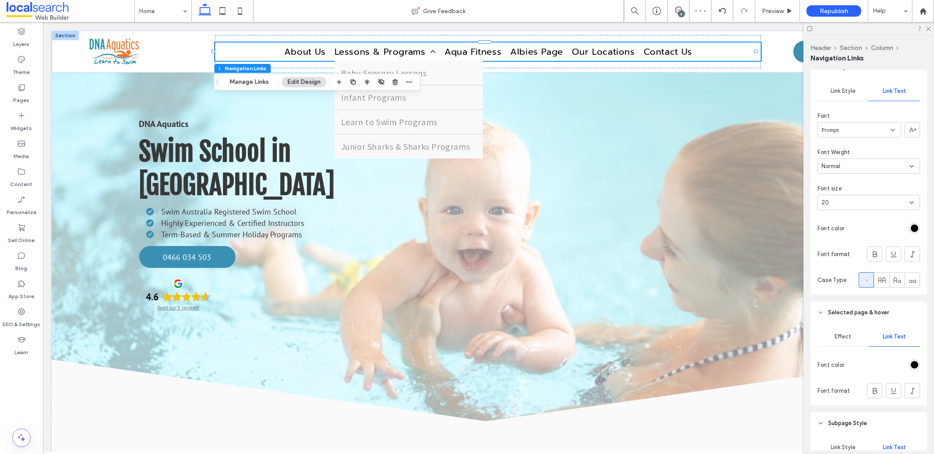
scroll to position [255, 0]
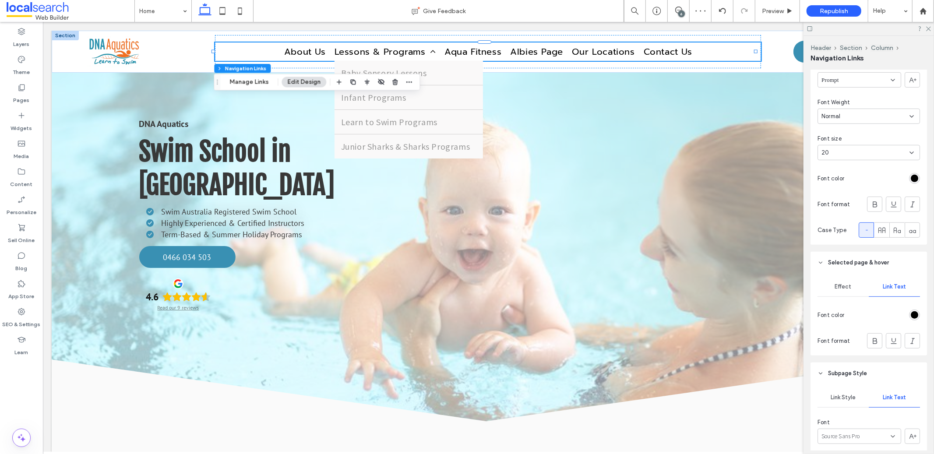
click at [850, 281] on div "Effect" at bounding box center [842, 286] width 51 height 19
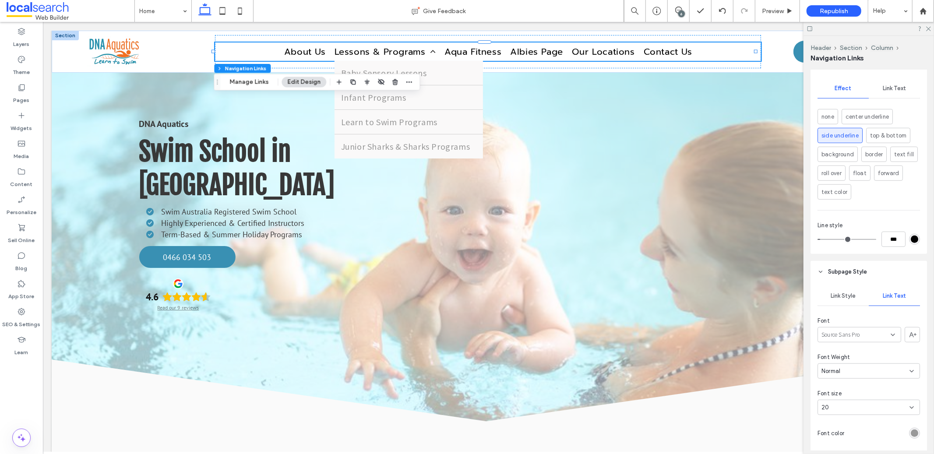
scroll to position [504, 0]
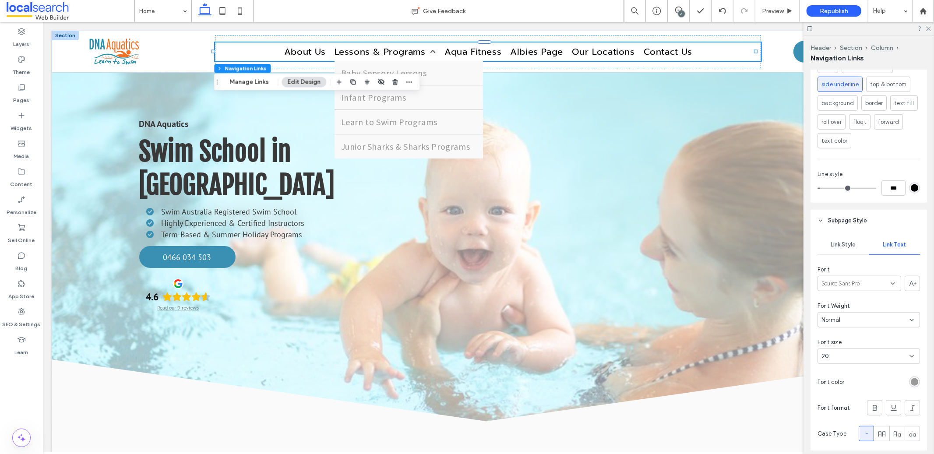
click at [861, 285] on div "Source Sans Pro" at bounding box center [859, 283] width 84 height 15
click at [847, 368] on div "Prompt" at bounding box center [856, 365] width 77 height 15
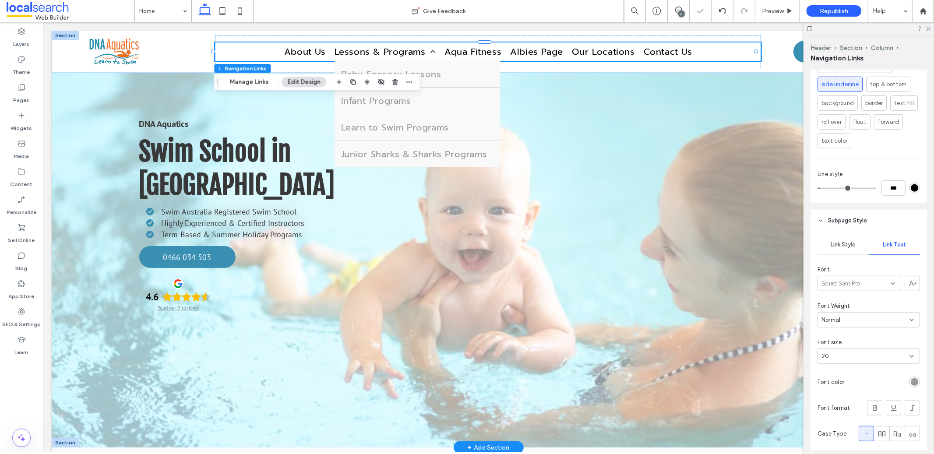
type input "*"
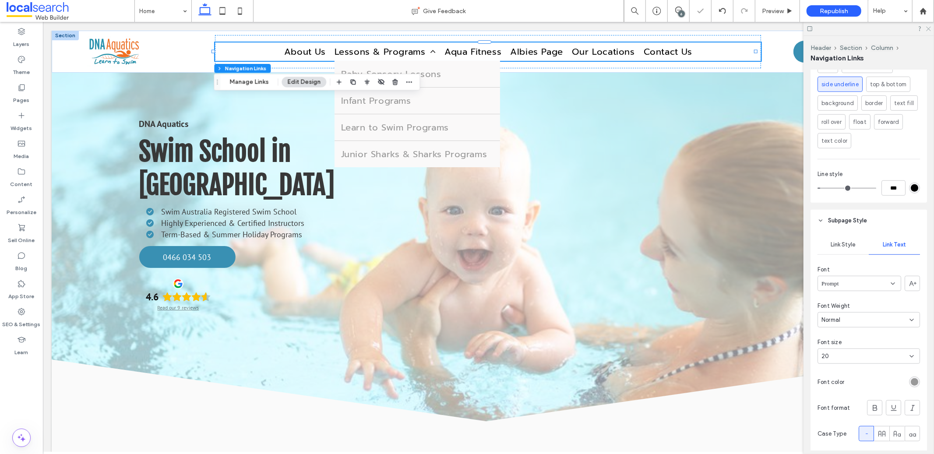
click at [926, 30] on icon at bounding box center [928, 28] width 6 height 6
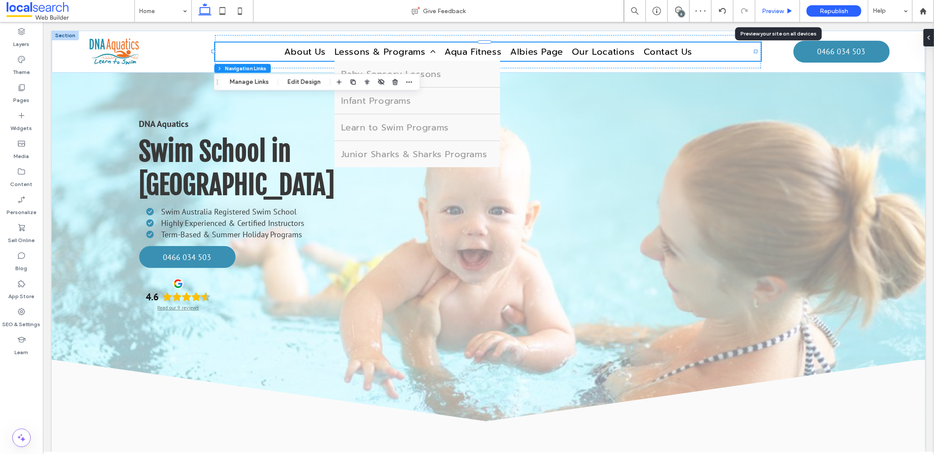
click at [778, 11] on span "Preview" at bounding box center [773, 10] width 22 height 7
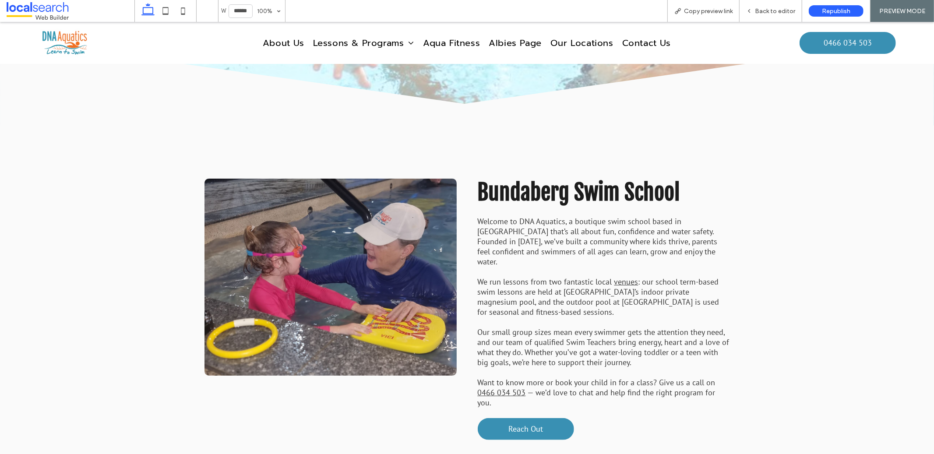
scroll to position [357, 0]
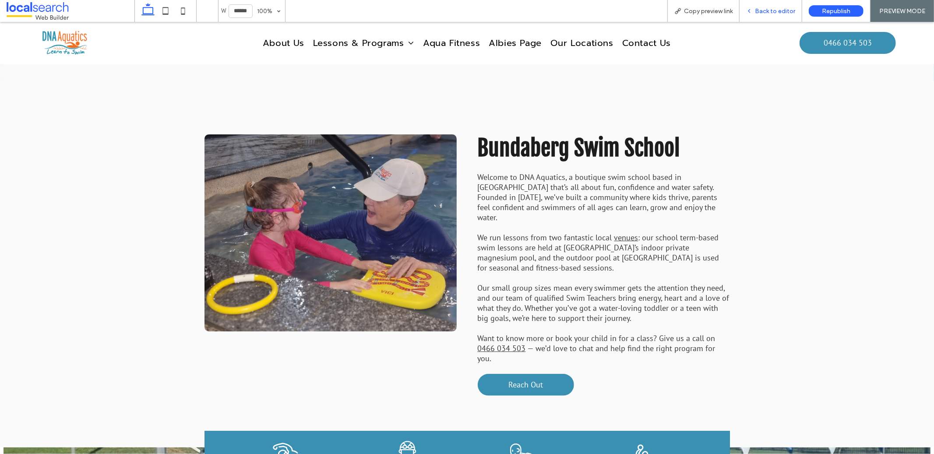
click at [775, 11] on span "Back to editor" at bounding box center [775, 10] width 40 height 7
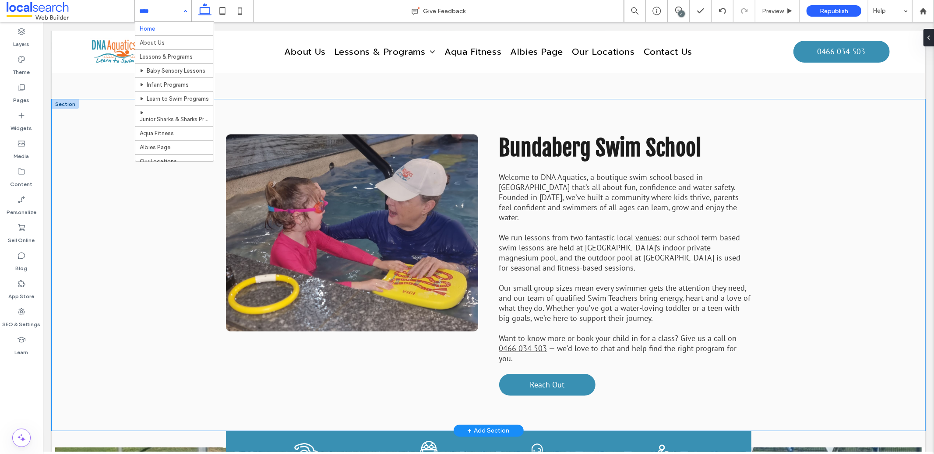
click at [107, 190] on div "Bundaberg Swim School Welcome to DNA Aquatics, a boutique swim school based in …" at bounding box center [487, 264] width 873 height 331
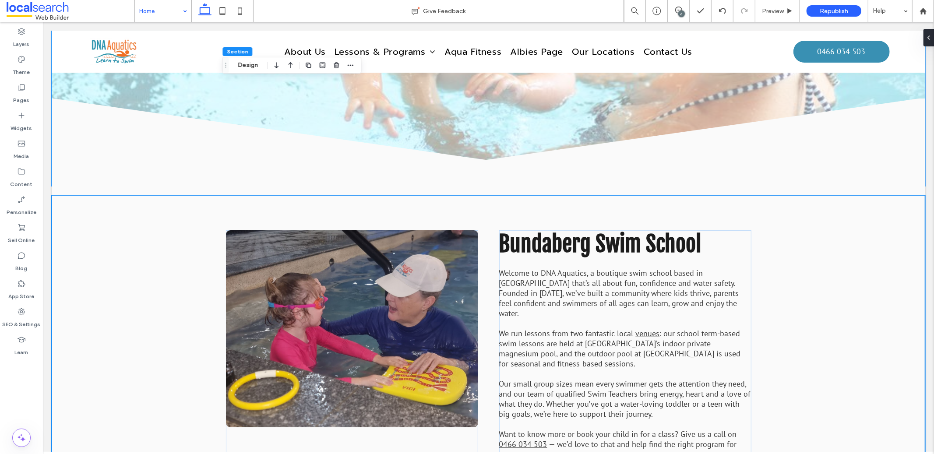
scroll to position [373, 0]
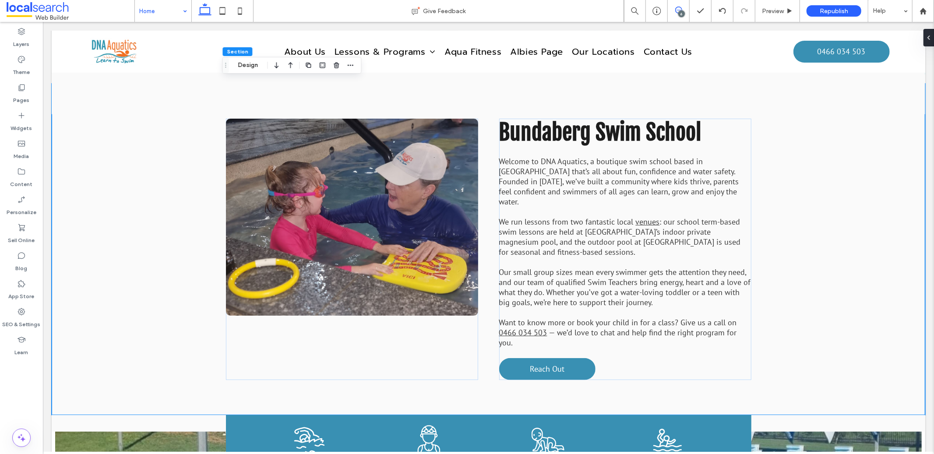
click at [675, 11] on use at bounding box center [678, 10] width 7 height 7
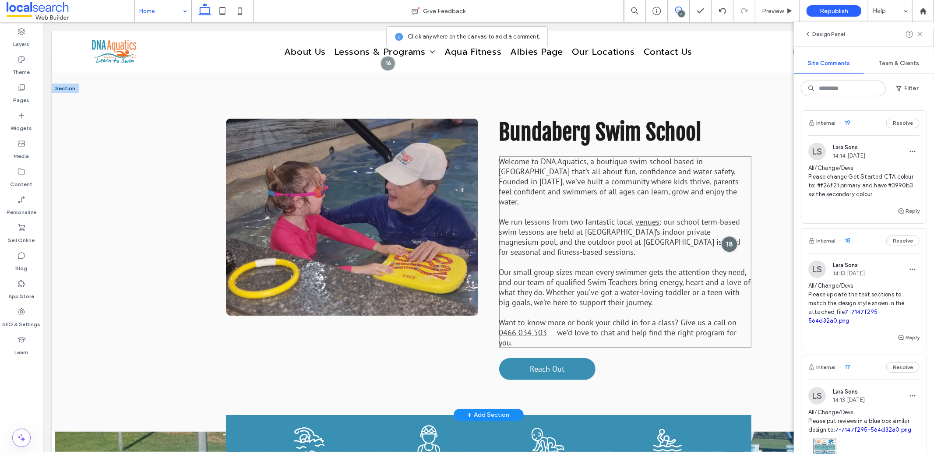
click at [722, 235] on div at bounding box center [728, 243] width 16 height 16
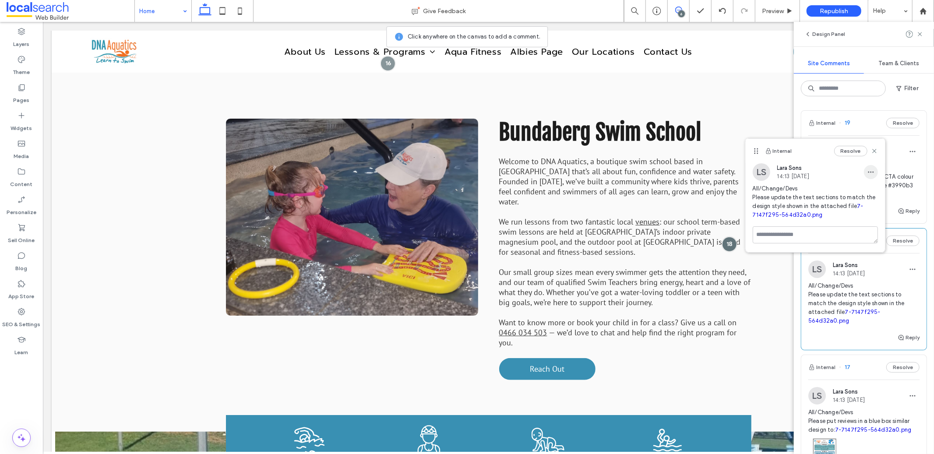
click at [871, 173] on icon "button" at bounding box center [870, 172] width 7 height 7
click at [869, 186] on div "Edit" at bounding box center [838, 194] width 78 height 17
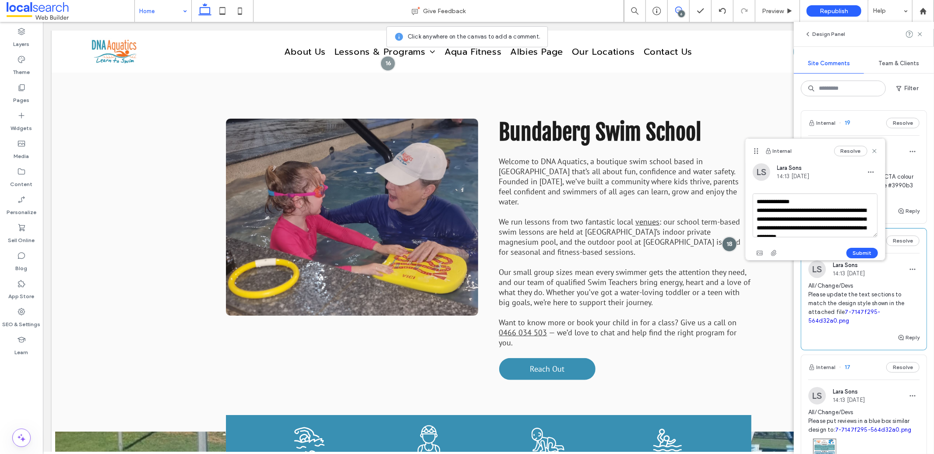
click at [840, 209] on textarea "**********" at bounding box center [814, 215] width 125 height 44
type textarea "**********"
click at [863, 251] on button "Submit" at bounding box center [862, 253] width 32 height 11
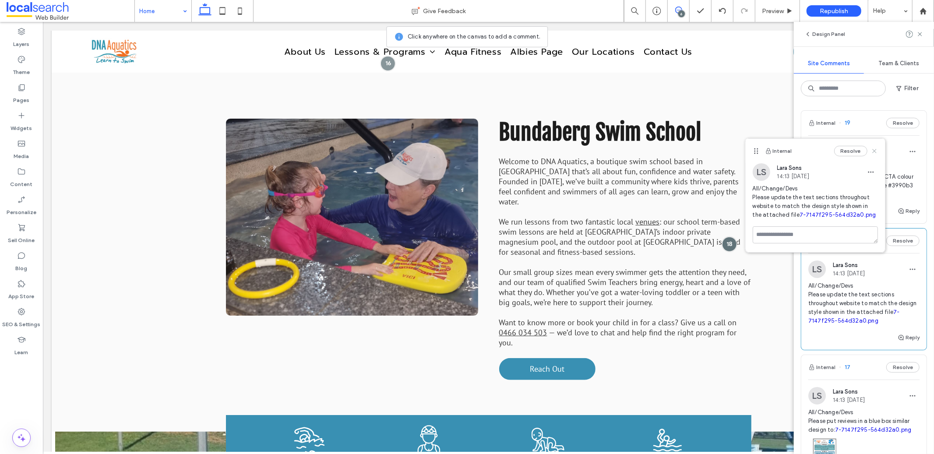
click at [875, 151] on use at bounding box center [874, 151] width 4 height 4
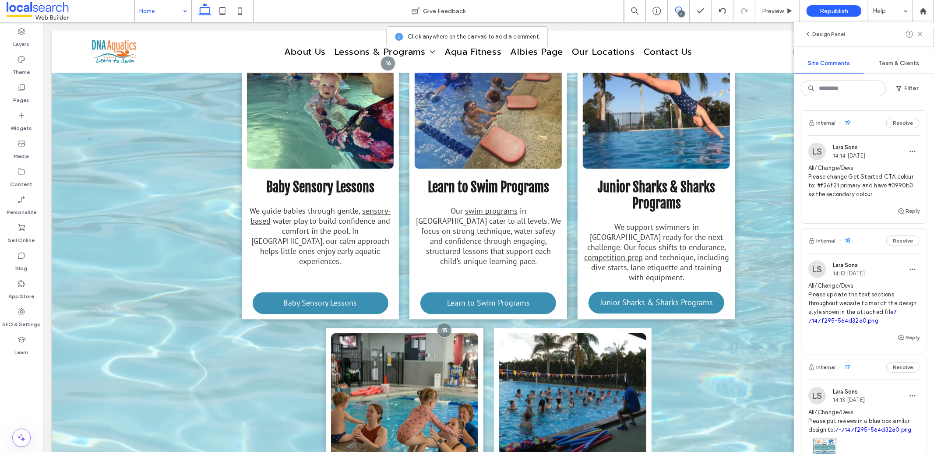
scroll to position [1415, 0]
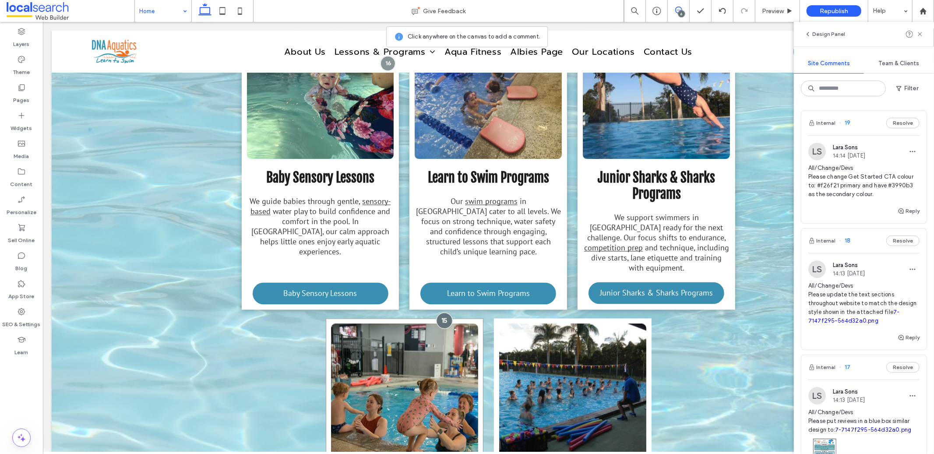
click at [441, 312] on div at bounding box center [444, 320] width 16 height 16
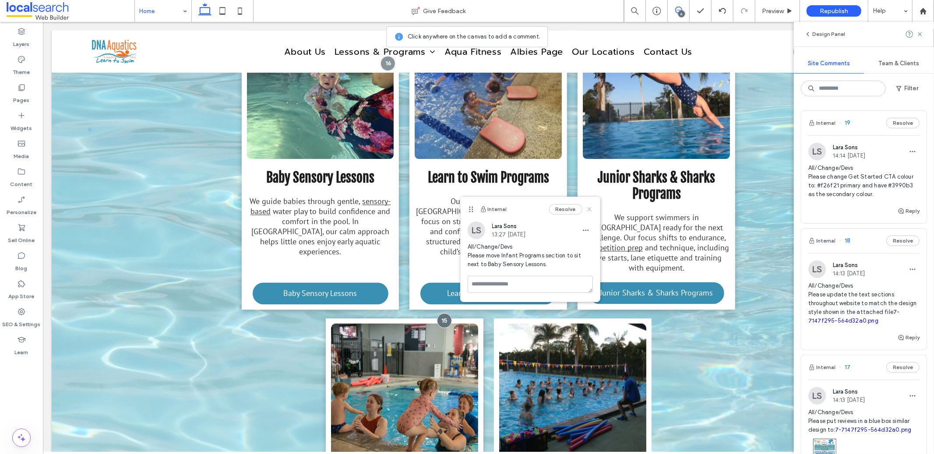
drag, startPoint x: 588, startPoint y: 210, endPoint x: 360, endPoint y: 228, distance: 228.7
click at [588, 210] on use at bounding box center [589, 209] width 4 height 4
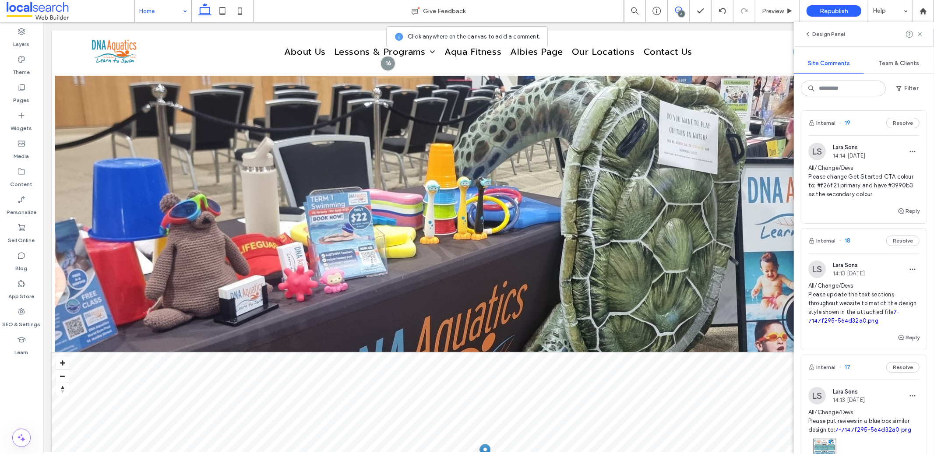
scroll to position [2470, 0]
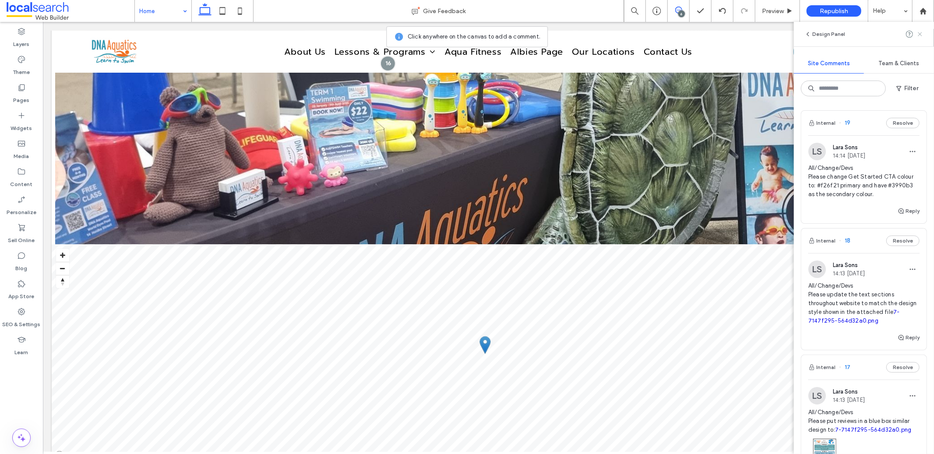
click at [918, 35] on icon at bounding box center [919, 34] width 7 height 7
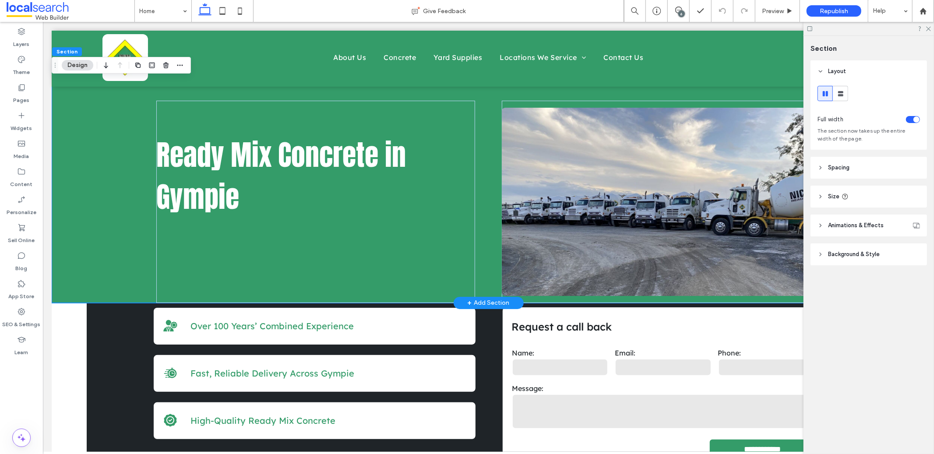
click at [84, 159] on div "Ready Mix Concrete in Gympie" at bounding box center [487, 166] width 873 height 272
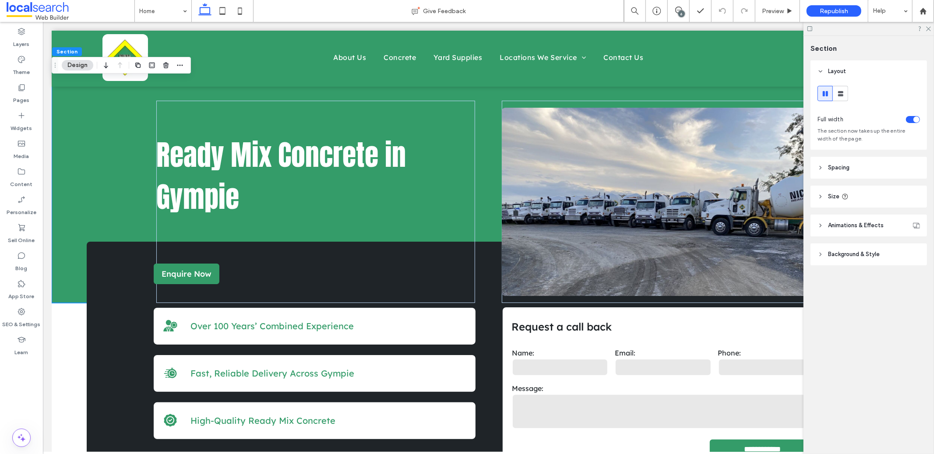
click at [871, 255] on span "Background & Style" at bounding box center [854, 254] width 52 height 9
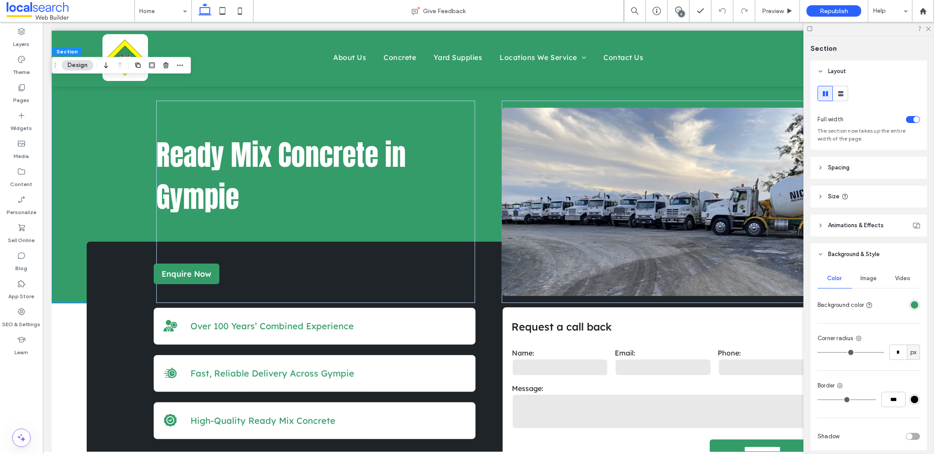
click at [910, 303] on div "rgba(52,156,105,1)" at bounding box center [913, 304] width 7 height 7
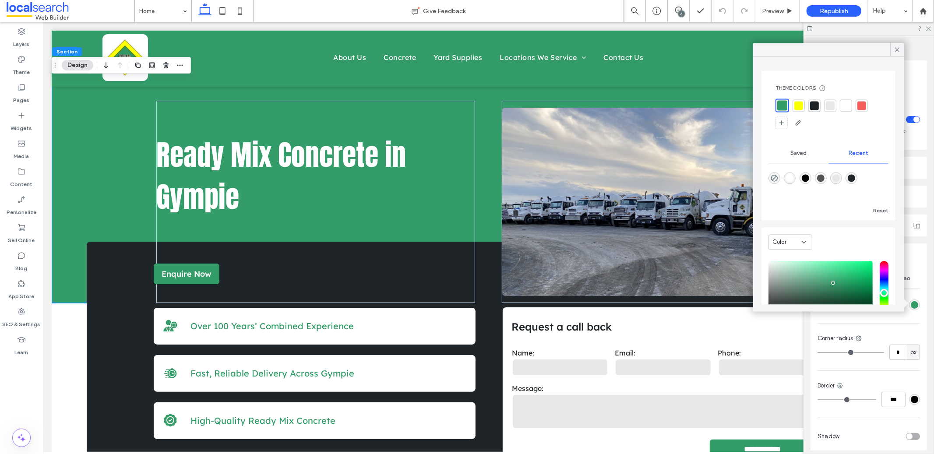
click at [798, 105] on div at bounding box center [798, 105] width 9 height 9
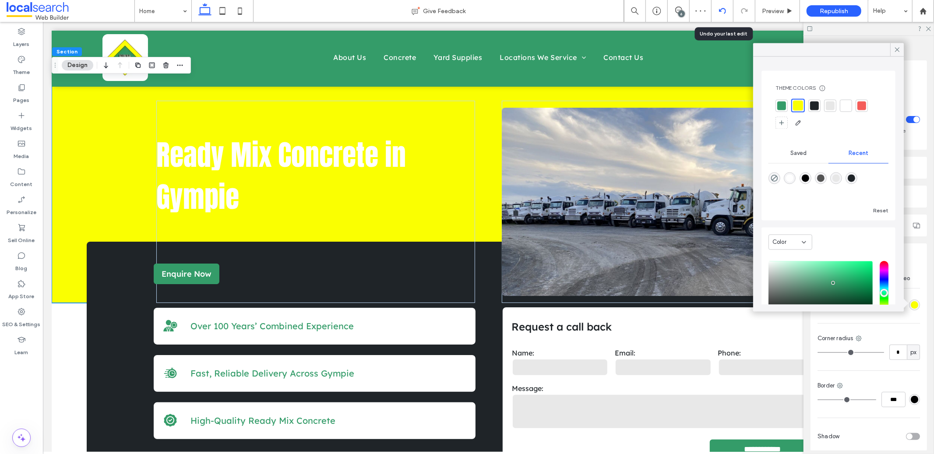
click at [724, 9] on use at bounding box center [721, 11] width 7 height 6
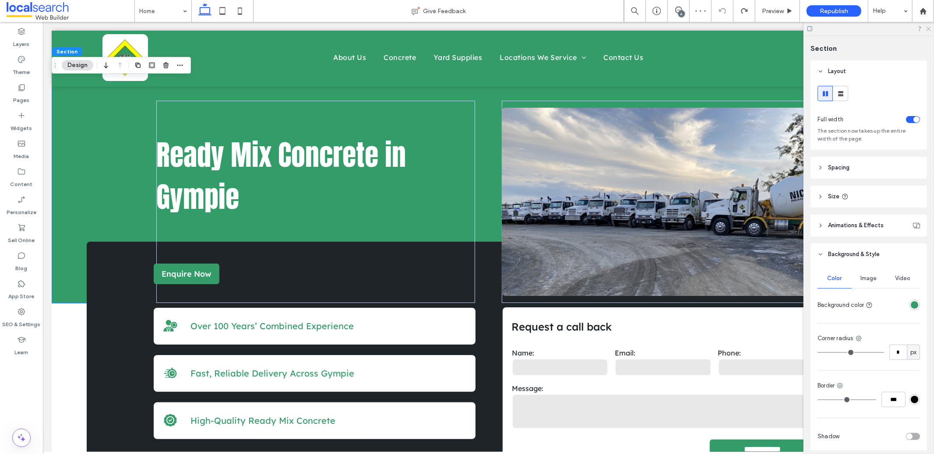
click at [927, 29] on use at bounding box center [928, 29] width 5 height 5
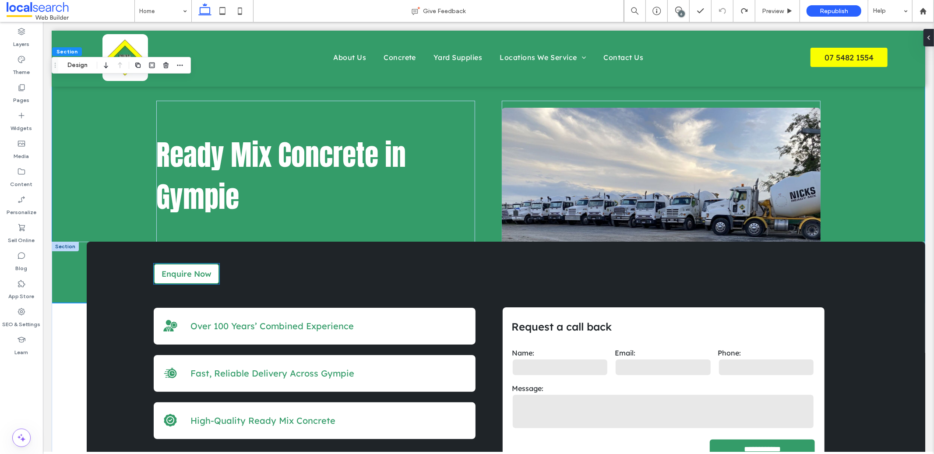
click at [207, 275] on span "Enquire Now" at bounding box center [186, 273] width 50 height 10
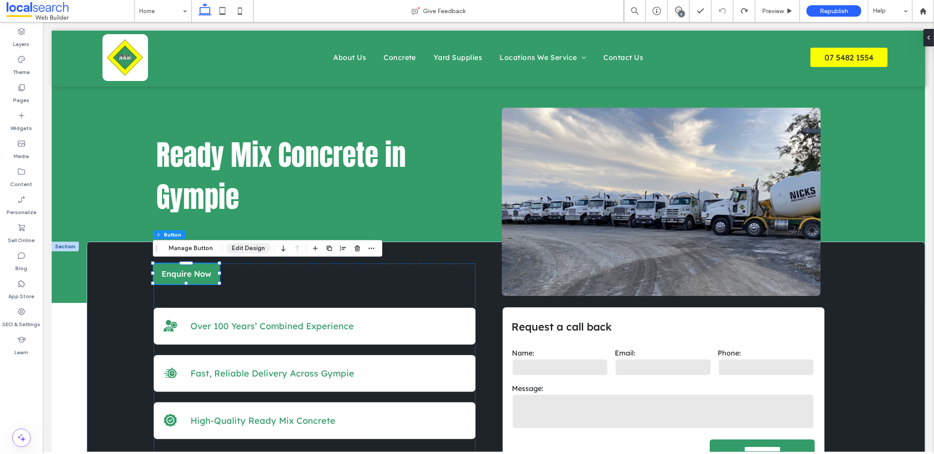
click at [235, 248] on button "Edit Design" at bounding box center [248, 248] width 45 height 11
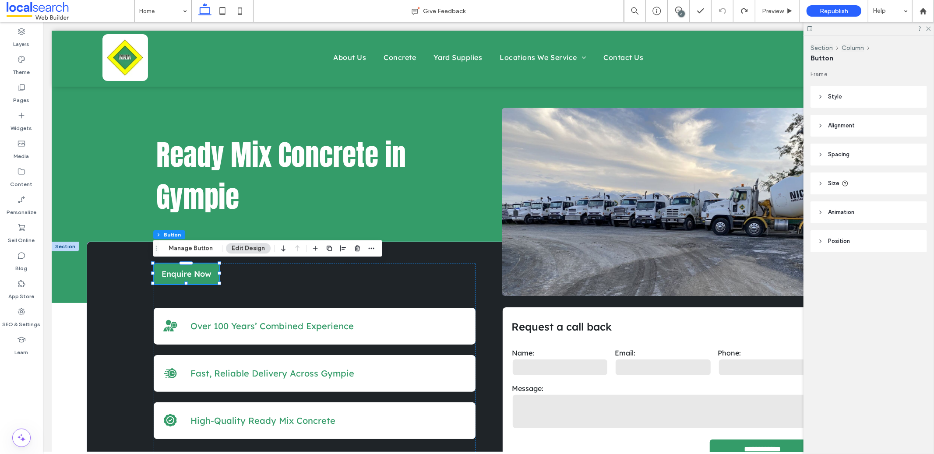
click at [856, 185] on header "Size" at bounding box center [868, 183] width 116 height 22
drag, startPoint x: 863, startPoint y: 149, endPoint x: 865, endPoint y: 135, distance: 14.7
click at [863, 149] on header "Spacing" at bounding box center [868, 155] width 116 height 22
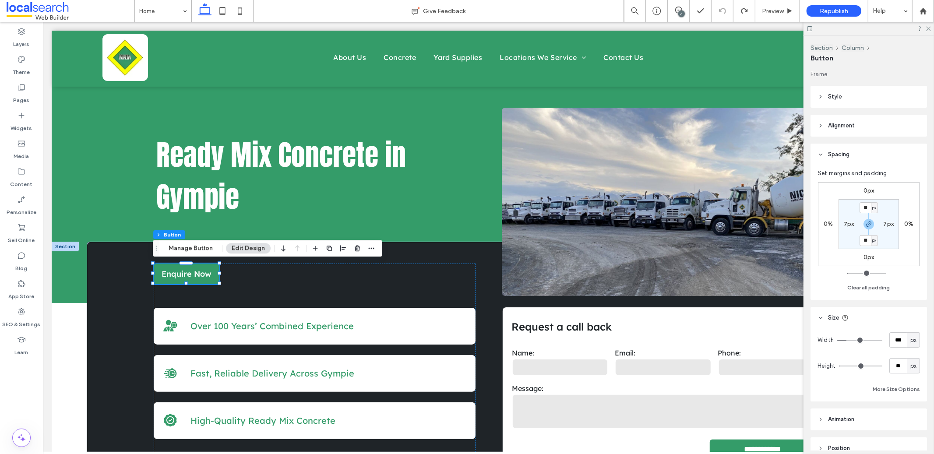
click at [868, 123] on header "Alignment" at bounding box center [868, 126] width 116 height 22
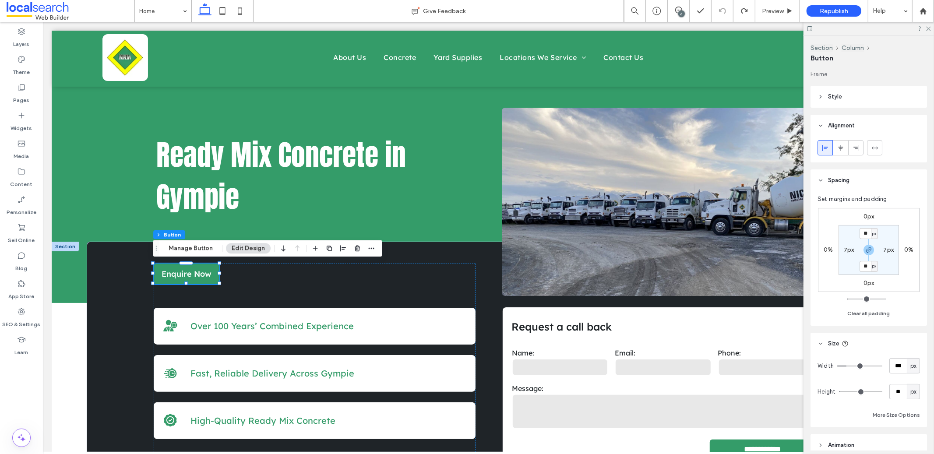
click at [862, 92] on header "Style" at bounding box center [868, 97] width 116 height 22
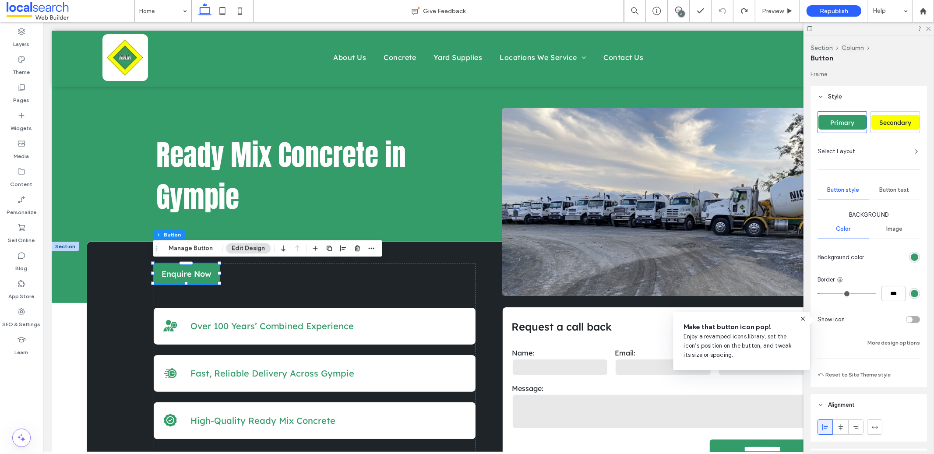
click at [906, 122] on span "Secondary" at bounding box center [895, 123] width 38 height 8
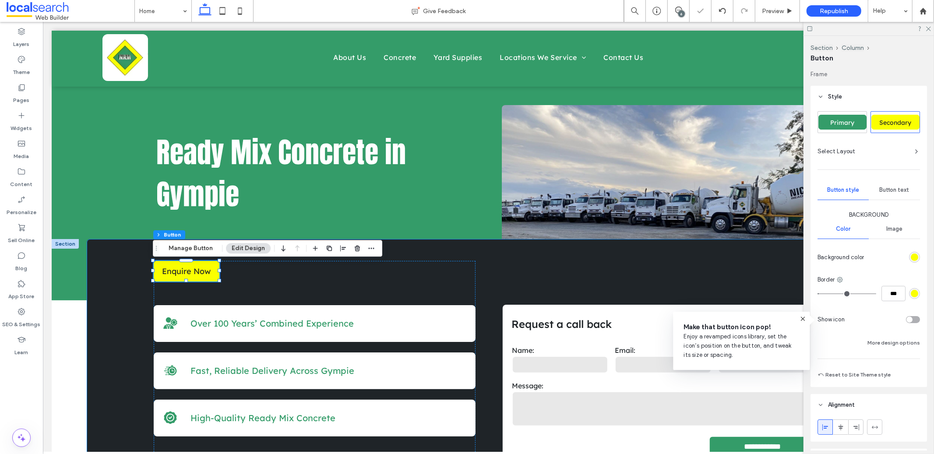
scroll to position [18, 0]
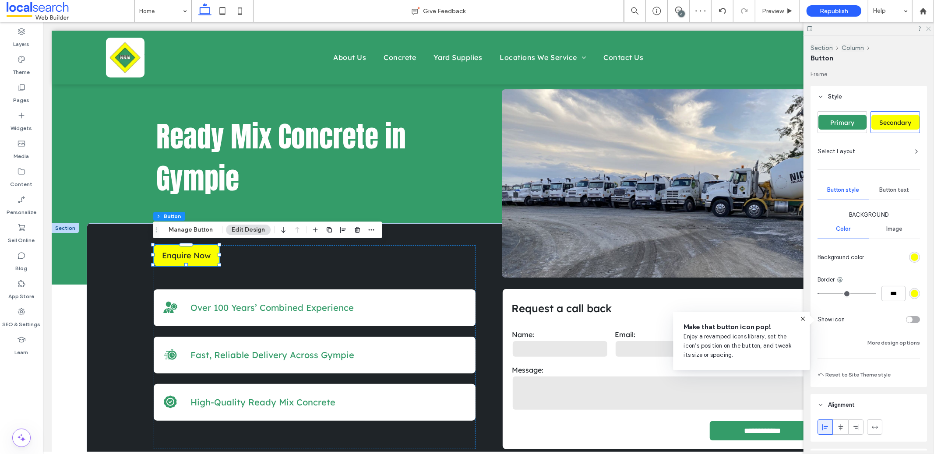
click at [930, 29] on icon at bounding box center [928, 28] width 6 height 6
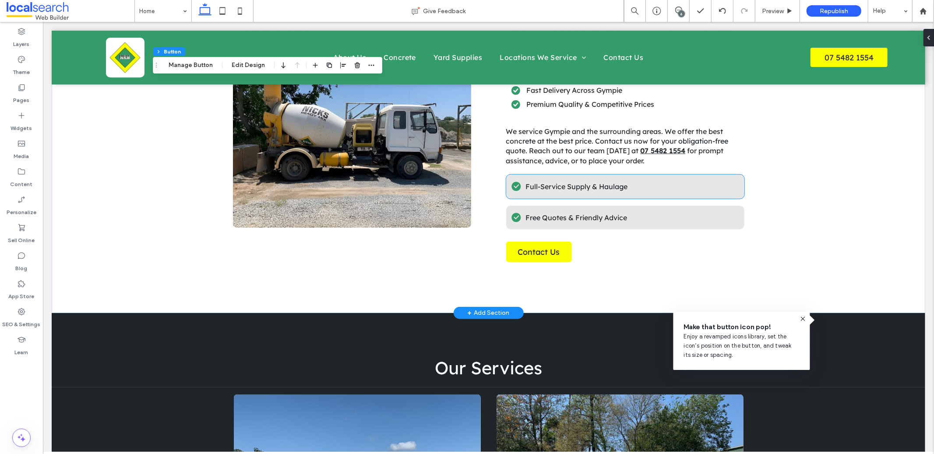
scroll to position [515, 0]
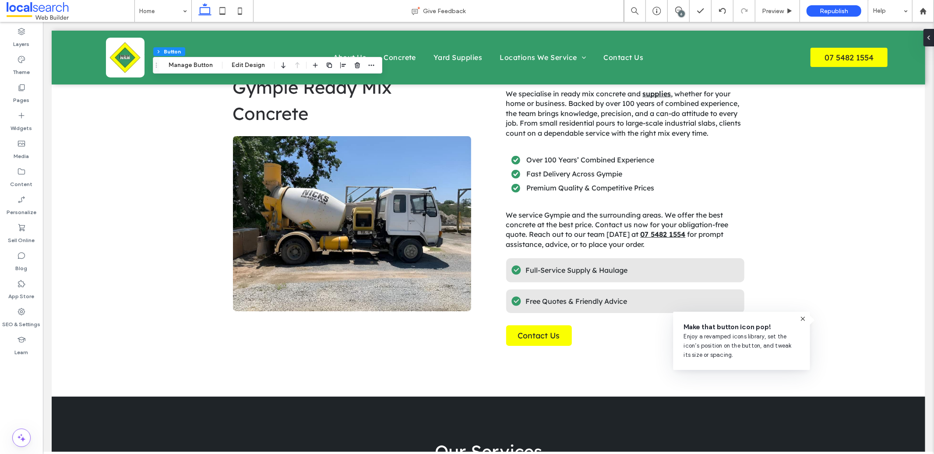
click at [802, 319] on icon at bounding box center [802, 318] width 7 height 7
type input "*"
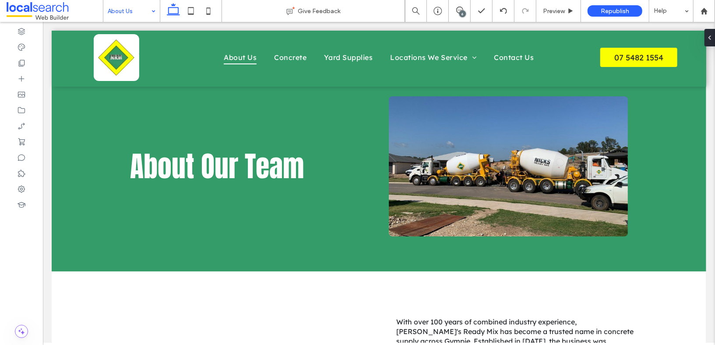
scroll to position [0, 0]
click at [131, 12] on input at bounding box center [129, 11] width 43 height 22
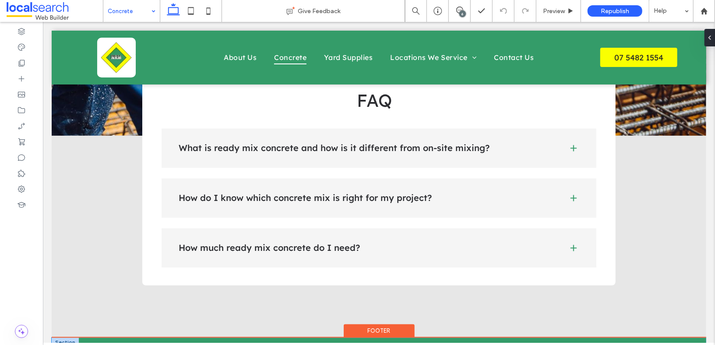
scroll to position [925, 0]
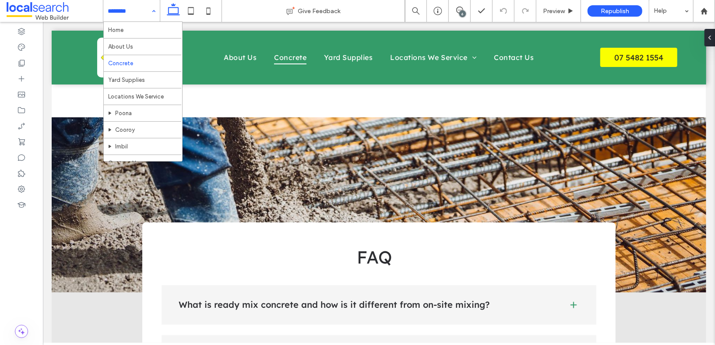
click at [123, 5] on input at bounding box center [129, 11] width 43 height 22
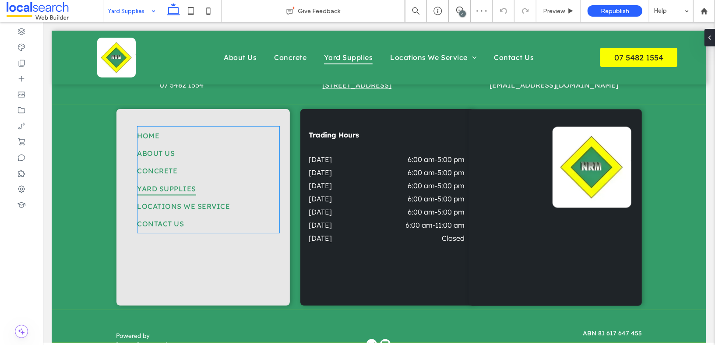
scroll to position [1180, 0]
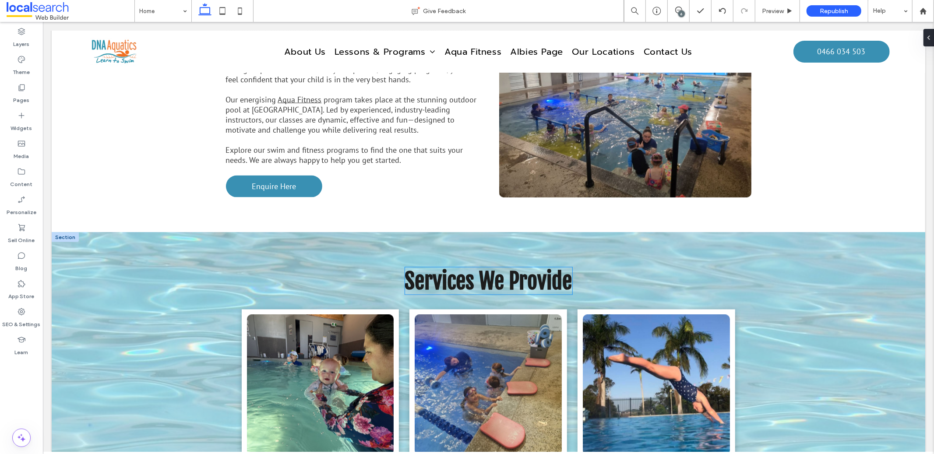
scroll to position [1233, 0]
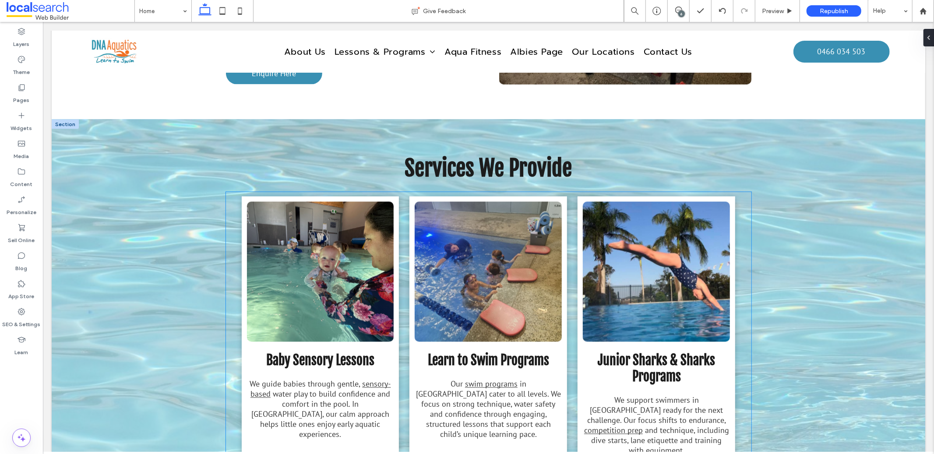
click at [379, 379] on p "We guide babies through gentle, sensory-based water play to build confidence an…" at bounding box center [319, 409] width 147 height 60
click at [255, 295] on div "Baby Sensory Lessons" at bounding box center [319, 284] width 147 height 167
click at [247, 106] on button "Design" at bounding box center [248, 109] width 32 height 11
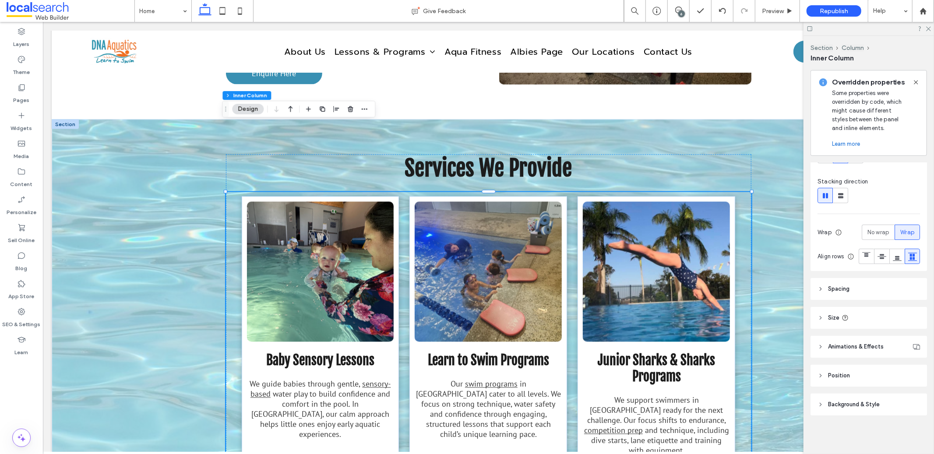
scroll to position [138, 0]
click at [860, 344] on span "Animations & Effects" at bounding box center [856, 346] width 56 height 9
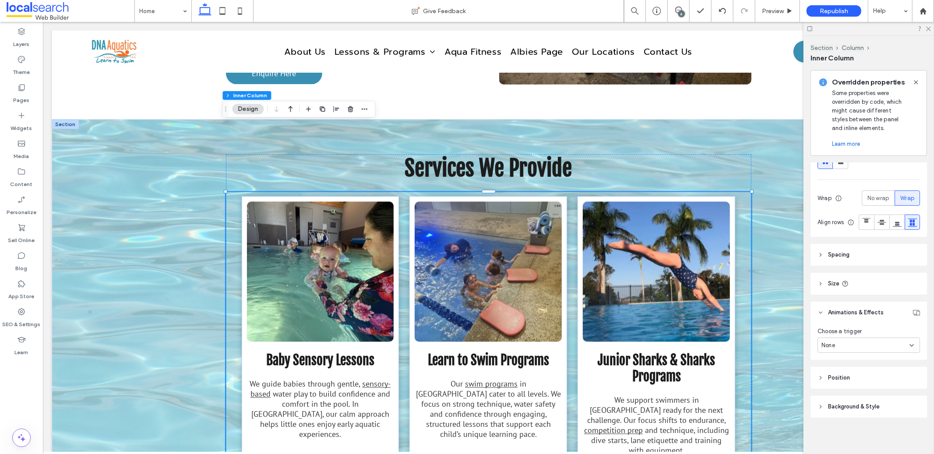
scroll to position [174, 0]
click at [879, 342] on div "None" at bounding box center [865, 343] width 88 height 9
click at [864, 375] on div "Hover" at bounding box center [866, 373] width 96 height 15
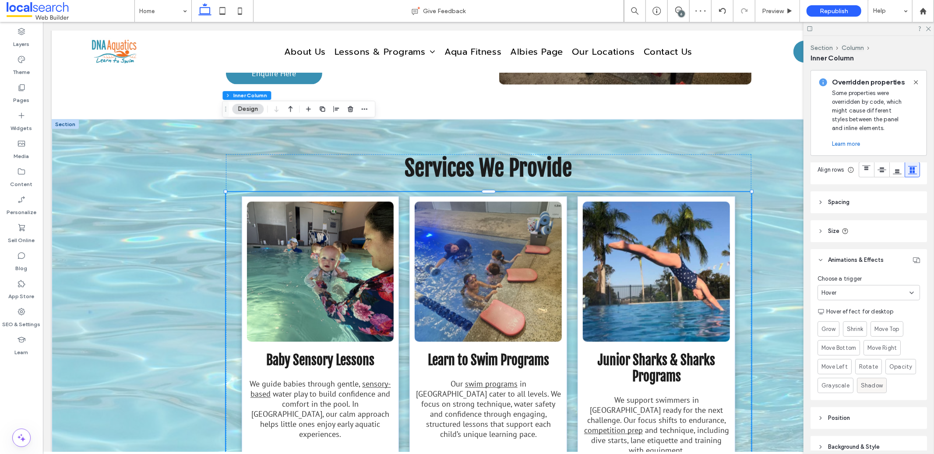
scroll to position [237, 0]
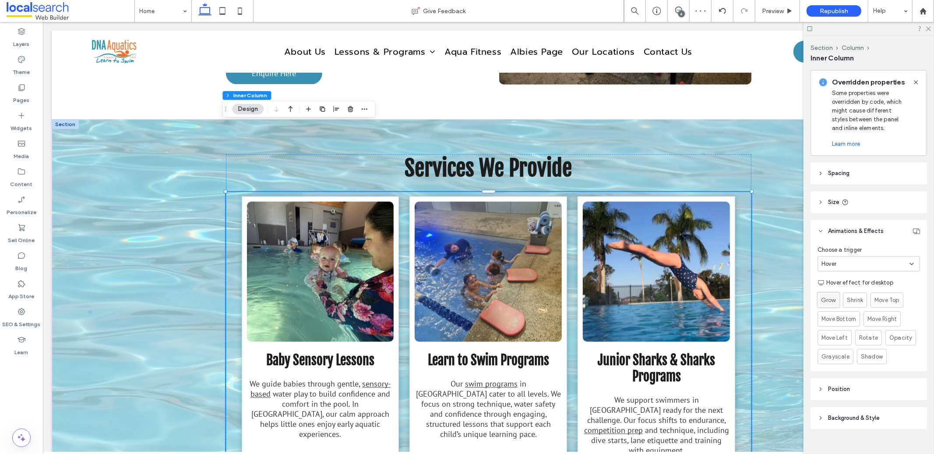
click at [832, 305] on span "Grow" at bounding box center [828, 299] width 15 height 9
click at [841, 271] on div "Hover" at bounding box center [868, 263] width 102 height 15
click at [837, 294] on div "None" at bounding box center [866, 296] width 96 height 15
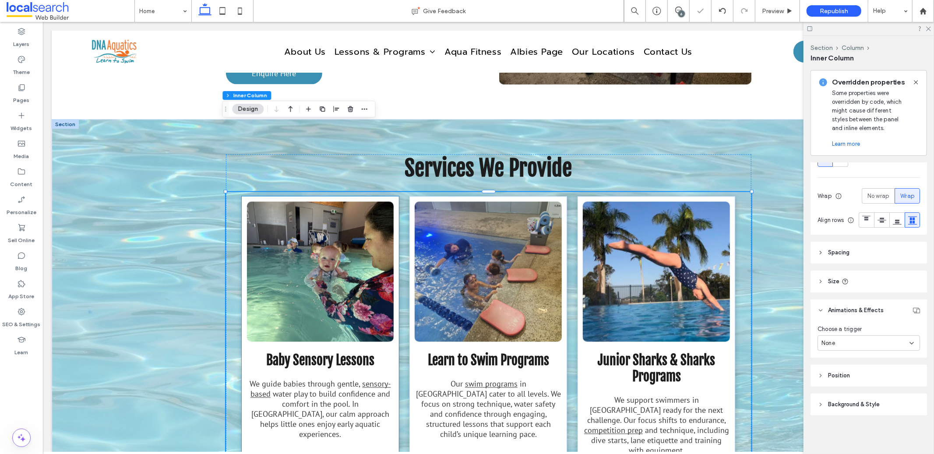
click at [246, 299] on div "Baby Sensory Lessons" at bounding box center [319, 284] width 147 height 167
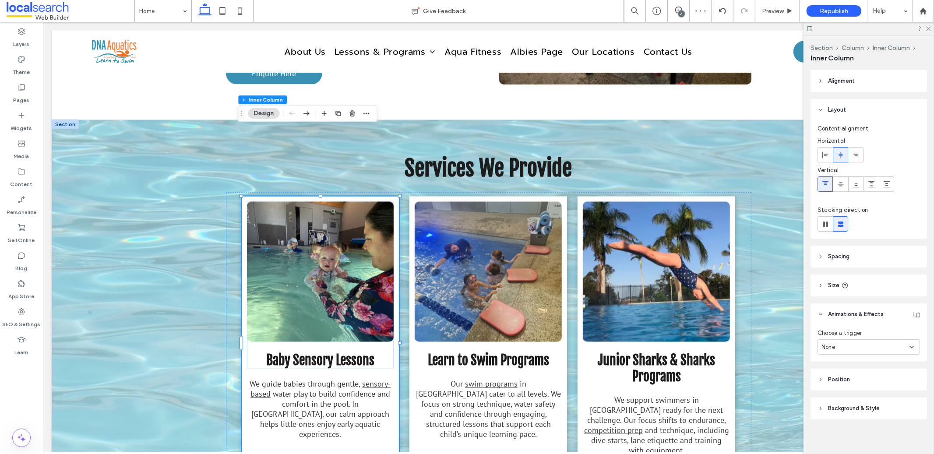
click at [855, 346] on div "None" at bounding box center [865, 347] width 88 height 9
click at [852, 373] on div "Hover" at bounding box center [866, 377] width 96 height 15
click at [835, 381] on span "Grow" at bounding box center [828, 383] width 15 height 9
click at [553, 307] on div "Learn to Swim Programs Our swim programs in Bundaberg cater to all levels. We f…" at bounding box center [488, 344] width 158 height 296
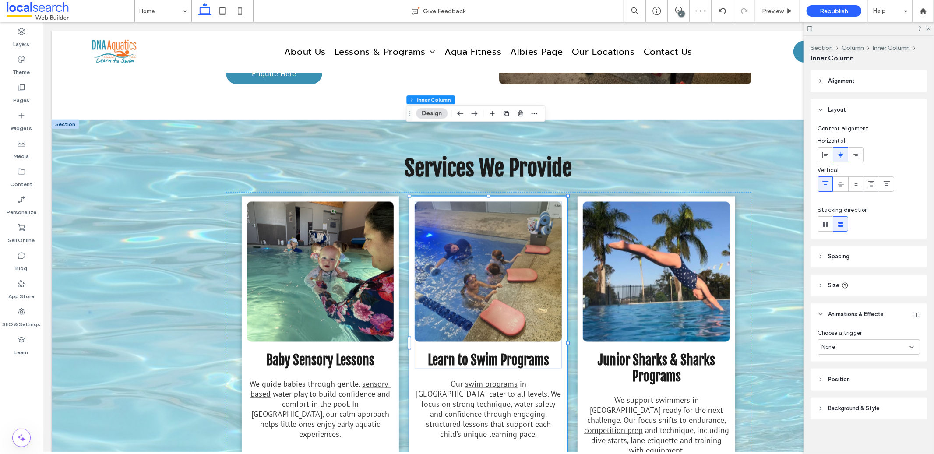
click at [850, 350] on div "None" at bounding box center [865, 347] width 88 height 9
click at [850, 371] on div "Hover" at bounding box center [866, 377] width 96 height 15
click at [828, 383] on span "Grow" at bounding box center [828, 383] width 15 height 9
click at [694, 318] on div "Junior Sharks & Sharks Programs We support swimmers in Bundaberg ready for the …" at bounding box center [656, 344] width 158 height 296
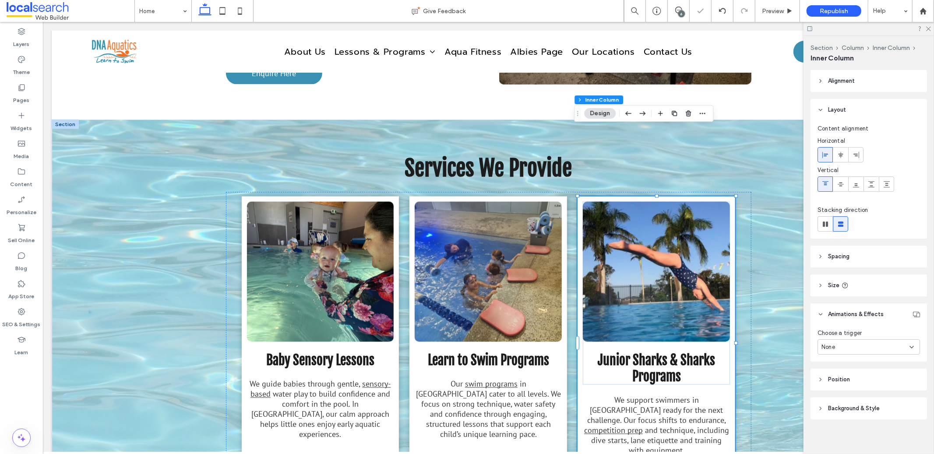
click at [853, 352] on div "None" at bounding box center [868, 346] width 102 height 15
click at [847, 371] on div "Hover" at bounding box center [866, 377] width 96 height 15
click at [829, 381] on span "Grow" at bounding box center [828, 383] width 15 height 9
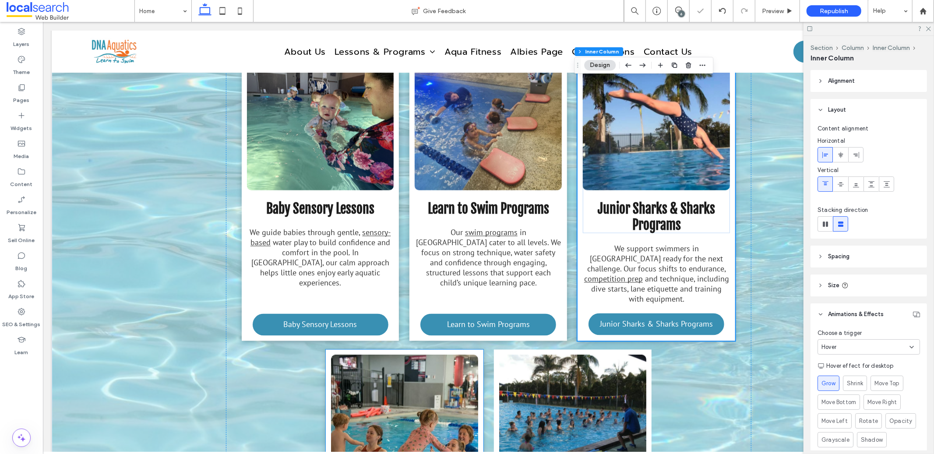
scroll to position [1424, 0]
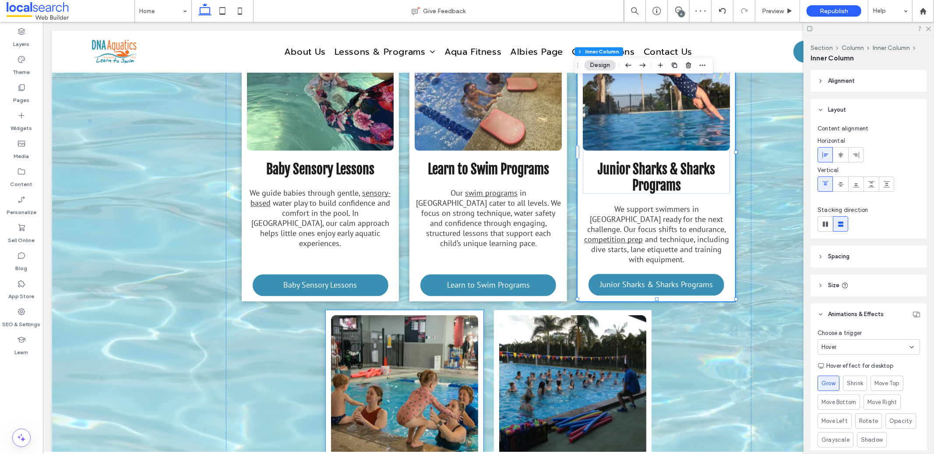
click at [419, 315] on link at bounding box center [403, 385] width 147 height 140
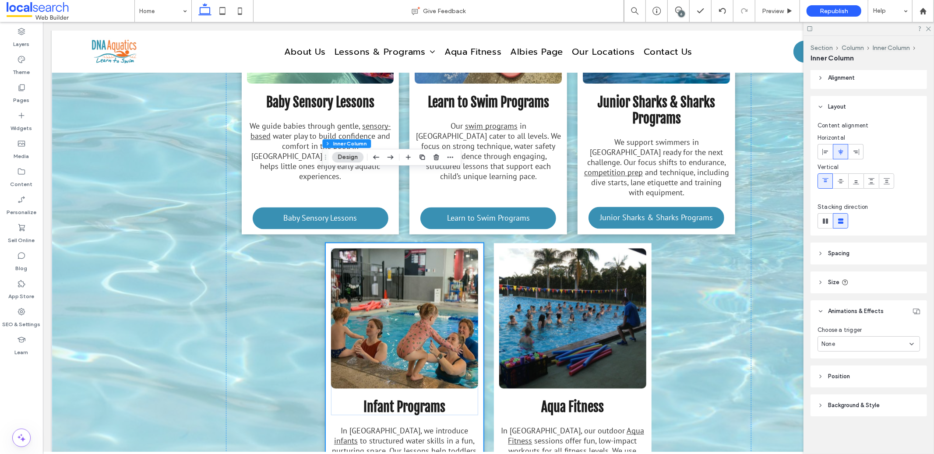
scroll to position [1491, 0]
click at [857, 341] on div "None" at bounding box center [865, 344] width 88 height 9
click at [840, 361] on div "None" at bounding box center [866, 358] width 96 height 15
click at [841, 348] on div "None" at bounding box center [865, 344] width 88 height 9
click at [842, 372] on div "Hover" at bounding box center [866, 373] width 96 height 15
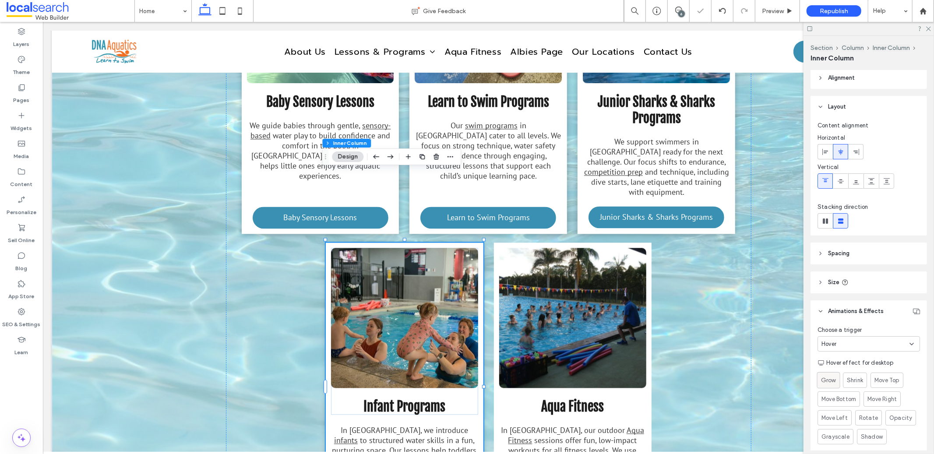
click at [836, 379] on span "Grow" at bounding box center [828, 380] width 15 height 9
click at [603, 343] on div "Aqua Fitness" at bounding box center [572, 330] width 147 height 167
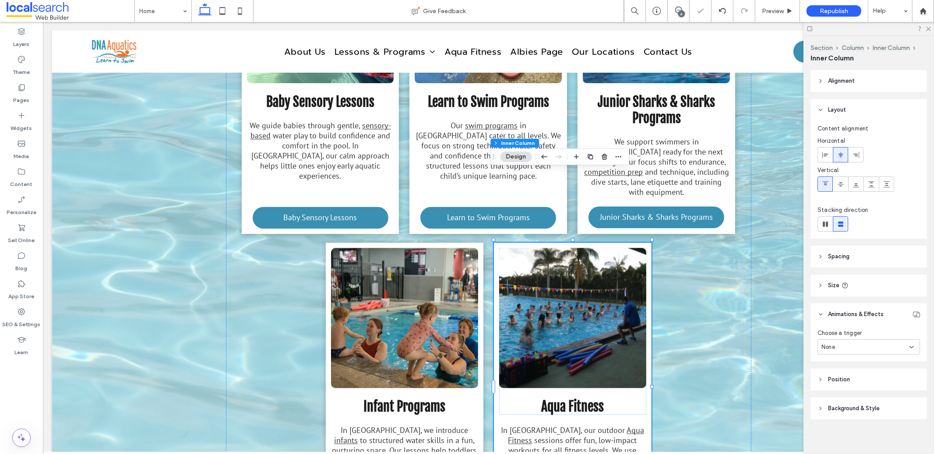
click at [865, 343] on div "None" at bounding box center [865, 347] width 88 height 9
click at [838, 370] on div "Hover" at bounding box center [866, 377] width 96 height 15
click at [830, 381] on span "Grow" at bounding box center [828, 383] width 15 height 9
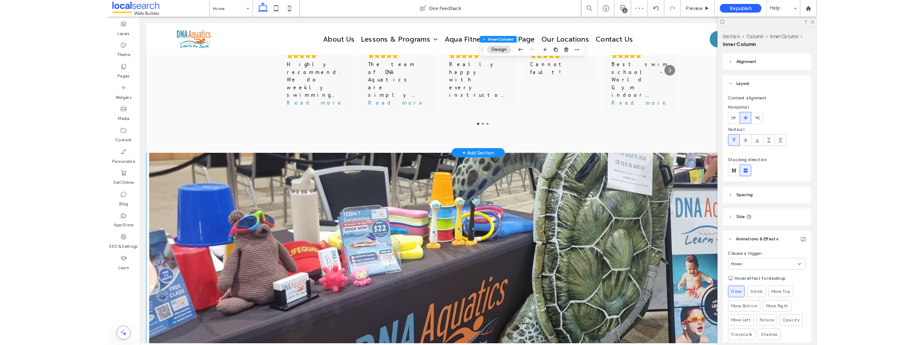
scroll to position [1871, 0]
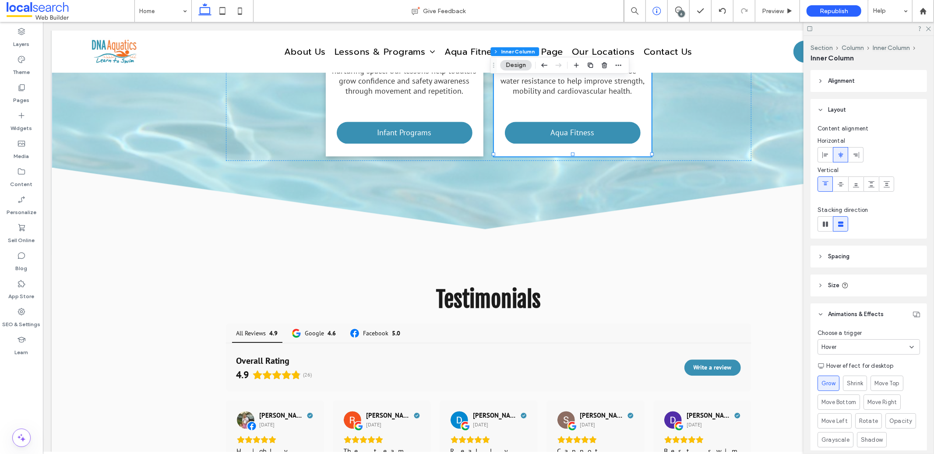
click at [680, 11] on div "6" at bounding box center [681, 14] width 7 height 7
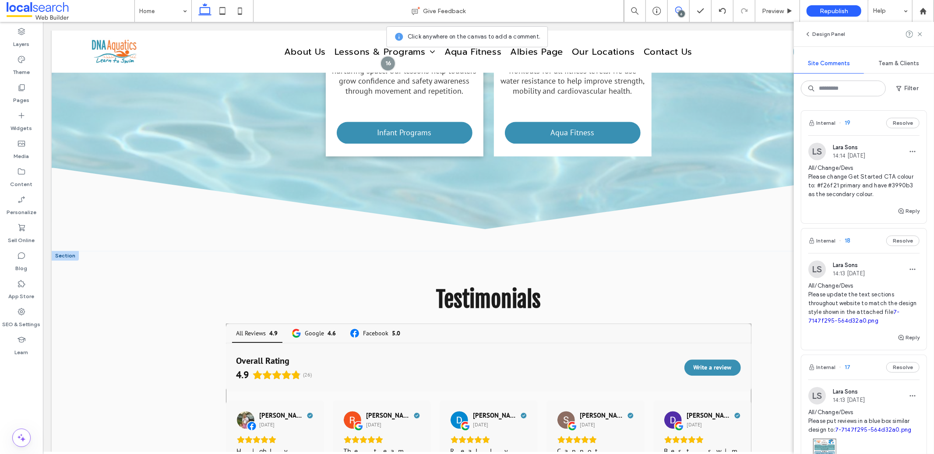
click at [225, 326] on div "All Reviews 4.9 Google 4.6 Facebook 5.0 Overall Rating 4.9 (26) Write a review …" at bounding box center [487, 427] width 525 height 209
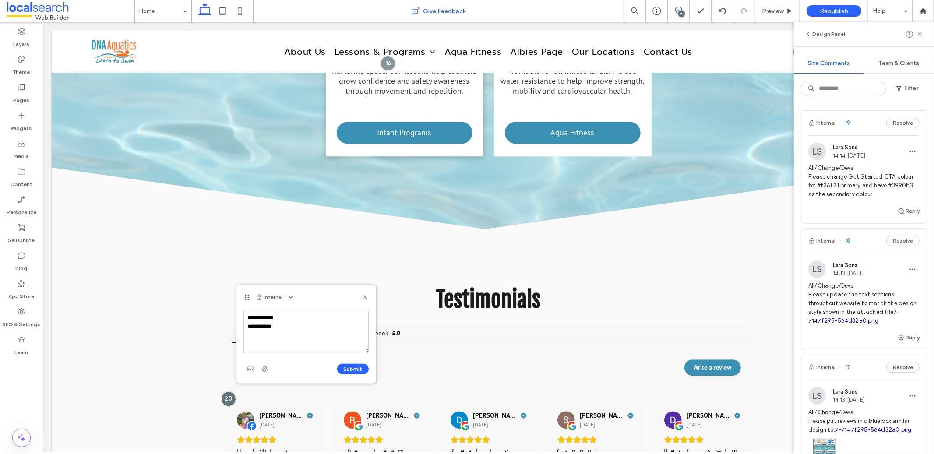
type textarea "**********"
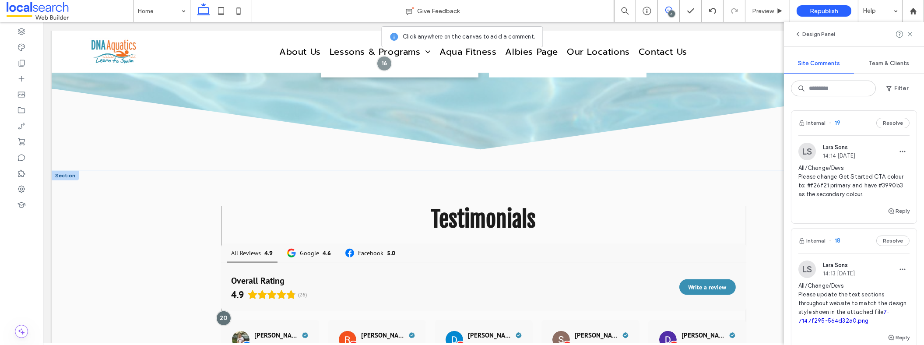
scroll to position [1966, 0]
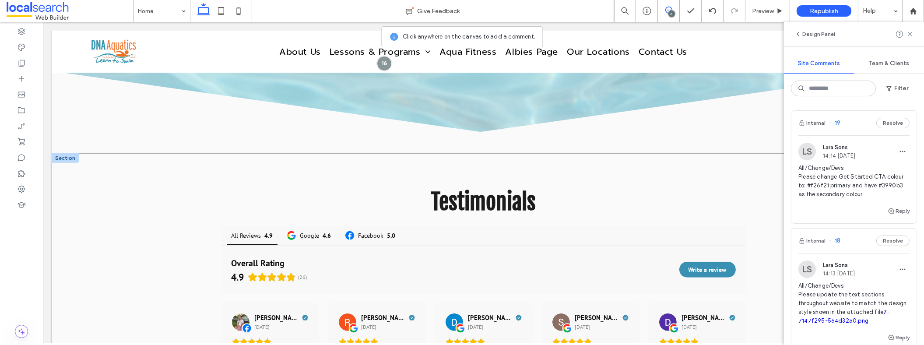
click at [197, 219] on div "Testimonials All Reviews 4.9 Google 4.6 Facebook 5.0 Overall Rating 4.9 (26) Wr…" at bounding box center [484, 311] width 864 height 316
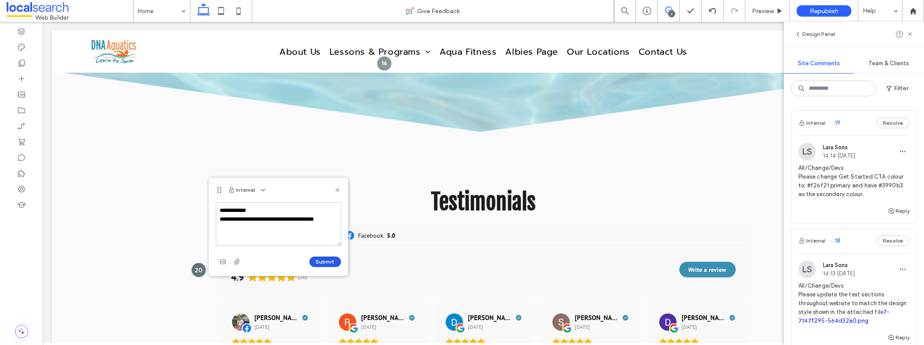
type textarea "**********"
drag, startPoint x: 318, startPoint y: 258, endPoint x: 323, endPoint y: 251, distance: 8.5
click at [318, 258] on button "Submit" at bounding box center [325, 261] width 32 height 11
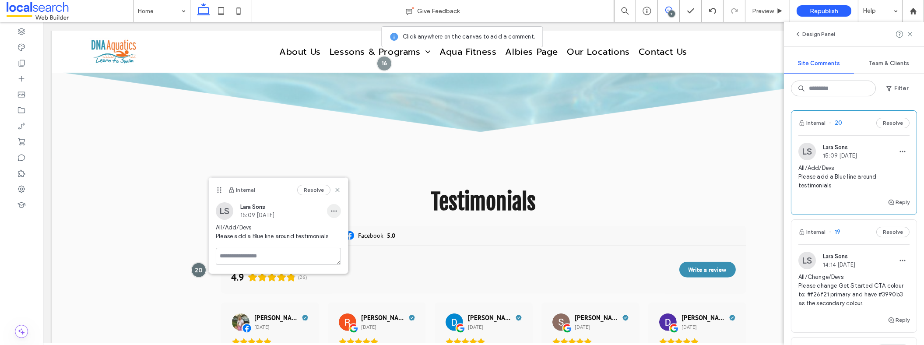
click at [335, 206] on span "button" at bounding box center [334, 211] width 14 height 14
click at [341, 228] on div "Edit" at bounding box center [366, 233] width 78 height 17
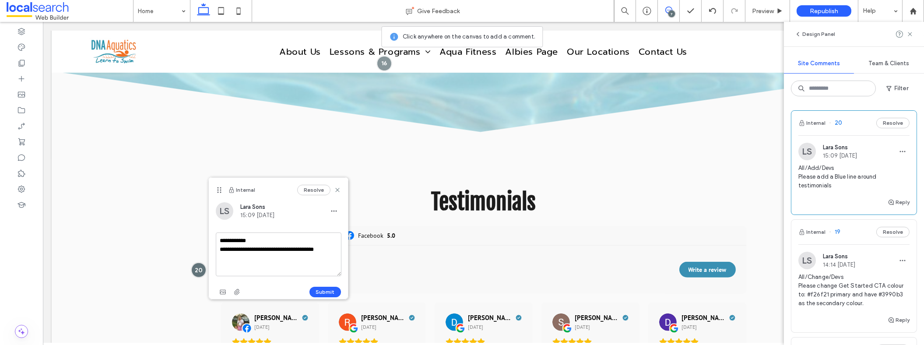
click at [278, 249] on textarea "**********" at bounding box center [279, 254] width 126 height 44
drag, startPoint x: 218, startPoint y: 256, endPoint x: 214, endPoint y: 247, distance: 10.2
click at [214, 247] on div "**********" at bounding box center [278, 250] width 139 height 97
drag, startPoint x: 267, startPoint y: 258, endPoint x: 215, endPoint y: 250, distance: 53.1
click at [215, 250] on div "**********" at bounding box center [278, 250] width 139 height 97
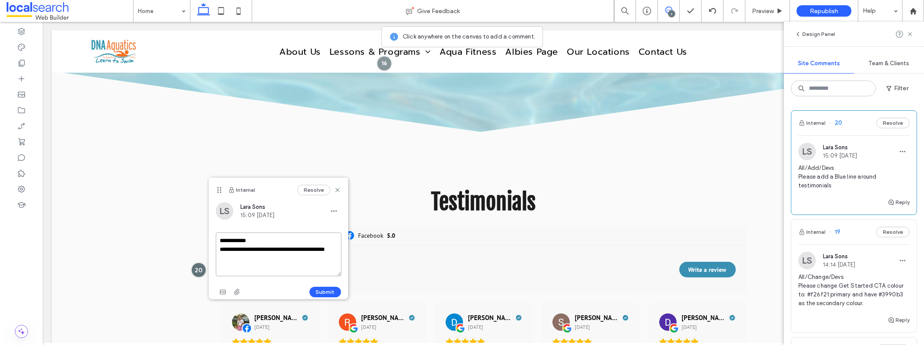
paste textarea "********"
type textarea "**********"
drag, startPoint x: 329, startPoint y: 287, endPoint x: 386, endPoint y: 210, distance: 95.8
click at [329, 287] on button "Submit" at bounding box center [325, 292] width 32 height 11
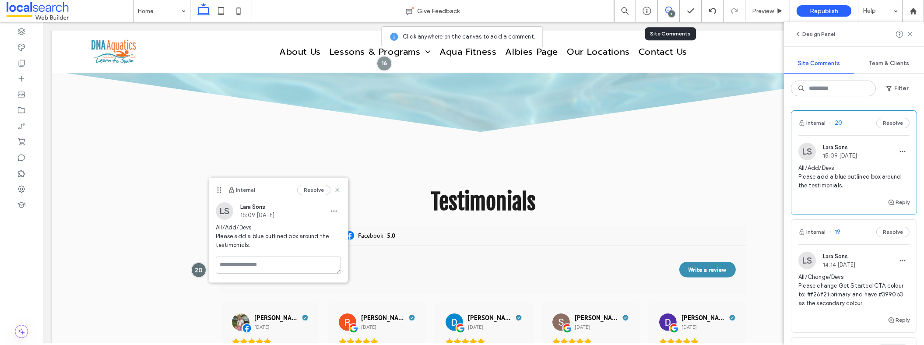
click at [669, 7] on use at bounding box center [668, 10] width 7 height 7
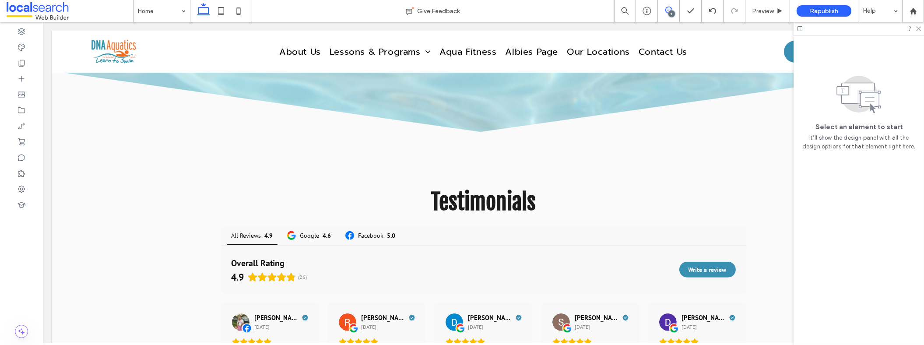
click at [668, 11] on icon at bounding box center [668, 10] width 7 height 7
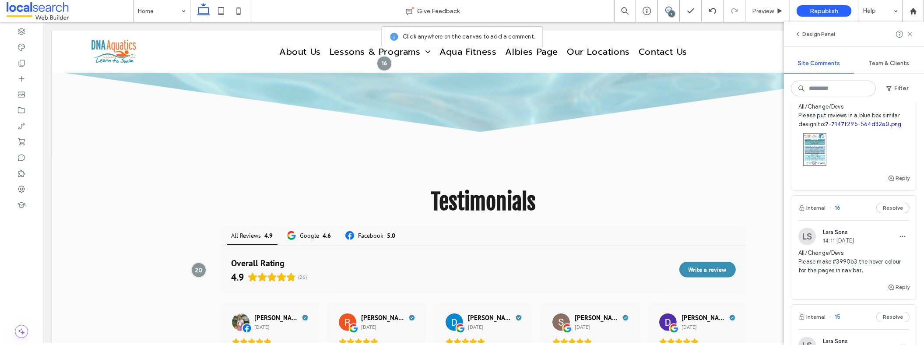
scroll to position [417, 0]
drag, startPoint x: 856, startPoint y: 256, endPoint x: 833, endPoint y: 257, distance: 23.7
click at [833, 257] on span "All/Change/Devs Please make #3990b3 the hover colour for the pages in nav bar." at bounding box center [853, 259] width 111 height 26
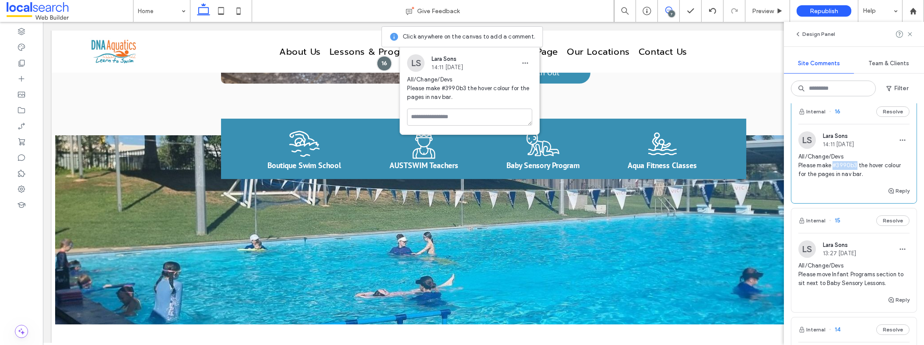
scroll to position [492, 0]
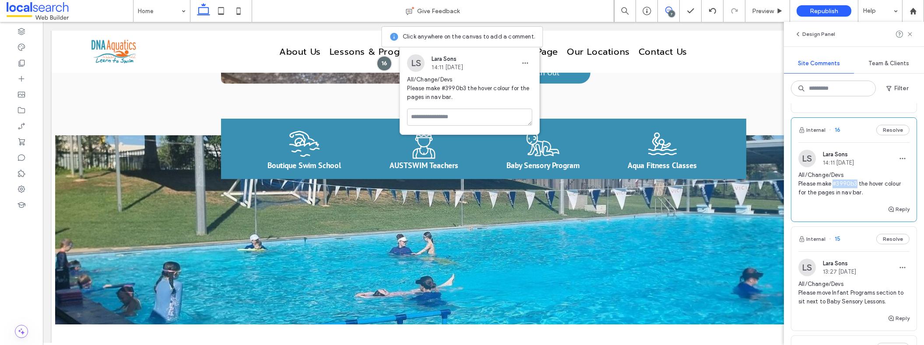
copy span "#3990b3"
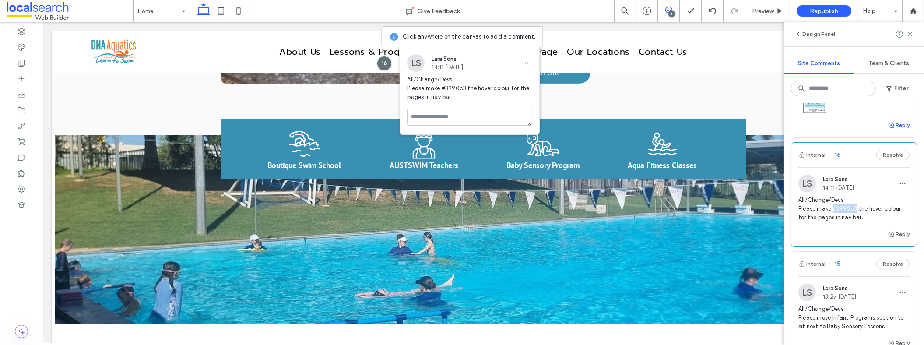
scroll to position [417, 0]
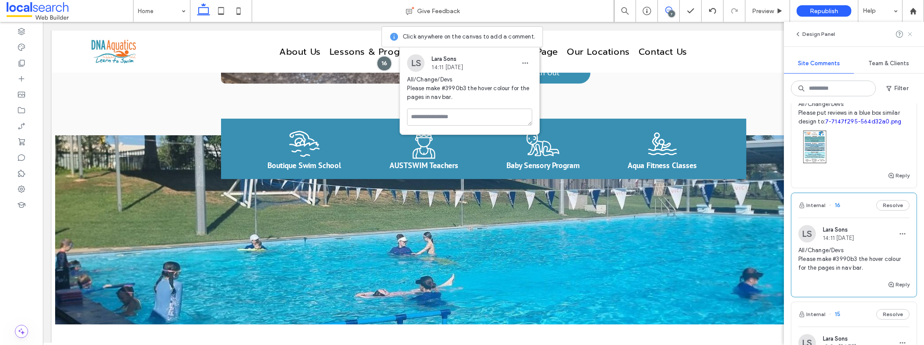
click at [911, 34] on icon at bounding box center [909, 34] width 7 height 7
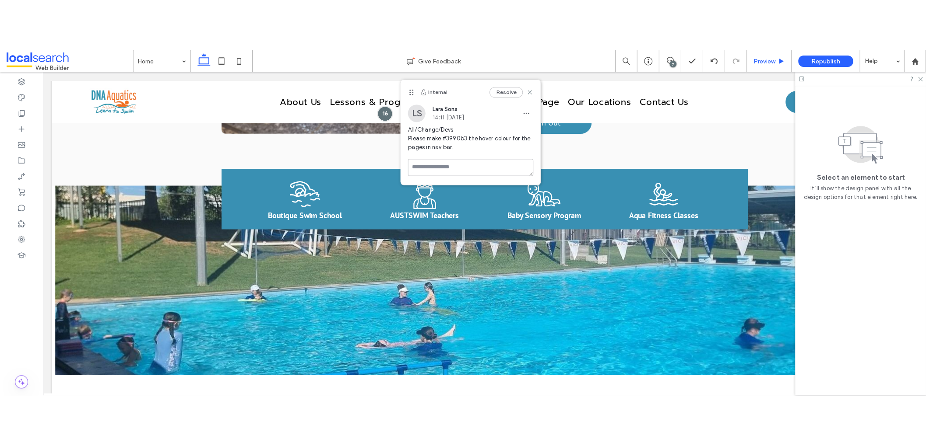
scroll to position [0, 0]
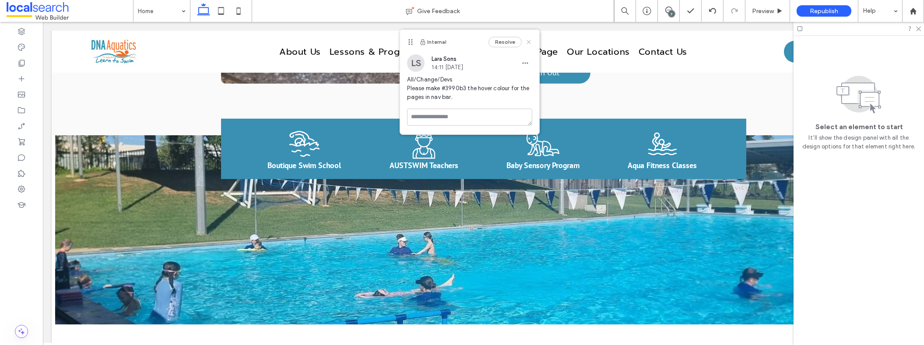
click at [530, 43] on use at bounding box center [529, 42] width 4 height 4
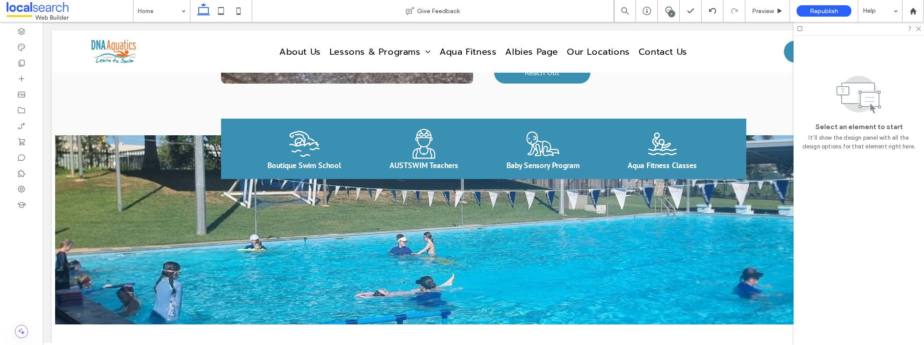
click at [673, 11] on div "7" at bounding box center [671, 14] width 7 height 7
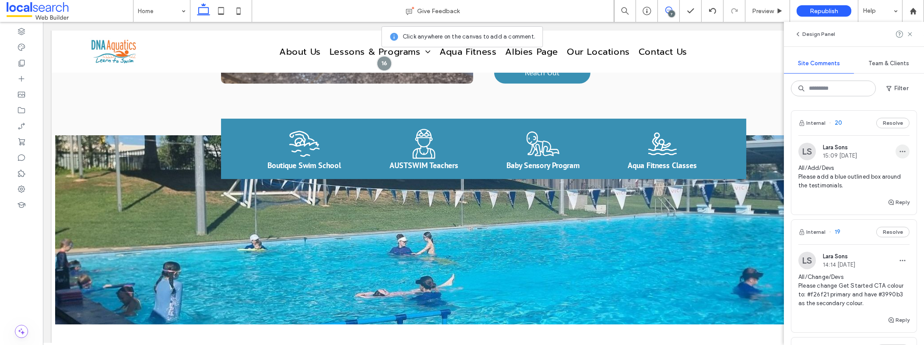
click at [896, 150] on span "button" at bounding box center [903, 151] width 14 height 14
click at [882, 174] on div "Edit" at bounding box center [863, 173] width 78 height 17
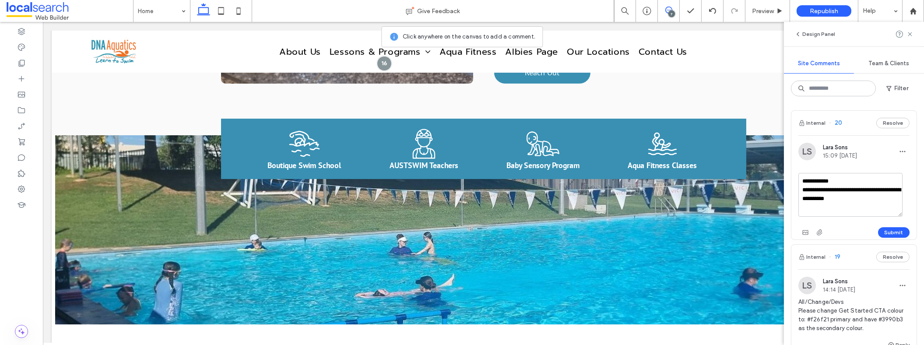
click at [885, 190] on textarea "**********" at bounding box center [850, 195] width 104 height 44
type textarea "**********"
click at [883, 233] on button "Submit" at bounding box center [894, 232] width 32 height 11
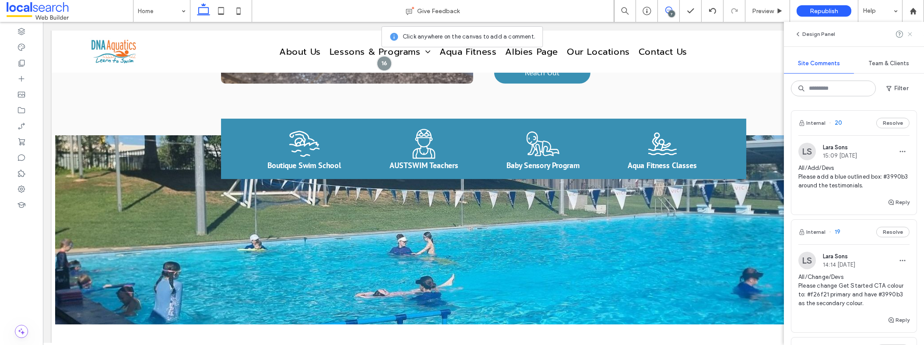
click at [910, 33] on icon at bounding box center [909, 34] width 7 height 7
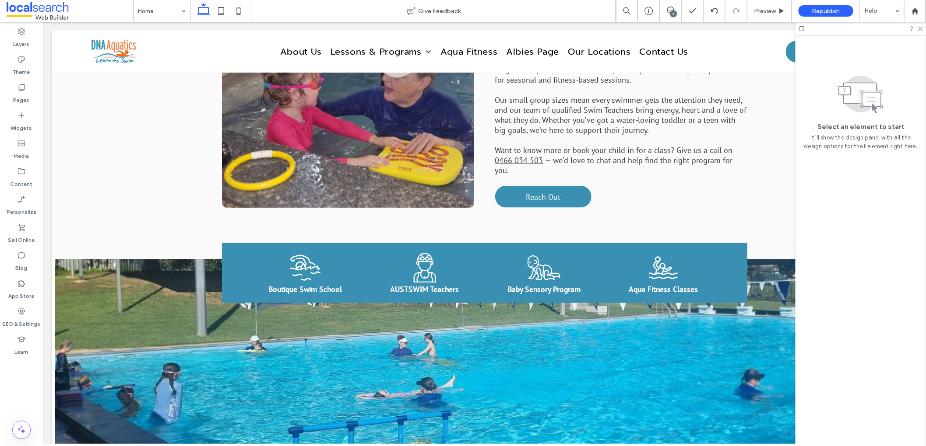
scroll to position [472, 0]
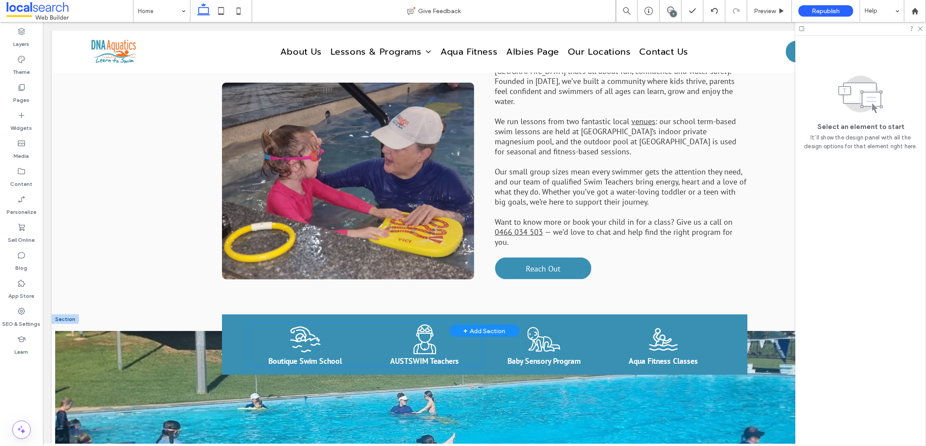
click at [308, 323] on icon "Swimming Icon" at bounding box center [304, 339] width 33 height 33
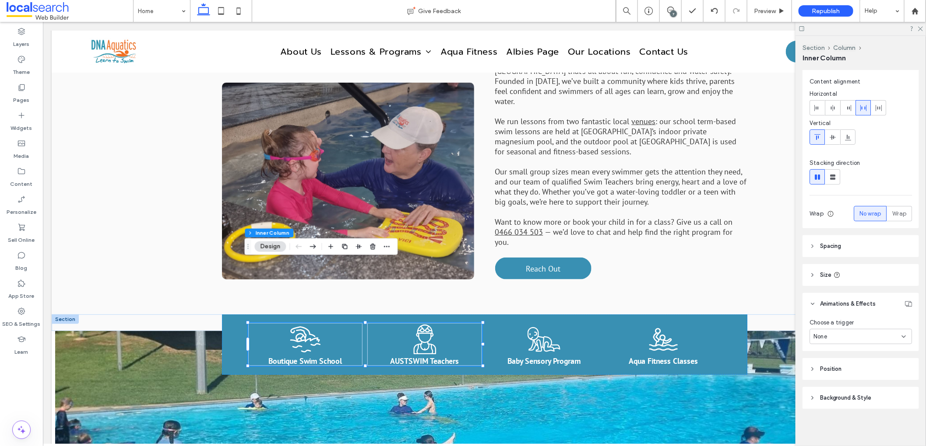
scroll to position [48, 0]
click at [843, 334] on div "None" at bounding box center [857, 335] width 88 height 9
click at [833, 365] on div "Hover" at bounding box center [858, 365] width 96 height 15
click at [824, 371] on span "Grow" at bounding box center [820, 371] width 15 height 9
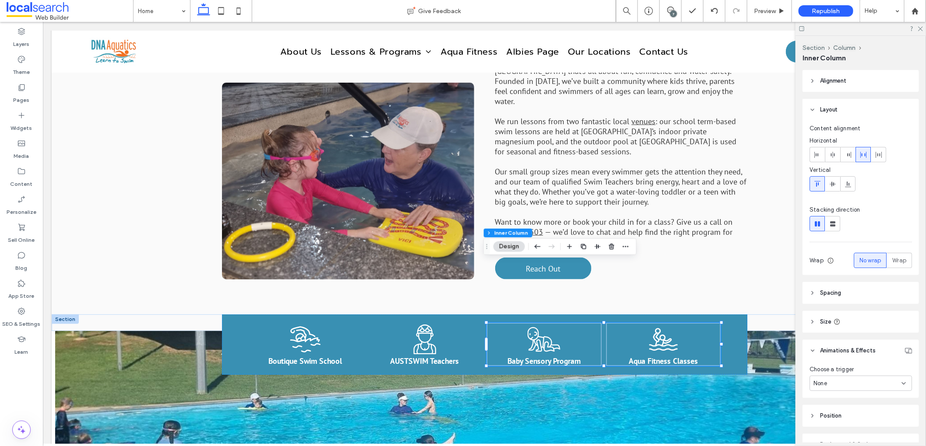
click at [864, 383] on div "None" at bounding box center [857, 383] width 88 height 9
click at [836, 341] on div "Hover" at bounding box center [858, 337] width 96 height 15
click at [819, 425] on div "Grow" at bounding box center [820, 419] width 15 height 15
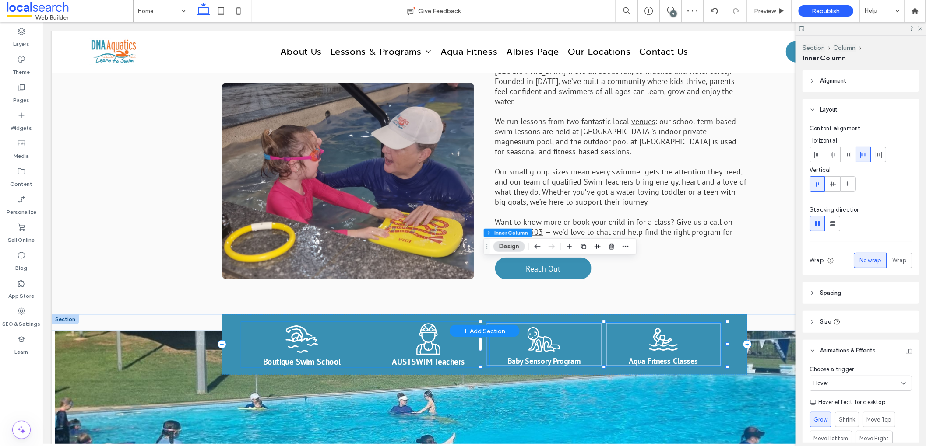
click at [427, 323] on icon at bounding box center [428, 339] width 24 height 32
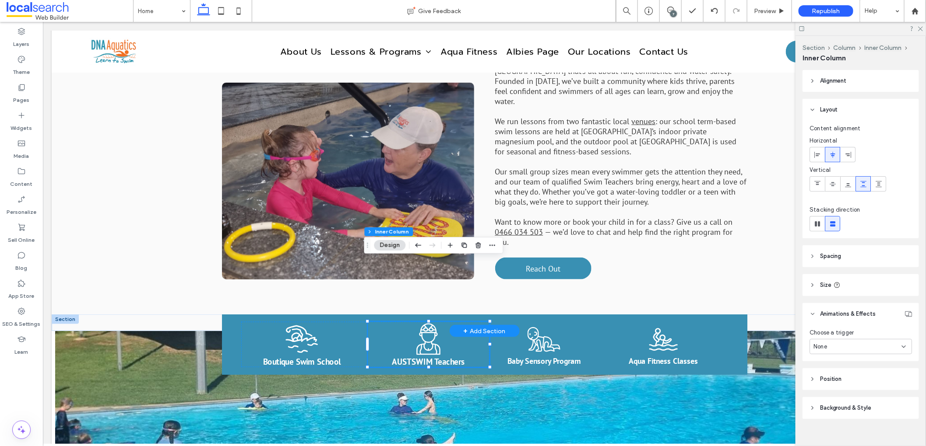
click at [840, 350] on div "None" at bounding box center [857, 347] width 88 height 9
click at [836, 378] on div "Hover" at bounding box center [858, 377] width 96 height 15
click at [823, 386] on span "Grow" at bounding box center [820, 383] width 15 height 9
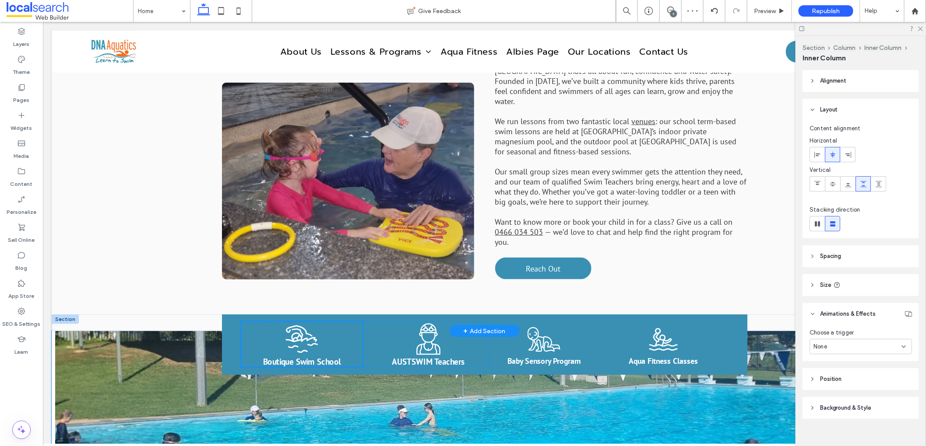
type input "**"
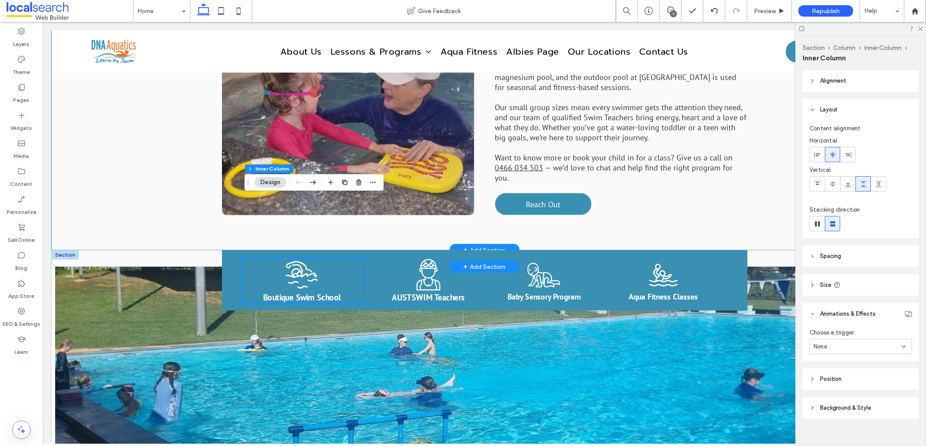
scroll to position [499, 0]
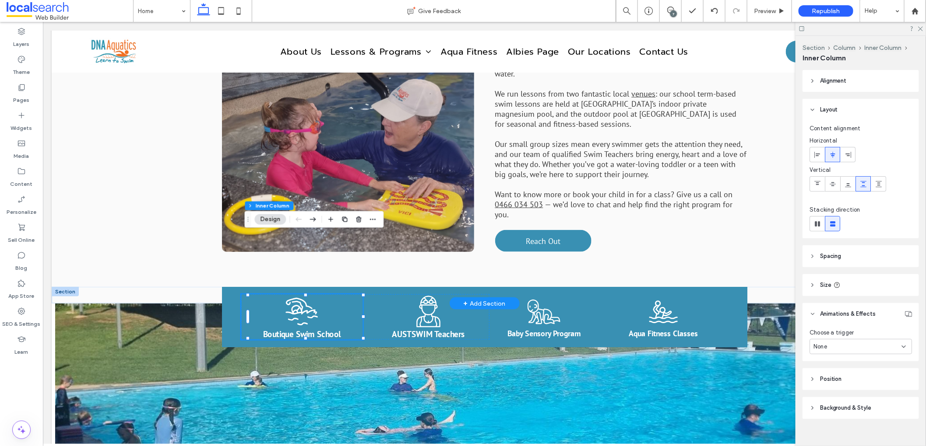
click at [351, 294] on div "Swimming Icon Boutique Swim School" at bounding box center [301, 317] width 122 height 46
click at [327, 294] on div "Swimming Icon Boutique Swim School" at bounding box center [301, 317] width 122 height 46
click at [836, 344] on div "None" at bounding box center [857, 347] width 88 height 9
click at [835, 372] on div "Hover" at bounding box center [858, 377] width 96 height 15
click at [825, 379] on span "Grow" at bounding box center [820, 383] width 15 height 9
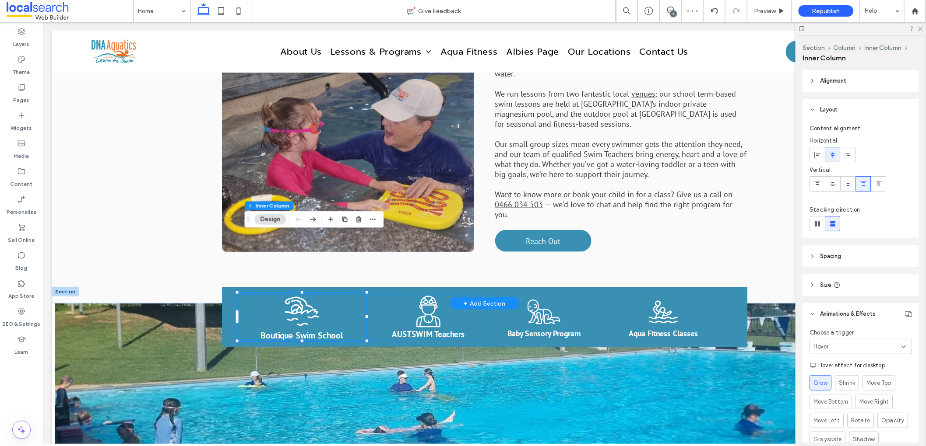
click at [255, 293] on div "Swimming Icon Boutique Swim School" at bounding box center [301, 317] width 129 height 48
click at [357, 293] on div "Swimming Icon Boutique Swim School" at bounding box center [301, 317] width 129 height 48
click at [843, 348] on div "Hover" at bounding box center [857, 347] width 88 height 9
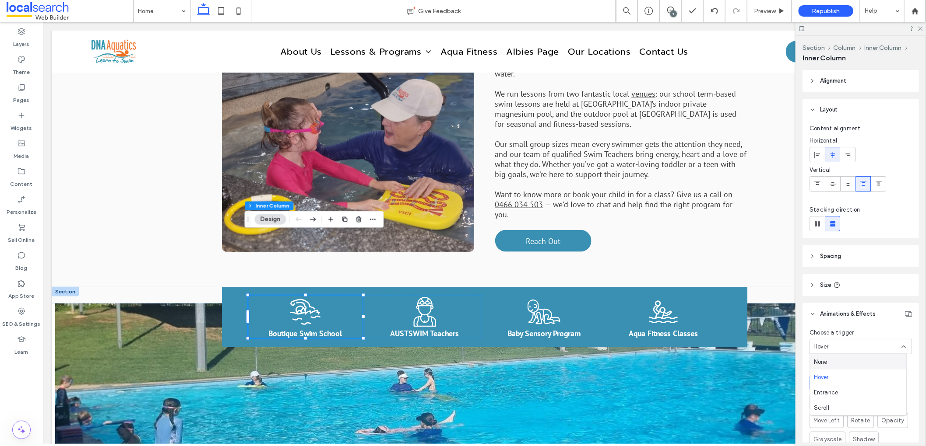
click at [831, 358] on div "None" at bounding box center [858, 362] width 96 height 15
click at [606, 294] on div "Swimming Activity Icon Aqua Fitness Classes" at bounding box center [667, 317] width 122 height 46
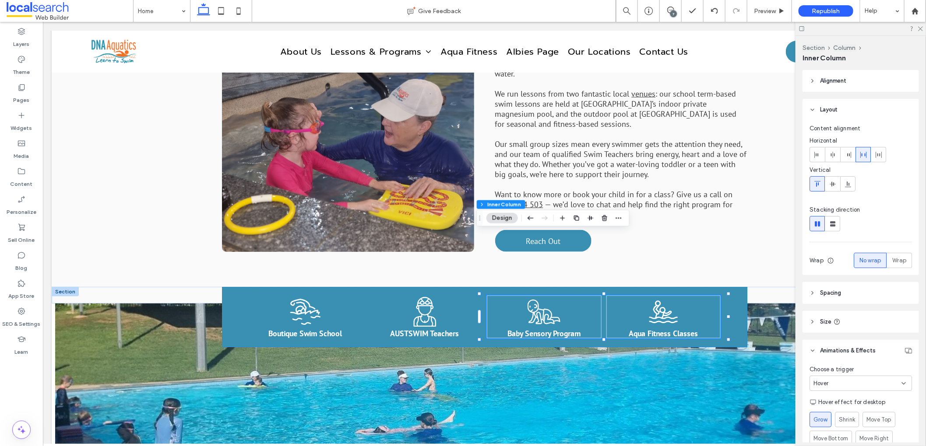
click at [856, 380] on div "Hover" at bounding box center [857, 383] width 88 height 9
click at [835, 325] on div "None" at bounding box center [858, 322] width 96 height 15
click at [573, 295] on div "Baby Icon Baby Sensory Program" at bounding box center [543, 316] width 115 height 43
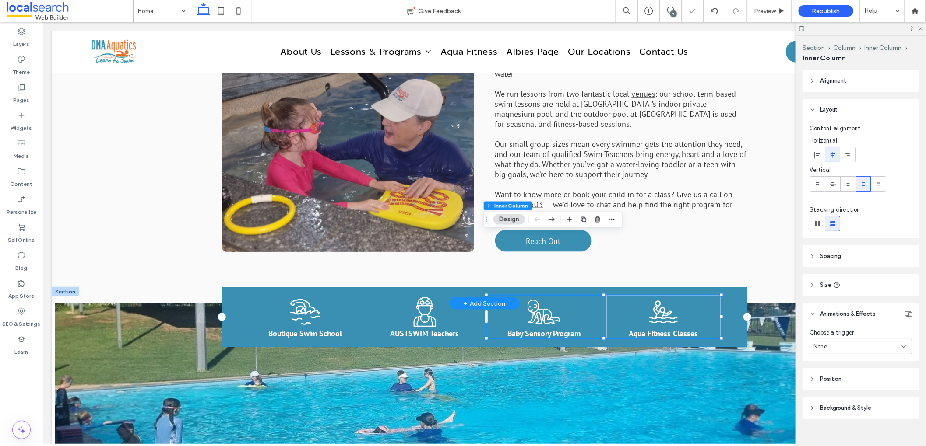
type input "**"
click at [566, 295] on div "Baby Icon Baby Sensory Program" at bounding box center [543, 316] width 115 height 43
click at [854, 348] on div "None" at bounding box center [857, 347] width 88 height 9
click at [844, 373] on div "Hover" at bounding box center [858, 377] width 96 height 15
click at [821, 381] on span "Grow" at bounding box center [820, 383] width 15 height 9
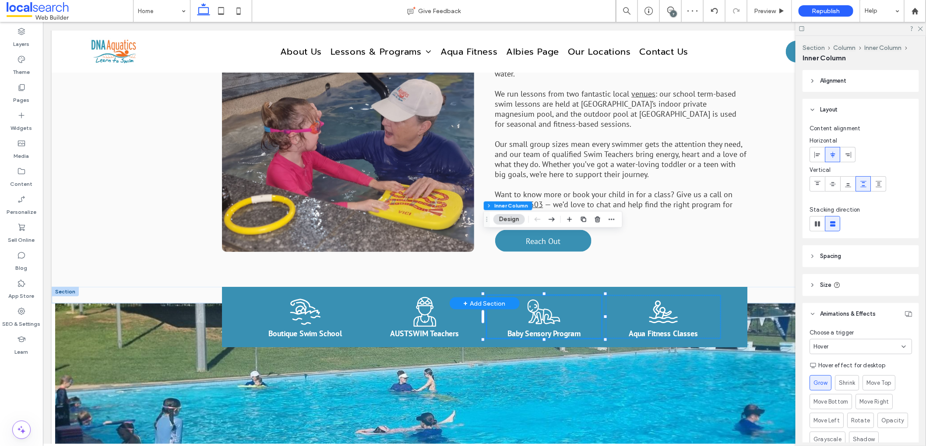
click at [685, 295] on div "Swimming Activity Icon Aqua Fitness Classes" at bounding box center [663, 316] width 115 height 43
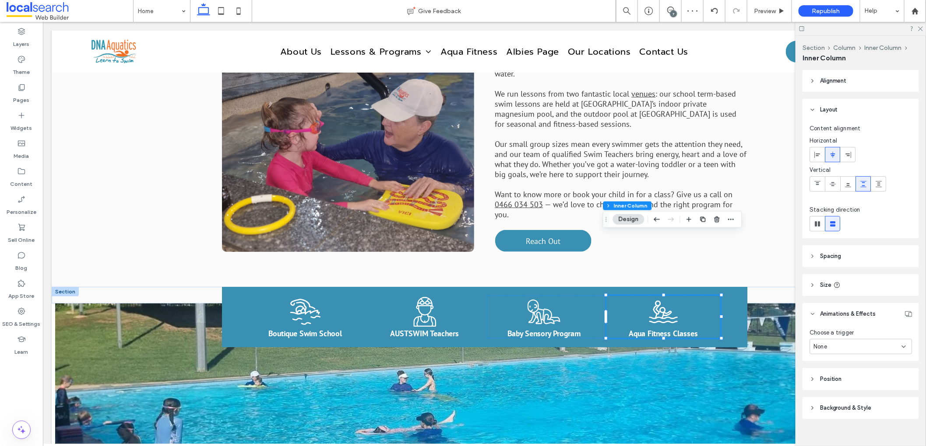
click at [826, 344] on span "None" at bounding box center [820, 347] width 14 height 9
click at [833, 375] on div "Hover" at bounding box center [858, 377] width 96 height 15
type input "**"
click at [819, 383] on span "Grow" at bounding box center [820, 383] width 15 height 9
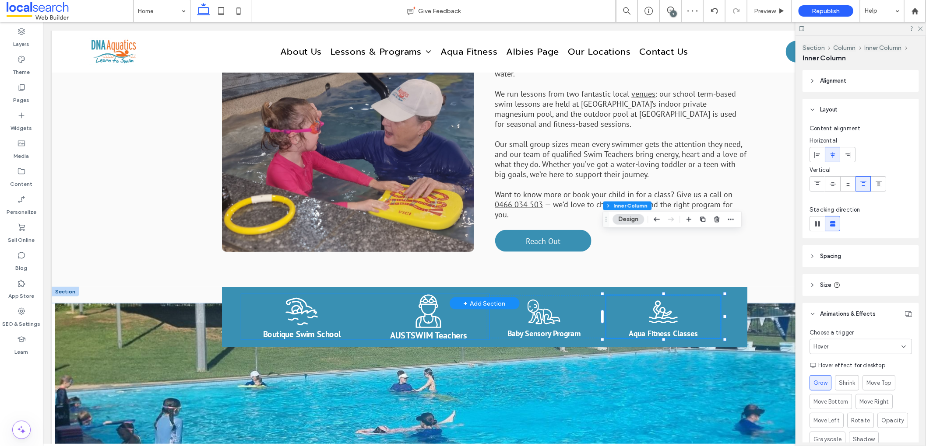
click at [379, 293] on div "Swimmer Icon AUSTSWIM Teachers ﻿" at bounding box center [427, 317] width 129 height 48
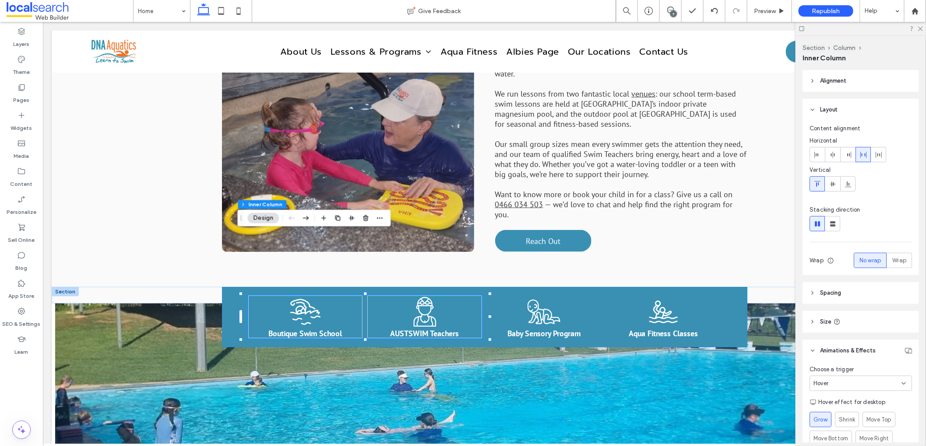
click at [857, 386] on div "Hover" at bounding box center [857, 383] width 88 height 9
click at [832, 326] on div "None" at bounding box center [858, 322] width 96 height 15
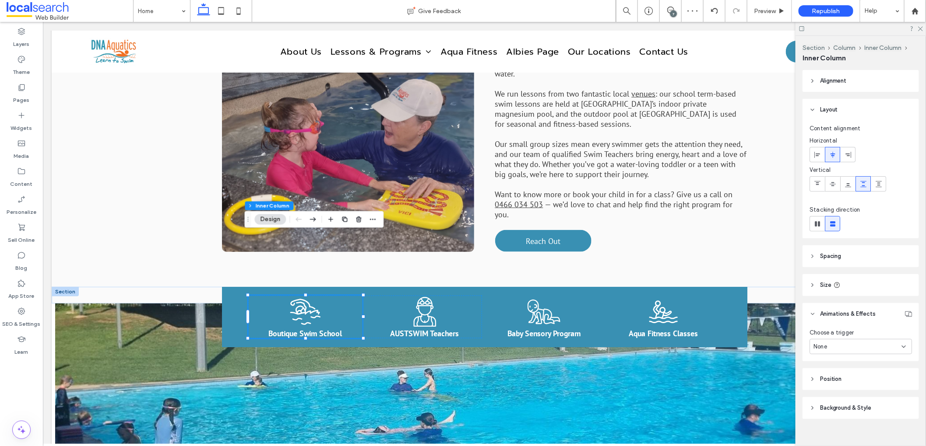
click at [840, 345] on div "None" at bounding box center [857, 347] width 88 height 9
click at [833, 376] on div "Hover" at bounding box center [858, 377] width 96 height 15
click at [821, 382] on span "Grow" at bounding box center [820, 383] width 15 height 9
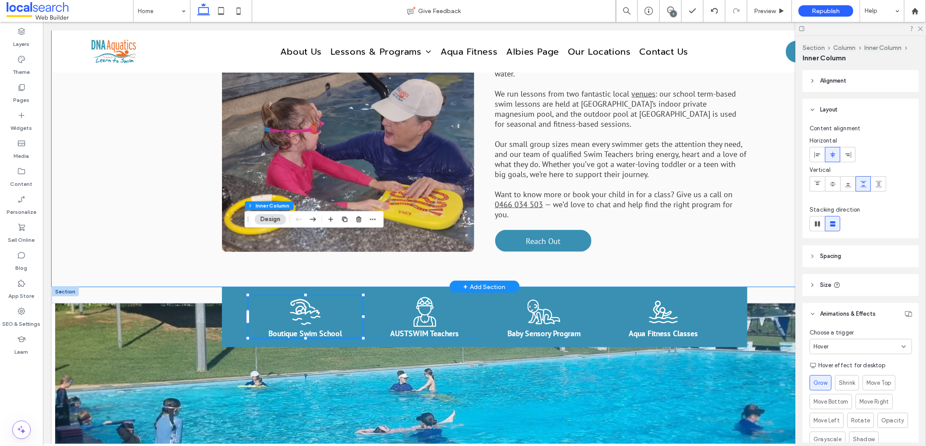
click at [120, 178] on div "Bundaberg Swim School Welcome to DNA Aquatics, a boutique swim school based in …" at bounding box center [483, 120] width 865 height 331
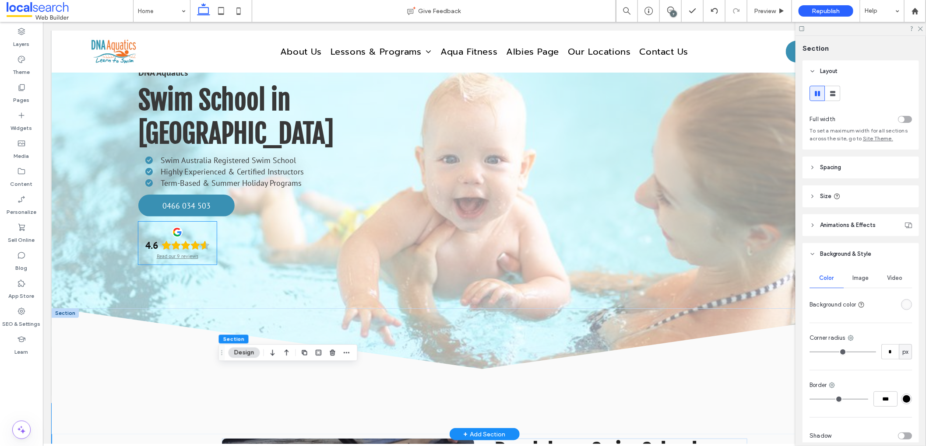
scroll to position [0, 0]
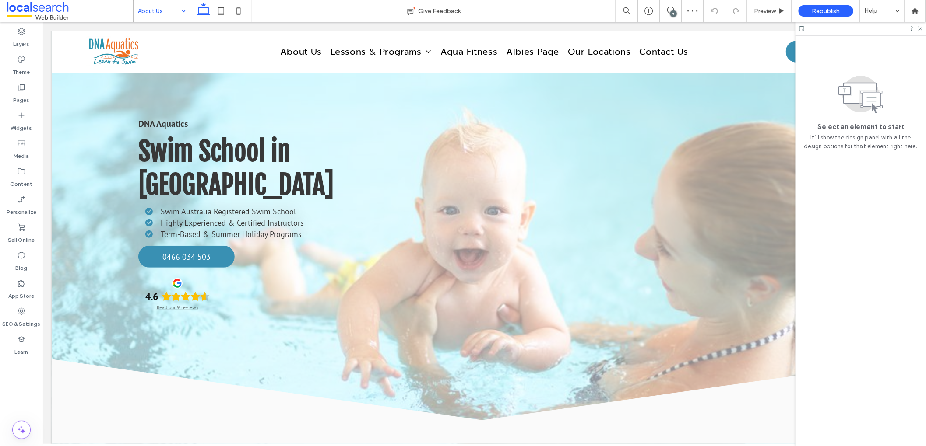
click at [166, 12] on input at bounding box center [159, 11] width 43 height 22
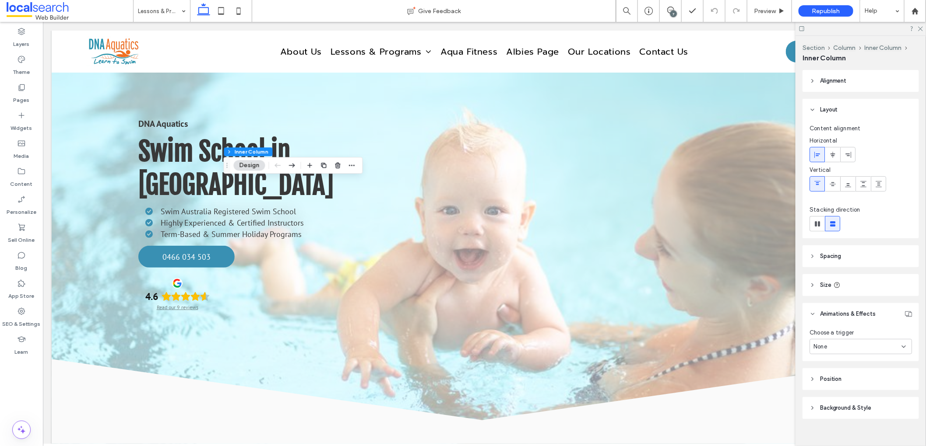
click at [854, 352] on div "None" at bounding box center [860, 346] width 102 height 15
click at [828, 377] on span "Hover" at bounding box center [821, 377] width 15 height 9
click at [822, 380] on span "Grow" at bounding box center [820, 383] width 15 height 9
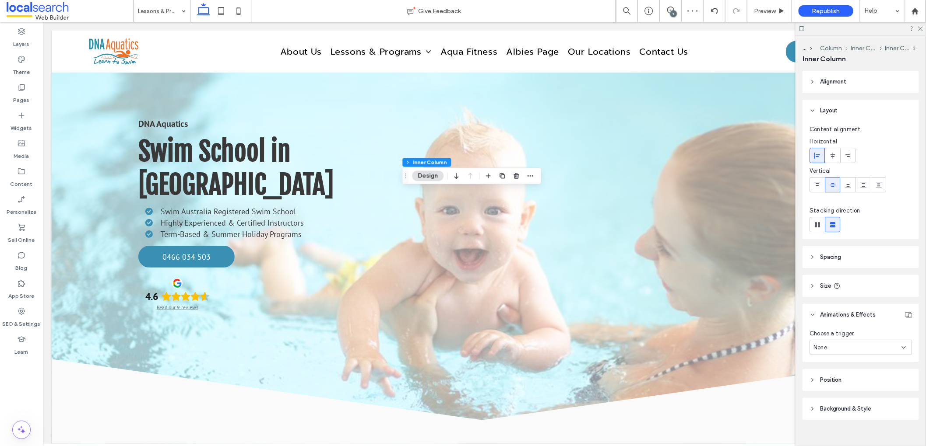
click at [840, 346] on div "None" at bounding box center [857, 348] width 88 height 9
click at [831, 376] on div "Hover" at bounding box center [858, 378] width 96 height 15
click at [822, 386] on span "Grow" at bounding box center [820, 383] width 15 height 9
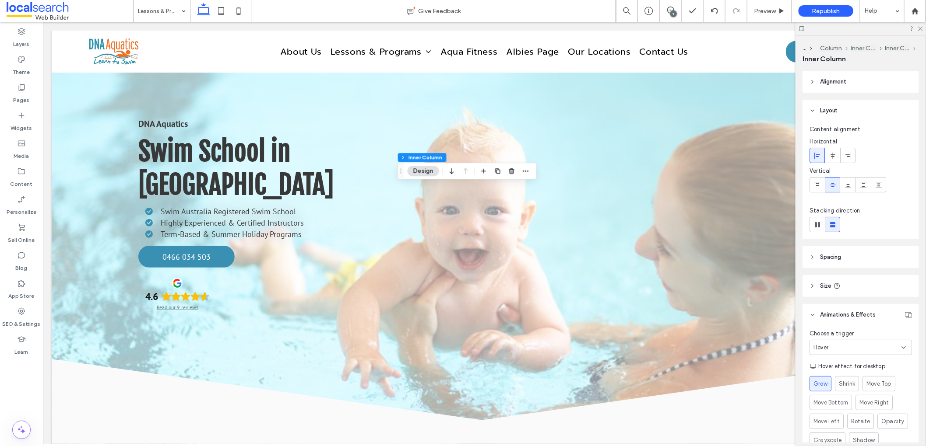
click at [834, 348] on div "Hover" at bounding box center [857, 348] width 88 height 9
click at [832, 362] on div "None" at bounding box center [858, 362] width 96 height 15
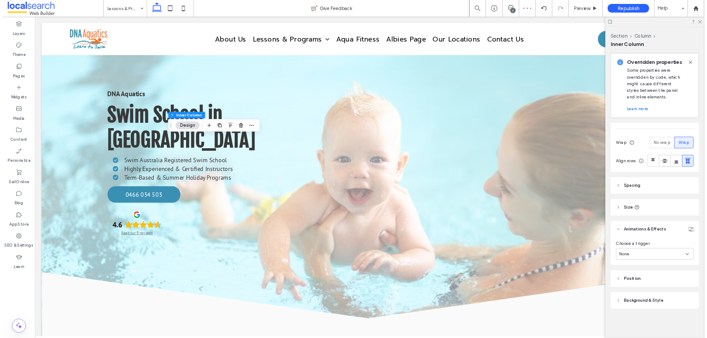
scroll to position [182, 0]
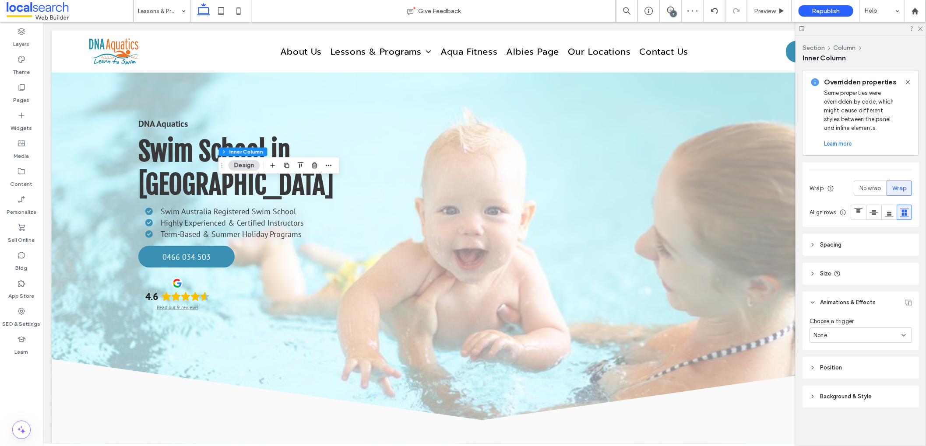
click at [837, 334] on div "None" at bounding box center [857, 335] width 88 height 9
click at [821, 364] on span "Hover" at bounding box center [821, 366] width 15 height 9
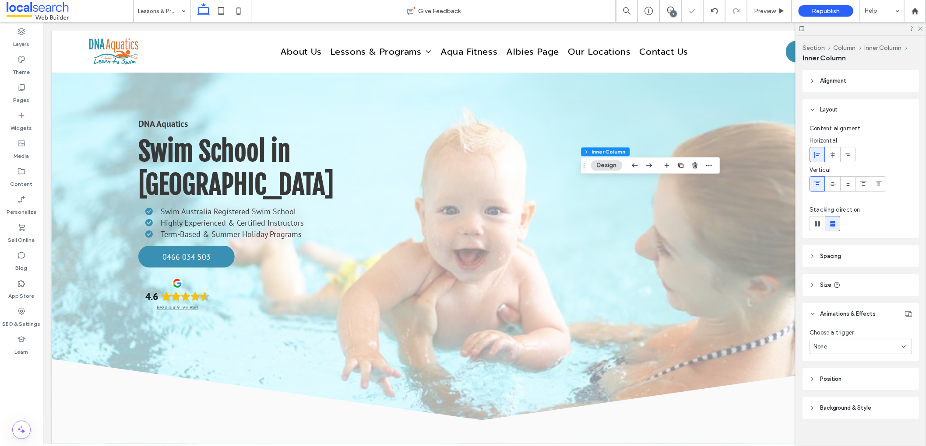
click at [852, 351] on div "None" at bounding box center [857, 347] width 88 height 9
click at [828, 379] on span "Hover" at bounding box center [821, 377] width 15 height 9
click at [826, 381] on span "Grow" at bounding box center [820, 383] width 15 height 9
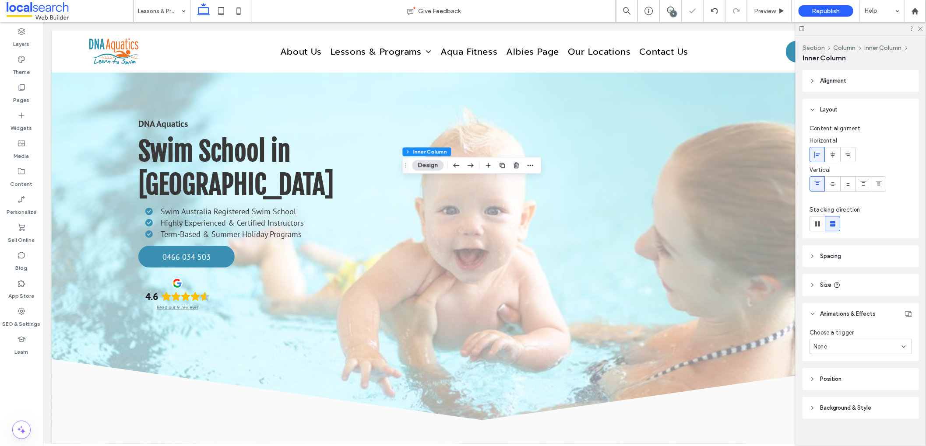
click at [837, 348] on div "None" at bounding box center [857, 347] width 88 height 9
click at [833, 374] on div "Hover" at bounding box center [858, 377] width 96 height 15
click at [822, 379] on span "Grow" at bounding box center [820, 383] width 15 height 9
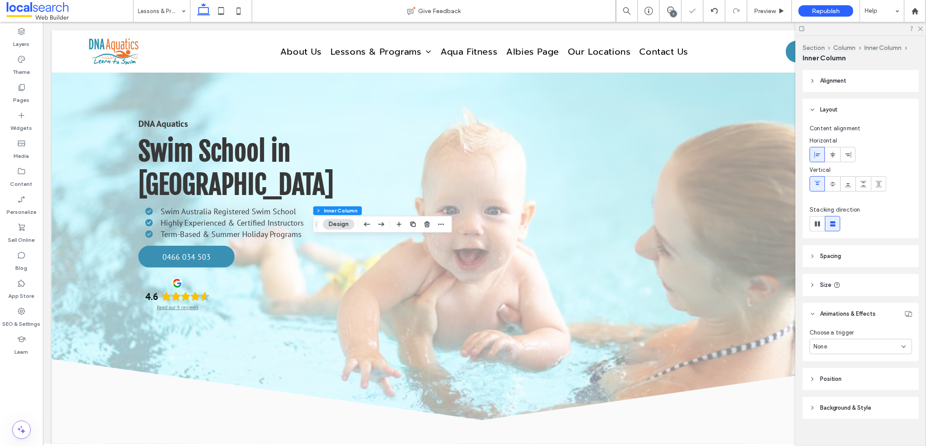
click at [854, 346] on div "None" at bounding box center [857, 347] width 88 height 9
click at [829, 376] on span "Hover" at bounding box center [821, 377] width 15 height 9
click at [820, 383] on span "Grow" at bounding box center [820, 383] width 15 height 9
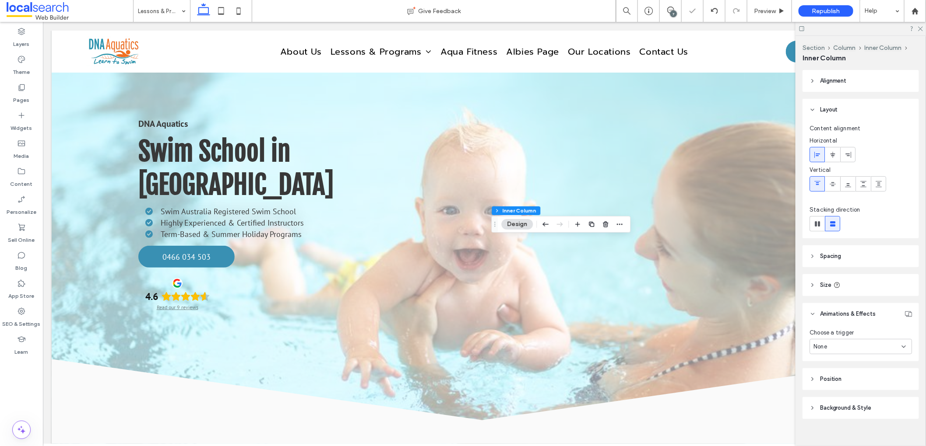
click at [829, 341] on div "None" at bounding box center [860, 346] width 102 height 15
click at [832, 373] on div "Hover" at bounding box center [858, 377] width 96 height 15
click at [822, 383] on span "Grow" at bounding box center [820, 383] width 15 height 9
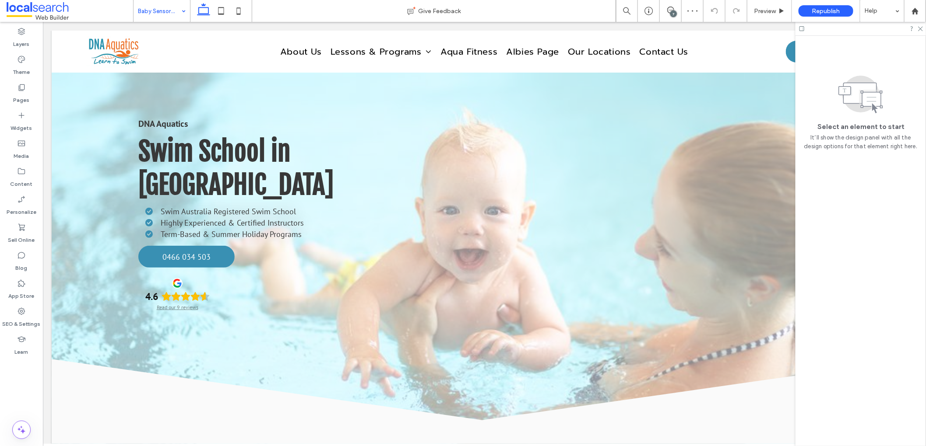
click at [177, 18] on input at bounding box center [159, 11] width 43 height 22
click at [167, 12] on input at bounding box center [159, 11] width 43 height 22
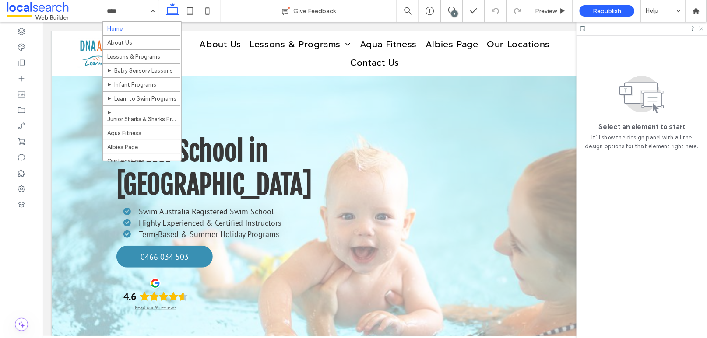
click at [701, 29] on use at bounding box center [701, 29] width 5 height 5
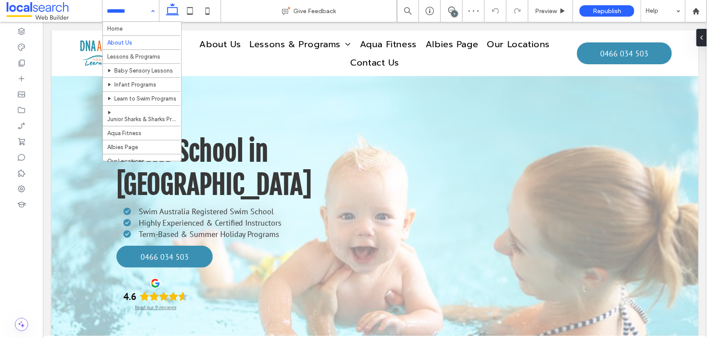
click at [124, 10] on input at bounding box center [128, 11] width 43 height 22
click at [133, 11] on input at bounding box center [128, 11] width 43 height 22
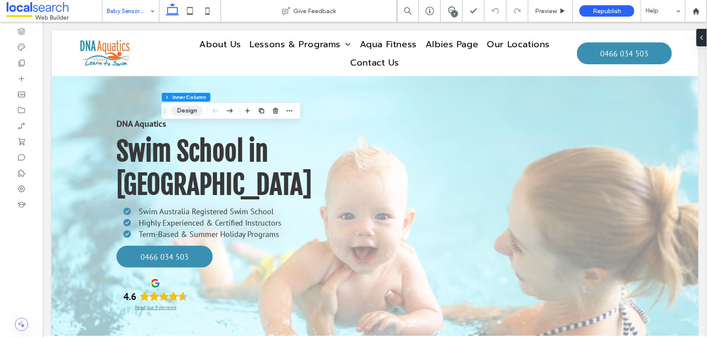
click at [182, 112] on button "Design" at bounding box center [188, 110] width 32 height 11
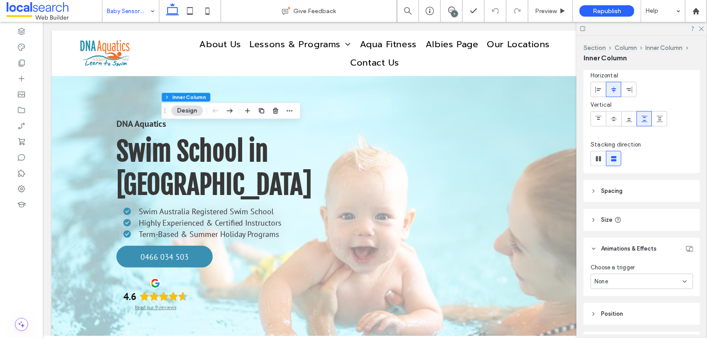
scroll to position [99, 0]
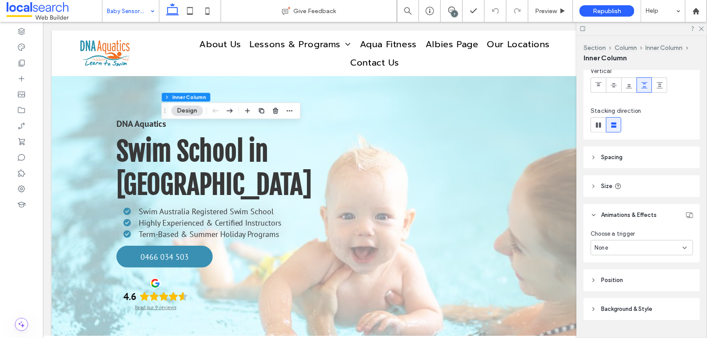
click at [623, 253] on div "None" at bounding box center [641, 247] width 102 height 15
click at [622, 275] on div "Hover" at bounding box center [639, 278] width 97 height 15
click at [609, 283] on label "Grow" at bounding box center [601, 284] width 23 height 16
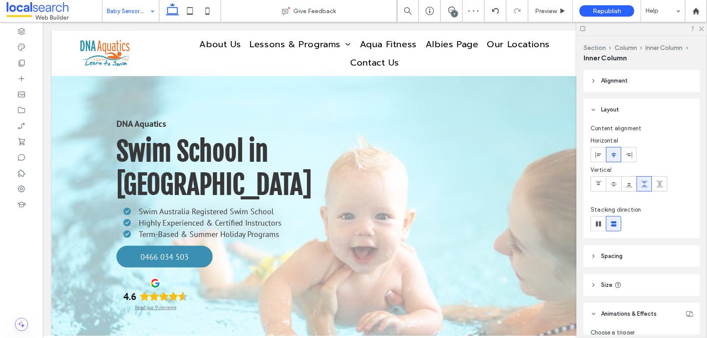
type input "**"
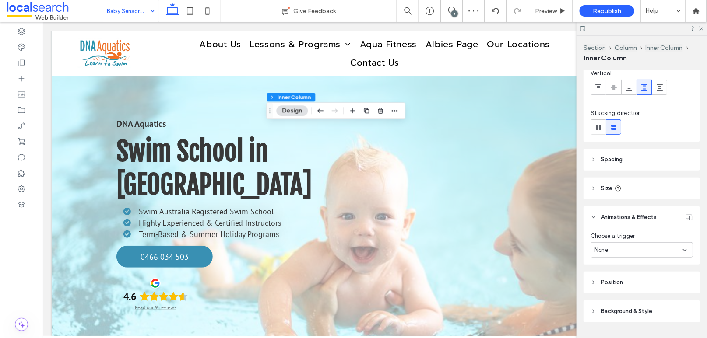
scroll to position [119, 0]
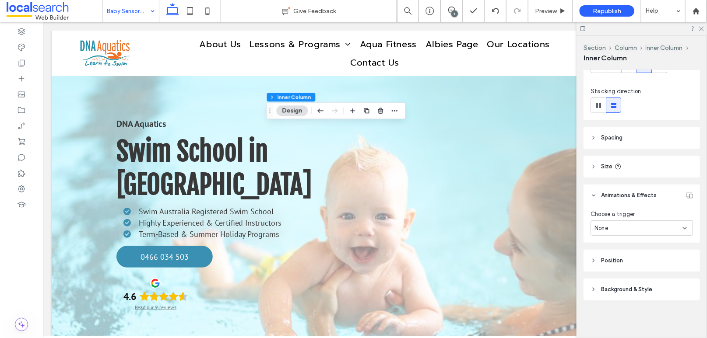
click at [612, 227] on div "None" at bounding box center [638, 228] width 88 height 9
click at [617, 255] on div "Hover" at bounding box center [639, 258] width 97 height 15
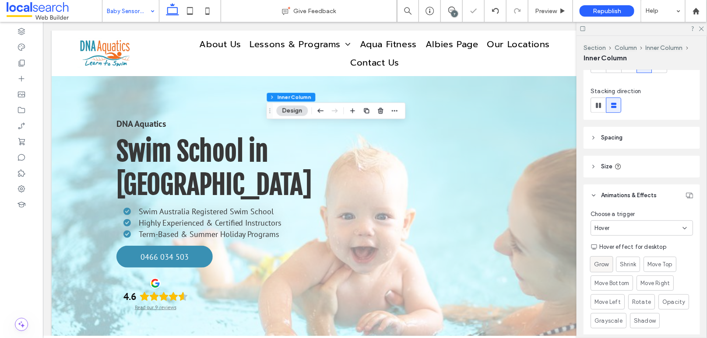
click at [606, 265] on span "Grow" at bounding box center [601, 264] width 15 height 9
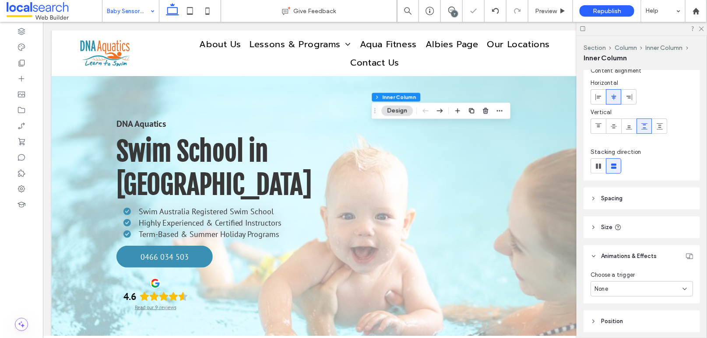
scroll to position [95, 0]
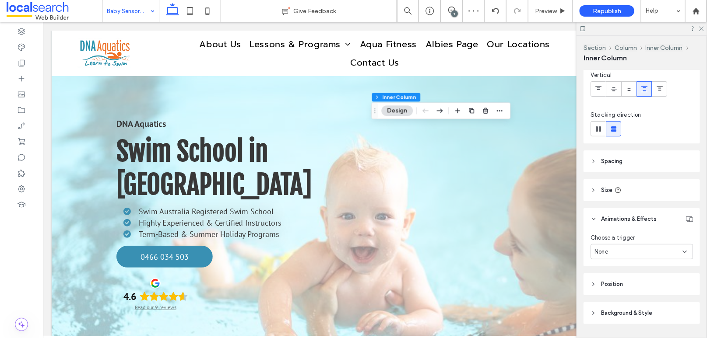
click at [609, 249] on div "None" at bounding box center [638, 252] width 88 height 9
click at [613, 283] on div "Hover" at bounding box center [639, 281] width 97 height 15
click at [601, 285] on span "Grow" at bounding box center [601, 288] width 15 height 9
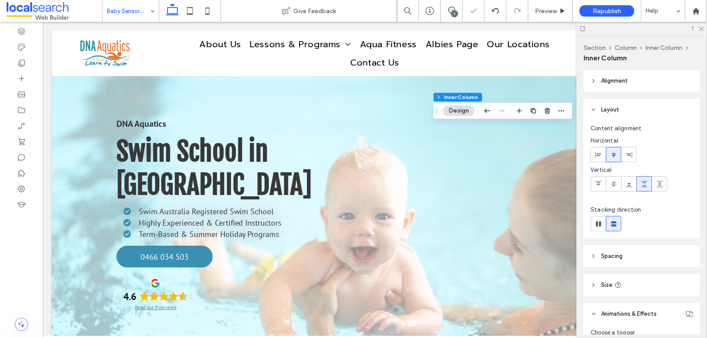
scroll to position [119, 0]
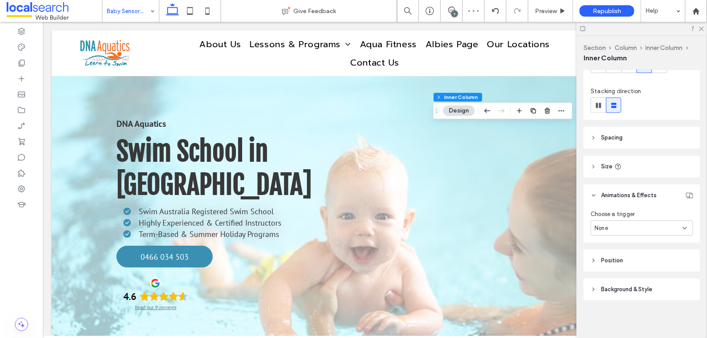
click at [628, 228] on div "None" at bounding box center [638, 228] width 88 height 9
click at [621, 254] on div "Hover" at bounding box center [639, 258] width 97 height 15
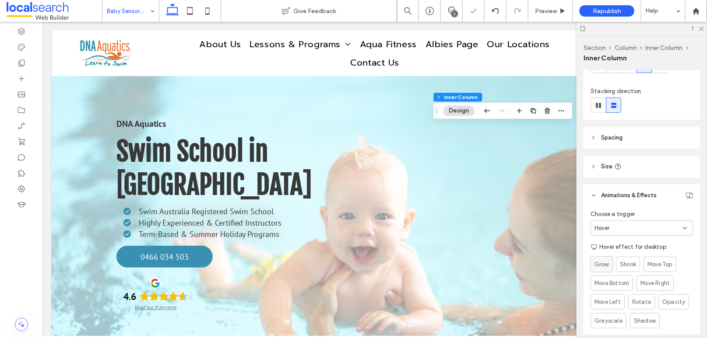
click at [601, 262] on span "Grow" at bounding box center [601, 264] width 15 height 9
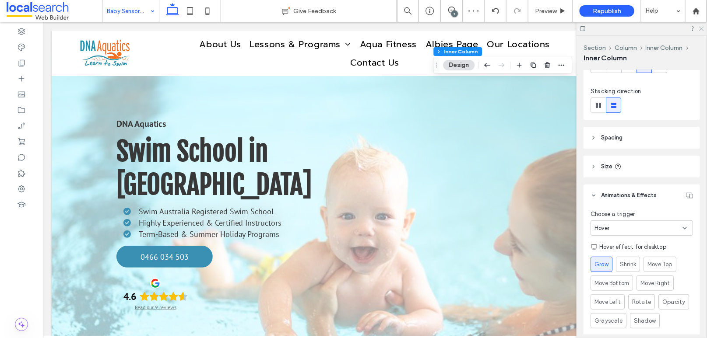
click at [702, 28] on use at bounding box center [701, 29] width 5 height 5
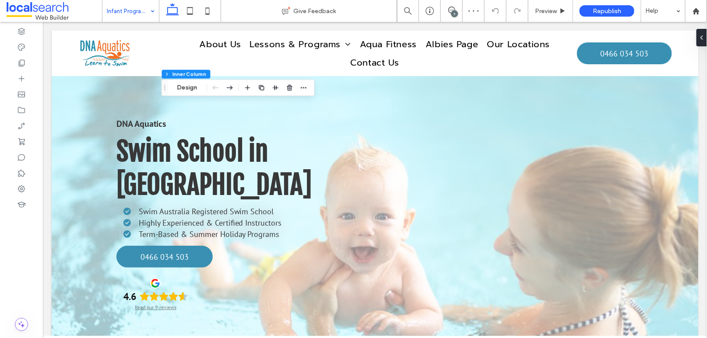
type input "**"
click at [179, 88] on button "Design" at bounding box center [188, 88] width 32 height 11
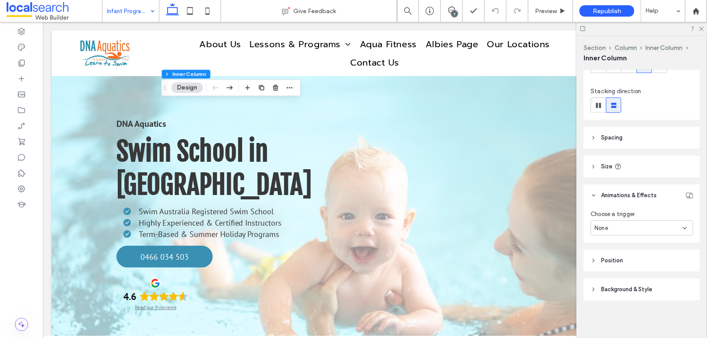
scroll to position [119, 0]
click at [631, 229] on div "None" at bounding box center [638, 228] width 88 height 9
click at [610, 255] on div "Hover" at bounding box center [639, 258] width 97 height 15
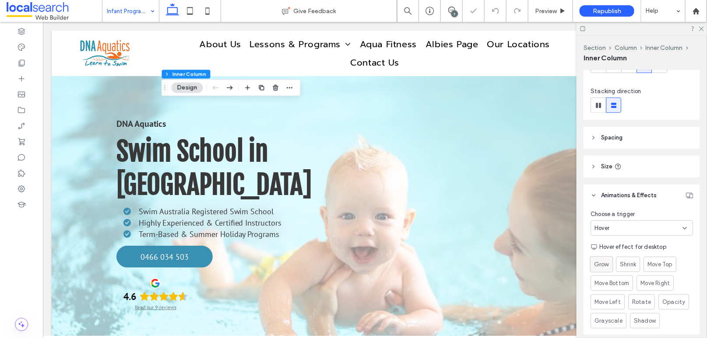
click at [605, 259] on div "Grow" at bounding box center [601, 264] width 15 height 15
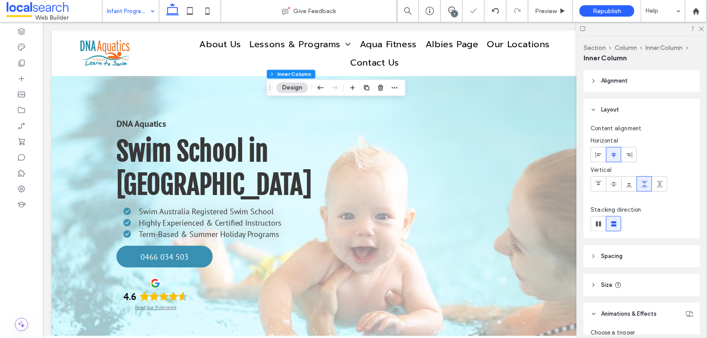
type input "**"
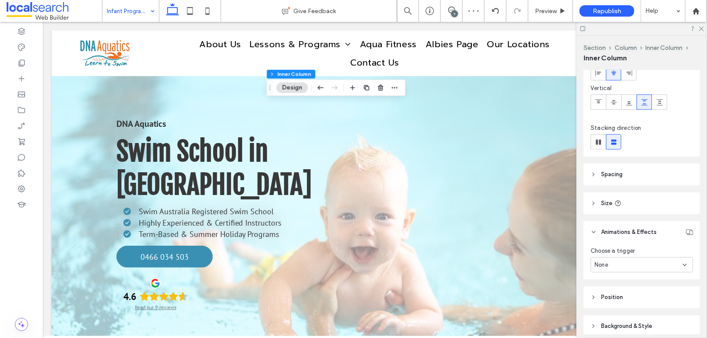
click at [625, 269] on div "None" at bounding box center [638, 265] width 88 height 9
click at [623, 290] on div "Hover" at bounding box center [639, 295] width 97 height 15
click at [604, 303] on span "Grow" at bounding box center [601, 301] width 15 height 9
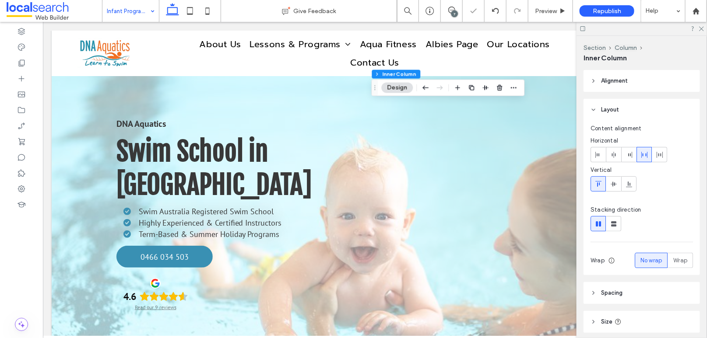
type input "**"
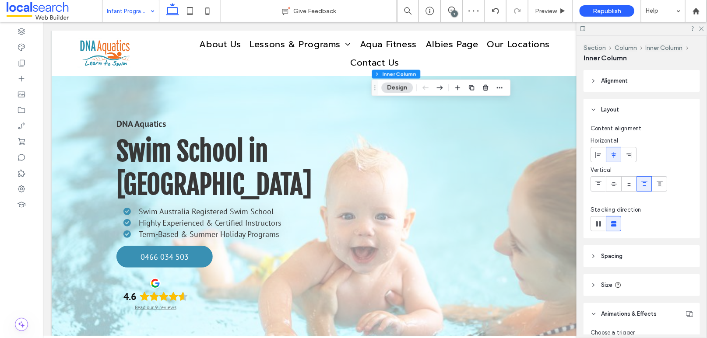
scroll to position [93, 0]
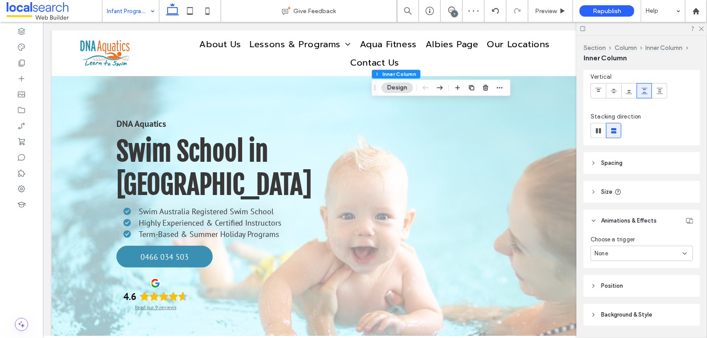
click at [619, 253] on div "None" at bounding box center [638, 253] width 88 height 9
click at [619, 281] on div "Hover" at bounding box center [639, 283] width 97 height 15
click at [606, 287] on span "Grow" at bounding box center [601, 289] width 15 height 9
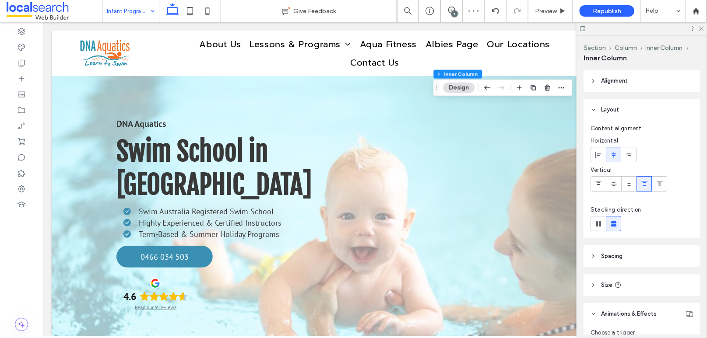
scroll to position [85, 0]
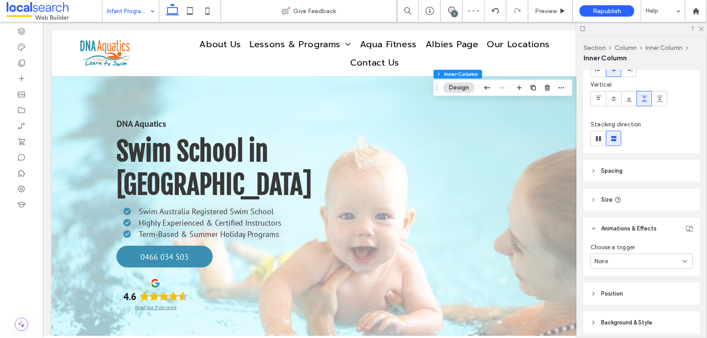
click at [626, 266] on div "None" at bounding box center [641, 261] width 102 height 15
click at [622, 288] on div "Hover" at bounding box center [639, 291] width 97 height 15
click at [611, 293] on label "Grow" at bounding box center [601, 298] width 23 height 16
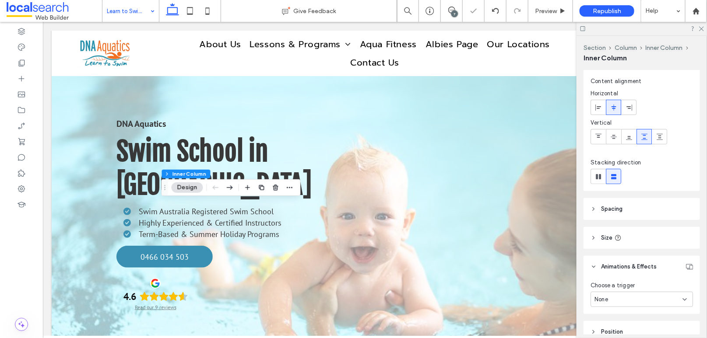
scroll to position [89, 0]
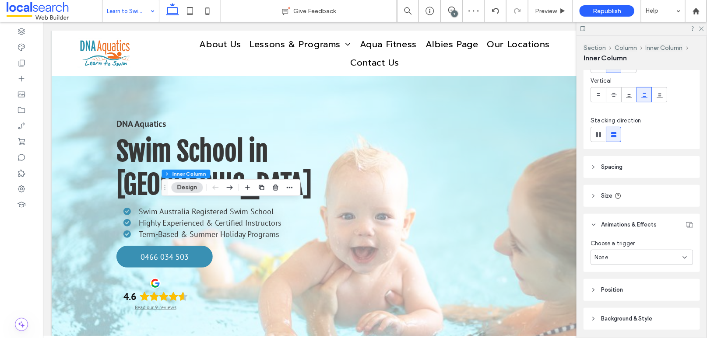
click at [621, 263] on div "None" at bounding box center [641, 257] width 102 height 15
click at [621, 292] on div "Hover" at bounding box center [639, 287] width 97 height 15
click at [611, 297] on label "Grow" at bounding box center [601, 294] width 23 height 16
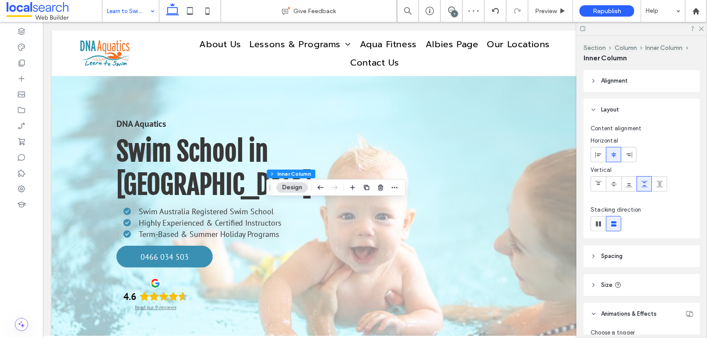
scroll to position [80, 0]
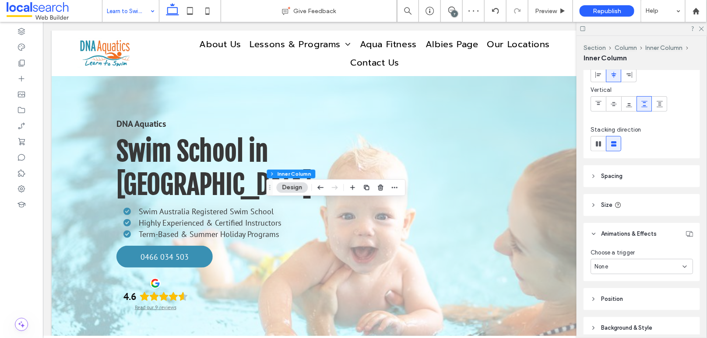
click at [628, 264] on div "None" at bounding box center [638, 267] width 88 height 9
click at [611, 294] on div "Hover" at bounding box center [639, 296] width 97 height 15
click at [604, 300] on span "Grow" at bounding box center [601, 303] width 15 height 9
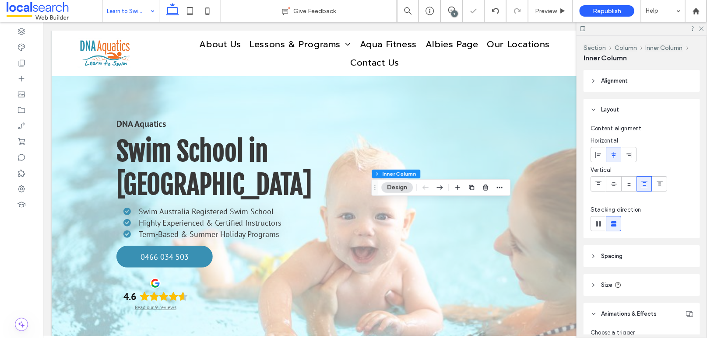
scroll to position [89, 0]
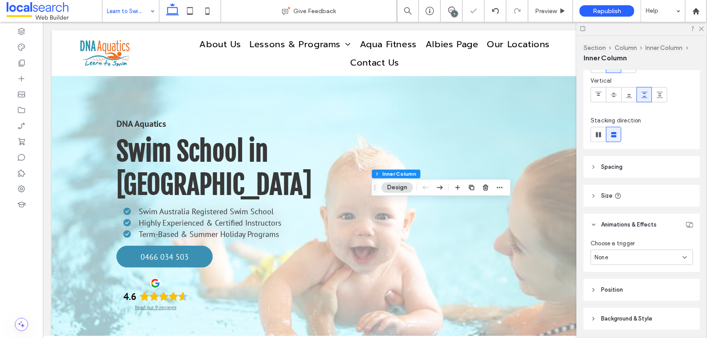
click at [622, 255] on div "None" at bounding box center [638, 257] width 88 height 9
click at [621, 290] on div "Hover" at bounding box center [639, 287] width 97 height 15
click at [598, 296] on span "Grow" at bounding box center [601, 293] width 15 height 9
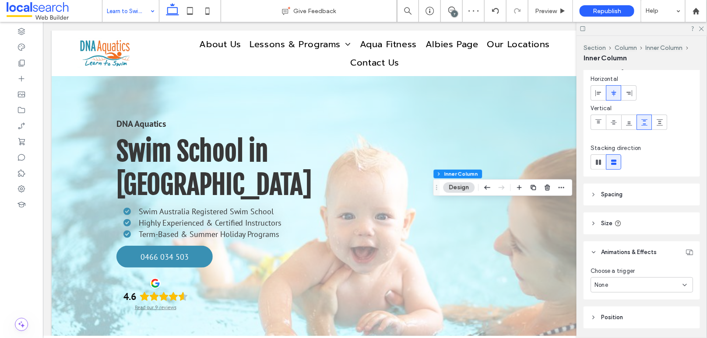
scroll to position [62, 0]
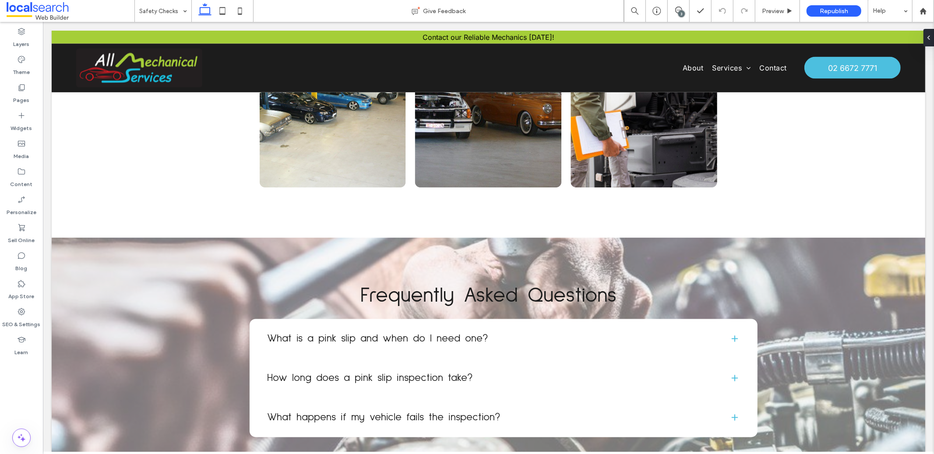
scroll to position [1465, 0]
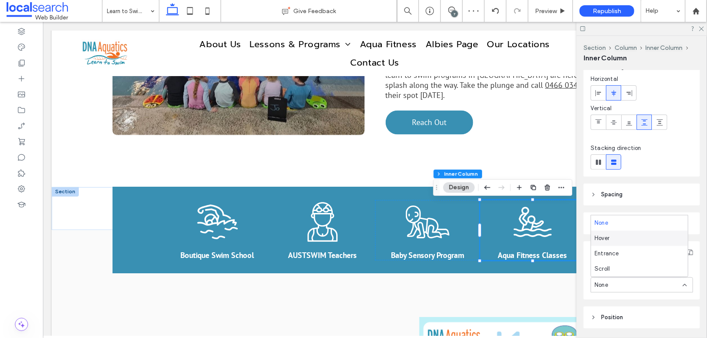
click at [612, 242] on div "Hover" at bounding box center [639, 238] width 97 height 15
click at [606, 317] on span "Grow" at bounding box center [601, 321] width 15 height 9
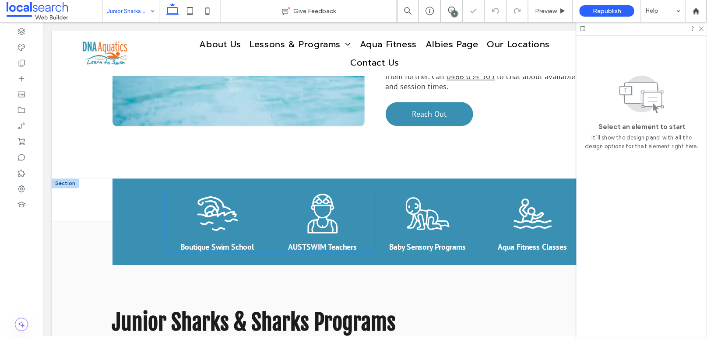
scroll to position [583, 0]
click at [217, 197] on div "Swimming Icon Boutique Swim School" at bounding box center [217, 222] width 105 height 60
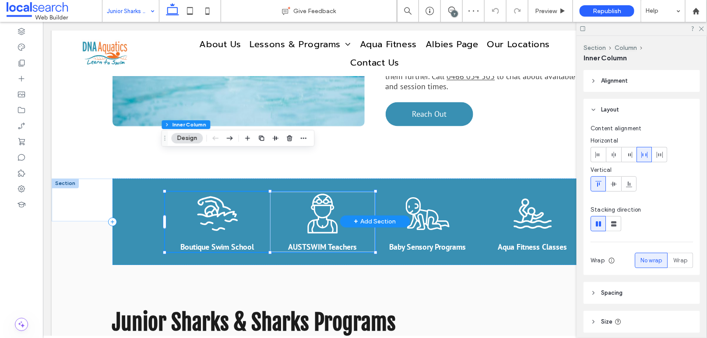
click at [229, 196] on icon "Swimming Icon" at bounding box center [217, 214] width 44 height 44
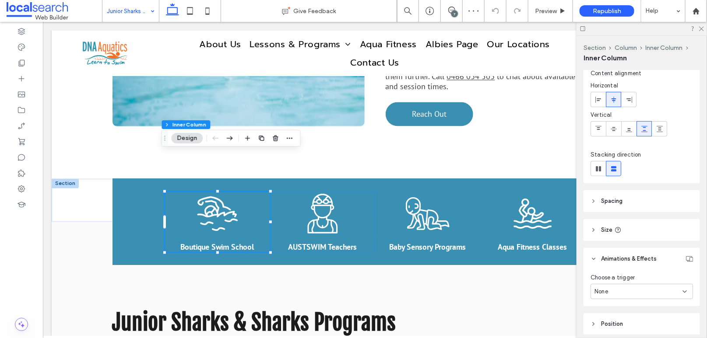
scroll to position [82, 0]
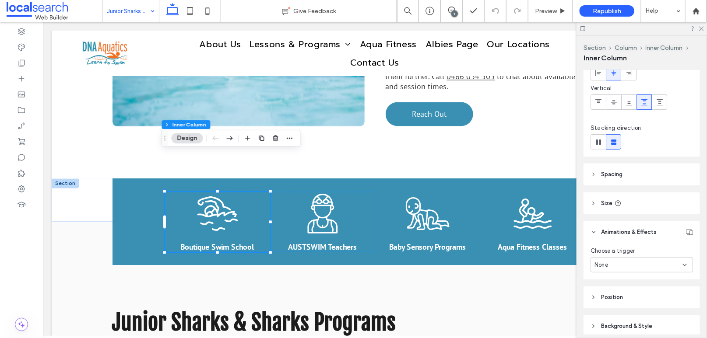
click at [628, 267] on div "None" at bounding box center [638, 265] width 88 height 9
click at [620, 290] on div "Hover" at bounding box center [639, 295] width 97 height 15
click at [606, 305] on span "Grow" at bounding box center [601, 301] width 15 height 9
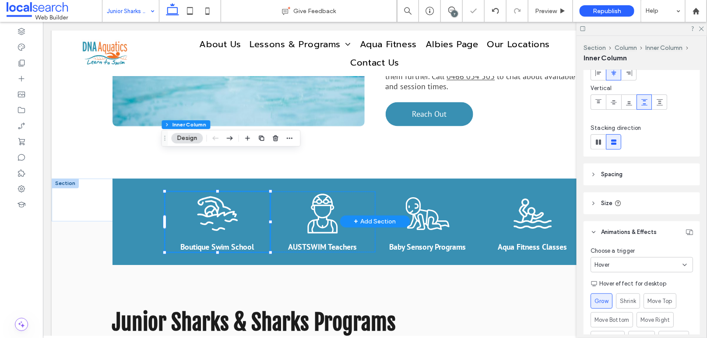
click at [348, 192] on div "Swimmer Icon AUSTSWIM Teachers" at bounding box center [322, 222] width 105 height 60
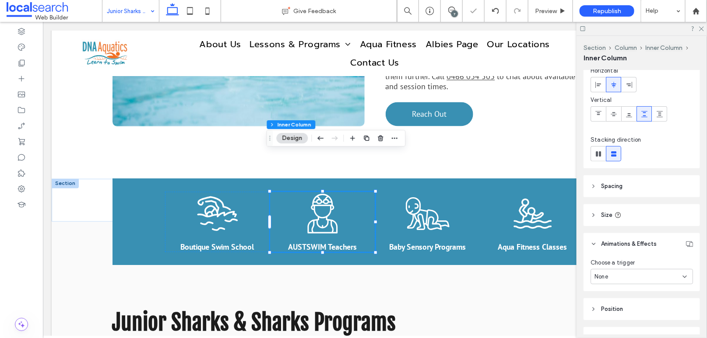
scroll to position [91, 0]
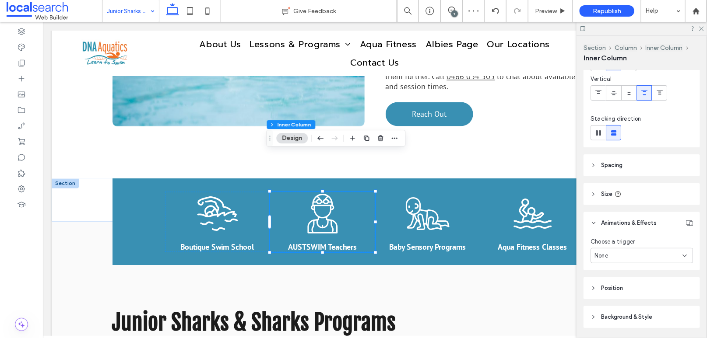
click at [611, 256] on div "None" at bounding box center [638, 256] width 88 height 9
click at [610, 286] on div "Hover" at bounding box center [639, 285] width 97 height 15
click at [606, 288] on span "Grow" at bounding box center [601, 292] width 15 height 9
click at [442, 192] on icon "Baby Icon" at bounding box center [427, 214] width 44 height 44
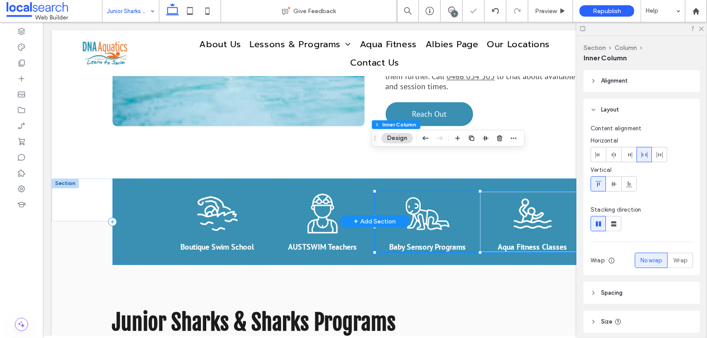
click at [436, 192] on icon "Baby Icon" at bounding box center [427, 214] width 44 height 44
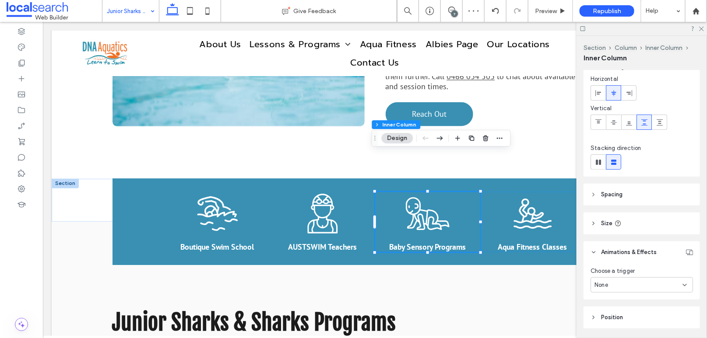
scroll to position [84, 0]
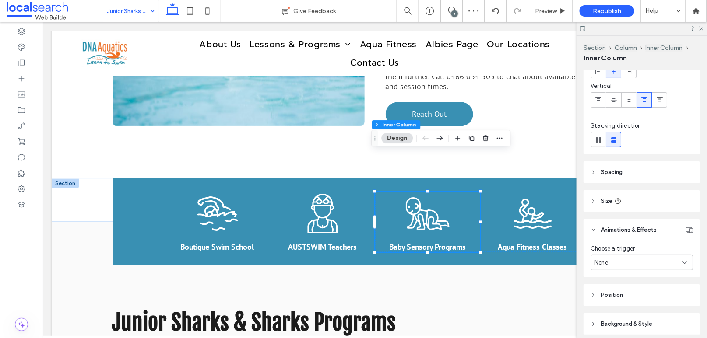
click at [625, 264] on div "None" at bounding box center [638, 263] width 88 height 9
click at [615, 289] on div "Hover" at bounding box center [639, 292] width 97 height 15
click at [606, 296] on span "Grow" at bounding box center [601, 299] width 15 height 9
click at [552, 192] on div "Swimming Activity Icon Aqua Fitness Classes" at bounding box center [532, 222] width 105 height 60
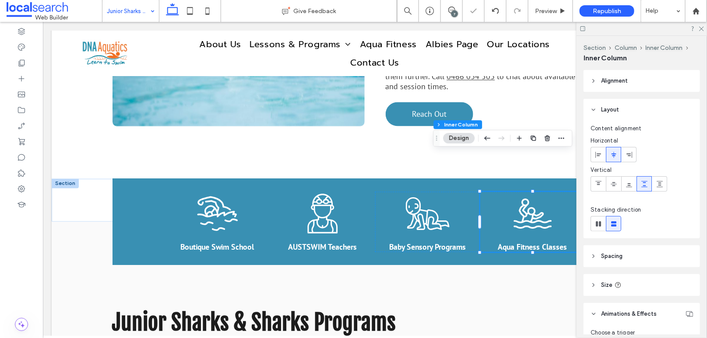
scroll to position [89, 0]
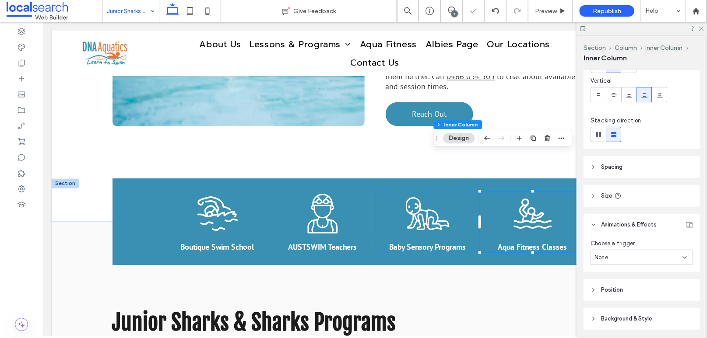
click at [630, 256] on div "None" at bounding box center [638, 257] width 88 height 9
click at [618, 284] on div "Hover" at bounding box center [639, 287] width 97 height 15
click at [604, 290] on span "Grow" at bounding box center [601, 293] width 15 height 9
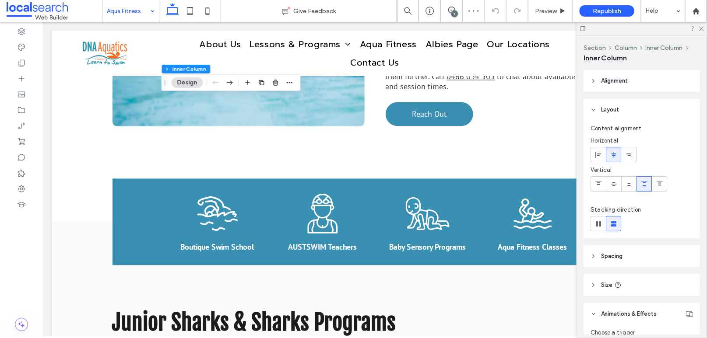
scroll to position [89, 0]
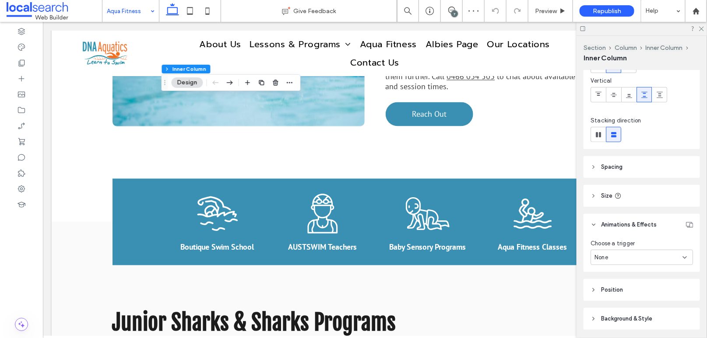
click at [615, 256] on div "None" at bounding box center [638, 257] width 88 height 9
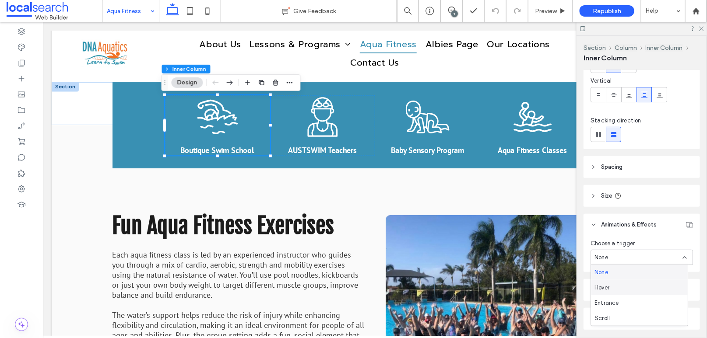
scroll to position [0, 0]
click at [611, 284] on div "Hover" at bounding box center [639, 287] width 97 height 15
click at [604, 290] on span "Grow" at bounding box center [601, 293] width 15 height 9
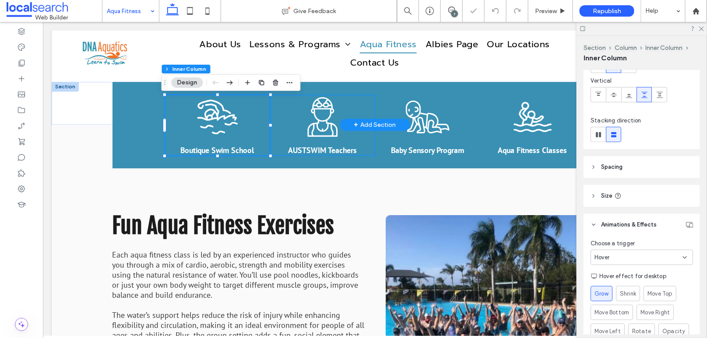
click at [315, 111] on icon at bounding box center [322, 117] width 30 height 40
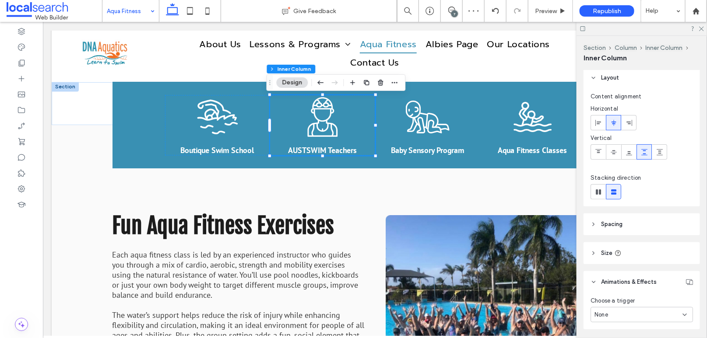
scroll to position [85, 0]
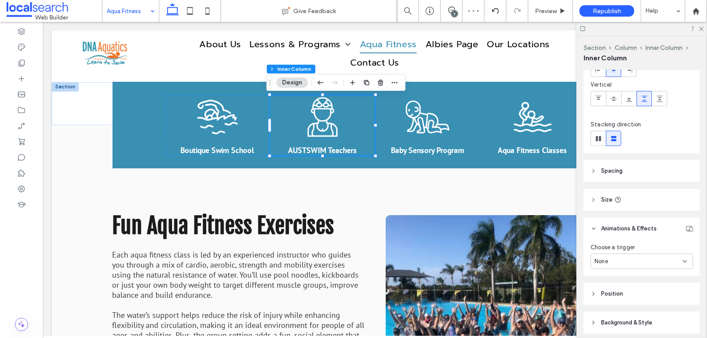
drag, startPoint x: 621, startPoint y: 260, endPoint x: 620, endPoint y: 267, distance: 7.0
click at [621, 260] on div "None" at bounding box center [638, 261] width 88 height 9
click at [619, 287] on div "Hover" at bounding box center [639, 291] width 97 height 15
click at [610, 295] on label "Grow" at bounding box center [601, 298] width 23 height 16
click at [439, 111] on icon "Baby Icon" at bounding box center [427, 117] width 44 height 44
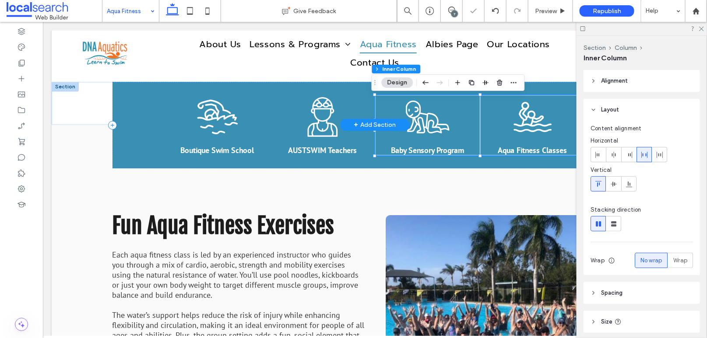
click at [439, 111] on icon "Baby Icon" at bounding box center [427, 117] width 44 height 44
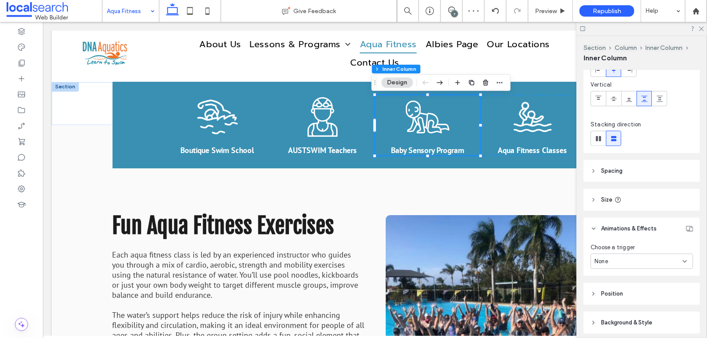
click at [622, 265] on div "None" at bounding box center [641, 261] width 102 height 15
click at [618, 292] on div "Hover" at bounding box center [639, 291] width 97 height 15
click at [607, 297] on span "Grow" at bounding box center [601, 297] width 15 height 9
click at [548, 118] on icon "Swimming Activity Icon" at bounding box center [532, 117] width 44 height 44
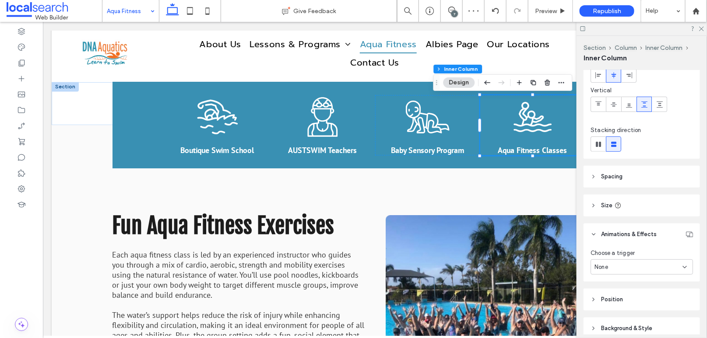
scroll to position [95, 0]
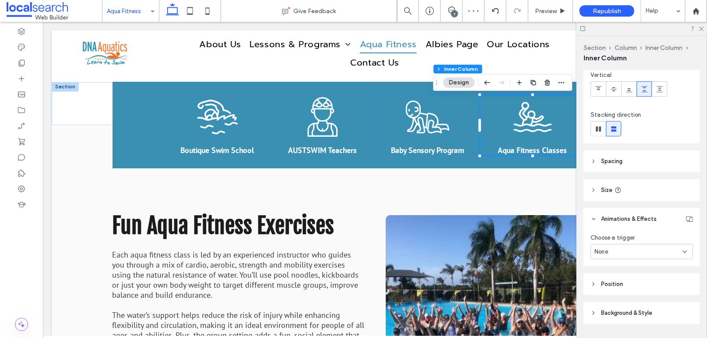
drag, startPoint x: 627, startPoint y: 250, endPoint x: 625, endPoint y: 255, distance: 5.7
click at [627, 250] on div "None" at bounding box center [638, 252] width 88 height 9
click at [616, 281] on div "Hover" at bounding box center [639, 281] width 97 height 15
click at [605, 289] on span "Grow" at bounding box center [601, 288] width 15 height 9
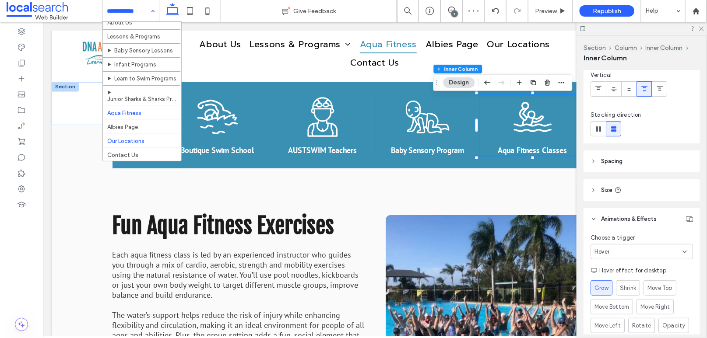
scroll to position [28, 0]
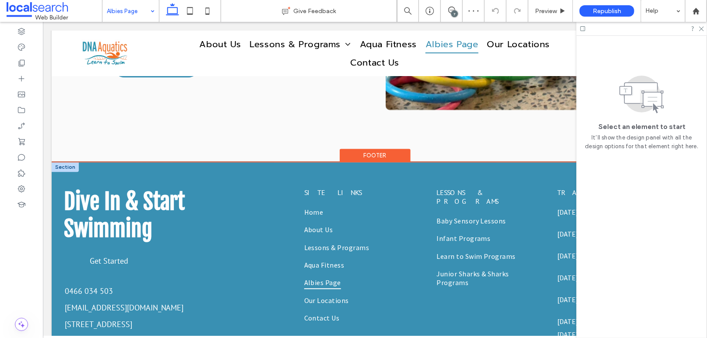
scroll to position [708, 0]
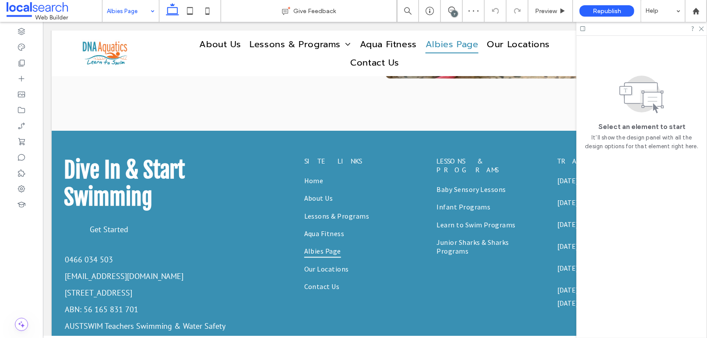
click at [135, 7] on input at bounding box center [128, 11] width 43 height 22
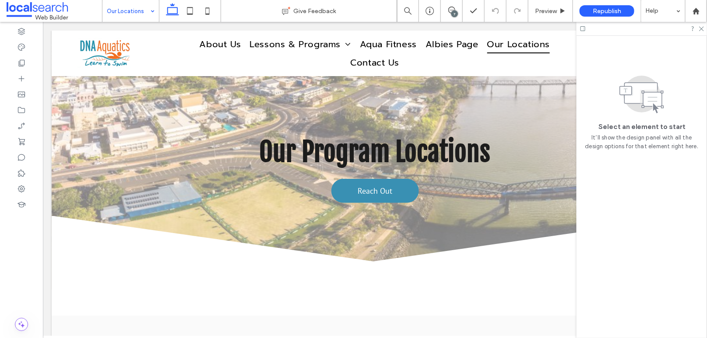
scroll to position [0, 0]
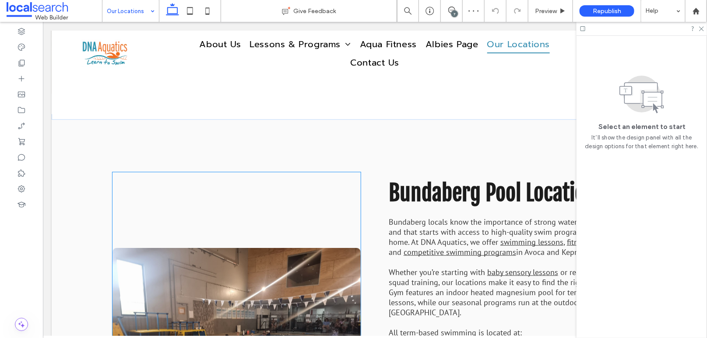
scroll to position [161, 0]
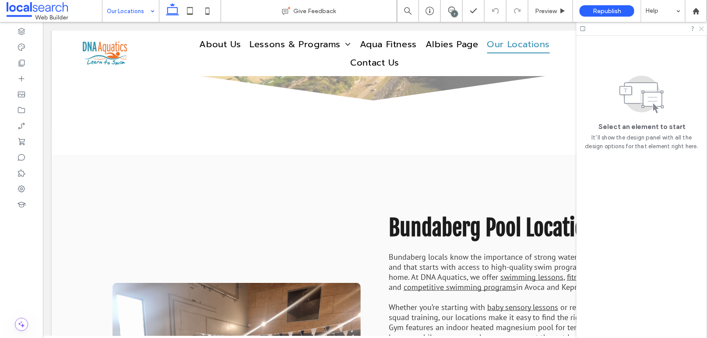
click at [703, 28] on icon at bounding box center [701, 28] width 6 height 6
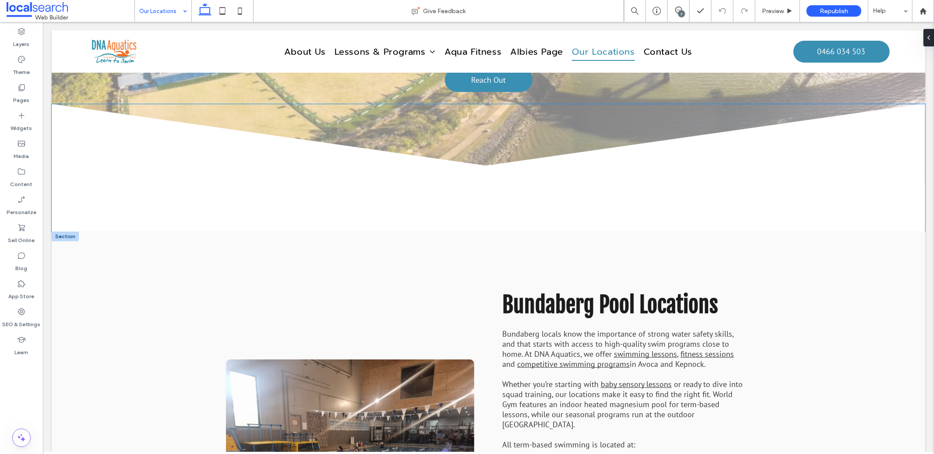
scroll to position [72, 0]
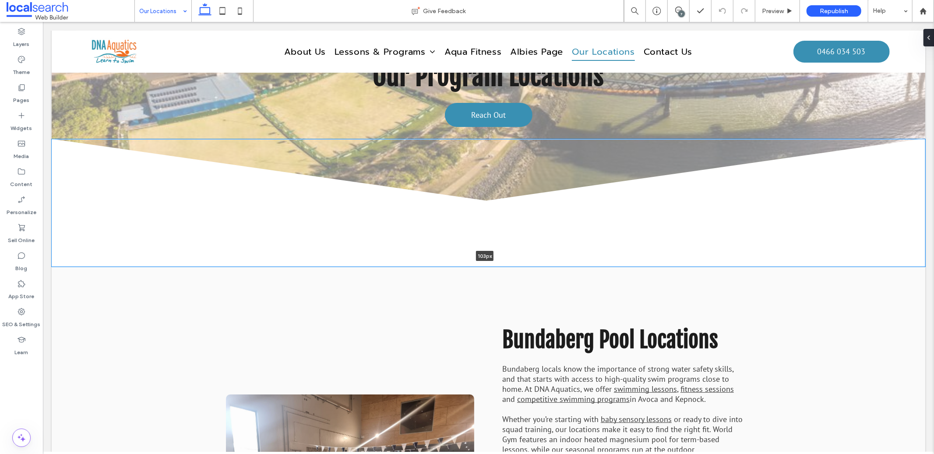
drag, startPoint x: 433, startPoint y: 265, endPoint x: 433, endPoint y: 184, distance: 81.0
click at [433, 184] on div "Divider .cls-1-1158168734-1158168734 { fill-rule: evenodd; } 103px Section + Ad…" at bounding box center [487, 202] width 873 height 127
type input "***"
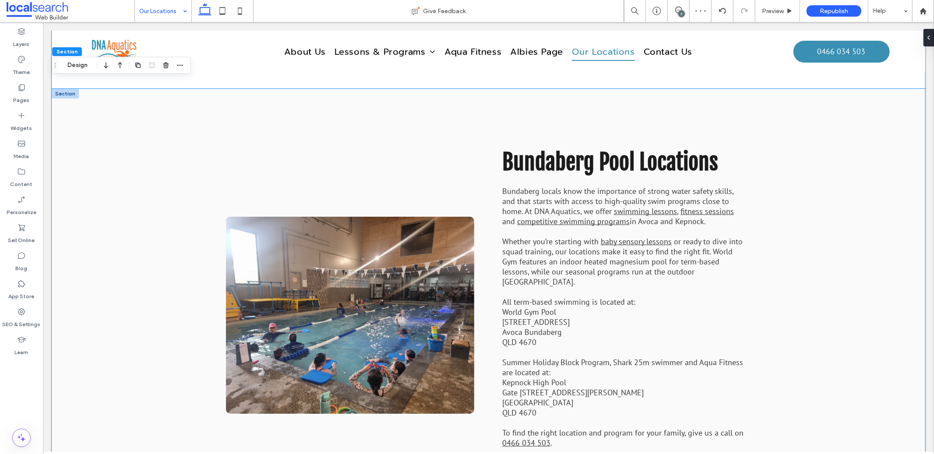
scroll to position [248, 0]
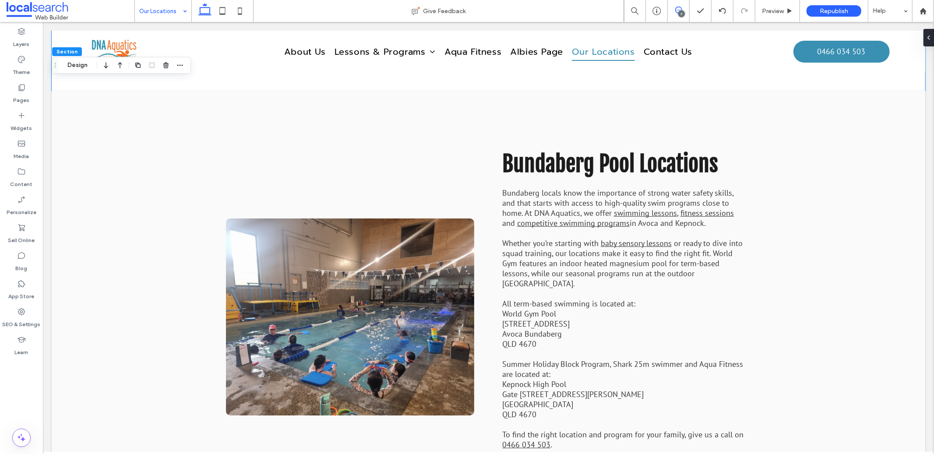
click at [675, 9] on use at bounding box center [678, 10] width 7 height 7
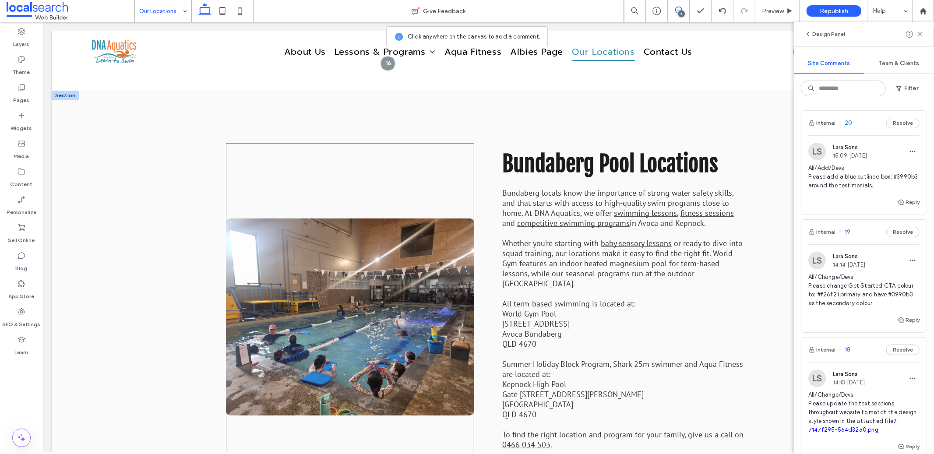
click at [425, 158] on div at bounding box center [349, 317] width 249 height 348
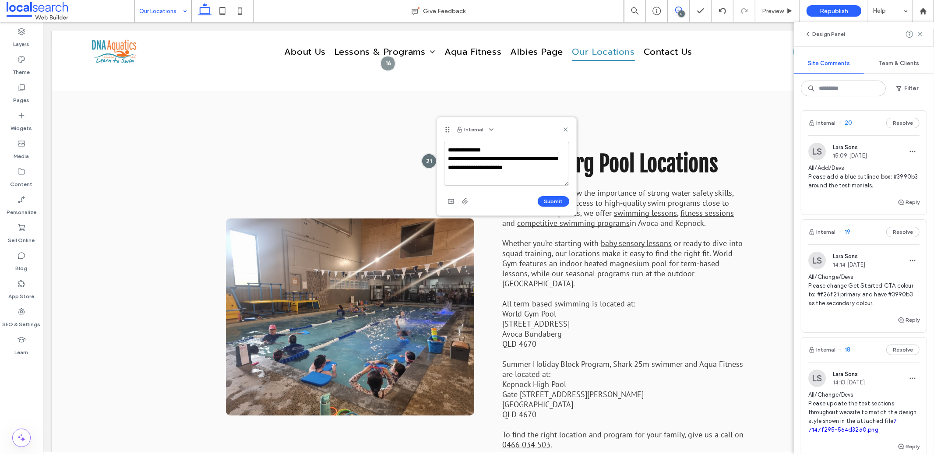
drag, startPoint x: 541, startPoint y: 171, endPoint x: 444, endPoint y: 161, distance: 98.2
click at [444, 161] on textarea "**********" at bounding box center [506, 164] width 125 height 44
drag, startPoint x: 547, startPoint y: 169, endPoint x: 439, endPoint y: 161, distance: 108.4
click at [439, 161] on div "**********" at bounding box center [506, 179] width 139 height 74
paste textarea "**********"
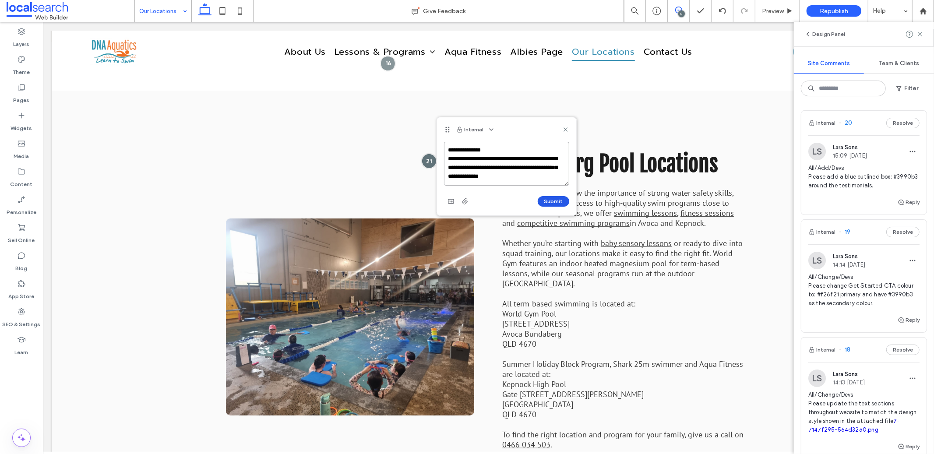
type textarea "**********"
click at [555, 197] on button "Submit" at bounding box center [553, 201] width 32 height 11
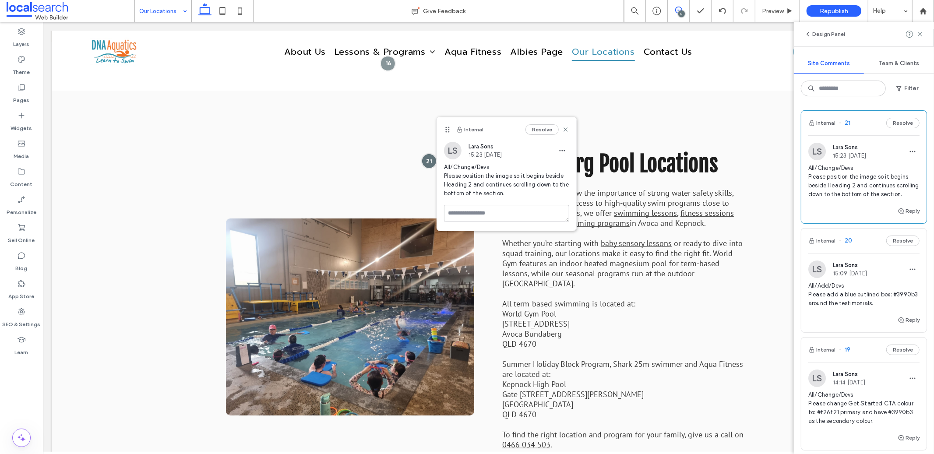
click at [567, 133] on div "Resolve" at bounding box center [547, 129] width 44 height 11
click at [566, 129] on use at bounding box center [565, 130] width 4 height 4
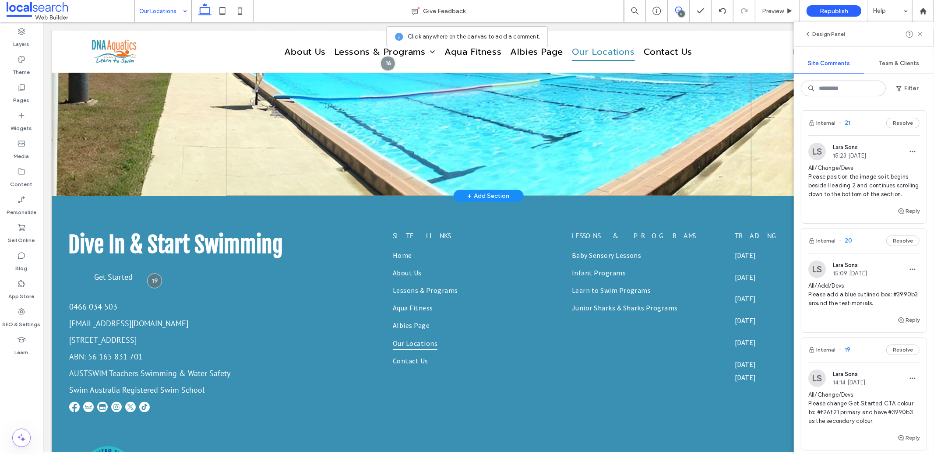
scroll to position [913, 0]
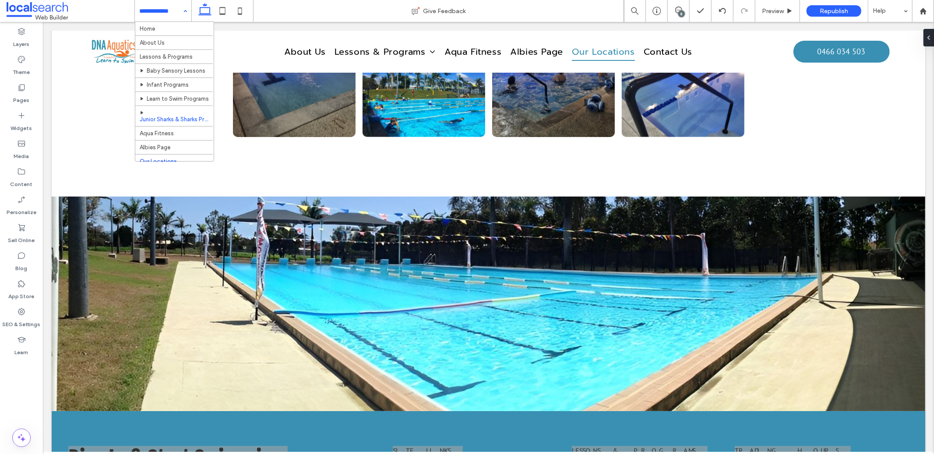
scroll to position [30, 0]
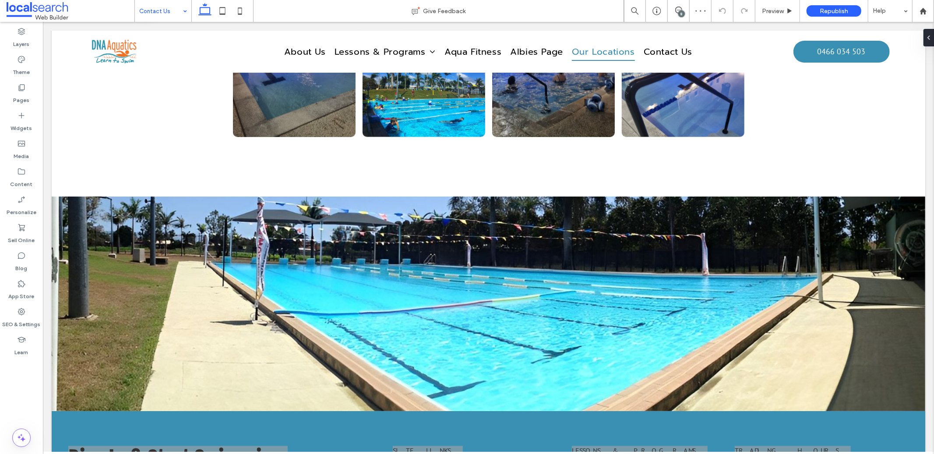
type input "**"
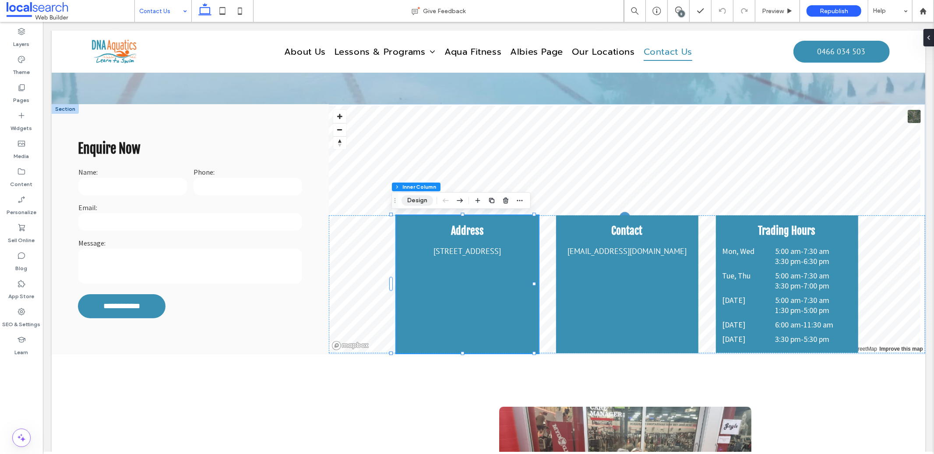
drag, startPoint x: 416, startPoint y: 203, endPoint x: 472, endPoint y: 210, distance: 56.1
click at [416, 203] on button "Design" at bounding box center [417, 200] width 32 height 11
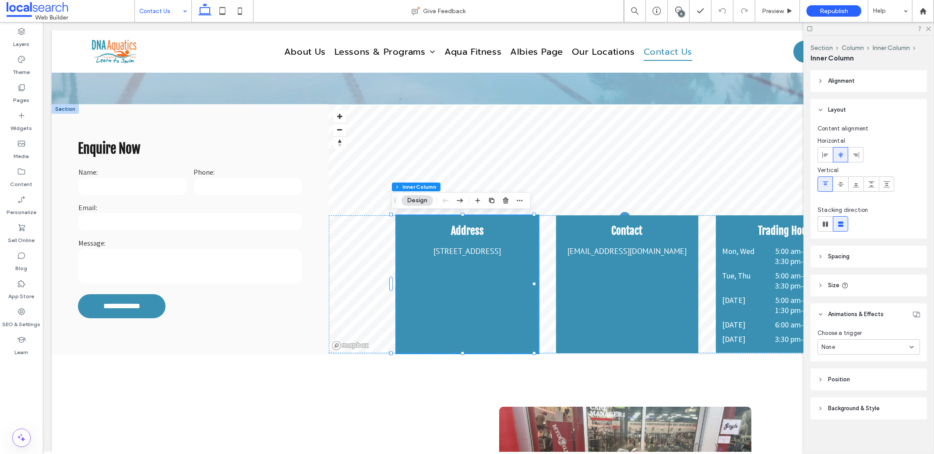
click at [706, 337] on div "Choose a trigger None" at bounding box center [868, 342] width 102 height 26
click at [706, 338] on div "None" at bounding box center [865, 347] width 88 height 9
click at [706, 338] on div "Hover" at bounding box center [866, 377] width 96 height 15
click at [706, 338] on div "Grow" at bounding box center [828, 383] width 15 height 15
click at [664, 309] on div "Contact info@dnaaquaticsbundaberg.com" at bounding box center [626, 284] width 142 height 138
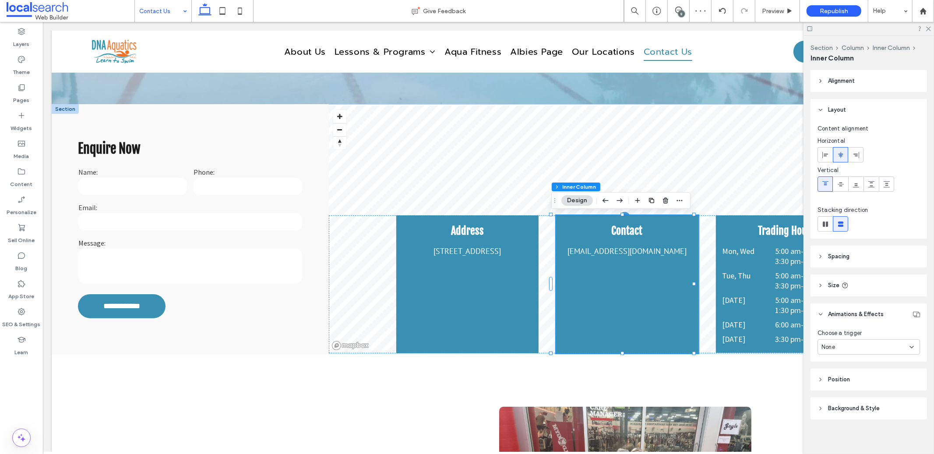
click at [706, 338] on div "None" at bounding box center [865, 347] width 88 height 9
click at [706, 338] on div "Hover" at bounding box center [866, 377] width 96 height 15
click at [706, 338] on span "Grow" at bounding box center [828, 383] width 15 height 9
click at [706, 303] on dt "[DATE]" at bounding box center [748, 300] width 52 height 10
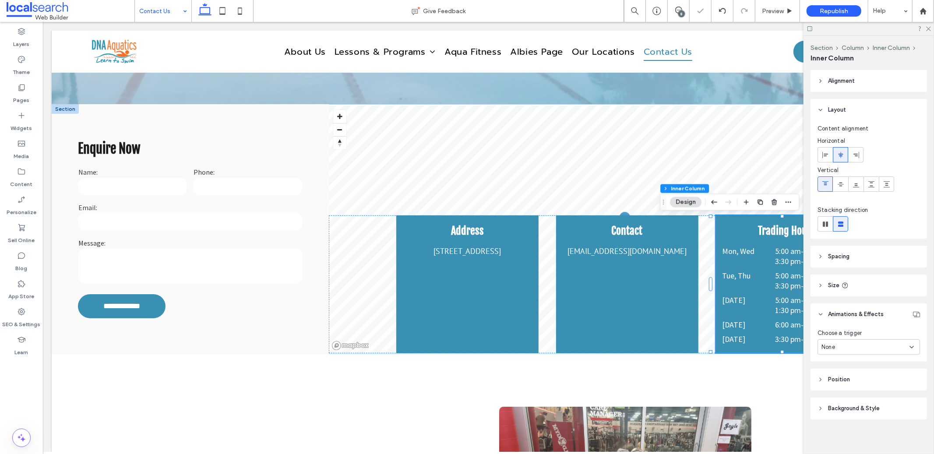
click at [706, 338] on div "None" at bounding box center [865, 347] width 88 height 9
click at [706, 338] on div "None" at bounding box center [866, 362] width 96 height 15
click at [706, 338] on div "None" at bounding box center [865, 347] width 88 height 9
click at [706, 338] on div "Hover" at bounding box center [866, 377] width 96 height 15
click at [706, 338] on span "Grow" at bounding box center [828, 383] width 15 height 9
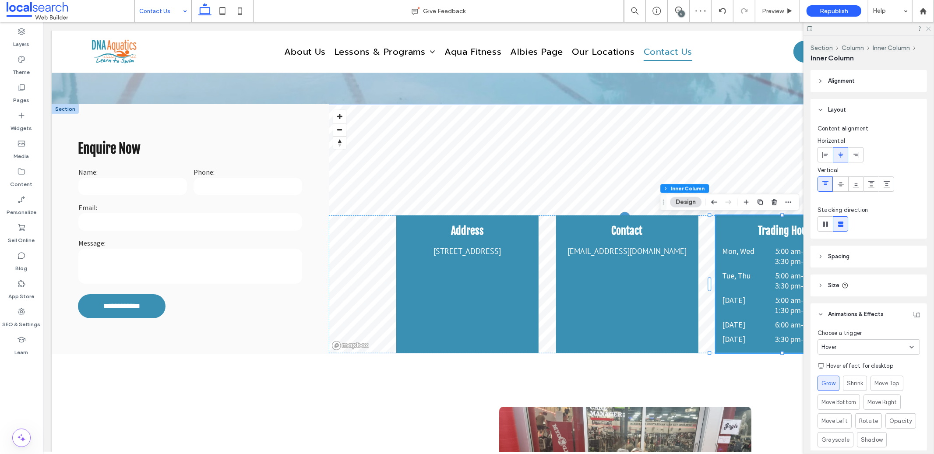
drag, startPoint x: 928, startPoint y: 29, endPoint x: 708, endPoint y: 62, distance: 223.0
click at [706, 29] on use at bounding box center [928, 29] width 5 height 5
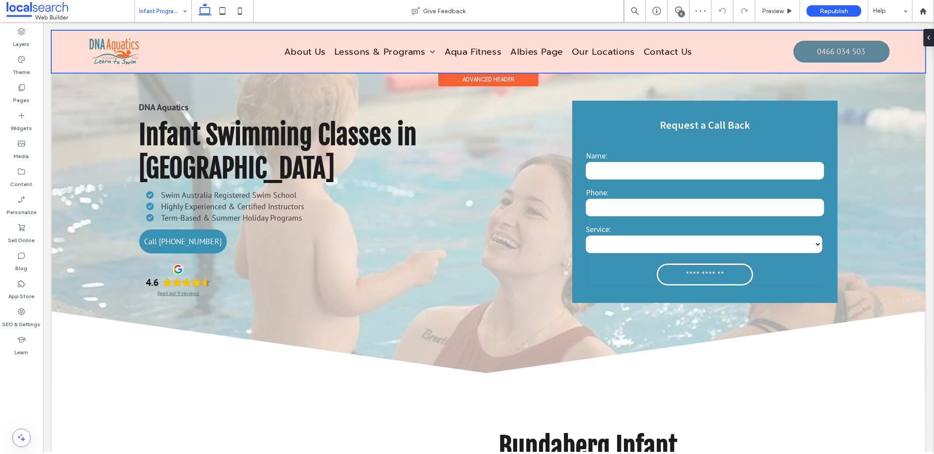
click at [300, 46] on div at bounding box center [487, 51] width 873 height 42
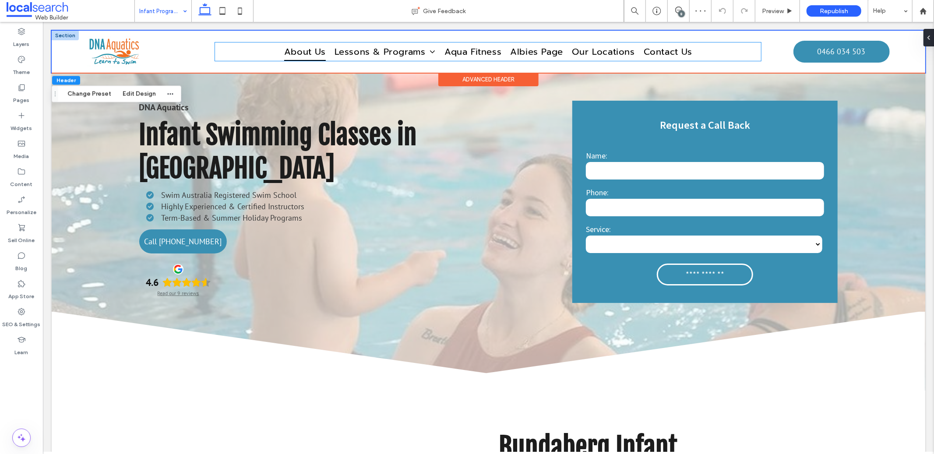
click at [301, 47] on span "About Us" at bounding box center [305, 51] width 42 height 18
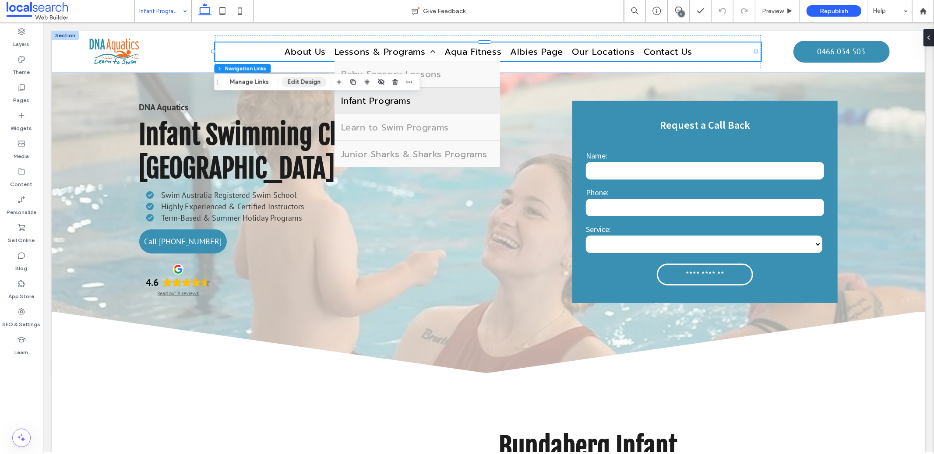
click at [300, 84] on button "Edit Design" at bounding box center [303, 82] width 45 height 11
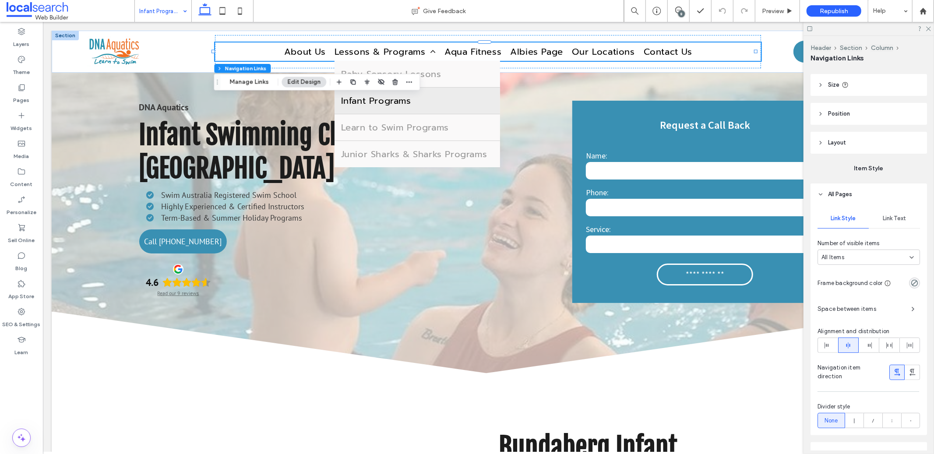
scroll to position [78, 0]
click at [706, 218] on div "Link Text" at bounding box center [893, 217] width 51 height 19
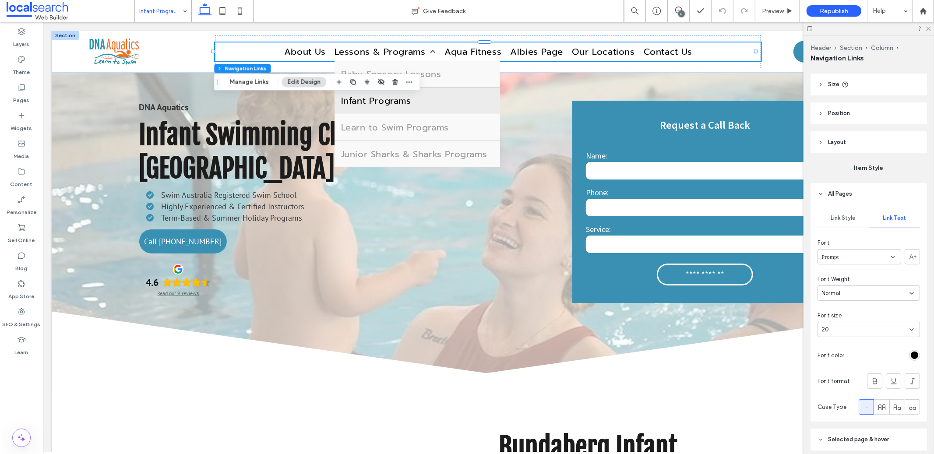
click at [706, 256] on div "Prompt" at bounding box center [859, 256] width 84 height 15
click at [706, 305] on span "Albert Sans" at bounding box center [845, 303] width 46 height 9
type input "*"
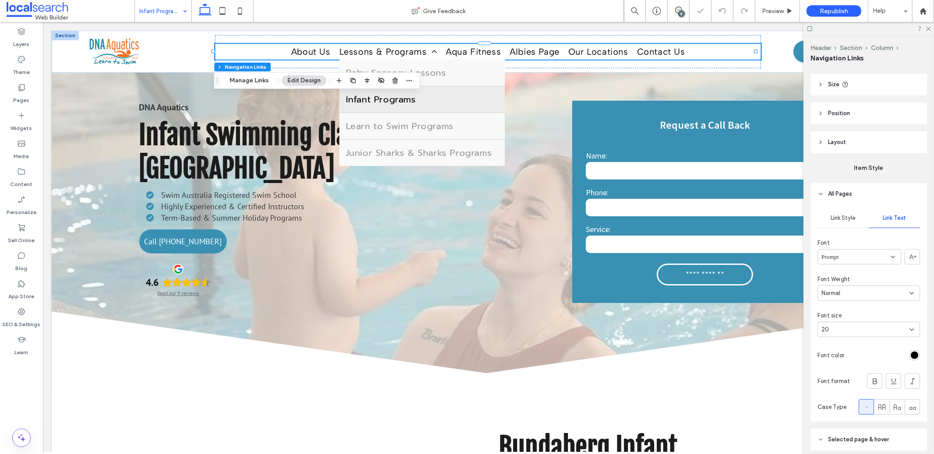
type input "*"
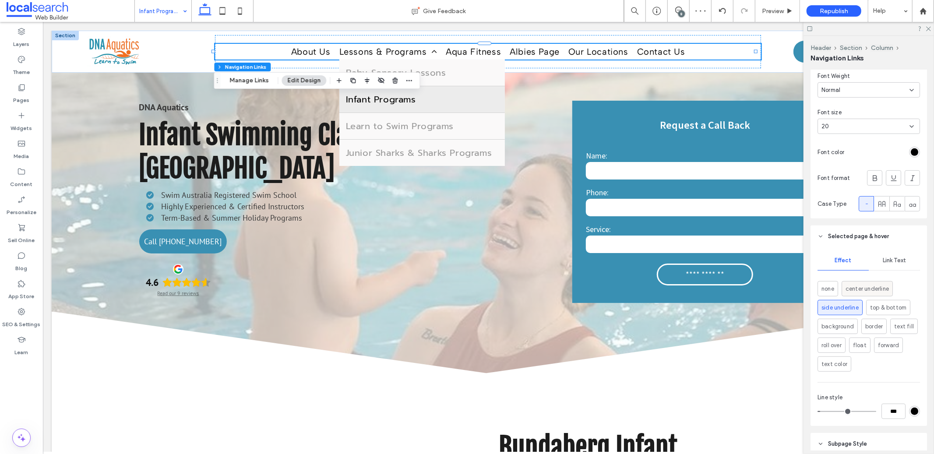
scroll to position [283, 0]
click at [706, 261] on span "Link Text" at bounding box center [893, 258] width 23 height 7
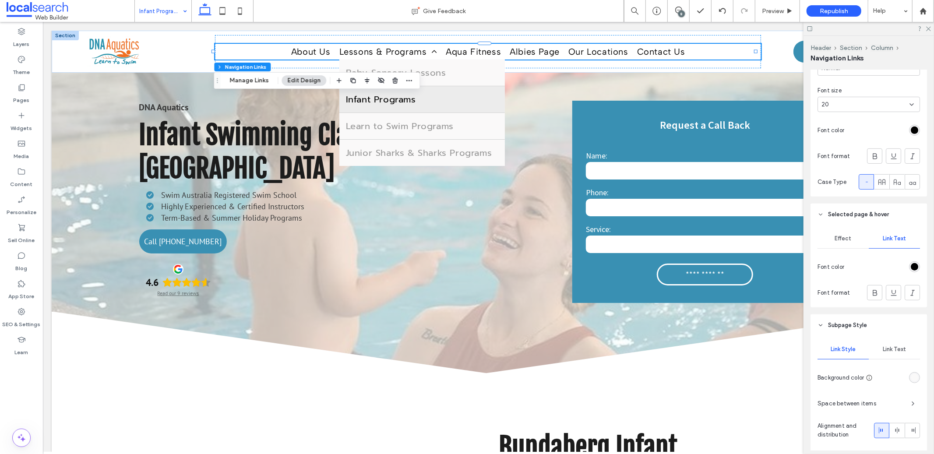
drag, startPoint x: 892, startPoint y: 343, endPoint x: 885, endPoint y: 351, distance: 9.9
click at [706, 338] on div "Link Text" at bounding box center [893, 349] width 51 height 19
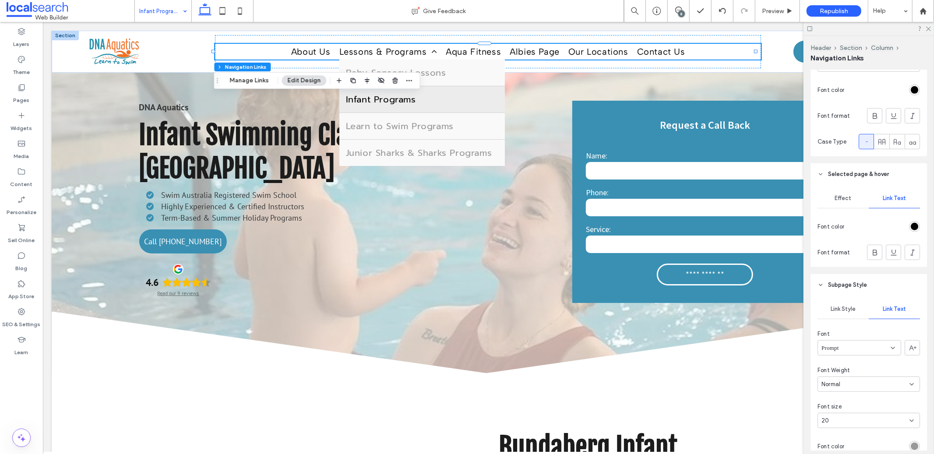
scroll to position [388, 0]
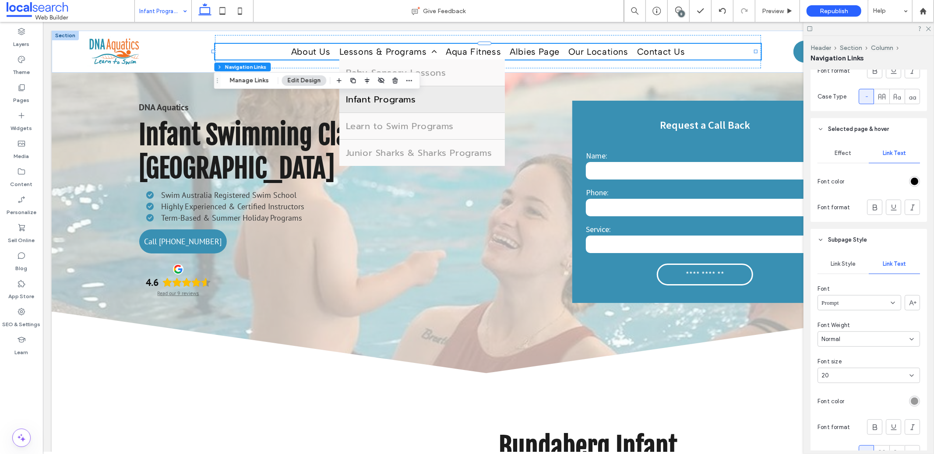
click at [706, 308] on div "Prompt" at bounding box center [859, 302] width 84 height 15
click at [706, 338] on span "Albert Sans" at bounding box center [845, 348] width 46 height 9
click at [706, 301] on div "Albert Sans" at bounding box center [859, 302] width 84 height 15
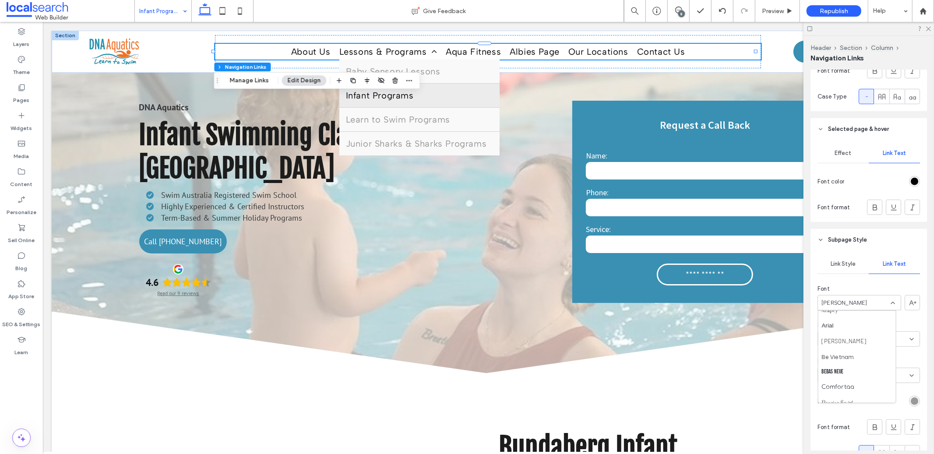
scroll to position [85, 0]
click at [706, 338] on span "Be Vietnam" at bounding box center [838, 355] width 32 height 9
click at [706, 300] on span "Be Vietnam" at bounding box center [837, 303] width 32 height 9
click at [706, 338] on span "Source Sans Pro" at bounding box center [841, 347] width 38 height 9
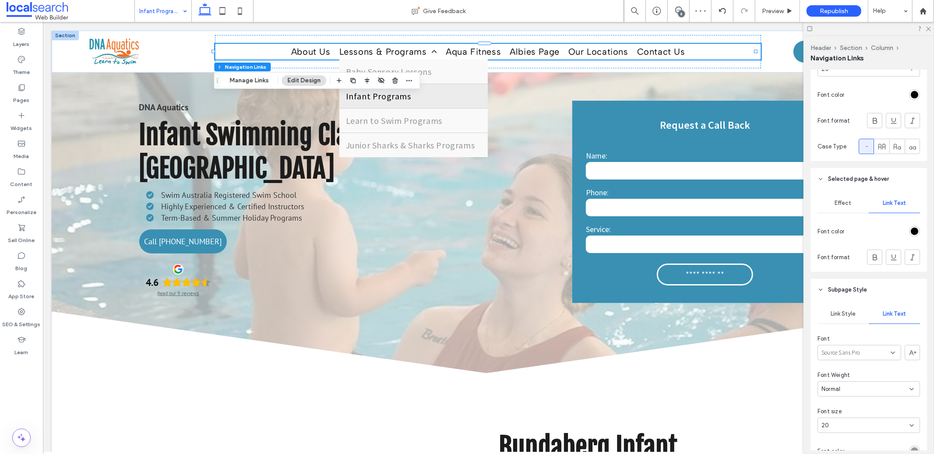
scroll to position [290, 0]
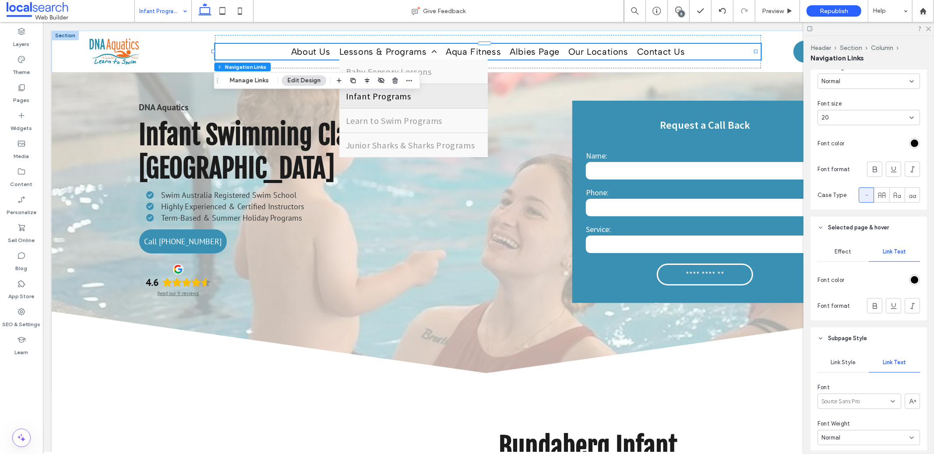
click at [706, 255] on div "Effect" at bounding box center [842, 251] width 51 height 19
click at [706, 253] on span "Link Text" at bounding box center [893, 251] width 23 height 7
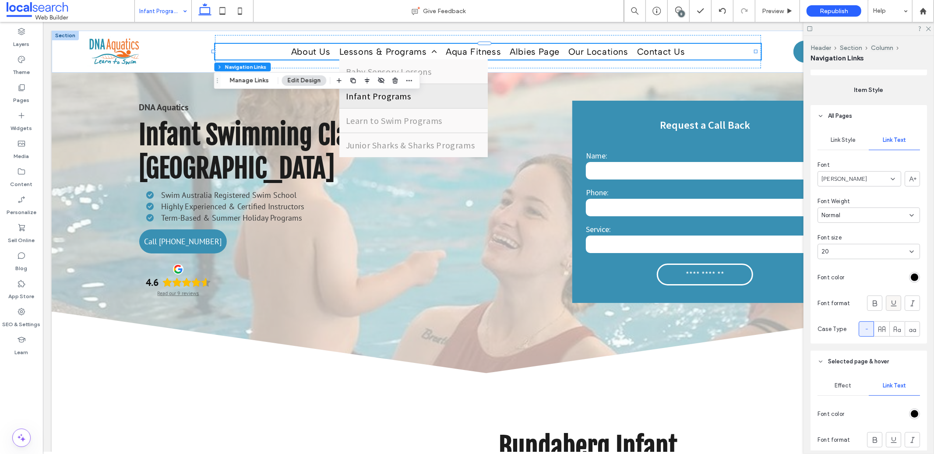
scroll to position [110, 0]
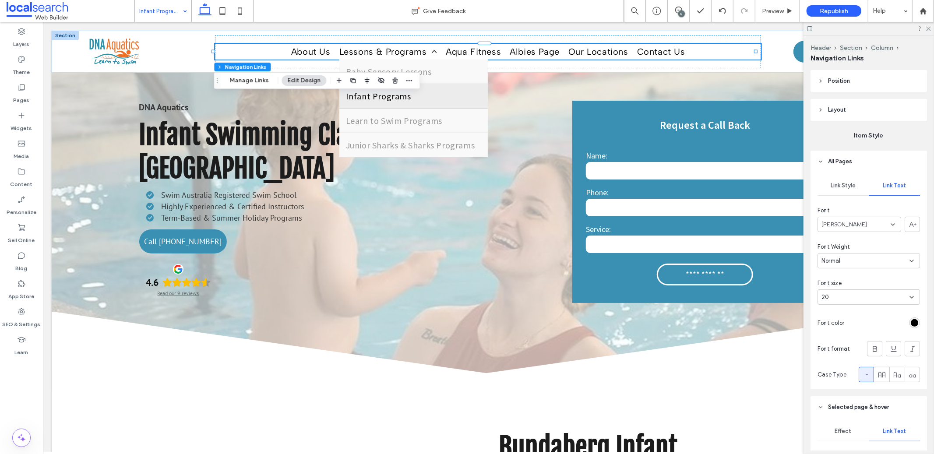
click at [706, 225] on div "Albert Sans" at bounding box center [859, 224] width 84 height 15
click at [706, 261] on span "Source Sans Pro" at bounding box center [841, 259] width 38 height 9
click at [706, 28] on icon at bounding box center [928, 28] width 6 height 6
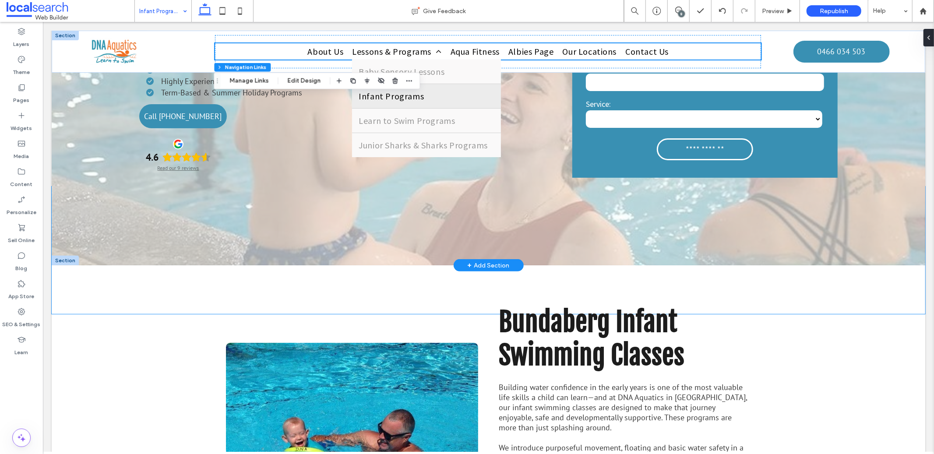
scroll to position [0, 0]
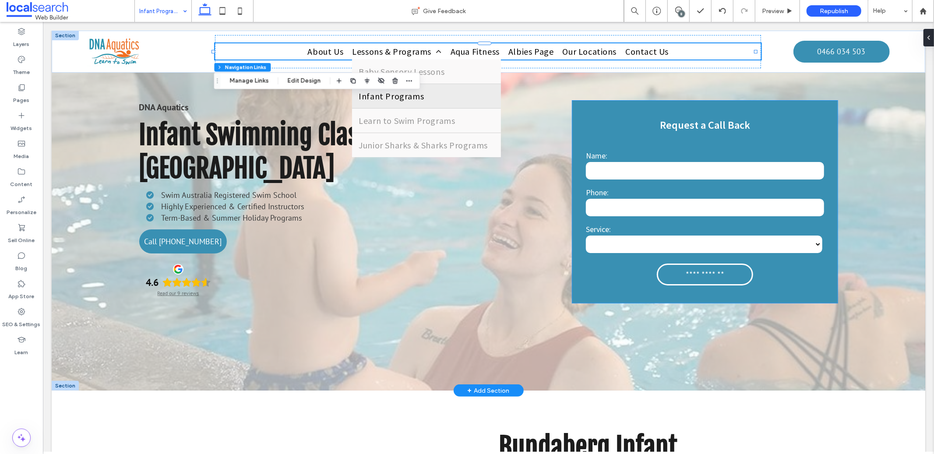
click at [706, 137] on div "**********" at bounding box center [704, 201] width 265 height 202
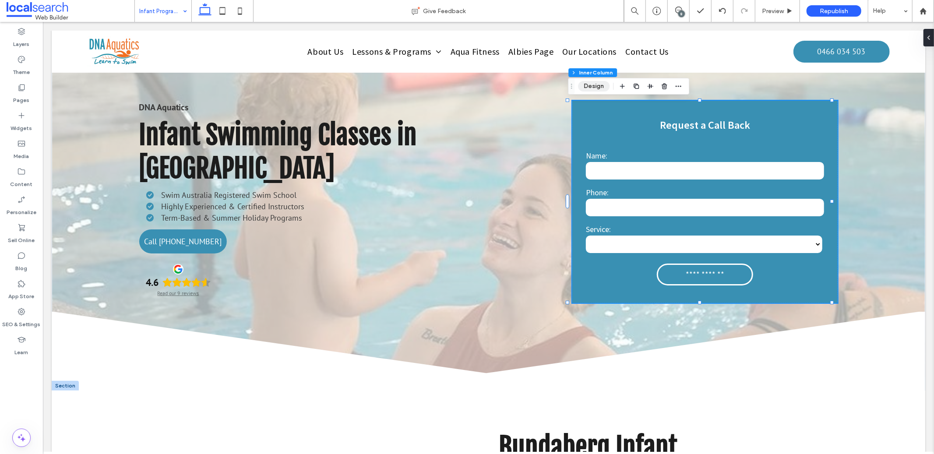
click at [596, 88] on button "Design" at bounding box center [594, 86] width 32 height 11
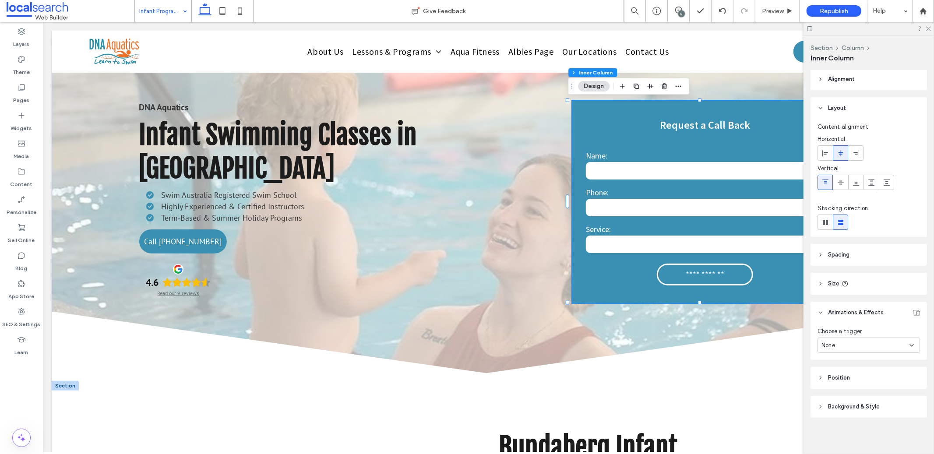
scroll to position [3, 0]
click at [706, 259] on header "Spacing" at bounding box center [868, 253] width 116 height 22
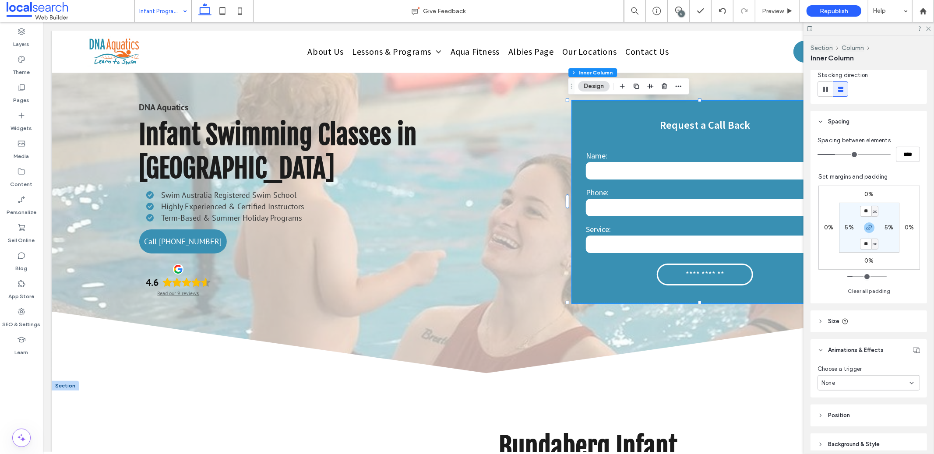
scroll to position [171, 0]
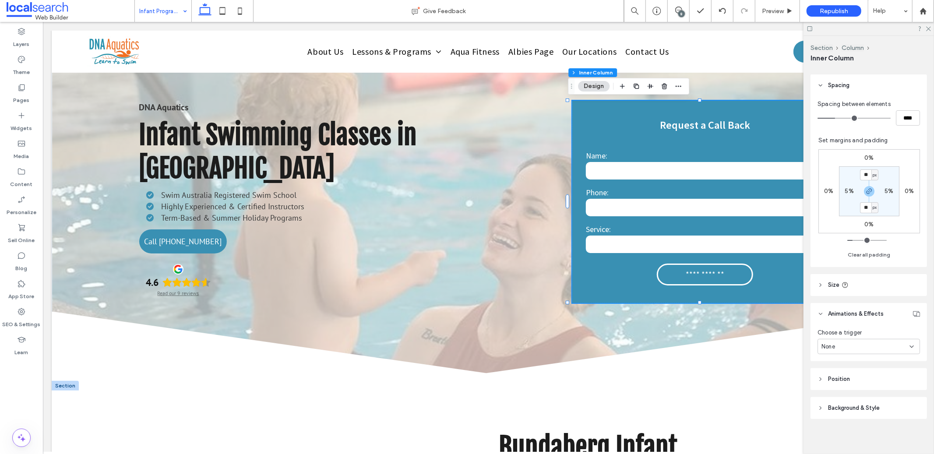
click at [706, 338] on span "Background & Style" at bounding box center [854, 408] width 52 height 9
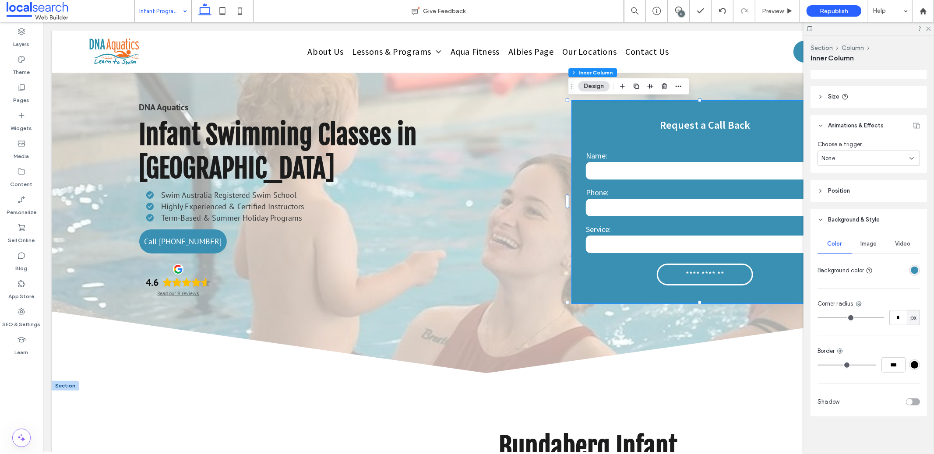
scroll to position [360, 0]
click at [706, 319] on input "*" at bounding box center [898, 316] width 18 height 15
type input "**"
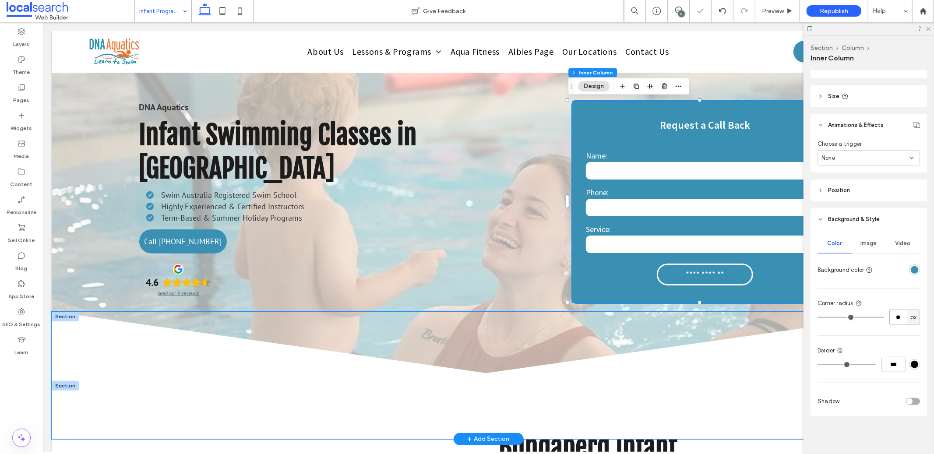
click at [706, 338] on icon at bounding box center [487, 374] width 873 height 127
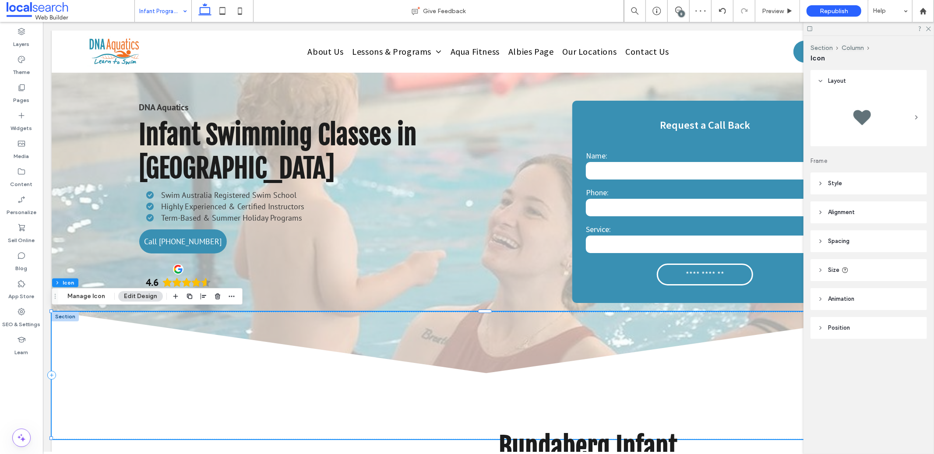
click at [706, 32] on div at bounding box center [868, 29] width 130 height 14
click at [706, 29] on icon at bounding box center [928, 28] width 6 height 6
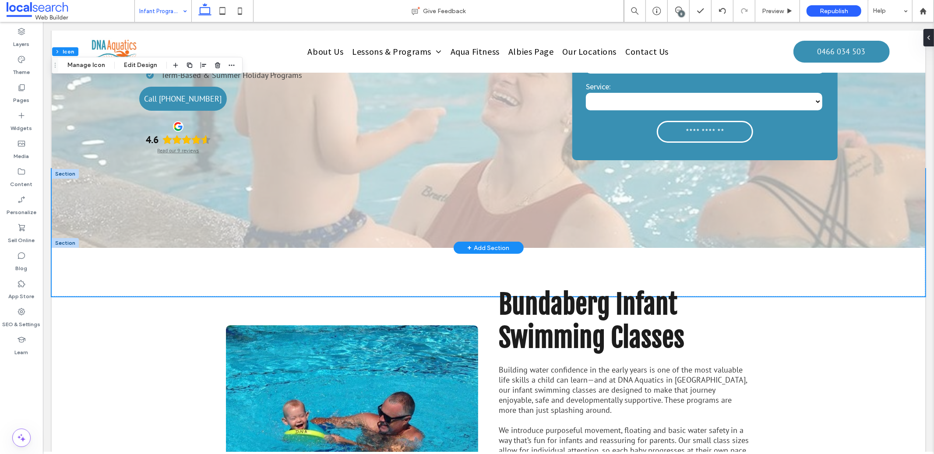
scroll to position [0, 0]
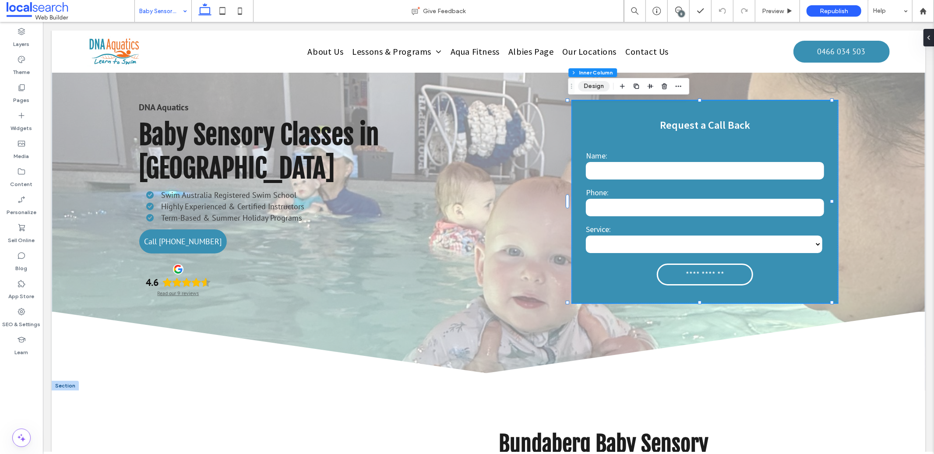
click at [590, 83] on button "Design" at bounding box center [594, 86] width 32 height 11
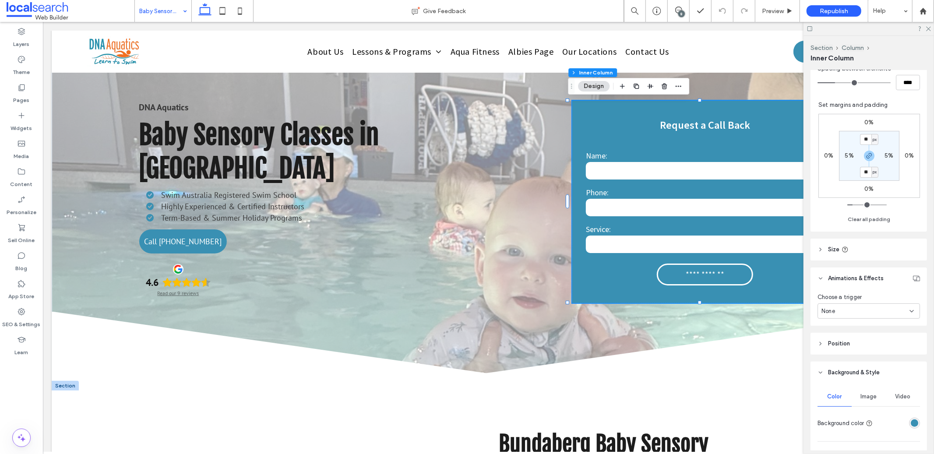
scroll to position [315, 0]
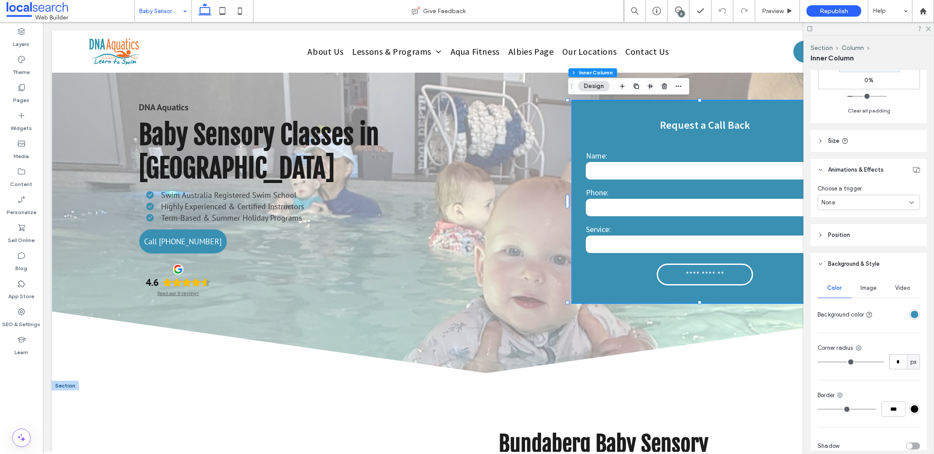
click at [706, 338] on input "*" at bounding box center [898, 361] width 18 height 15
type input "**"
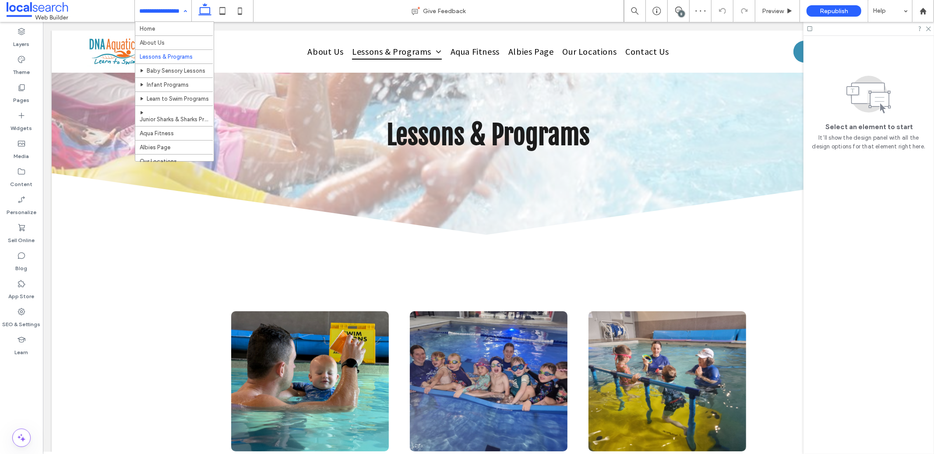
click at [162, 7] on input at bounding box center [160, 11] width 43 height 22
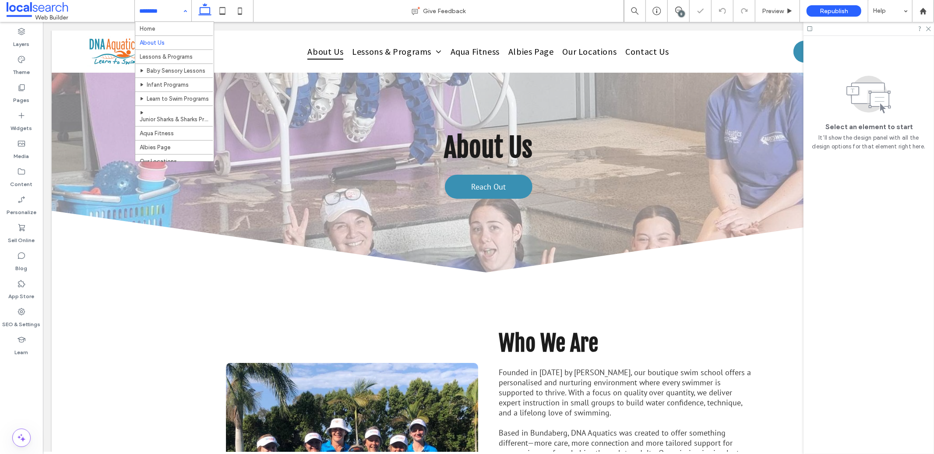
click at [169, 18] on input at bounding box center [160, 11] width 43 height 22
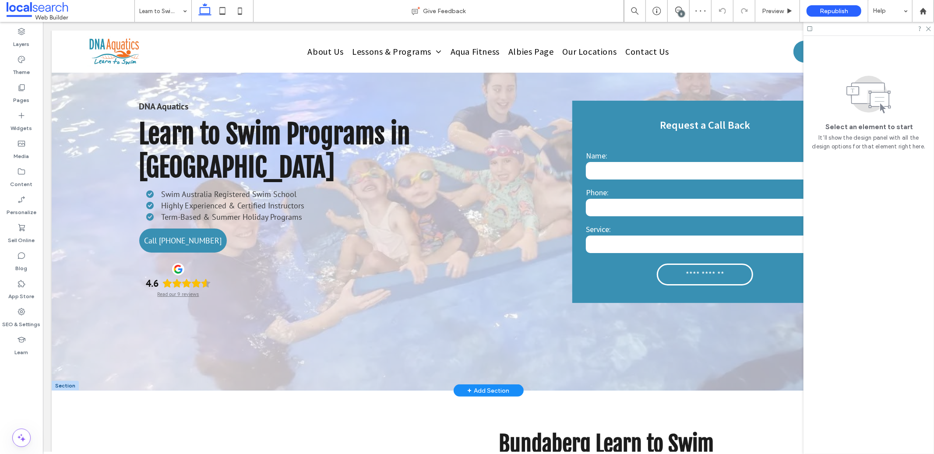
click at [590, 133] on div "**********" at bounding box center [704, 201] width 265 height 202
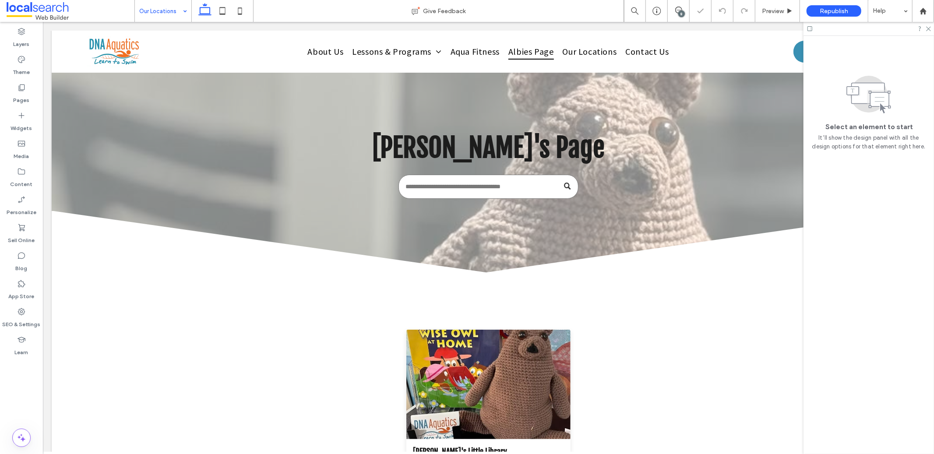
click at [147, 5] on input at bounding box center [160, 11] width 43 height 22
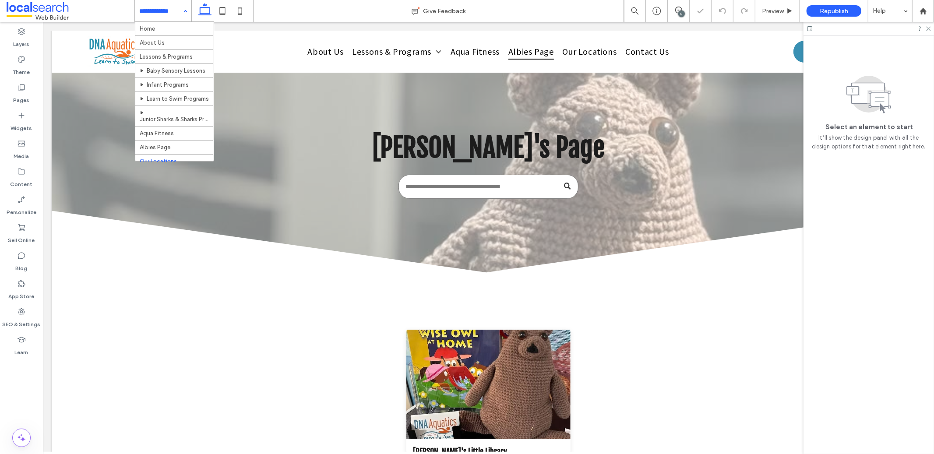
scroll to position [30, 0]
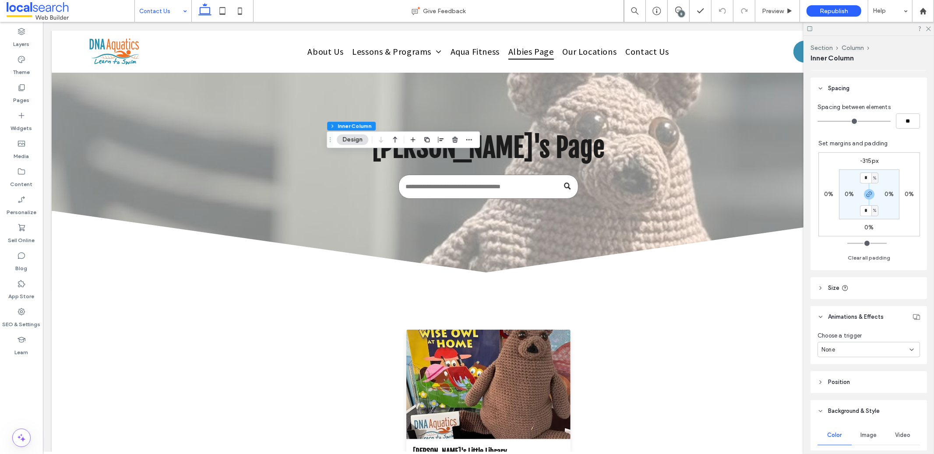
scroll to position [397, 0]
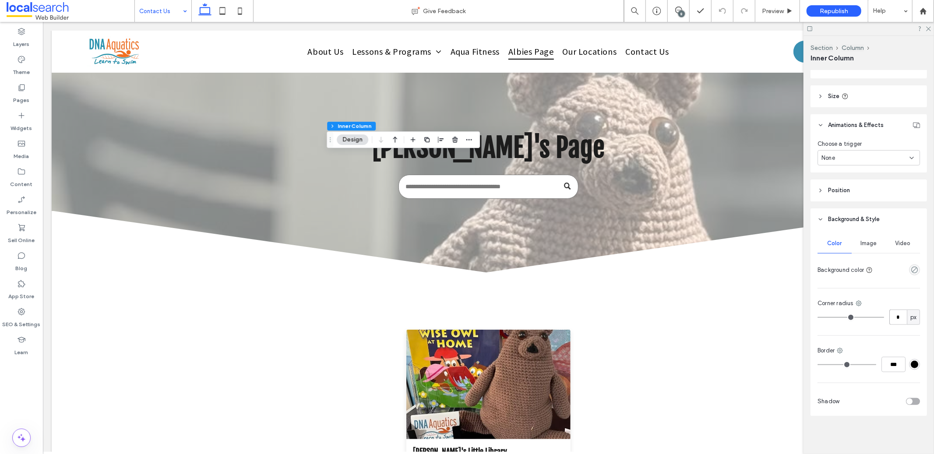
click at [890, 320] on input "*" at bounding box center [898, 316] width 18 height 15
type input "**"
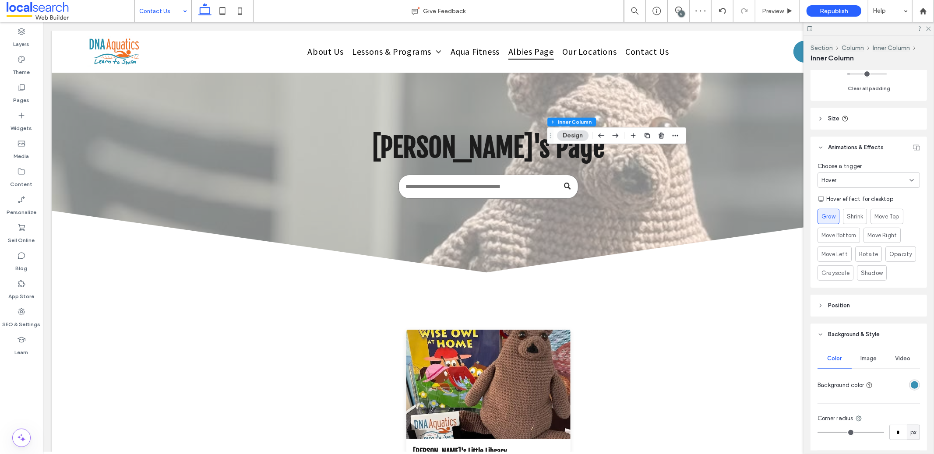
scroll to position [384, 0]
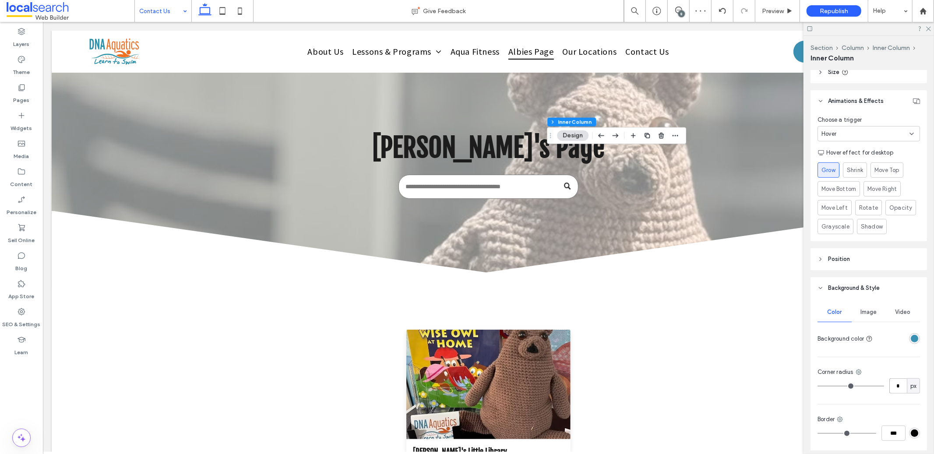
click at [899, 389] on input "*" at bounding box center [898, 385] width 18 height 15
type input "**"
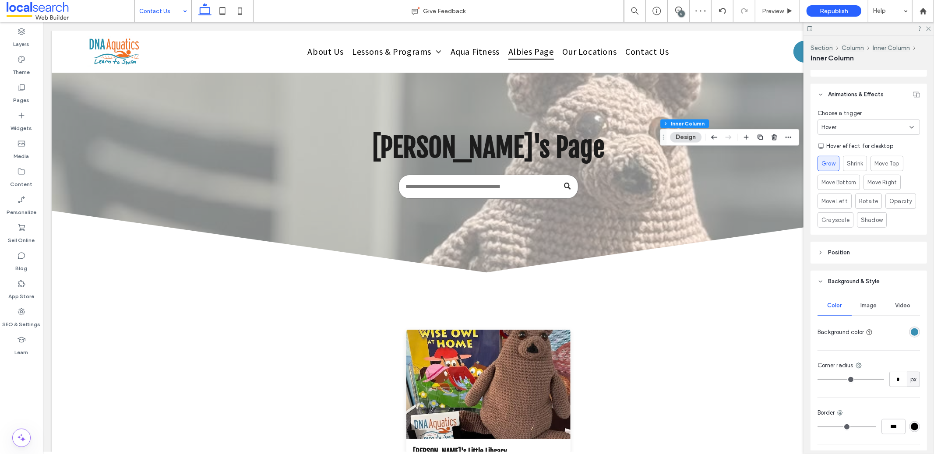
scroll to position [394, 0]
click at [909, 321] on div at bounding box center [898, 327] width 44 height 15
click at [910, 330] on div "rgba(57, 144, 179, 1)" at bounding box center [913, 327] width 7 height 7
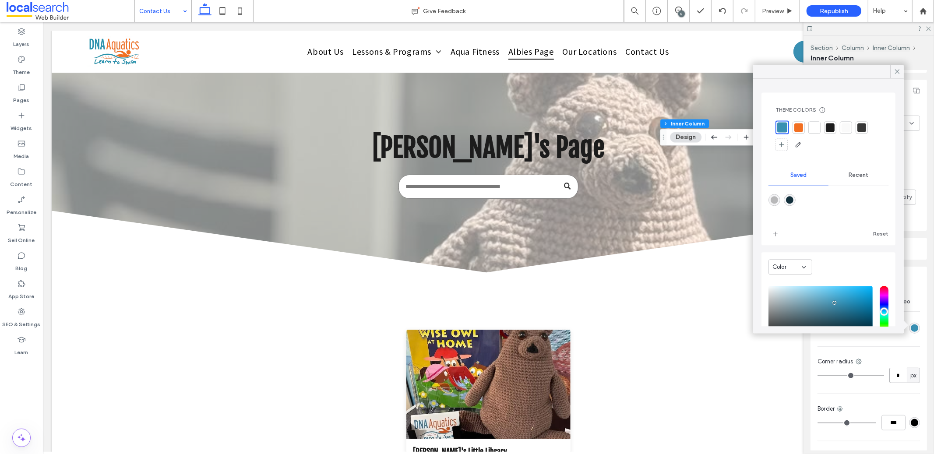
click at [899, 372] on input "*" at bounding box center [898, 375] width 18 height 15
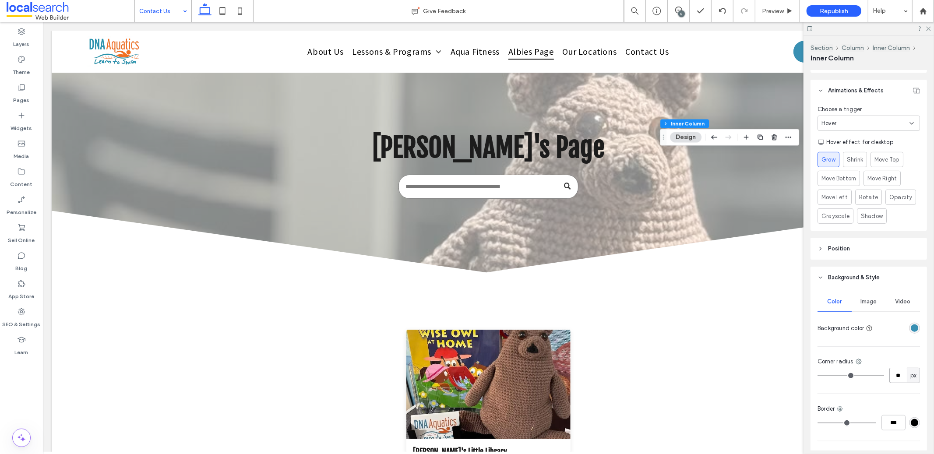
type input "**"
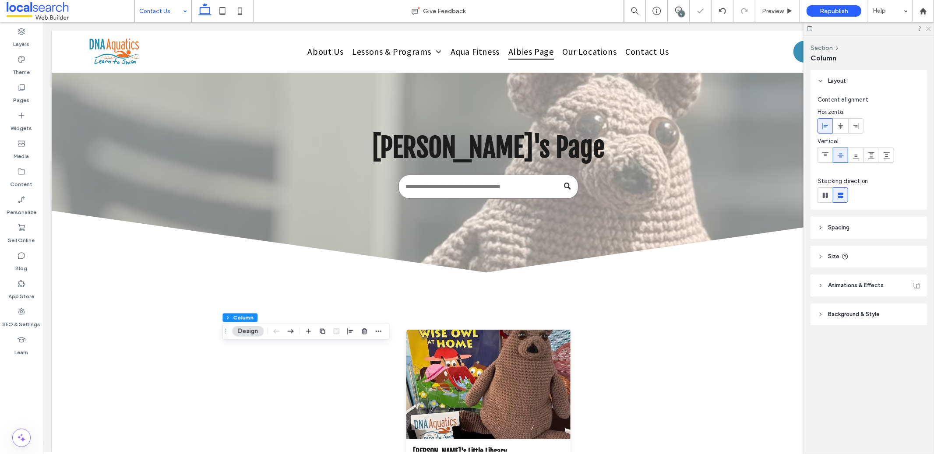
click at [928, 28] on icon at bounding box center [928, 28] width 6 height 6
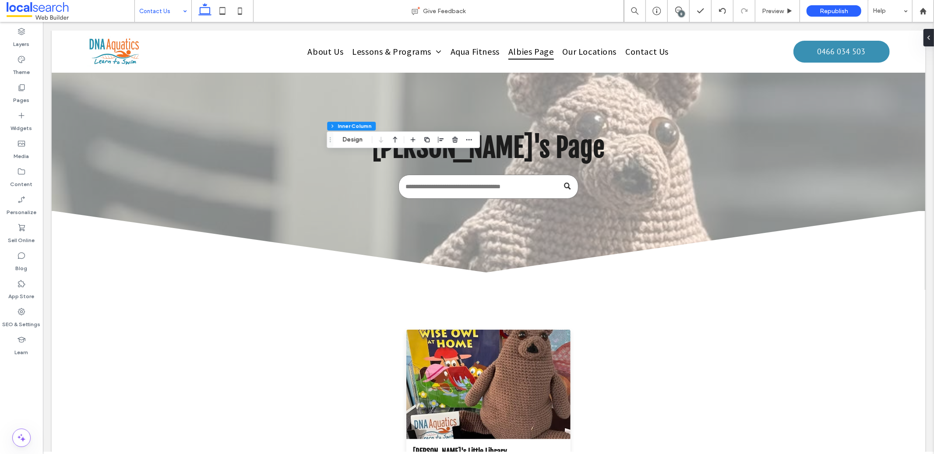
type input "**"
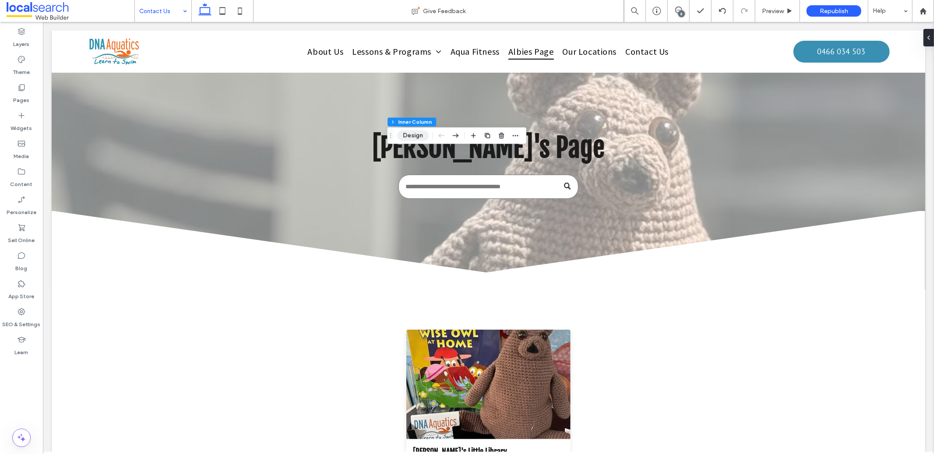
click at [426, 135] on button "Design" at bounding box center [413, 135] width 32 height 11
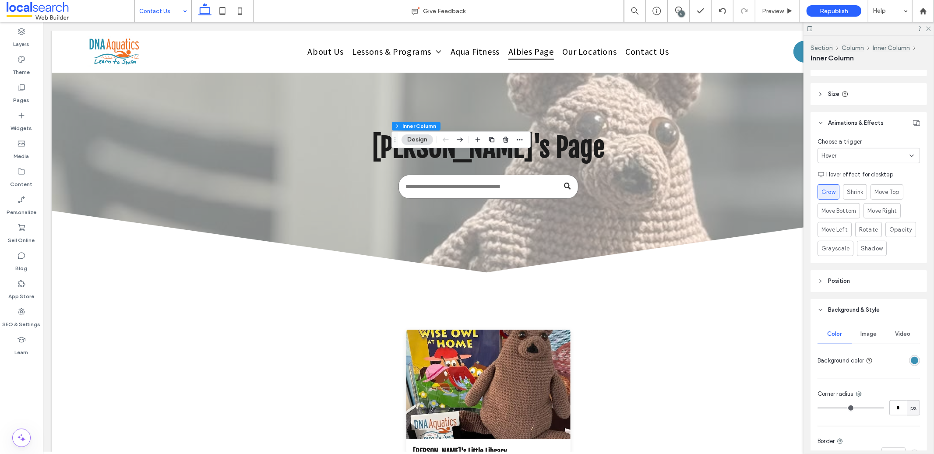
scroll to position [453, 0]
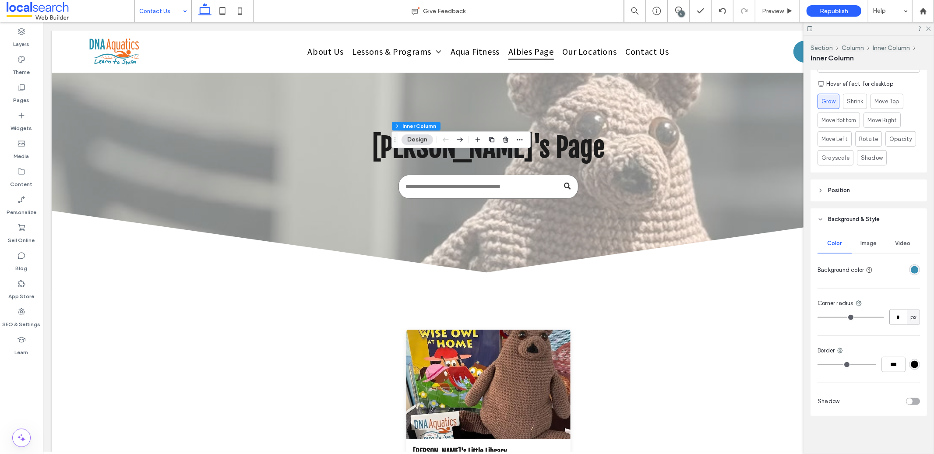
click at [892, 317] on input "*" at bounding box center [898, 316] width 18 height 15
type input "**"
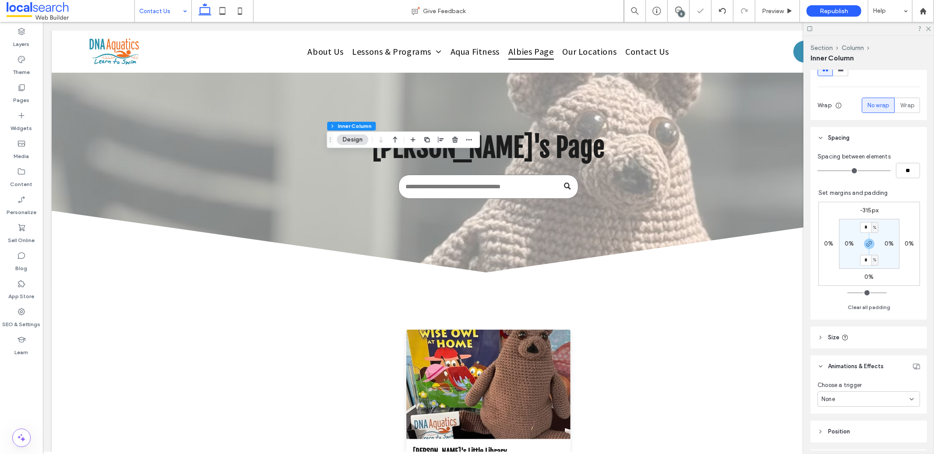
scroll to position [338, 0]
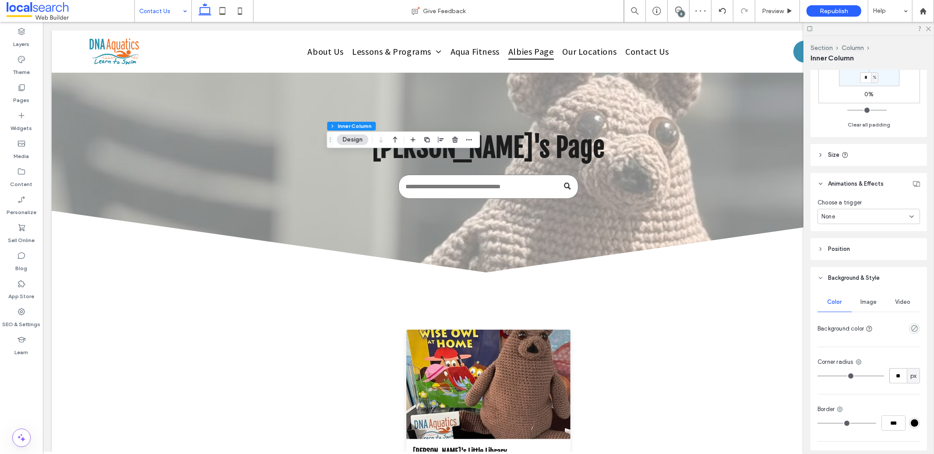
click at [899, 375] on input "**" at bounding box center [898, 375] width 18 height 15
type input "*"
type input "**"
type input "*"
type input "**"
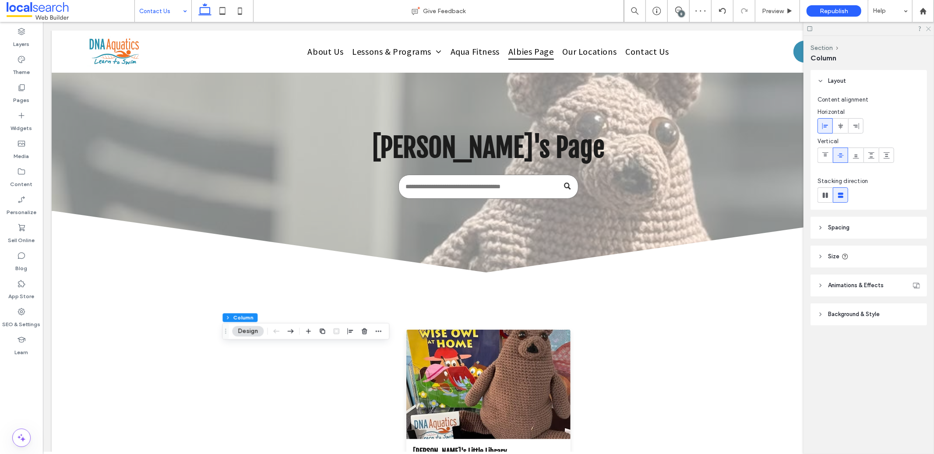
click at [930, 26] on icon at bounding box center [928, 28] width 6 height 6
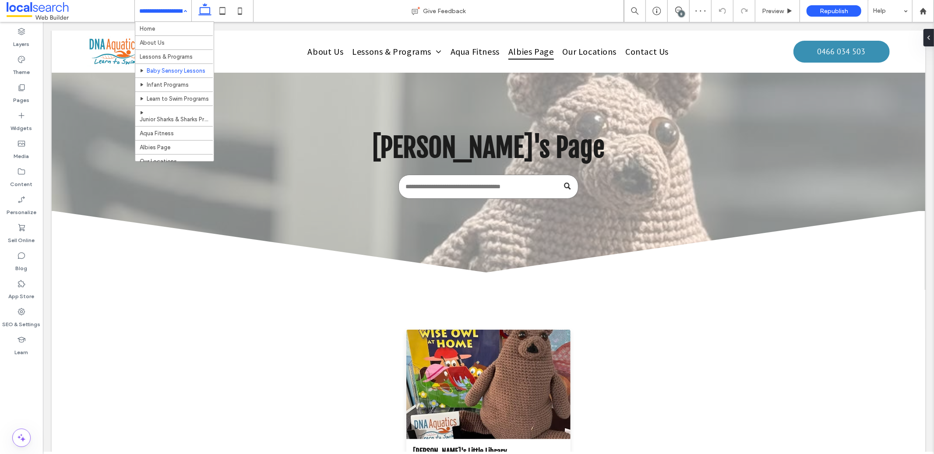
click at [159, 10] on input at bounding box center [160, 11] width 43 height 22
click at [149, 9] on input at bounding box center [160, 11] width 43 height 22
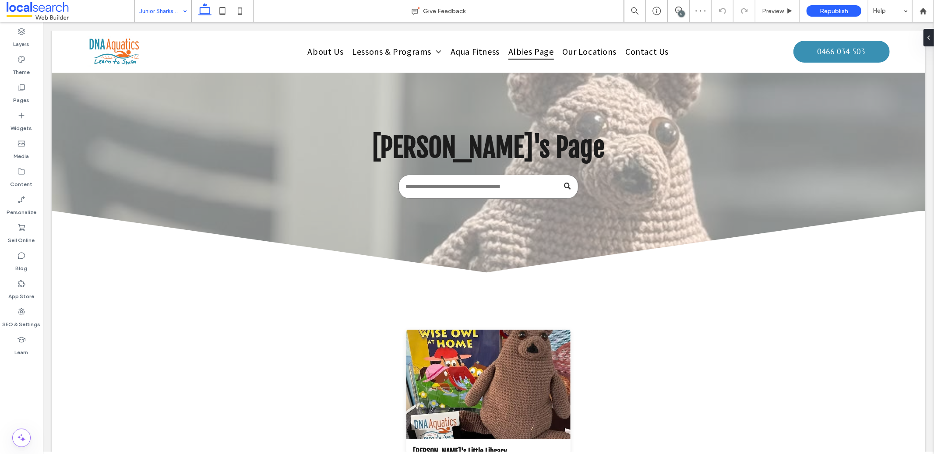
click at [156, 13] on input at bounding box center [160, 11] width 43 height 22
click at [171, 12] on input at bounding box center [160, 11] width 43 height 22
click at [173, 15] on input at bounding box center [160, 11] width 43 height 22
click at [138, 11] on div at bounding box center [163, 11] width 56 height 22
click at [678, 11] on use at bounding box center [678, 10] width 7 height 7
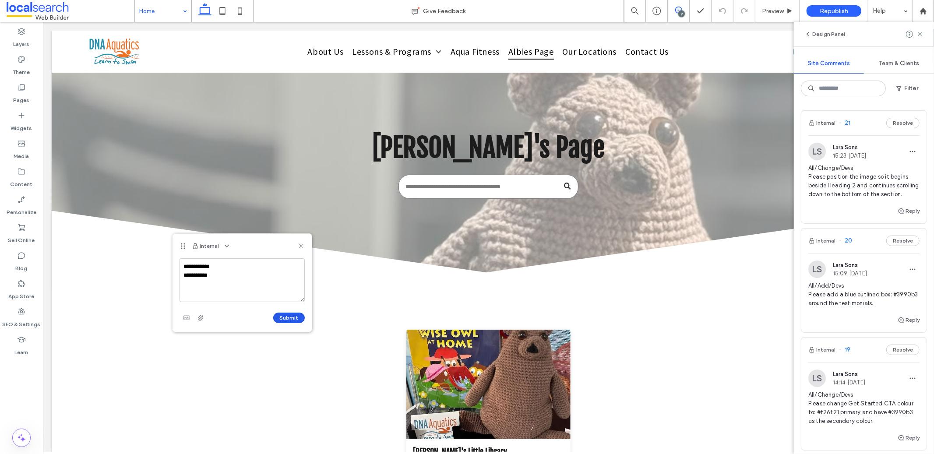
type textarea "**********"
click at [293, 318] on button "Submit" at bounding box center [289, 318] width 32 height 11
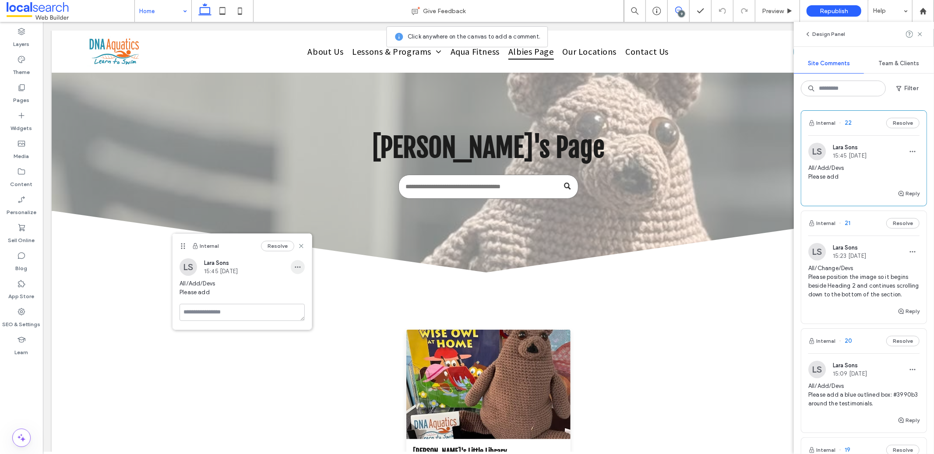
click at [300, 265] on icon "button" at bounding box center [297, 266] width 7 height 7
click at [306, 295] on div "Edit" at bounding box center [330, 289] width 78 height 17
click at [251, 305] on textarea "**********" at bounding box center [241, 310] width 125 height 44
click at [186, 352] on span "button" at bounding box center [186, 348] width 14 height 14
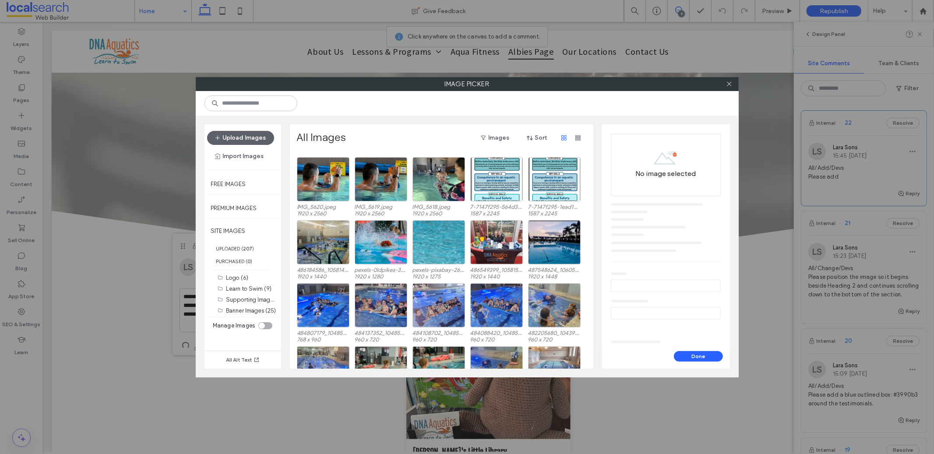
scroll to position [277, 0]
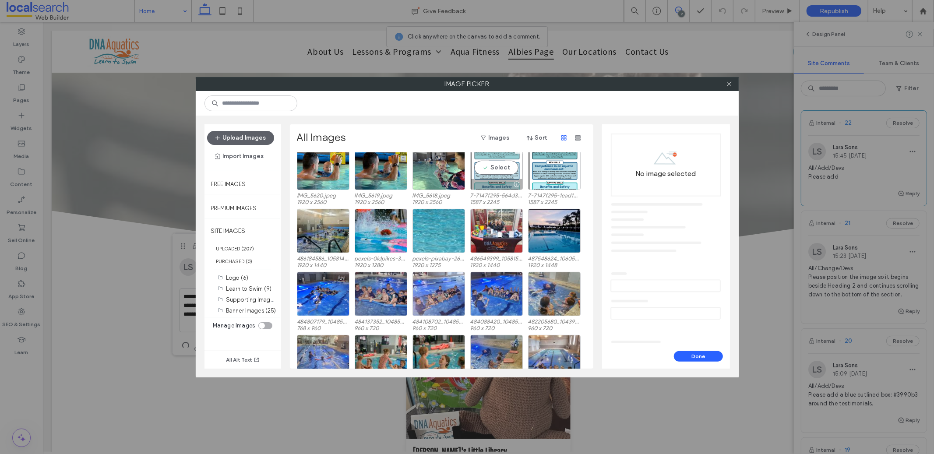
click at [500, 165] on div "Select" at bounding box center [496, 168] width 53 height 44
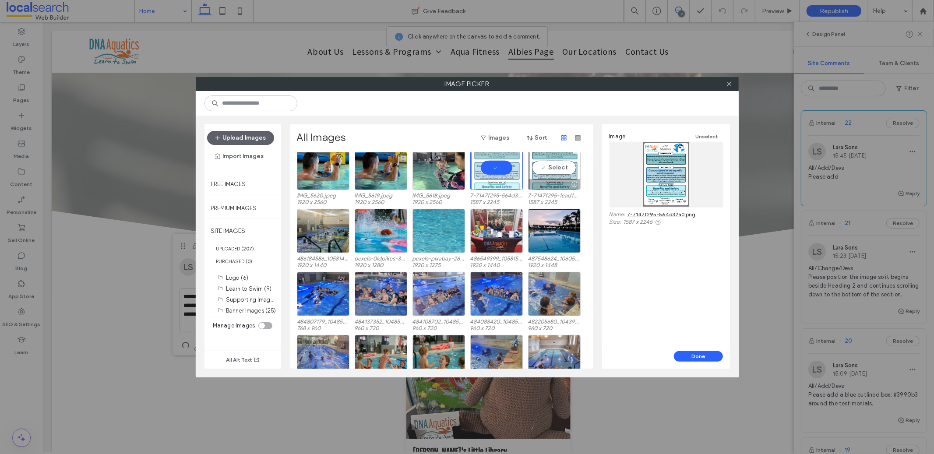
click at [562, 167] on div "Select" at bounding box center [554, 168] width 53 height 44
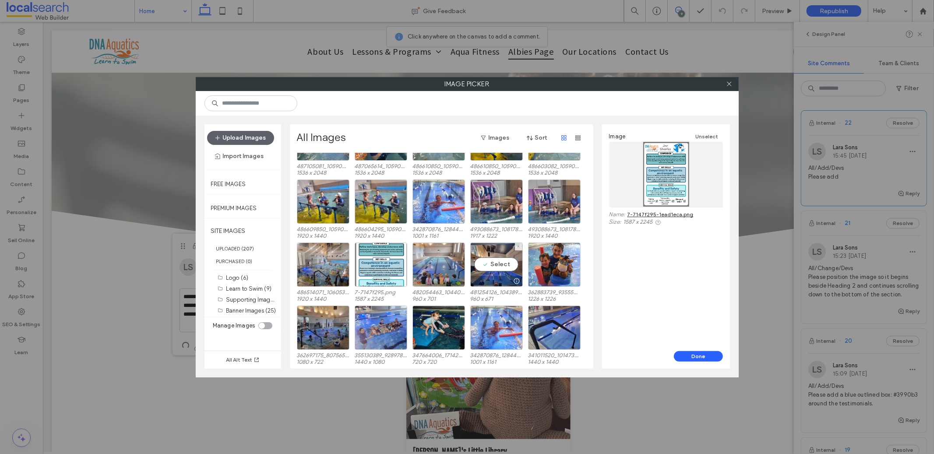
scroll to position [693, 0]
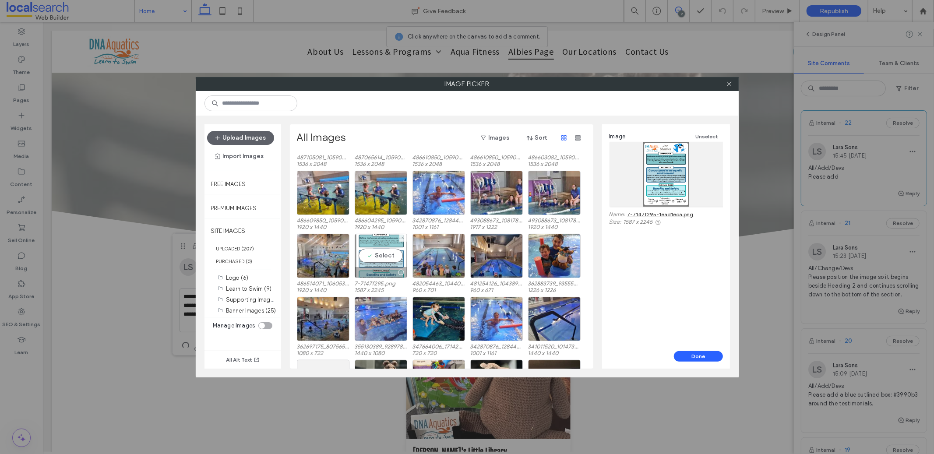
click at [379, 260] on div "Select" at bounding box center [381, 256] width 53 height 44
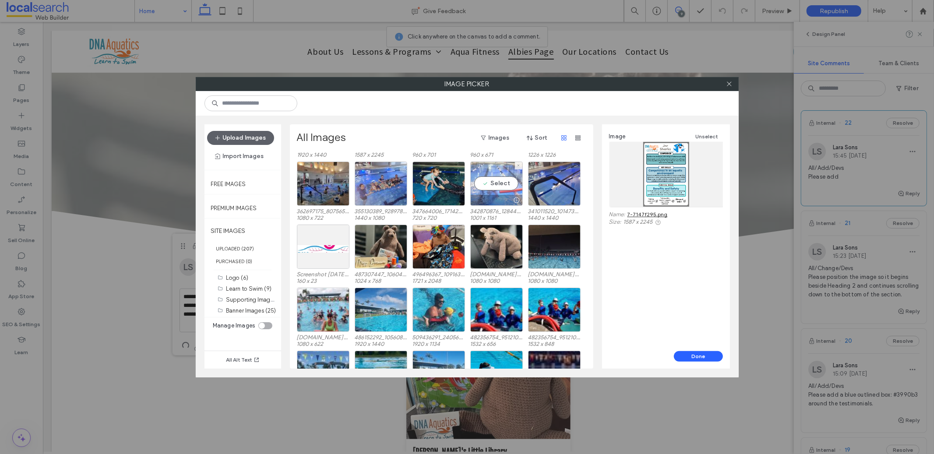
scroll to position [899, 0]
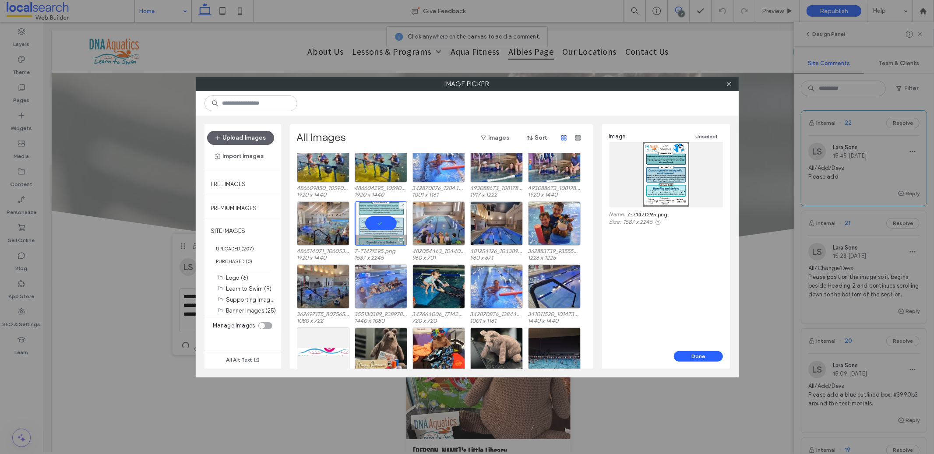
click at [383, 220] on div at bounding box center [381, 223] width 53 height 44
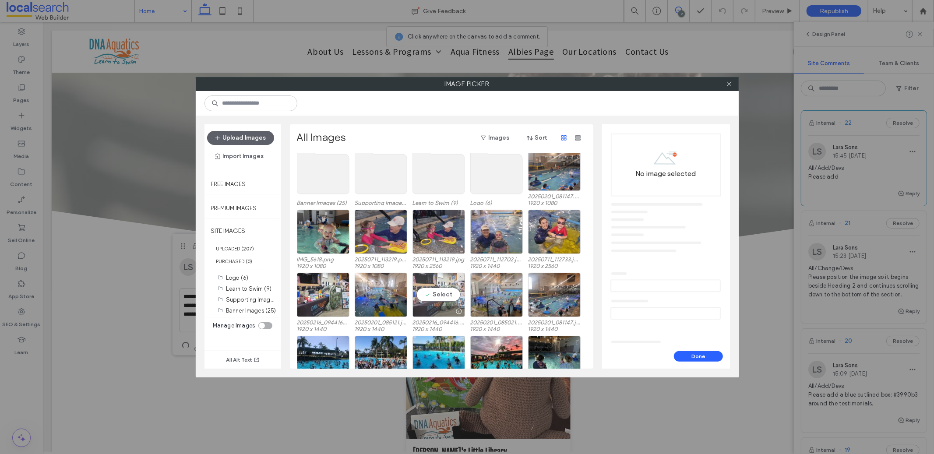
scroll to position [0, 0]
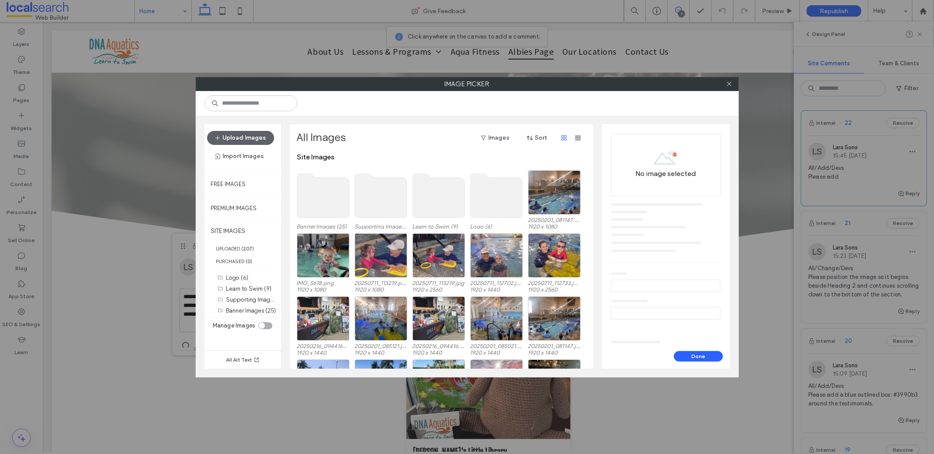
click at [385, 206] on use at bounding box center [381, 196] width 52 height 44
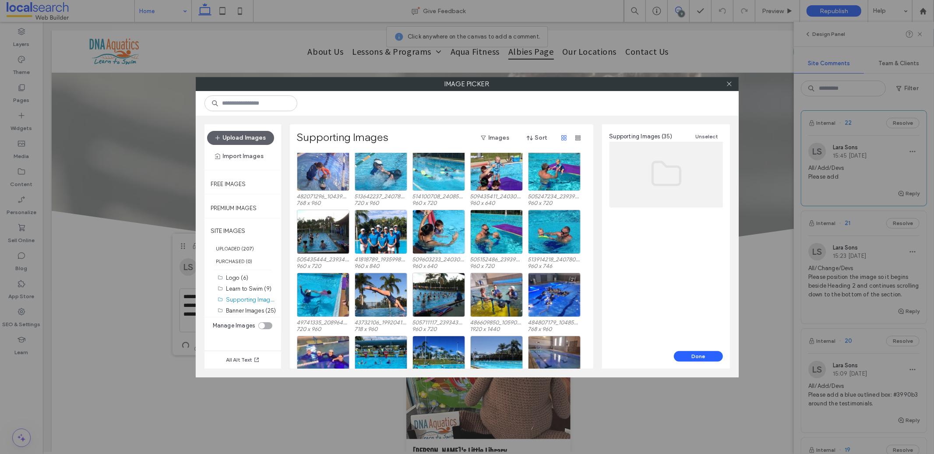
scroll to position [225, 0]
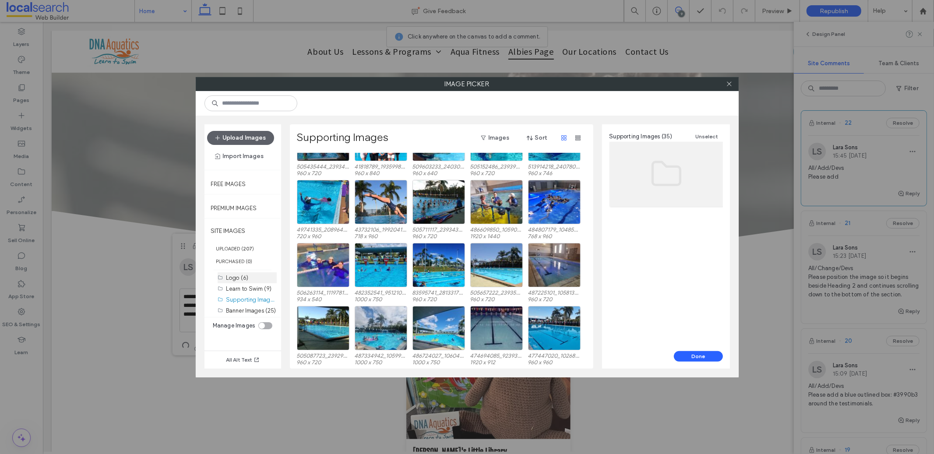
click at [233, 277] on label "Logo (6)" at bounding box center [237, 277] width 22 height 7
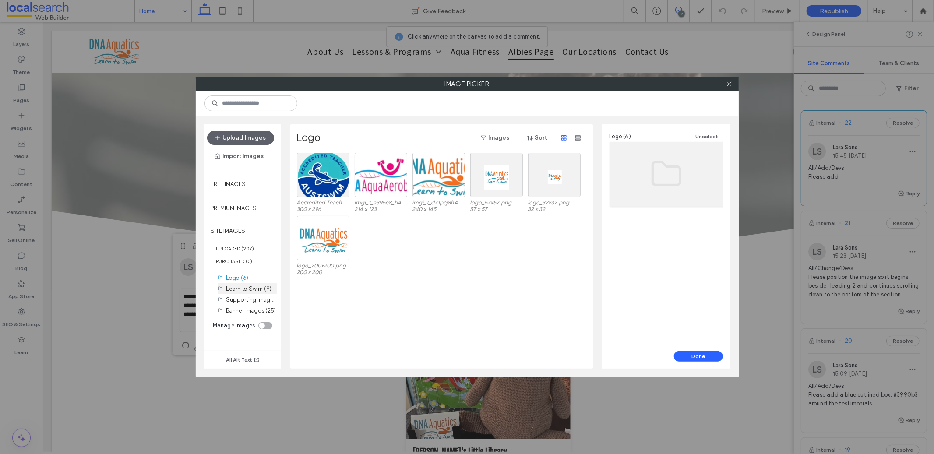
click at [238, 285] on label "Learn to Swim (9)" at bounding box center [249, 288] width 46 height 7
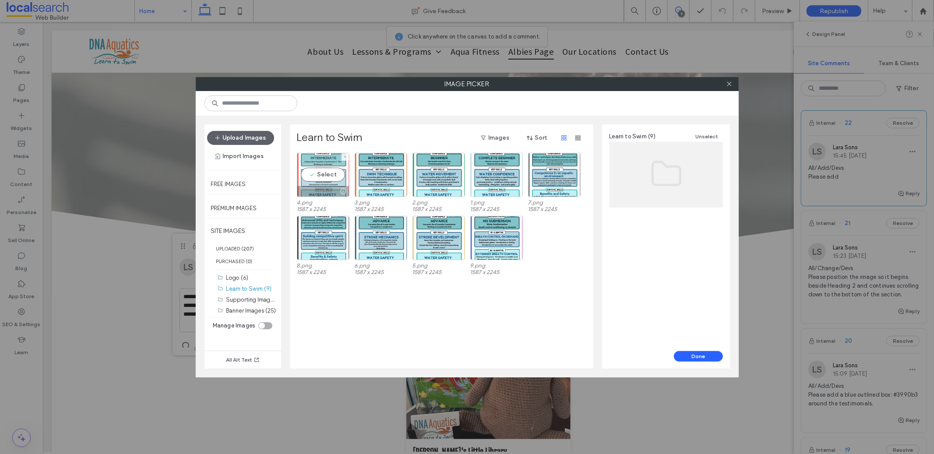
click at [325, 174] on div "Select" at bounding box center [323, 175] width 53 height 44
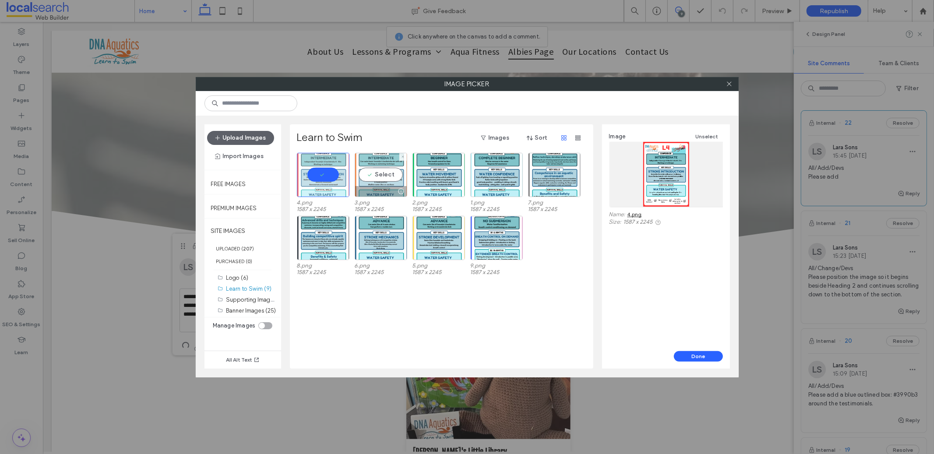
click at [378, 177] on div "Select" at bounding box center [381, 175] width 53 height 44
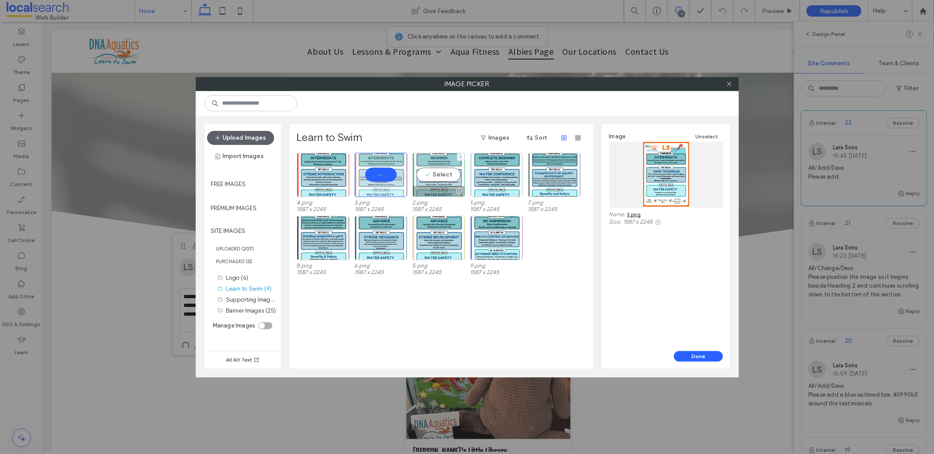
click at [437, 178] on div "Select" at bounding box center [438, 175] width 53 height 44
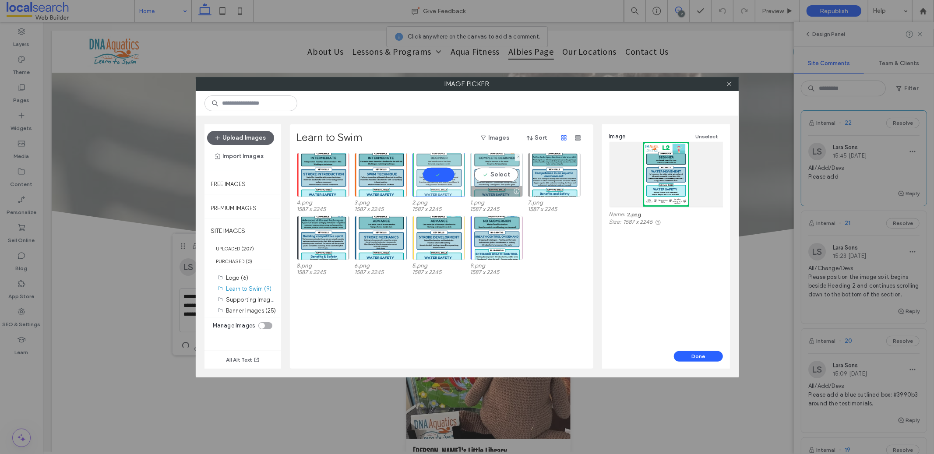
click at [493, 175] on div "Select" at bounding box center [496, 175] width 53 height 44
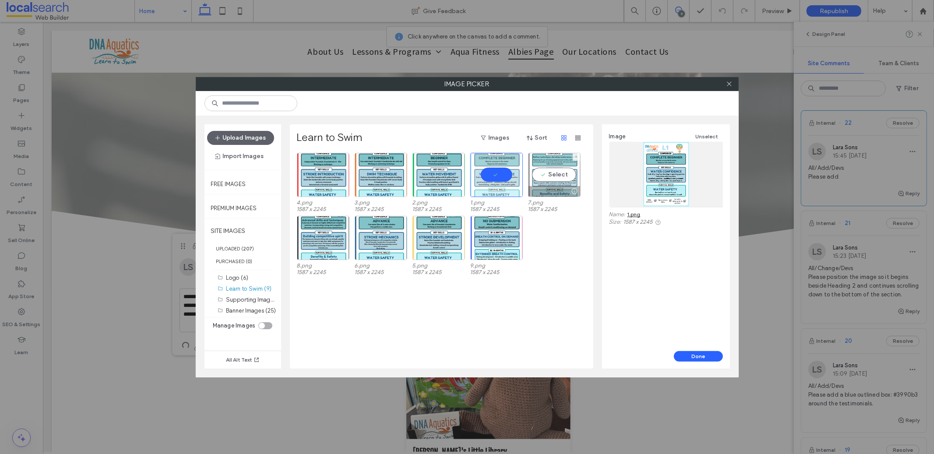
click at [574, 176] on div "Select" at bounding box center [554, 175] width 53 height 44
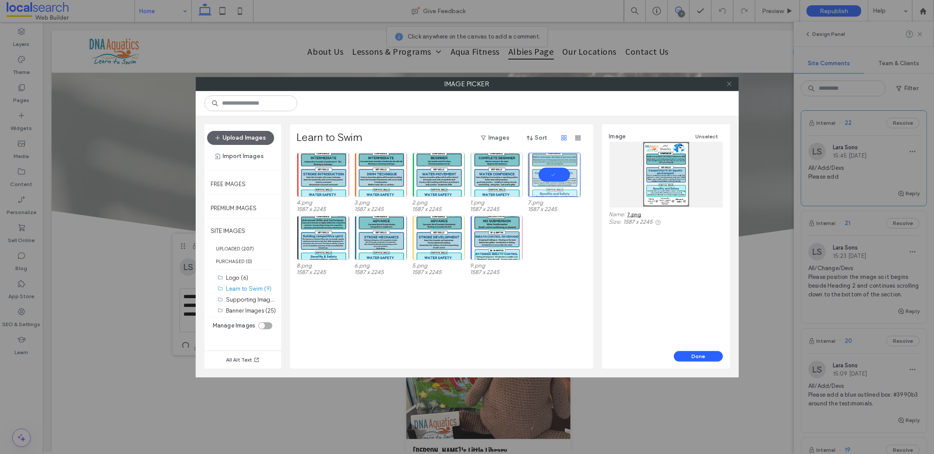
click at [731, 84] on icon at bounding box center [729, 84] width 7 height 7
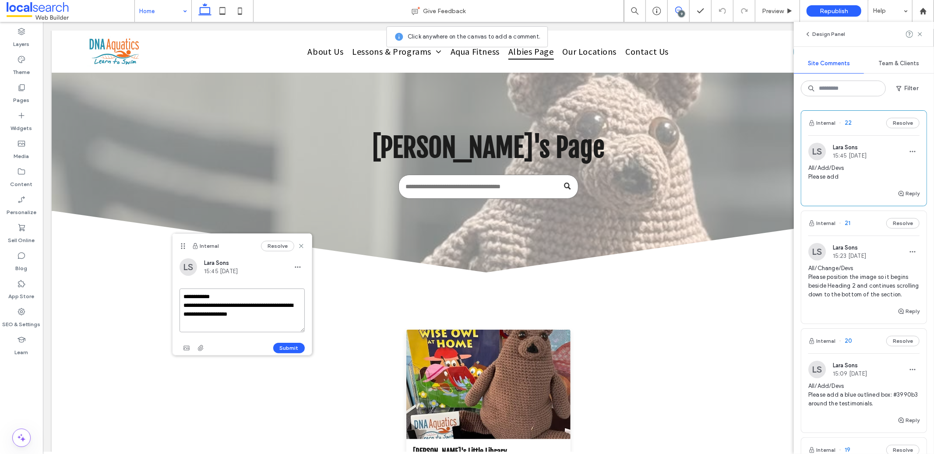
click at [287, 316] on textarea "**********" at bounding box center [241, 310] width 125 height 44
drag, startPoint x: 221, startPoint y: 314, endPoint x: 181, endPoint y: 315, distance: 40.7
click at [181, 315] on textarea "**********" at bounding box center [241, 310] width 125 height 44
click at [190, 352] on span "button" at bounding box center [186, 348] width 14 height 14
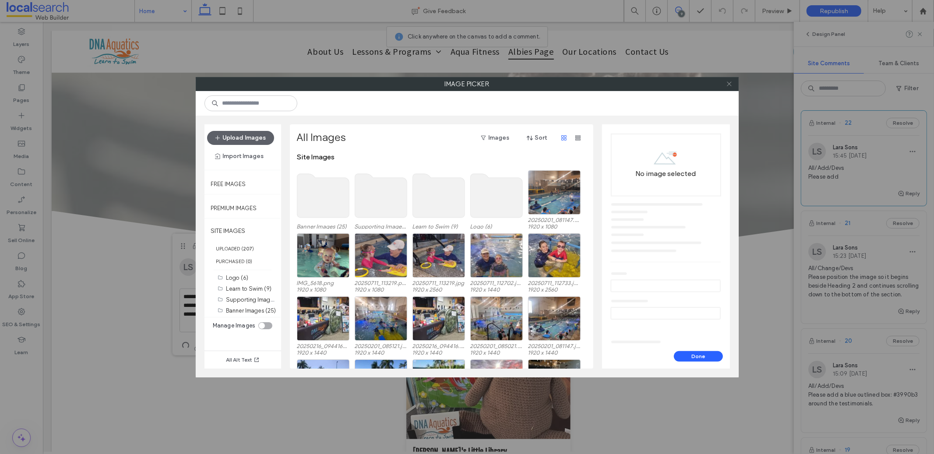
click at [732, 86] on icon at bounding box center [729, 84] width 7 height 7
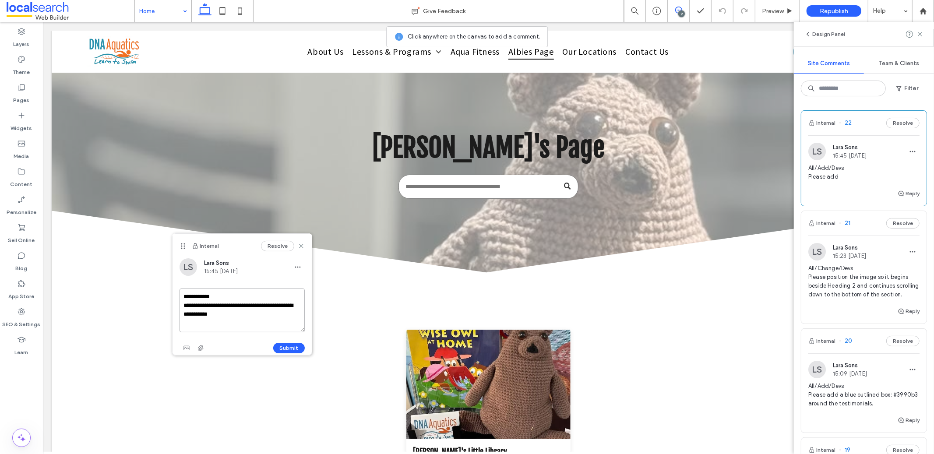
click at [299, 303] on textarea "**********" at bounding box center [241, 310] width 125 height 44
type textarea "**********"
click at [278, 350] on button "Submit" at bounding box center [289, 348] width 32 height 11
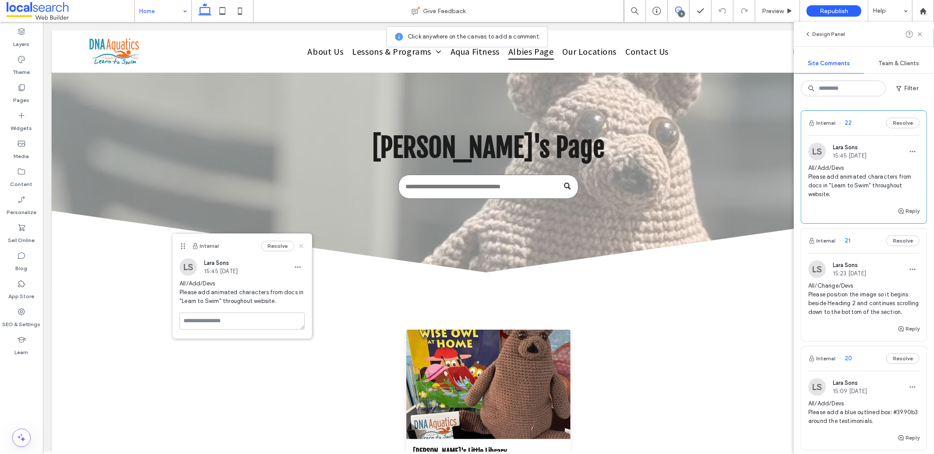
click at [301, 246] on use at bounding box center [301, 246] width 4 height 4
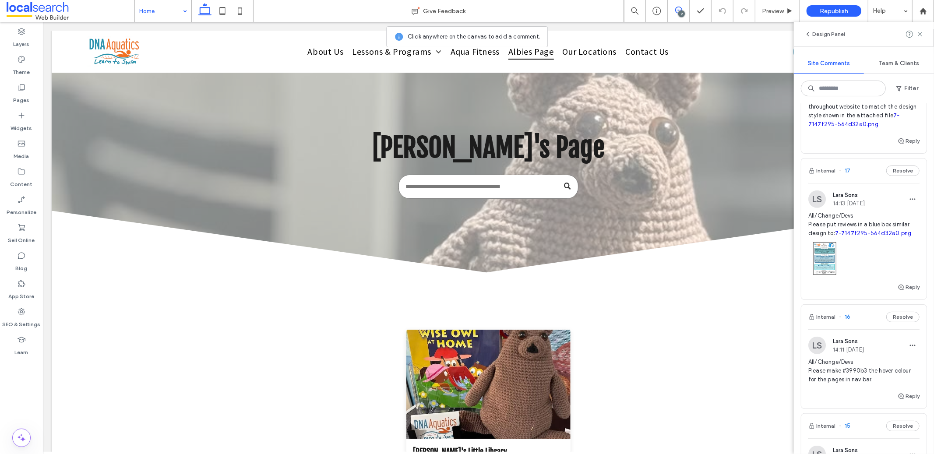
scroll to position [735, 0]
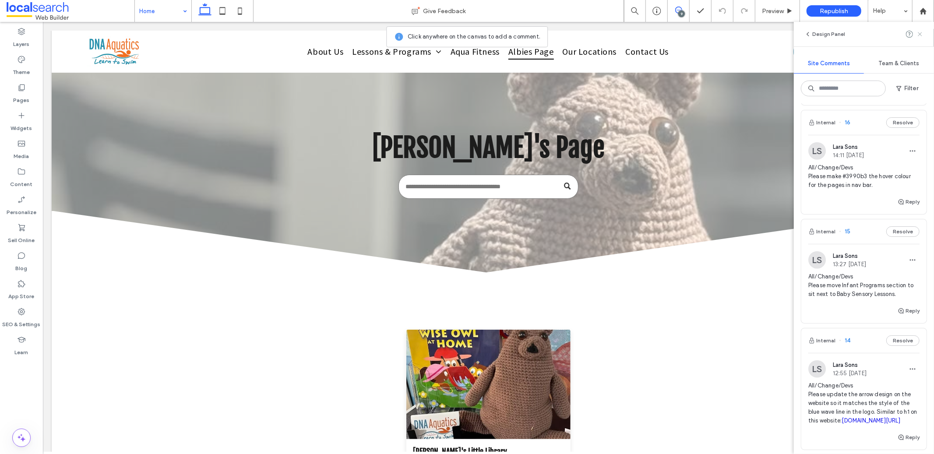
click at [923, 32] on icon at bounding box center [919, 34] width 7 height 7
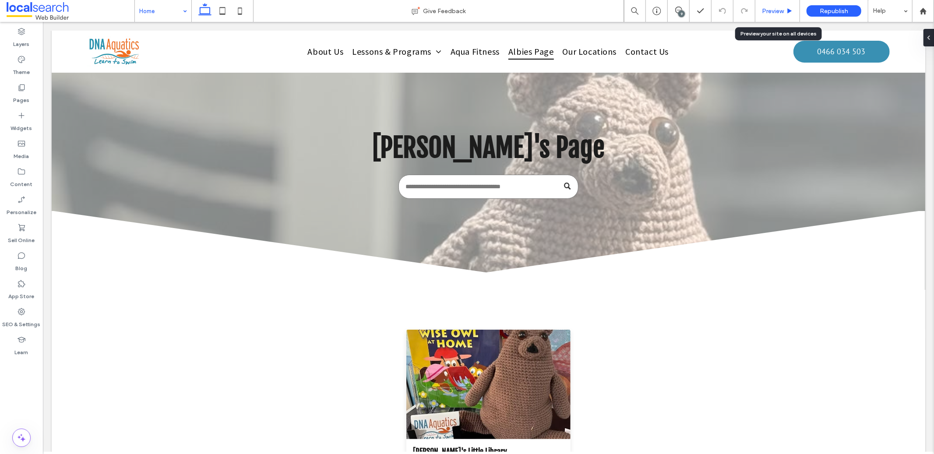
click at [769, 5] on div "Preview" at bounding box center [777, 11] width 45 height 22
click at [777, 17] on div "Preview" at bounding box center [777, 11] width 45 height 22
click at [784, 10] on div "Preview" at bounding box center [777, 10] width 44 height 7
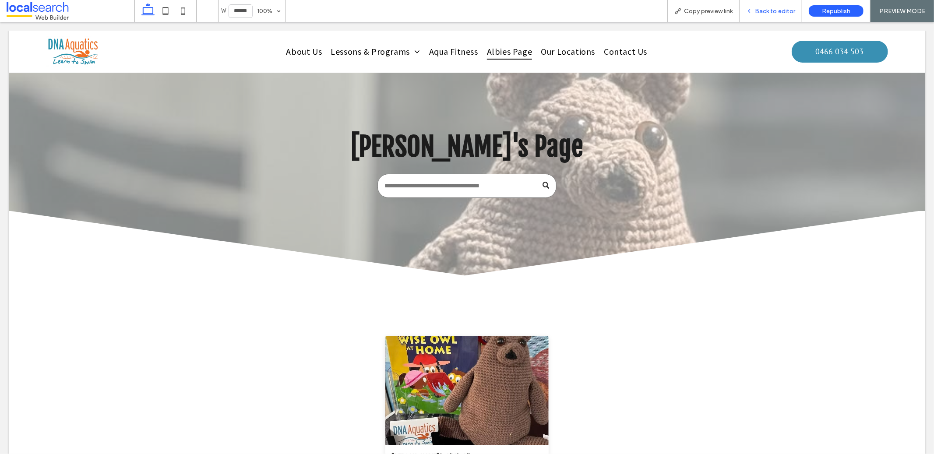
click at [779, 9] on span "Back to editor" at bounding box center [775, 10] width 40 height 7
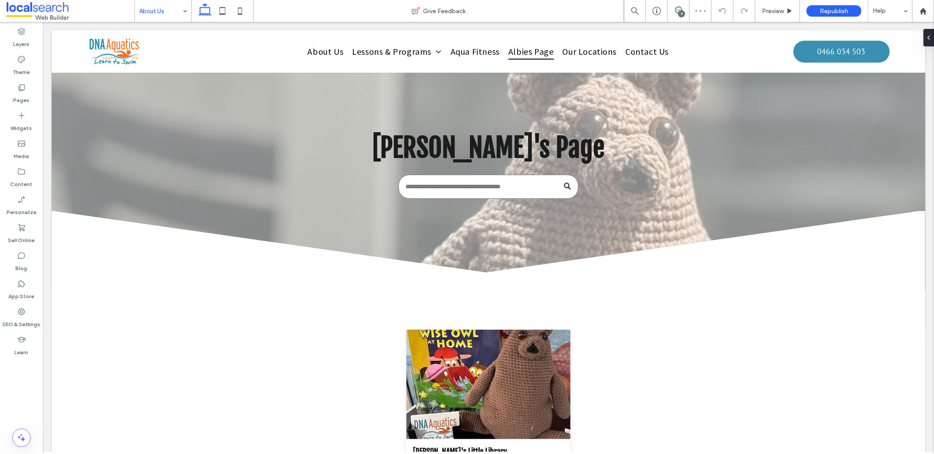
click at [176, 14] on input at bounding box center [160, 11] width 43 height 22
click at [149, 5] on input at bounding box center [160, 11] width 43 height 22
click at [677, 11] on icon at bounding box center [678, 10] width 7 height 7
click at [669, 14] on div "9" at bounding box center [677, 11] width 21 height 9
click at [675, 12] on icon at bounding box center [678, 10] width 7 height 7
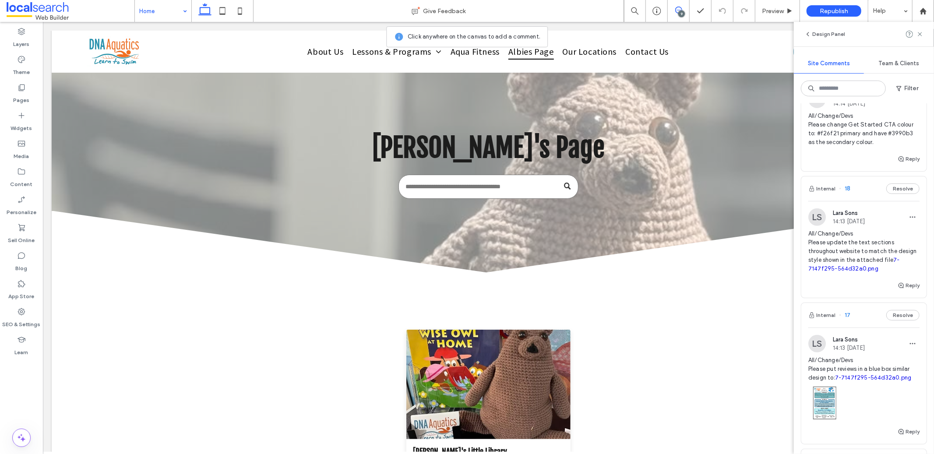
scroll to position [382, 0]
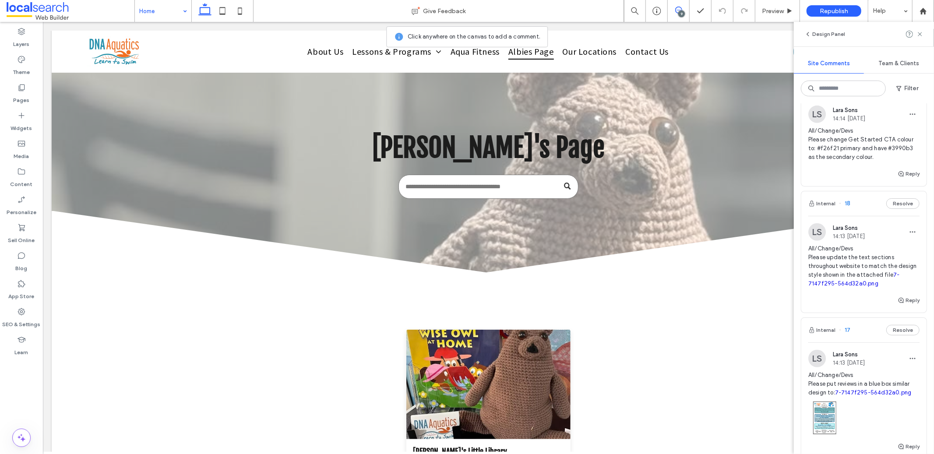
click at [852, 287] on link "7-7147f295-564d32a0.png" at bounding box center [853, 278] width 91 height 15
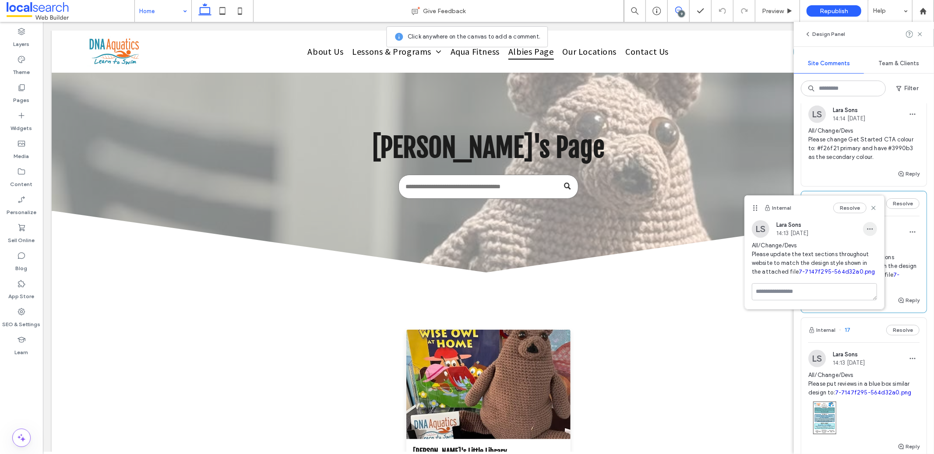
click at [873, 231] on icon "button" at bounding box center [869, 228] width 7 height 7
click at [855, 250] on div "Edit" at bounding box center [837, 252] width 78 height 17
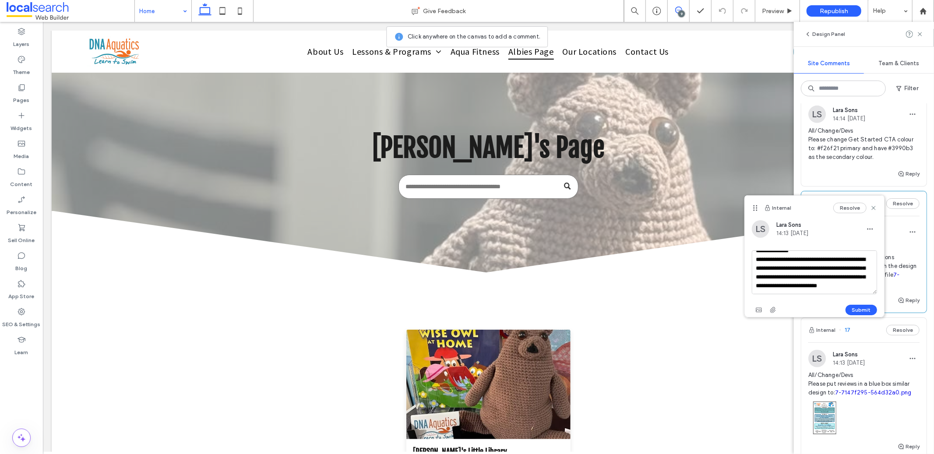
scroll to position [6, 0]
click at [840, 278] on textarea "**********" at bounding box center [814, 272] width 125 height 44
type textarea "**********"
click at [857, 310] on button "Submit" at bounding box center [861, 310] width 32 height 11
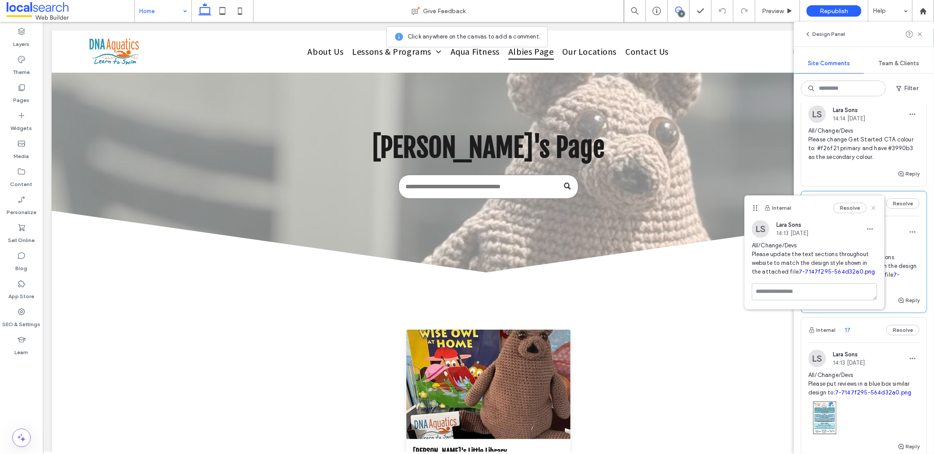
click at [876, 207] on icon at bounding box center [873, 207] width 7 height 7
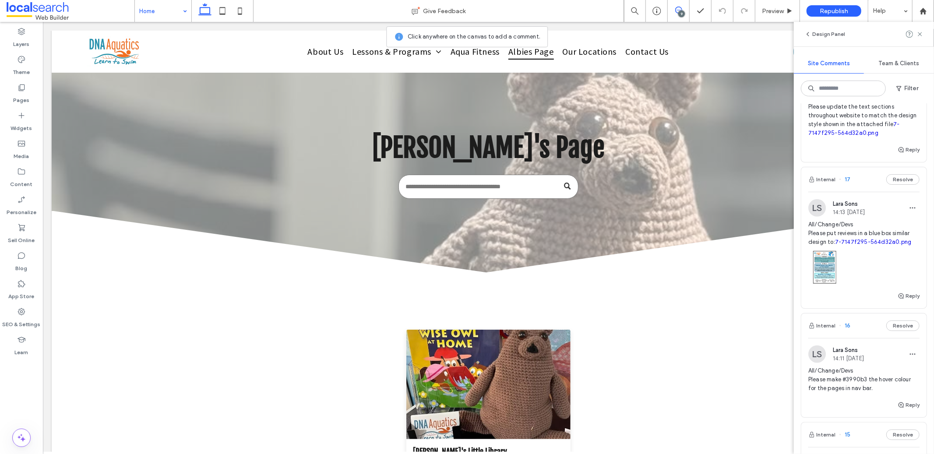
scroll to position [532, 0]
click at [823, 277] on img at bounding box center [824, 267] width 33 height 33
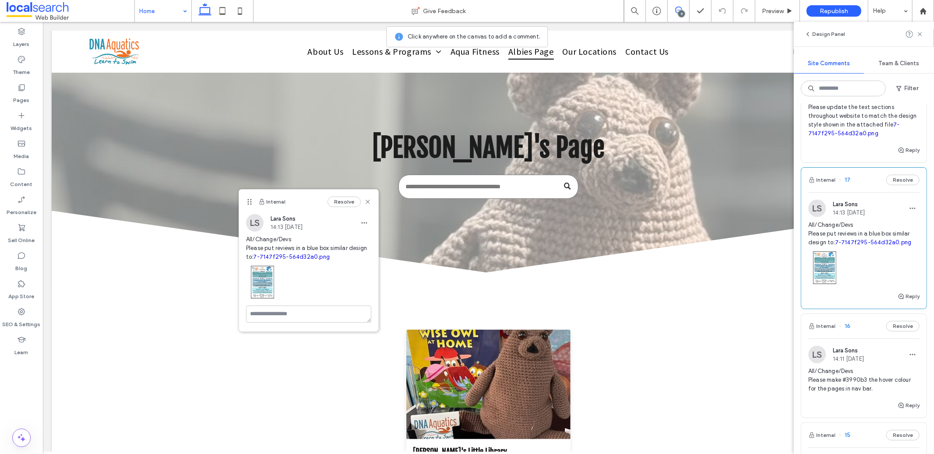
click at [282, 259] on link "7-7147f295-564d32a0.png" at bounding box center [291, 256] width 77 height 7
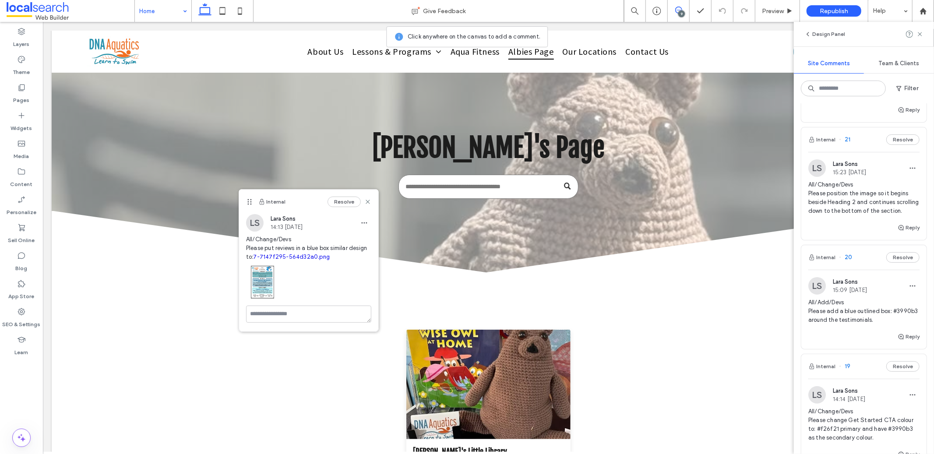
scroll to position [99, 0]
click at [848, 263] on span "20" at bounding box center [845, 259] width 13 height 9
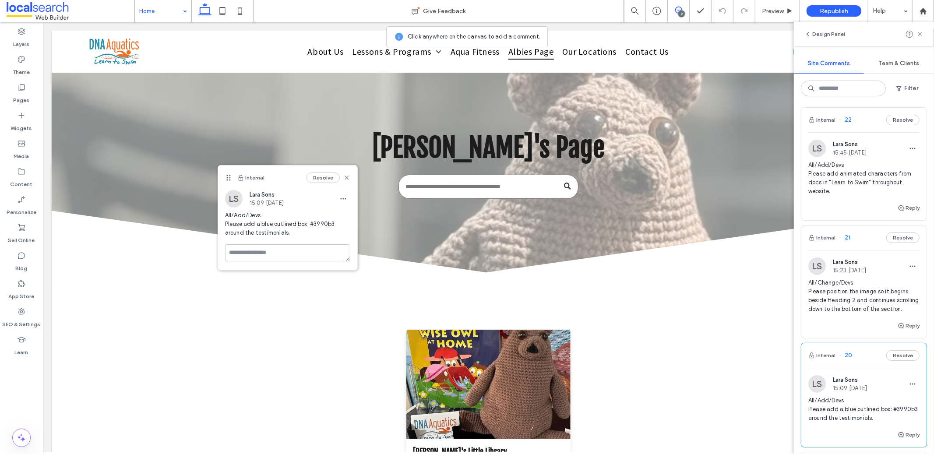
scroll to position [0, 0]
click at [920, 33] on icon at bounding box center [919, 34] width 7 height 7
